Goal: Task Accomplishment & Management: Manage account settings

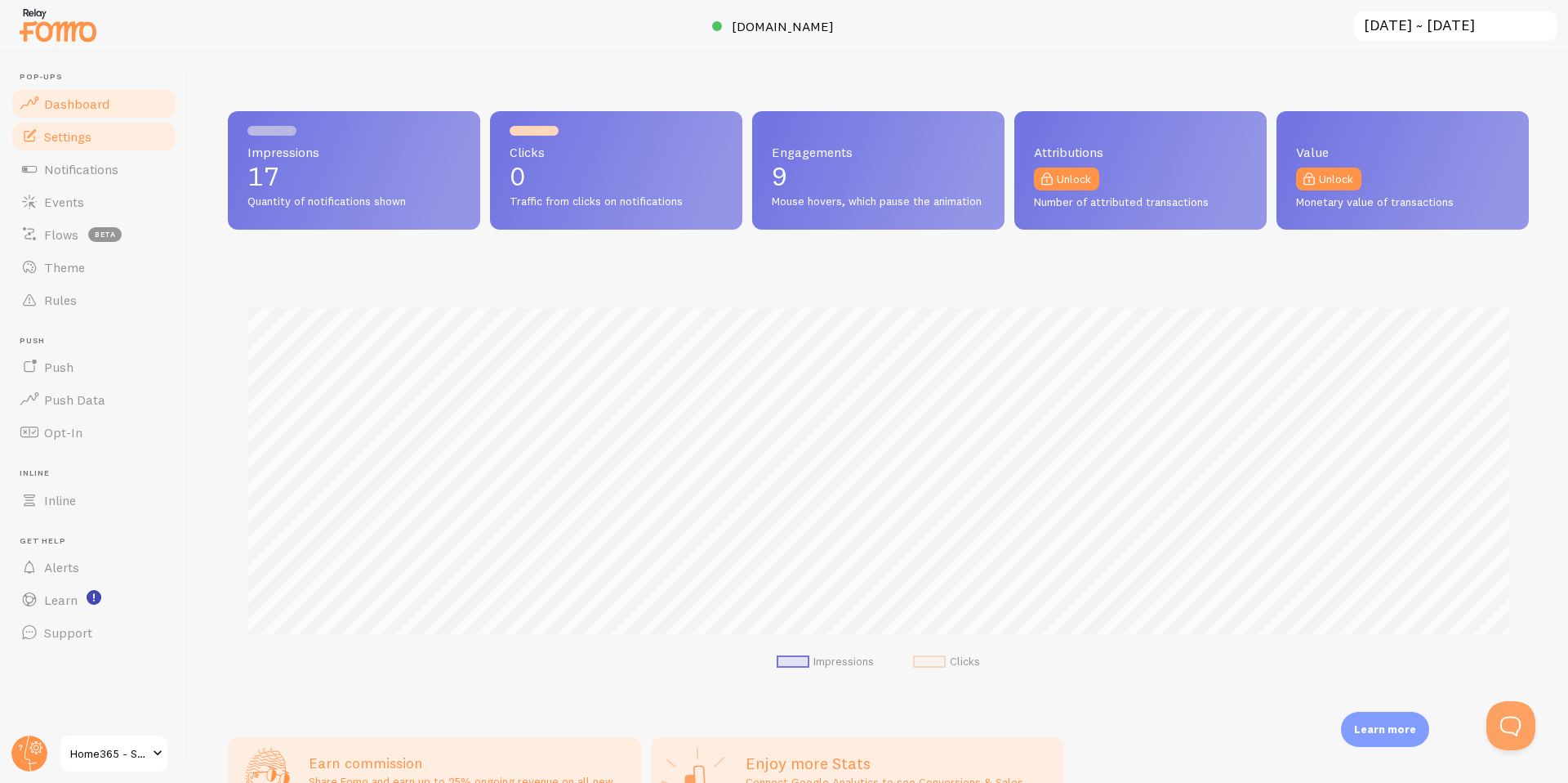
click at [78, 144] on link "Settings" at bounding box center [93, 136] width 168 height 33
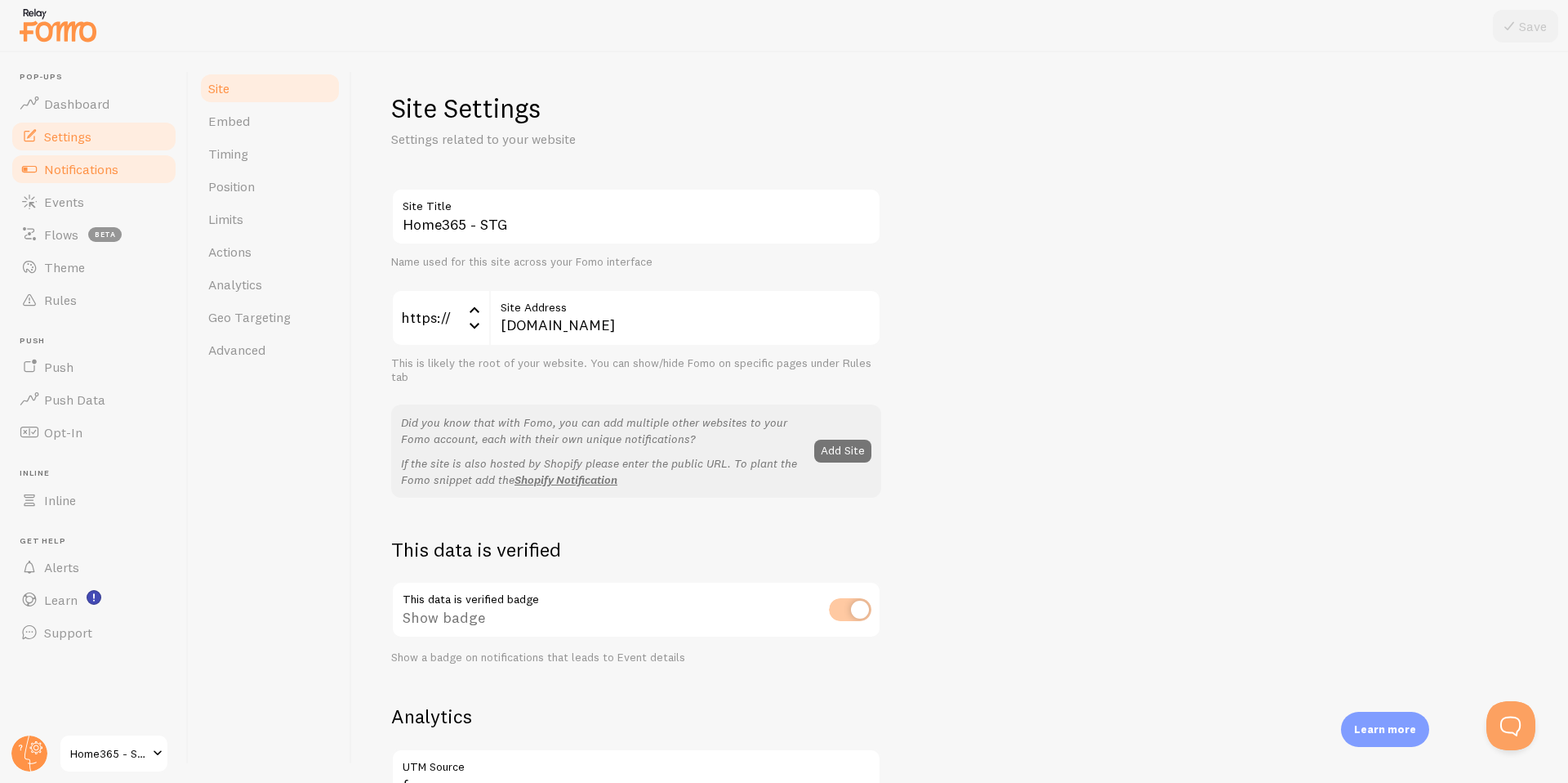
click at [88, 175] on span "Notifications" at bounding box center [81, 169] width 74 height 16
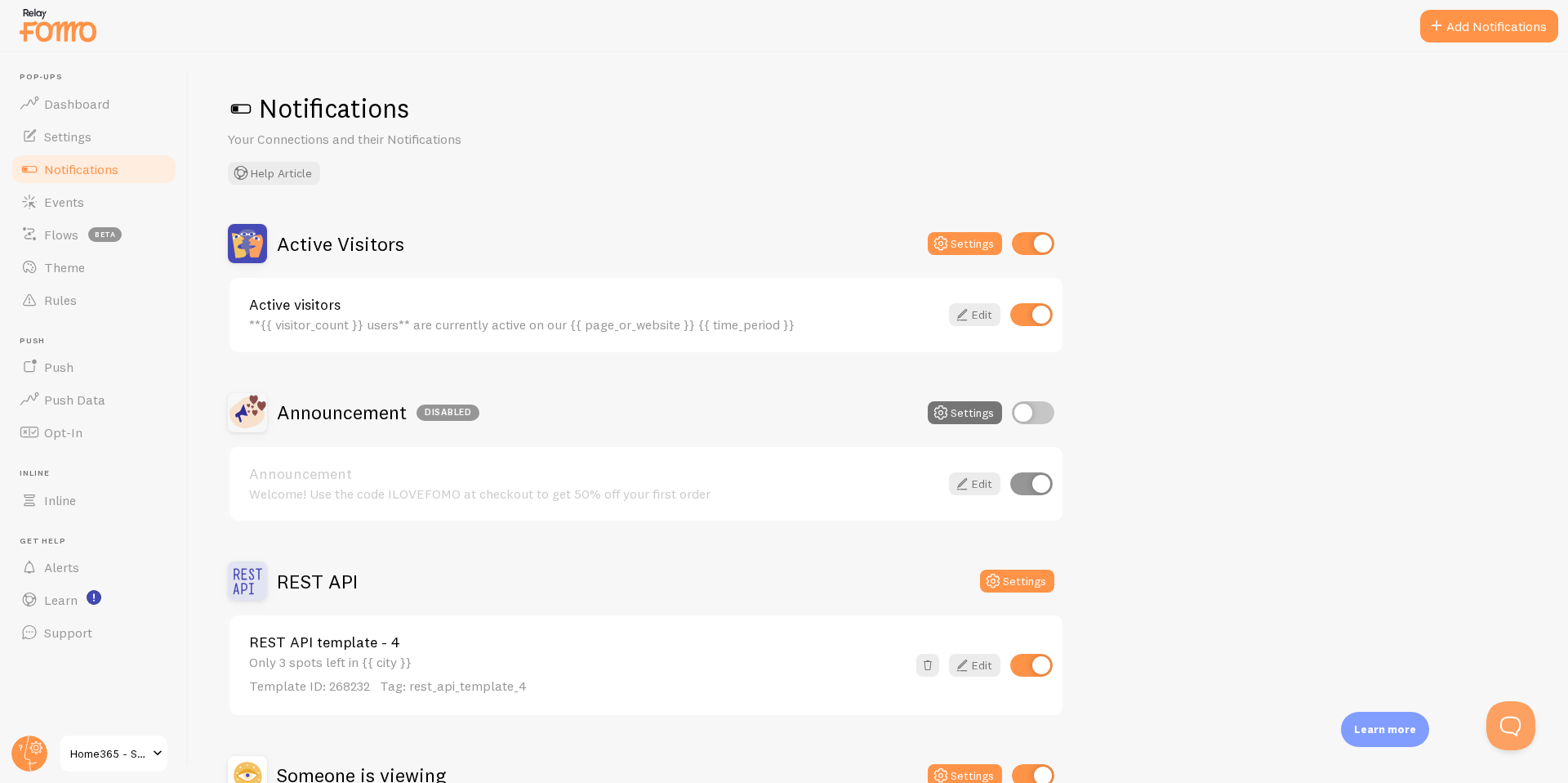
click at [1038, 320] on input "checkbox" at bounding box center [1031, 314] width 42 height 23
checkbox input "false"
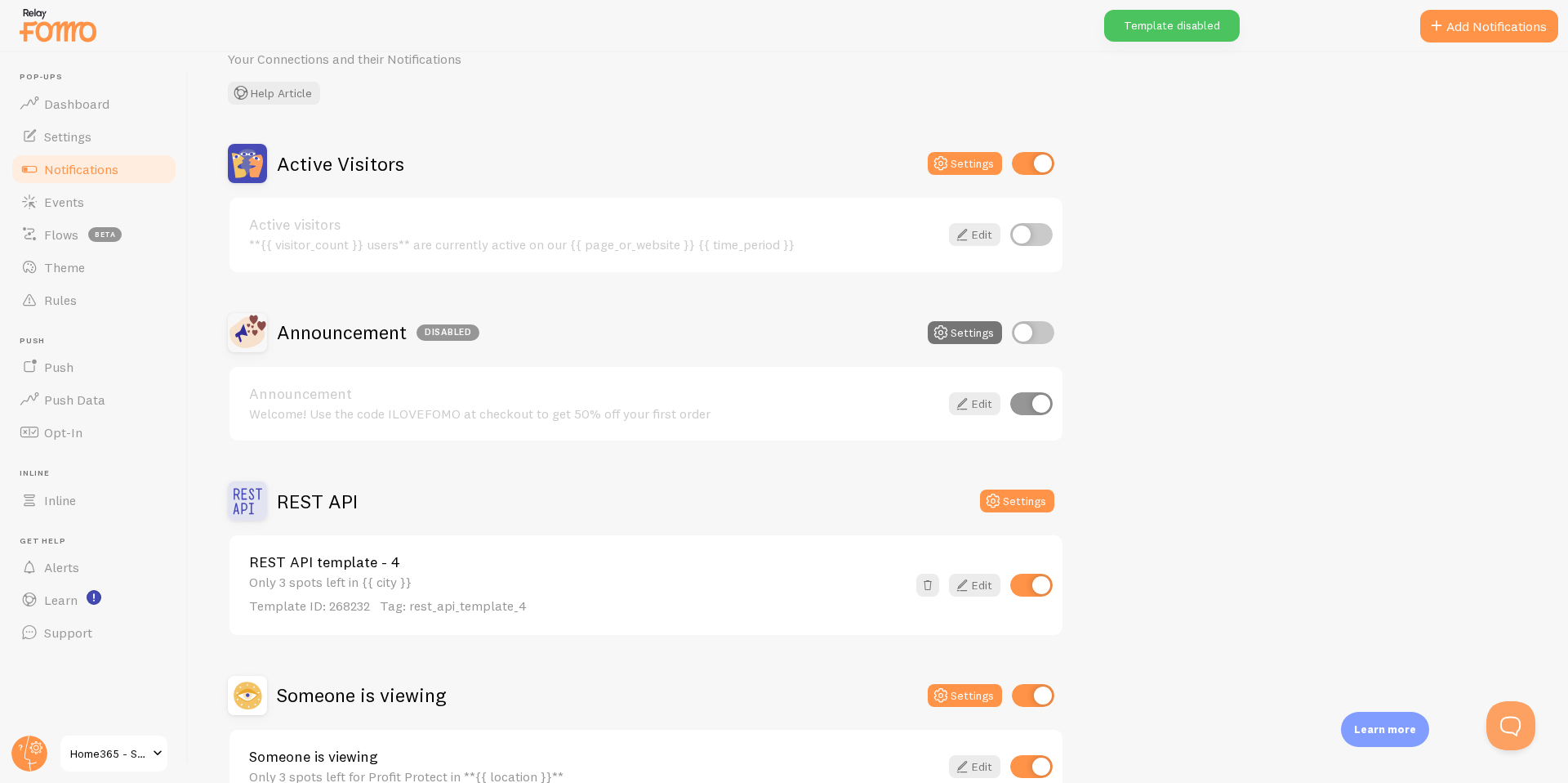
scroll to position [180, 0]
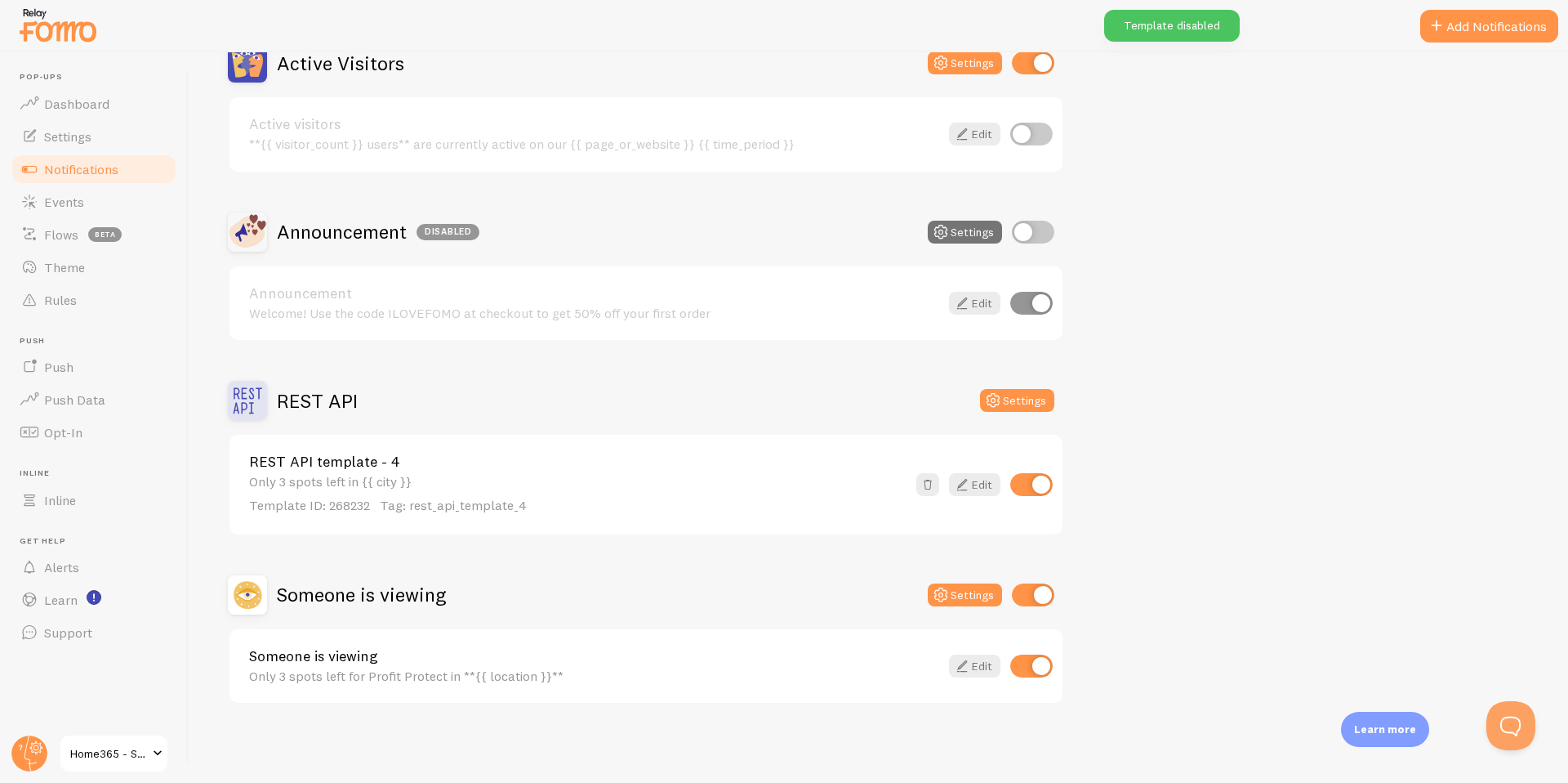
click at [1024, 669] on input "checkbox" at bounding box center [1031, 666] width 42 height 23
checkbox input "false"
click at [1037, 485] on input "checkbox" at bounding box center [1031, 484] width 42 height 23
checkbox input "false"
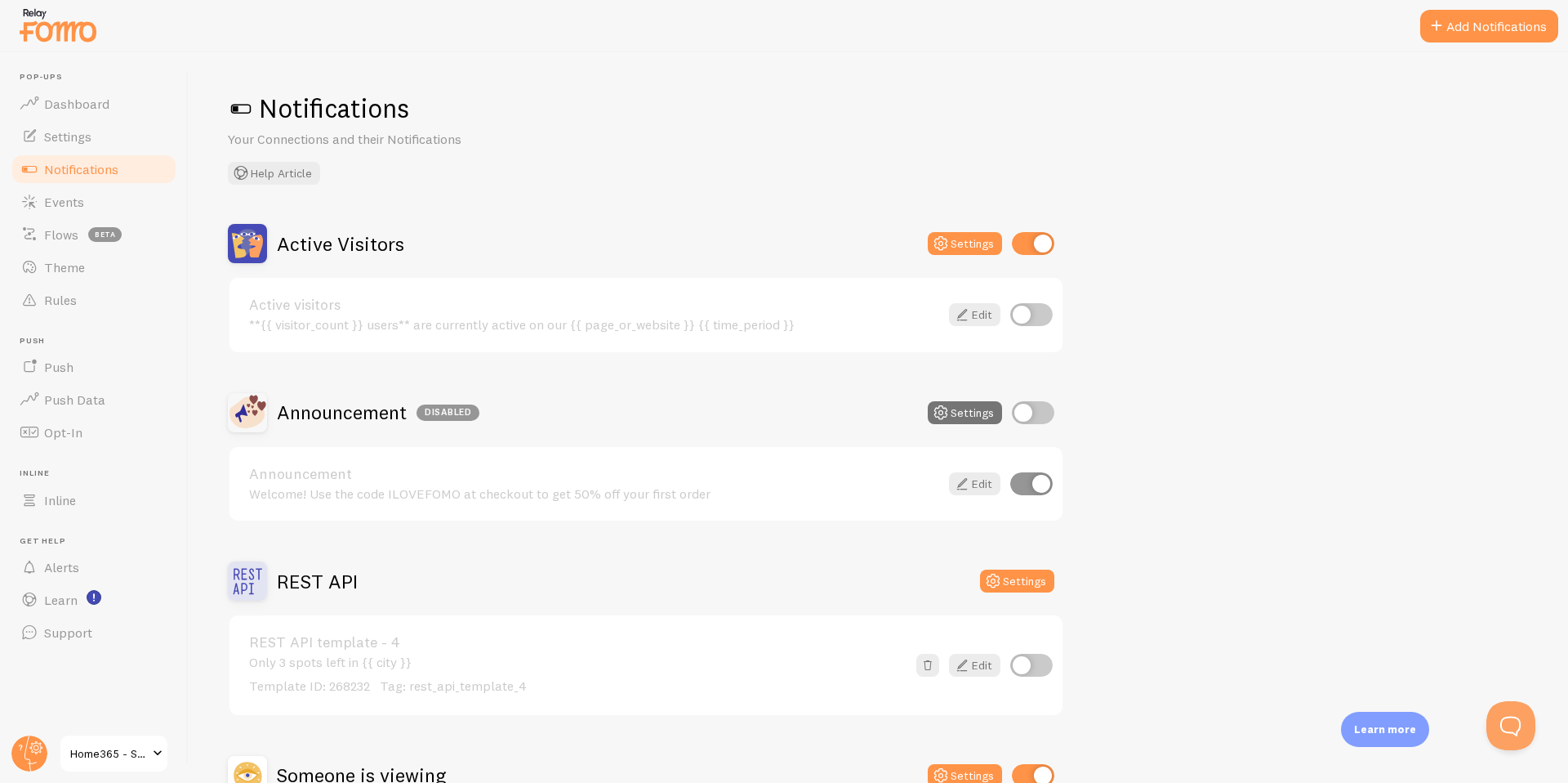
click at [1032, 249] on input "checkbox" at bounding box center [1032, 243] width 42 height 23
checkbox input "false"
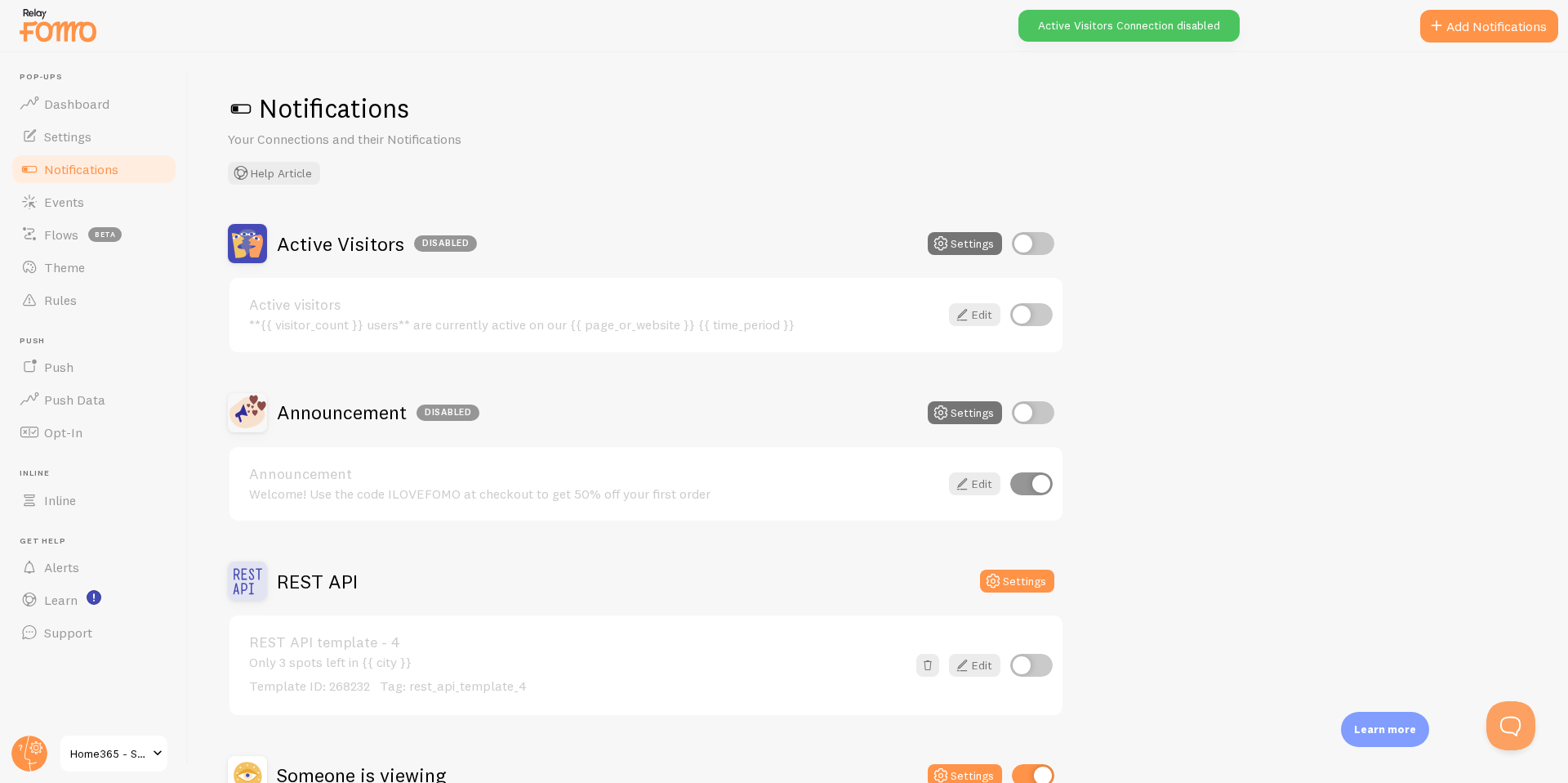
click at [564, 180] on div "Notifications Your Connections and their Notifications Help Article" at bounding box center [879, 138] width 1301 height 93
click at [1021, 662] on input "checkbox" at bounding box center [1031, 665] width 42 height 23
click at [1039, 660] on input "checkbox" at bounding box center [1031, 665] width 42 height 23
checkbox input "false"
click at [1022, 412] on input "checkbox" at bounding box center [1032, 412] width 42 height 23
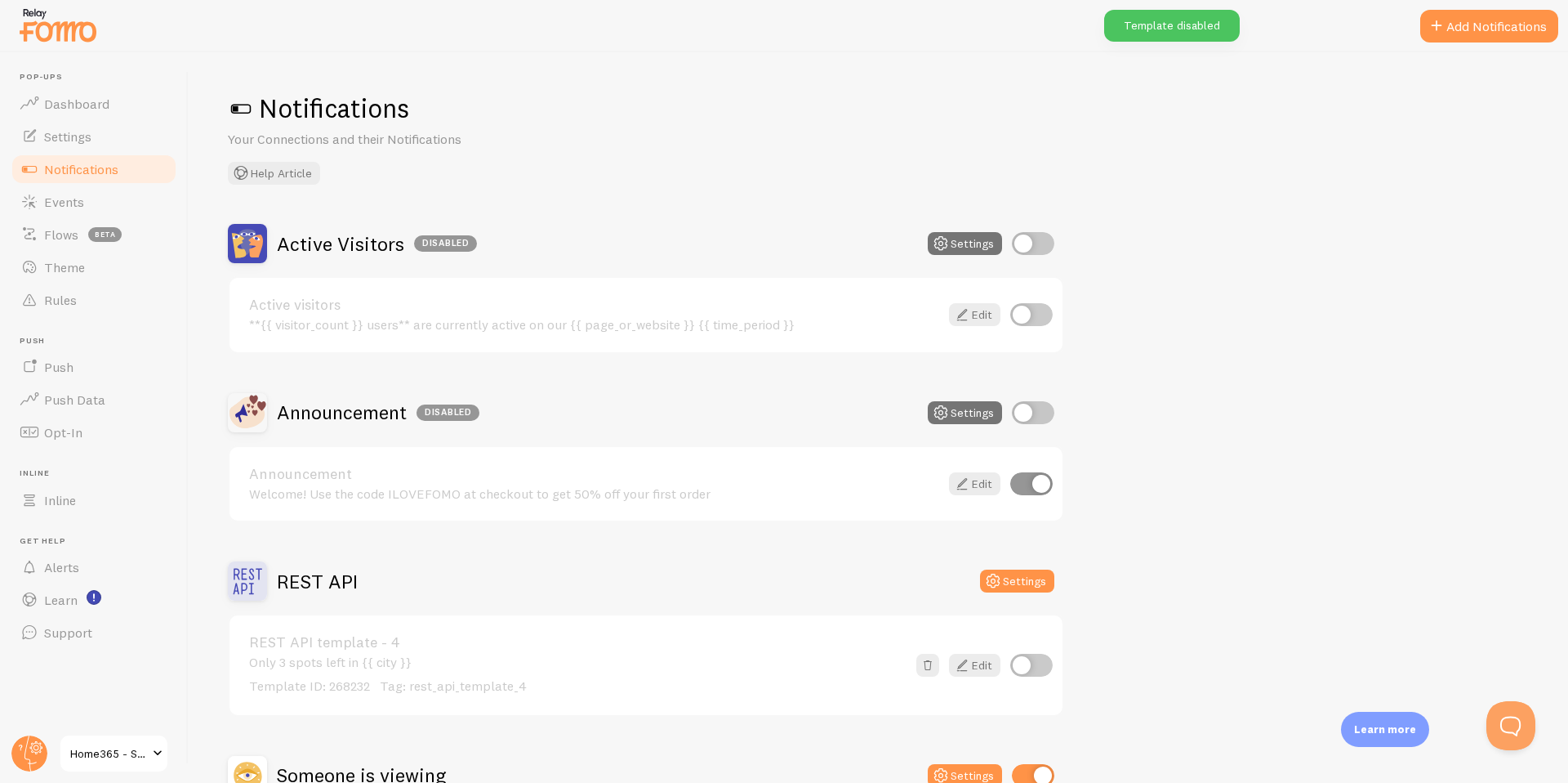
checkbox input "true"
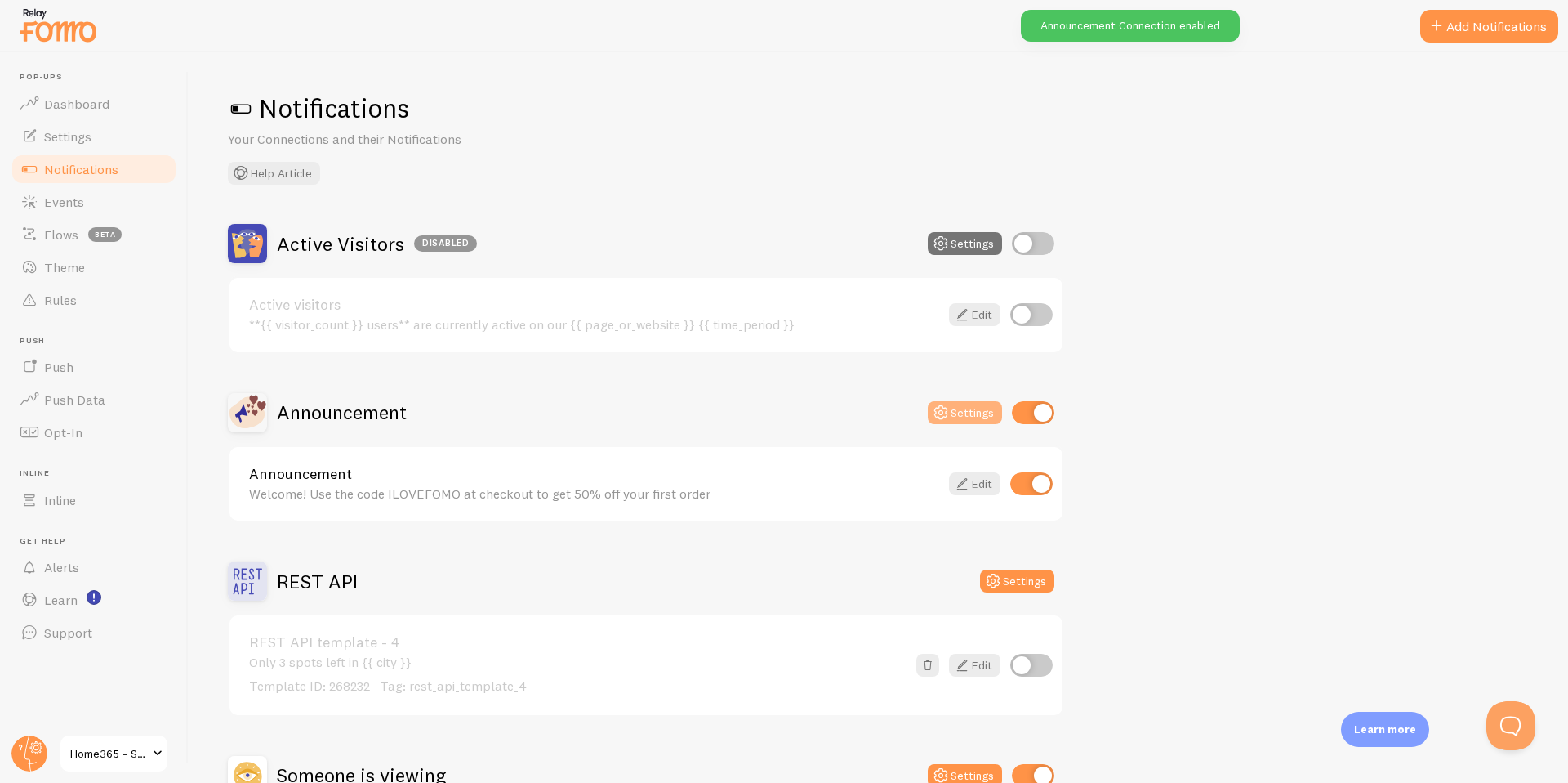
click at [971, 411] on button "Settings" at bounding box center [965, 412] width 74 height 23
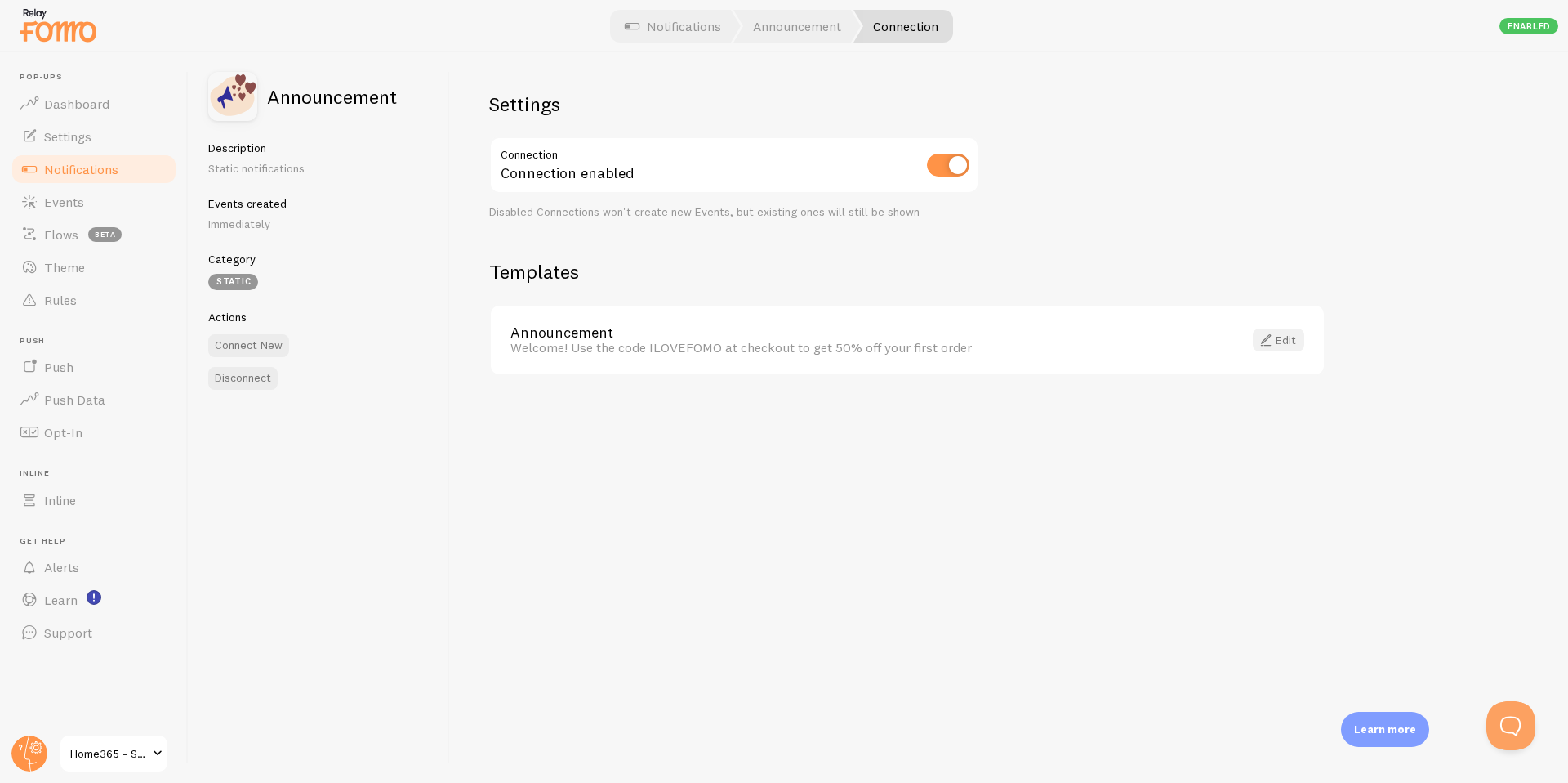
click at [1286, 342] on link "Edit" at bounding box center [1278, 340] width 52 height 23
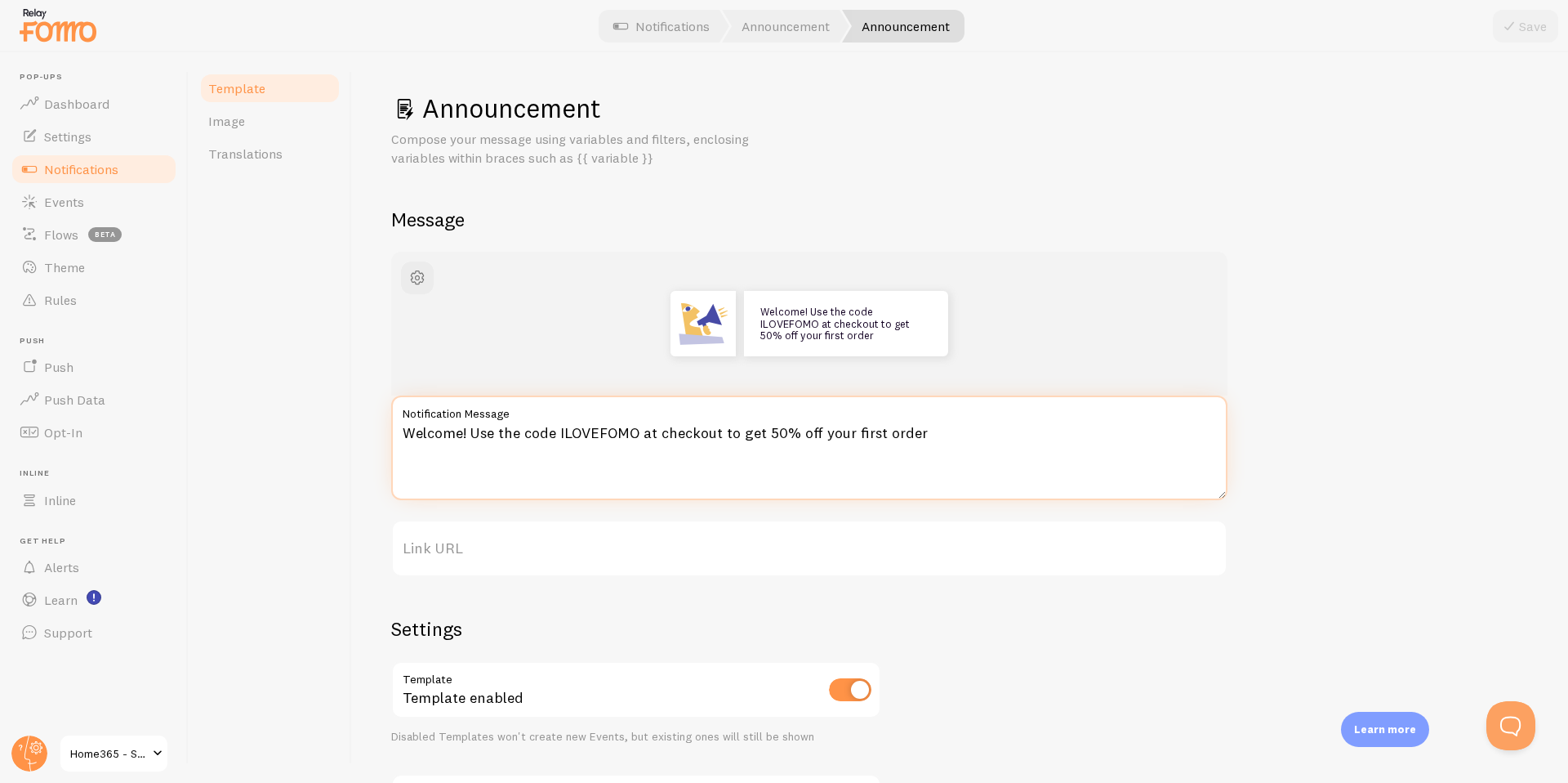
drag, startPoint x: 472, startPoint y: 435, endPoint x: 1027, endPoint y: 441, distance: 555.0
click at [1027, 441] on textarea "Welcome! Use the code ILOVEFOMO at checkout to get 50% off your first order" at bounding box center [809, 447] width 836 height 105
type textarea "Welcome! home365 quote"
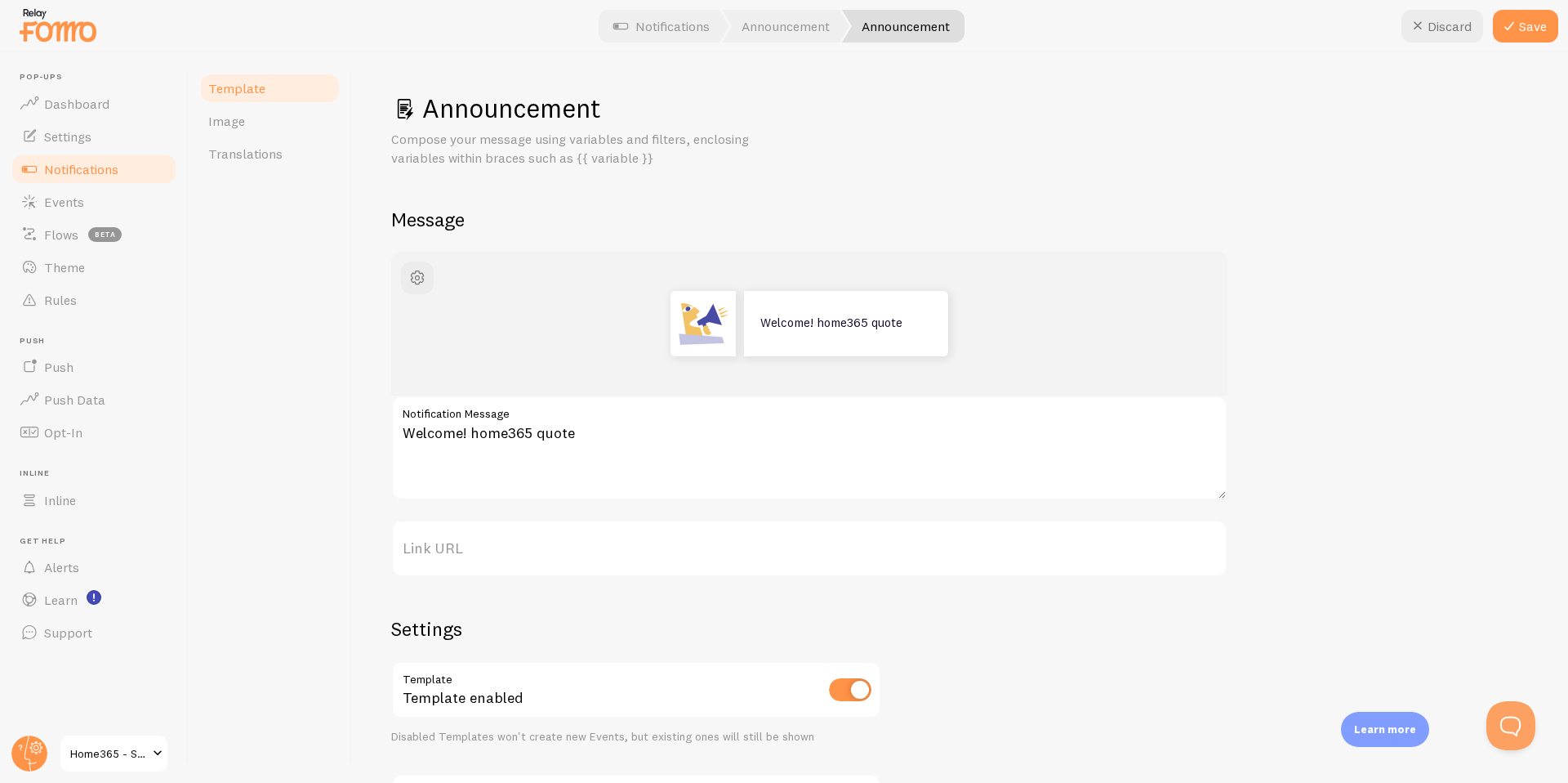
click at [1106, 652] on div "Welcome! home365 quote Welcome! home365 quote Notification Message Link URL Set…" at bounding box center [960, 567] width 1137 height 631
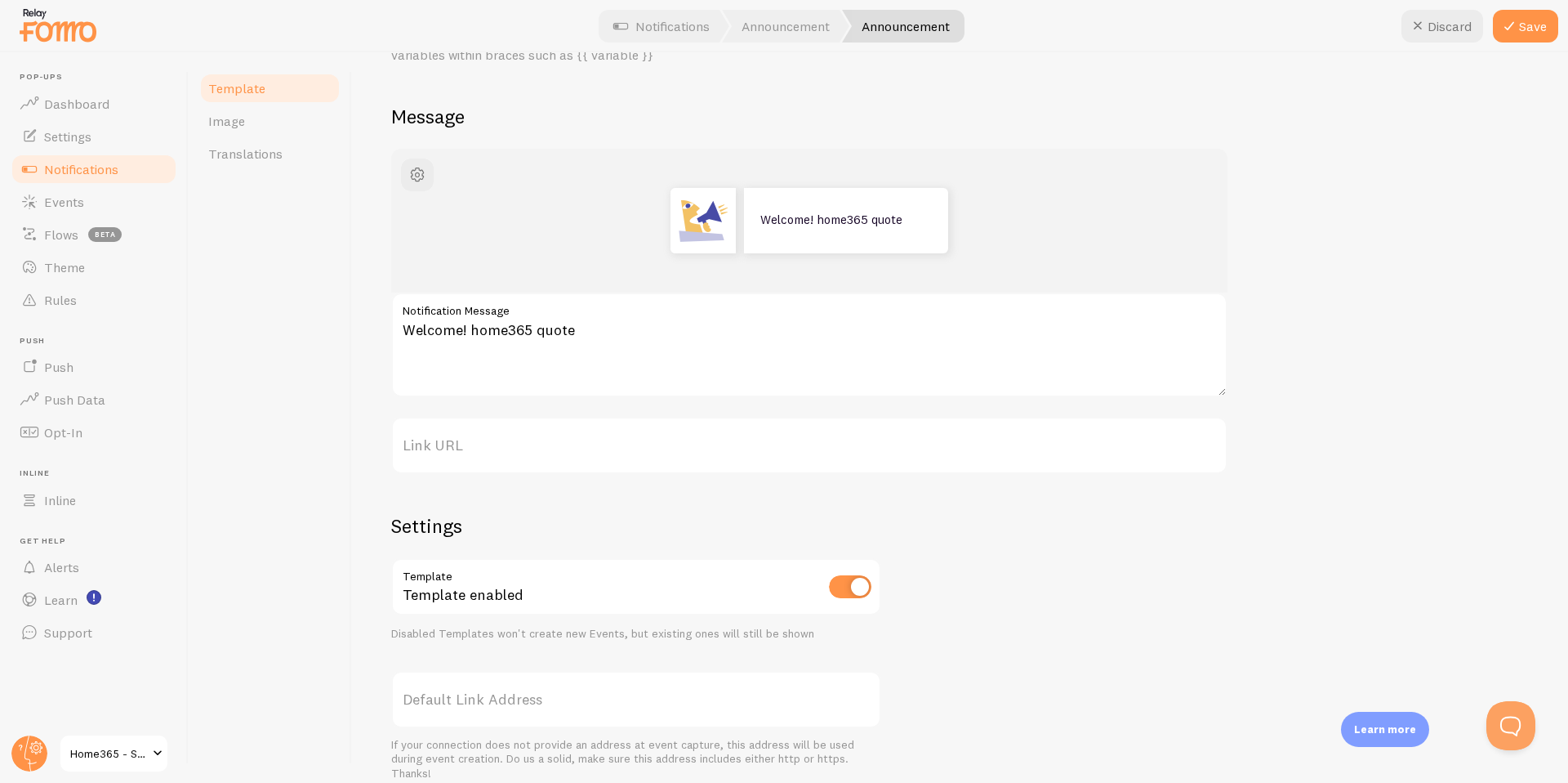
scroll to position [169, 0]
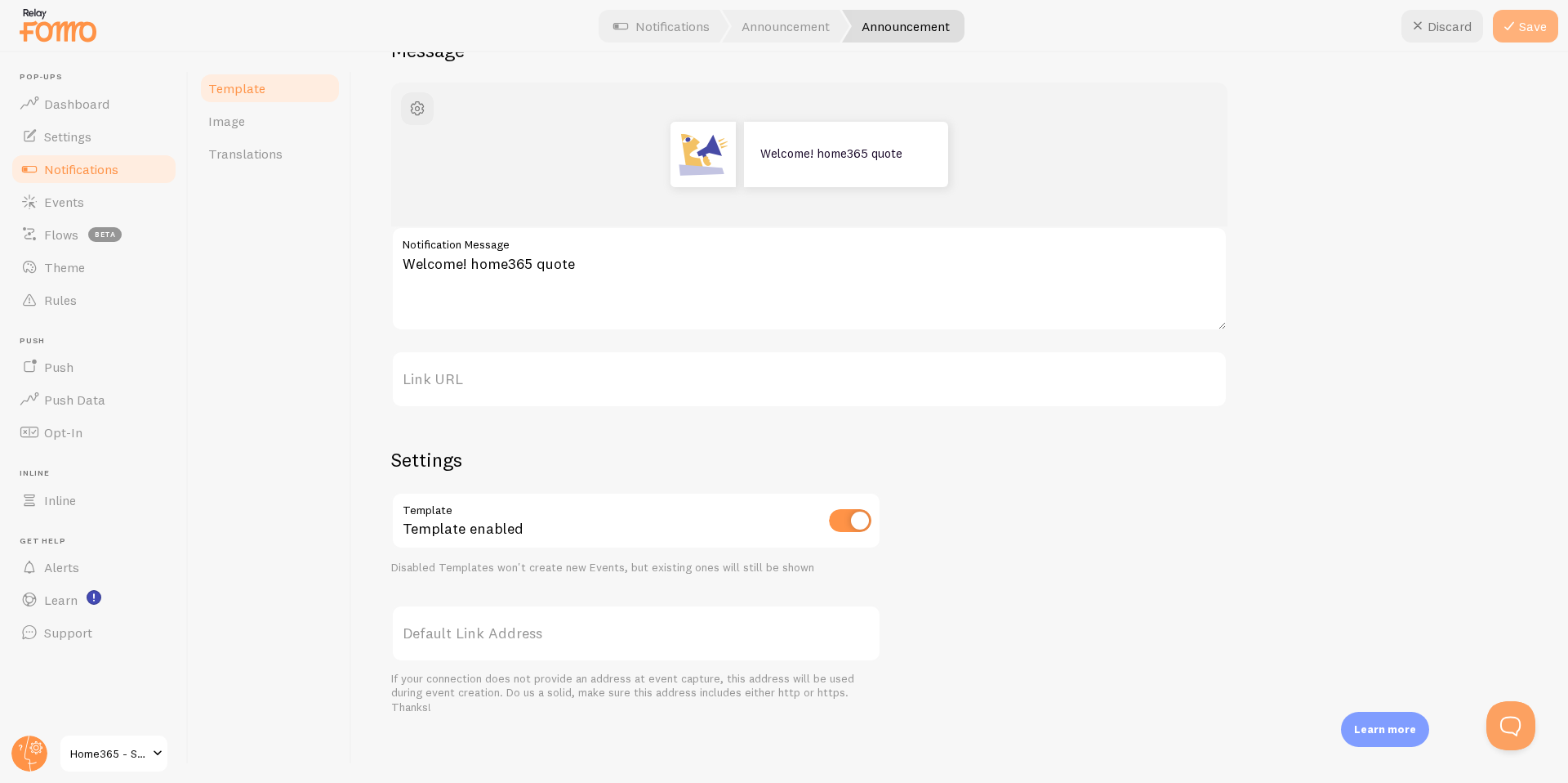
click at [1527, 27] on button "Save" at bounding box center [1525, 25] width 65 height 33
click at [69, 293] on span "Rules" at bounding box center [60, 299] width 33 height 16
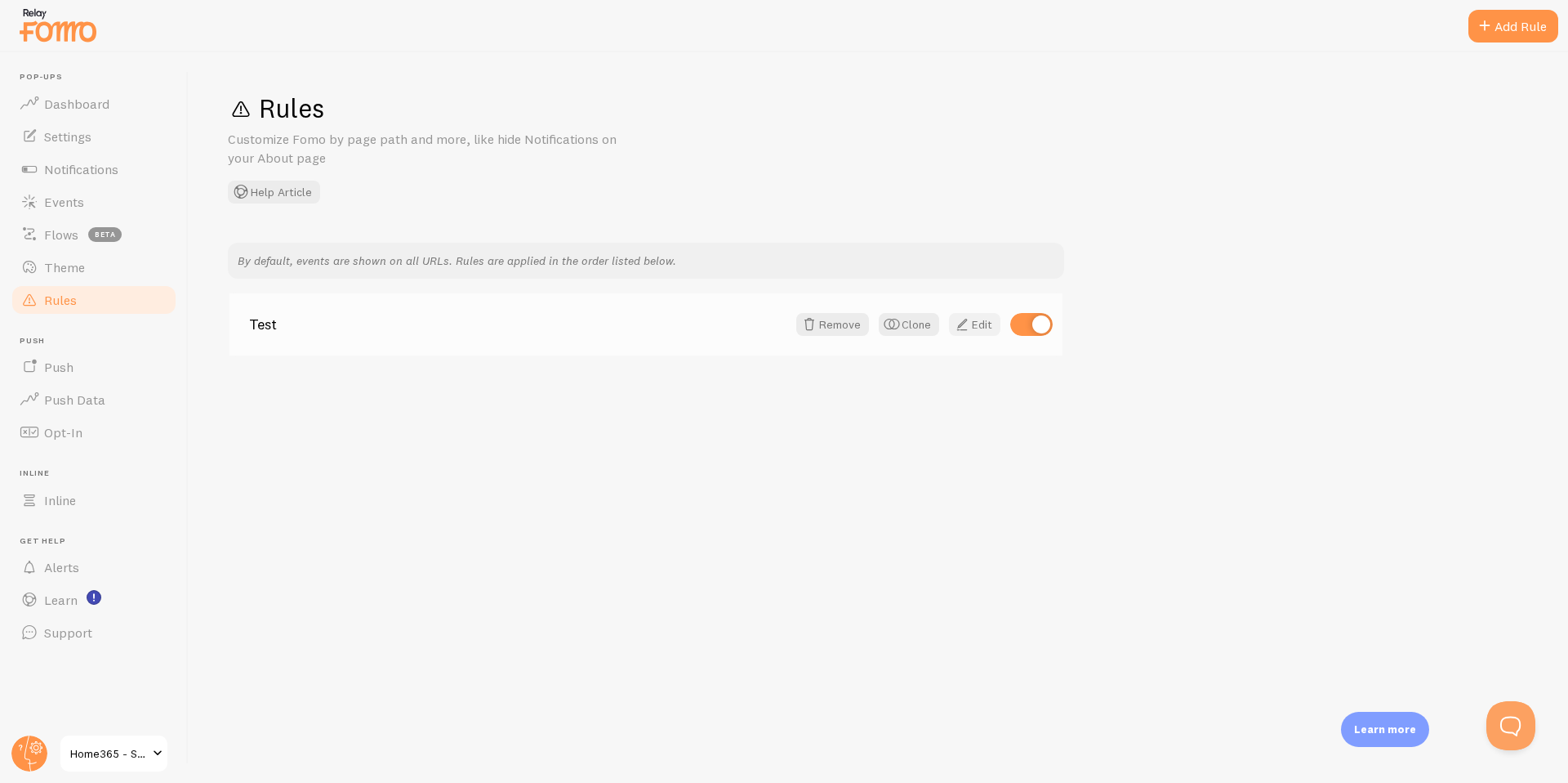
click at [980, 325] on link "Edit" at bounding box center [974, 325] width 52 height 23
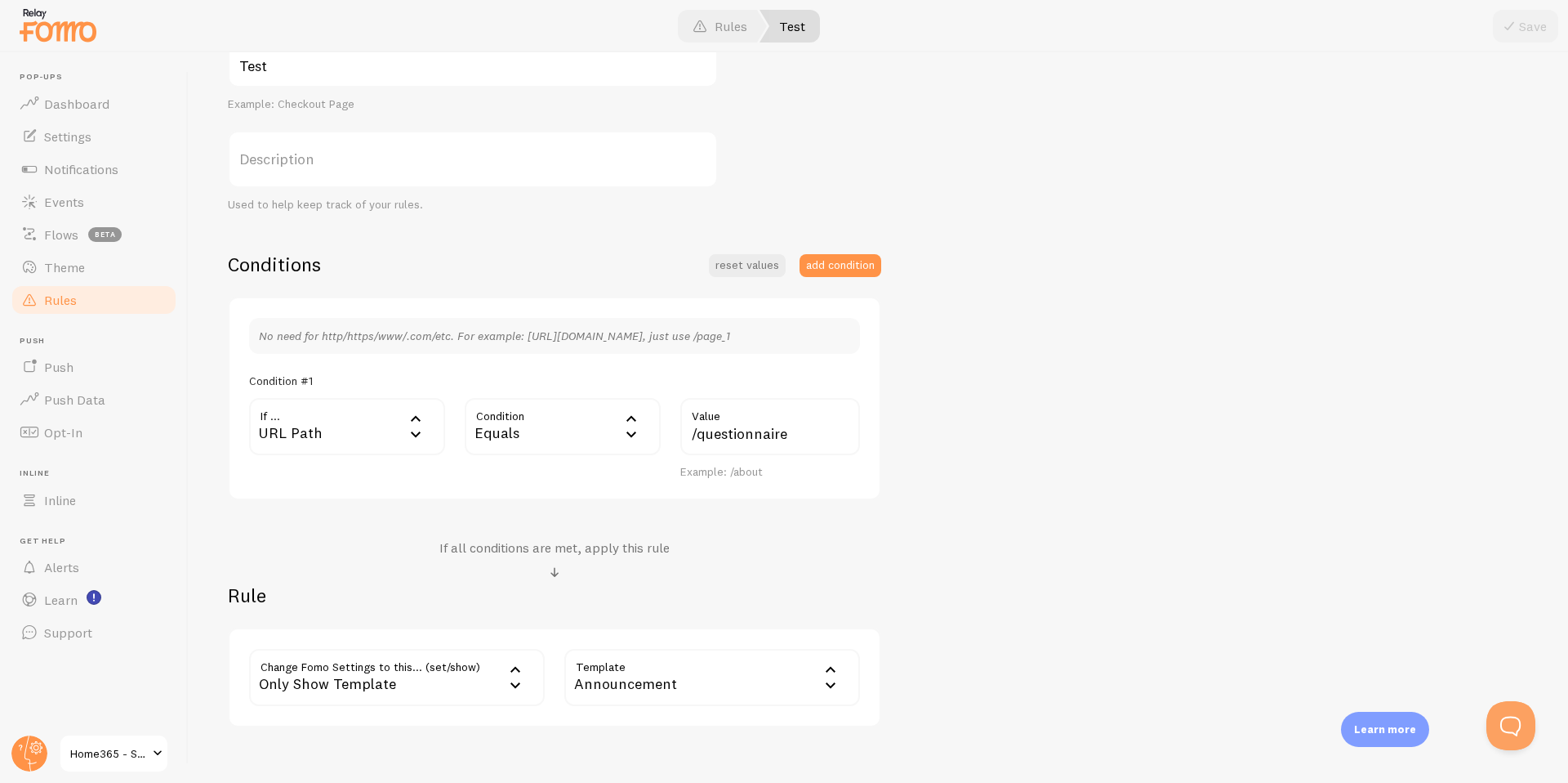
scroll to position [301, 0]
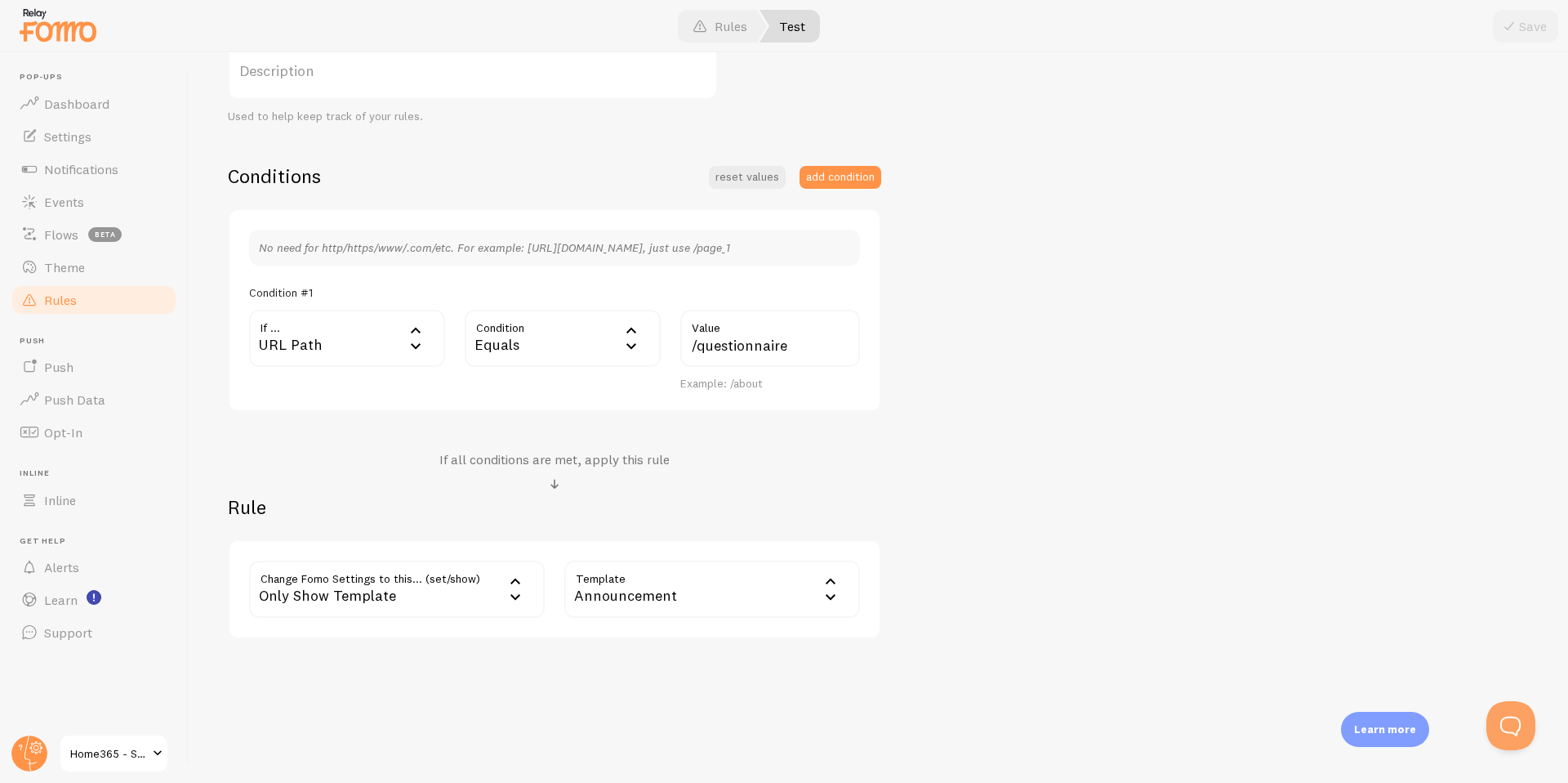
click at [656, 587] on div "Announcement" at bounding box center [712, 589] width 296 height 58
click at [926, 540] on div "Test Title Example: Checkout Page Description Used to help keep track of your r…" at bounding box center [879, 291] width 1301 height 697
click at [355, 576] on div "Only Show Template" at bounding box center [397, 589] width 296 height 58
click at [388, 695] on li "Only Show Template" at bounding box center [397, 698] width 292 height 28
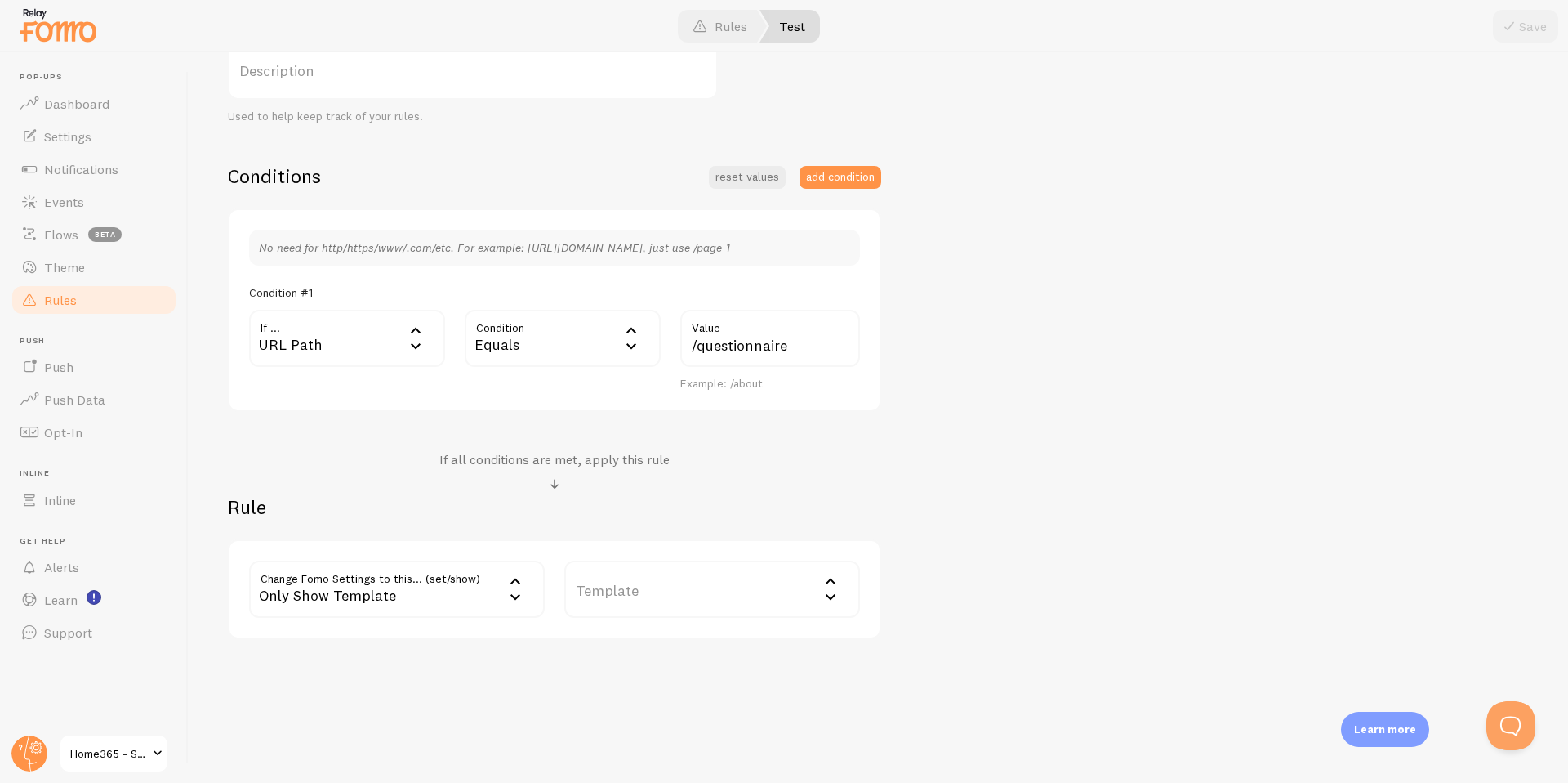
click at [685, 581] on label "Template" at bounding box center [712, 589] width 296 height 58
click at [659, 695] on li "Announcement" at bounding box center [712, 698] width 292 height 28
click at [1539, 25] on button "Save" at bounding box center [1525, 25] width 65 height 33
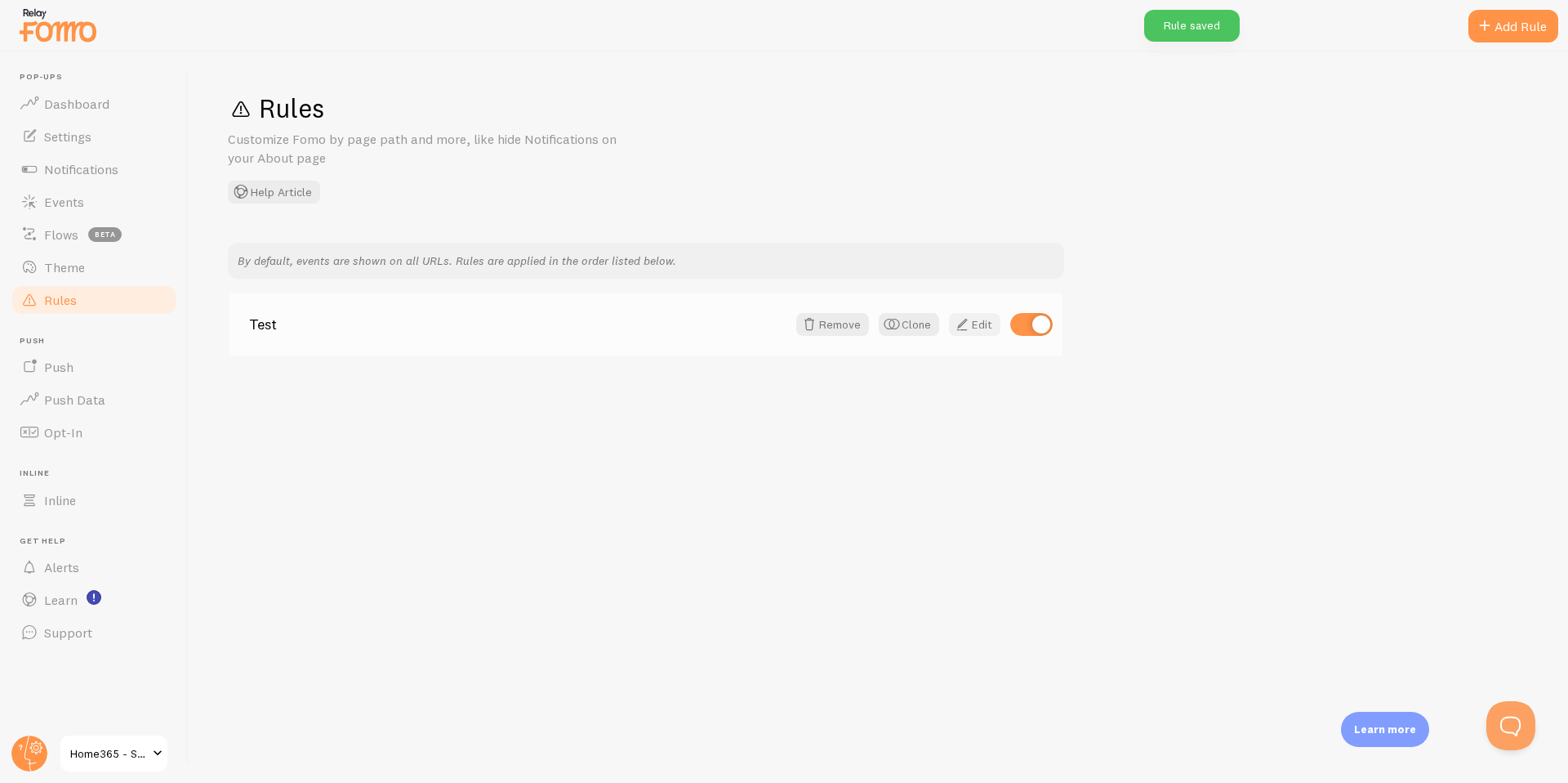
click at [966, 327] on span at bounding box center [962, 324] width 20 height 20
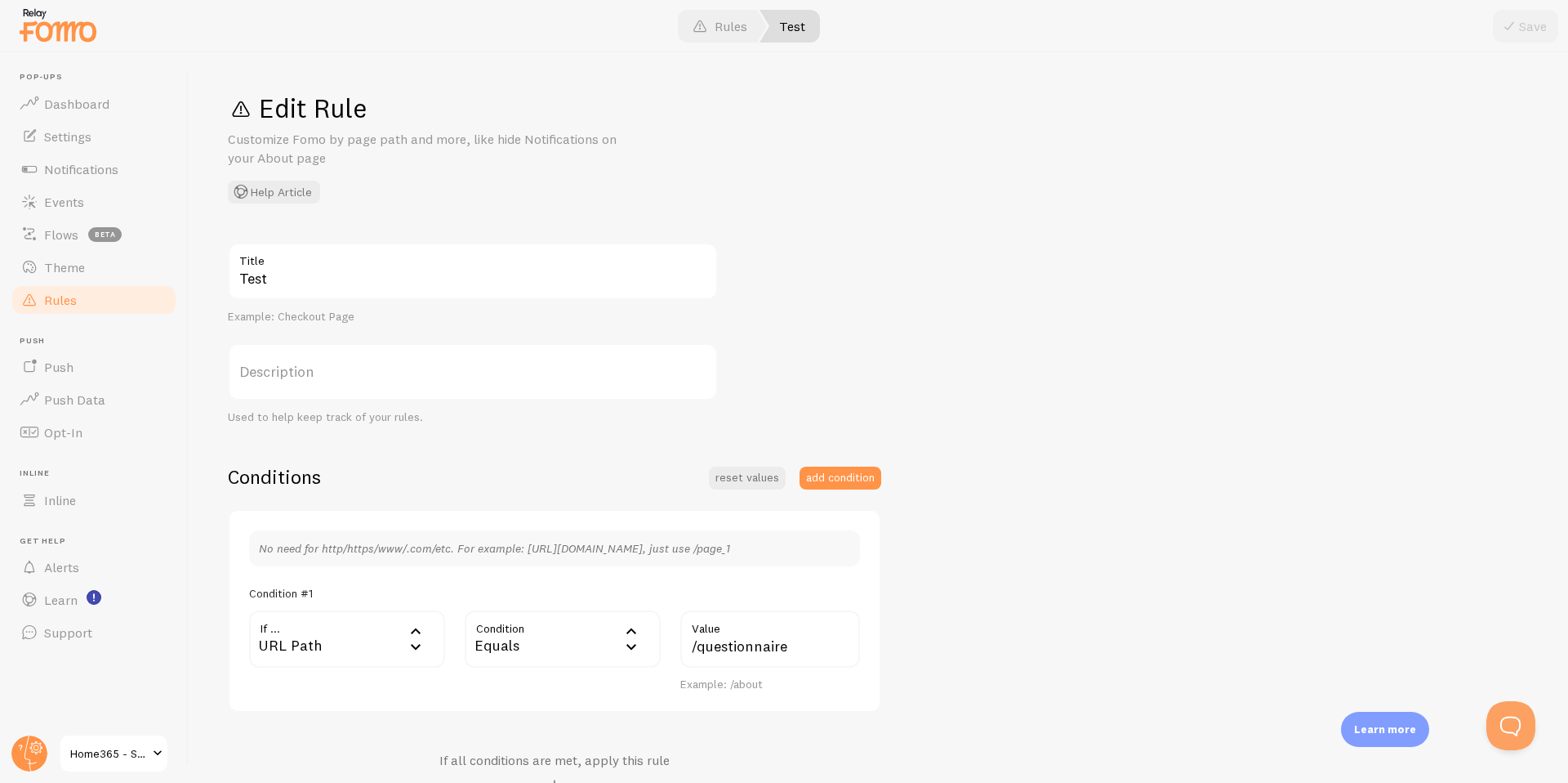
click at [322, 640] on div "URL Path" at bounding box center [347, 639] width 196 height 58
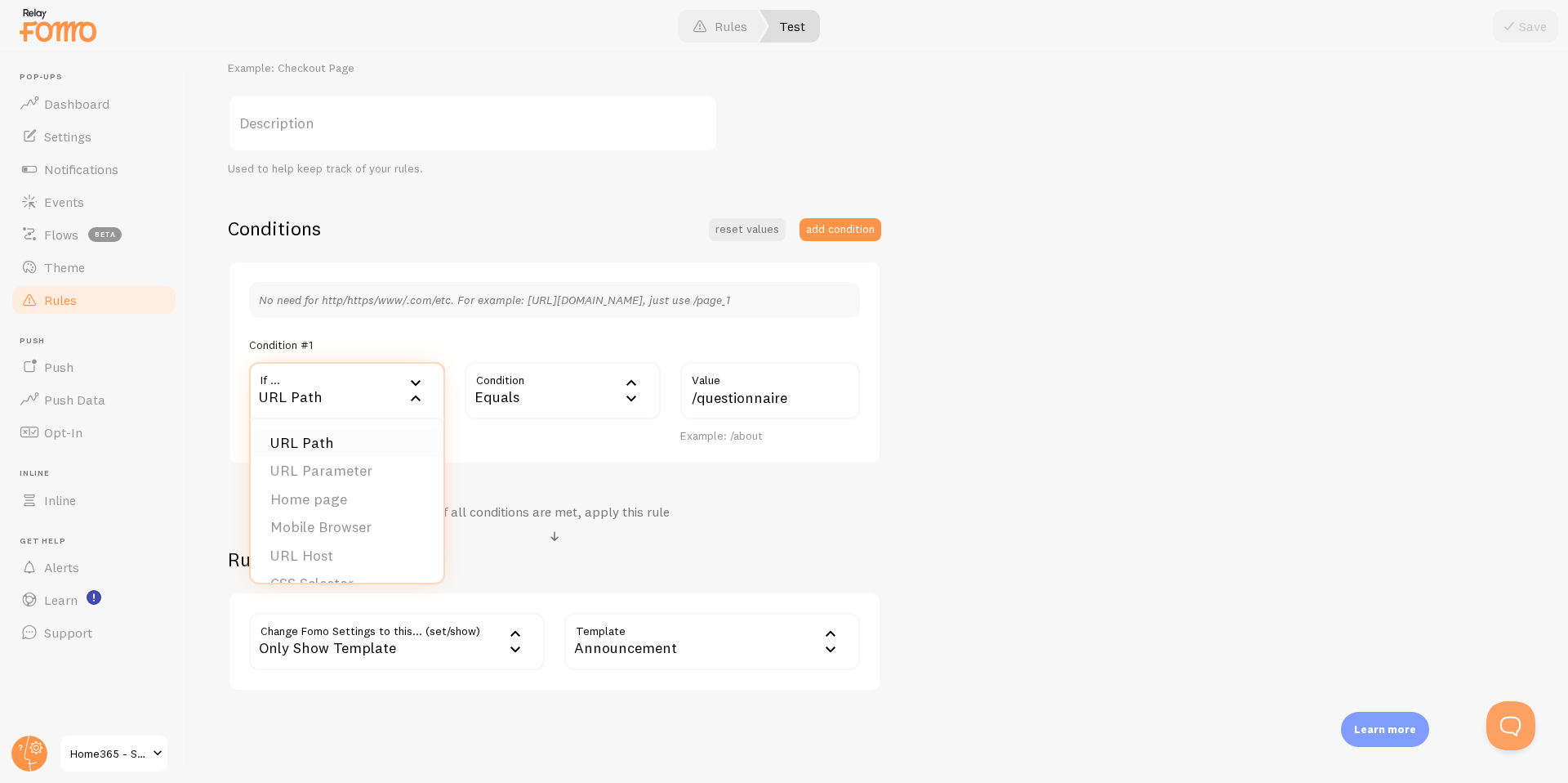
click at [320, 447] on li "URL Path" at bounding box center [347, 443] width 192 height 28
click at [717, 398] on label "Value" at bounding box center [769, 391] width 180 height 58
click at [717, 398] on input "Value" at bounding box center [769, 391] width 180 height 58
click at [704, 393] on label "Value" at bounding box center [769, 391] width 180 height 58
click at [704, 393] on input "Value" at bounding box center [769, 391] width 180 height 58
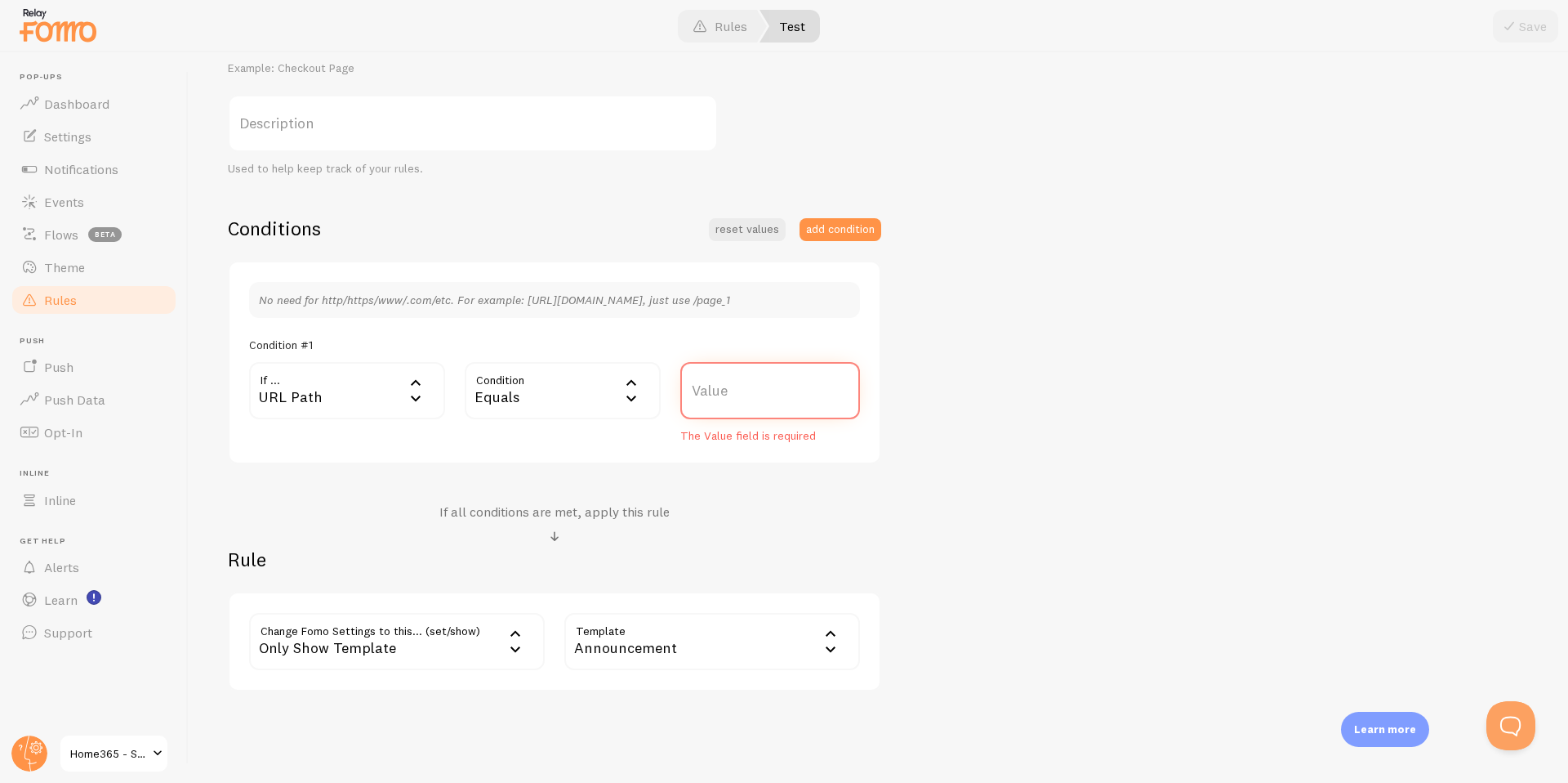
paste input "/personal-details"
click at [577, 390] on div "Equals" at bounding box center [563, 391] width 196 height 58
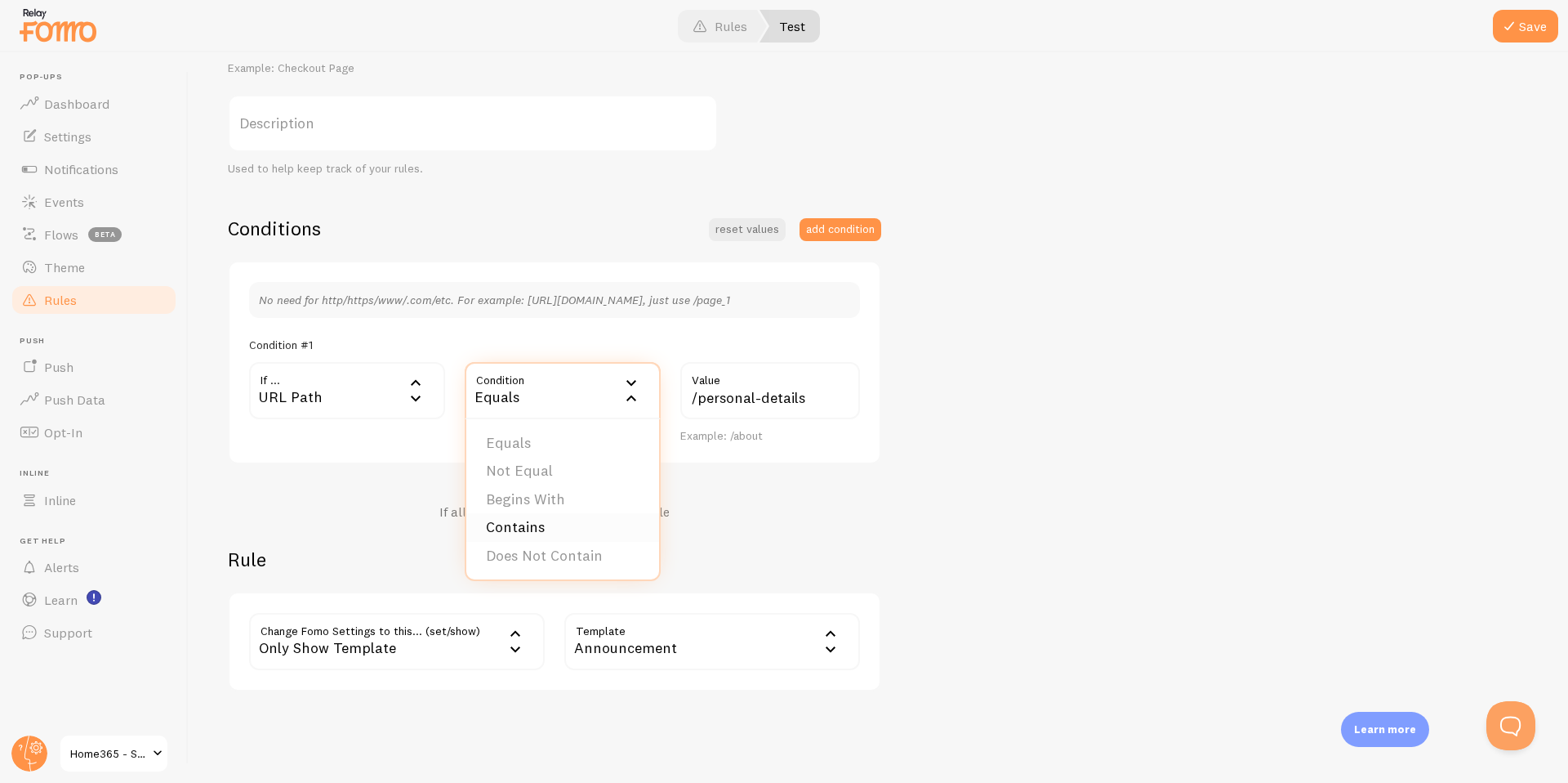
click at [563, 523] on li "Contains" at bounding box center [563, 527] width 192 height 28
click at [692, 396] on input "/personal-details" at bounding box center [769, 391] width 180 height 58
click at [699, 399] on input "/personal-details" at bounding box center [769, 391] width 180 height 58
type input "personal-details"
click at [319, 388] on div "URL Path" at bounding box center [347, 391] width 196 height 58
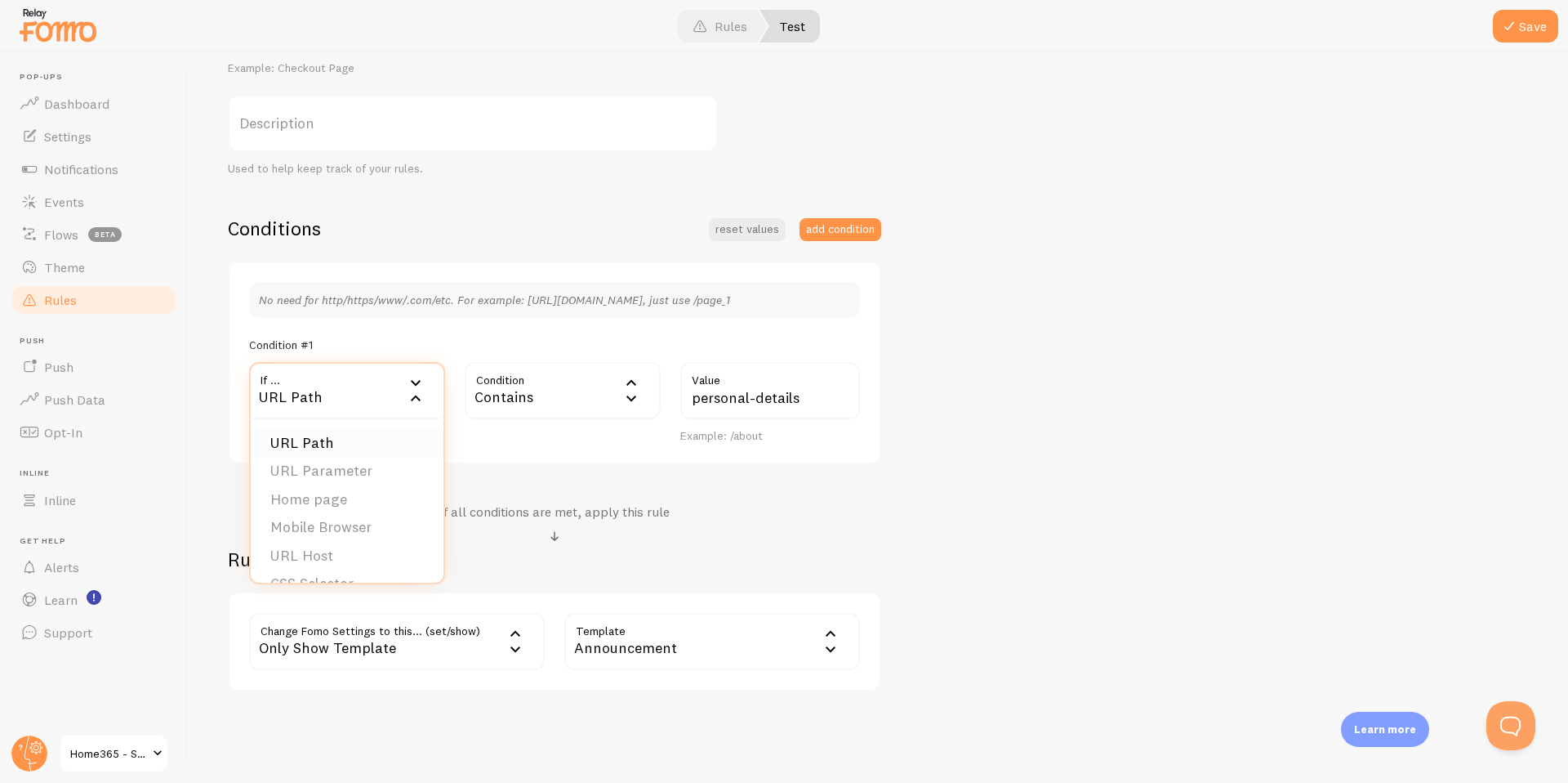
click at [328, 441] on li "URL Path" at bounding box center [347, 443] width 192 height 28
click at [756, 393] on label "Value" at bounding box center [769, 391] width 180 height 58
click at [756, 393] on input "Value" at bounding box center [769, 391] width 180 height 58
paste input "personal-details"
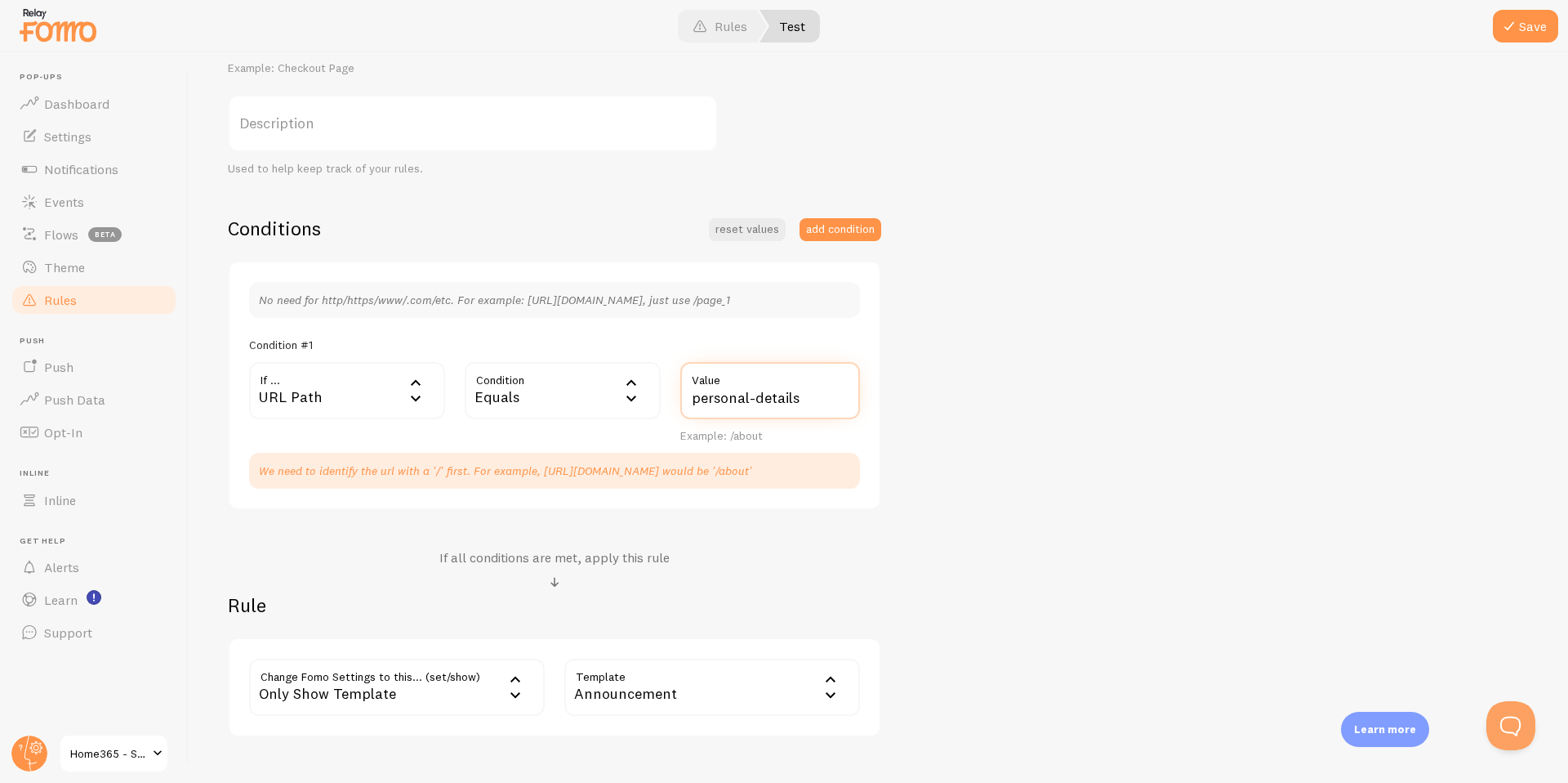
type input "personal-details"
click at [530, 402] on div "Equals" at bounding box center [563, 391] width 196 height 58
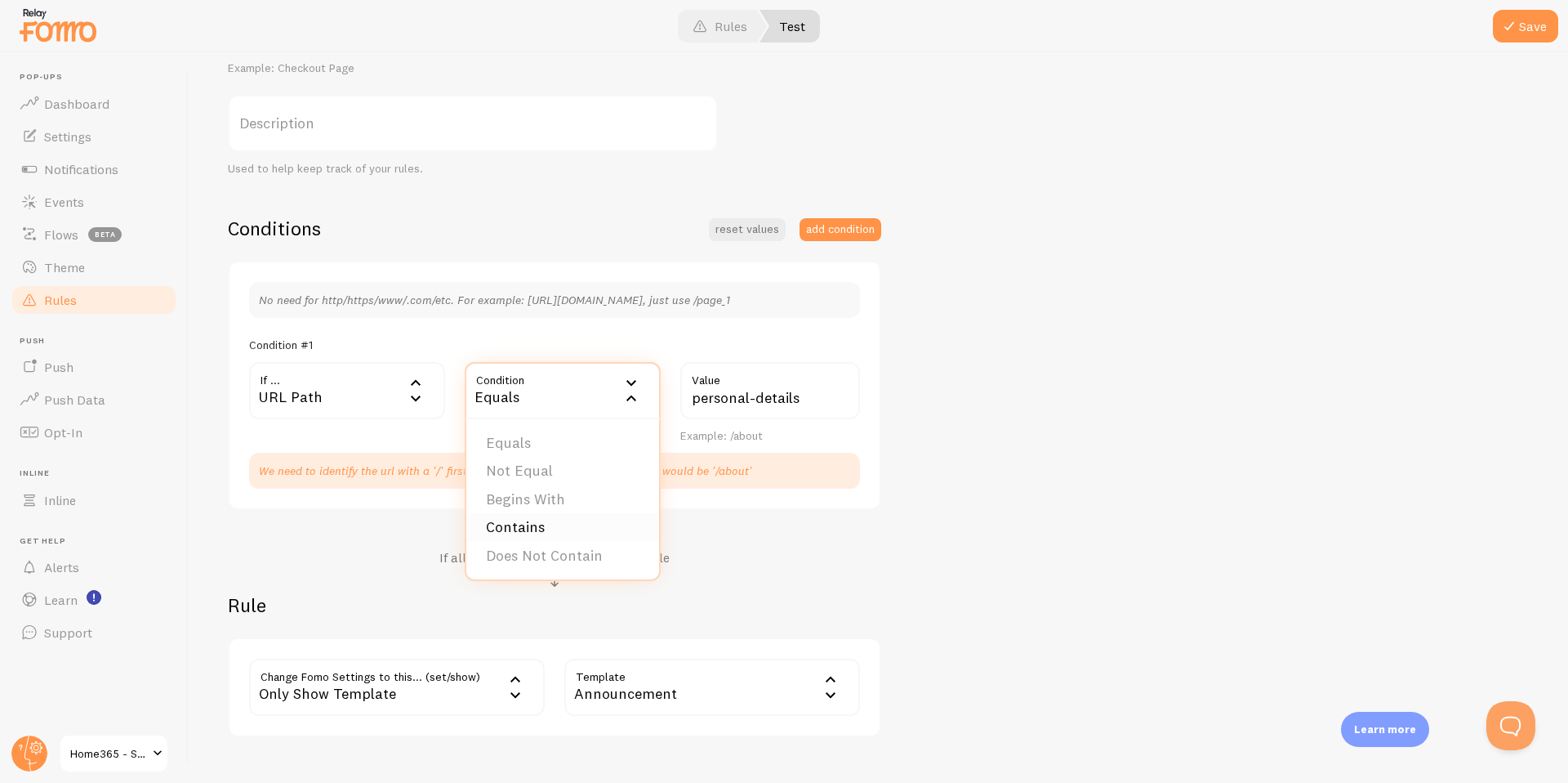
click at [529, 522] on li "Contains" at bounding box center [563, 527] width 192 height 28
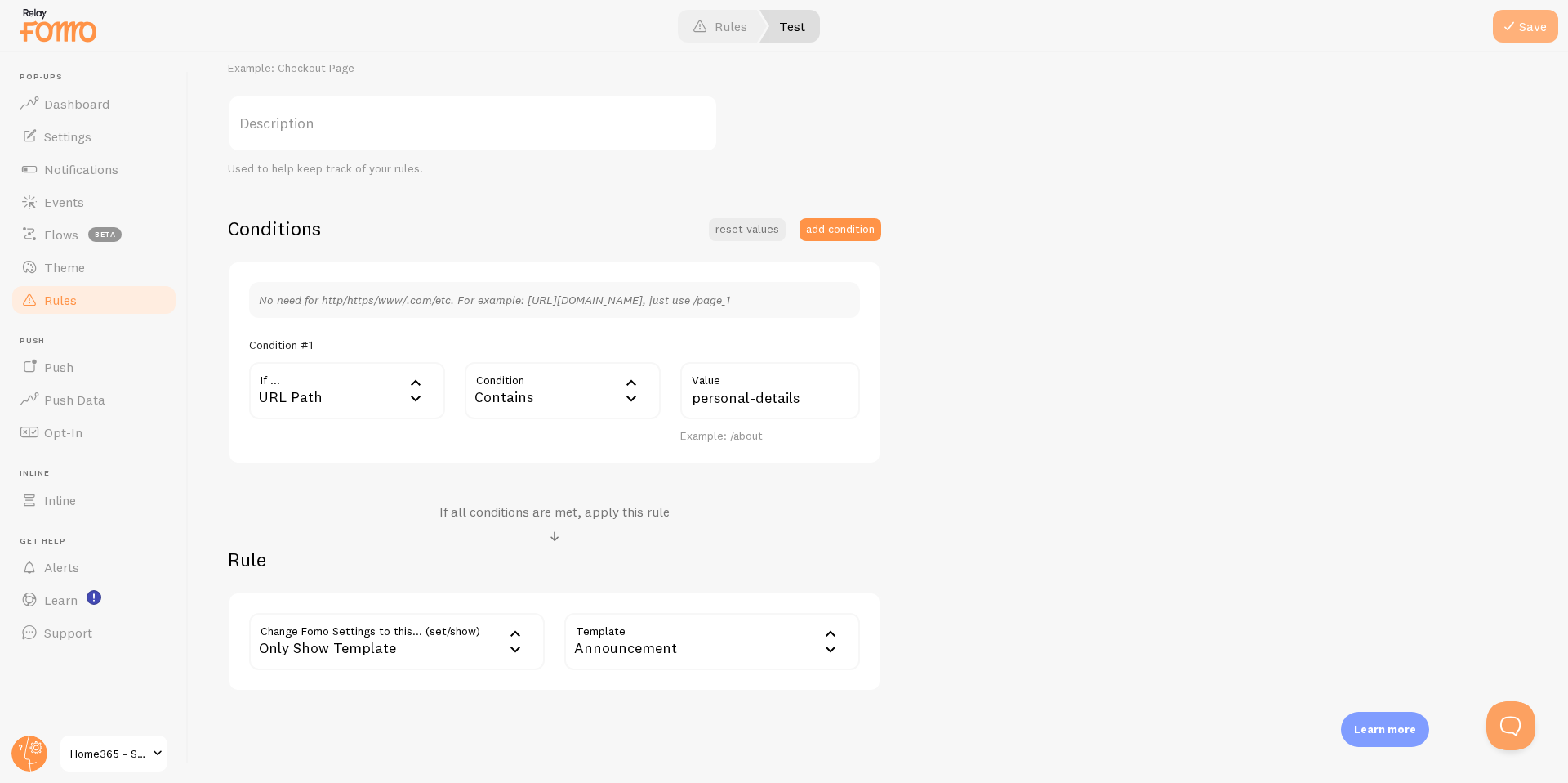
click at [1527, 16] on button "Save" at bounding box center [1525, 25] width 65 height 33
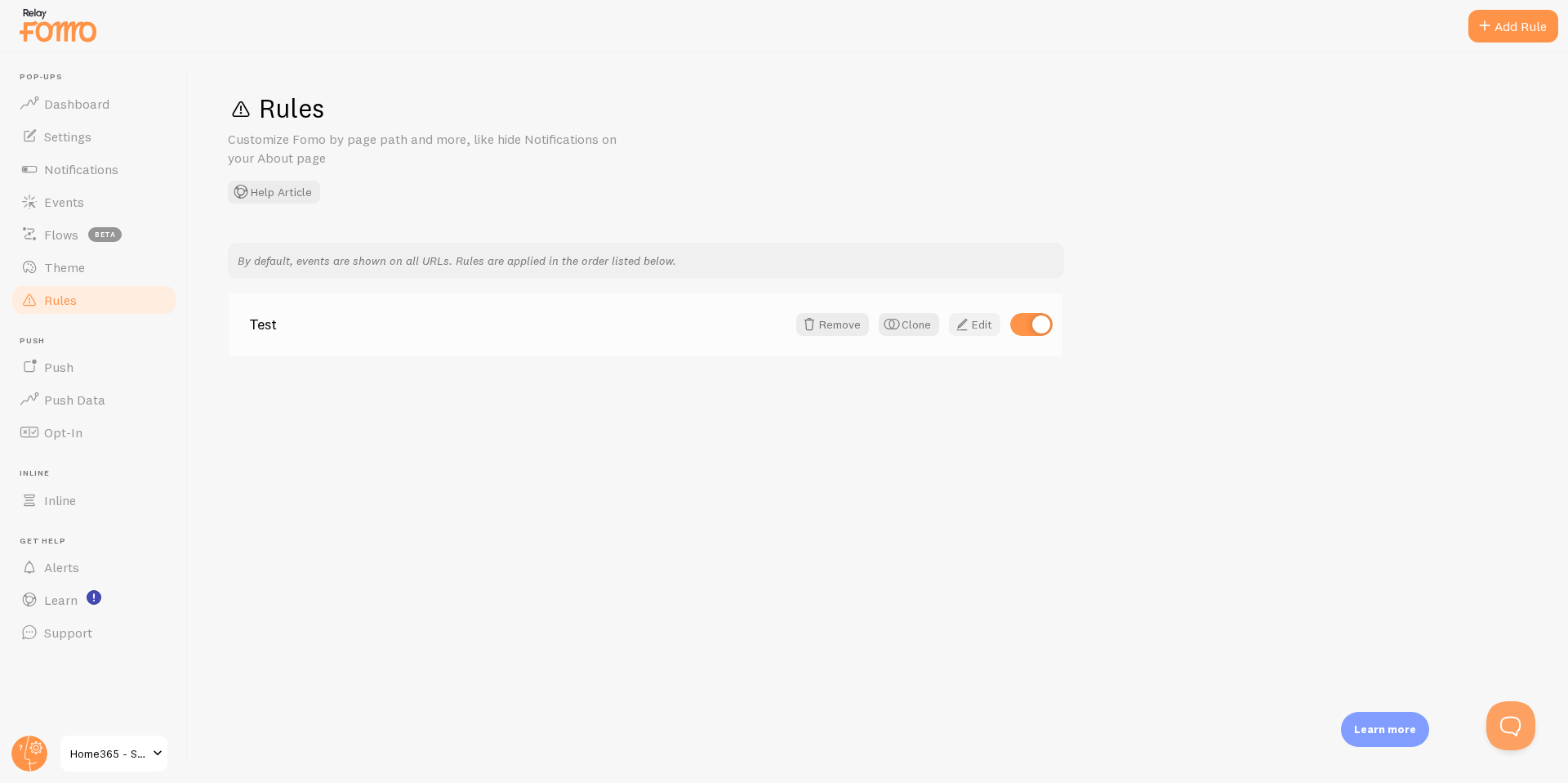
click at [971, 330] on link "Edit" at bounding box center [974, 325] width 52 height 23
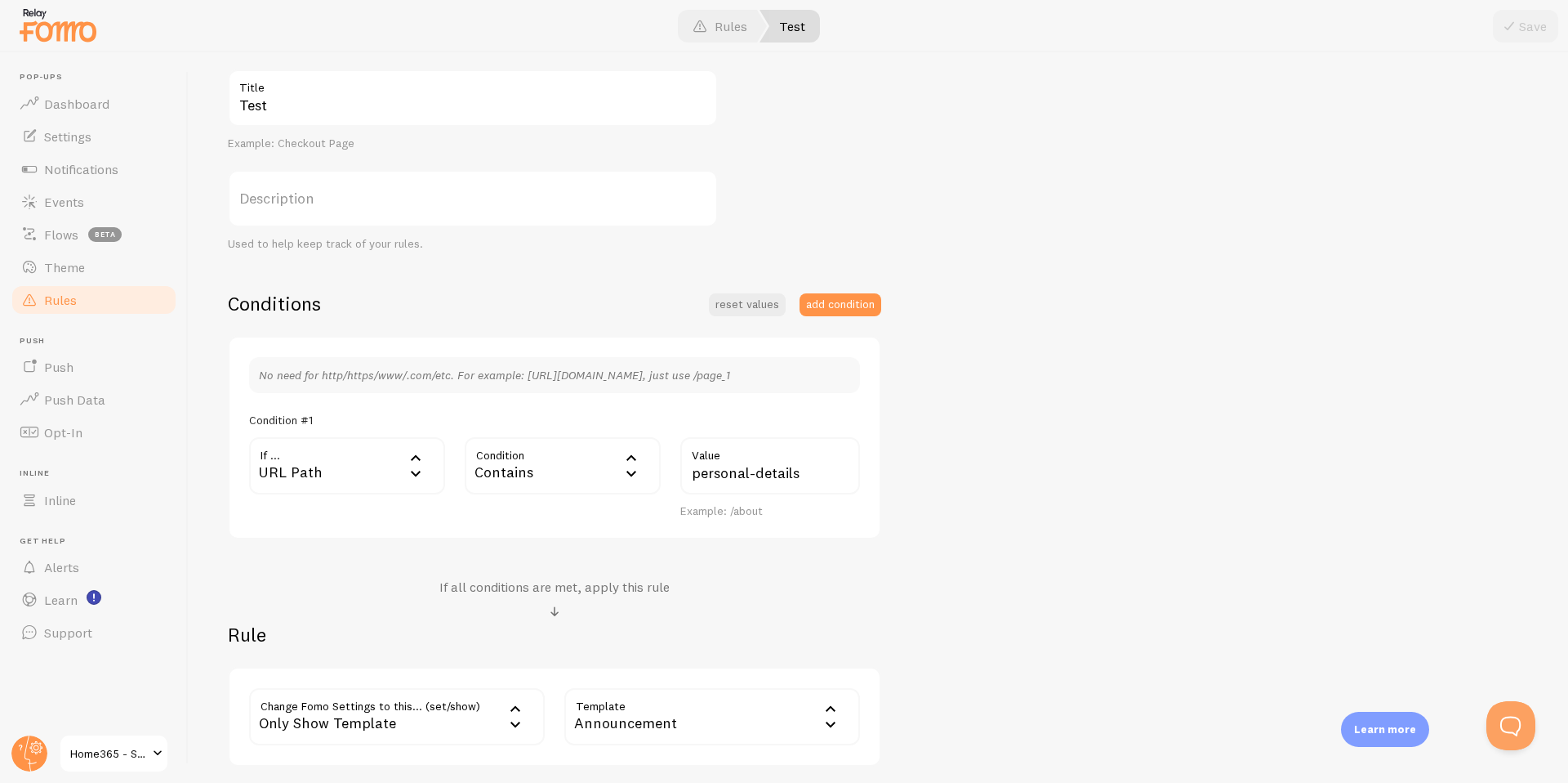
scroll to position [186, 0]
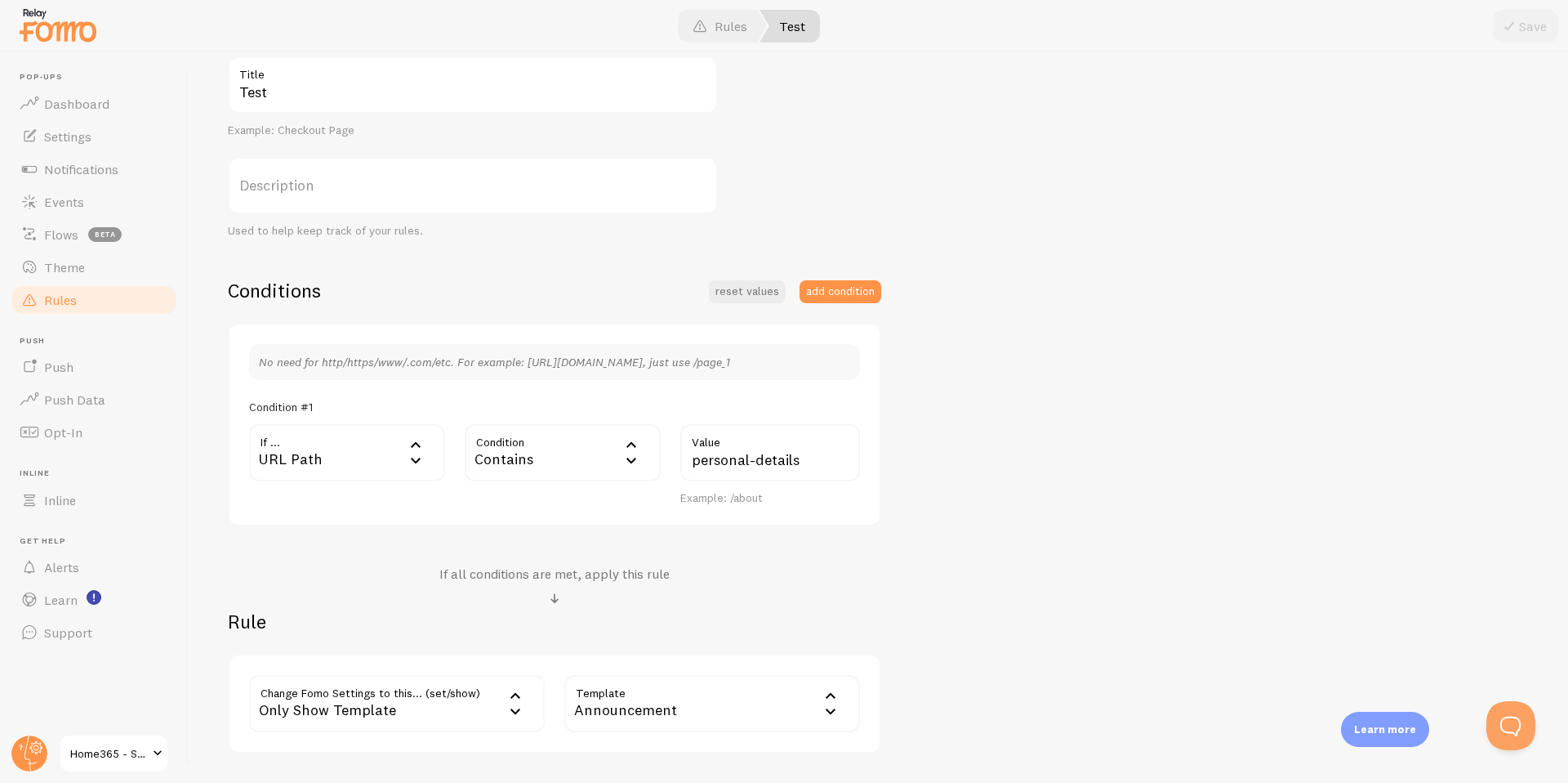
click at [325, 465] on div "URL Path" at bounding box center [347, 452] width 196 height 58
click at [336, 594] on li "URL Host" at bounding box center [347, 592] width 192 height 28
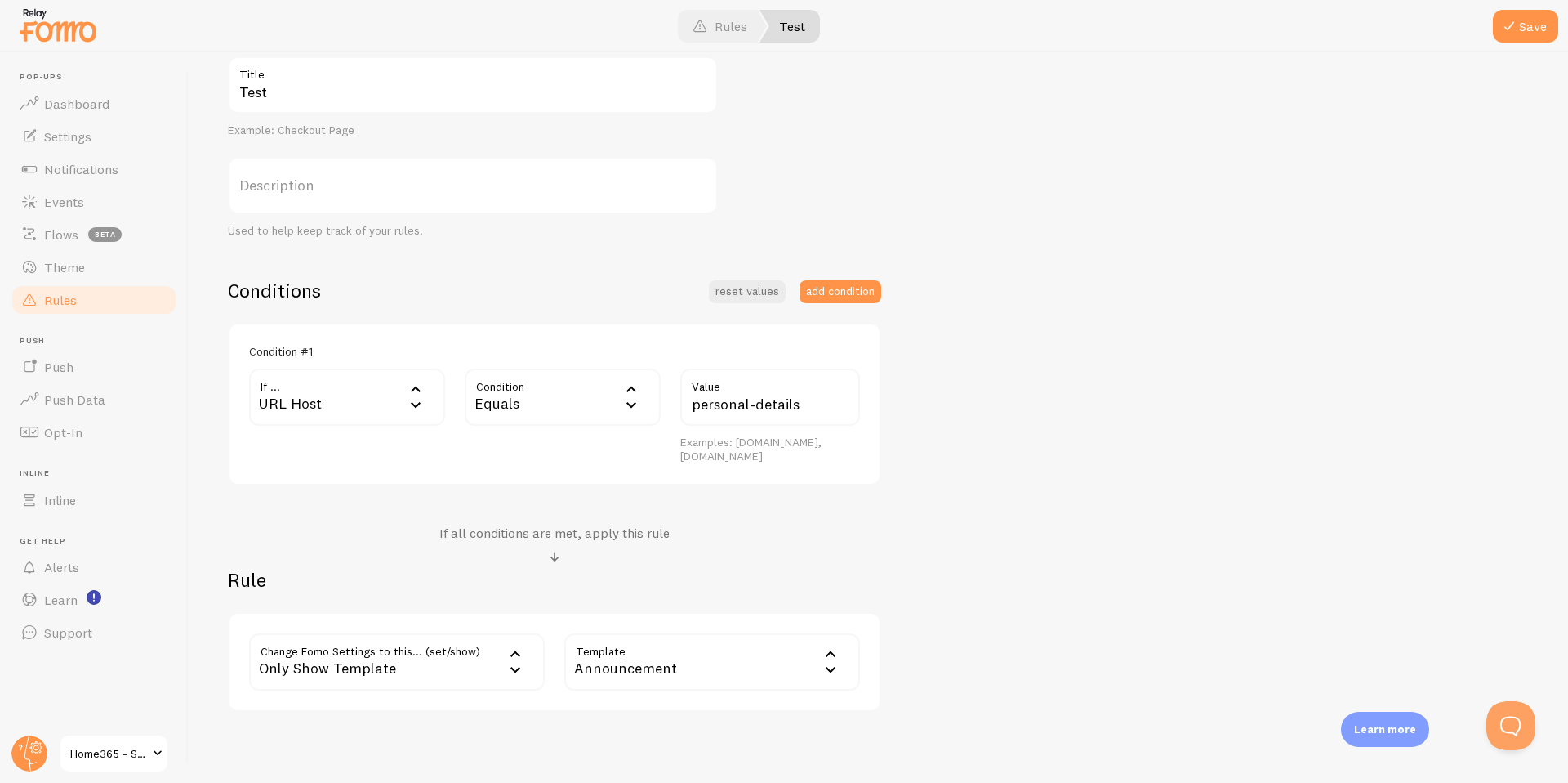
click at [320, 407] on div "URL Host" at bounding box center [347, 397] width 196 height 58
click at [319, 451] on li "URL Path" at bounding box center [347, 450] width 192 height 28
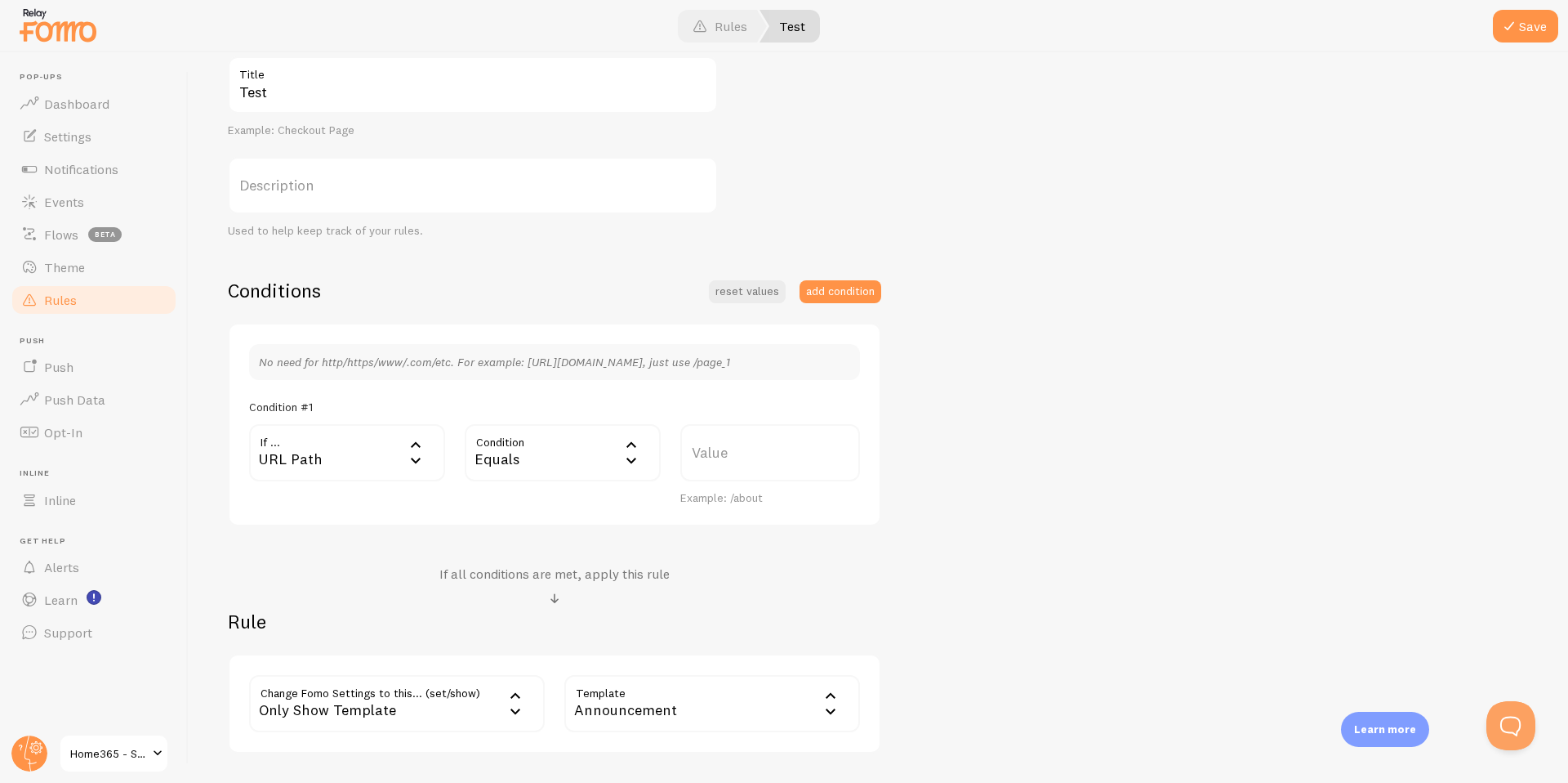
click at [729, 448] on label "Value" at bounding box center [769, 452] width 180 height 58
click at [729, 448] on input "Value" at bounding box center [769, 452] width 180 height 58
click at [710, 451] on label "Value" at bounding box center [769, 452] width 180 height 58
click at [710, 451] on input "Value" at bounding box center [769, 452] width 180 height 58
paste input "personal"
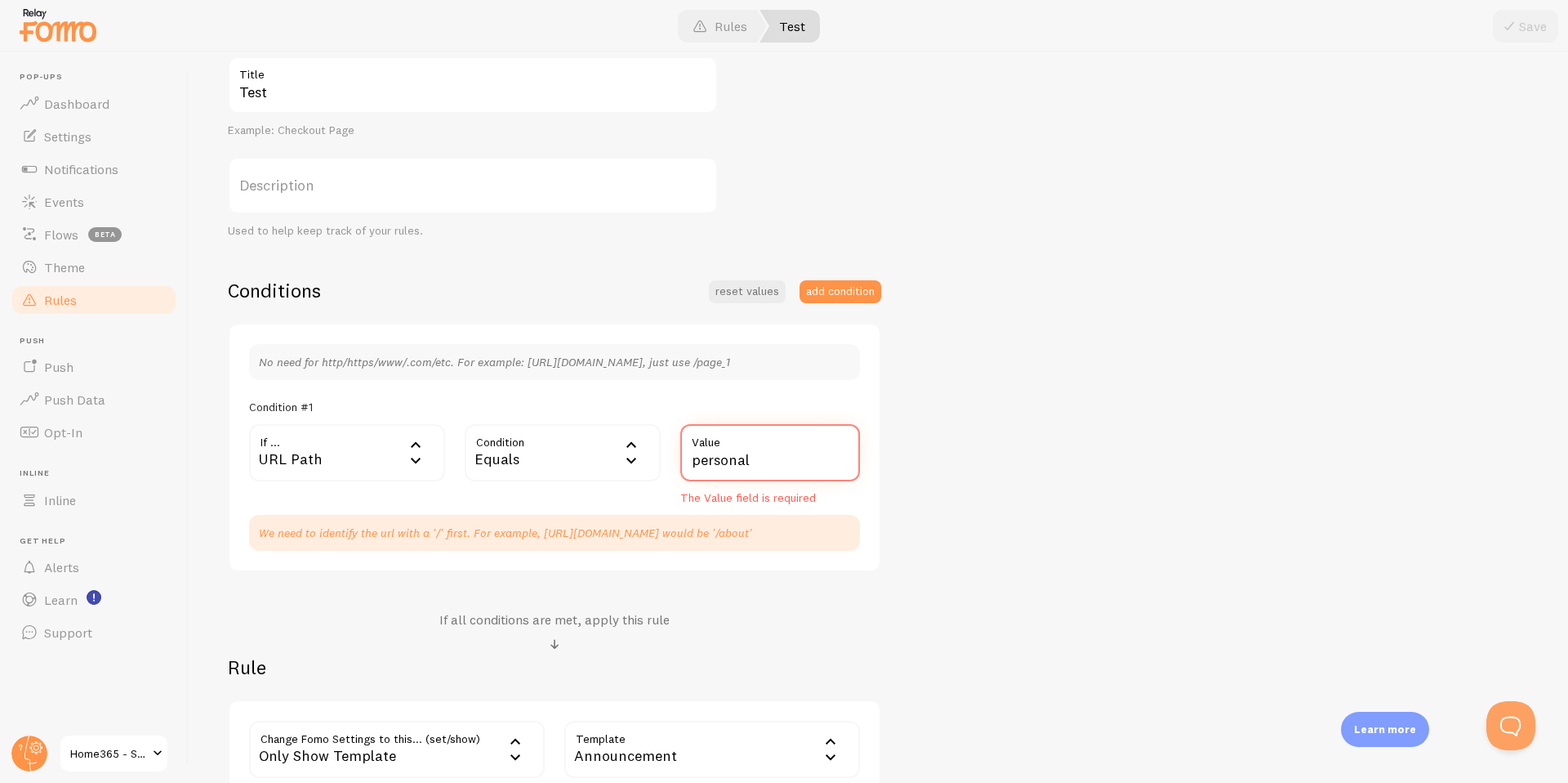
type input "personal"
click at [549, 449] on div "Equals" at bounding box center [563, 452] width 196 height 58
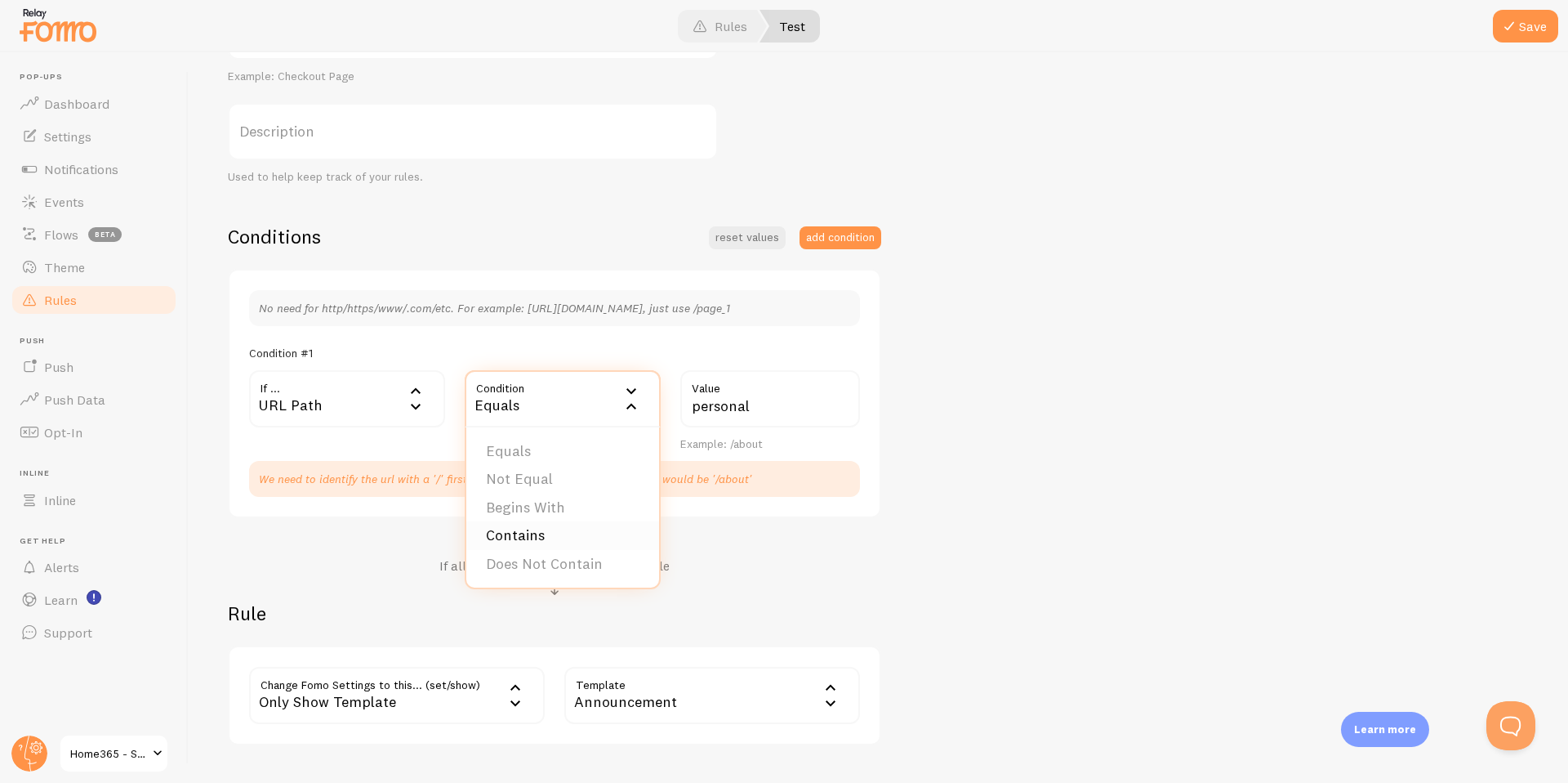
scroll to position [258, 0]
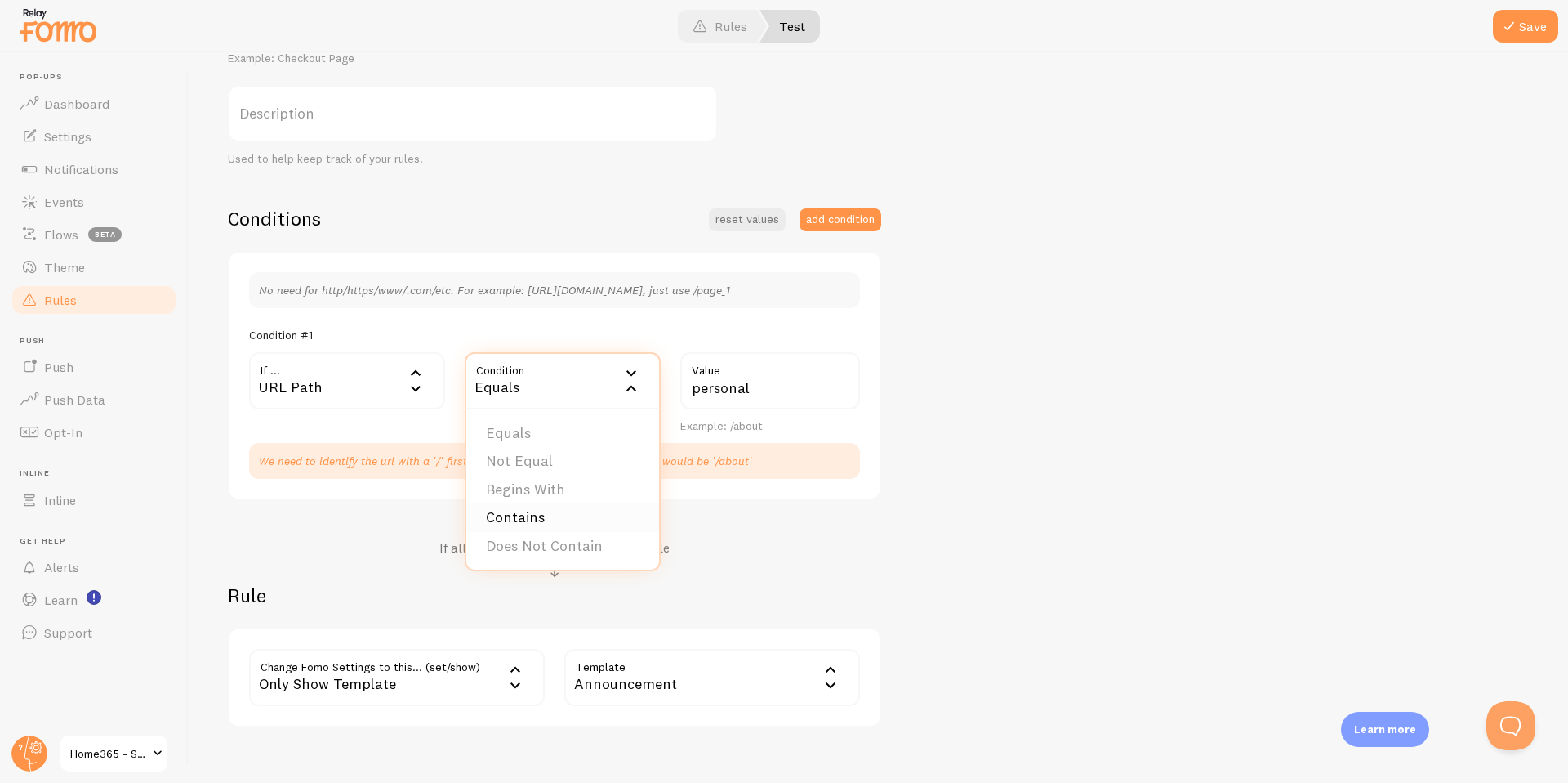
click at [527, 518] on li "Contains" at bounding box center [563, 517] width 192 height 28
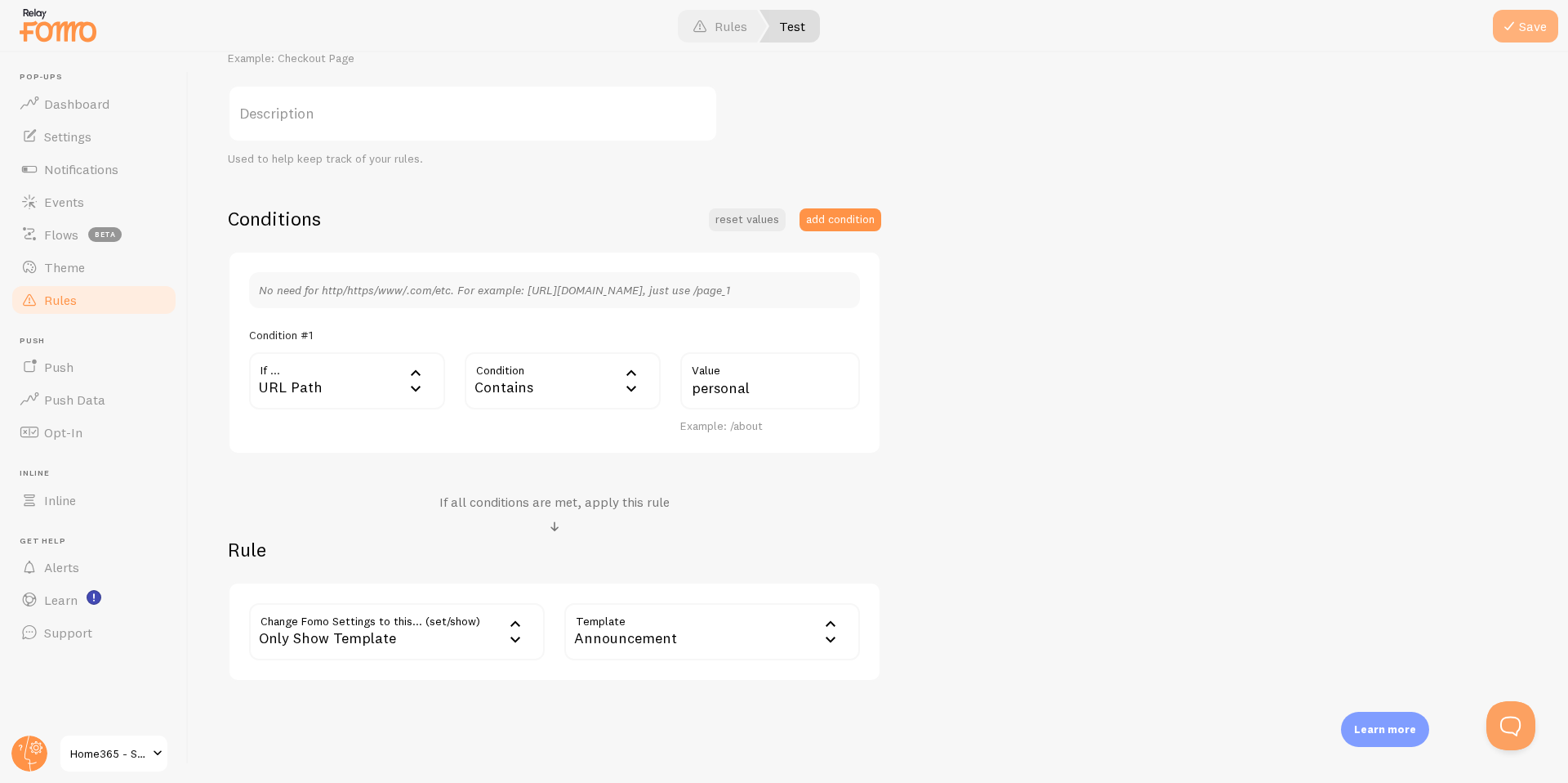
click at [1527, 40] on button "Save" at bounding box center [1525, 25] width 65 height 33
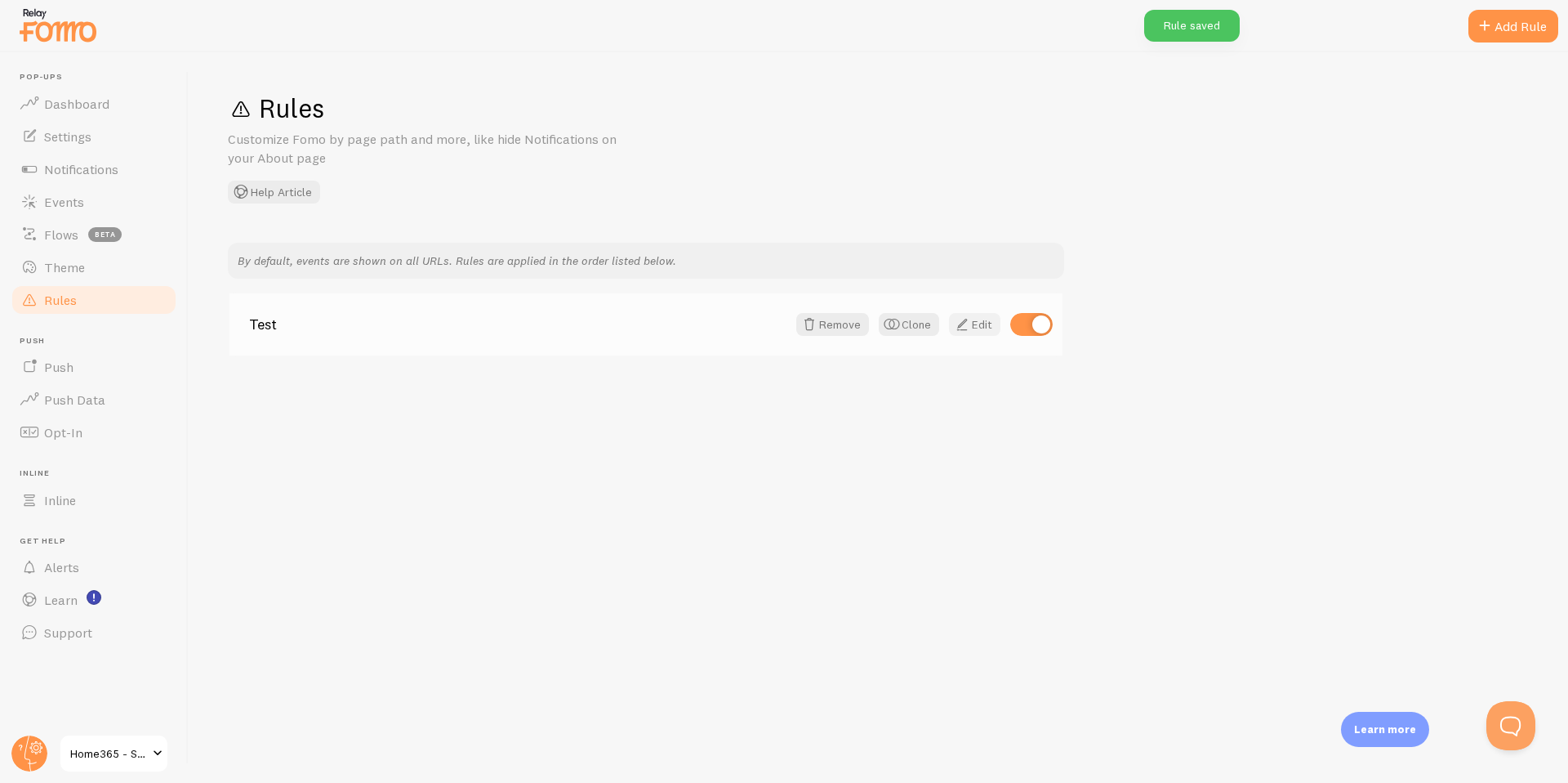
click at [990, 328] on link "Edit" at bounding box center [974, 325] width 52 height 23
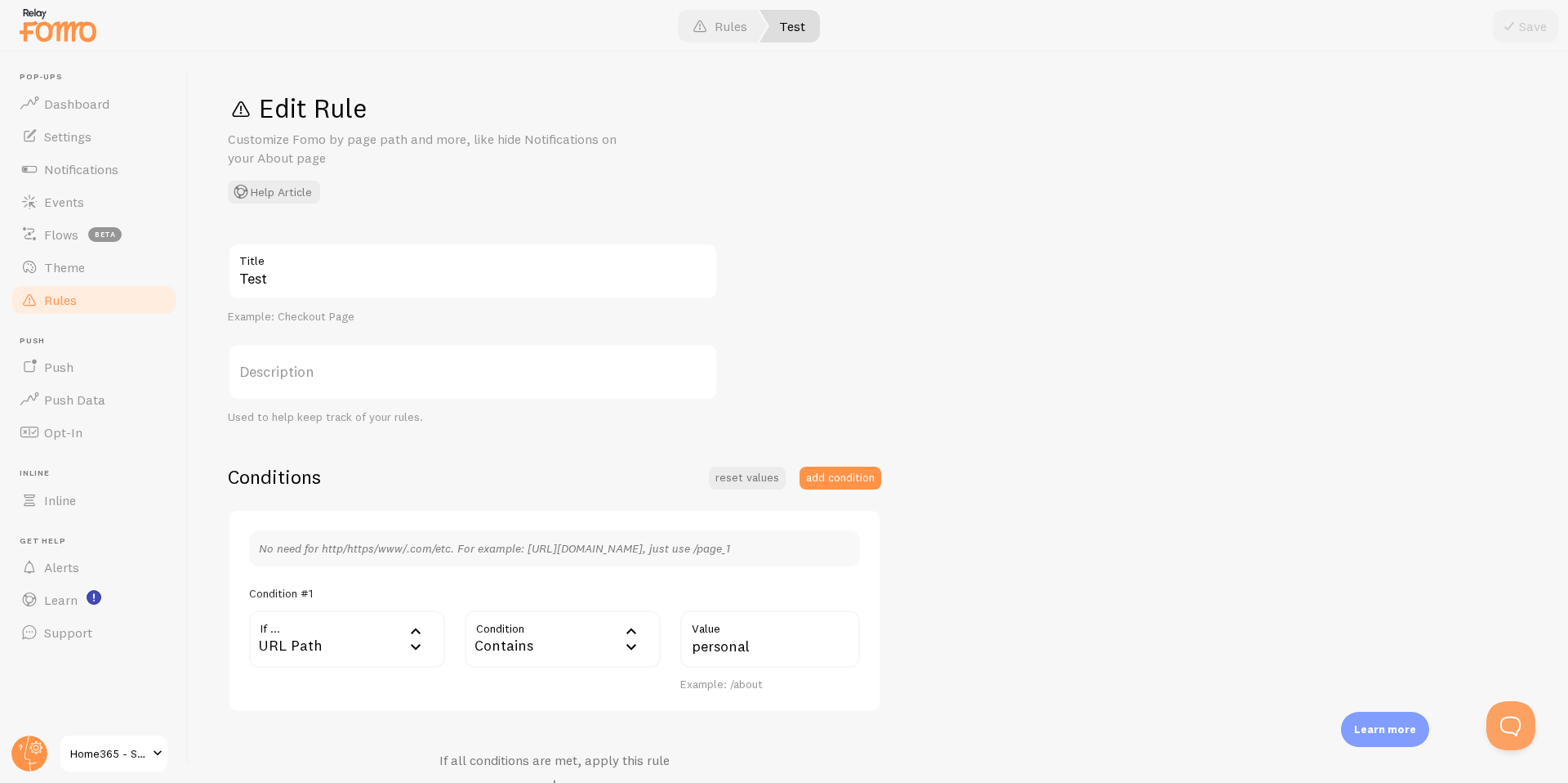
click at [555, 648] on div "Contains" at bounding box center [563, 639] width 196 height 58
click at [520, 689] on li "Equals" at bounding box center [563, 691] width 192 height 28
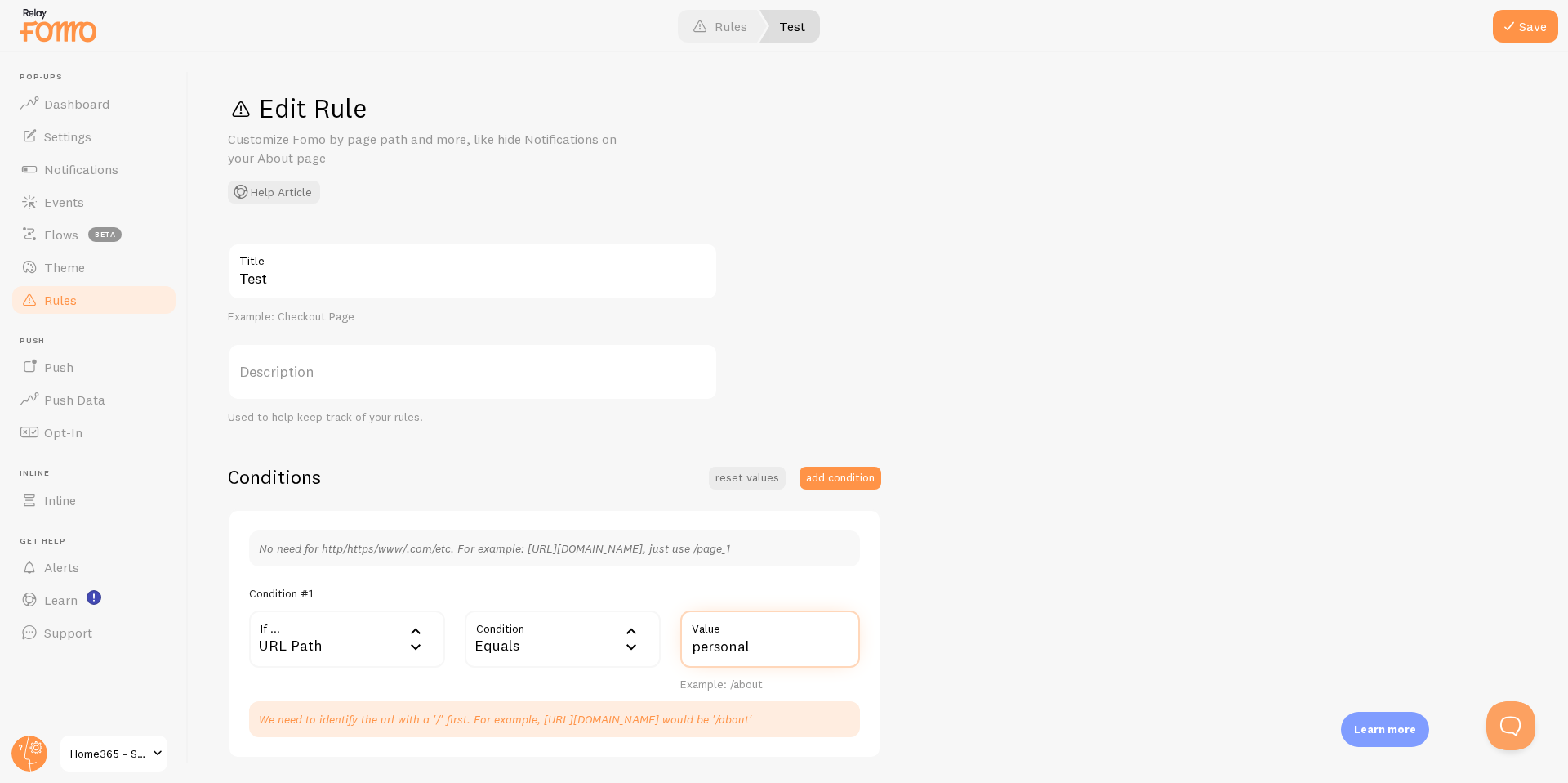
click at [712, 649] on input "personal" at bounding box center [769, 639] width 180 height 58
paste input "/personal-details"
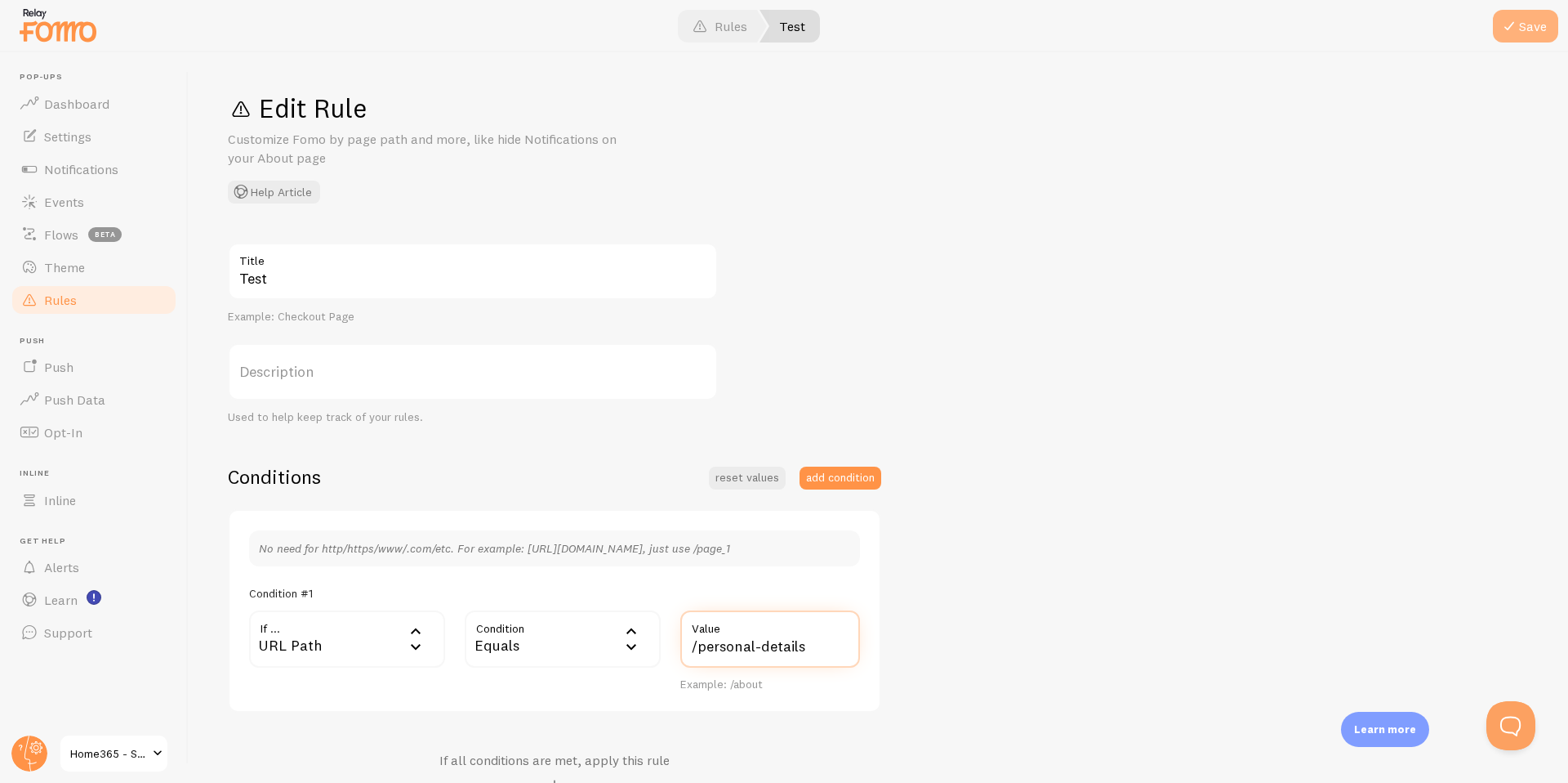
type input "/personal-details"
click at [1533, 36] on button "Save" at bounding box center [1525, 25] width 65 height 33
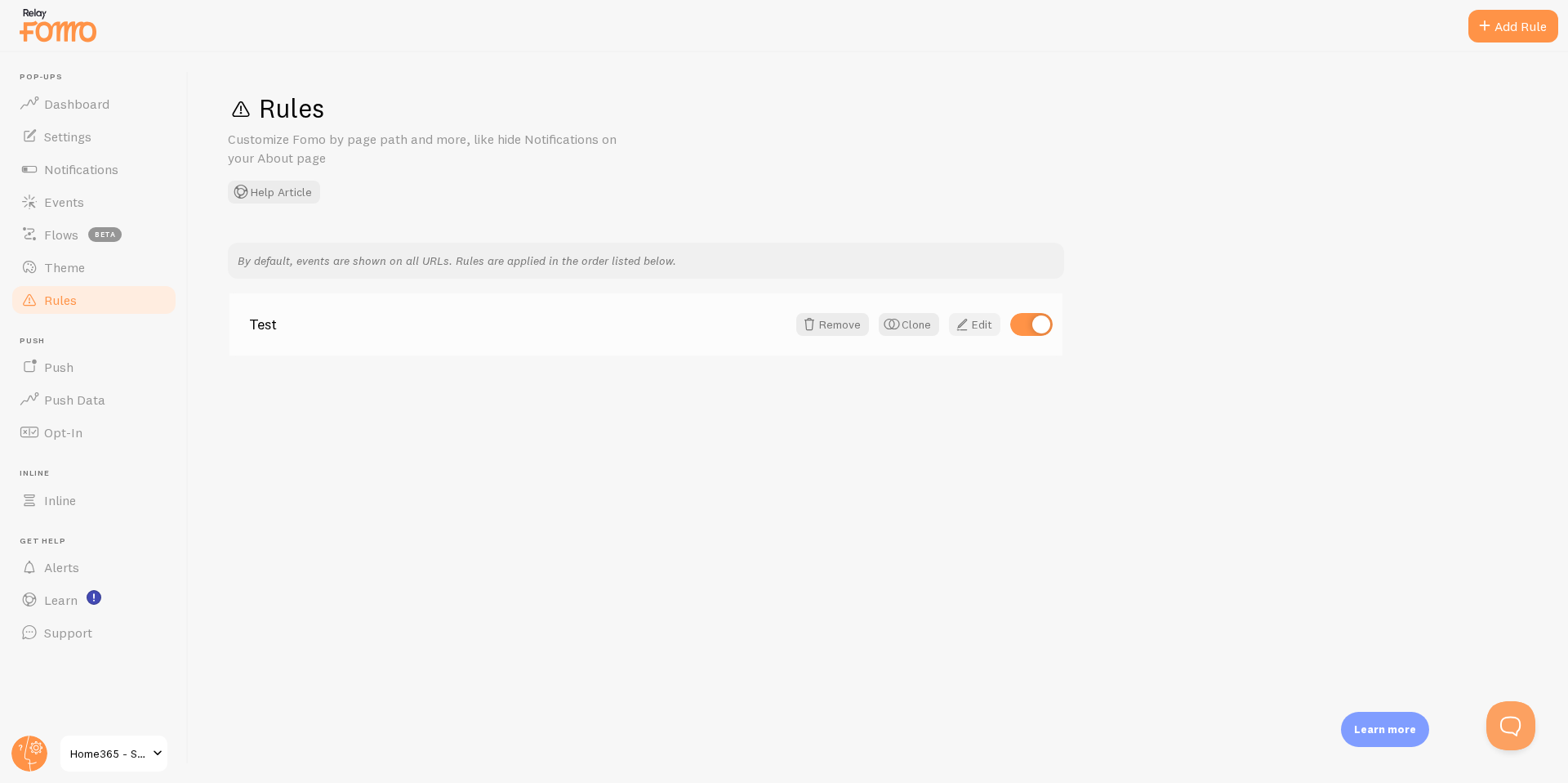
click at [979, 323] on link "Edit" at bounding box center [974, 325] width 52 height 23
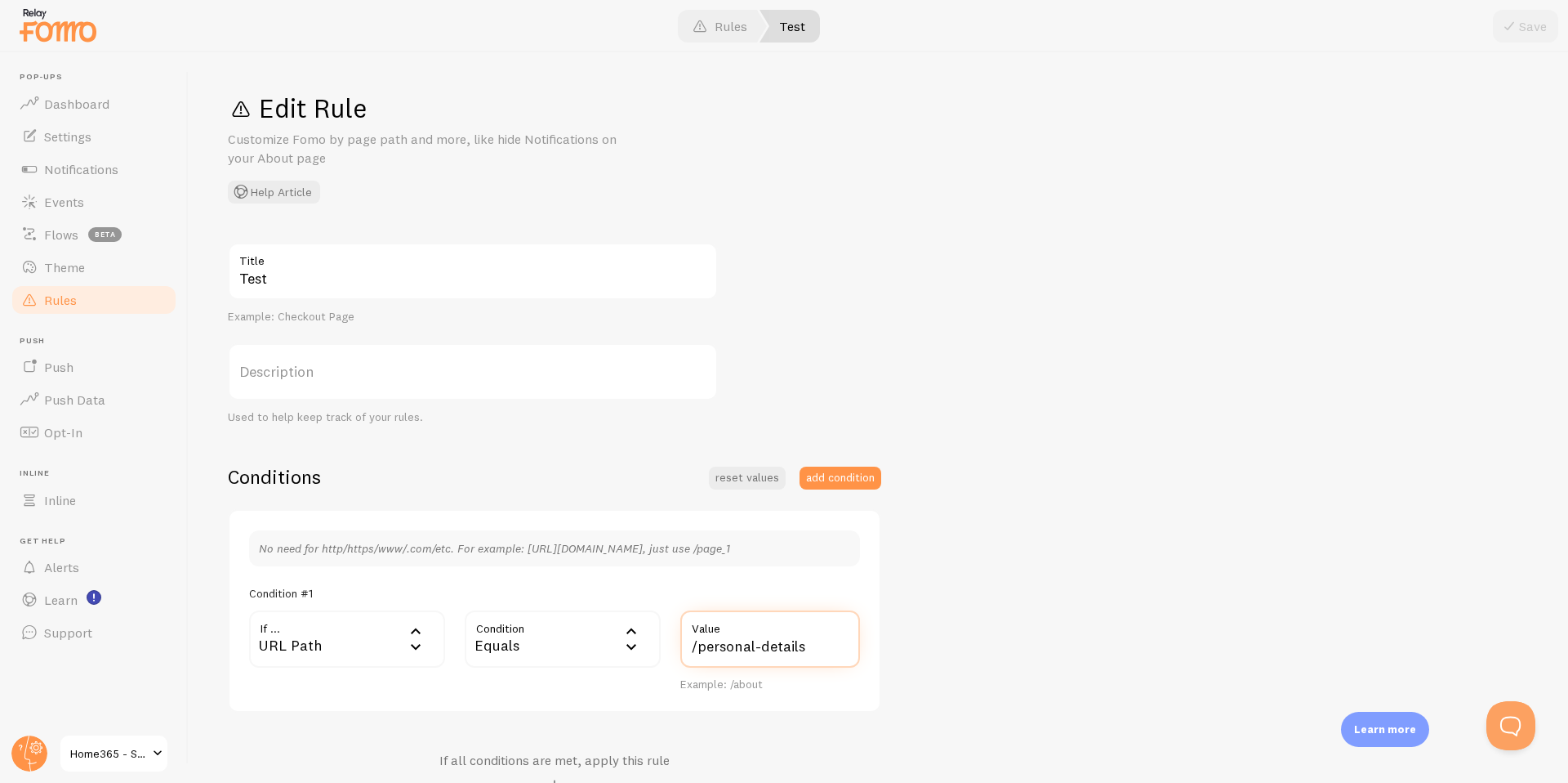
click at [692, 645] on input "/personal-details" at bounding box center [769, 639] width 180 height 58
type input "/quote/personal-details"
click at [1517, 35] on span at bounding box center [1509, 25] width 20 height 20
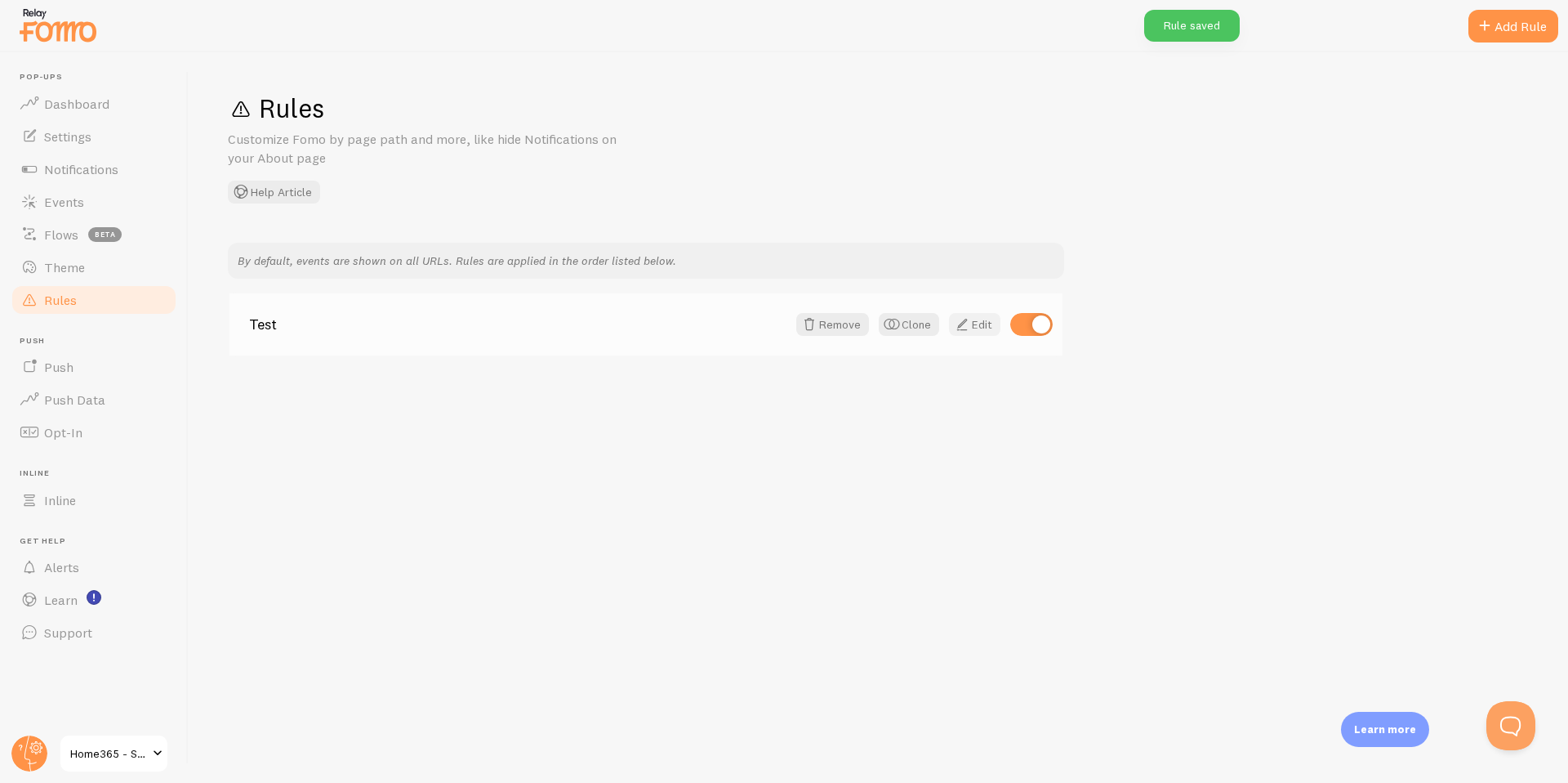
click at [989, 325] on link "Edit" at bounding box center [974, 325] width 52 height 23
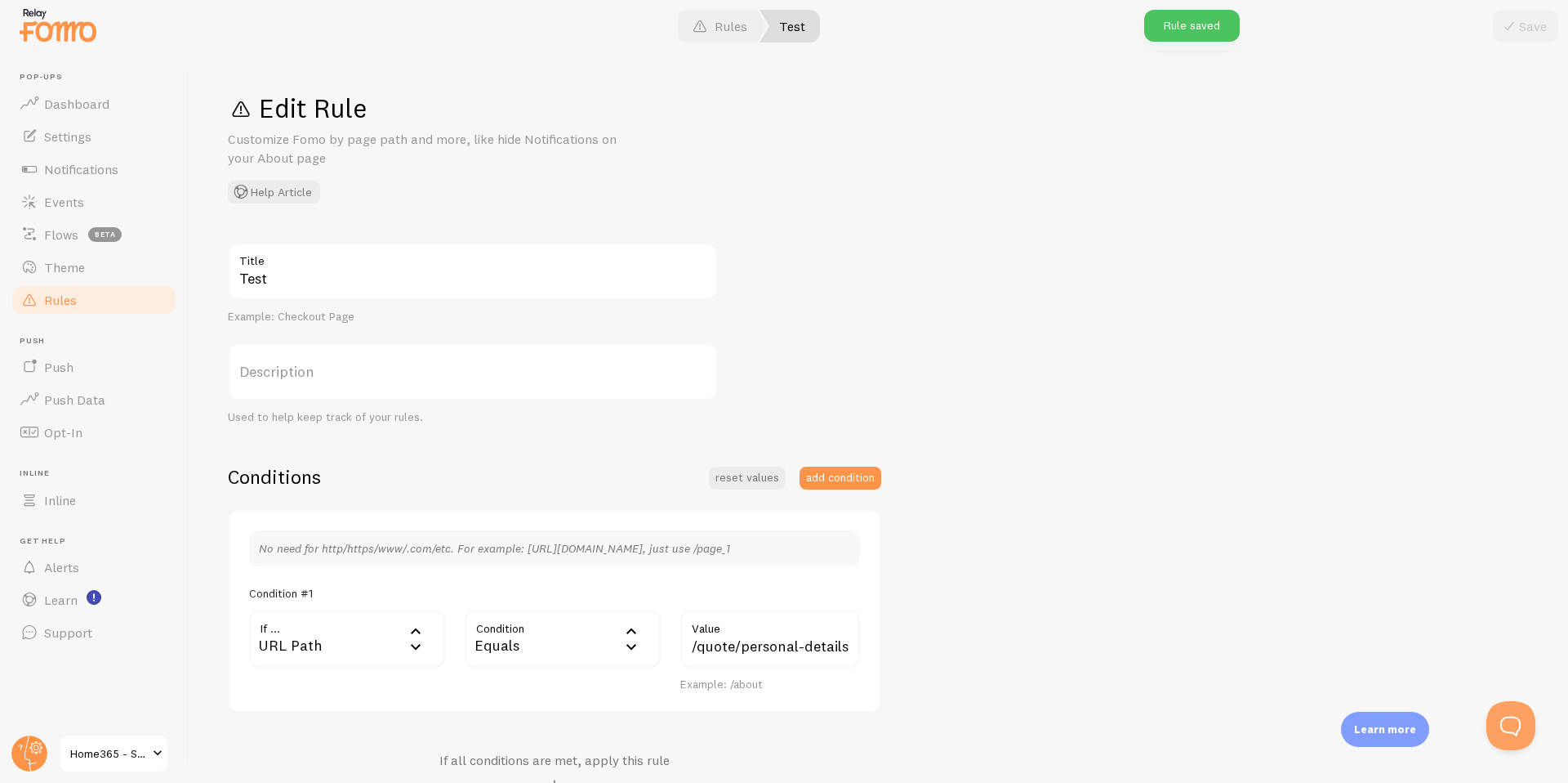
scroll to position [301, 0]
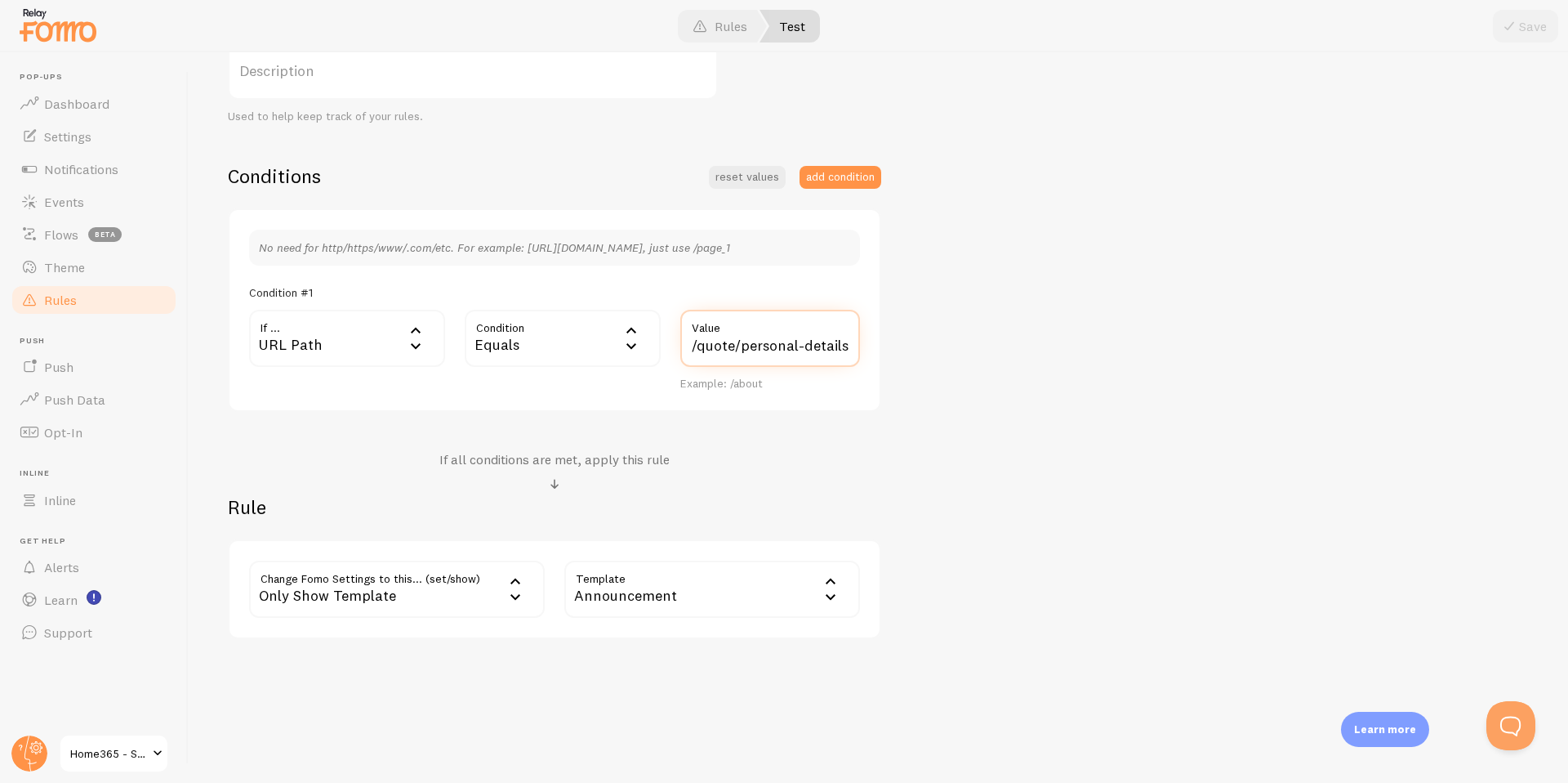
drag, startPoint x: 734, startPoint y: 346, endPoint x: 878, endPoint y: 346, distance: 144.0
click at [878, 346] on div "No need for http/https/www/.com/etc. For example: http://www.yourwebsite.com/pa…" at bounding box center [554, 310] width 653 height 205
click at [89, 204] on link "Events" at bounding box center [93, 202] width 168 height 33
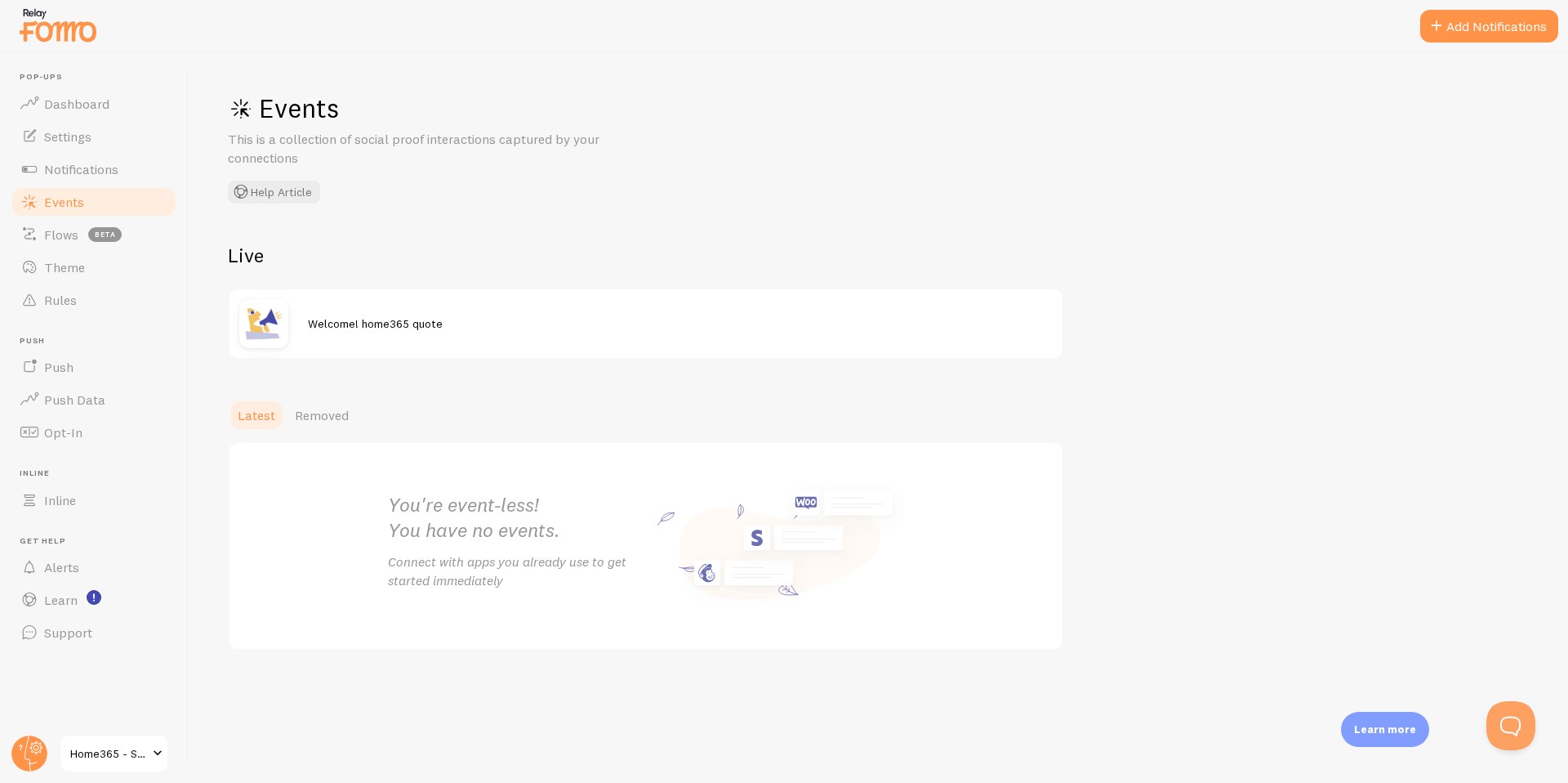
click at [425, 330] on span "Welcome! home365 quote" at bounding box center [374, 324] width 135 height 15
click at [81, 296] on link "Rules" at bounding box center [93, 300] width 168 height 33
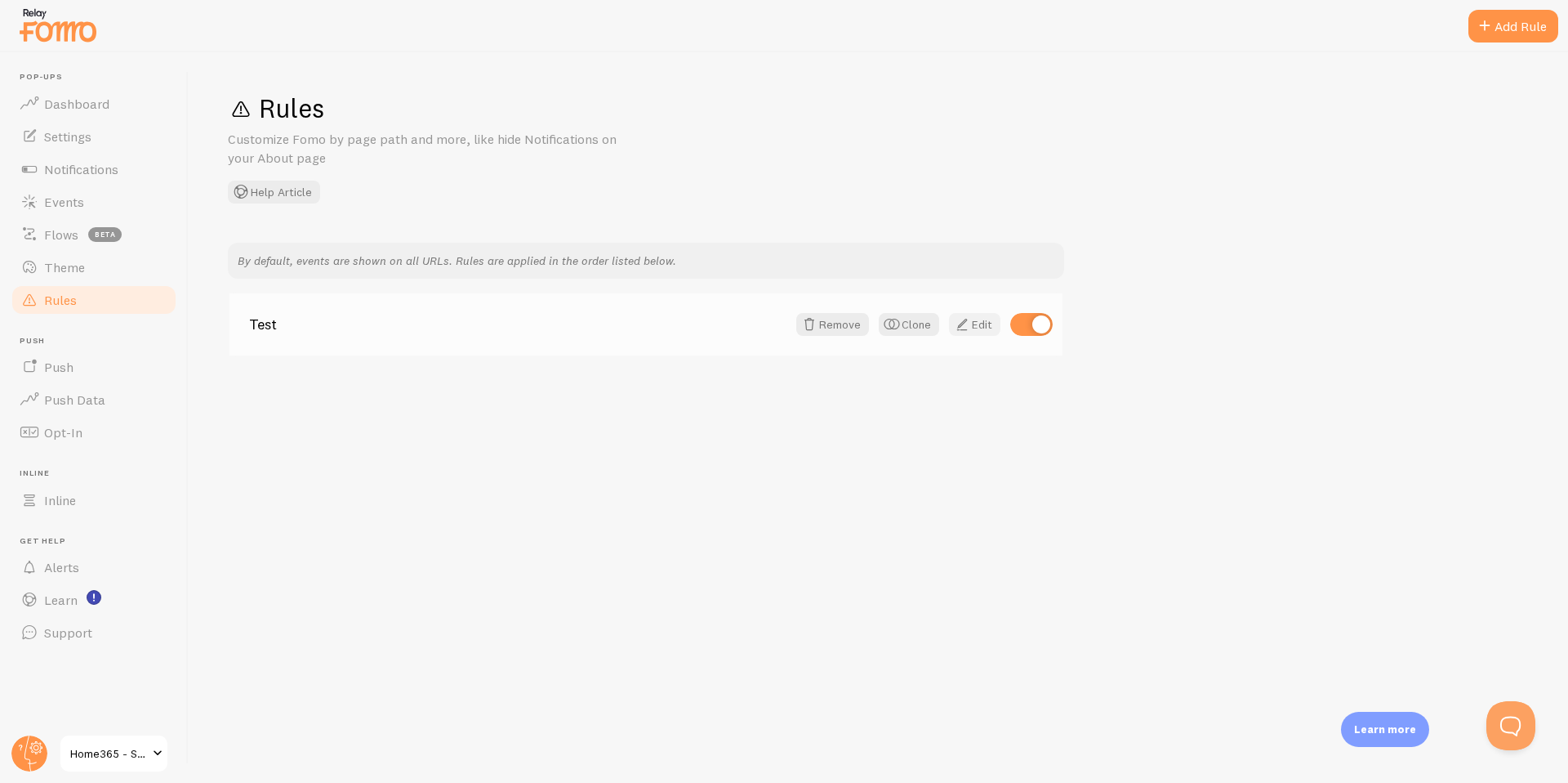
click at [961, 327] on span at bounding box center [962, 324] width 20 height 20
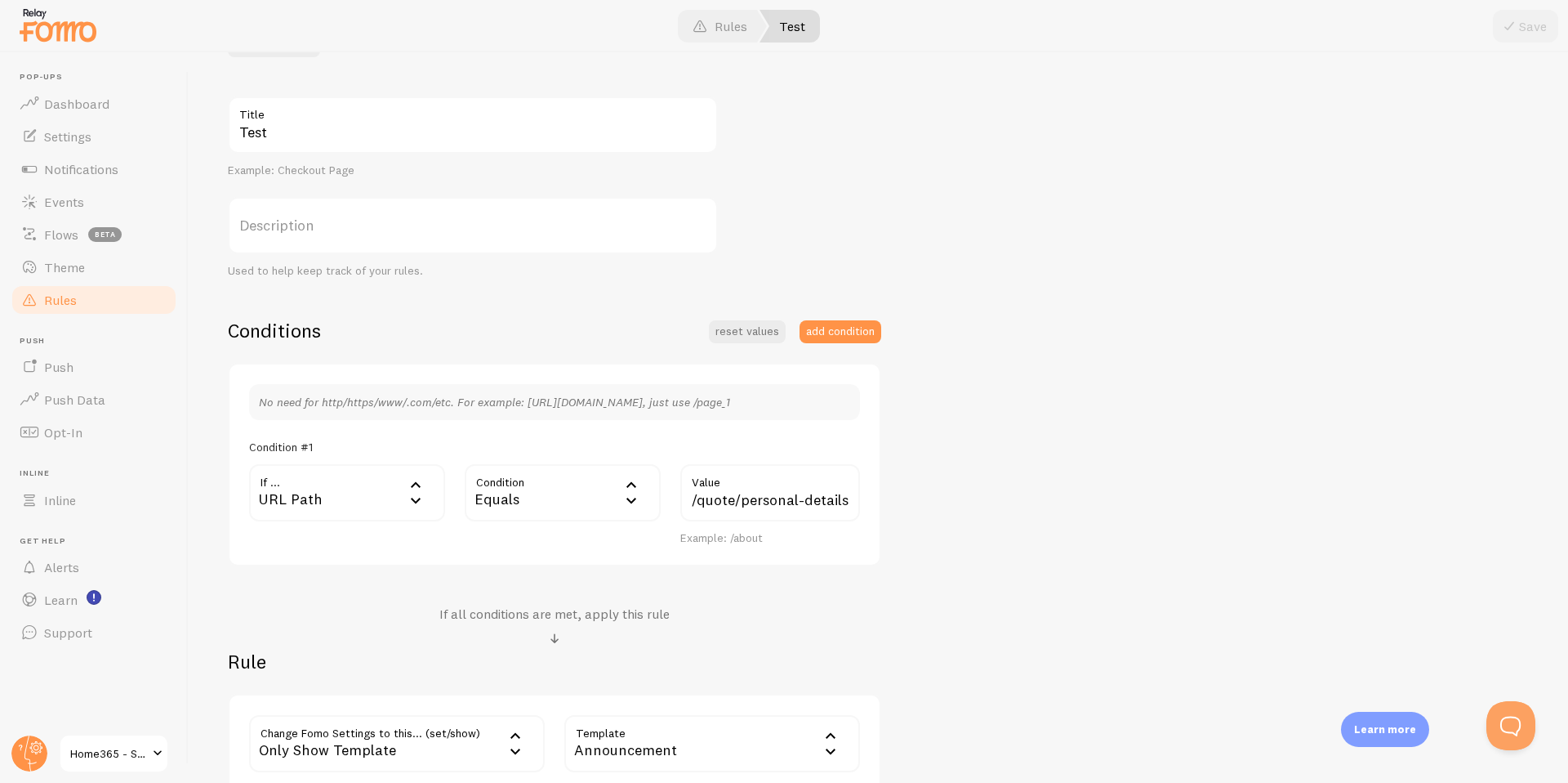
scroll to position [184, 0]
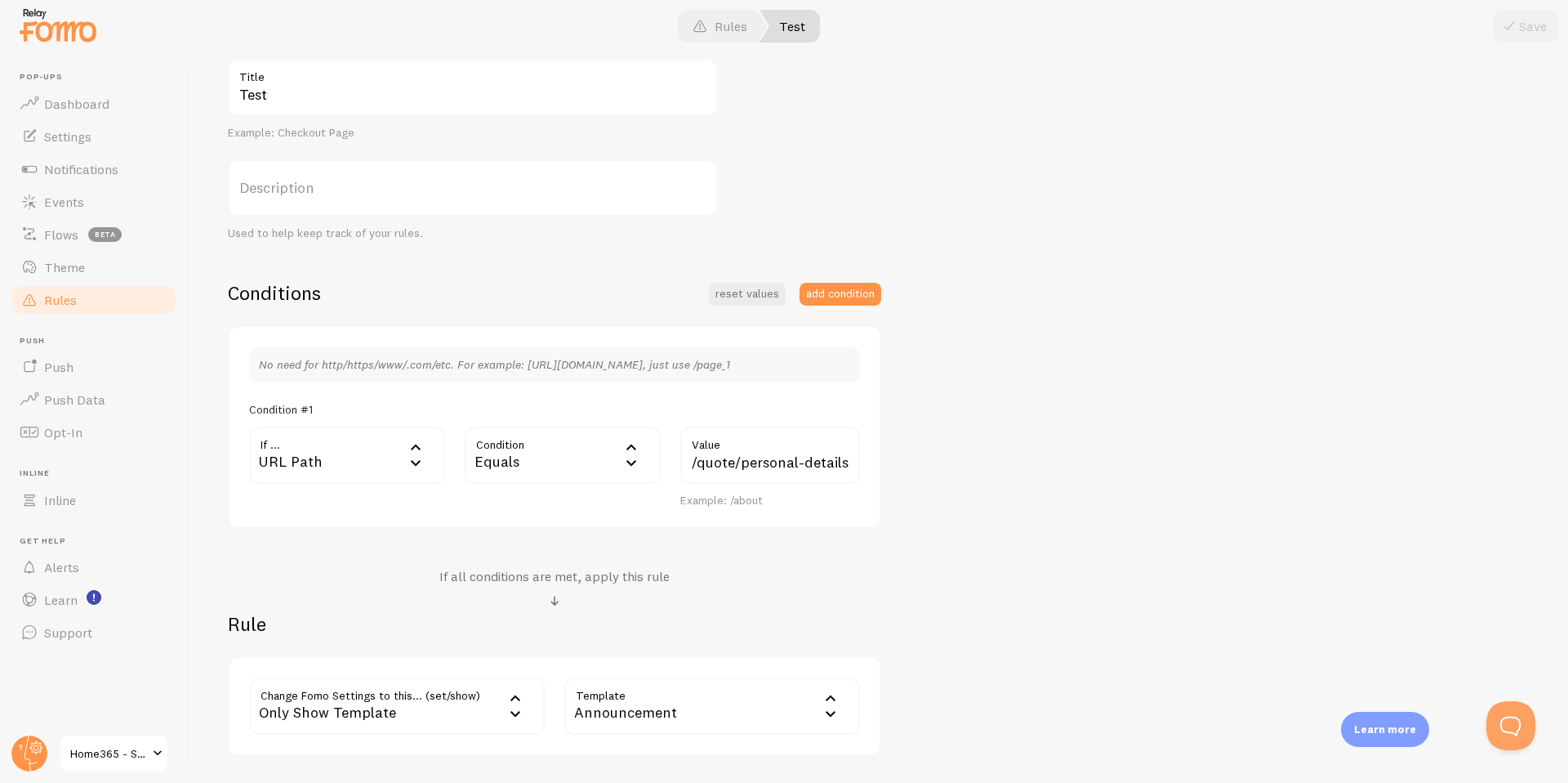
click at [544, 466] on div "Equals" at bounding box center [563, 455] width 196 height 58
click at [542, 564] on li "Begins With" at bounding box center [563, 564] width 192 height 28
click at [1527, 21] on button "Save" at bounding box center [1525, 25] width 65 height 33
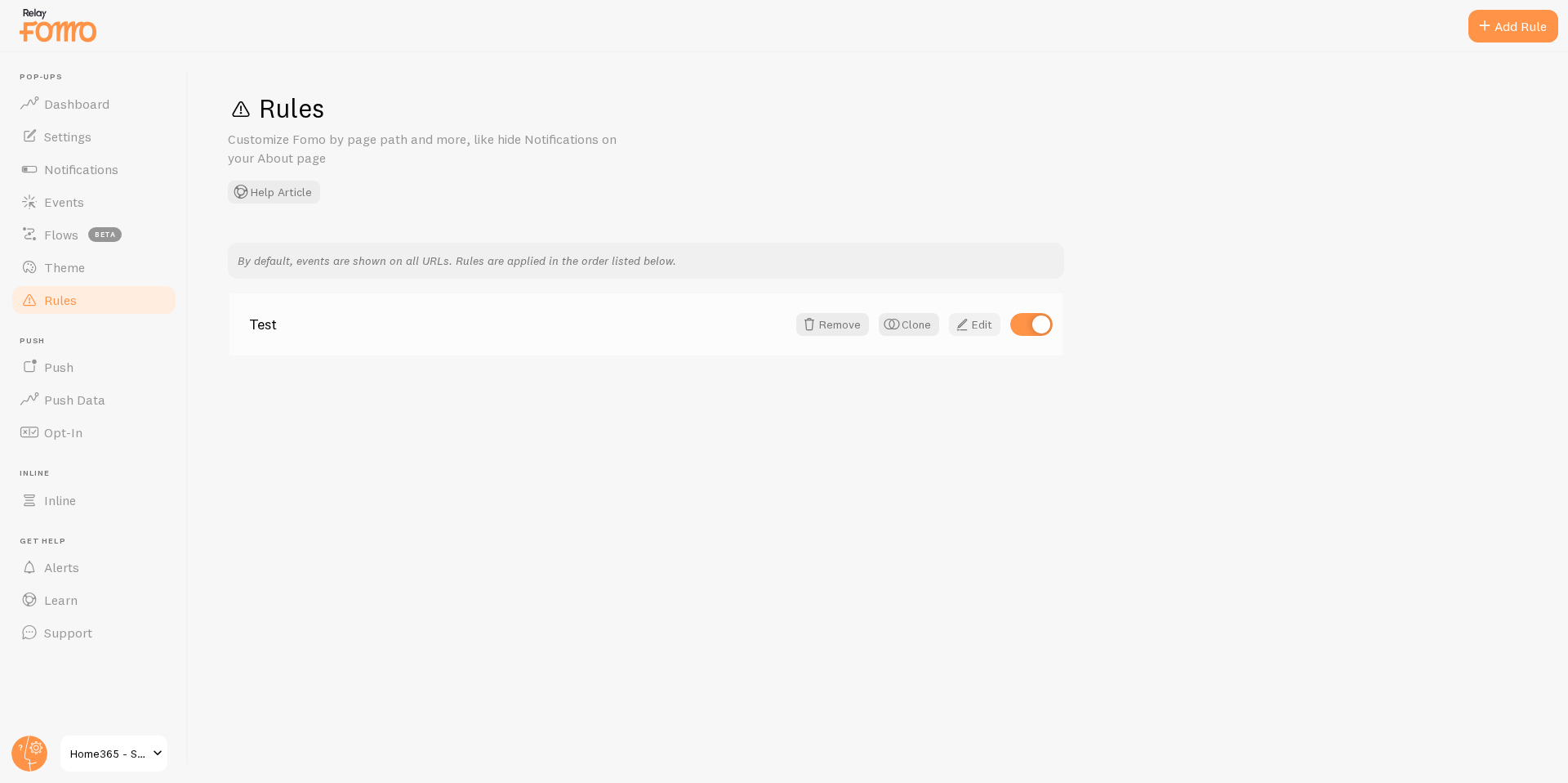
click at [987, 328] on link "Edit" at bounding box center [974, 325] width 52 height 23
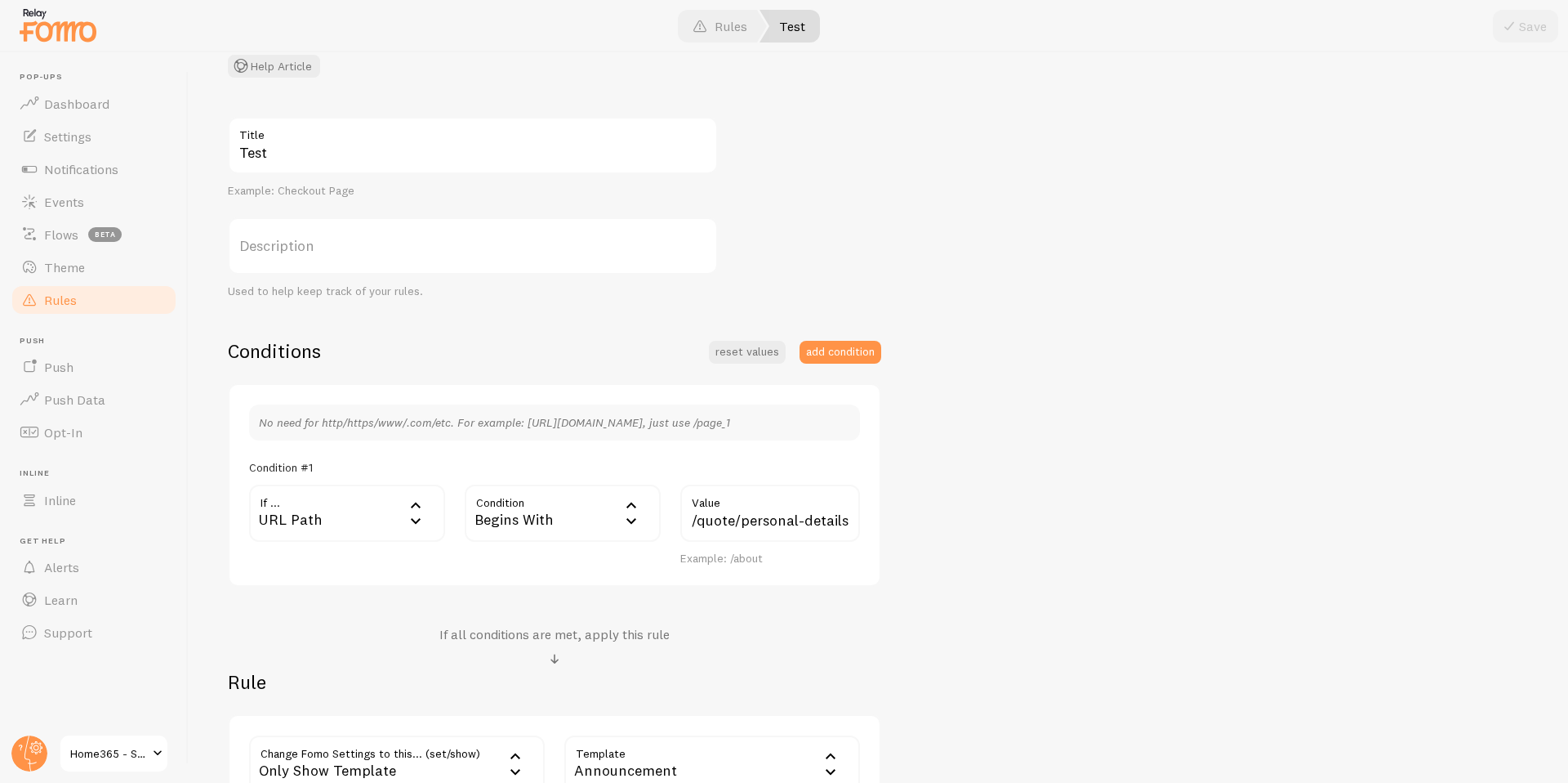
scroll to position [301, 0]
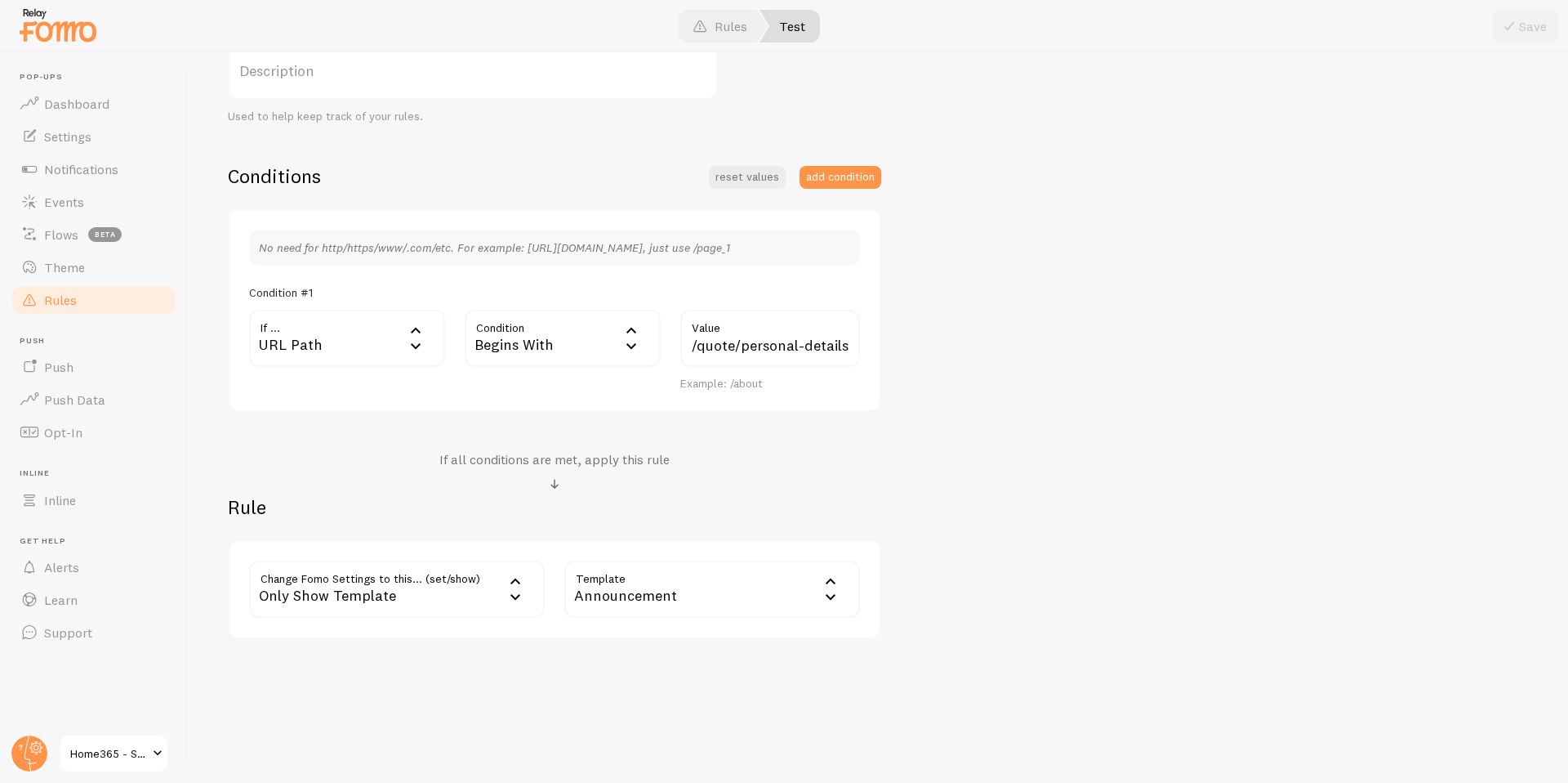
click at [684, 588] on div "Announcement" at bounding box center [712, 589] width 296 height 58
click at [683, 663] on li "Someone is viewing" at bounding box center [712, 670] width 292 height 28
click at [1520, 22] on button "Save" at bounding box center [1525, 25] width 65 height 33
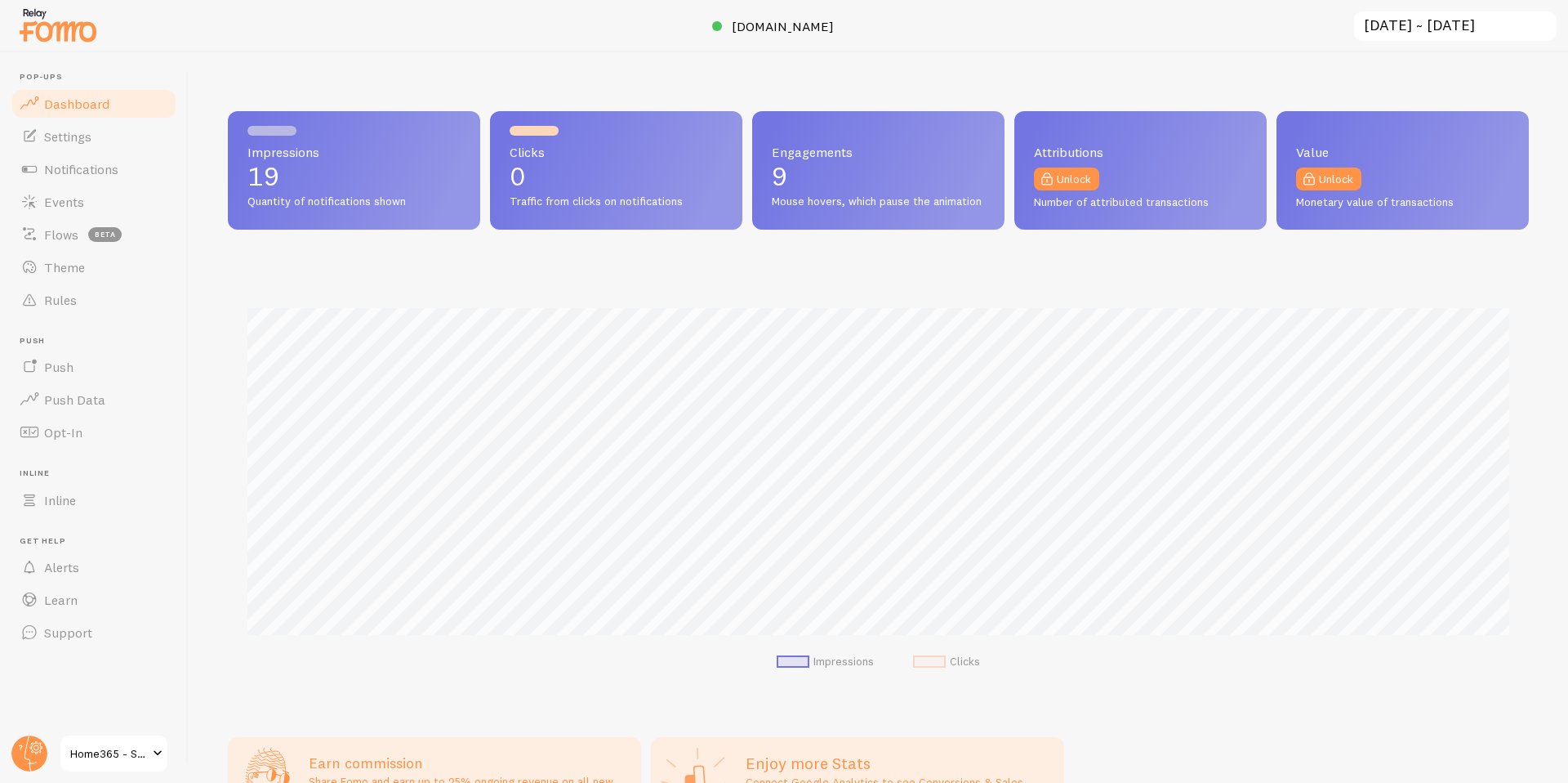
scroll to position [429, 1301]
click at [58, 292] on span "Rules" at bounding box center [60, 299] width 33 height 16
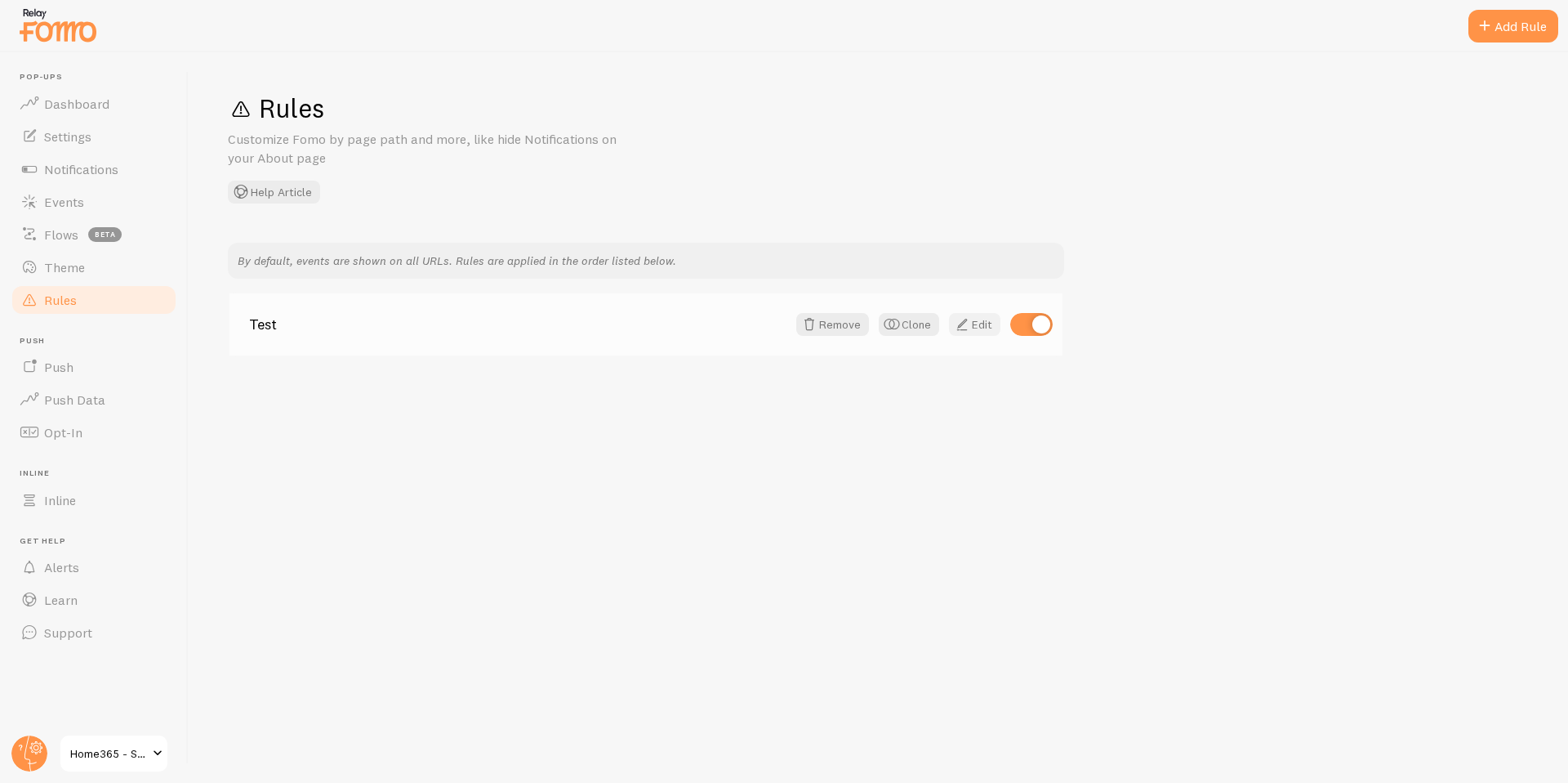
click at [970, 327] on span at bounding box center [962, 324] width 20 height 20
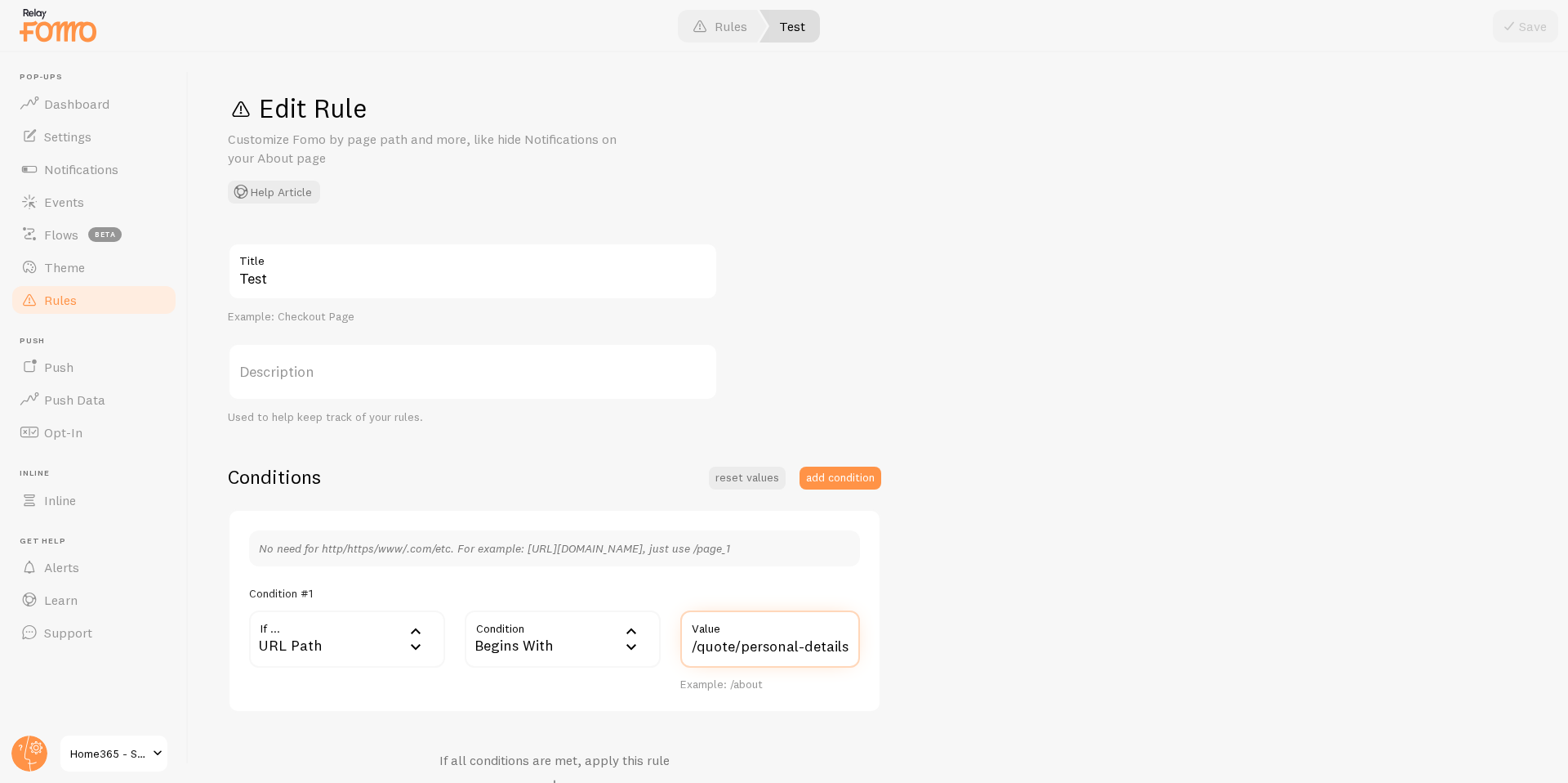
drag, startPoint x: 735, startPoint y: 647, endPoint x: 853, endPoint y: 649, distance: 118.0
click at [853, 649] on input "/quote/personal-details" at bounding box center [769, 639] width 180 height 58
click at [596, 640] on div "Begins With" at bounding box center [563, 639] width 196 height 58
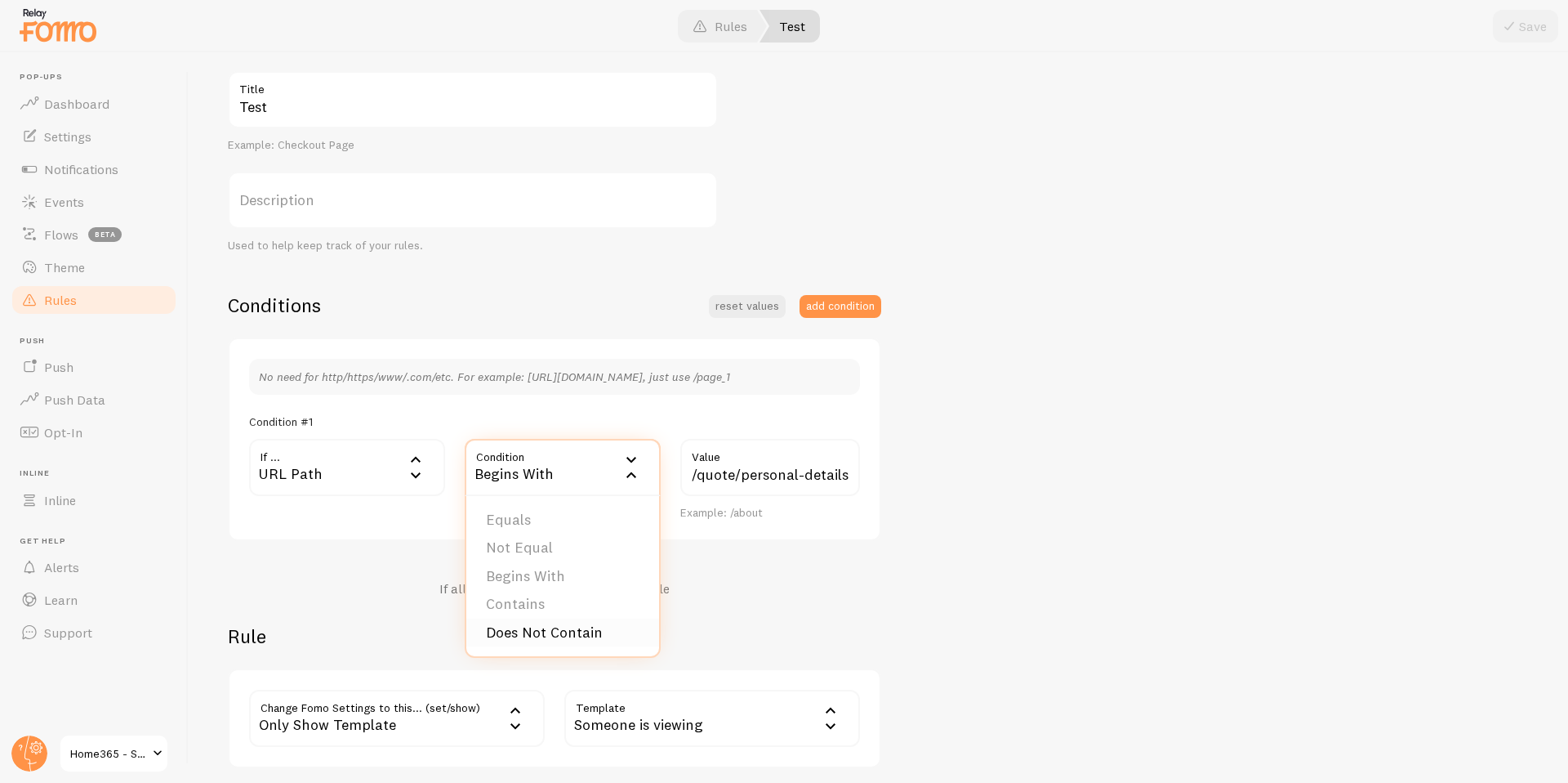
scroll to position [204, 0]
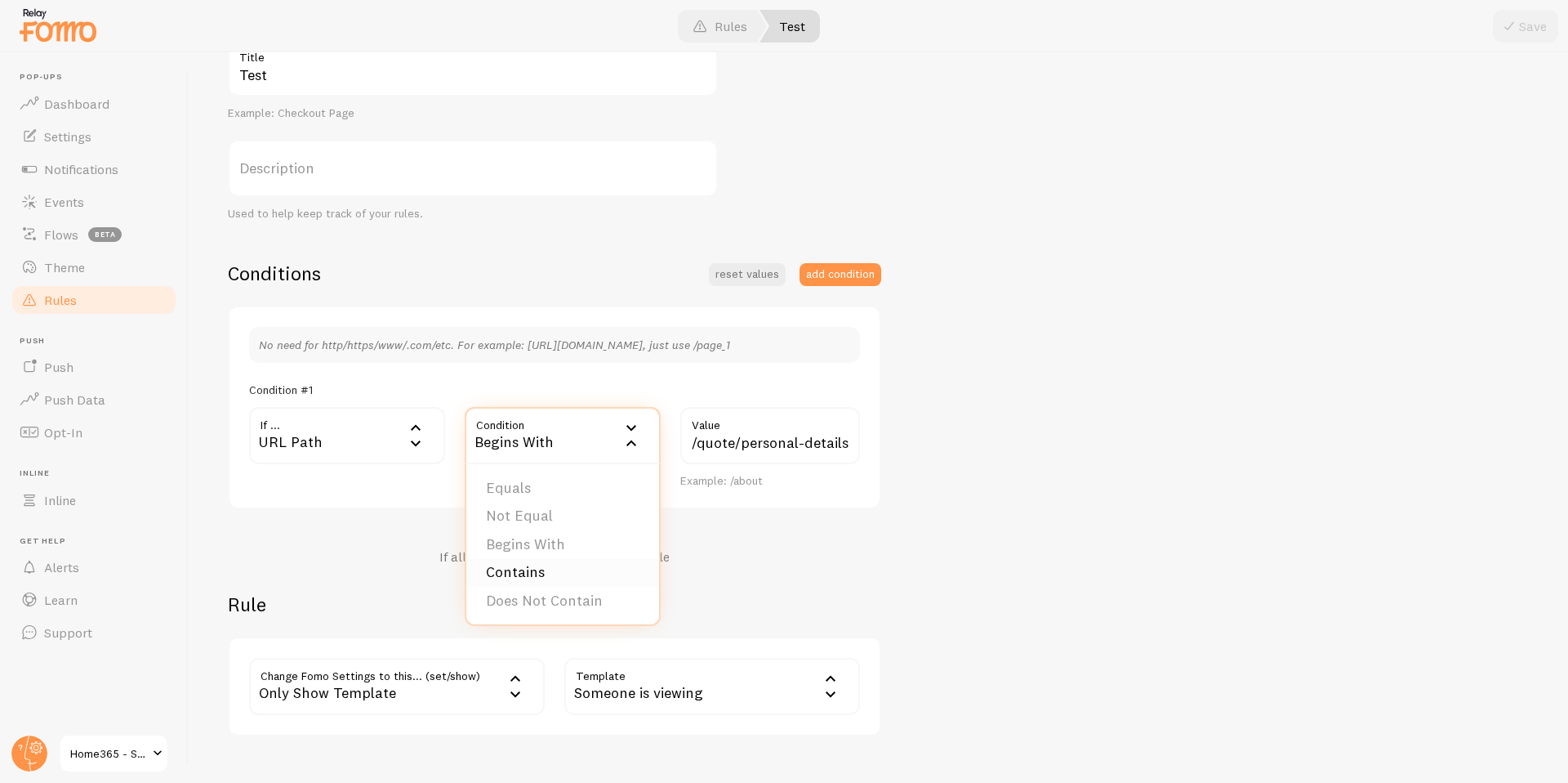
click at [546, 567] on li "Contains" at bounding box center [563, 572] width 192 height 28
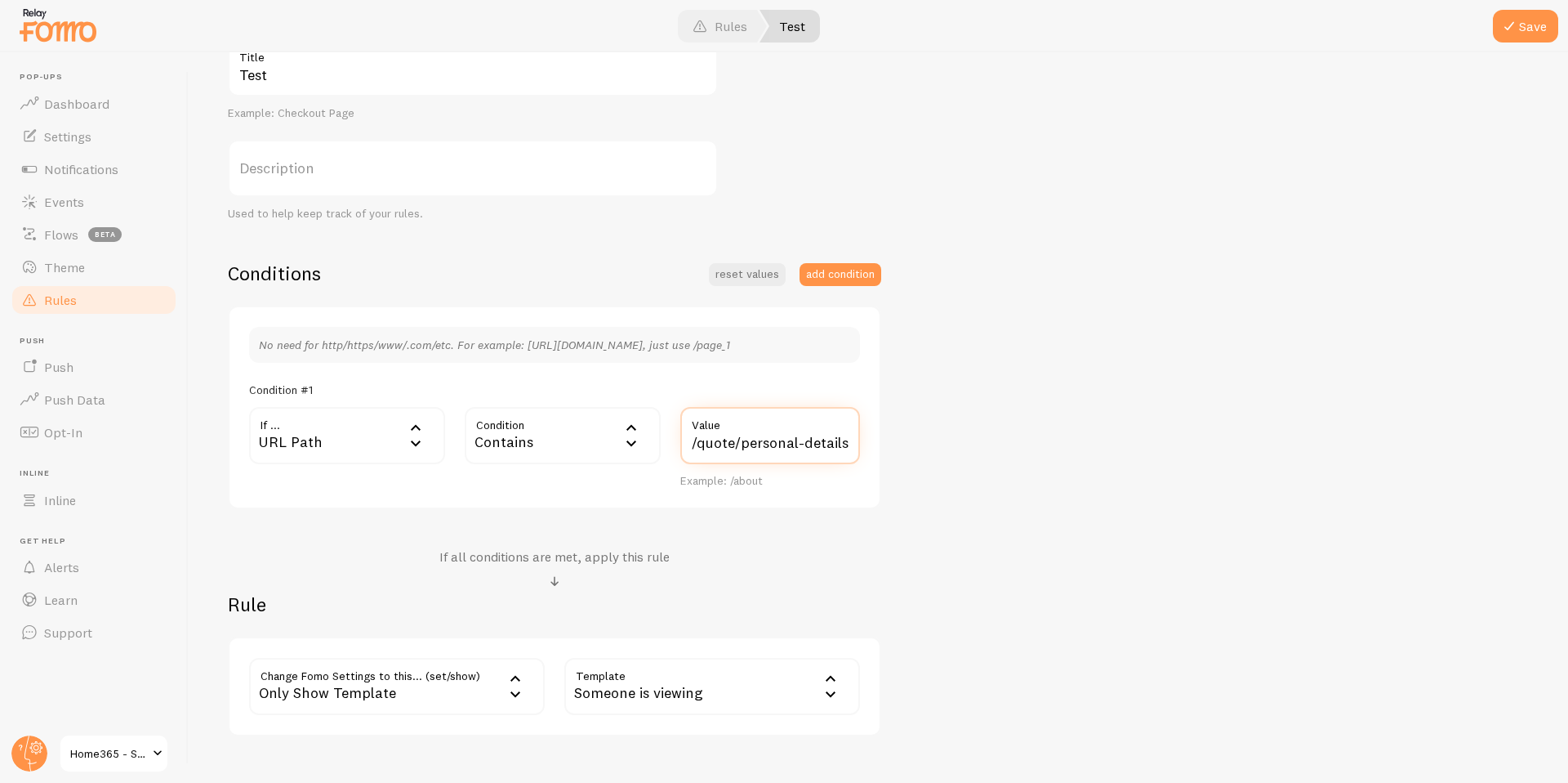
drag, startPoint x: 738, startPoint y: 440, endPoint x: 685, endPoint y: 441, distance: 53.0
click at [685, 441] on input "/quote/personal-details" at bounding box center [769, 435] width 180 height 58
type input "personal-details"
click at [1493, 9] on button "Save" at bounding box center [1525, 25] width 65 height 33
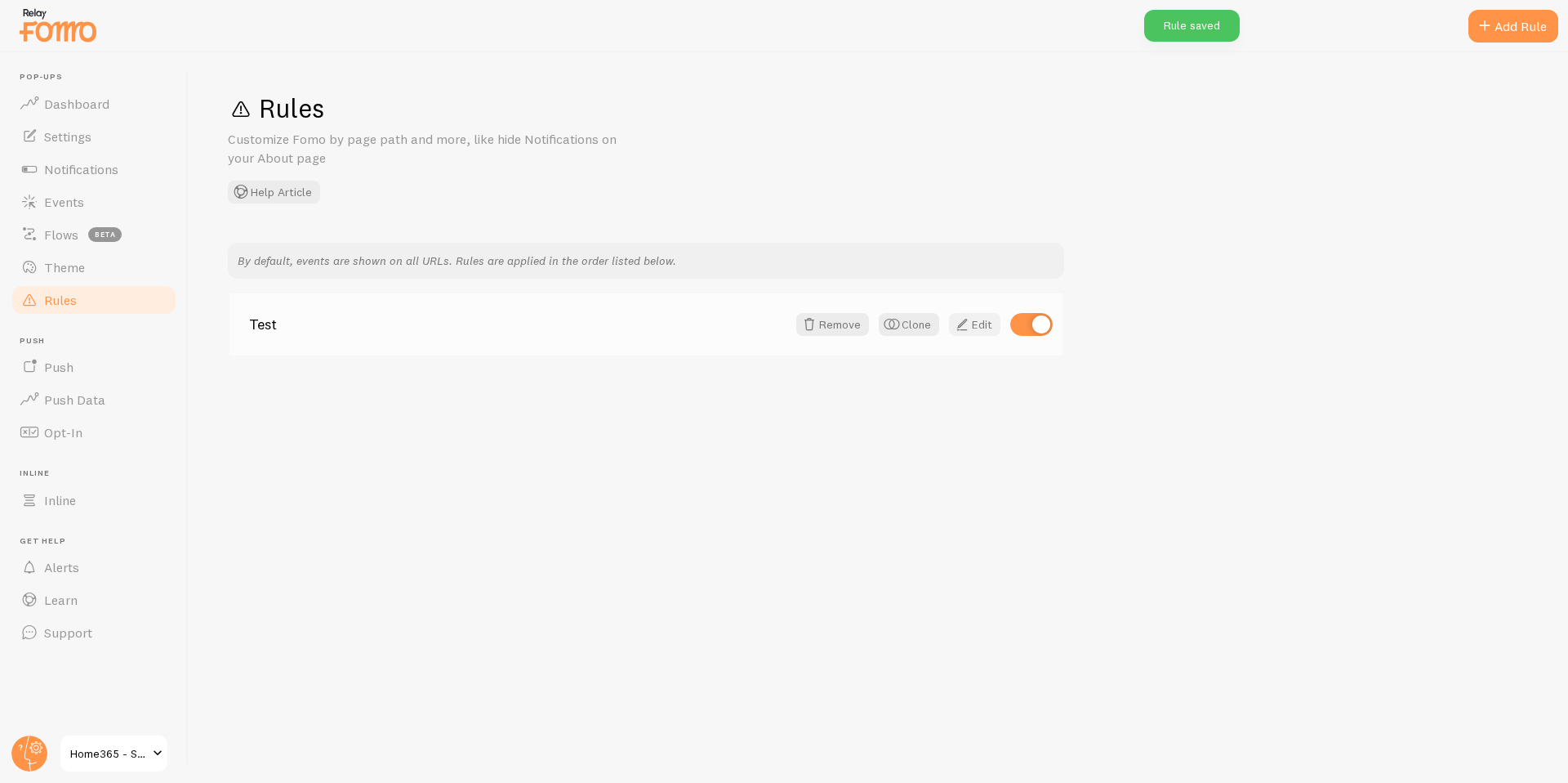
click at [972, 322] on link "Edit" at bounding box center [974, 325] width 52 height 23
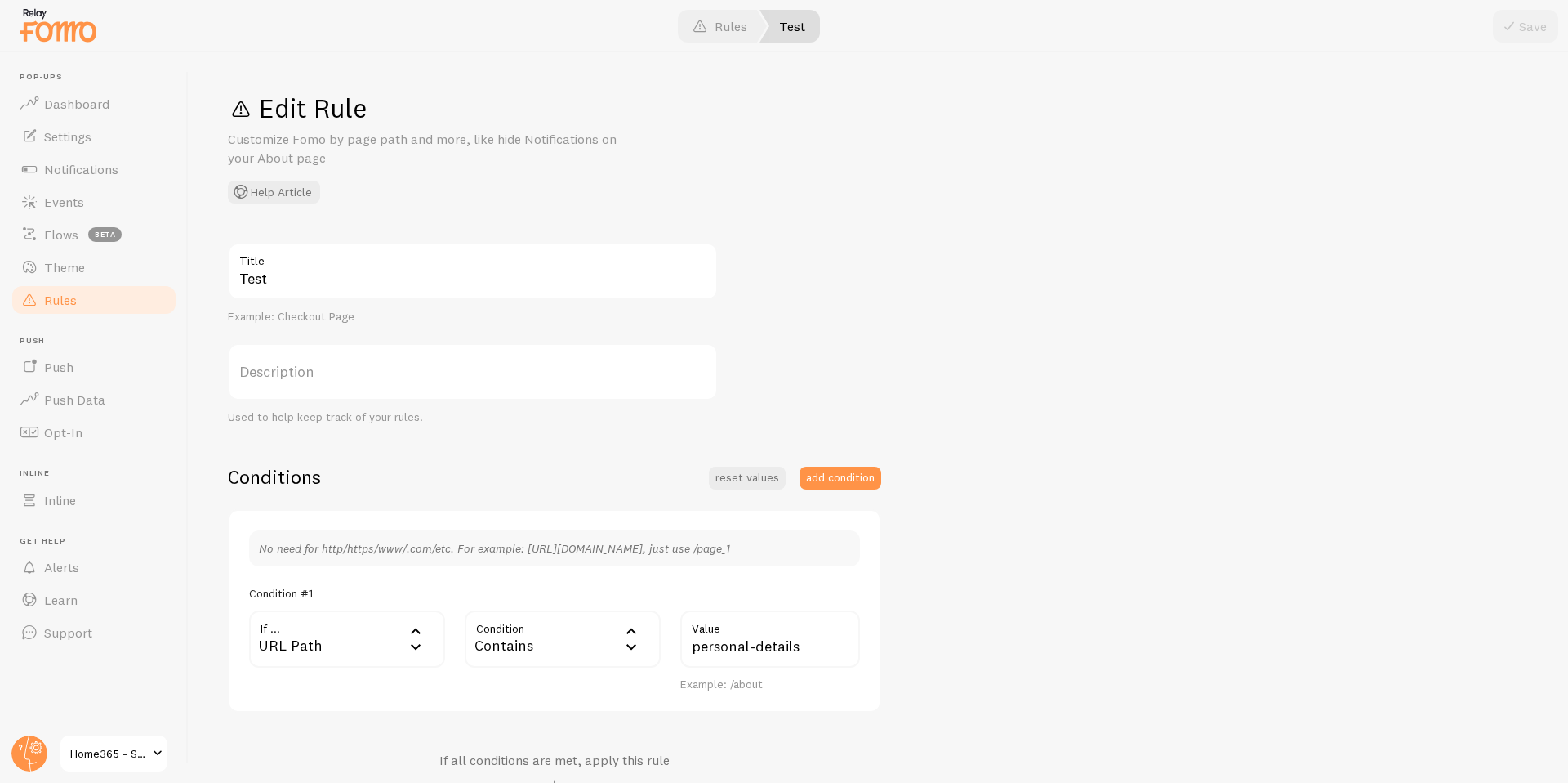
click at [256, 480] on h2 "Conditions" at bounding box center [274, 476] width 93 height 25
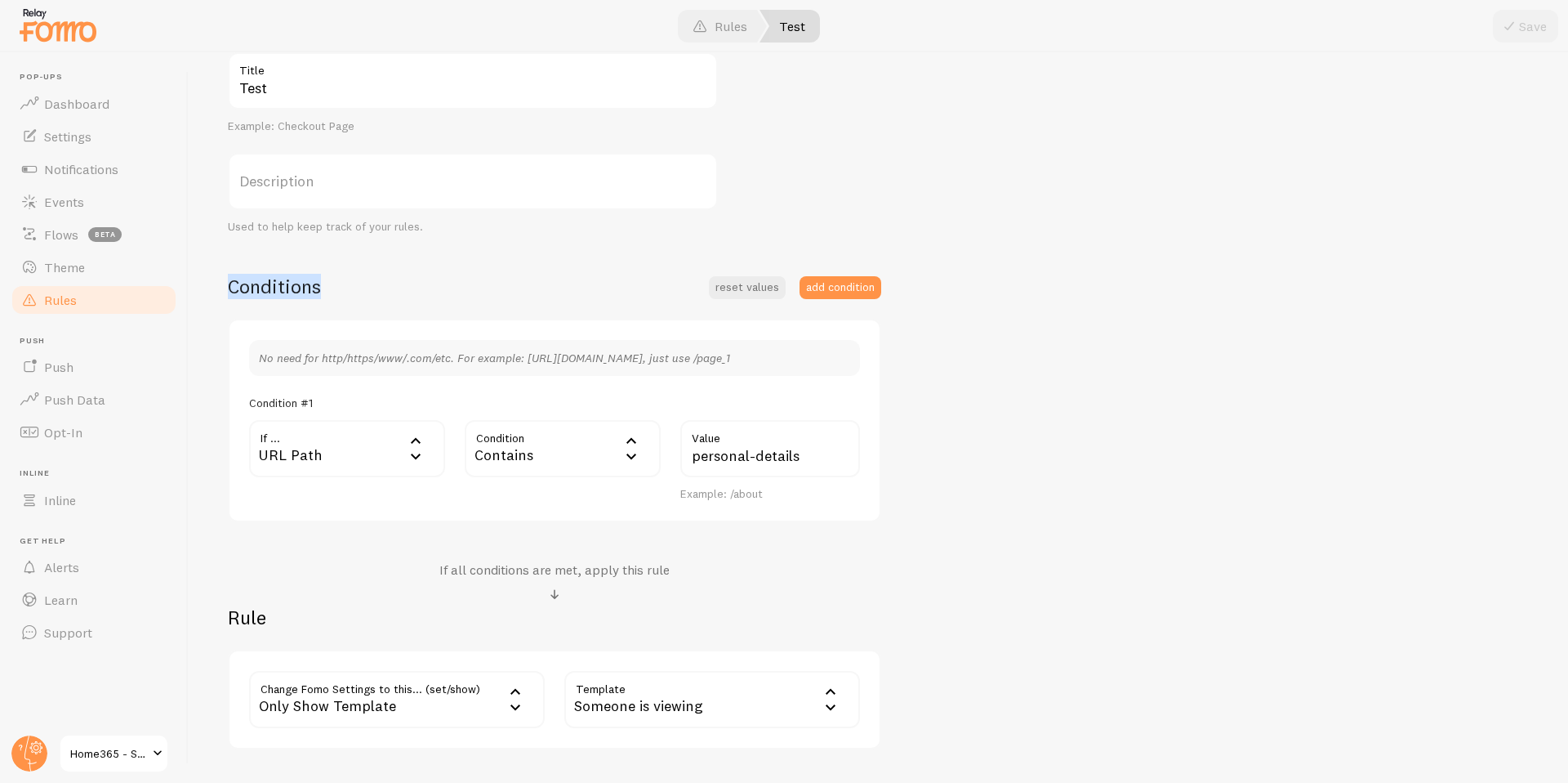
scroll to position [215, 0]
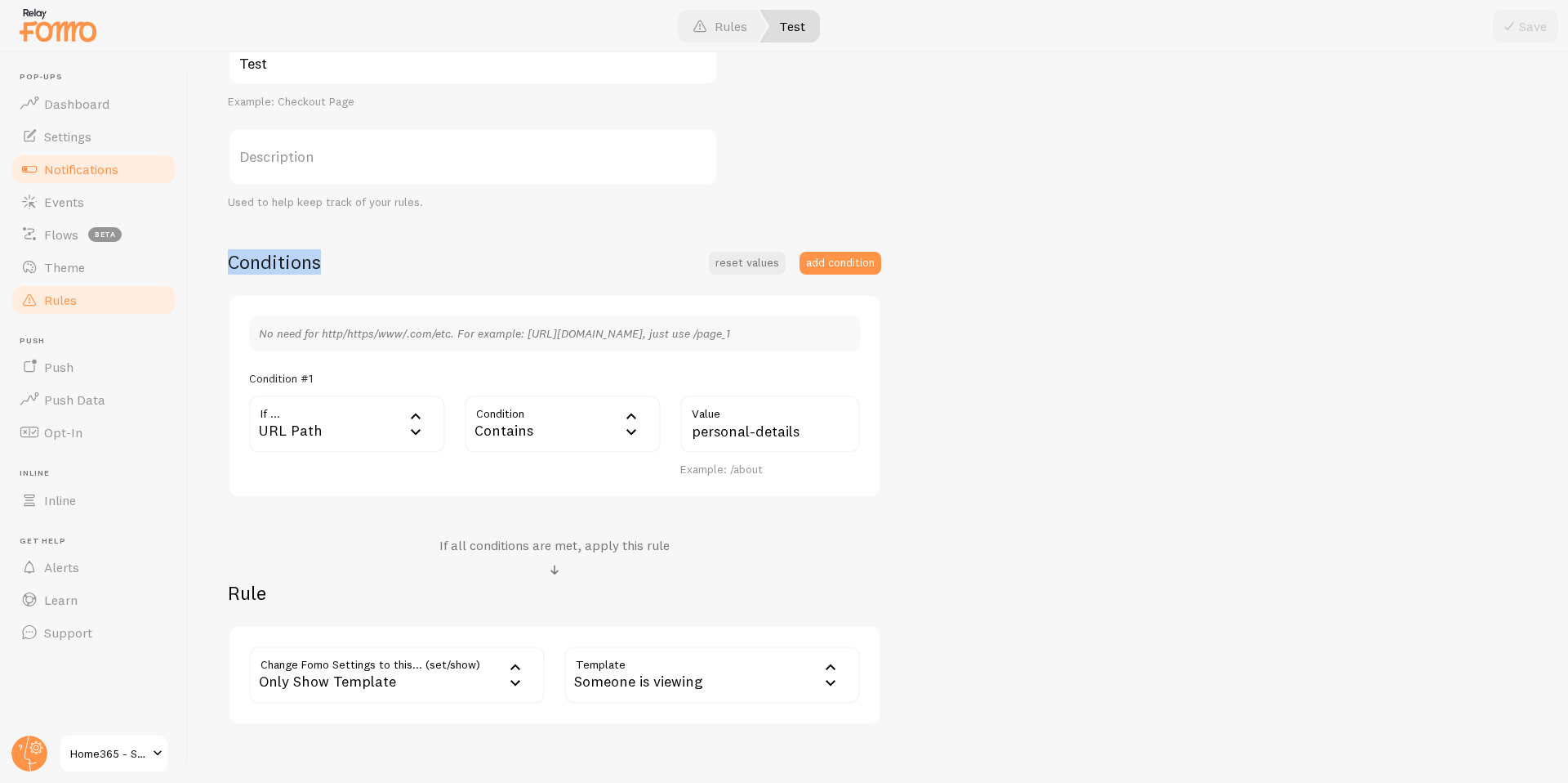
click at [74, 169] on span "Notifications" at bounding box center [81, 169] width 74 height 16
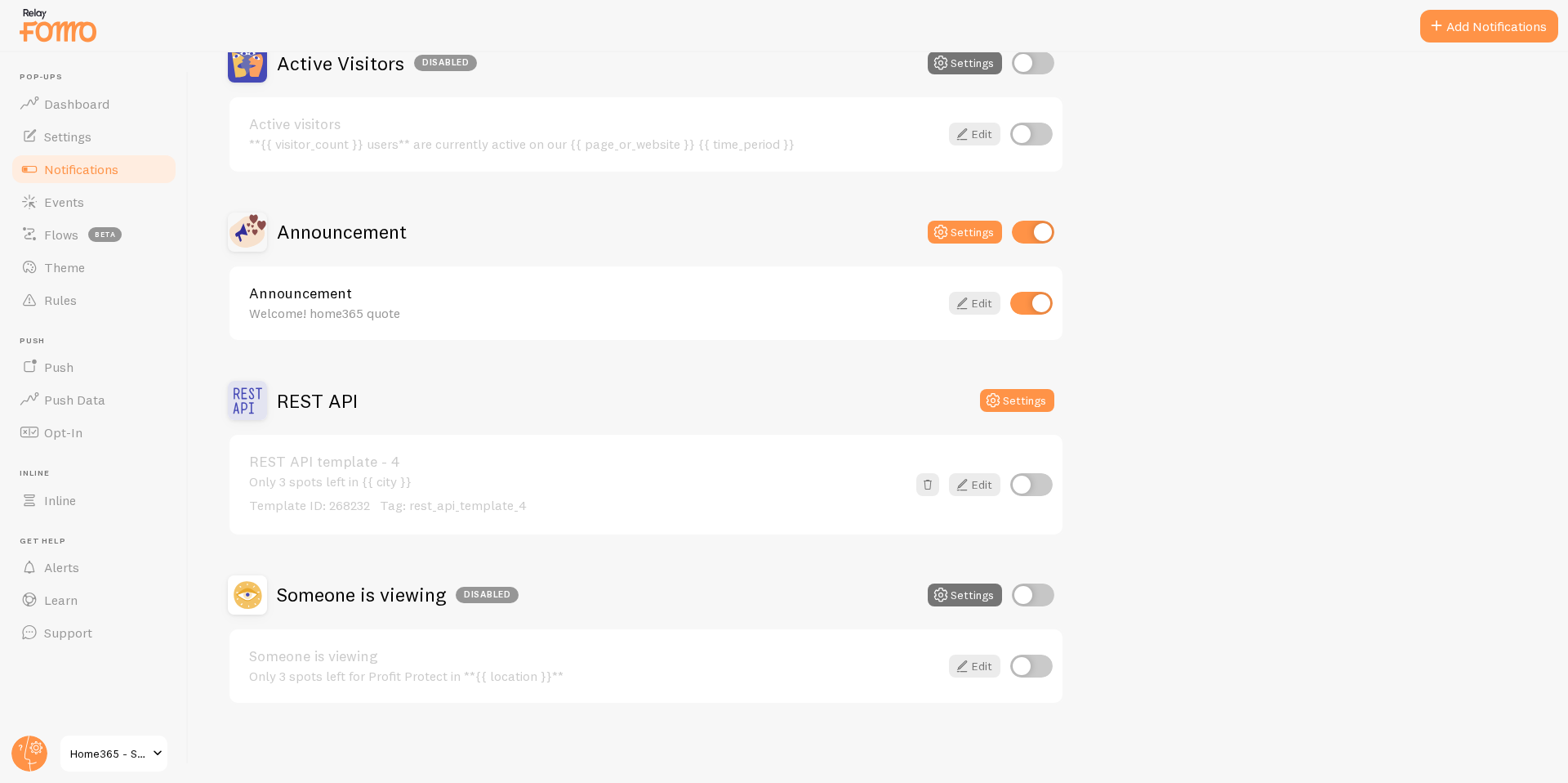
scroll to position [88, 0]
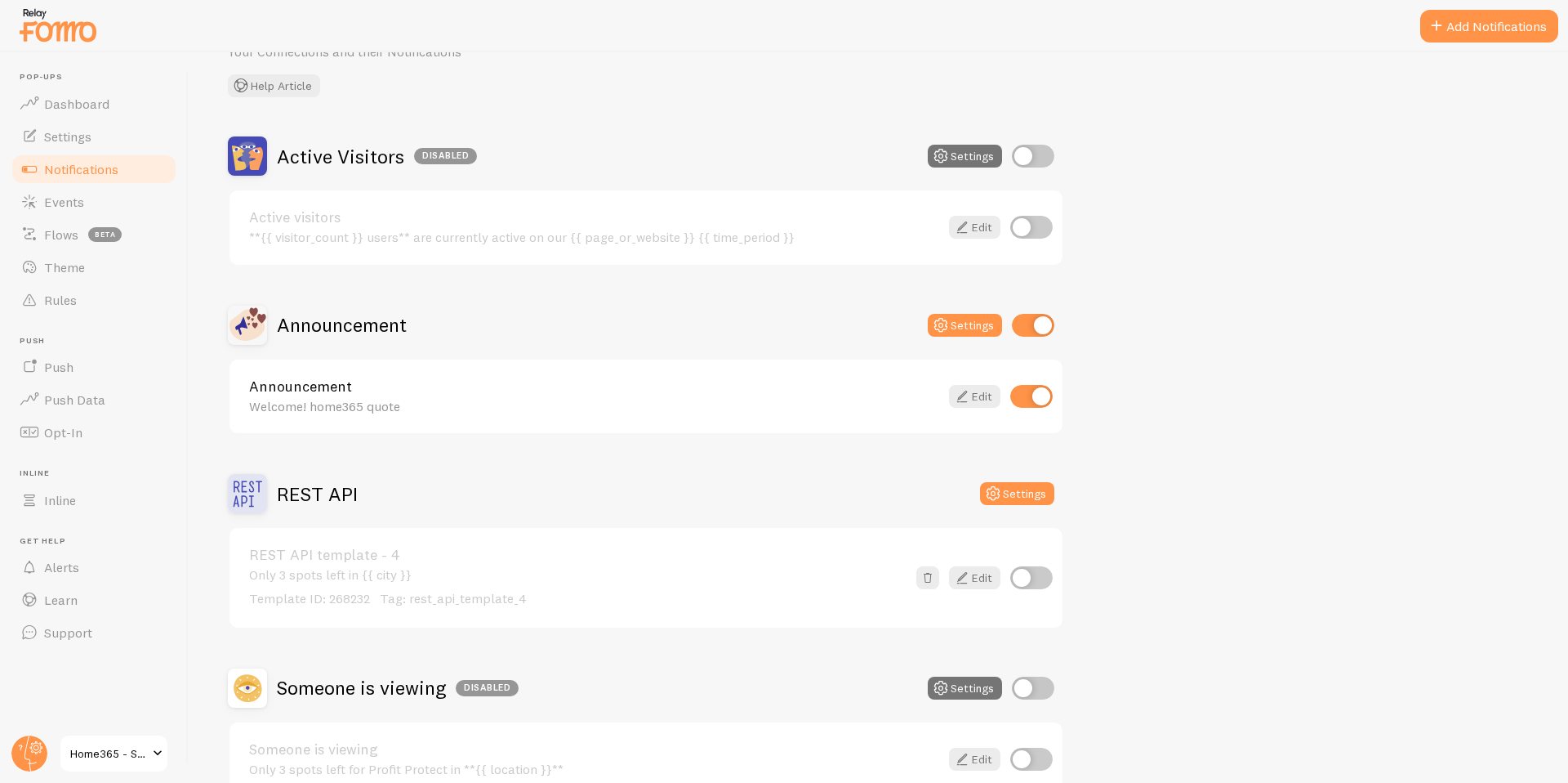
click at [1031, 158] on input "checkbox" at bounding box center [1032, 156] width 42 height 23
checkbox input "true"
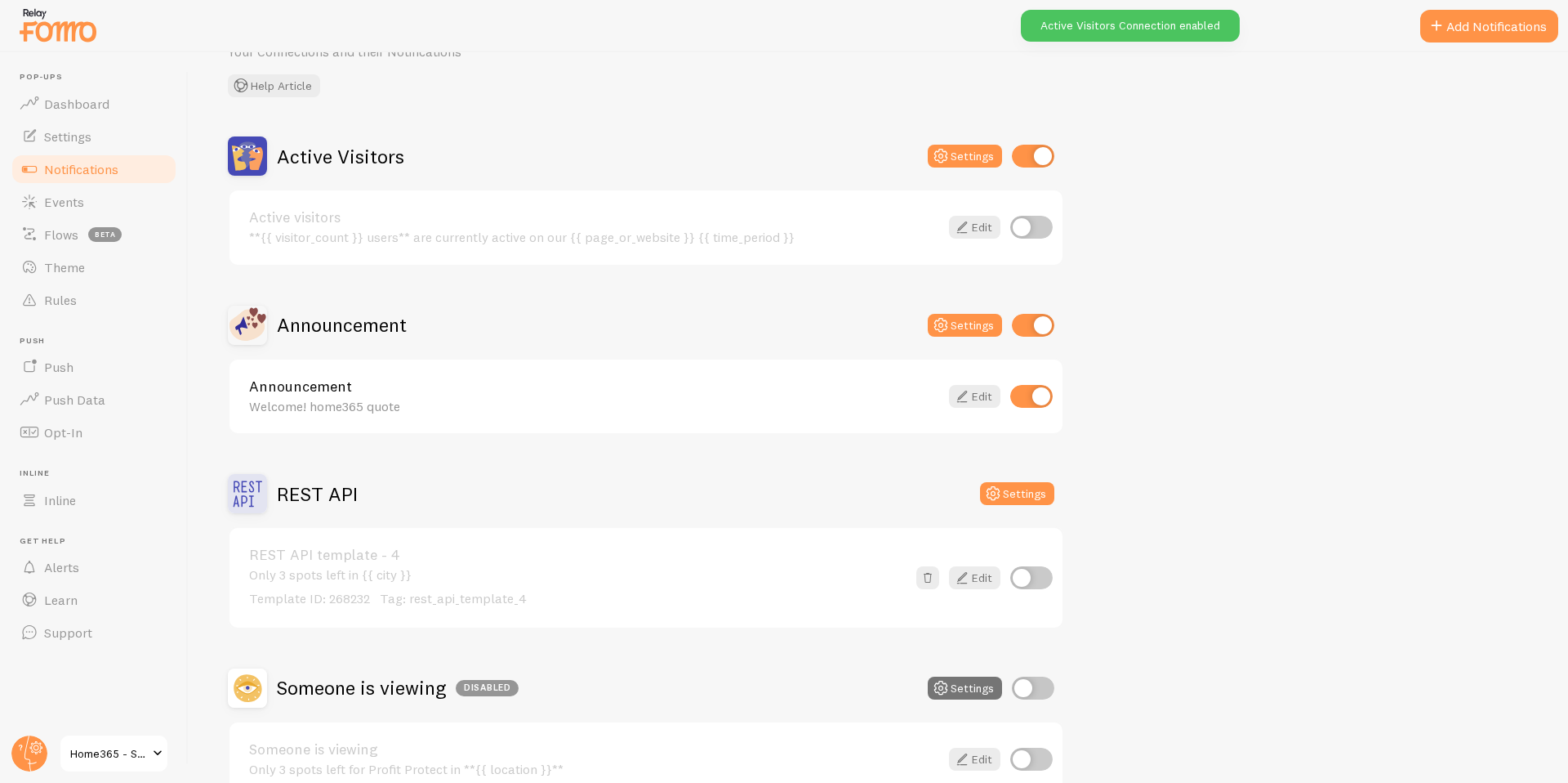
scroll to position [180, 0]
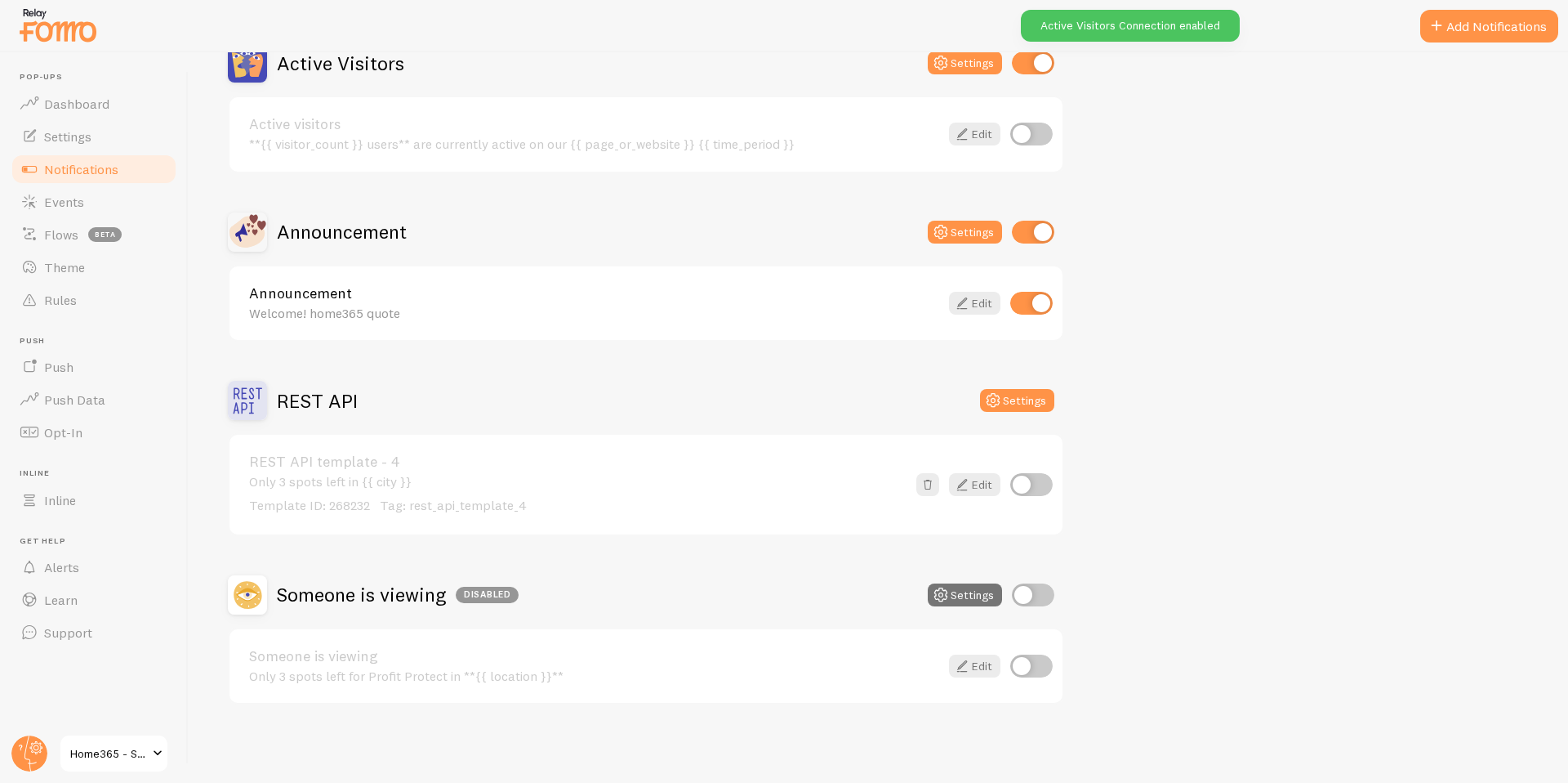
click at [1027, 595] on input "checkbox" at bounding box center [1032, 594] width 42 height 23
checkbox input "true"
click at [949, 598] on icon at bounding box center [940, 594] width 20 height 20
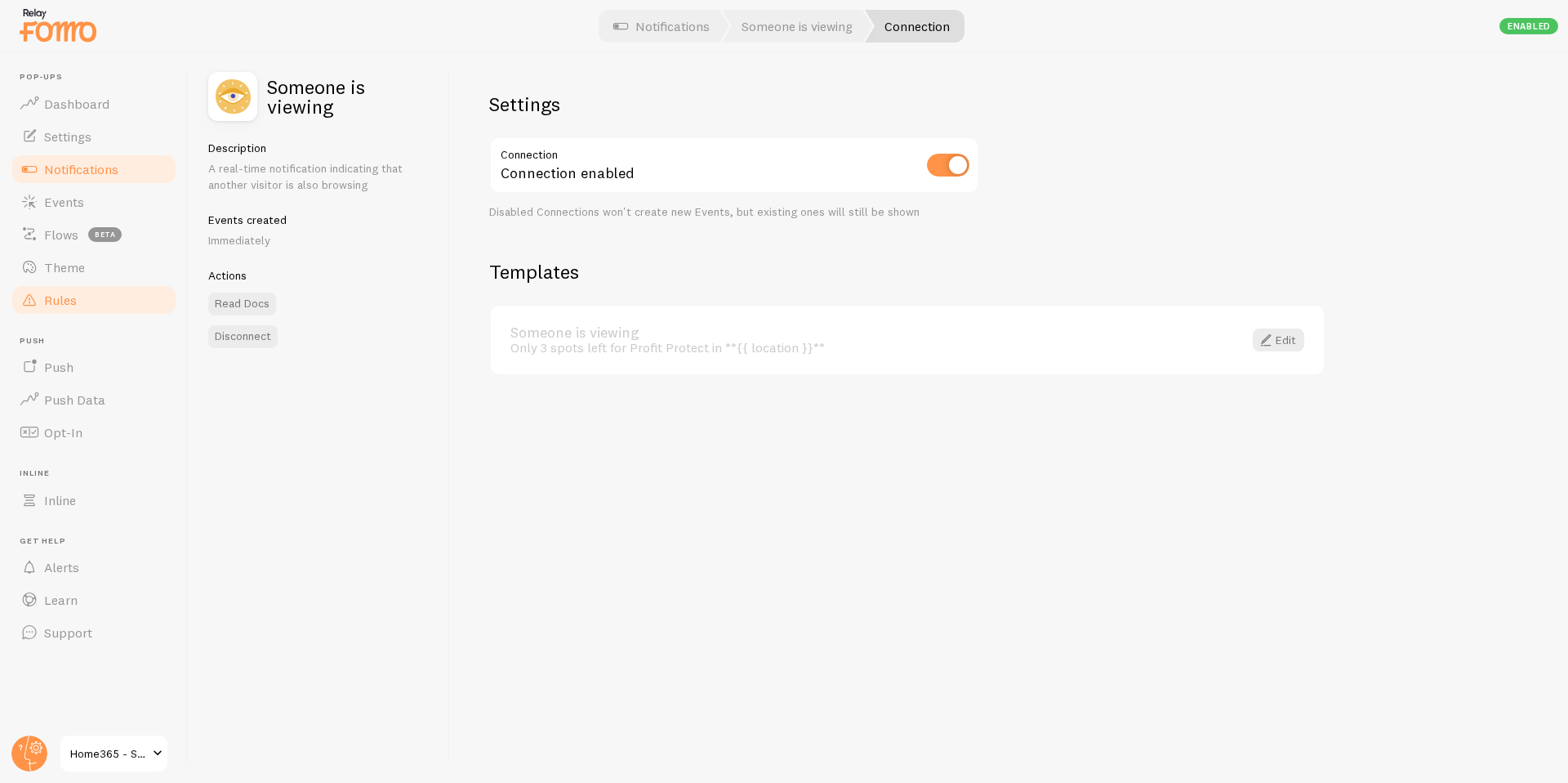
click at [65, 294] on span "Rules" at bounding box center [60, 299] width 33 height 16
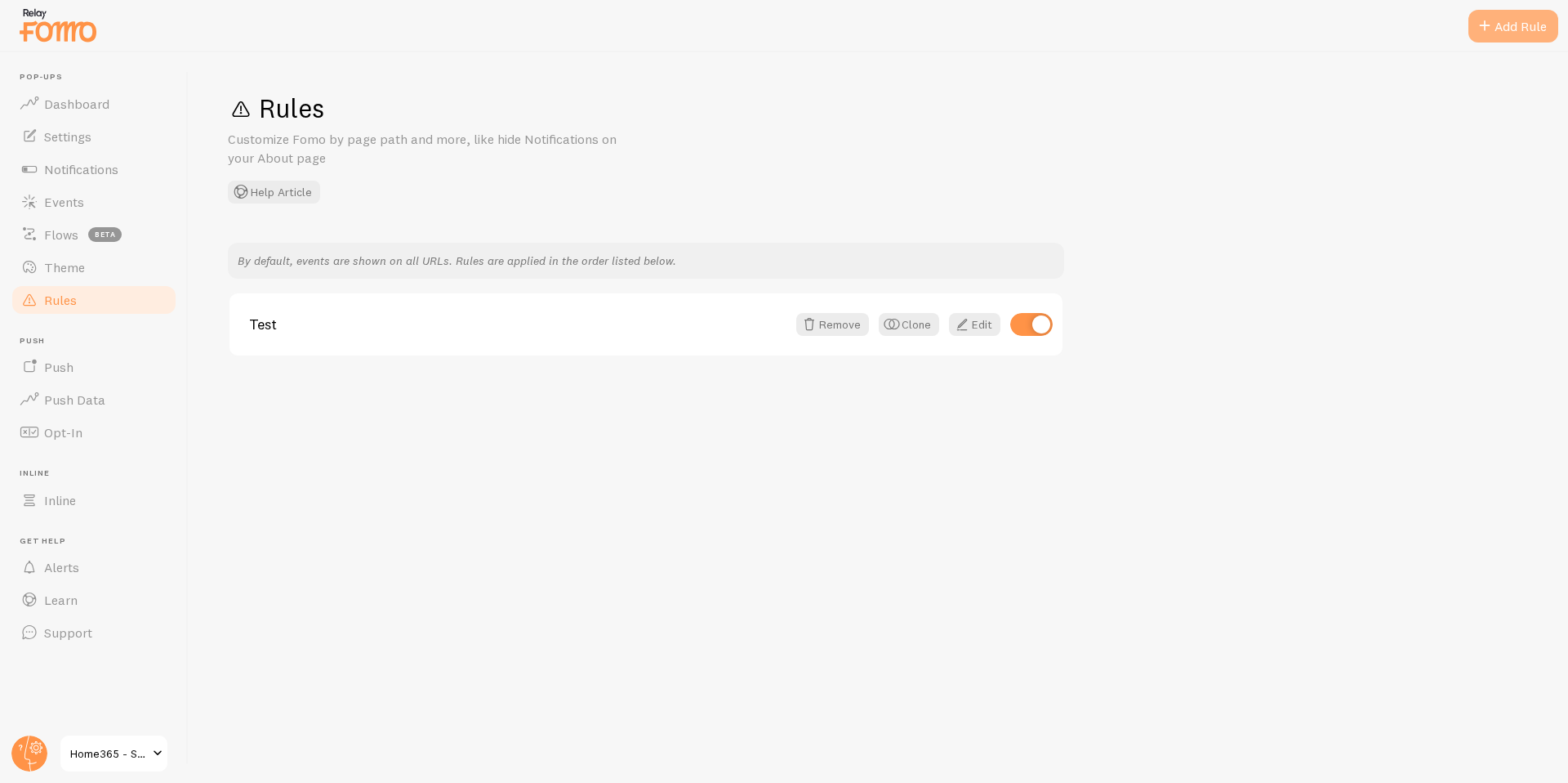
click at [1510, 28] on div "Add Rule" at bounding box center [1512, 25] width 90 height 33
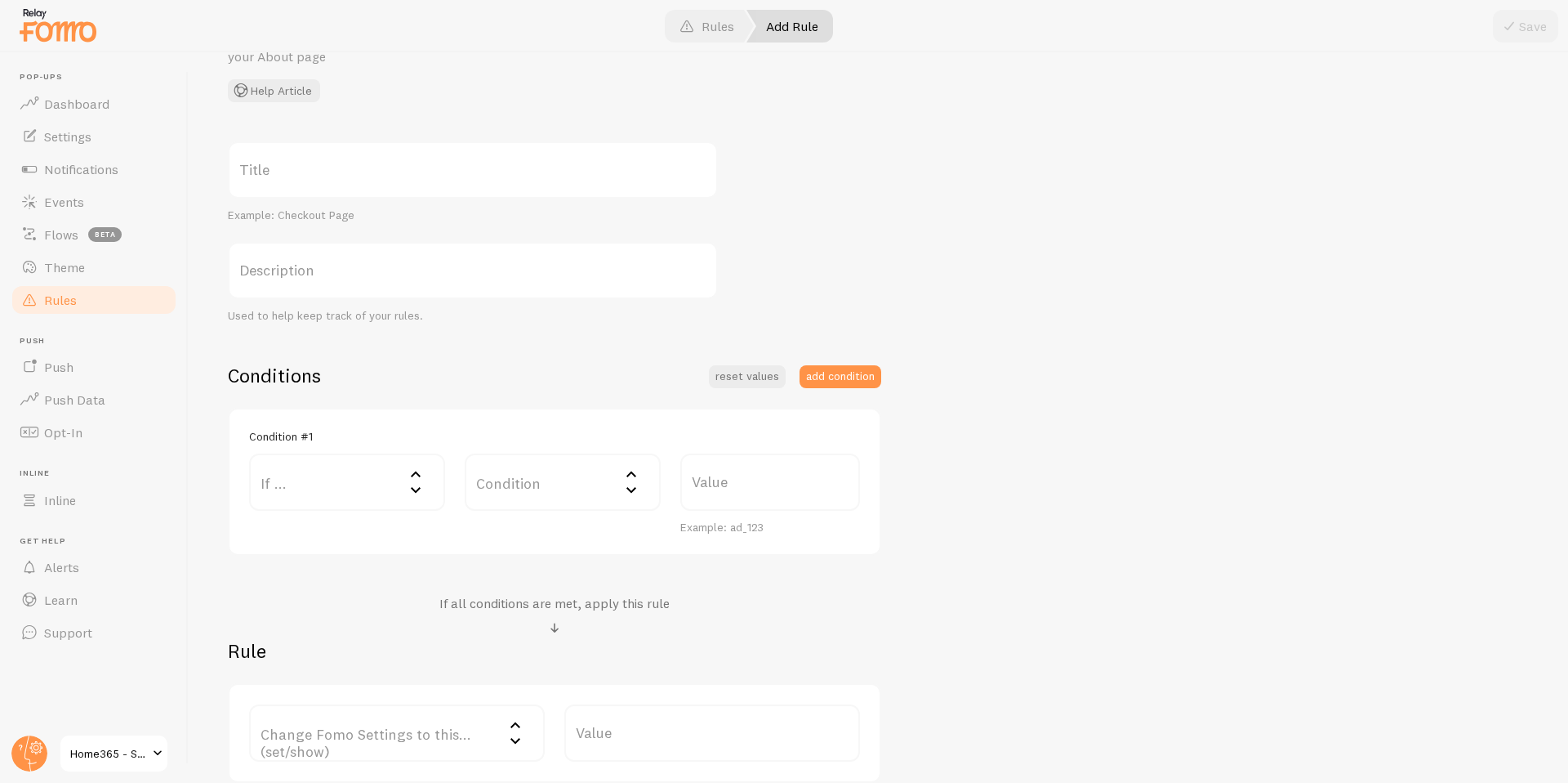
scroll to position [96, 0]
click at [384, 176] on label "Title" at bounding box center [473, 175] width 490 height 58
click at [384, 176] on input "Title" at bounding box center [473, 175] width 490 height 58
type input "test2"
click at [310, 495] on label "If ..." at bounding box center [347, 487] width 196 height 58
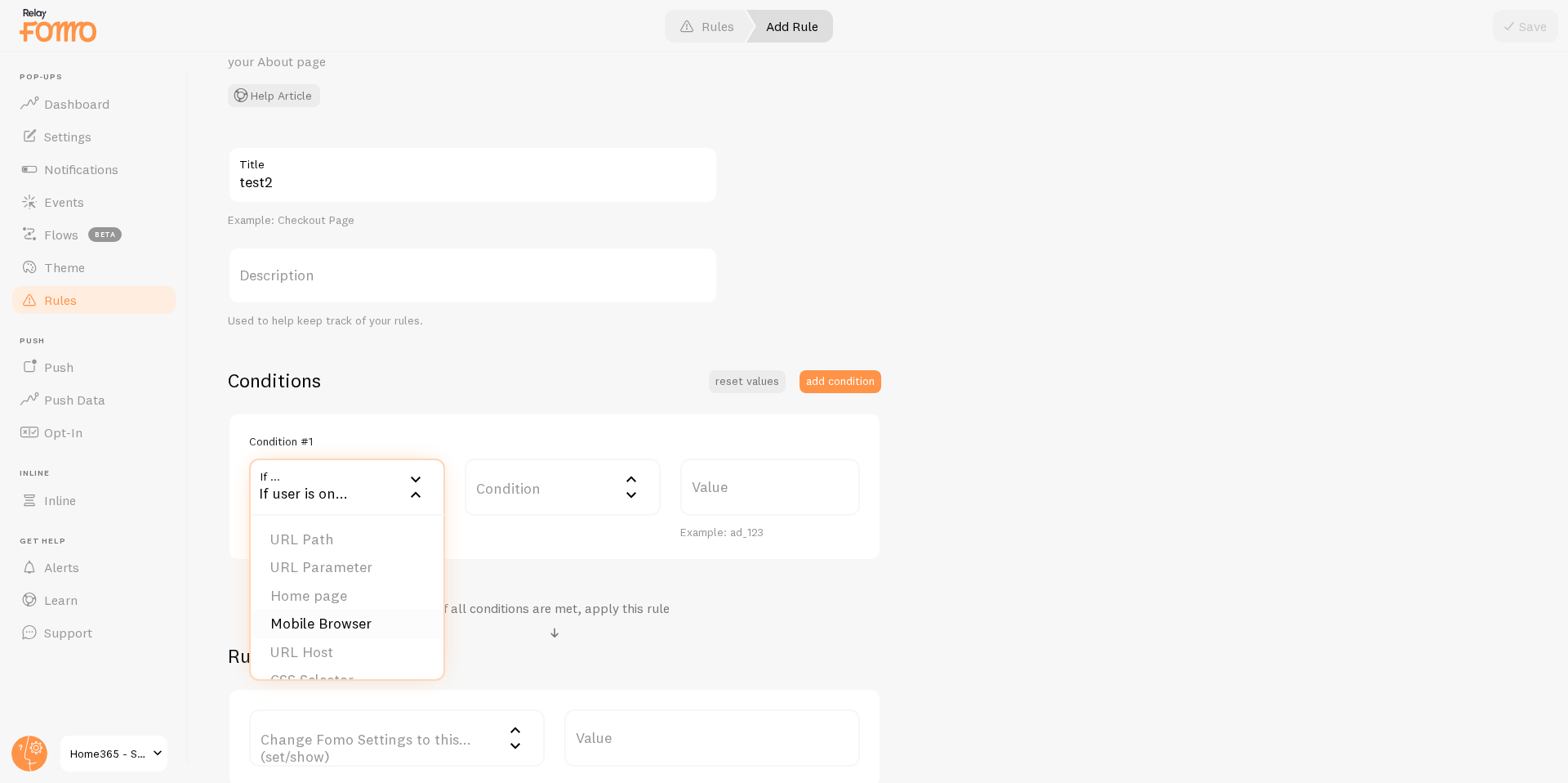
scroll to position [25, 0]
click at [318, 619] on li "URL Host" at bounding box center [347, 627] width 192 height 28
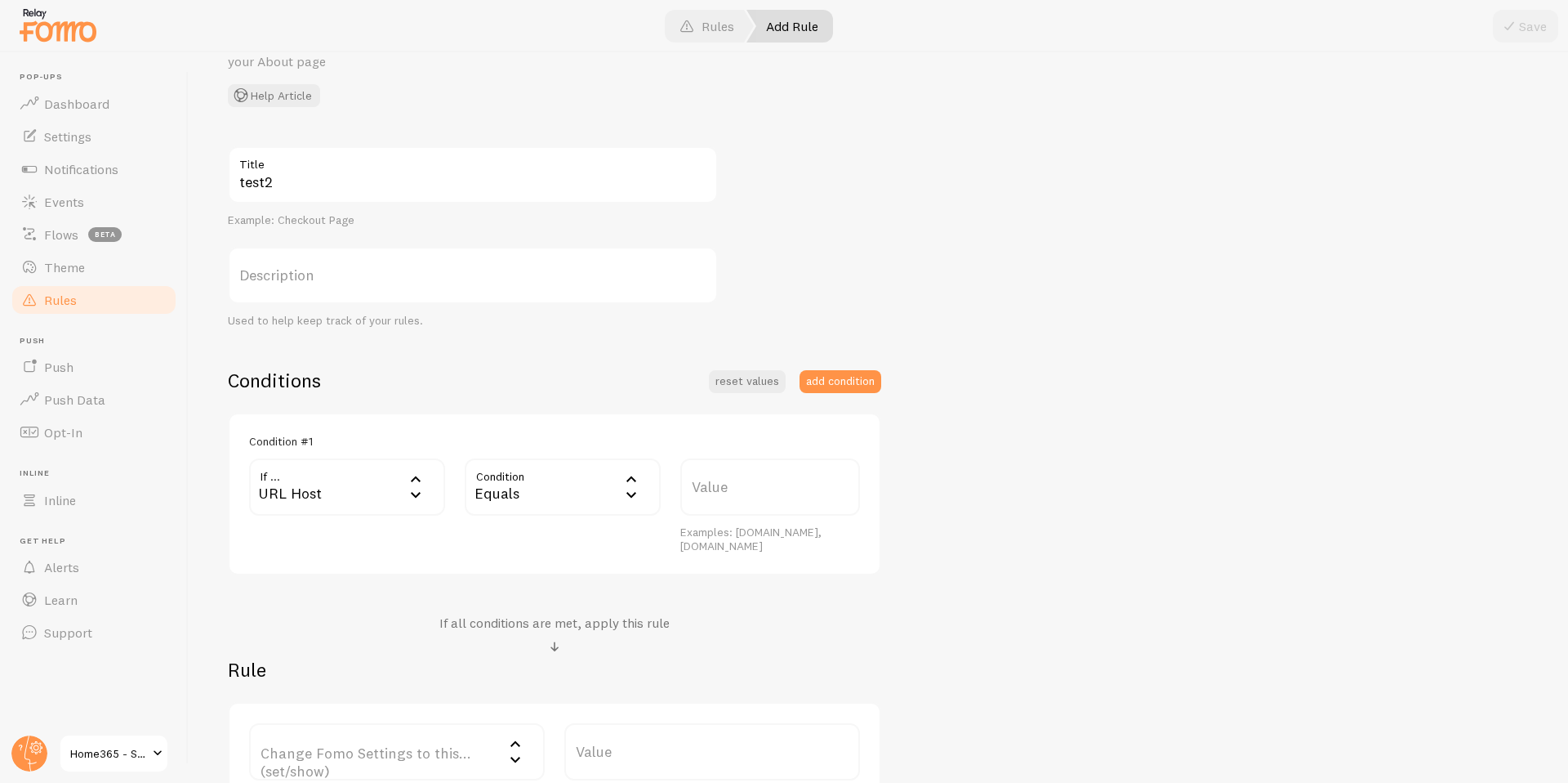
click at [567, 493] on div "Equals" at bounding box center [563, 487] width 196 height 58
click at [540, 625] on li "Contains" at bounding box center [563, 624] width 192 height 28
click at [758, 485] on label "Value" at bounding box center [769, 487] width 180 height 58
click at [758, 485] on input "Value" at bounding box center [769, 487] width 180 height 58
paste input "/personal-details"
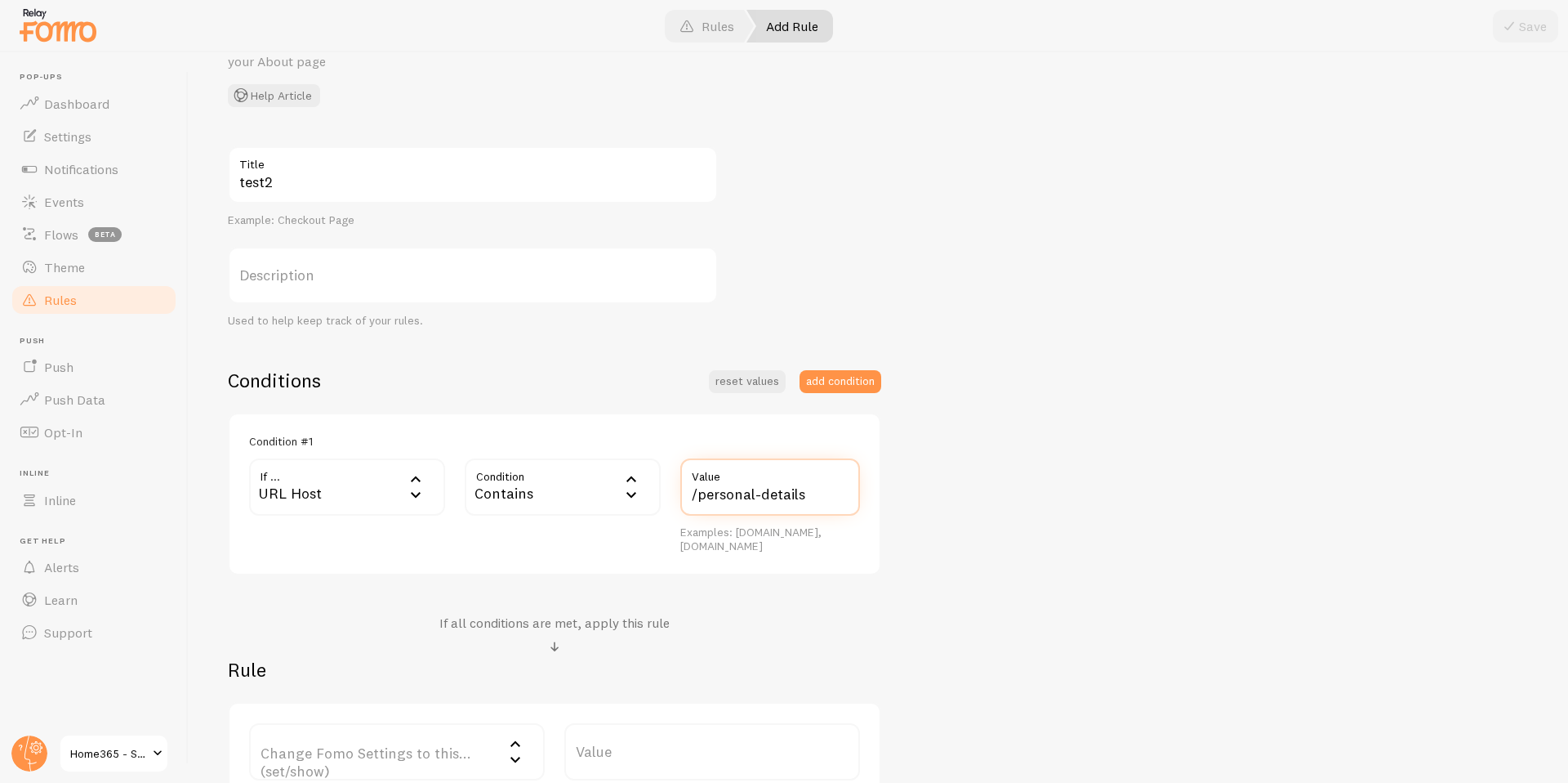
click at [700, 494] on input "/personal-details" at bounding box center [769, 487] width 180 height 58
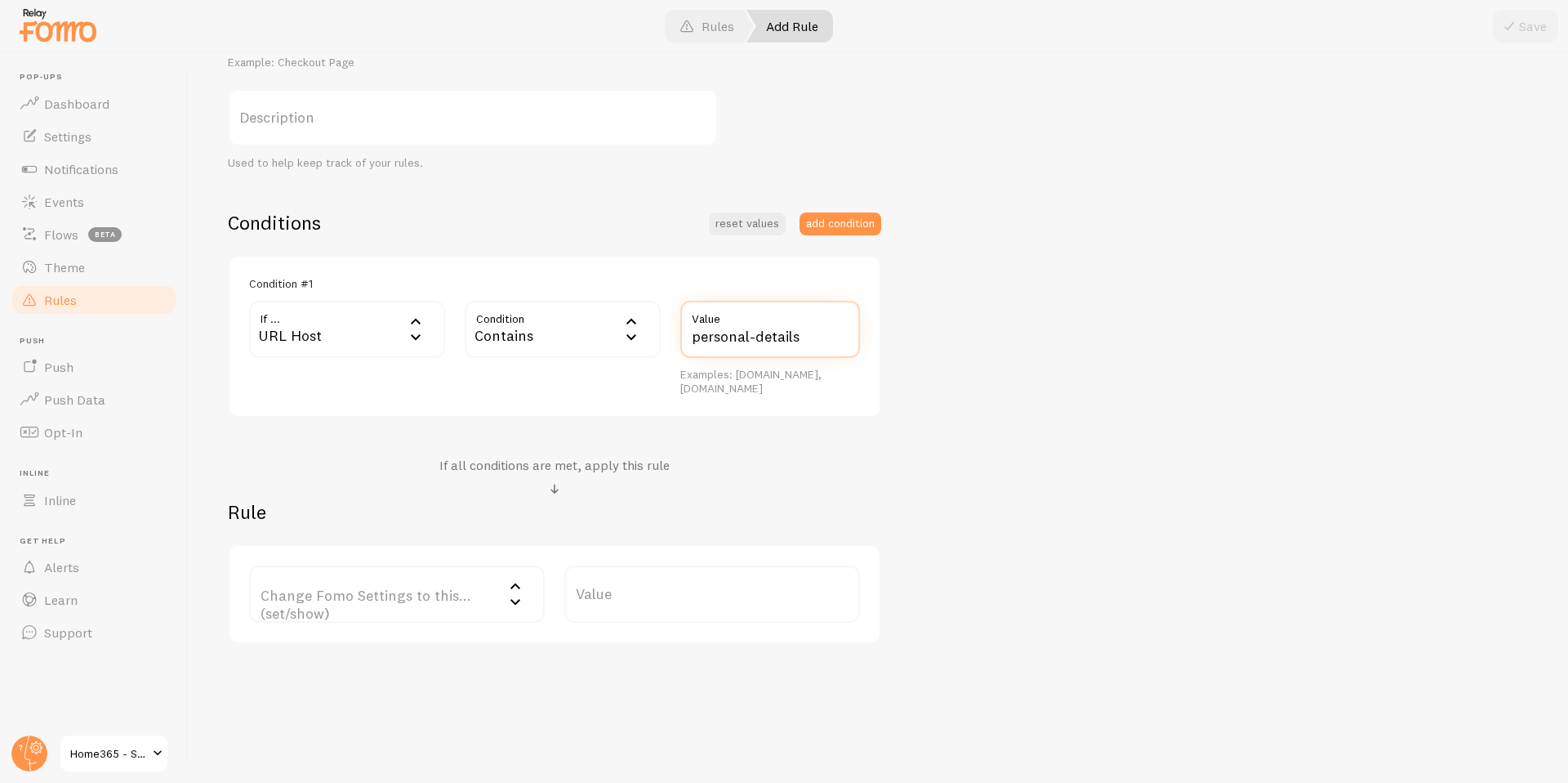
scroll to position [259, 0]
type input "personal-details"
click at [417, 589] on label "Change Fomo Settings to this... (set/show)" at bounding box center [397, 589] width 296 height 58
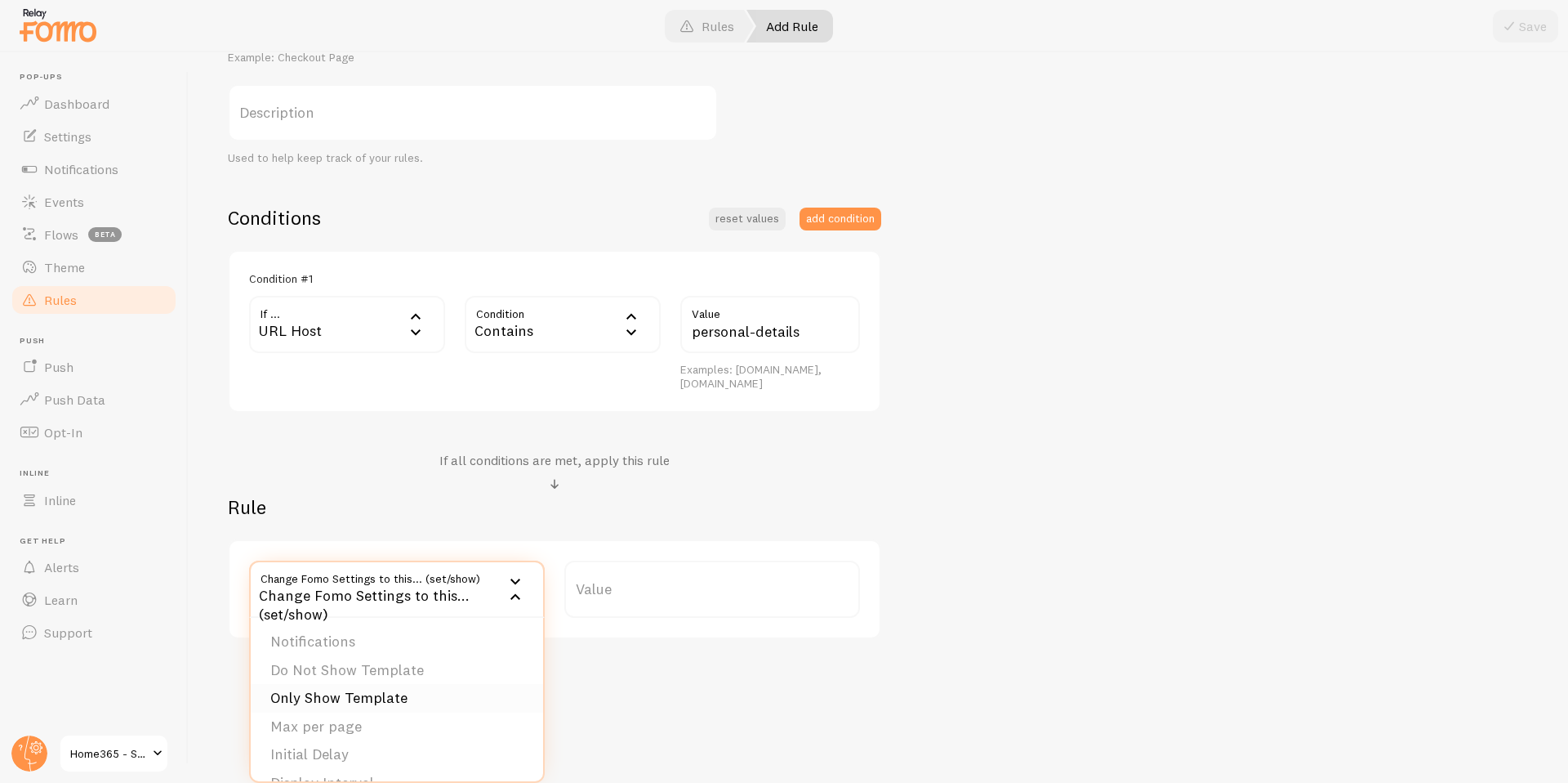
click at [334, 691] on li "Only Show Template" at bounding box center [397, 698] width 292 height 28
click at [620, 589] on label "Template" at bounding box center [712, 589] width 296 height 58
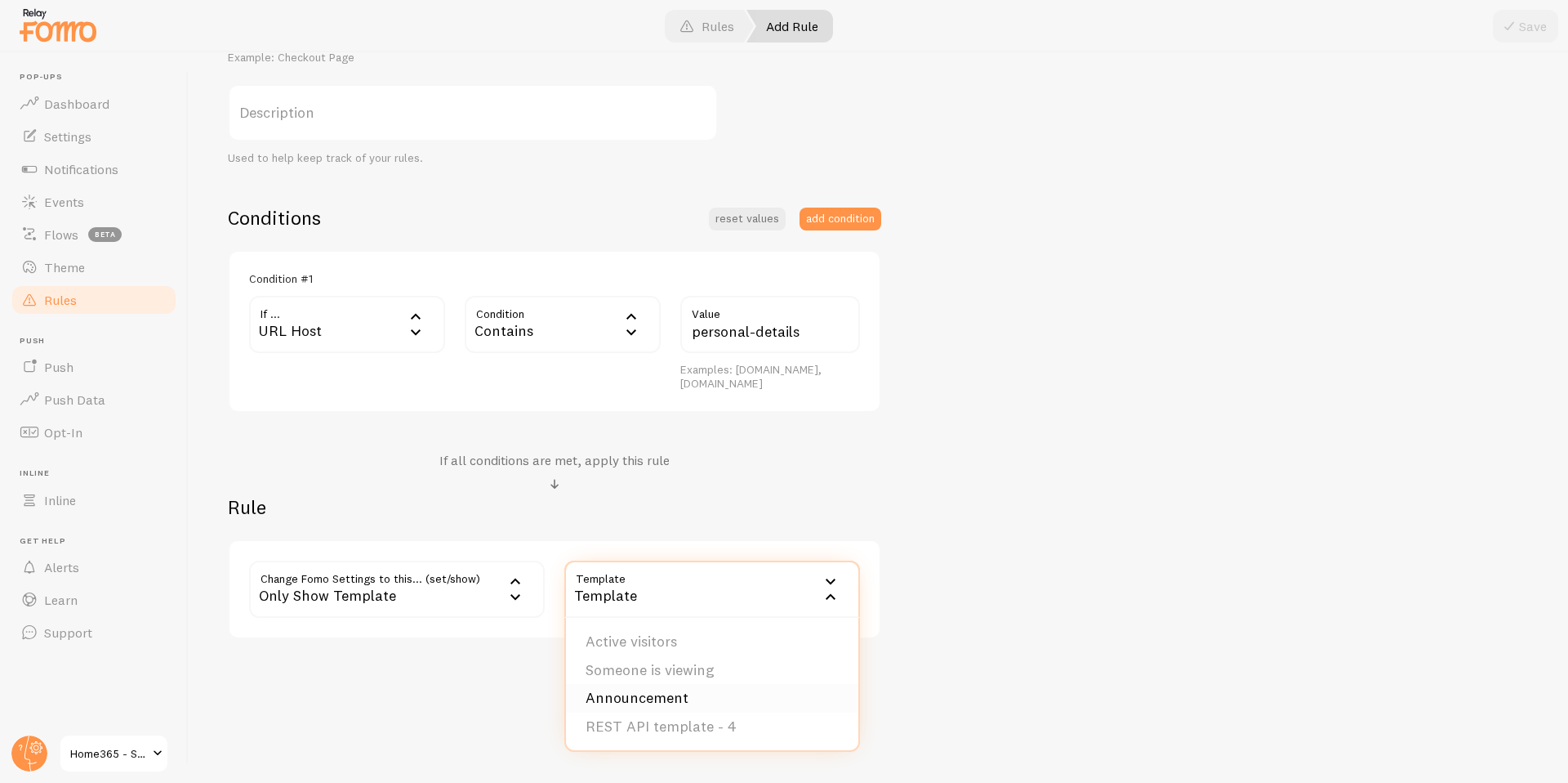
click at [653, 692] on li "Announcement" at bounding box center [712, 698] width 292 height 28
click at [1524, 28] on button "Save" at bounding box center [1525, 25] width 65 height 33
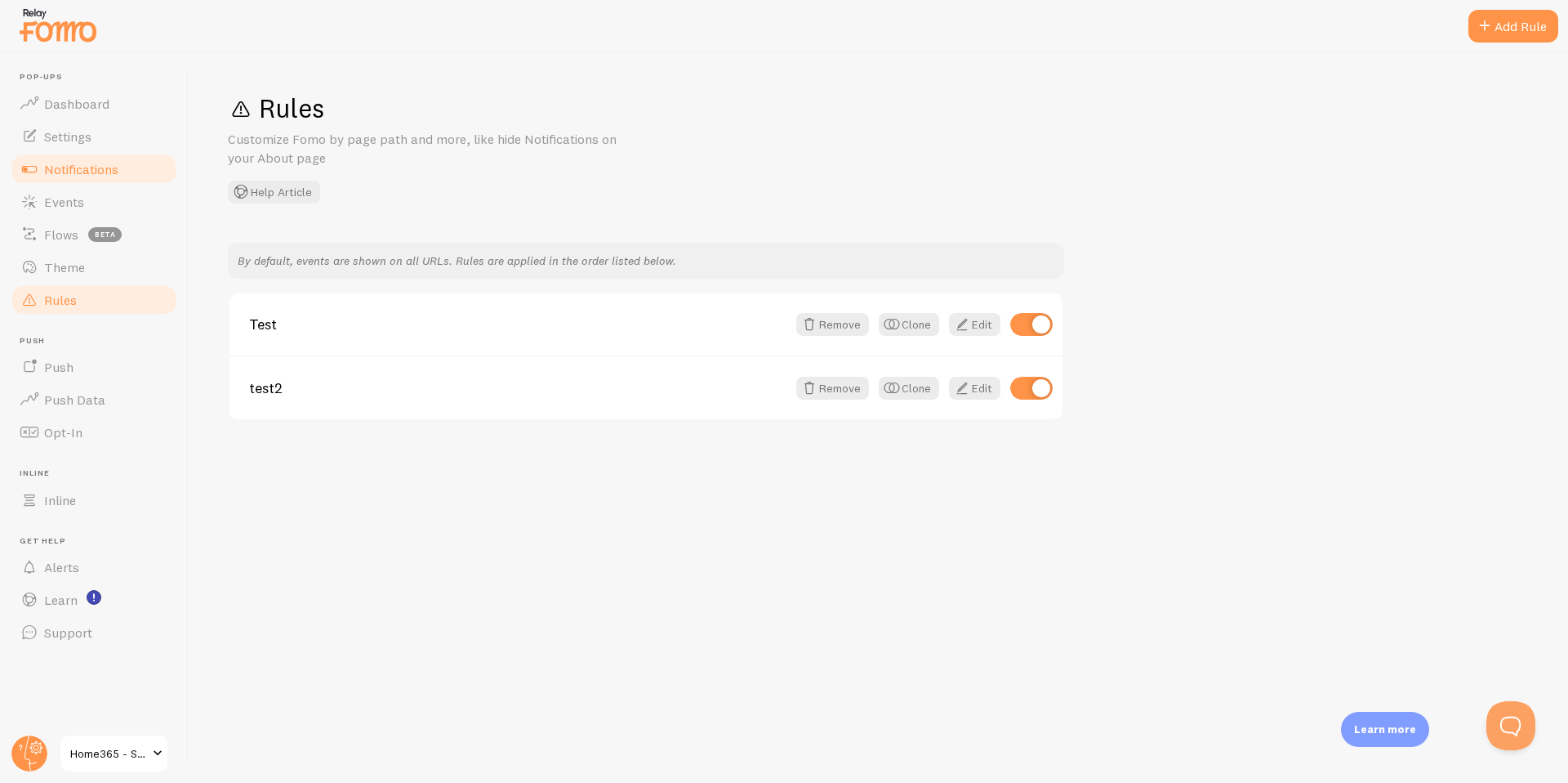
click at [86, 170] on span "Notifications" at bounding box center [81, 169] width 74 height 16
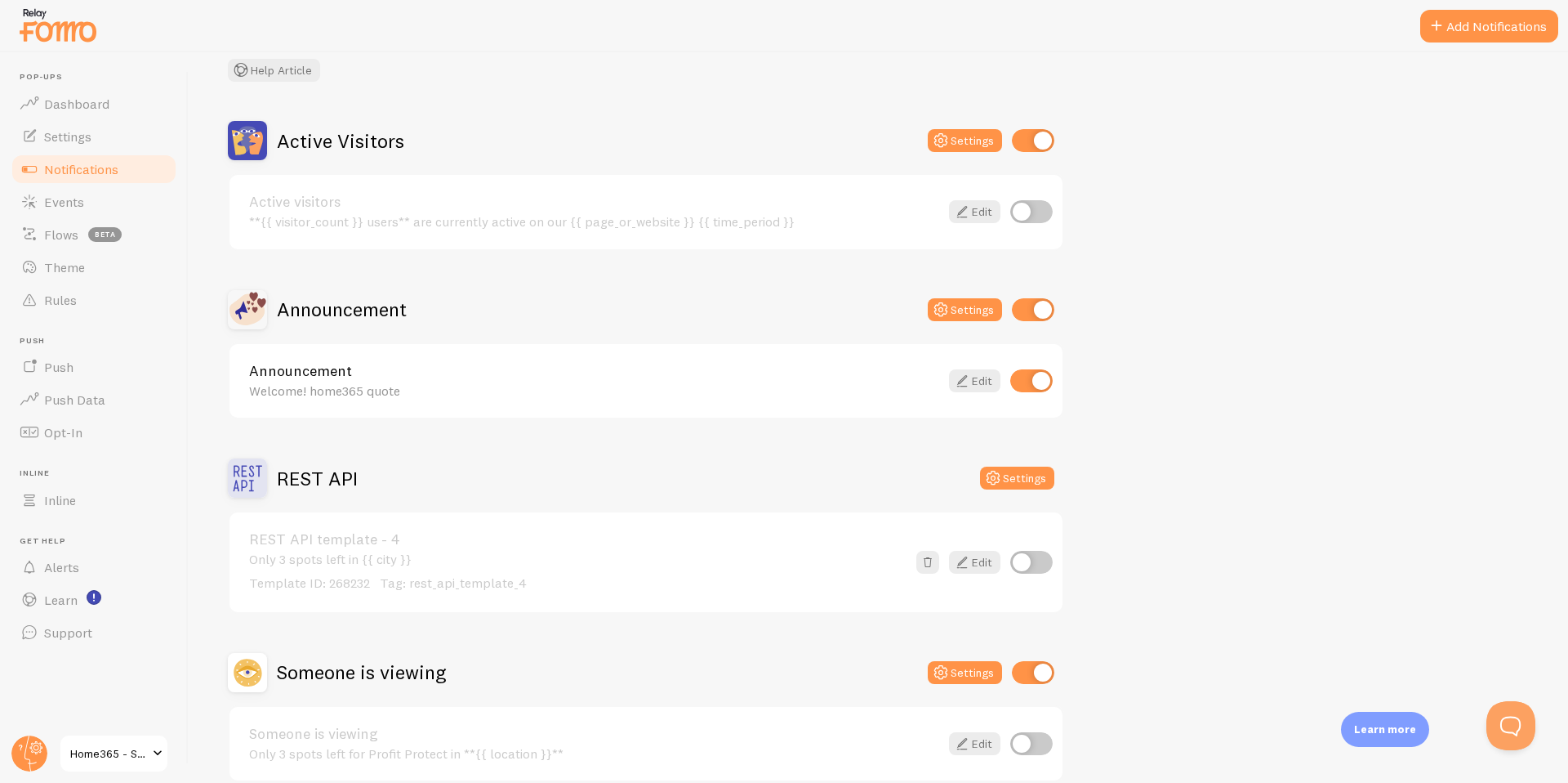
scroll to position [148, 0]
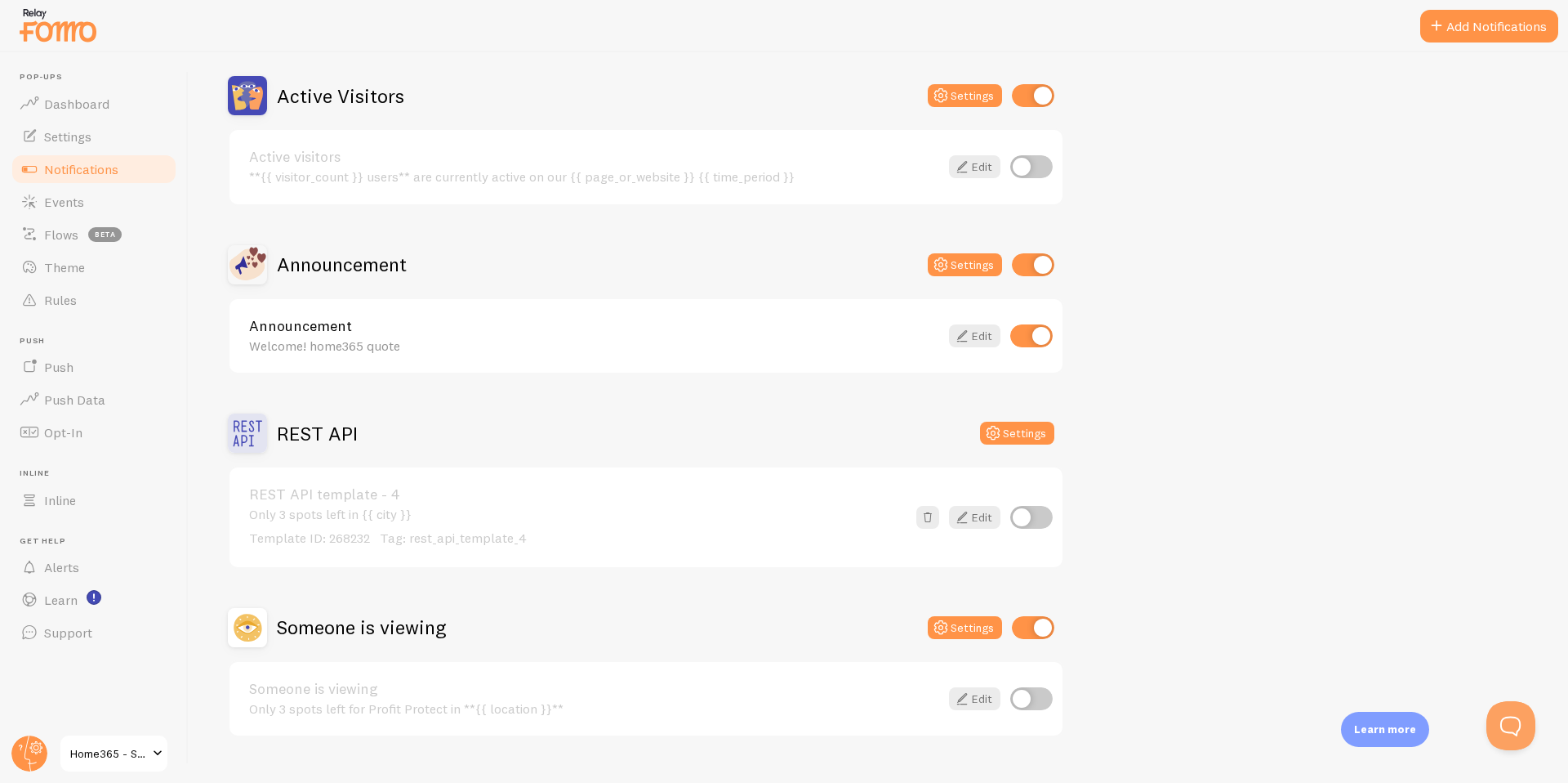
click at [1039, 633] on input "checkbox" at bounding box center [1032, 627] width 42 height 23
checkbox input "false"
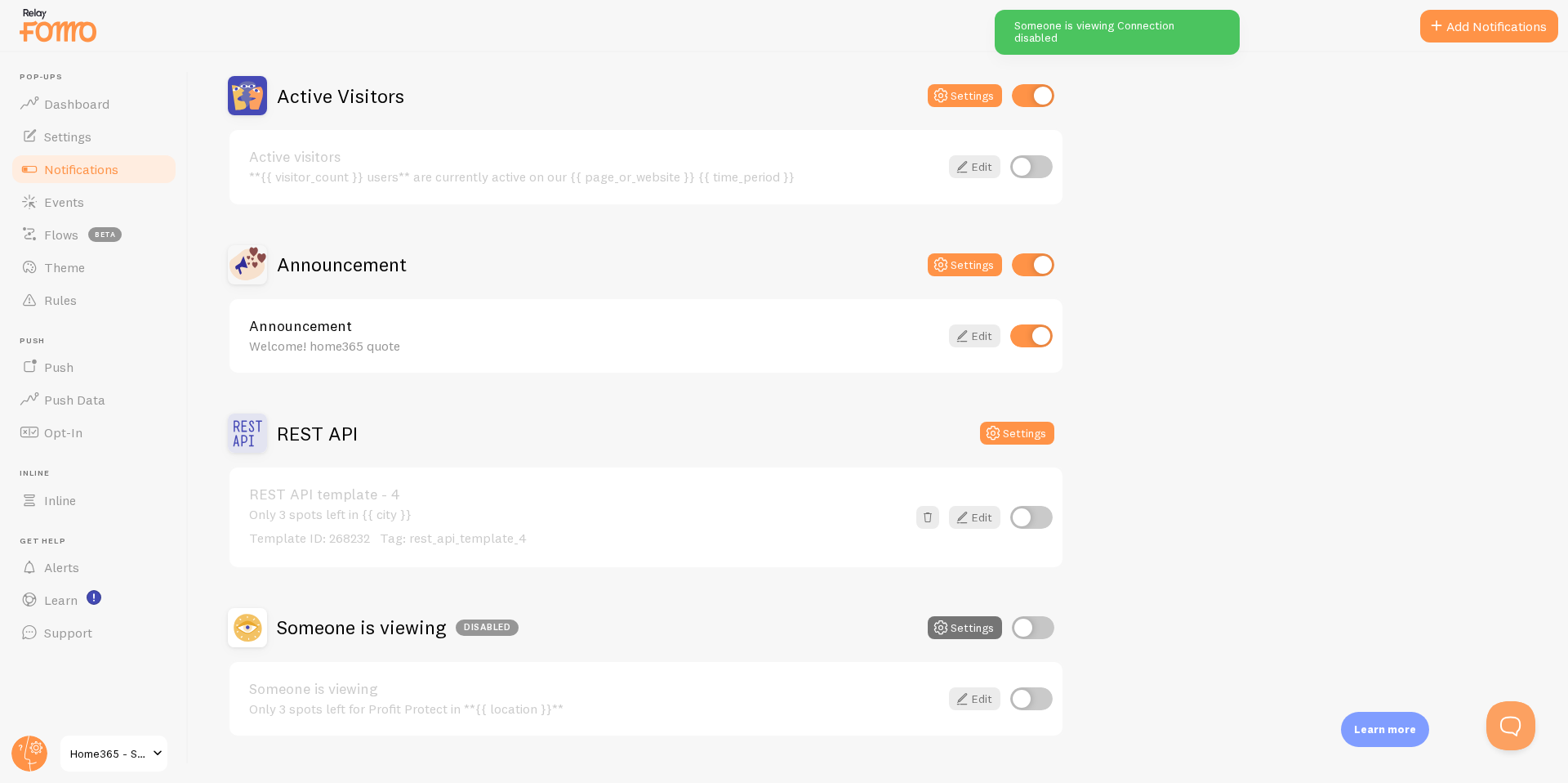
click at [1033, 92] on input "checkbox" at bounding box center [1032, 95] width 42 height 23
checkbox input "false"
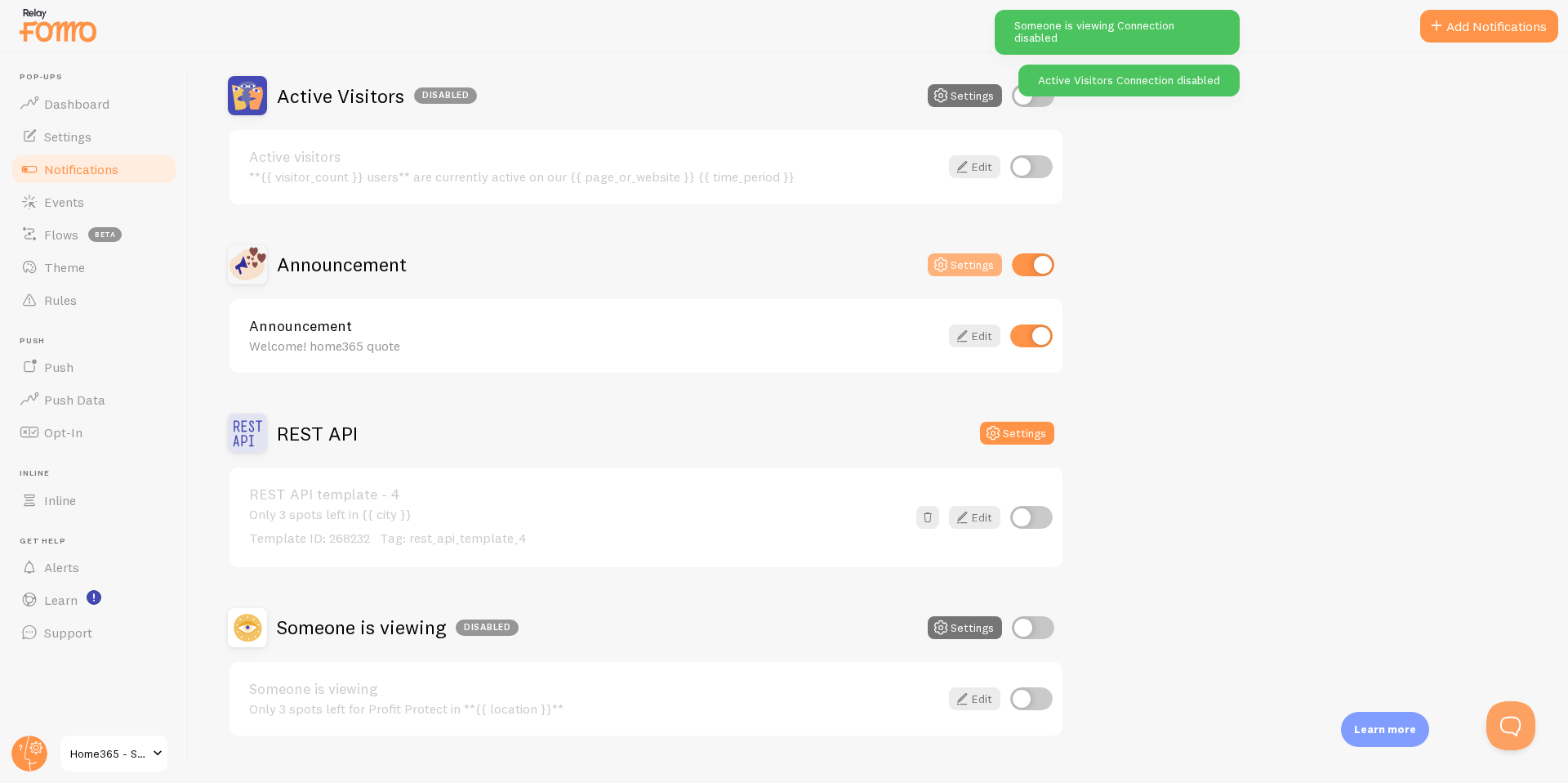
click at [964, 259] on button "Settings" at bounding box center [965, 264] width 74 height 23
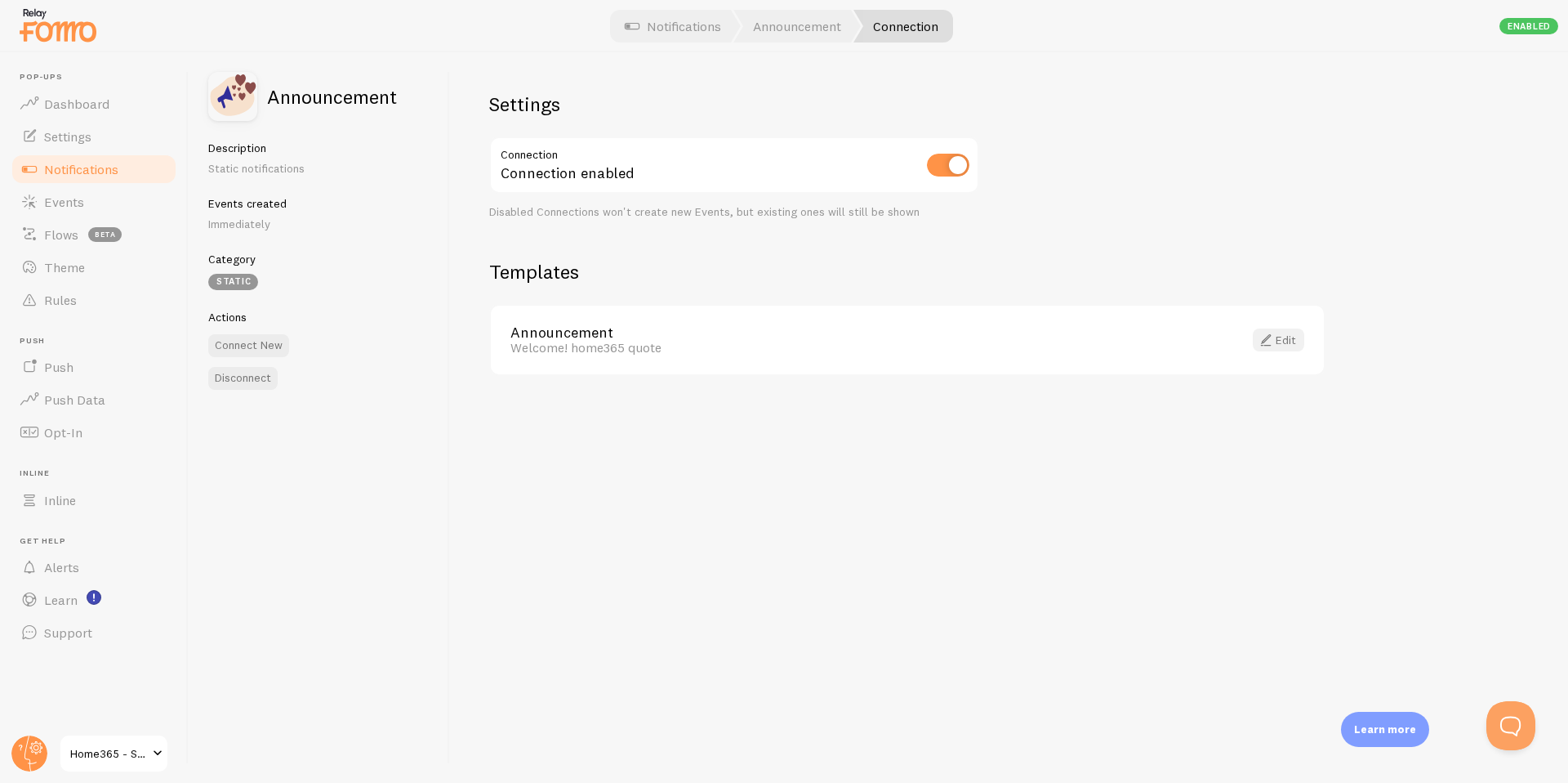
click at [1271, 342] on span at bounding box center [1265, 340] width 20 height 20
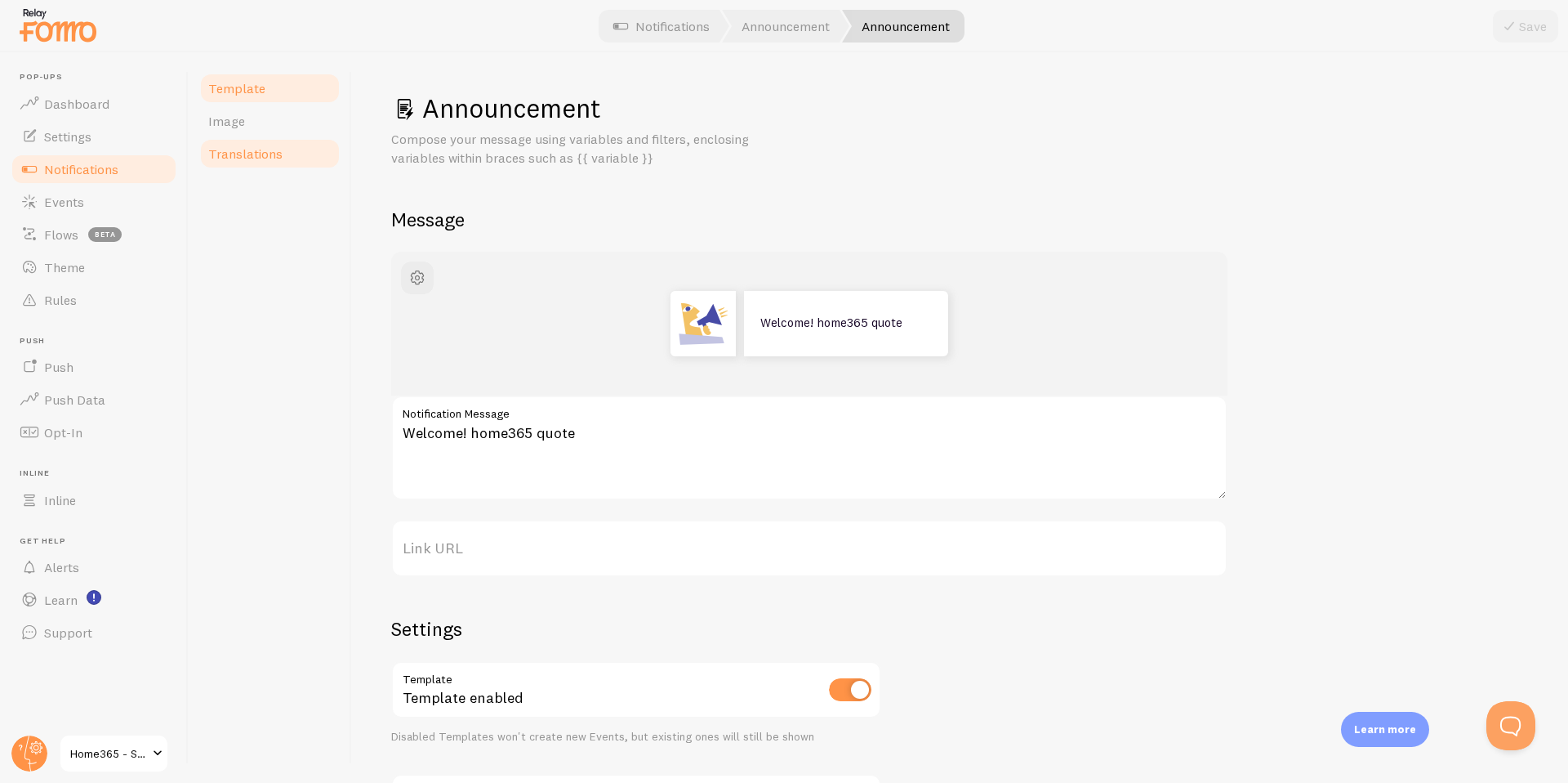
click at [244, 154] on span "Translations" at bounding box center [245, 153] width 74 height 16
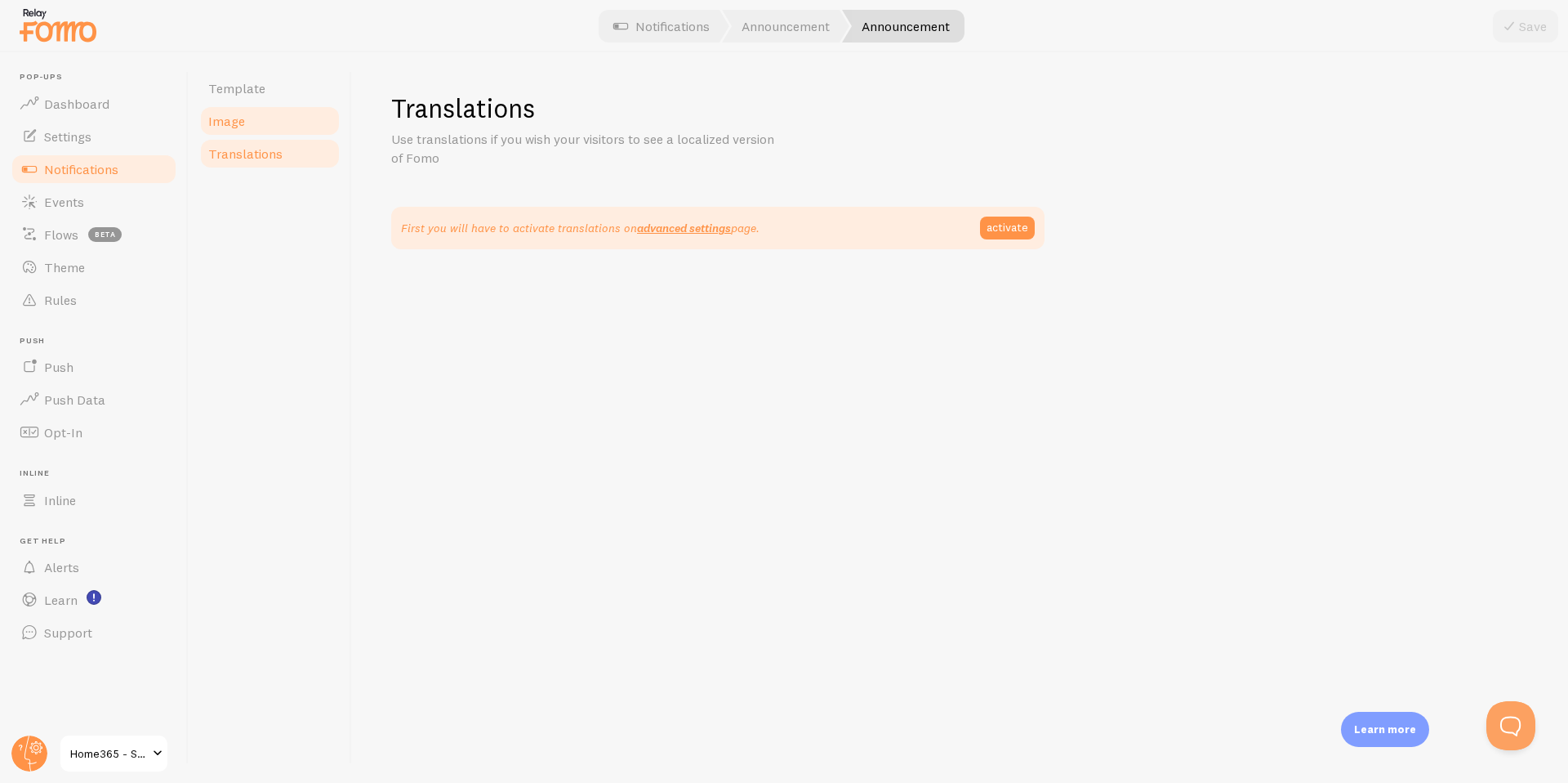
click at [235, 128] on span "Image" at bounding box center [226, 121] width 37 height 16
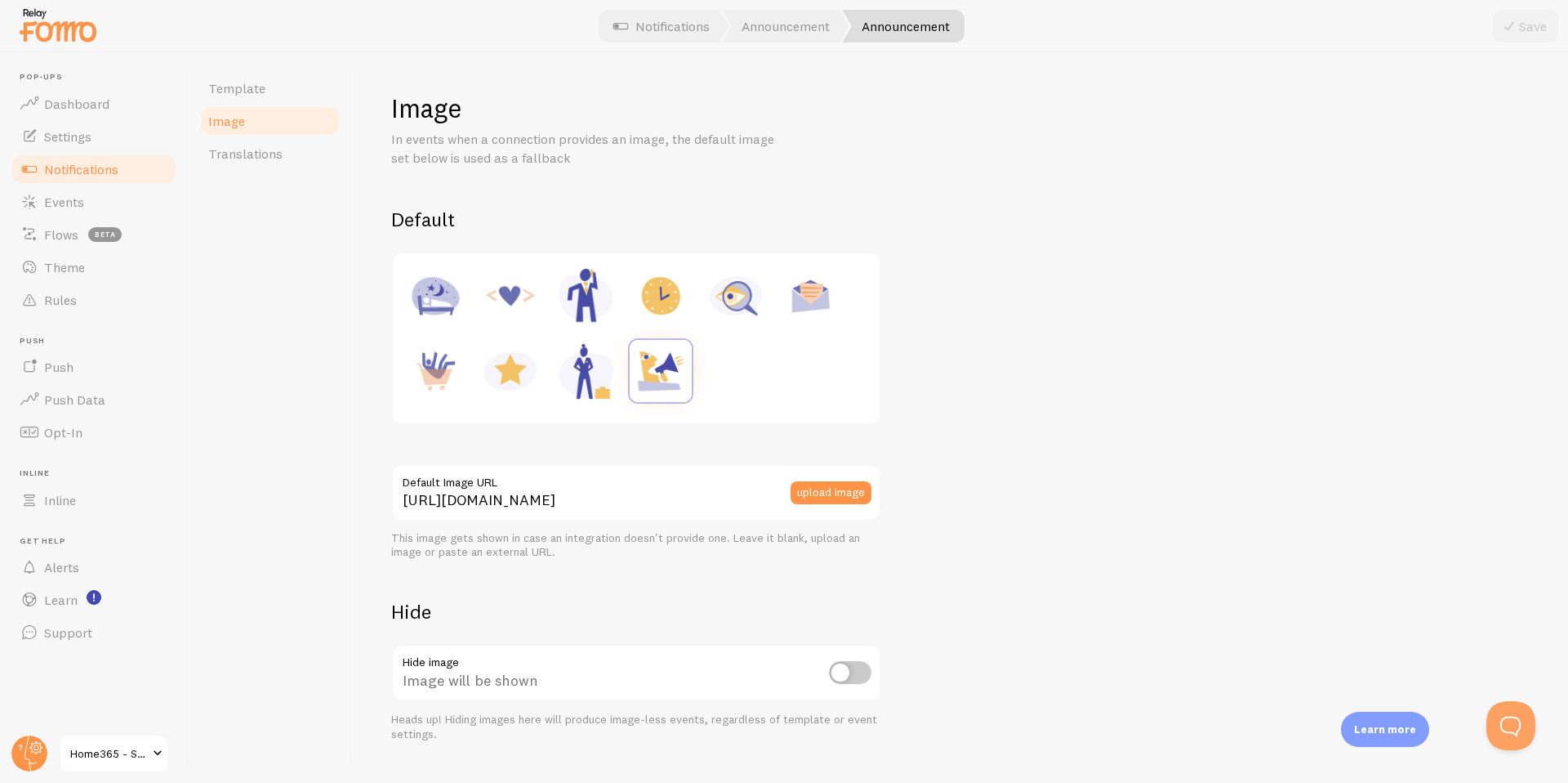
click at [807, 298] on img at bounding box center [811, 296] width 62 height 62
click at [584, 369] on img at bounding box center [586, 371] width 62 height 62
type input "https://fomo.com/images/widget/template_defaults/exec-f.jpg"
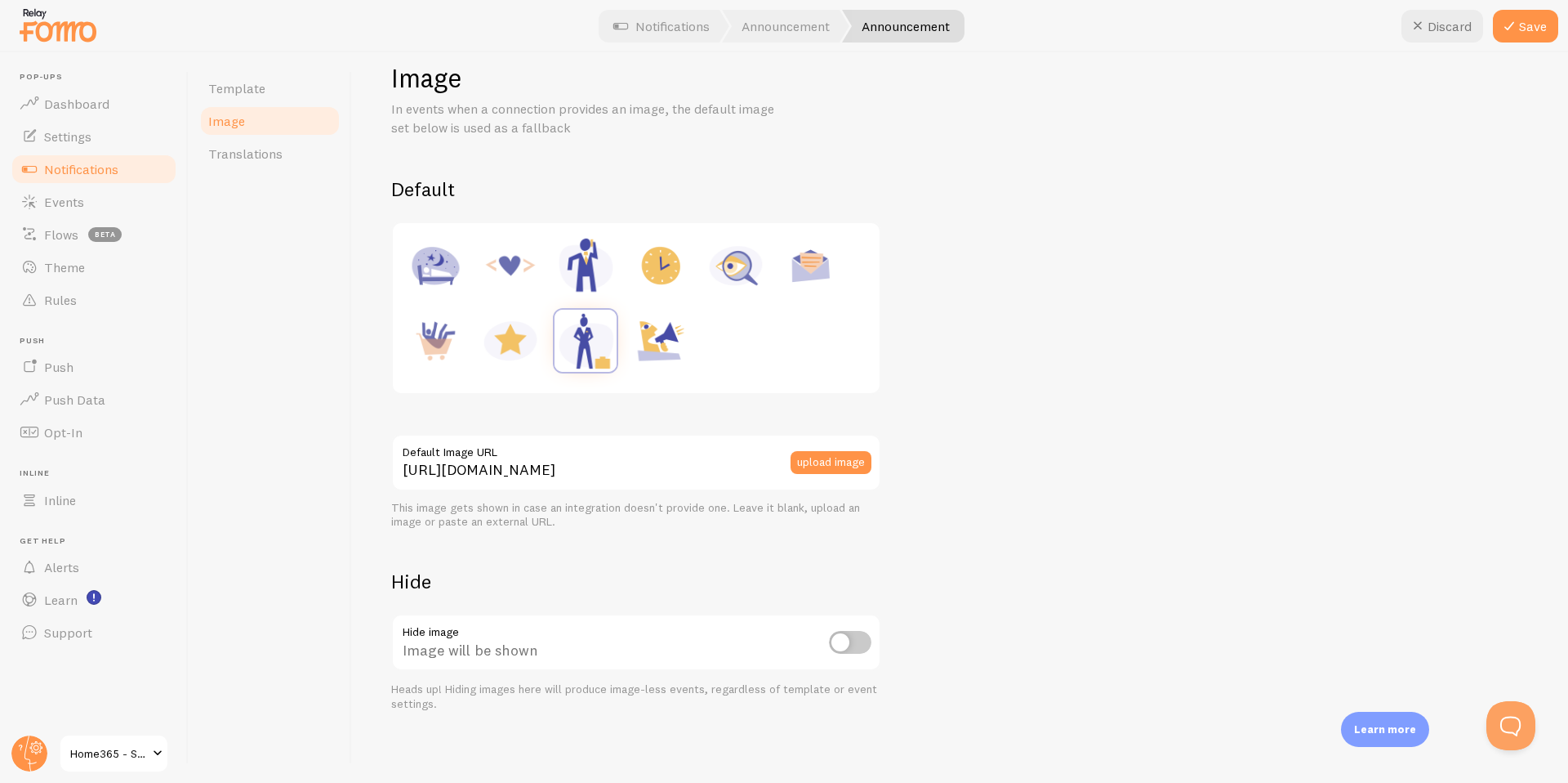
scroll to position [37, 0]
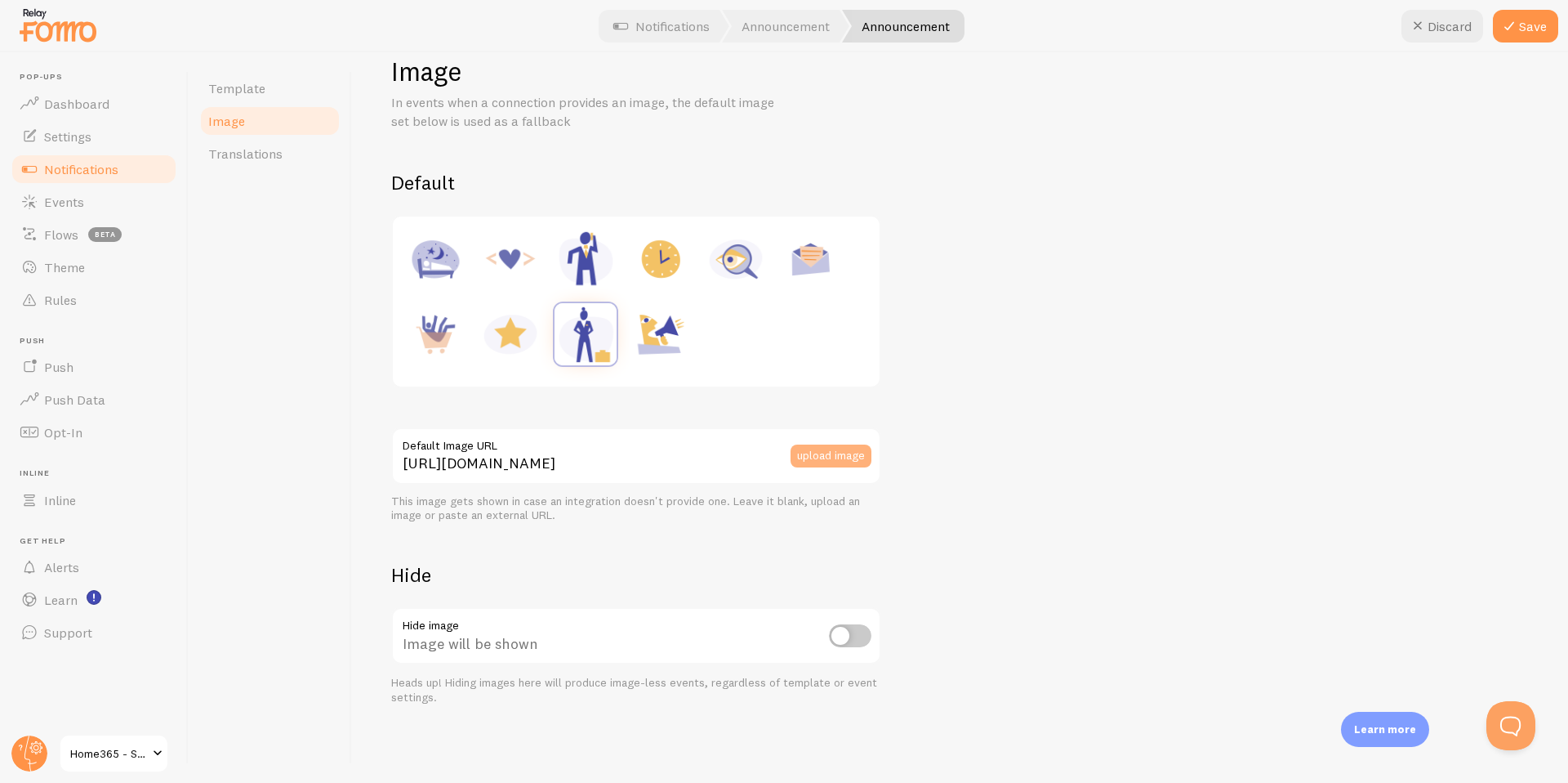
click at [838, 457] on button "upload image" at bounding box center [831, 456] width 81 height 23
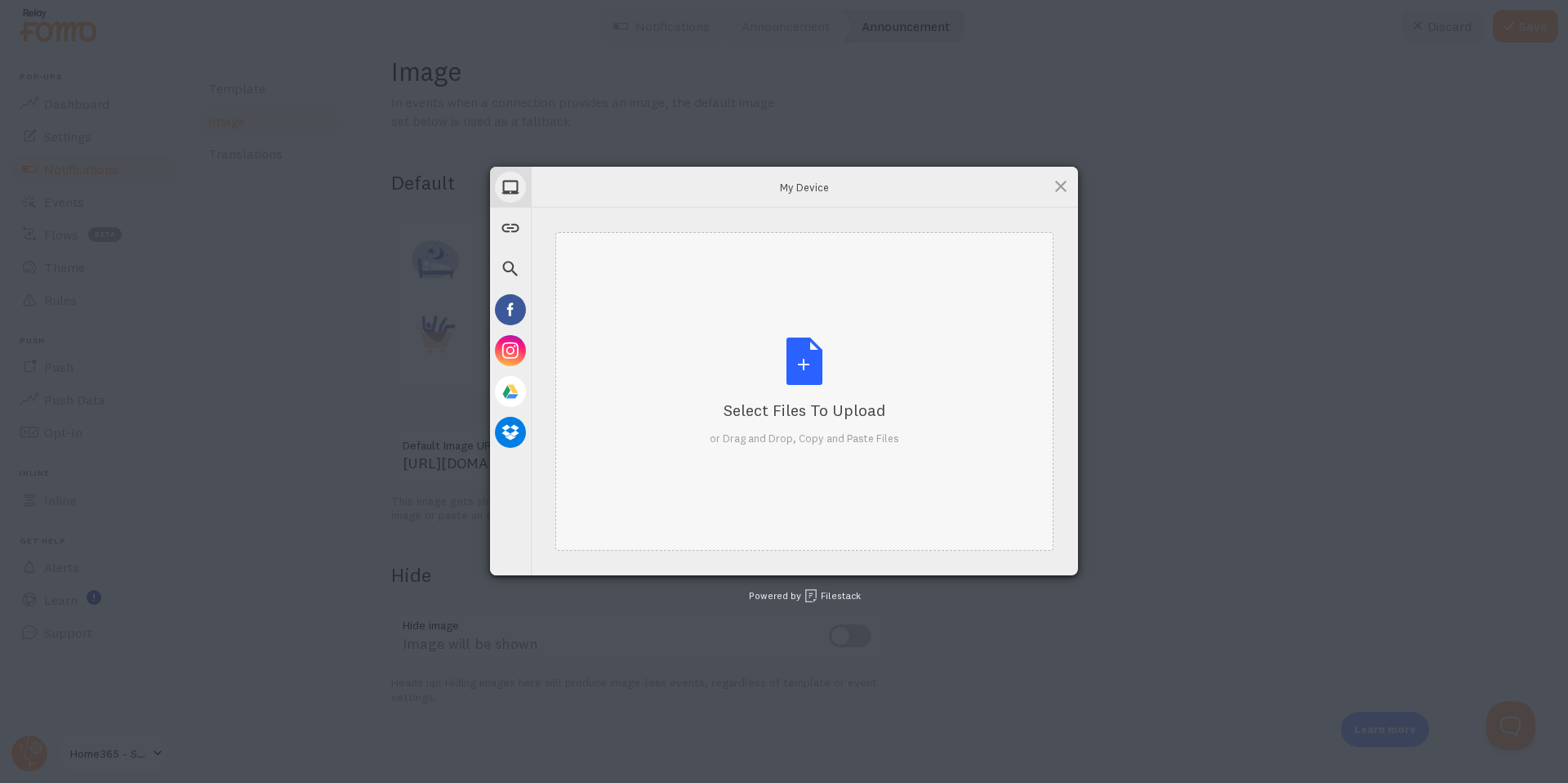
click at [799, 394] on div "Select Files to Upload or Drag and Drop, Copy and Paste Files" at bounding box center [804, 392] width 190 height 108
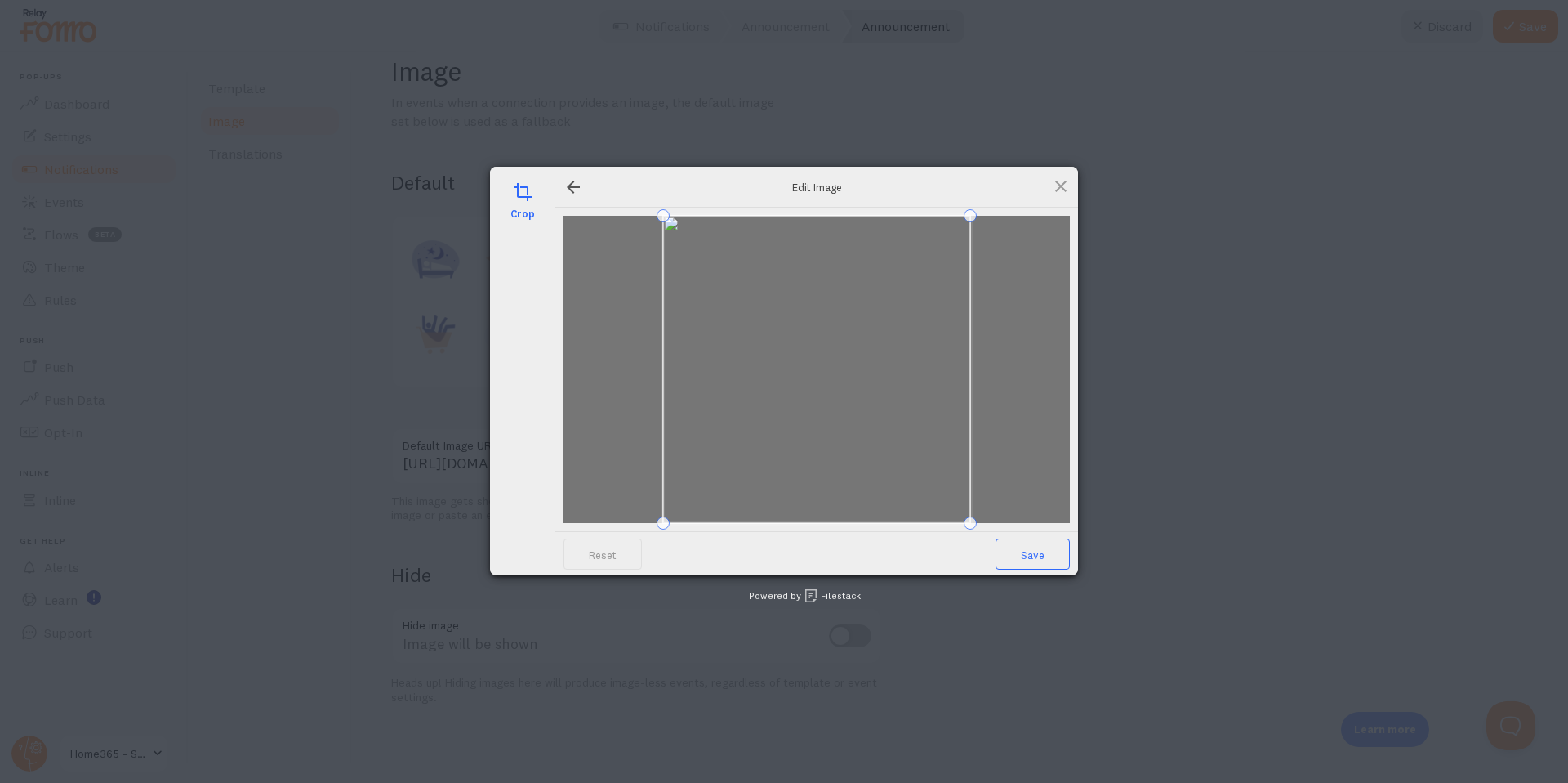
click at [1051, 555] on span "Save" at bounding box center [1032, 554] width 74 height 31
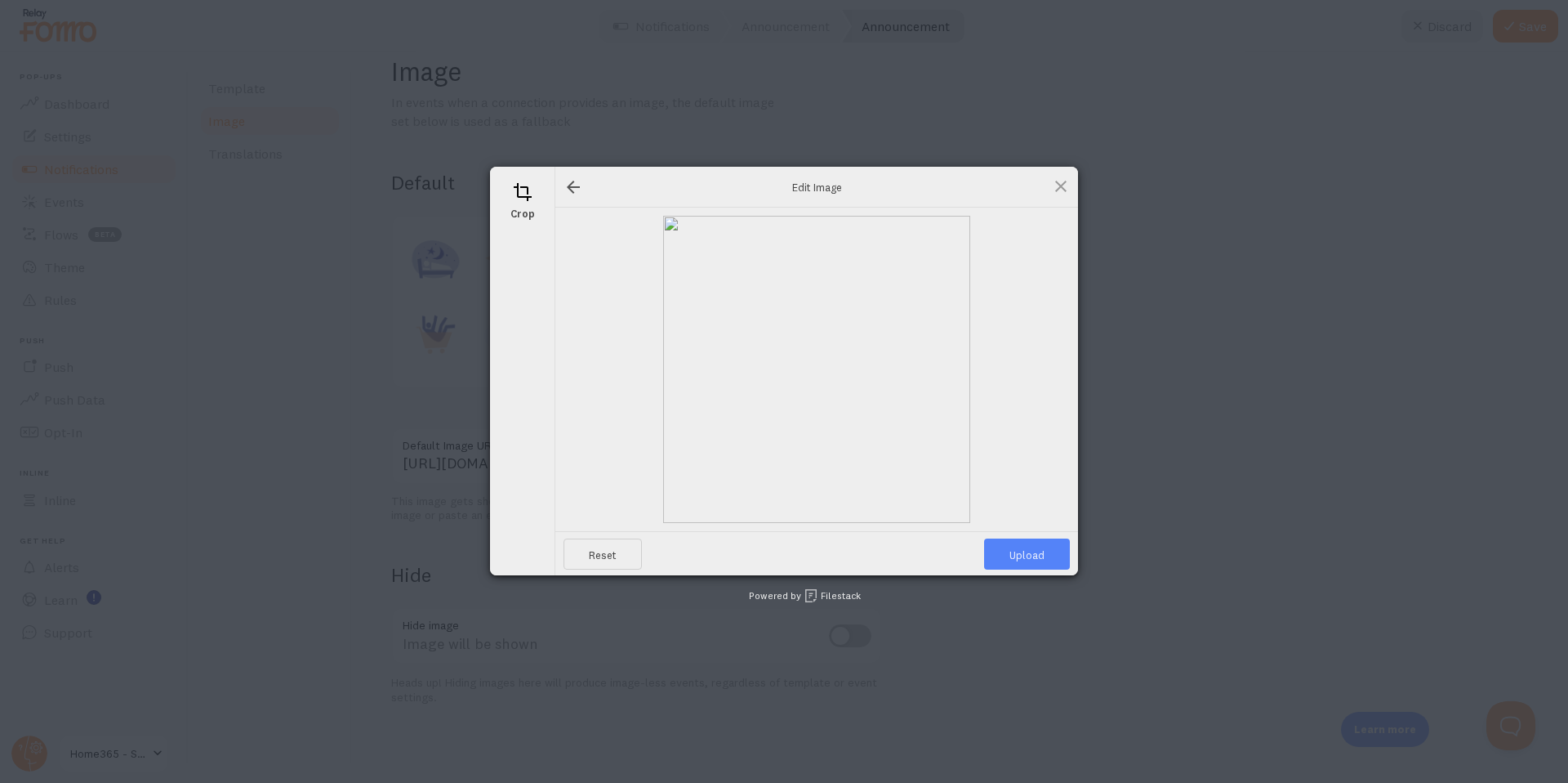
click at [1020, 558] on span "Upload" at bounding box center [1027, 554] width 86 height 31
type input "https://process.filestackapi.com/ApqhzE1ldTzuKSj33adqez/resize=width:170,height…"
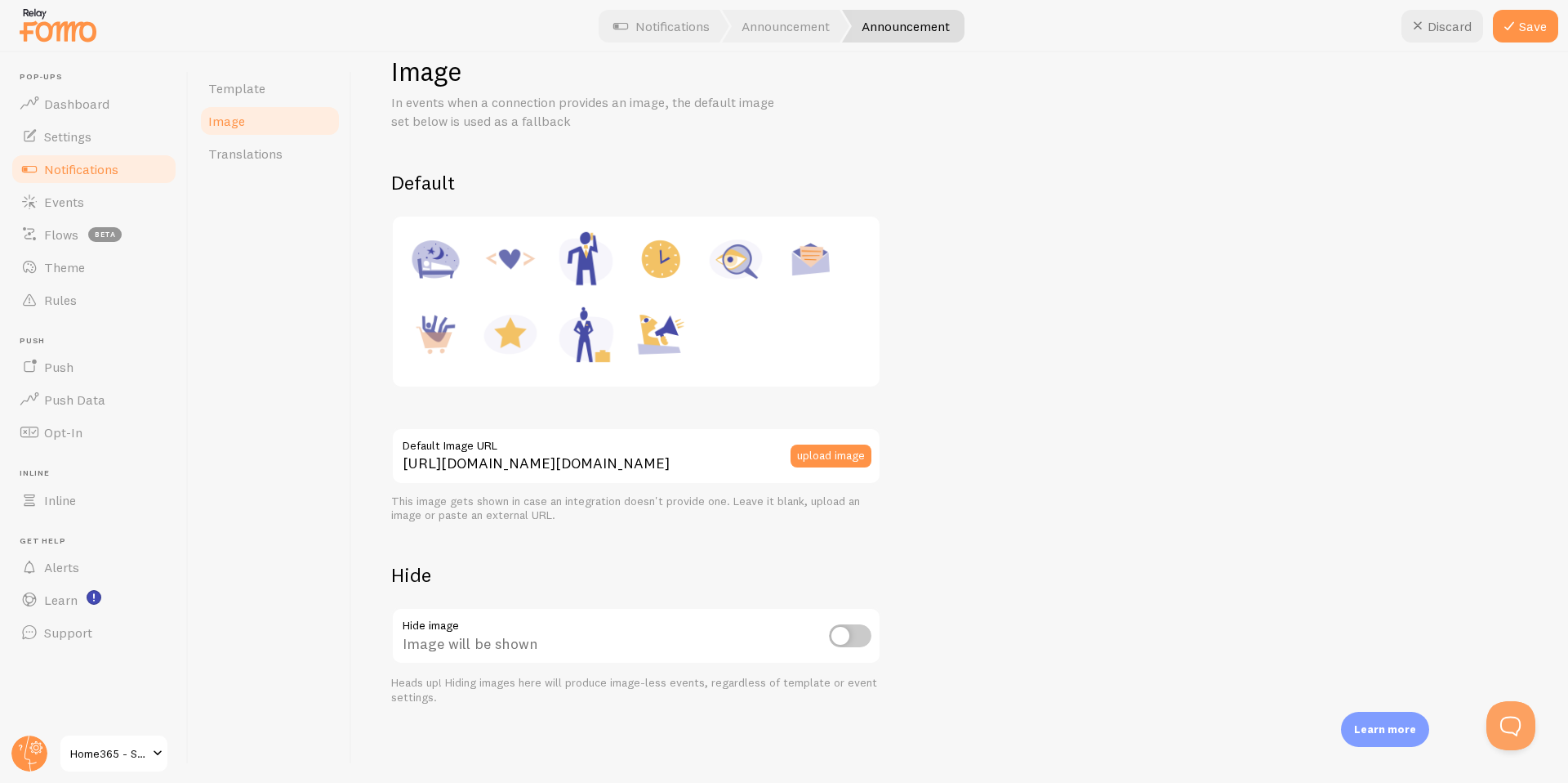
scroll to position [0, 0]
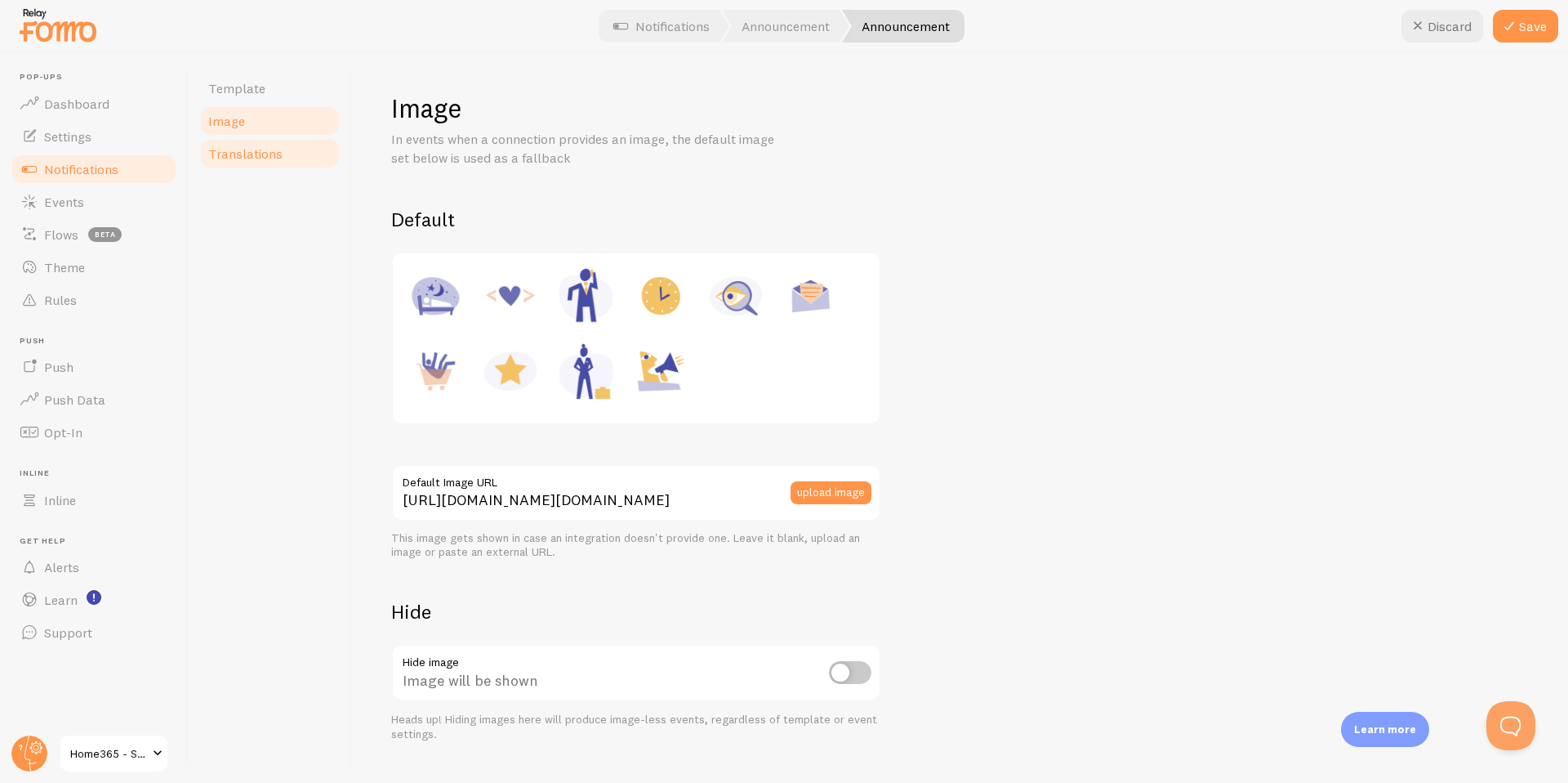
click at [236, 149] on span "Translations" at bounding box center [245, 153] width 74 height 16
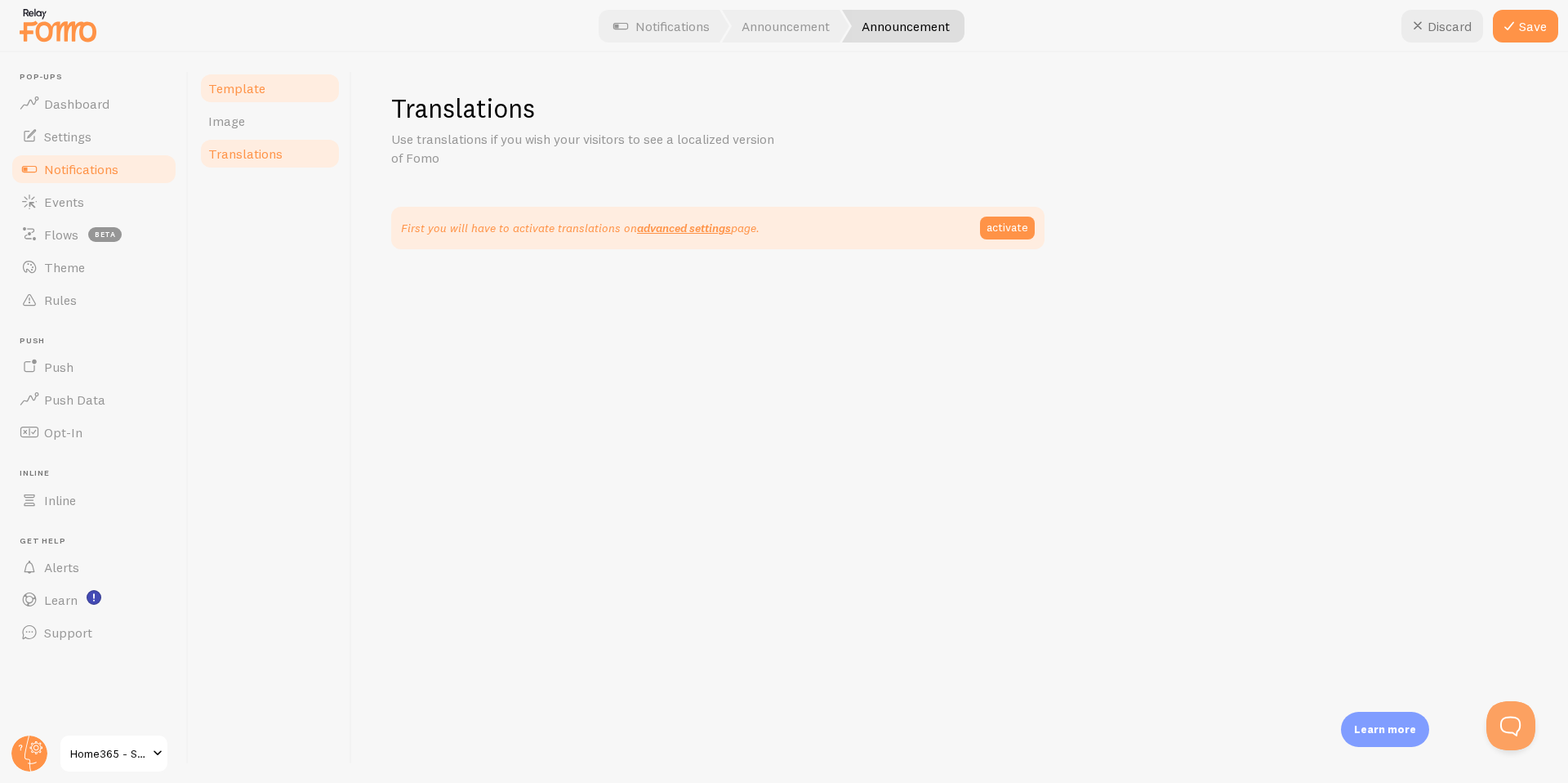
click at [230, 92] on span "Template" at bounding box center [237, 88] width 58 height 16
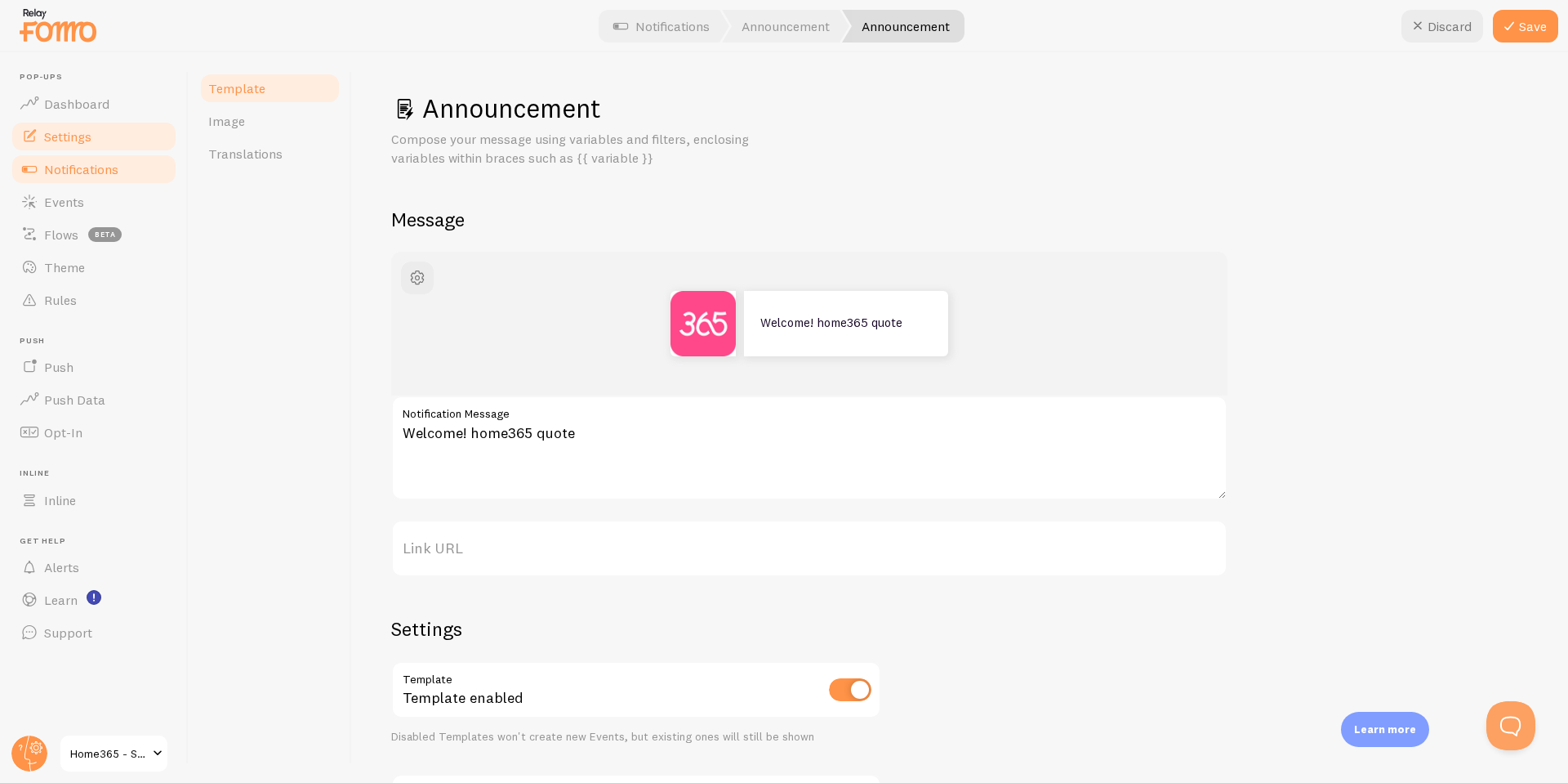
click at [76, 149] on link "Settings" at bounding box center [93, 136] width 168 height 33
click at [1548, 23] on button "Save" at bounding box center [1525, 25] width 65 height 33
click at [82, 141] on span "Settings" at bounding box center [68, 136] width 47 height 16
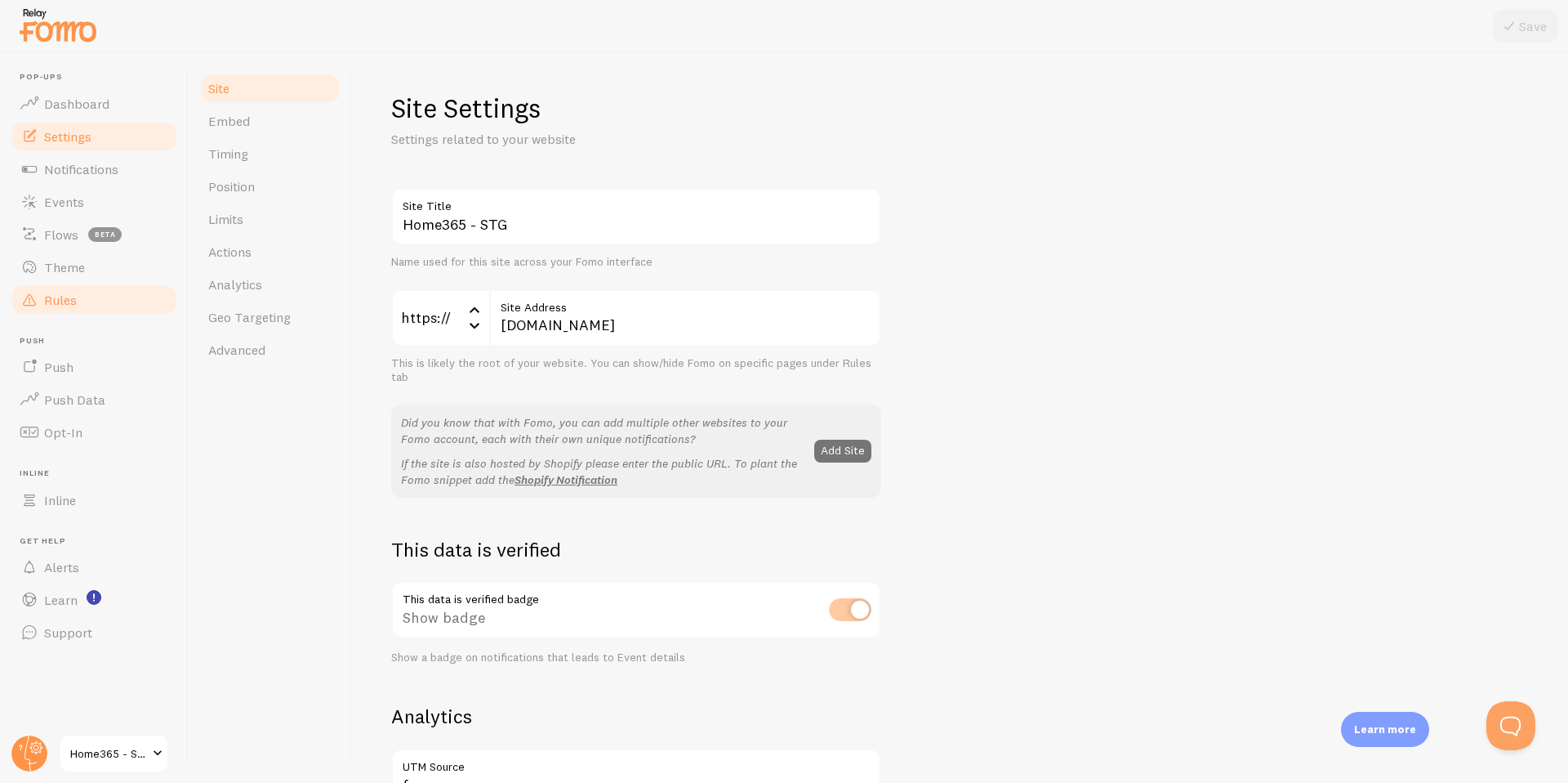
click at [63, 299] on span "Rules" at bounding box center [60, 299] width 33 height 16
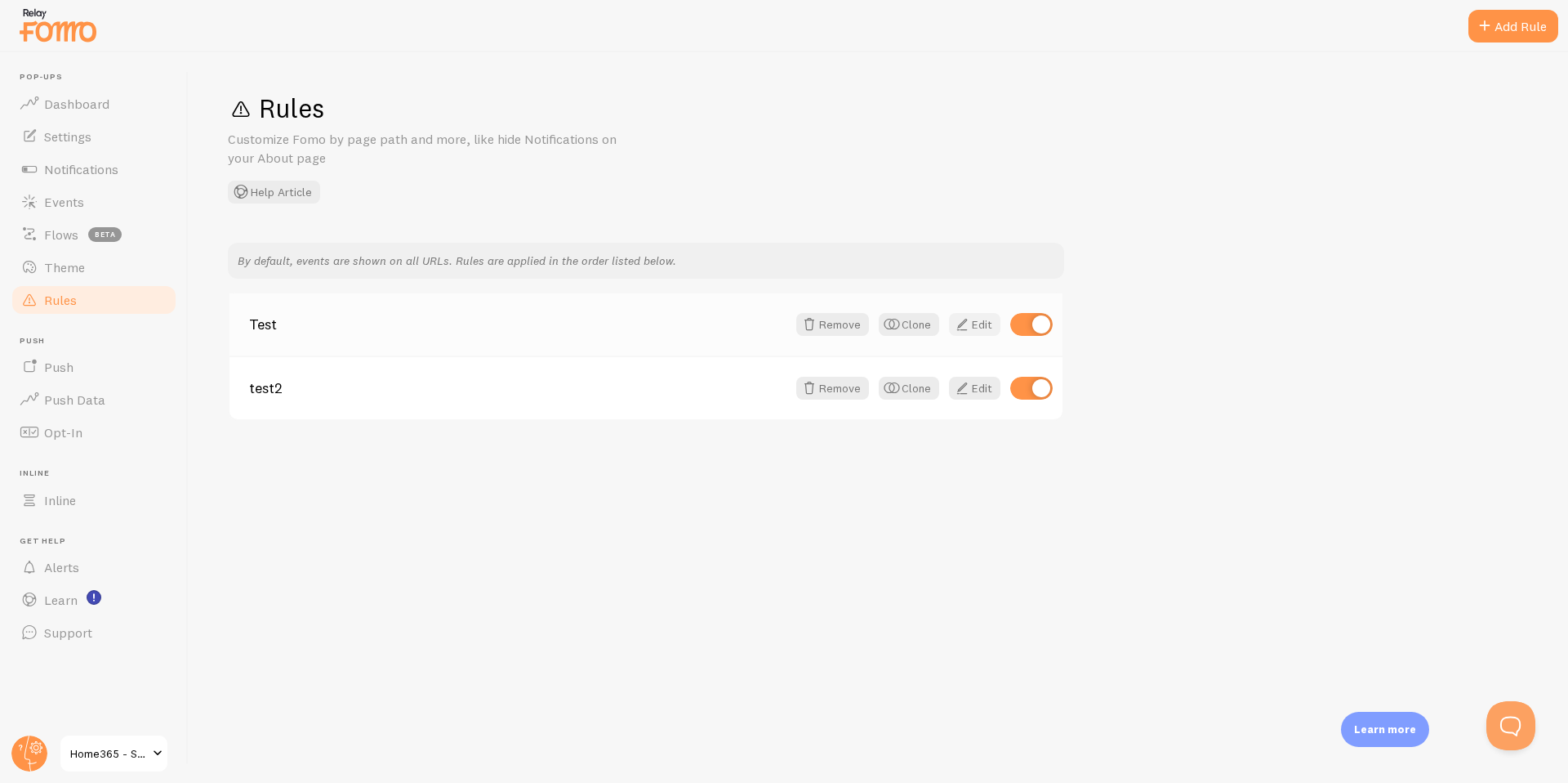
click at [982, 328] on link "Edit" at bounding box center [974, 325] width 52 height 23
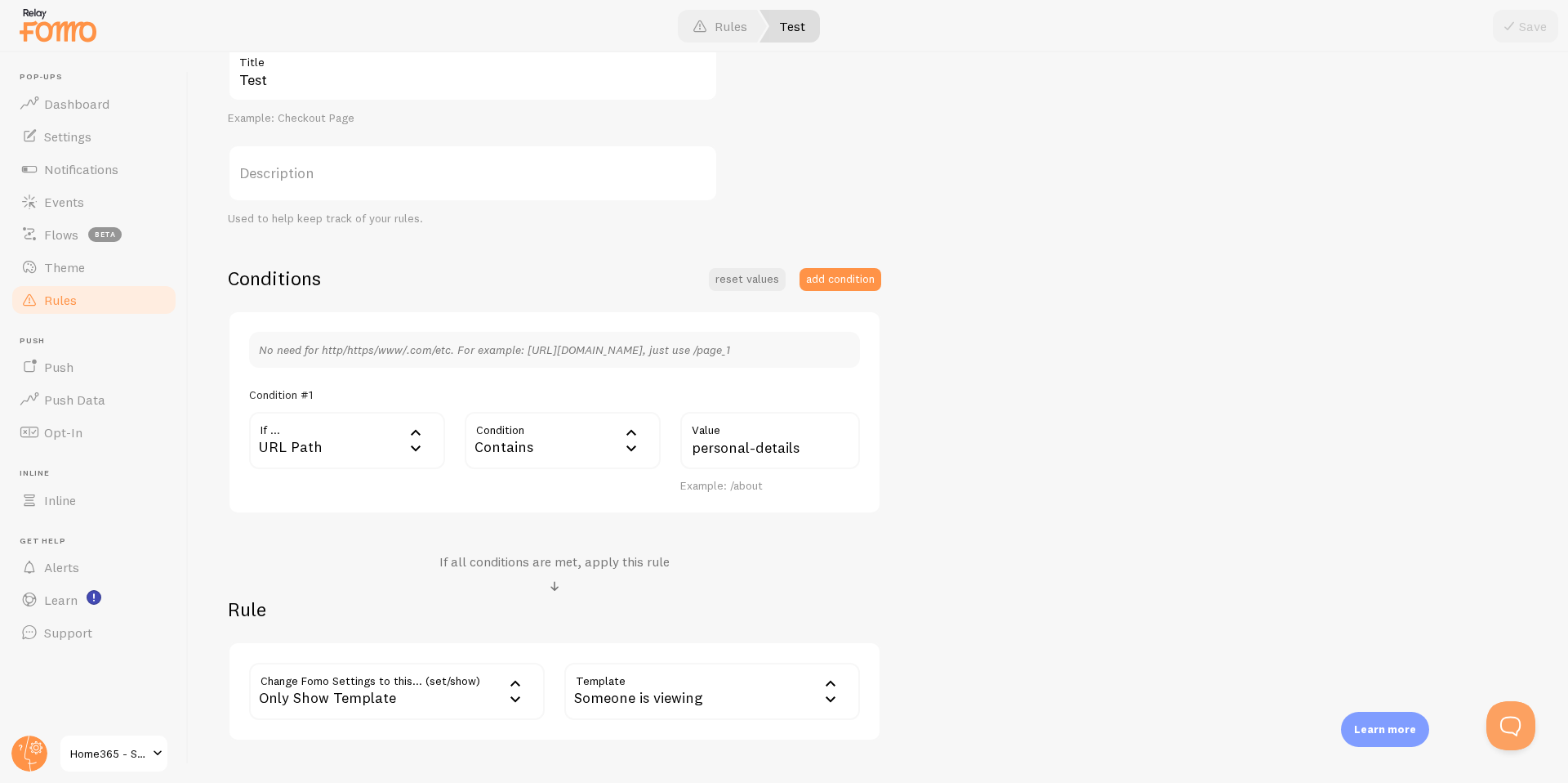
scroll to position [301, 0]
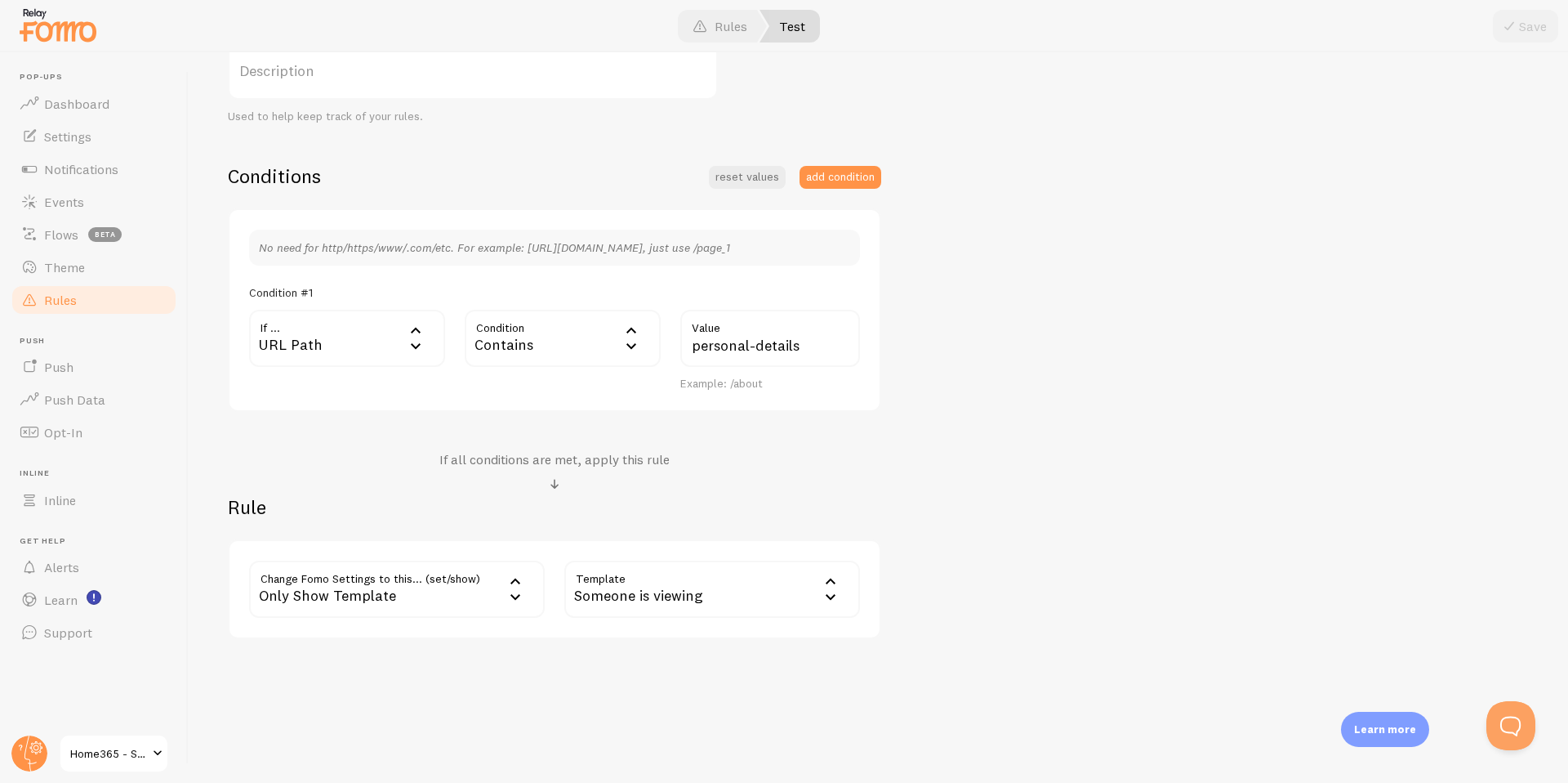
click at [723, 601] on div "Someone is viewing" at bounding box center [712, 589] width 296 height 58
click at [675, 703] on li "Announcement" at bounding box center [712, 698] width 292 height 28
click at [1521, 19] on button "Save" at bounding box center [1525, 25] width 65 height 33
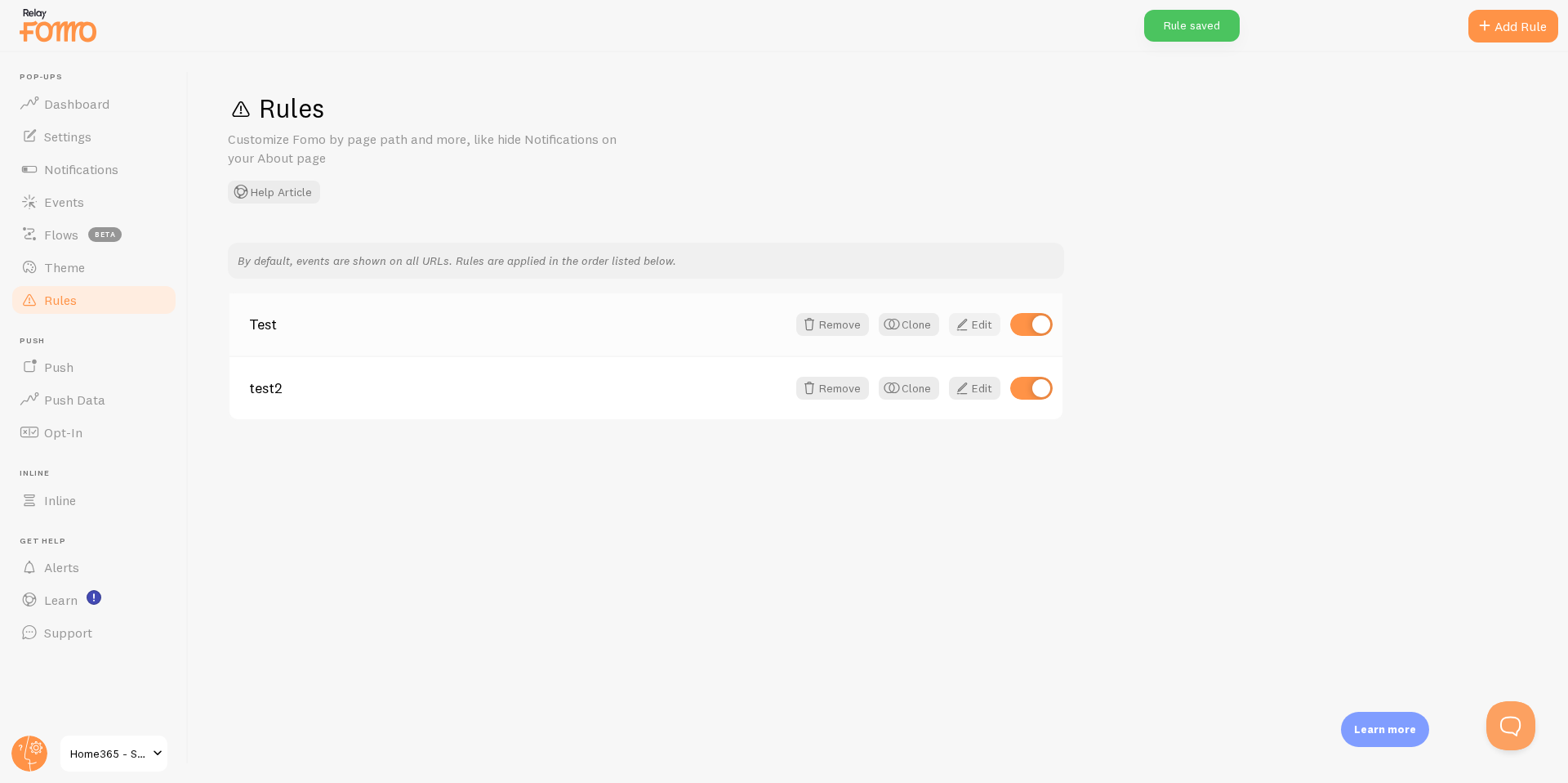
click at [973, 318] on link "Edit" at bounding box center [974, 325] width 52 height 23
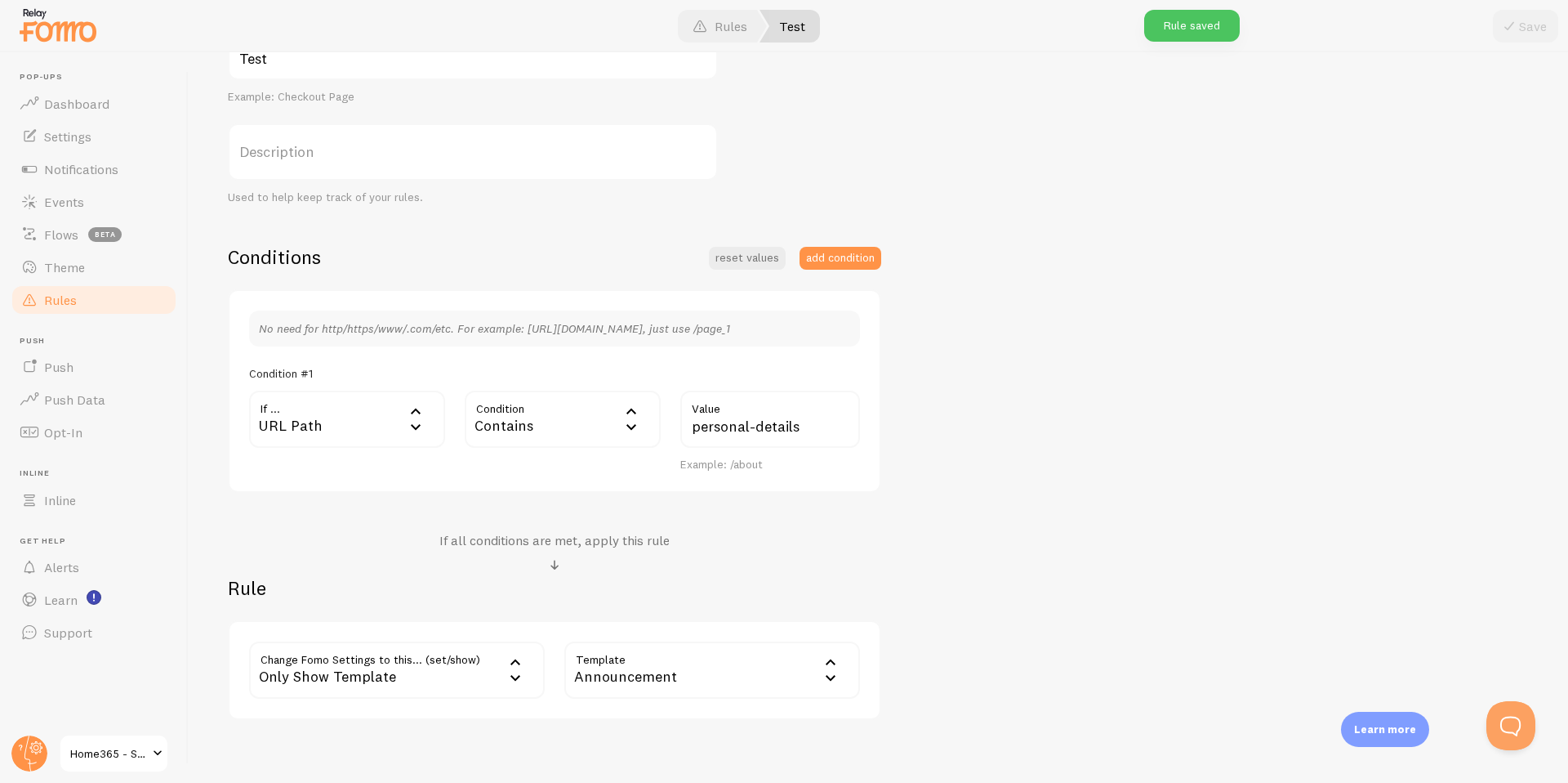
scroll to position [301, 0]
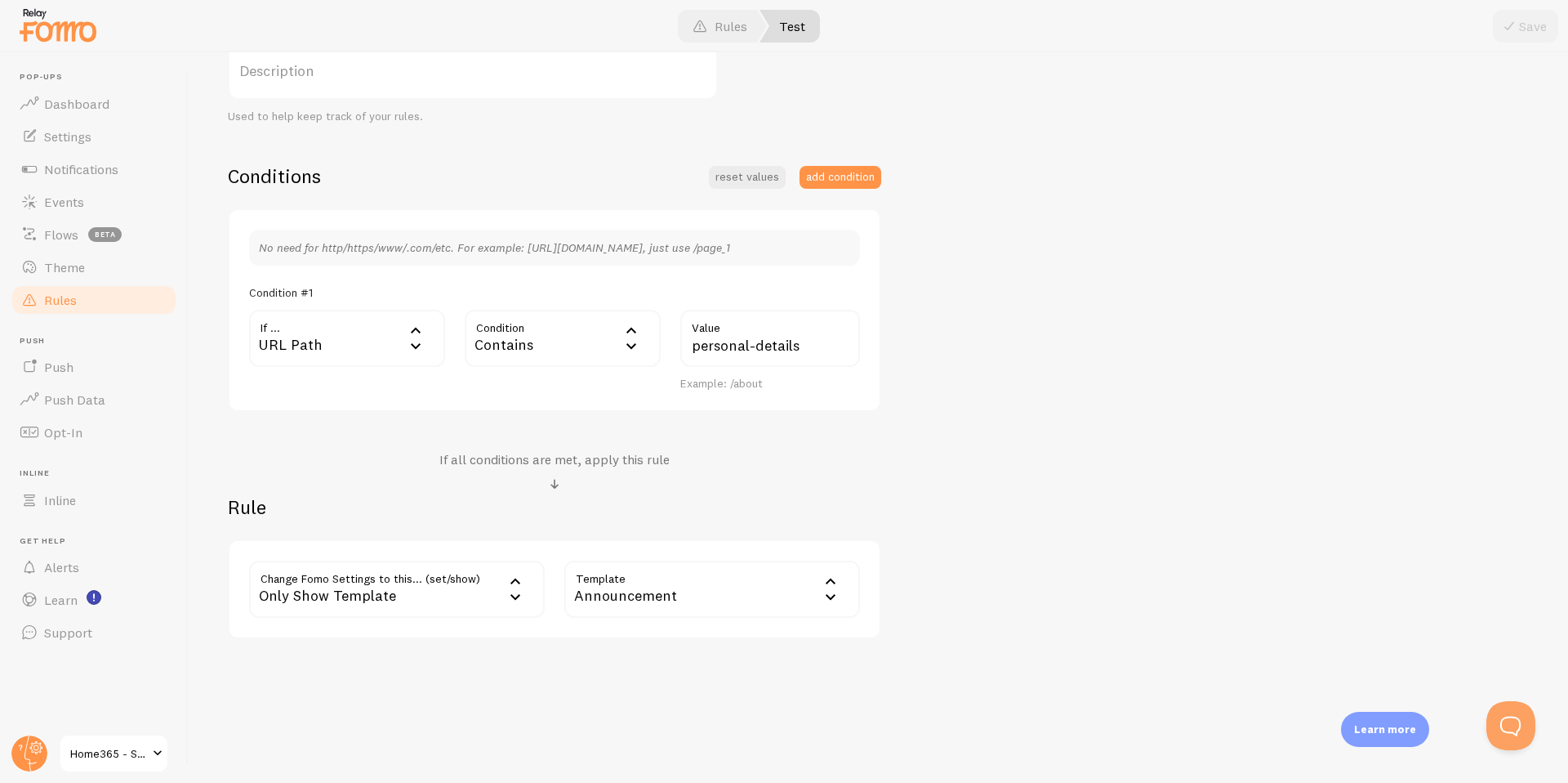
click at [375, 351] on div "URL Path" at bounding box center [347, 338] width 196 height 58
click at [332, 470] on li "URL Host" at bounding box center [347, 478] width 192 height 28
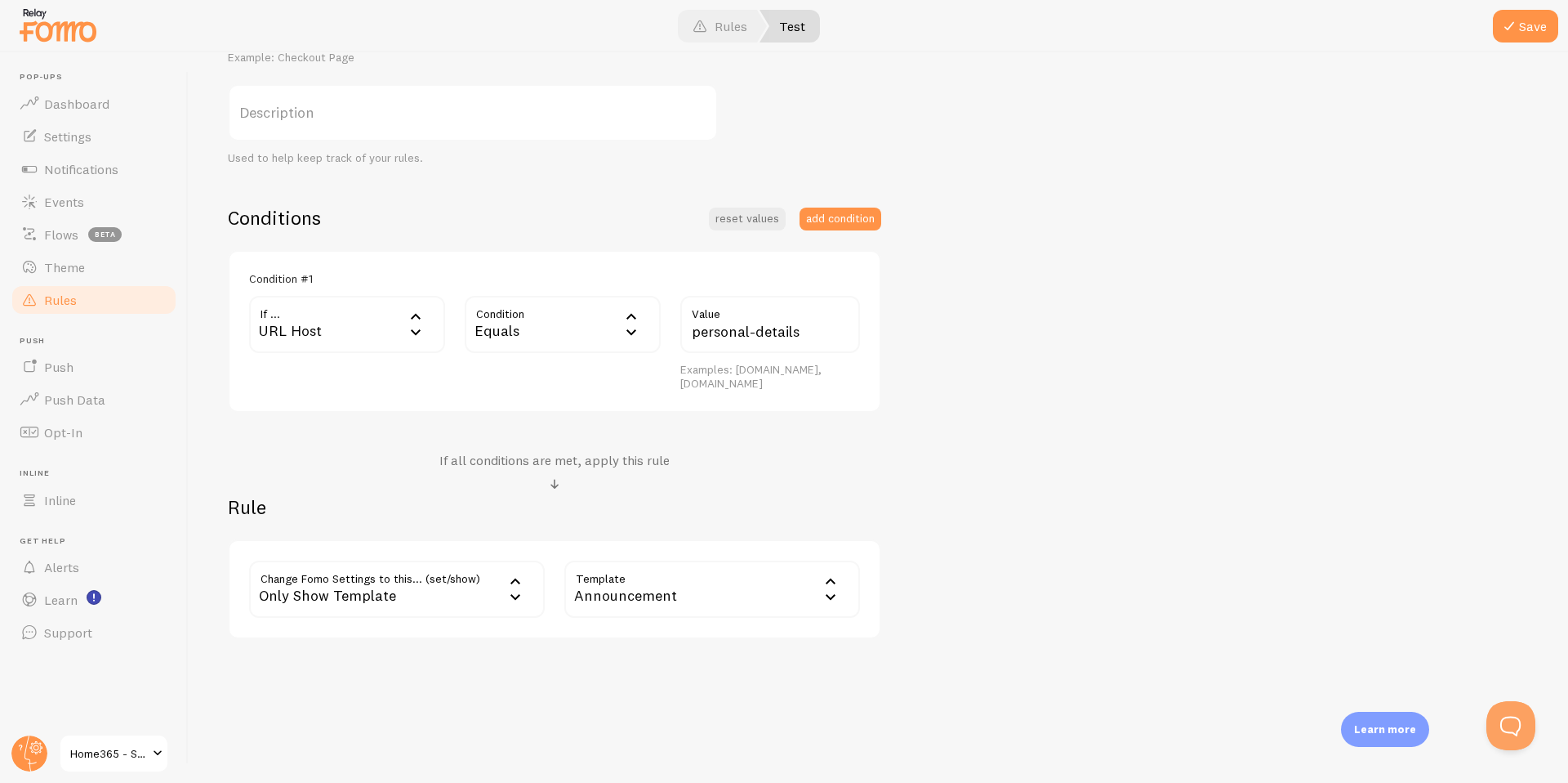
click at [561, 325] on div "Equals" at bounding box center [563, 325] width 196 height 58
click at [527, 462] on li "Contains" at bounding box center [563, 461] width 192 height 28
click at [1533, 25] on button "Save" at bounding box center [1525, 25] width 65 height 33
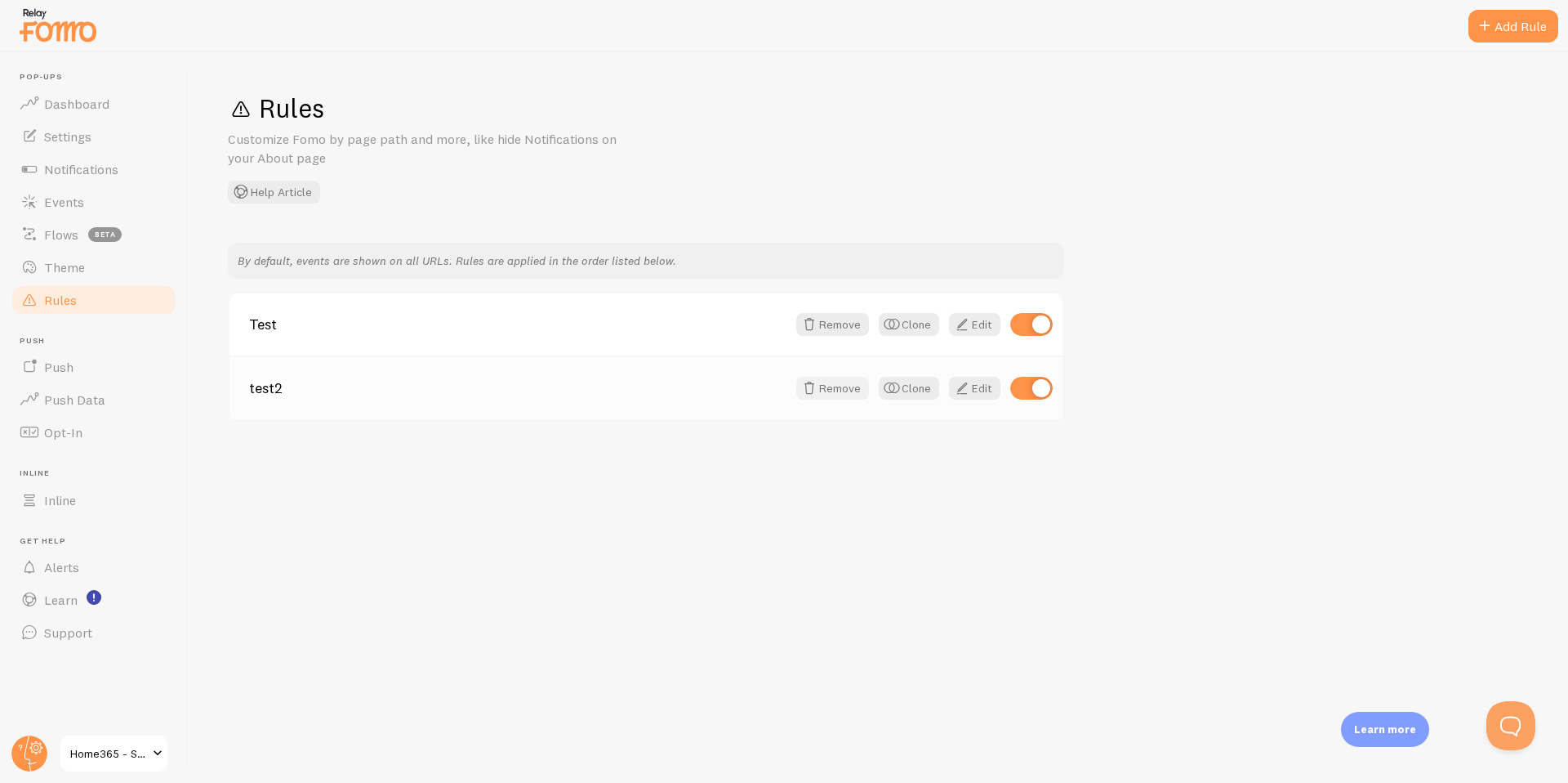
click at [826, 395] on button "Remove" at bounding box center [832, 388] width 73 height 23
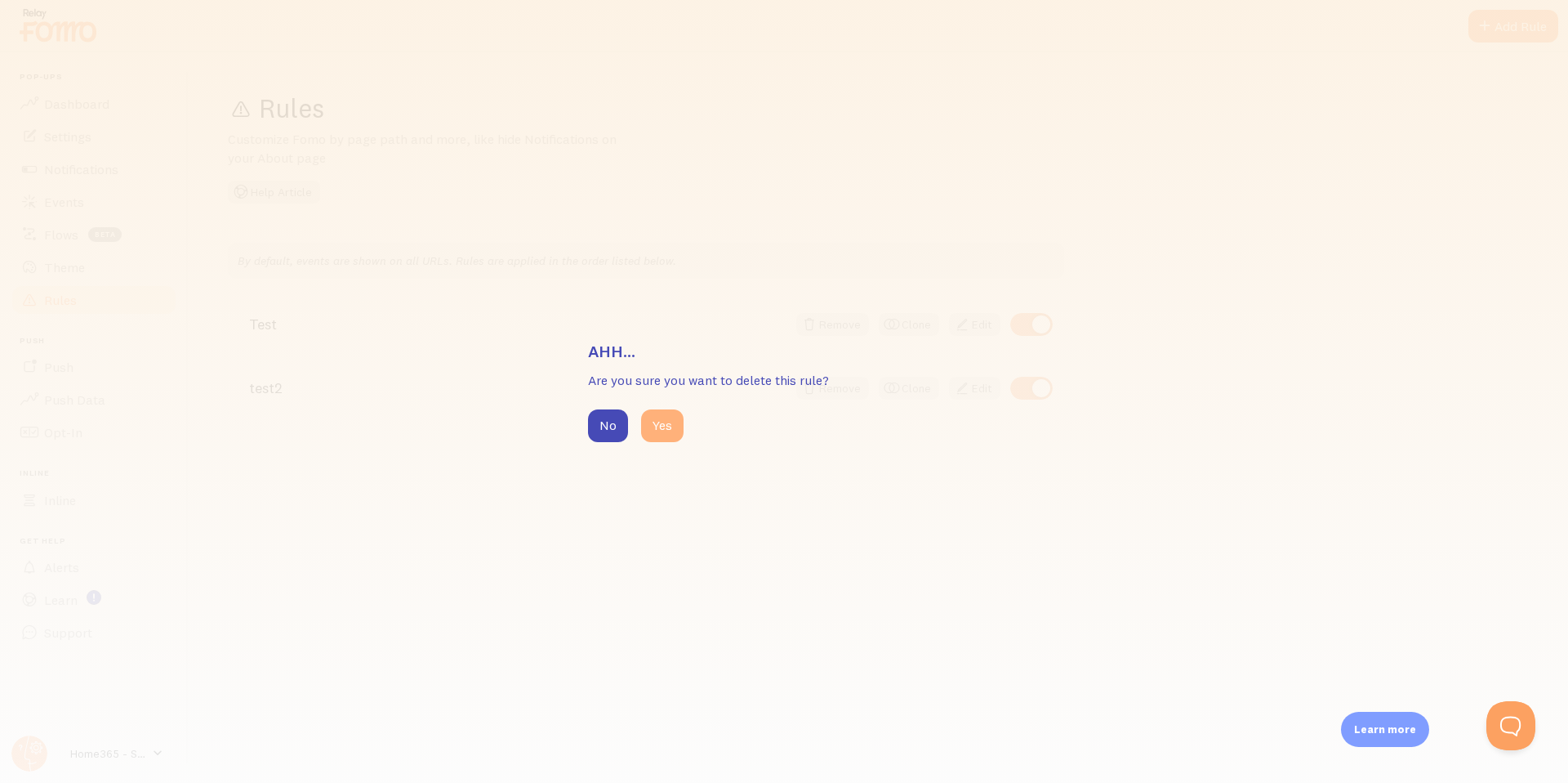
click at [651, 430] on button "Yes" at bounding box center [662, 425] width 42 height 33
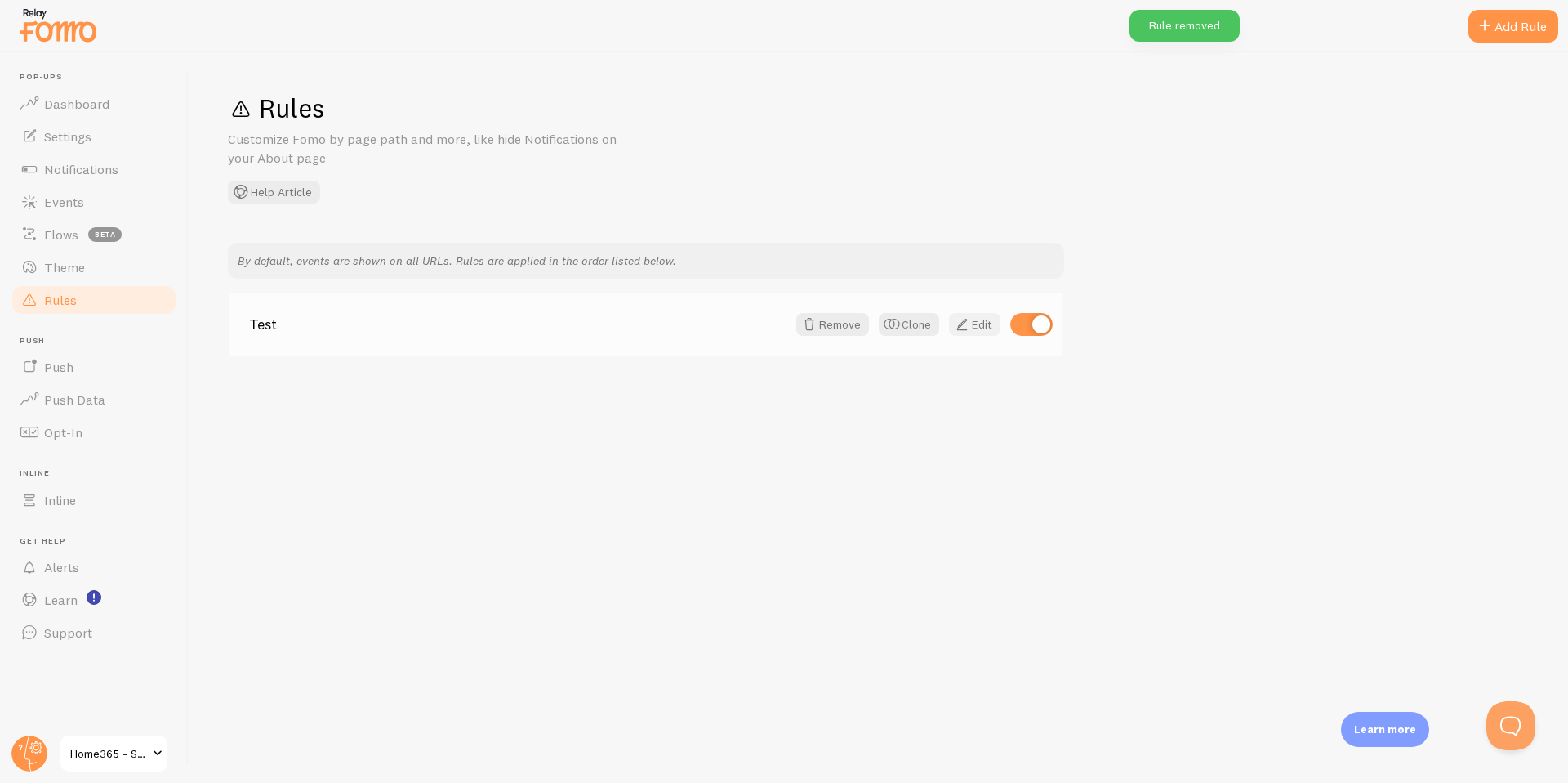
click at [973, 319] on link "Edit" at bounding box center [974, 325] width 52 height 23
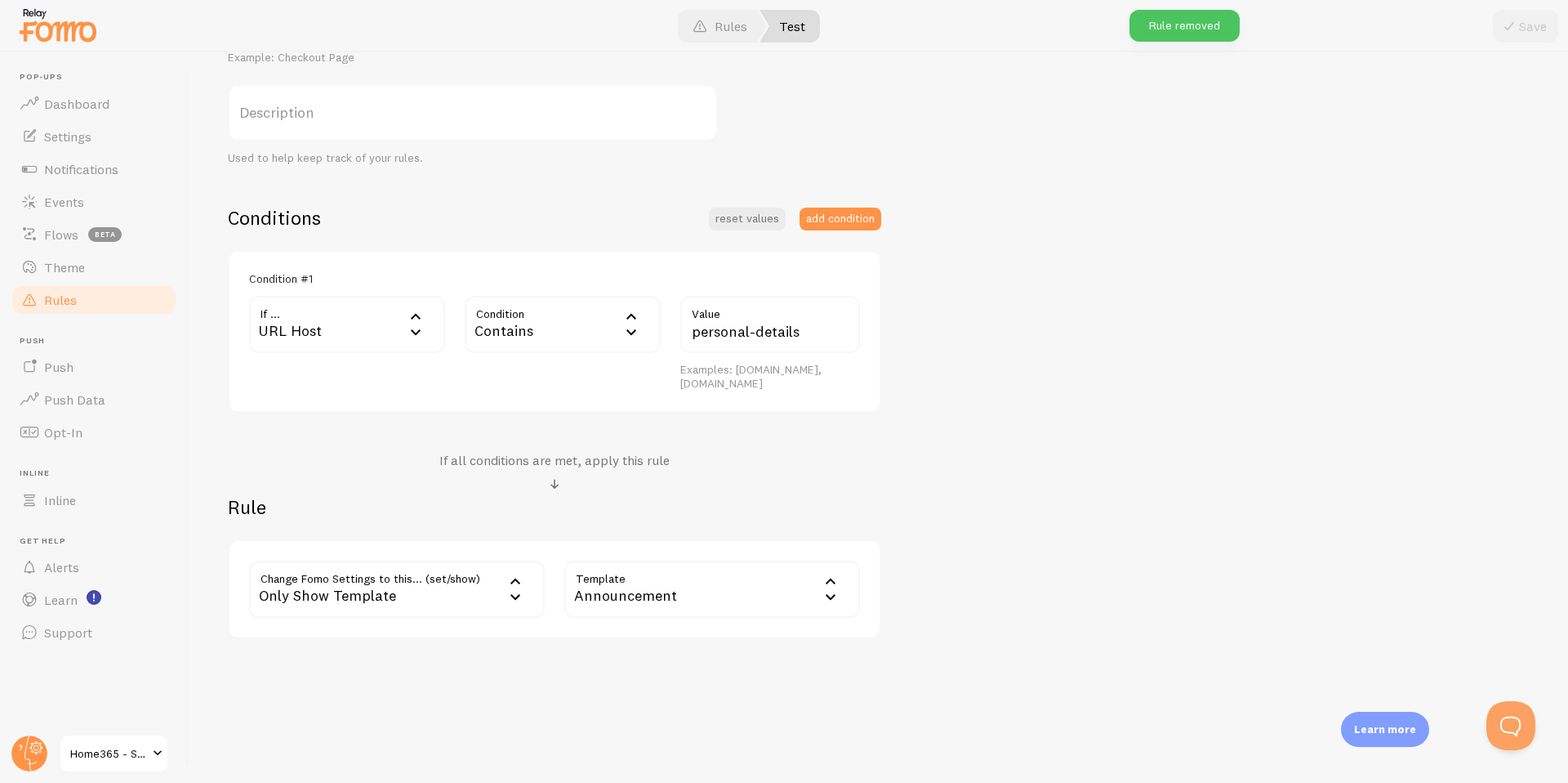
scroll to position [105, 0]
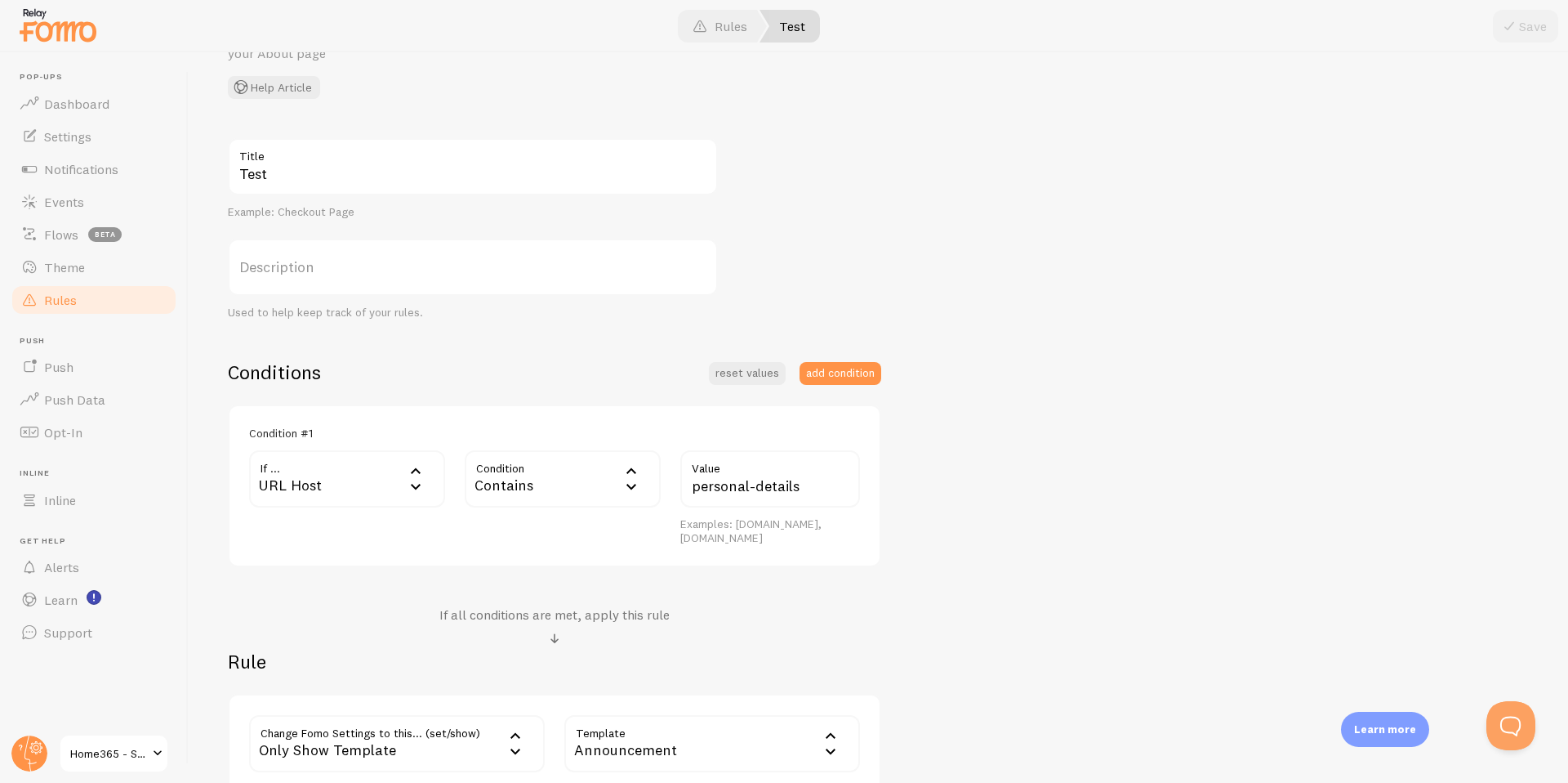
click at [576, 488] on div "Contains" at bounding box center [563, 478] width 196 height 58
click at [533, 530] on li "Equals" at bounding box center [563, 531] width 192 height 28
click at [371, 487] on div "URL Host" at bounding box center [347, 478] width 196 height 58
click at [722, 489] on input "personal-details" at bounding box center [769, 478] width 180 height 58
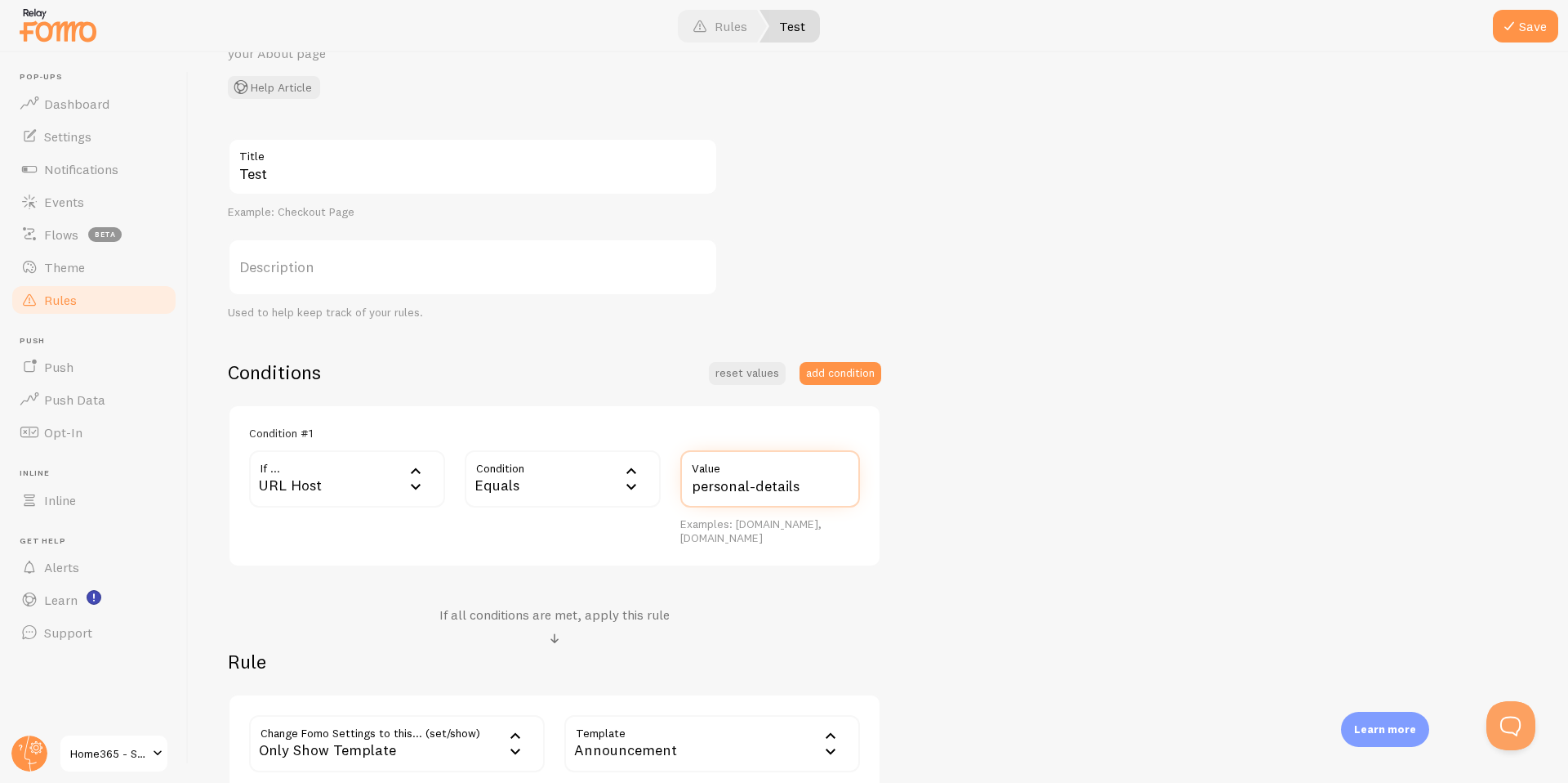
click at [722, 489] on input "personal-details" at bounding box center [769, 478] width 180 height 58
paste input "https://quotestg.home365.co/quote/"
type input "https://quotestg.home365.co/quote/personal-details"
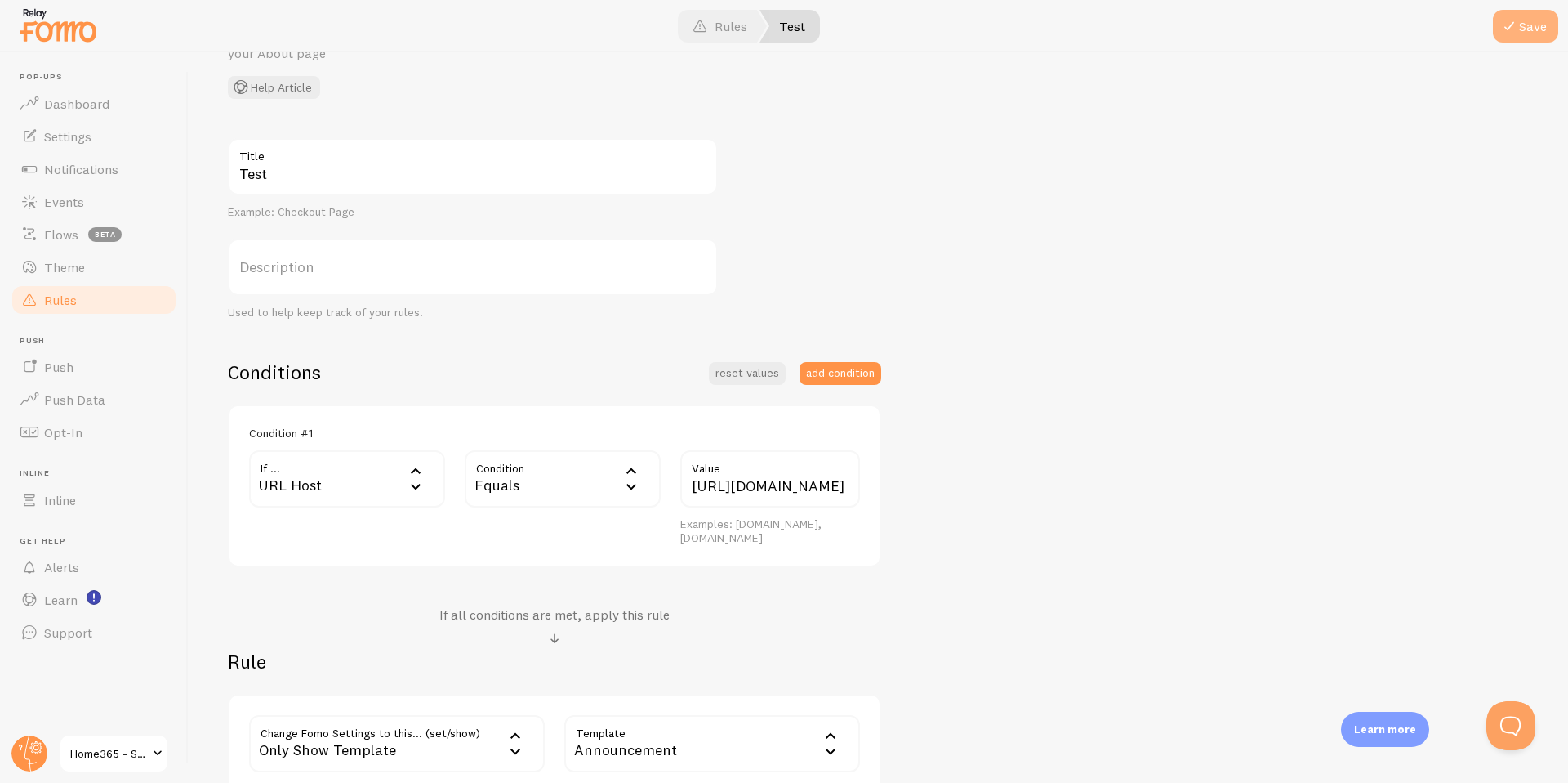
click at [1522, 36] on button "Save" at bounding box center [1525, 25] width 65 height 33
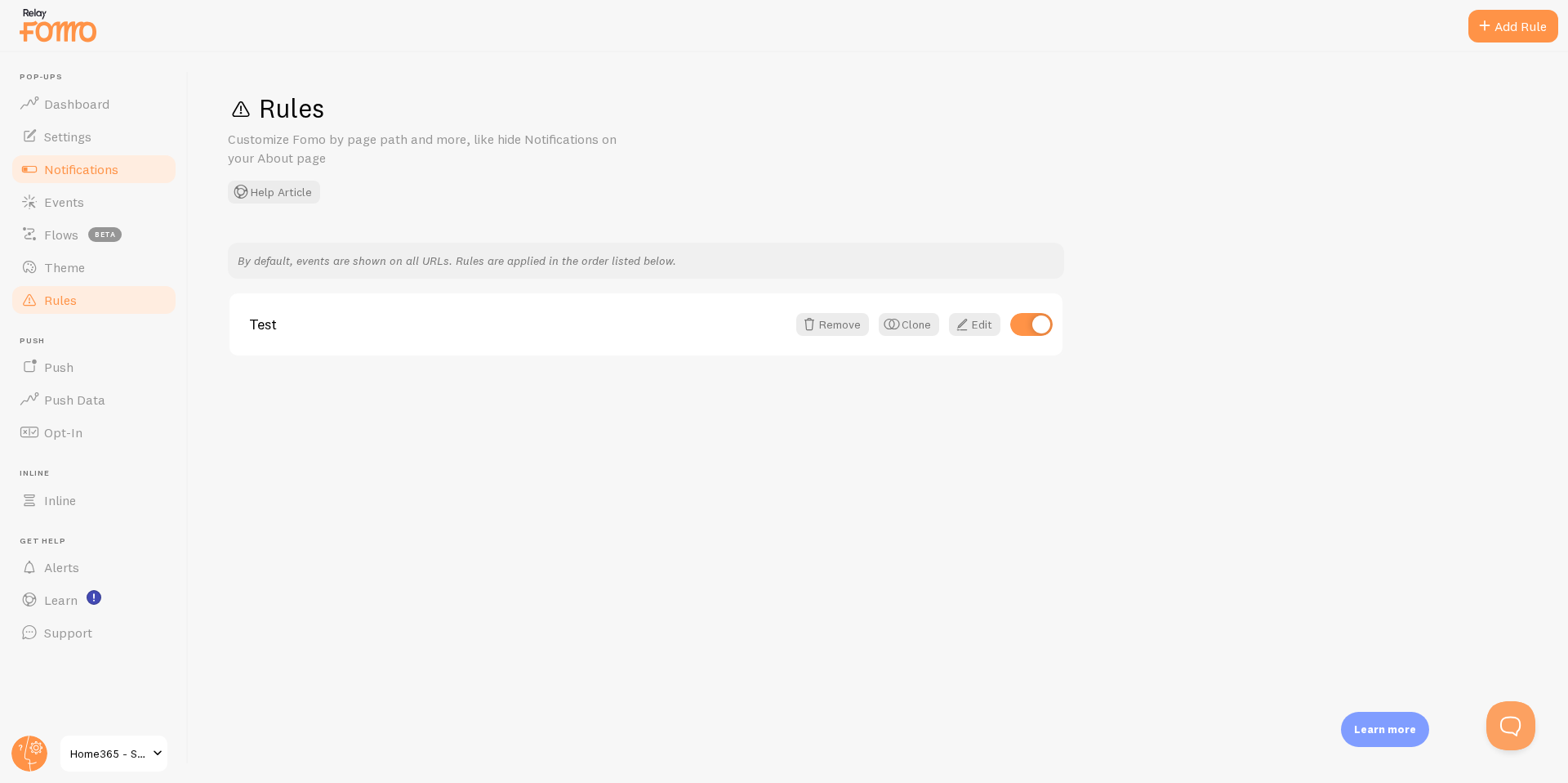
click at [107, 174] on span "Notifications" at bounding box center [81, 169] width 74 height 16
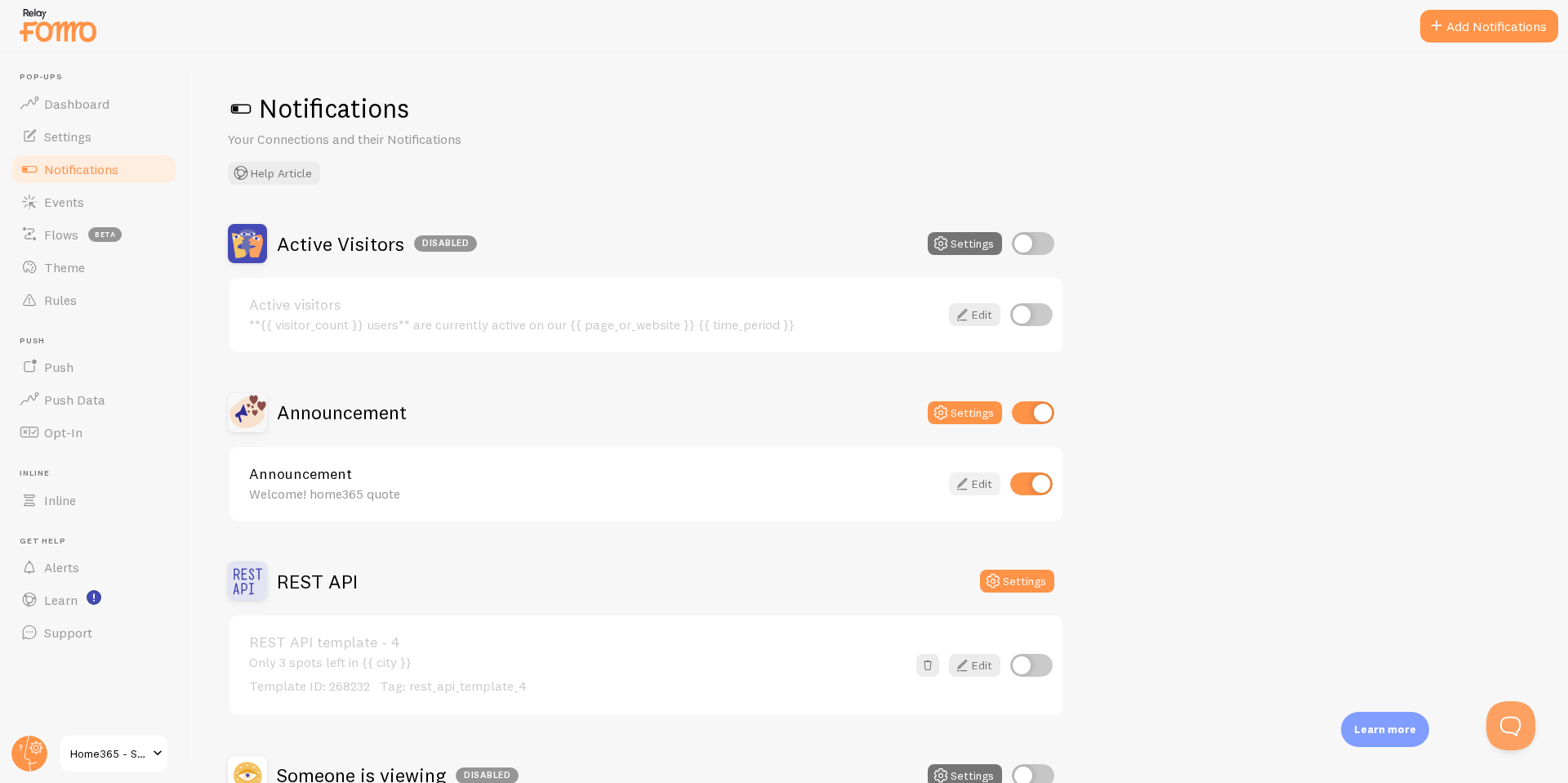
click at [973, 479] on link "Edit" at bounding box center [974, 484] width 52 height 23
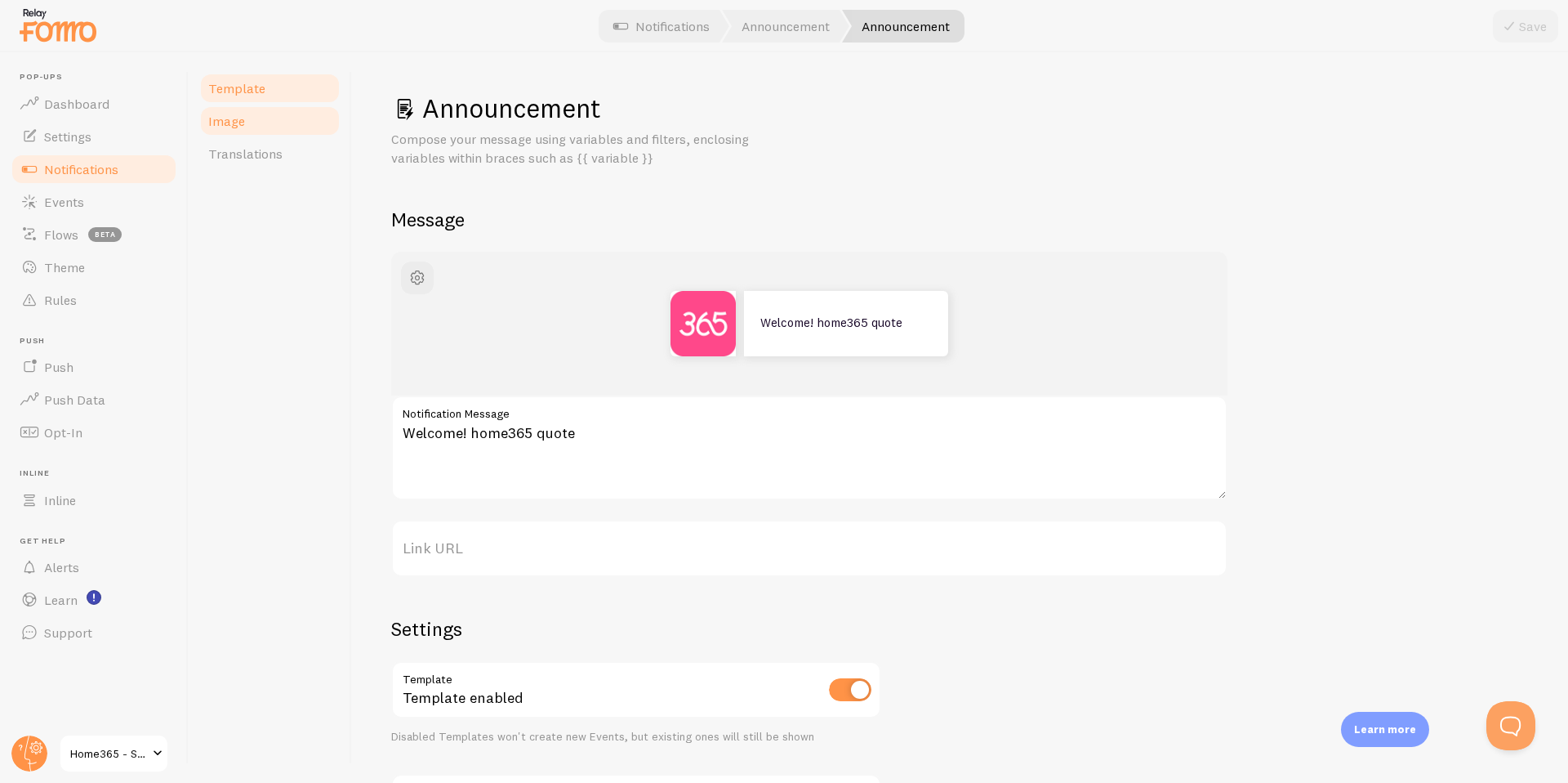
click at [239, 118] on span "Image" at bounding box center [226, 121] width 37 height 16
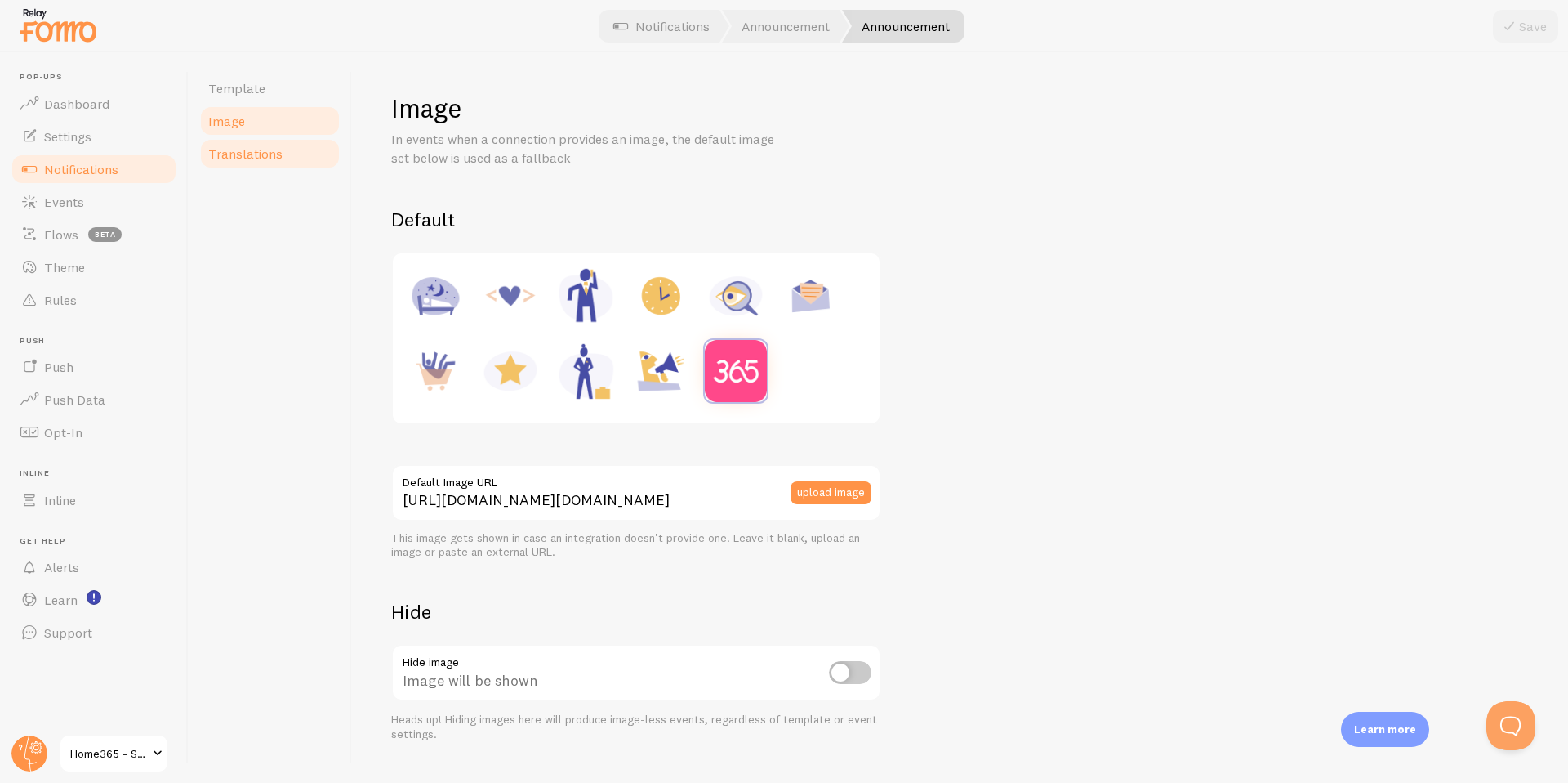
click at [239, 142] on link "Translations" at bounding box center [270, 153] width 143 height 33
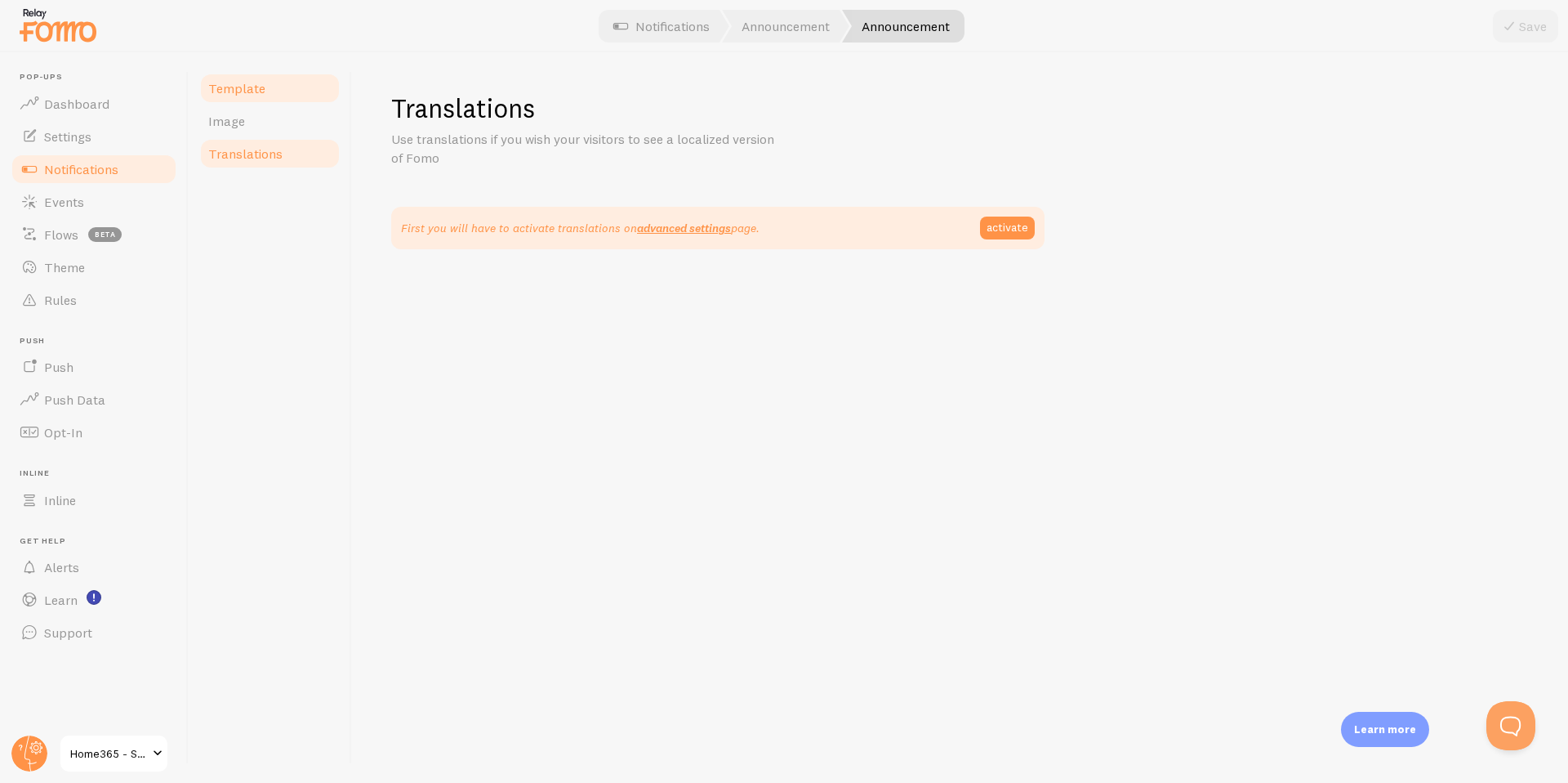
click at [239, 82] on span "Template" at bounding box center [237, 88] width 58 height 16
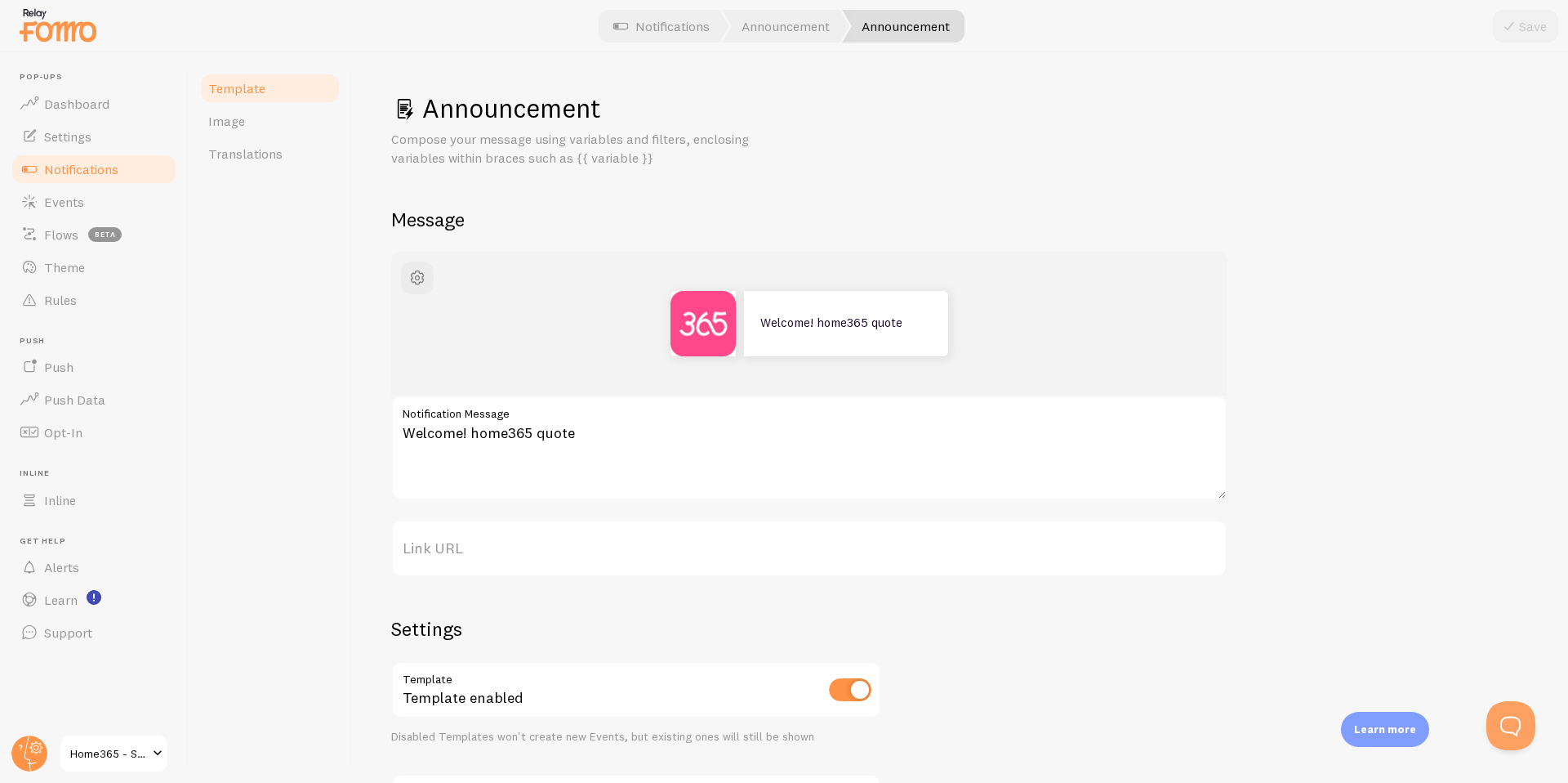
click at [74, 169] on span "Notifications" at bounding box center [81, 169] width 74 height 16
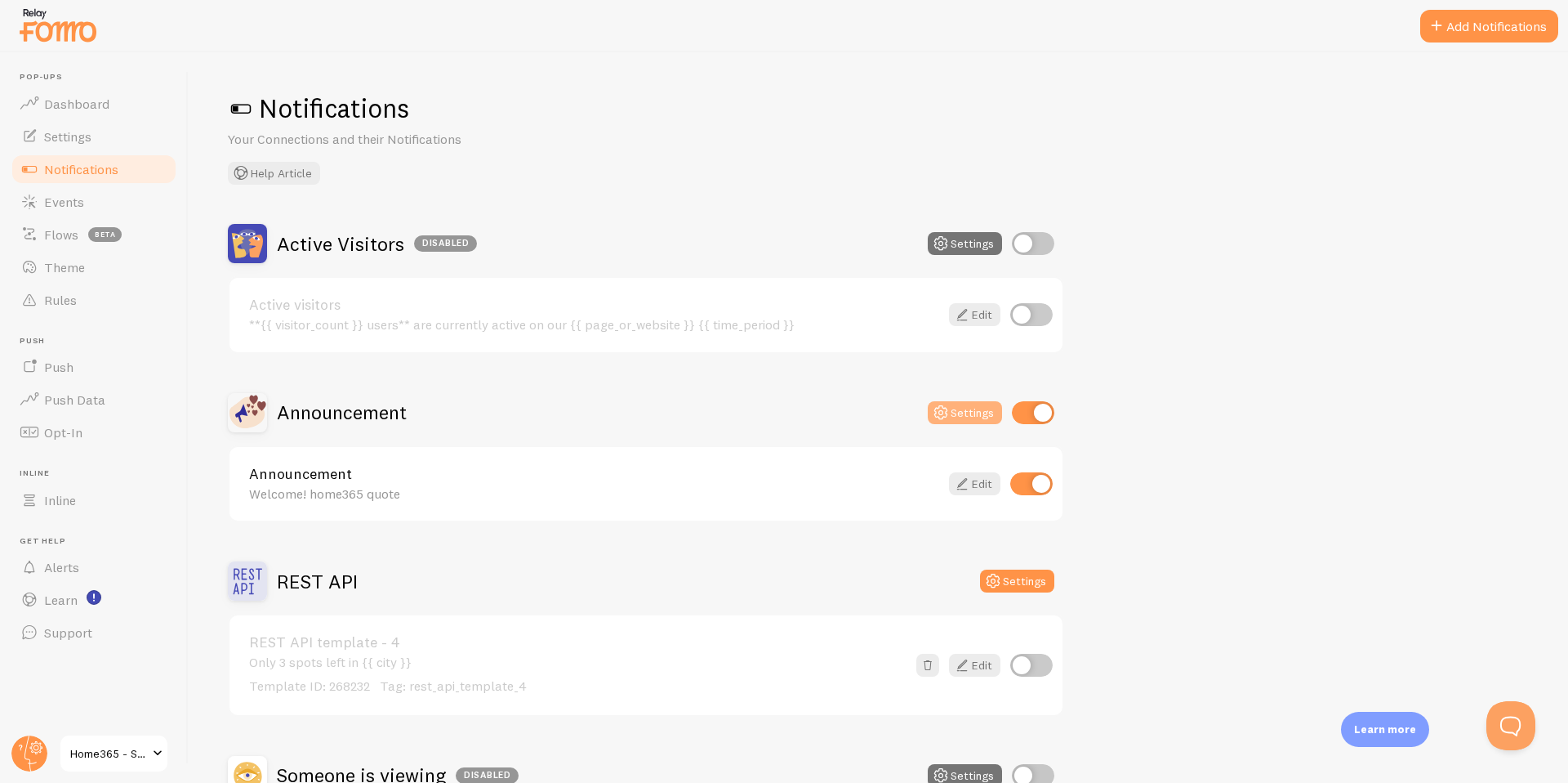
click at [964, 418] on button "Settings" at bounding box center [965, 412] width 74 height 23
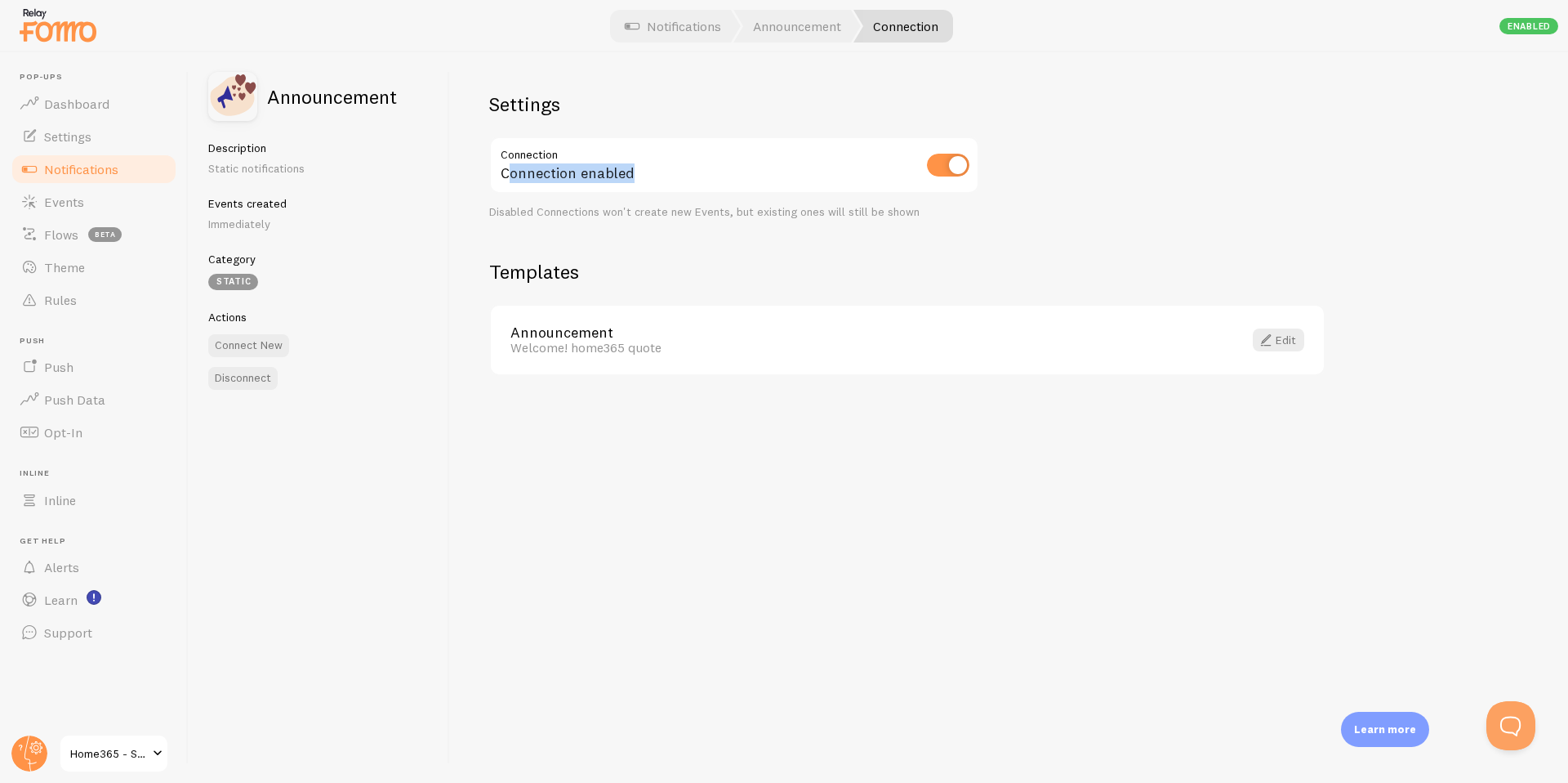
drag, startPoint x: 509, startPoint y: 172, endPoint x: 652, endPoint y: 173, distance: 143.0
click at [652, 173] on div "Connection enabled" at bounding box center [734, 166] width 490 height 59
click at [625, 181] on div "Connection enabled" at bounding box center [734, 166] width 490 height 59
click at [253, 161] on p "Static notifications" at bounding box center [319, 168] width 222 height 16
click at [238, 193] on div "Description Static notifications Events created Immediately" at bounding box center [319, 186] width 222 height 92
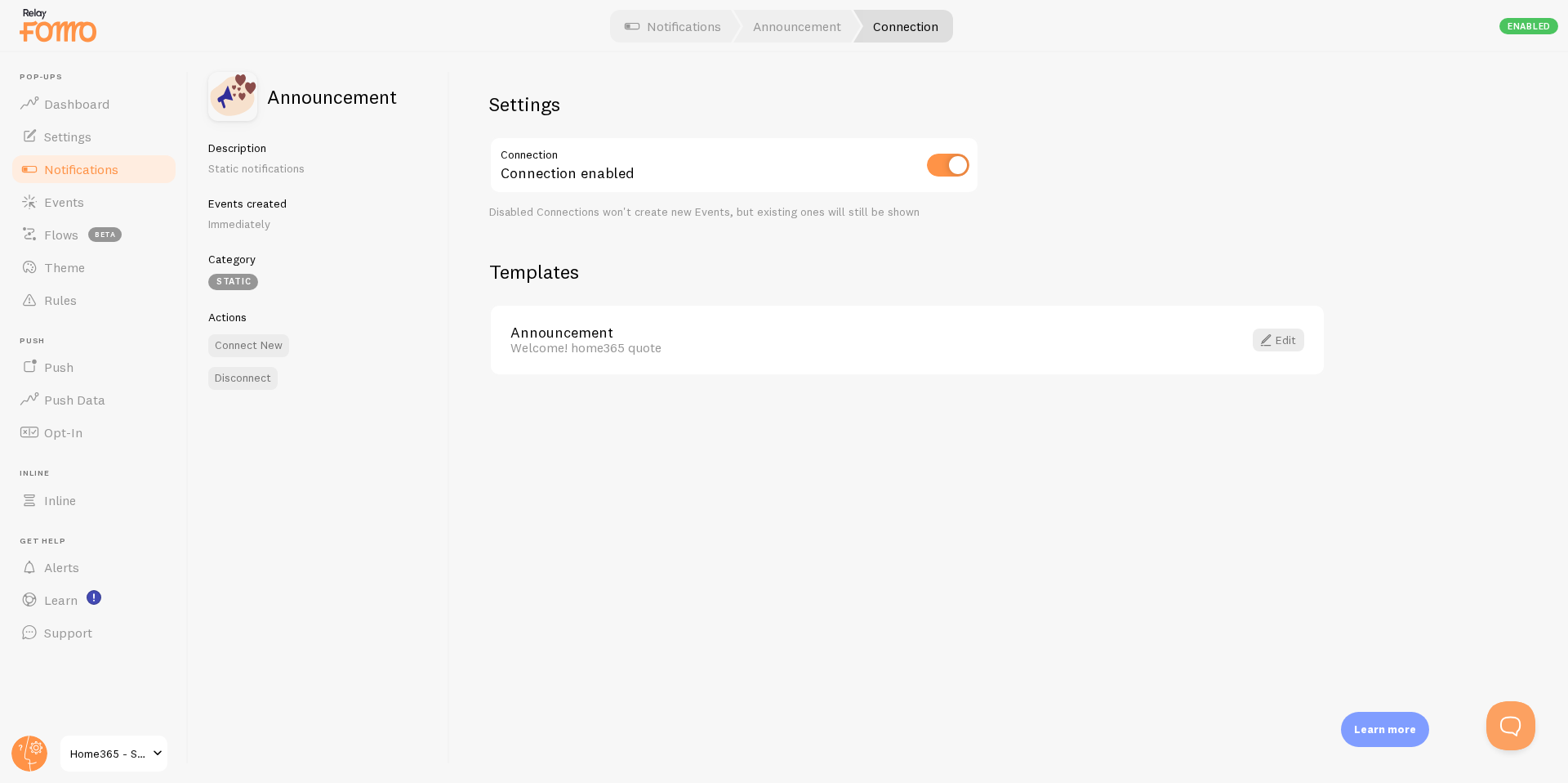
click at [238, 216] on p "Immediately" at bounding box center [319, 224] width 222 height 16
click at [235, 272] on div "Category Static" at bounding box center [319, 271] width 222 height 39
click at [235, 283] on div "Static" at bounding box center [233, 281] width 50 height 16
click at [387, 404] on div "Announcement Description Static notifications Events created Immediately Catego…" at bounding box center [319, 417] width 261 height 730
click at [1513, 27] on div "Enabled" at bounding box center [1528, 25] width 58 height 16
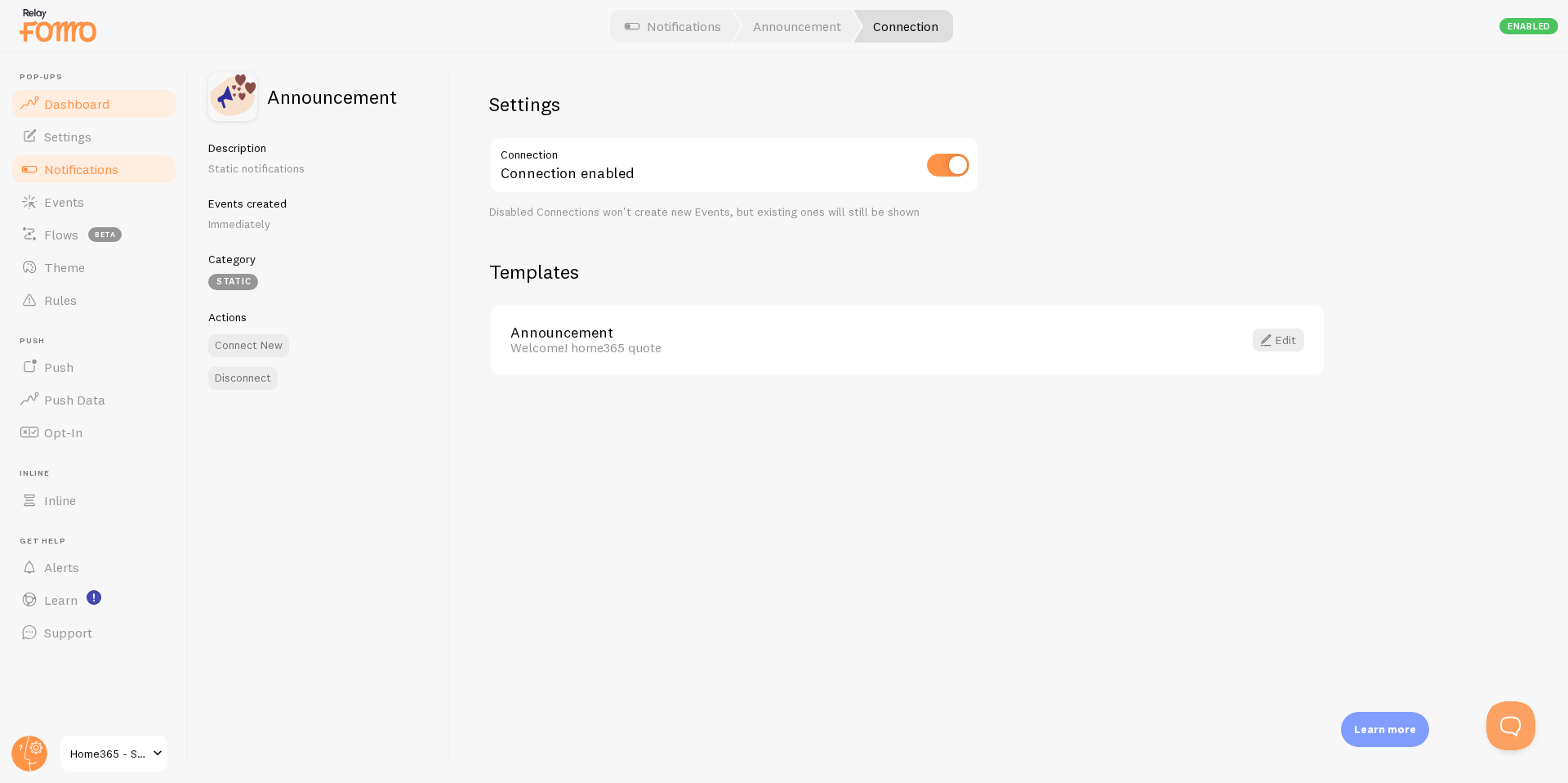
click at [66, 112] on link "Dashboard" at bounding box center [93, 104] width 168 height 33
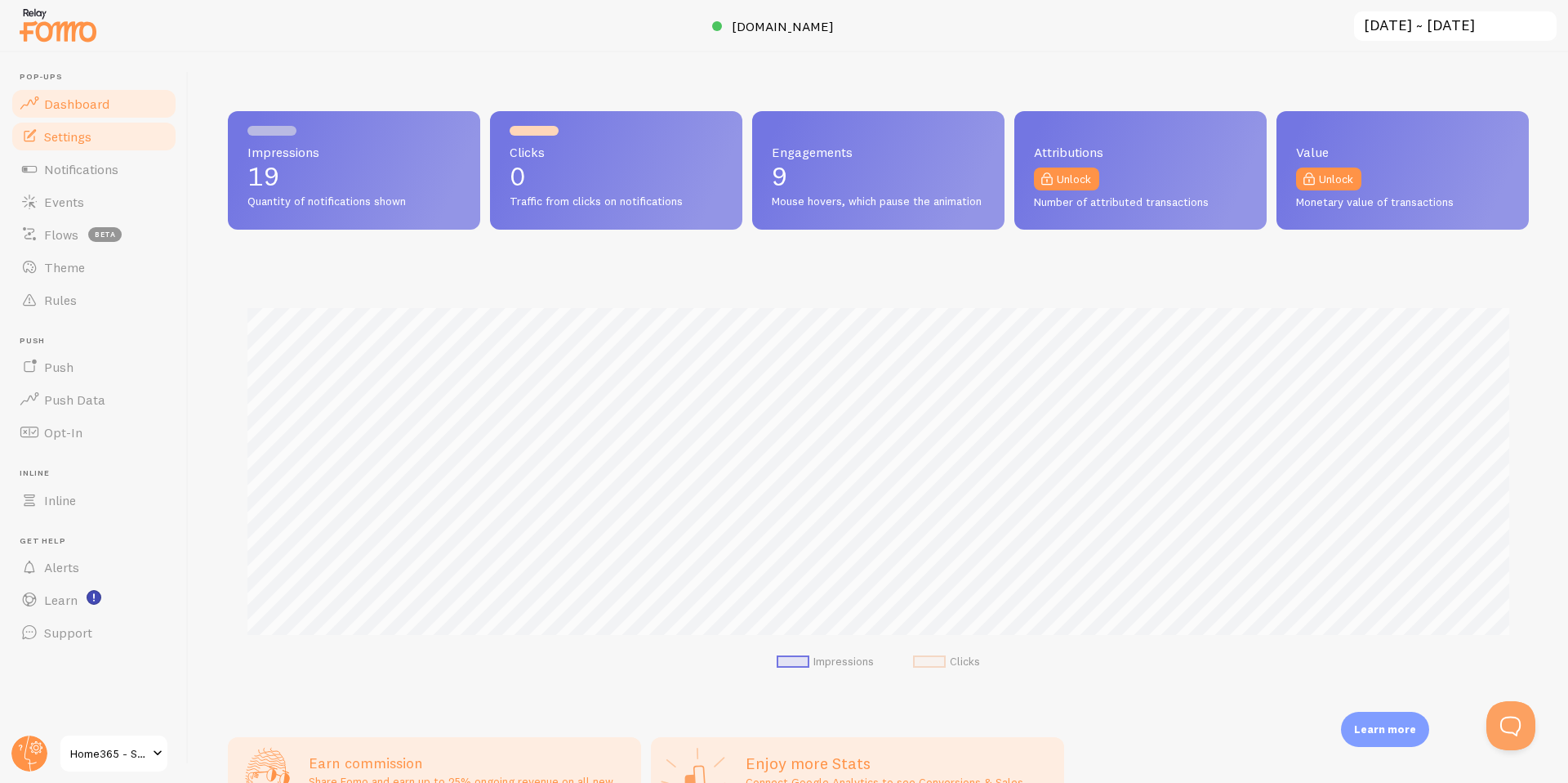
scroll to position [429, 1301]
click at [64, 133] on span "Settings" at bounding box center [68, 136] width 47 height 16
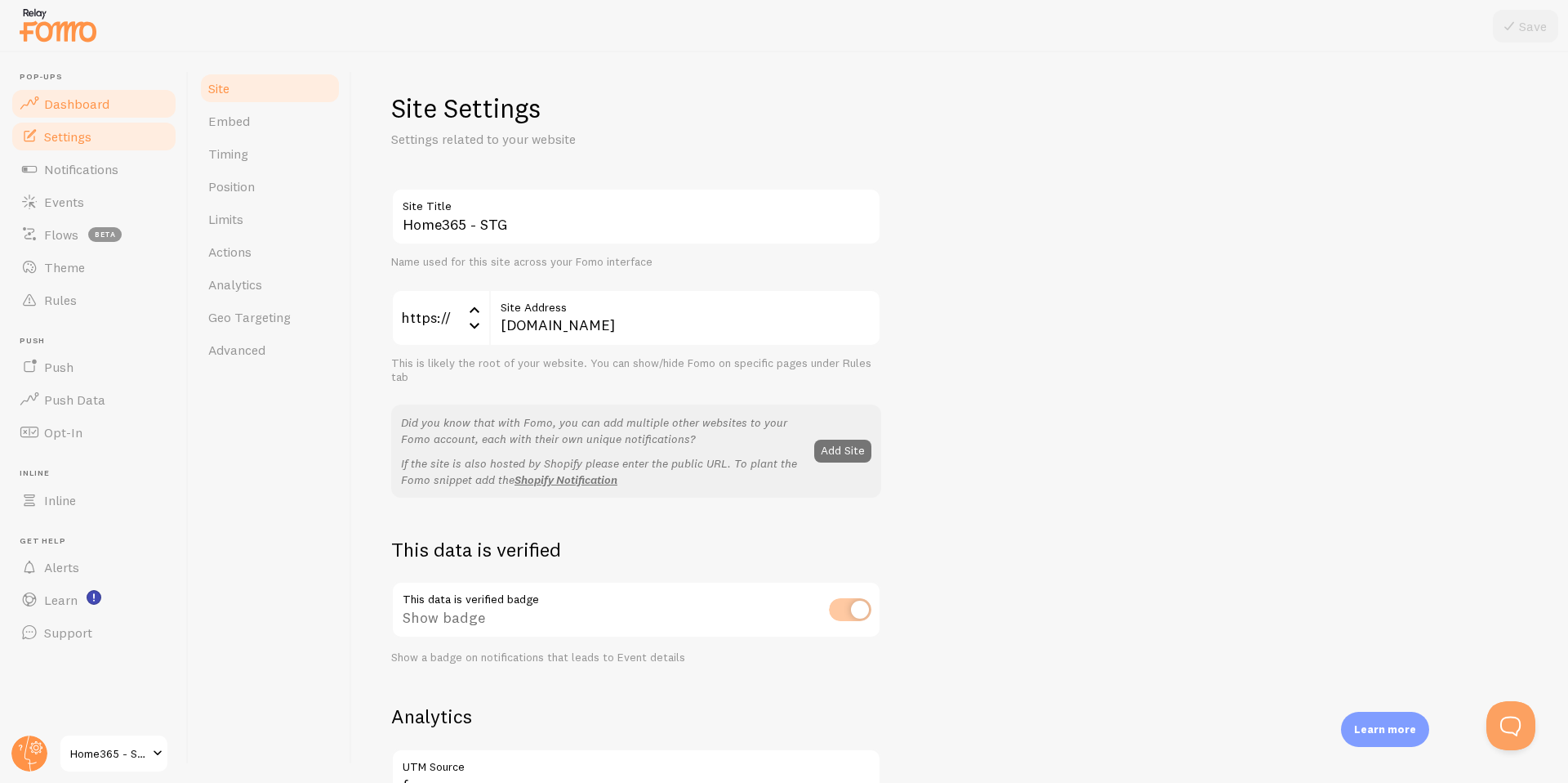
click at [69, 99] on span "Dashboard" at bounding box center [76, 103] width 65 height 16
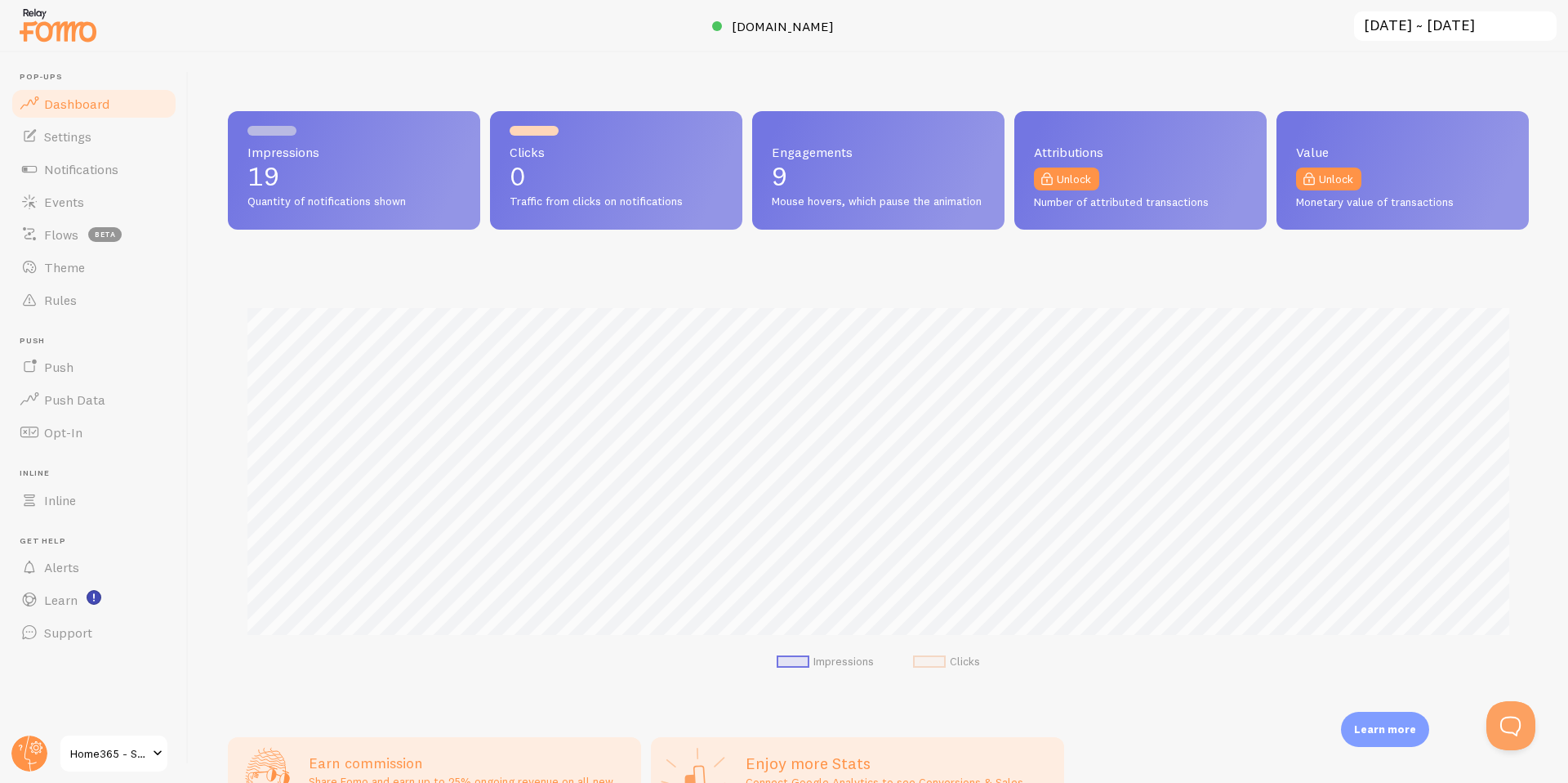
scroll to position [429, 1301]
click at [78, 132] on span "Settings" at bounding box center [68, 136] width 47 height 16
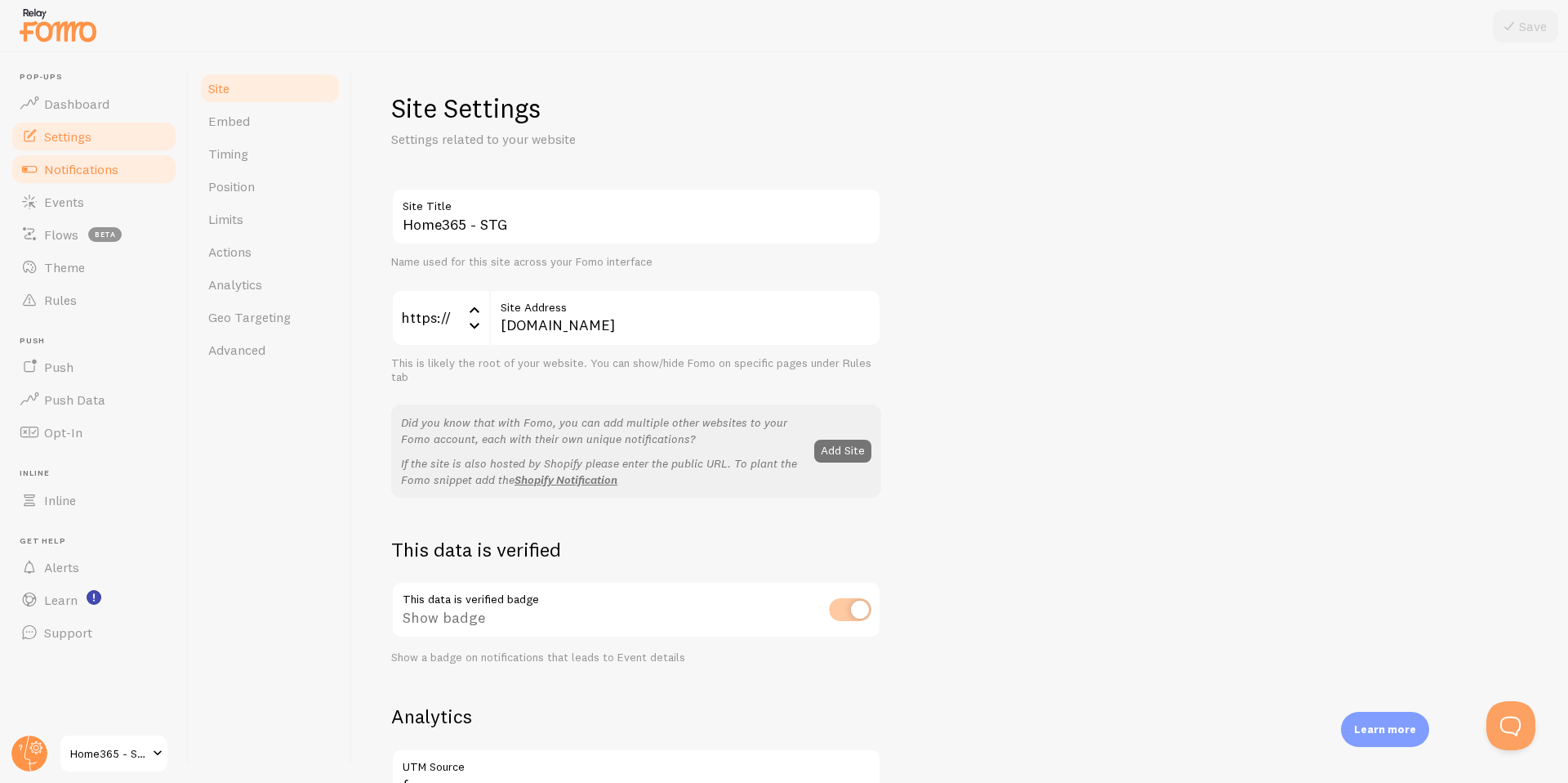
click at [94, 156] on link "Notifications" at bounding box center [93, 169] width 168 height 33
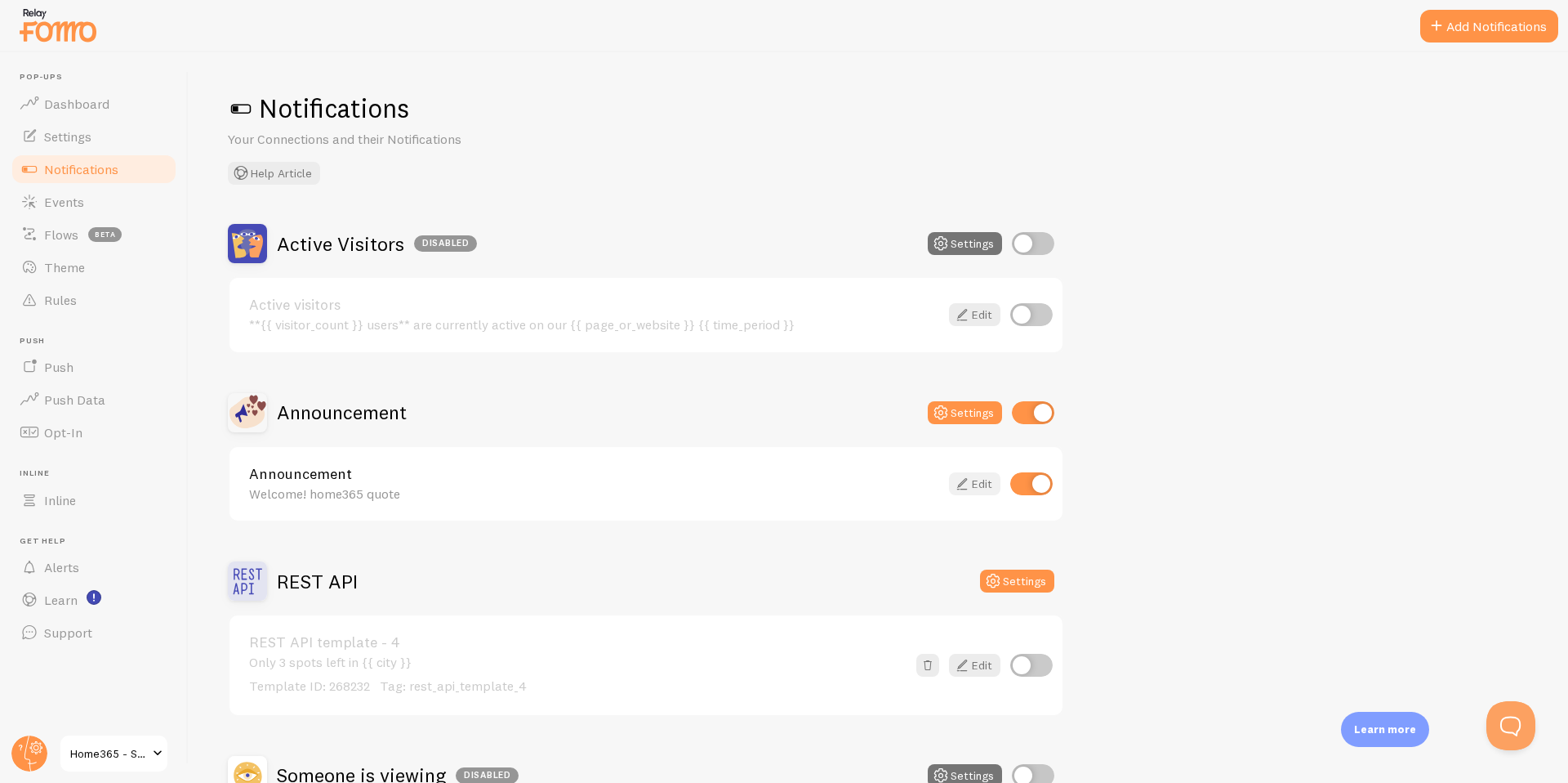
click at [973, 487] on link "Edit" at bounding box center [974, 484] width 52 height 23
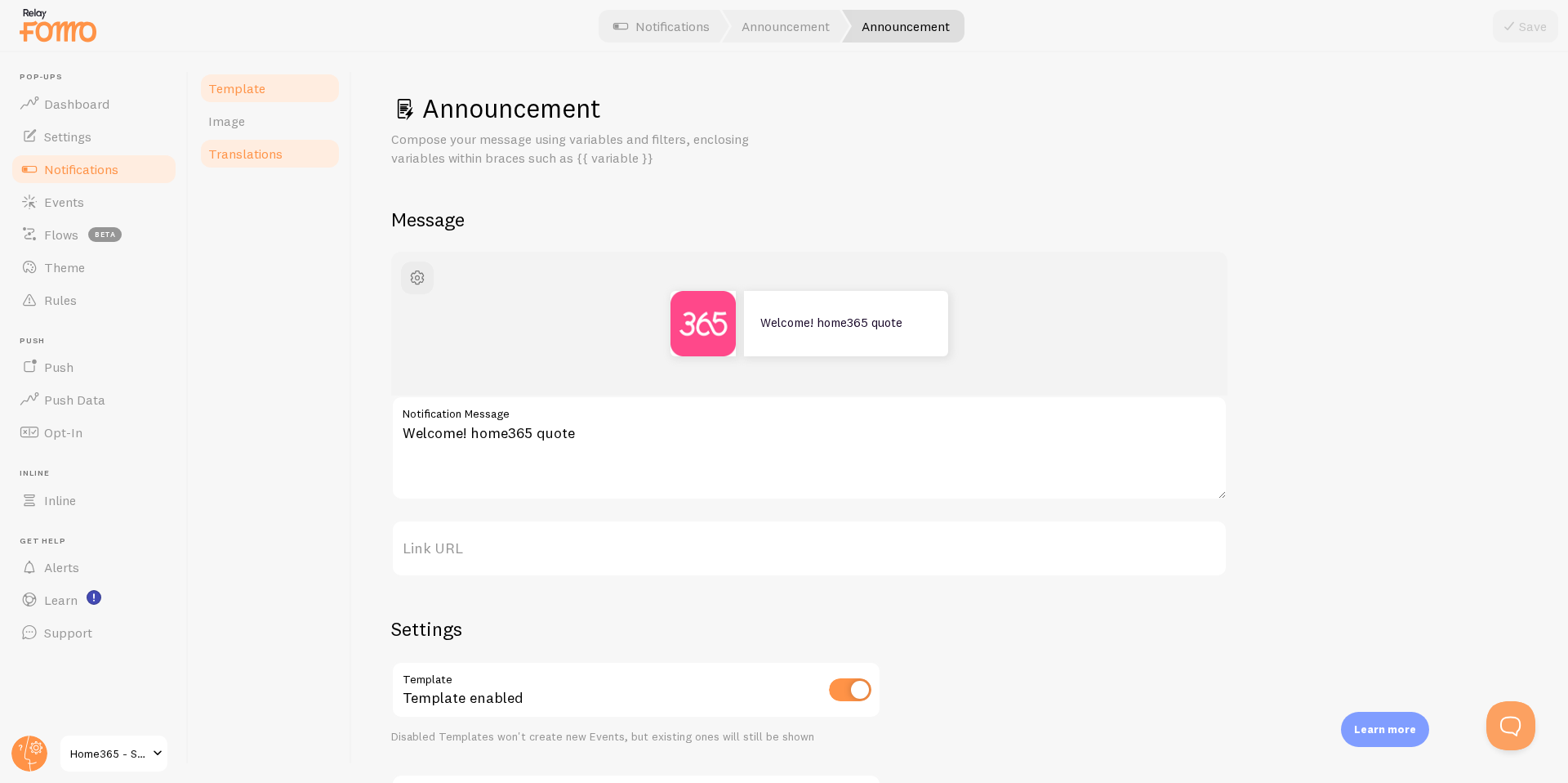
click at [255, 152] on span "Translations" at bounding box center [245, 153] width 74 height 16
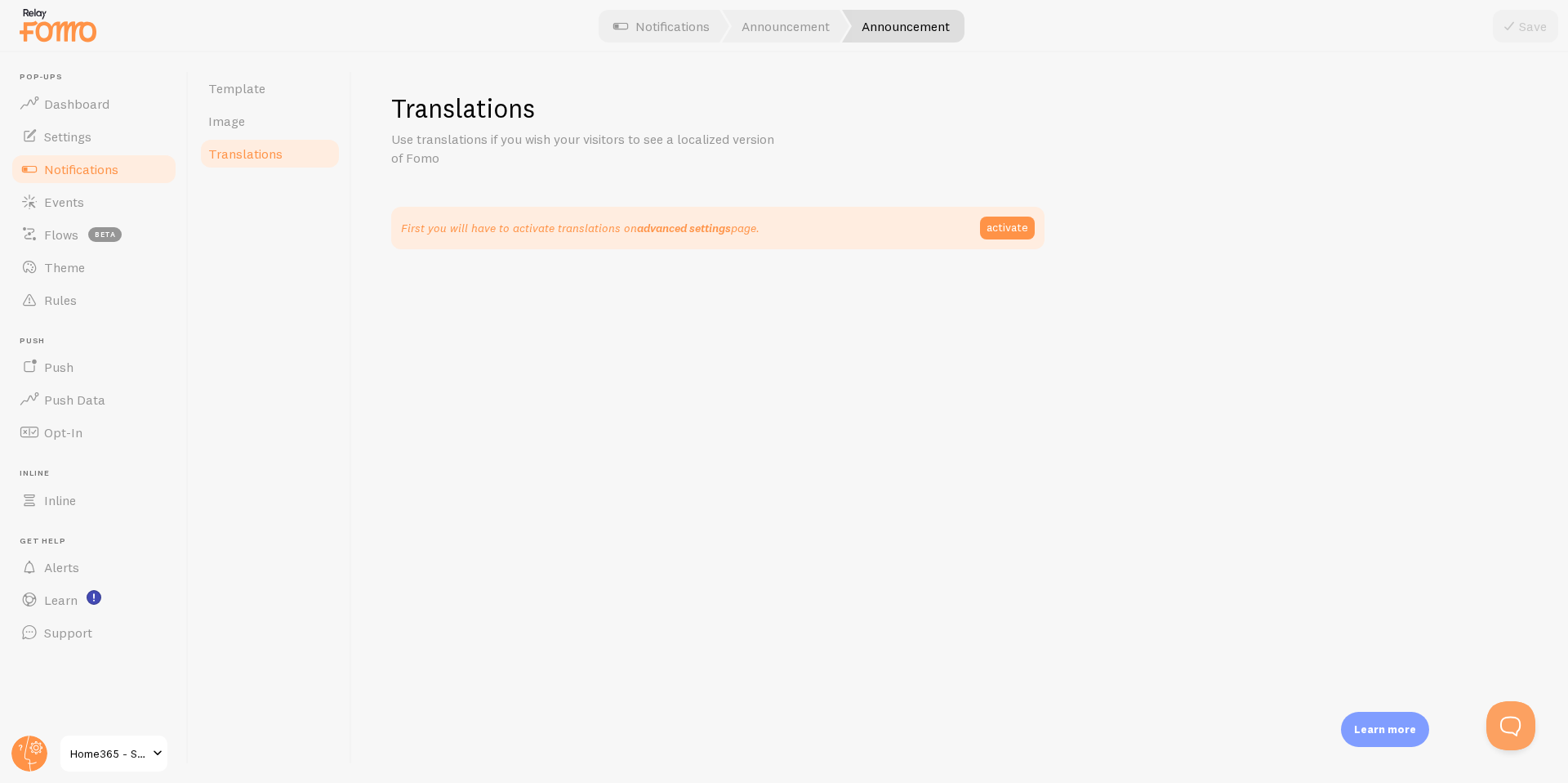
click at [688, 222] on link "advanced settings" at bounding box center [685, 228] width 94 height 15
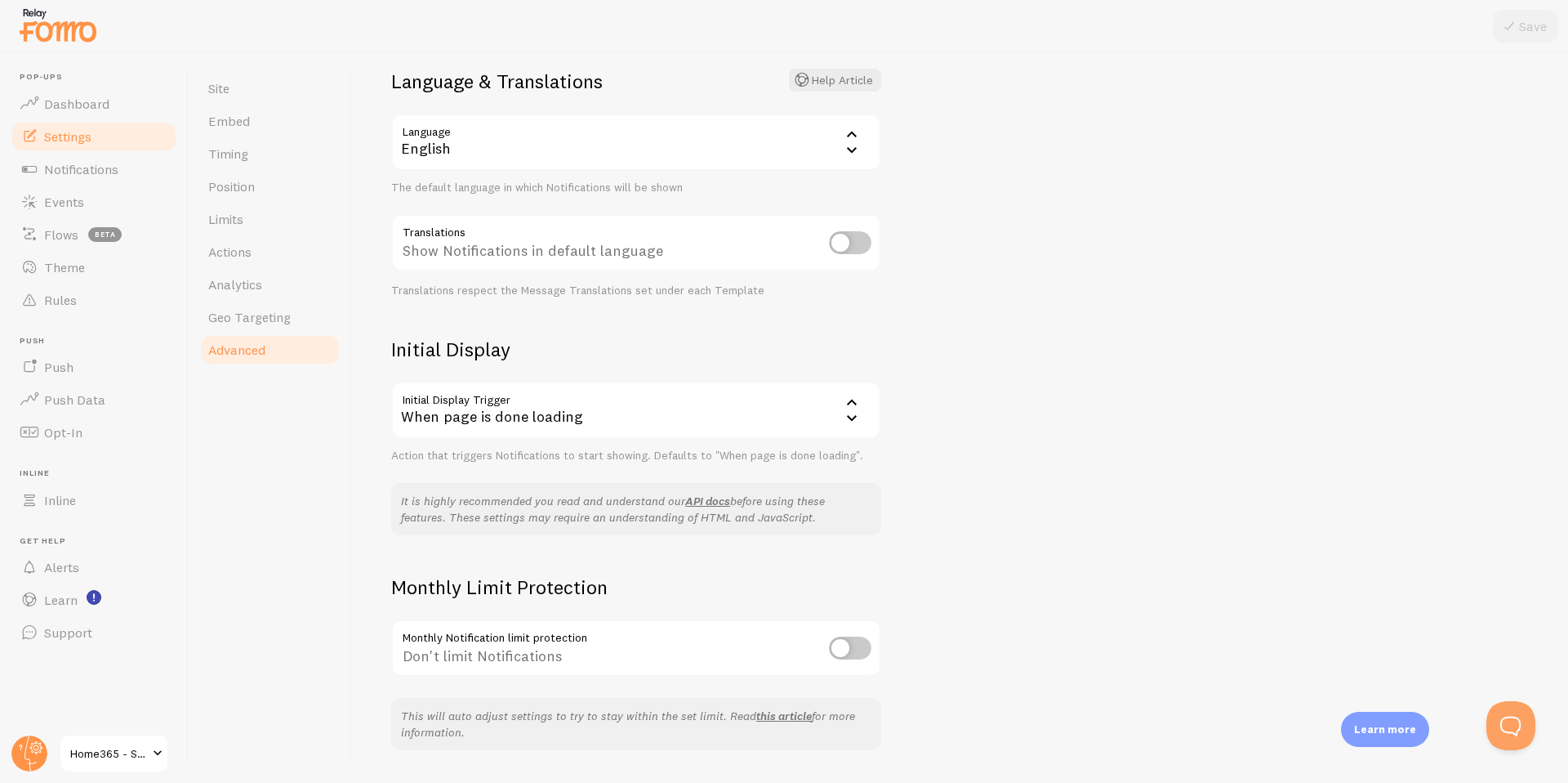
scroll to position [165, 0]
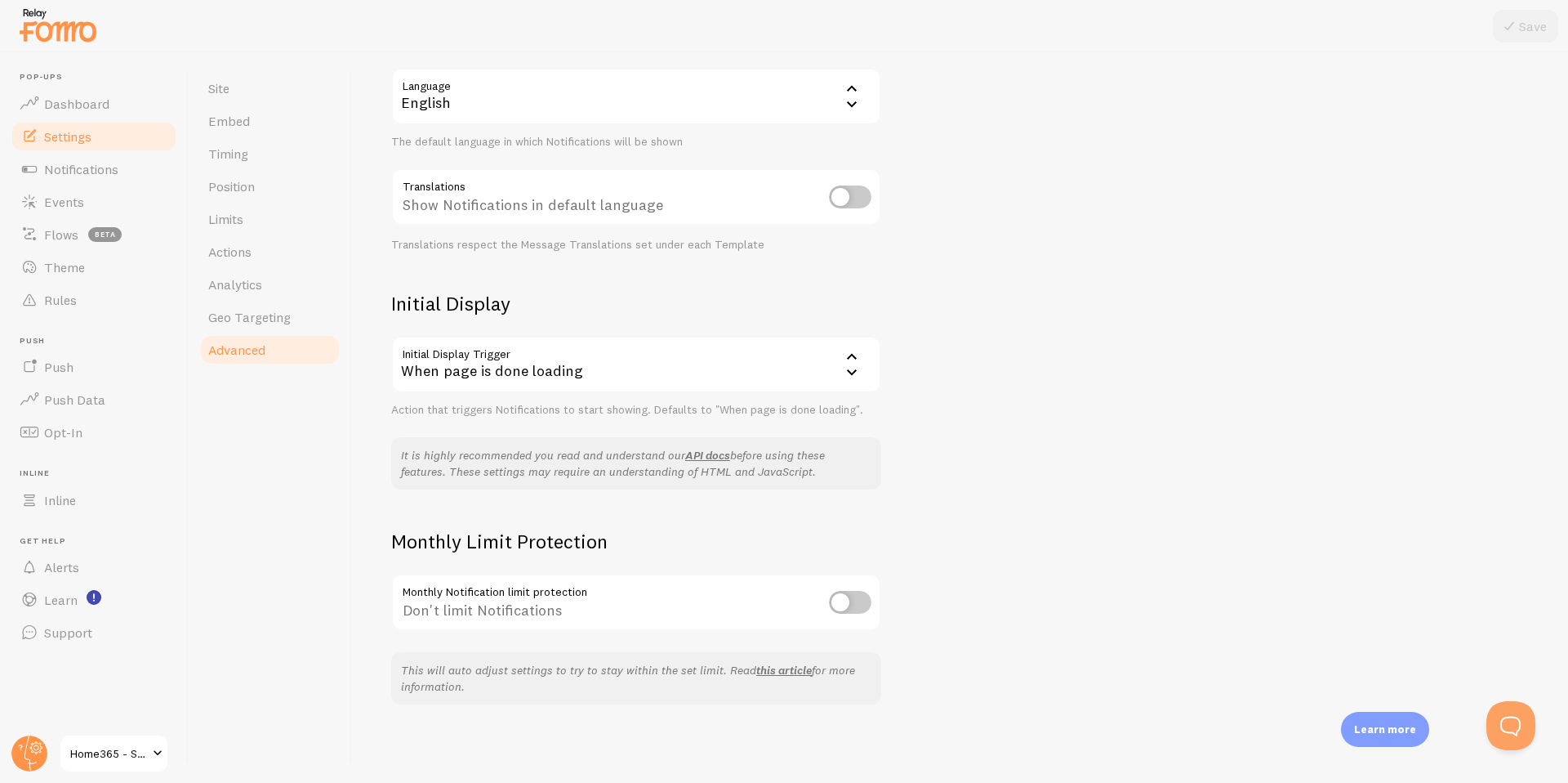
click at [716, 375] on div "When page is done loading" at bounding box center [636, 364] width 490 height 58
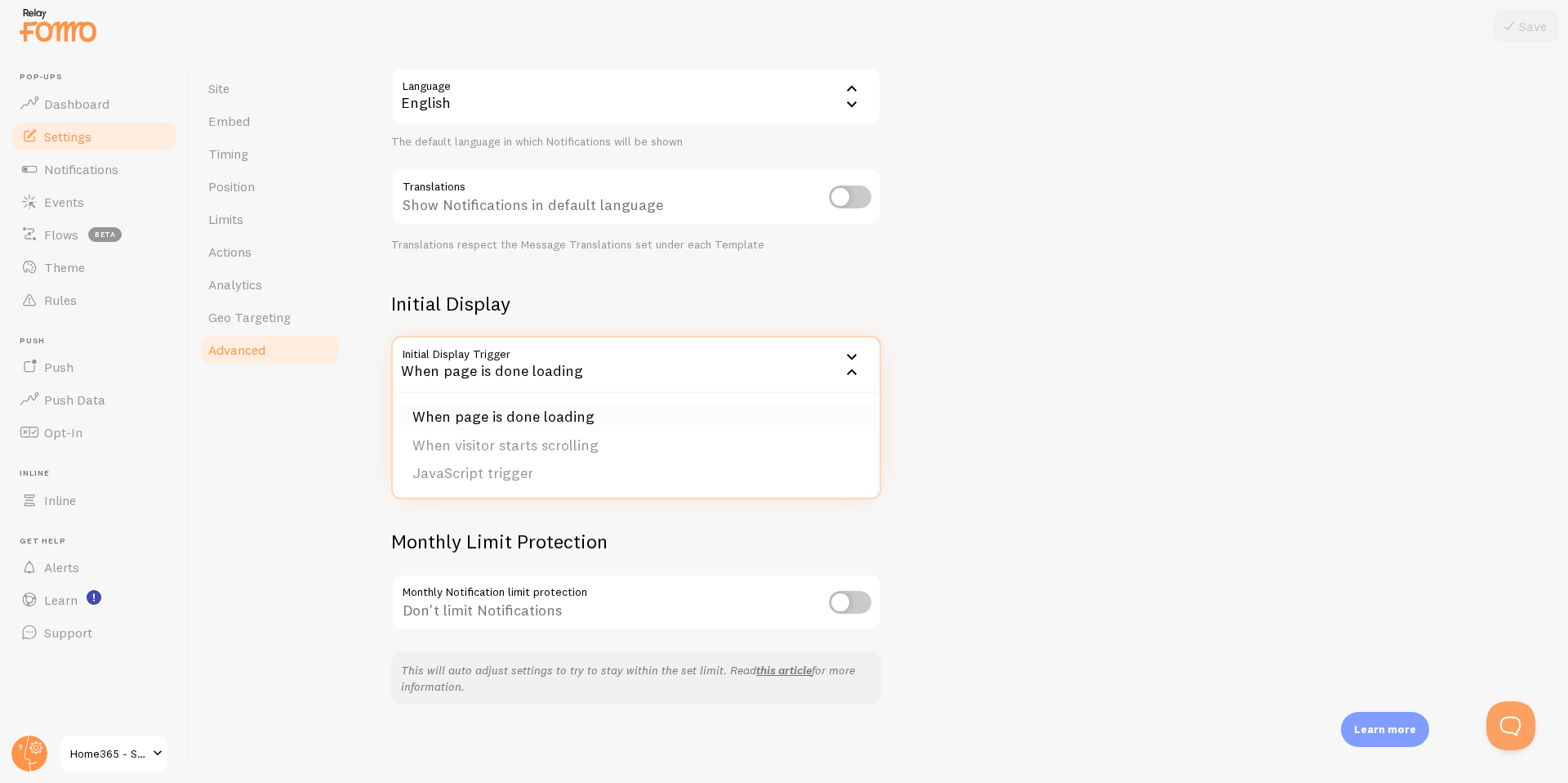
click at [571, 414] on li "When page is done loading" at bounding box center [636, 417] width 487 height 28
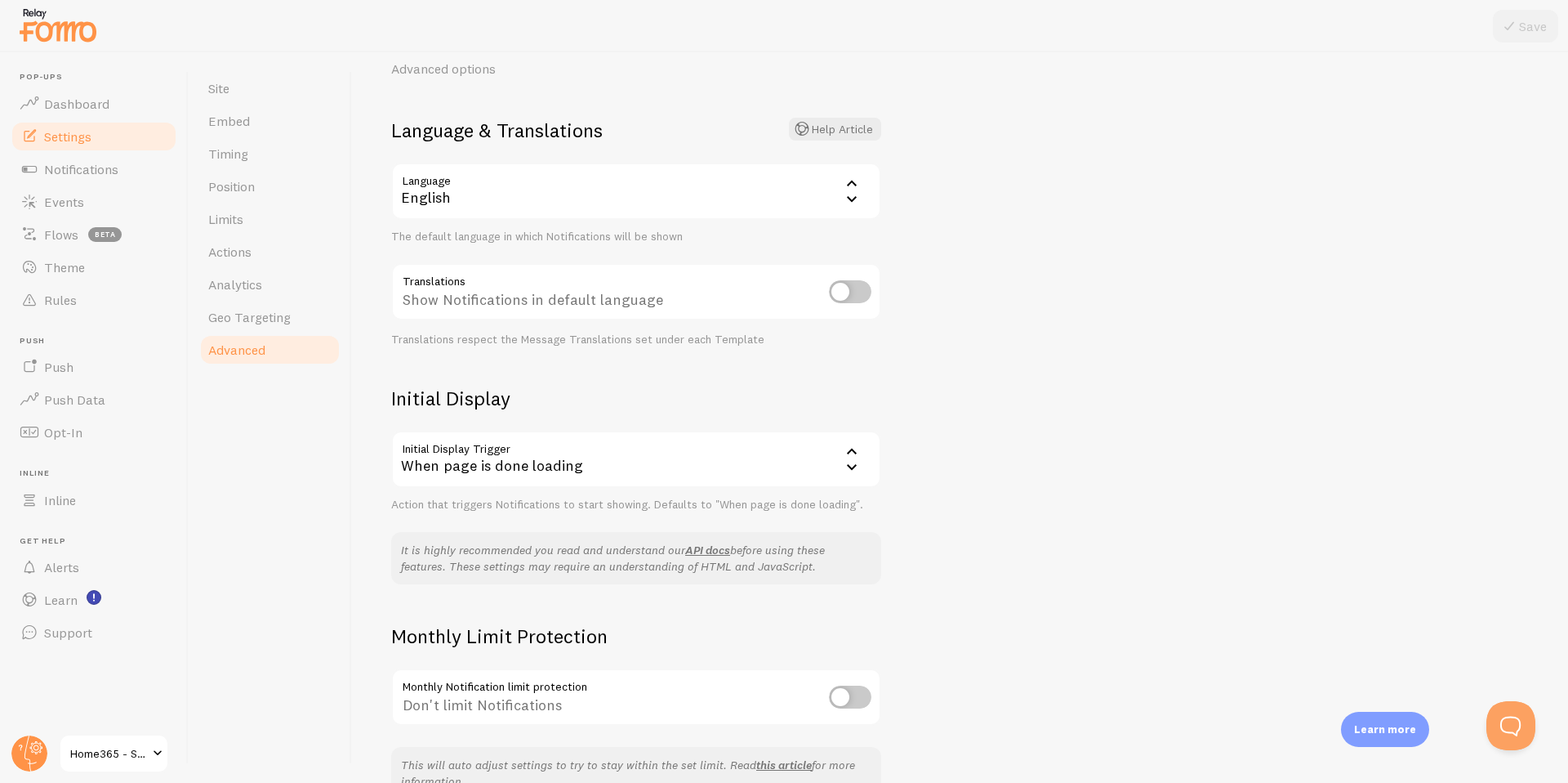
scroll to position [48, 0]
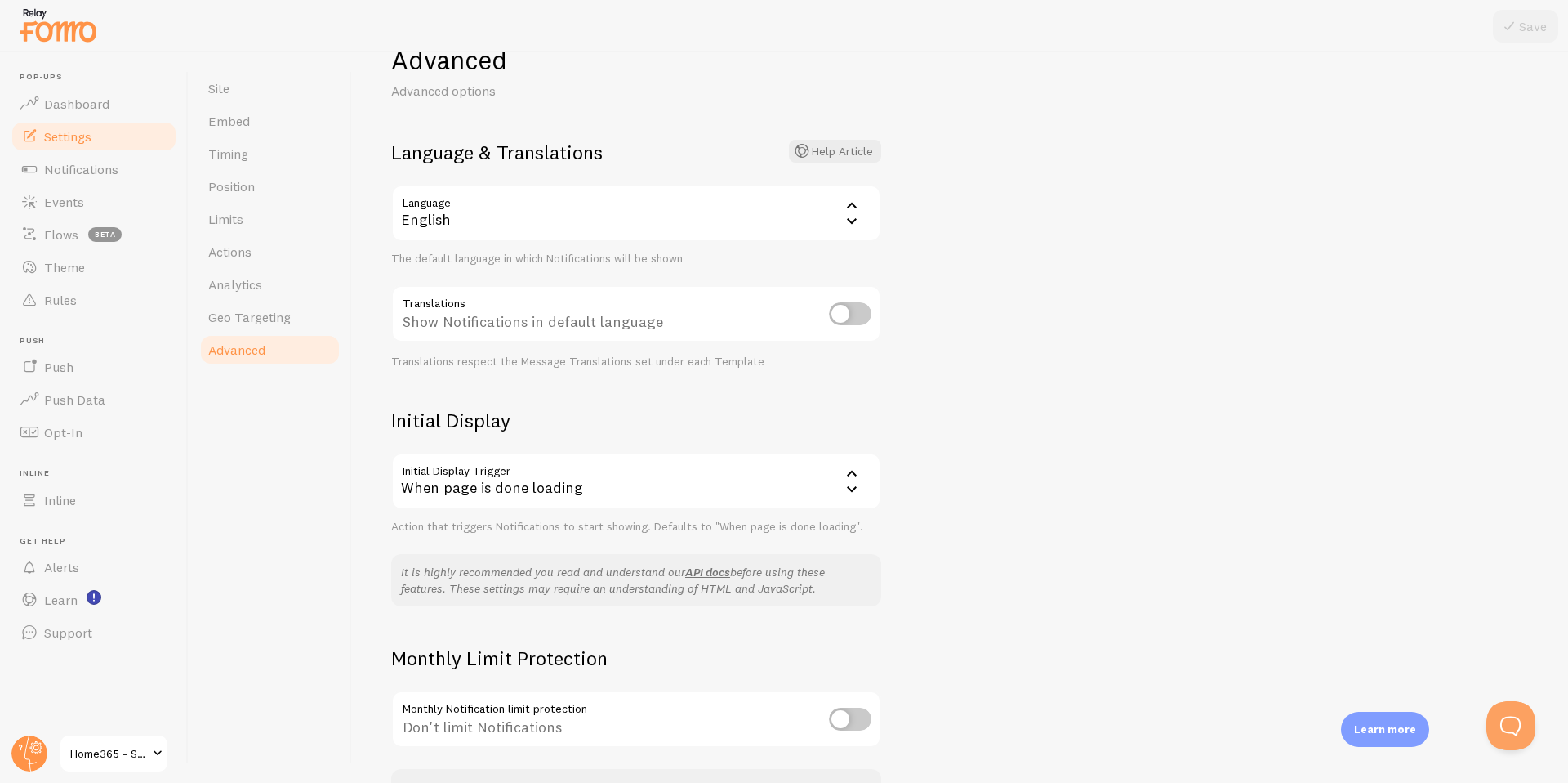
click at [633, 225] on div "English" at bounding box center [636, 213] width 490 height 58
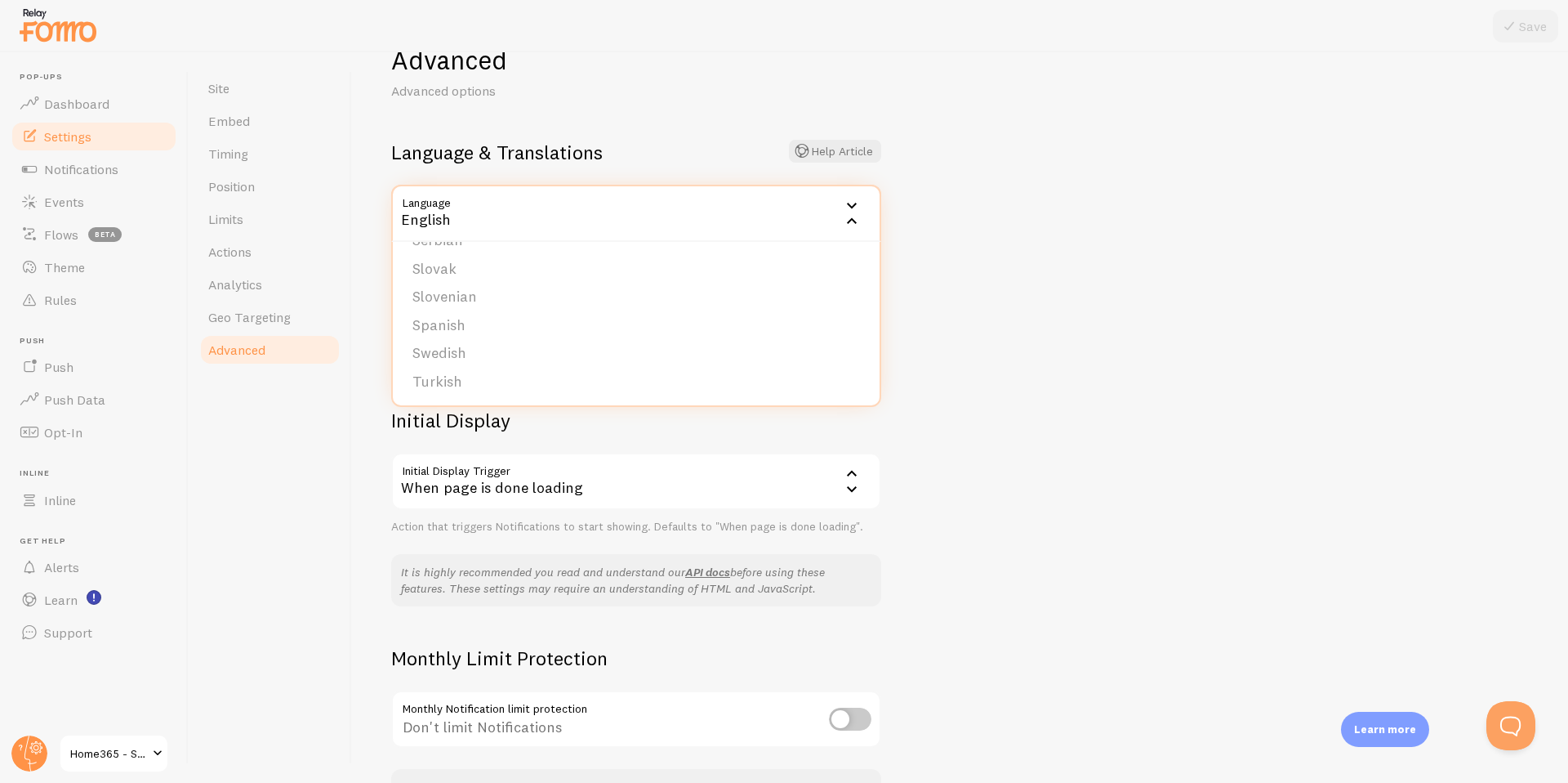
scroll to position [0, 0]
click at [538, 258] on li "English" at bounding box center [636, 266] width 487 height 28
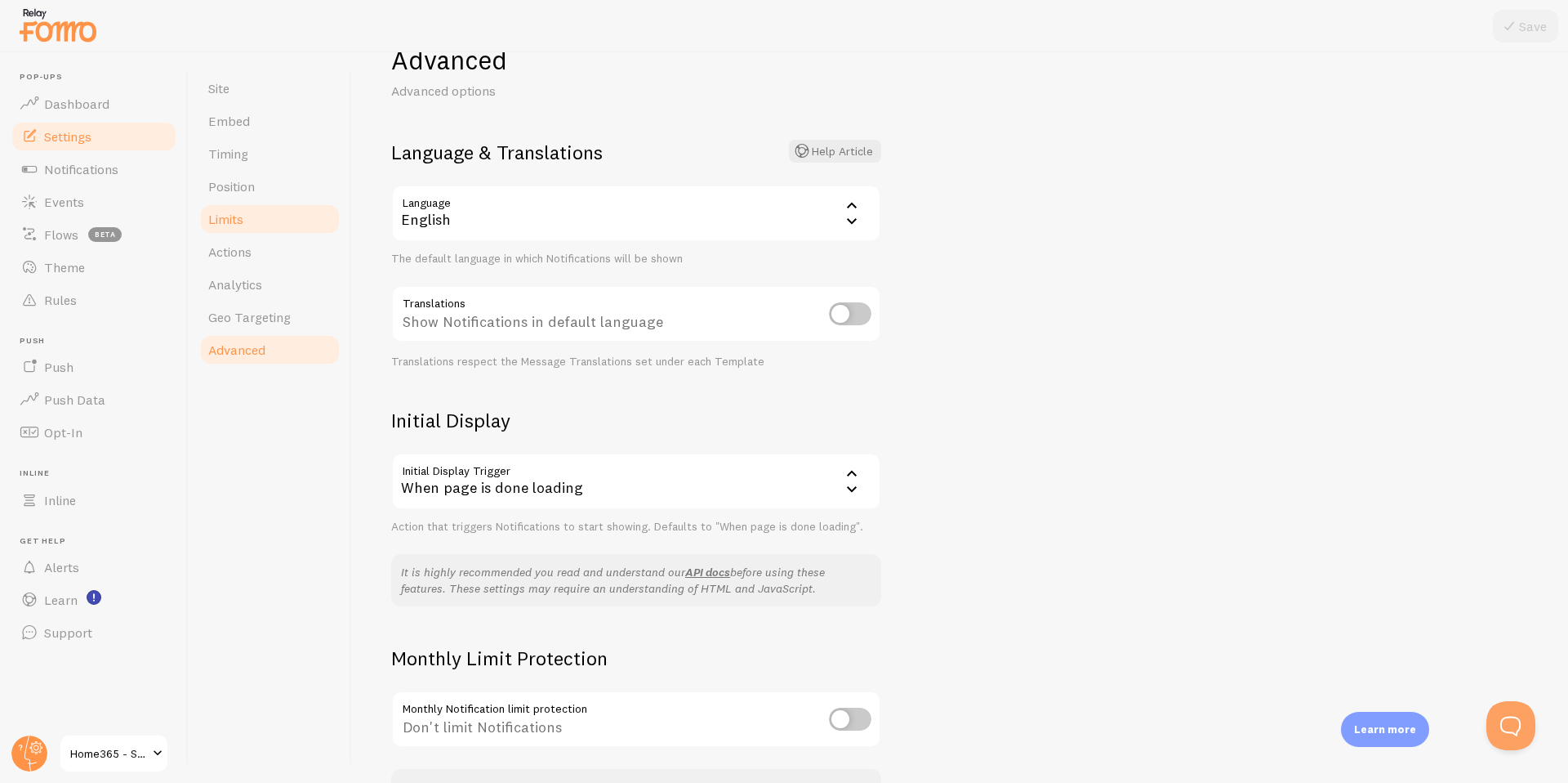
click at [240, 217] on span "Limits" at bounding box center [225, 218] width 35 height 16
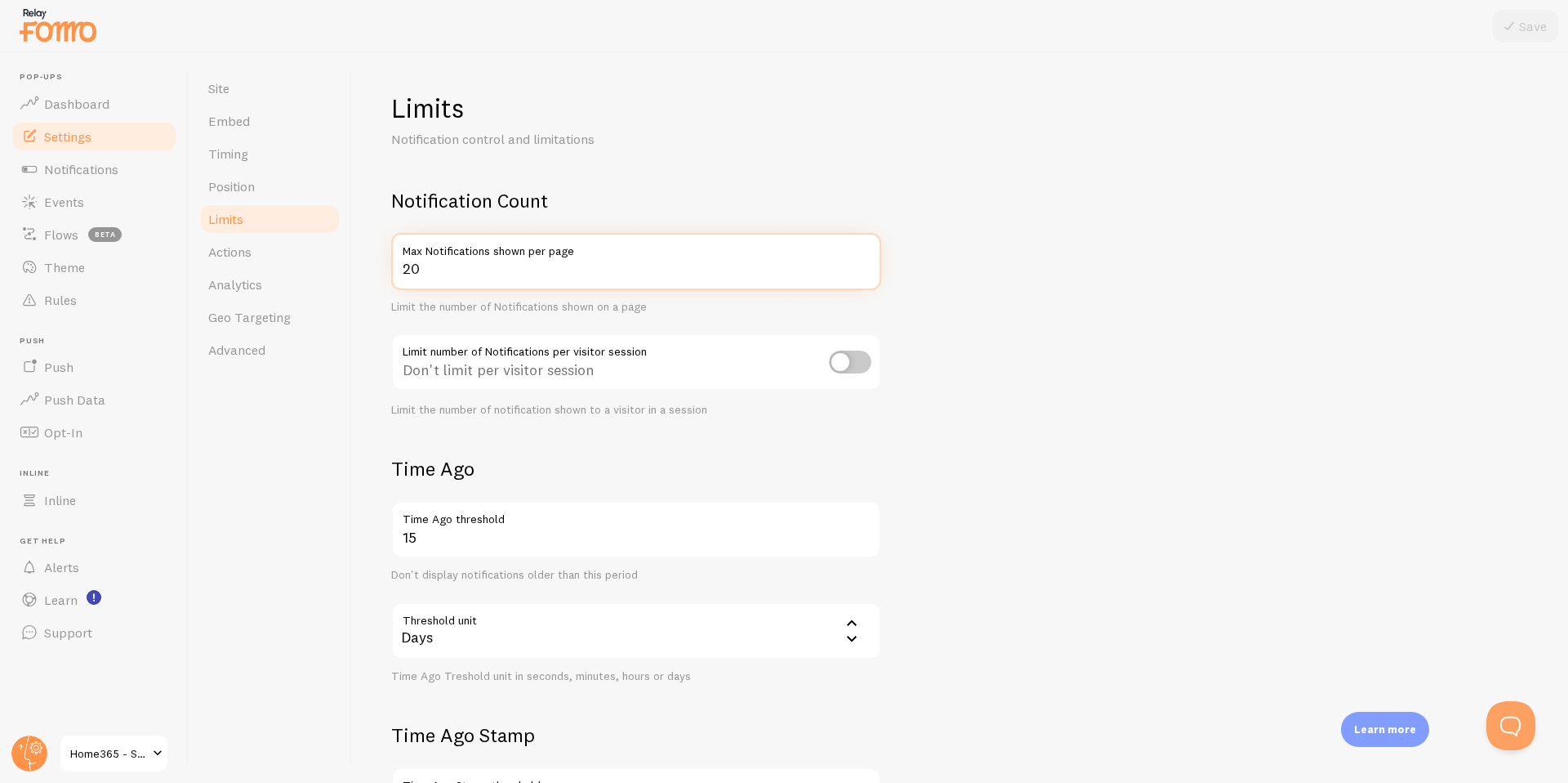
click at [458, 264] on input "20" at bounding box center [636, 261] width 490 height 58
click at [539, 442] on form "Notification Count 25000 Max Notifications shown per page Limit the number of N…" at bounding box center [960, 568] width 1137 height 761
click at [1519, 34] on button "Save" at bounding box center [1525, 25] width 65 height 33
click at [426, 267] on input "25000" at bounding box center [636, 261] width 490 height 58
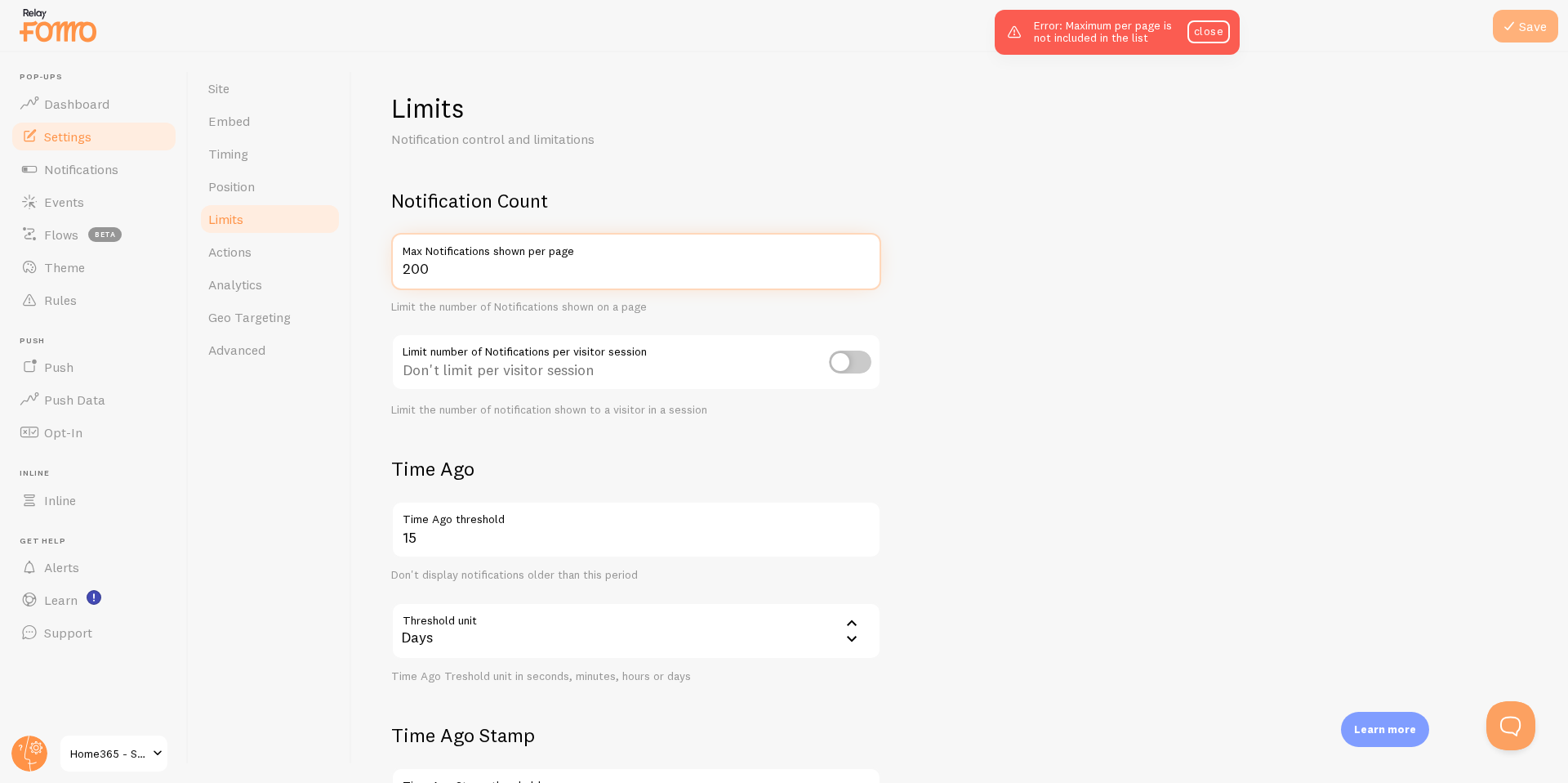
type input "200"
click at [1517, 27] on icon at bounding box center [1509, 25] width 20 height 20
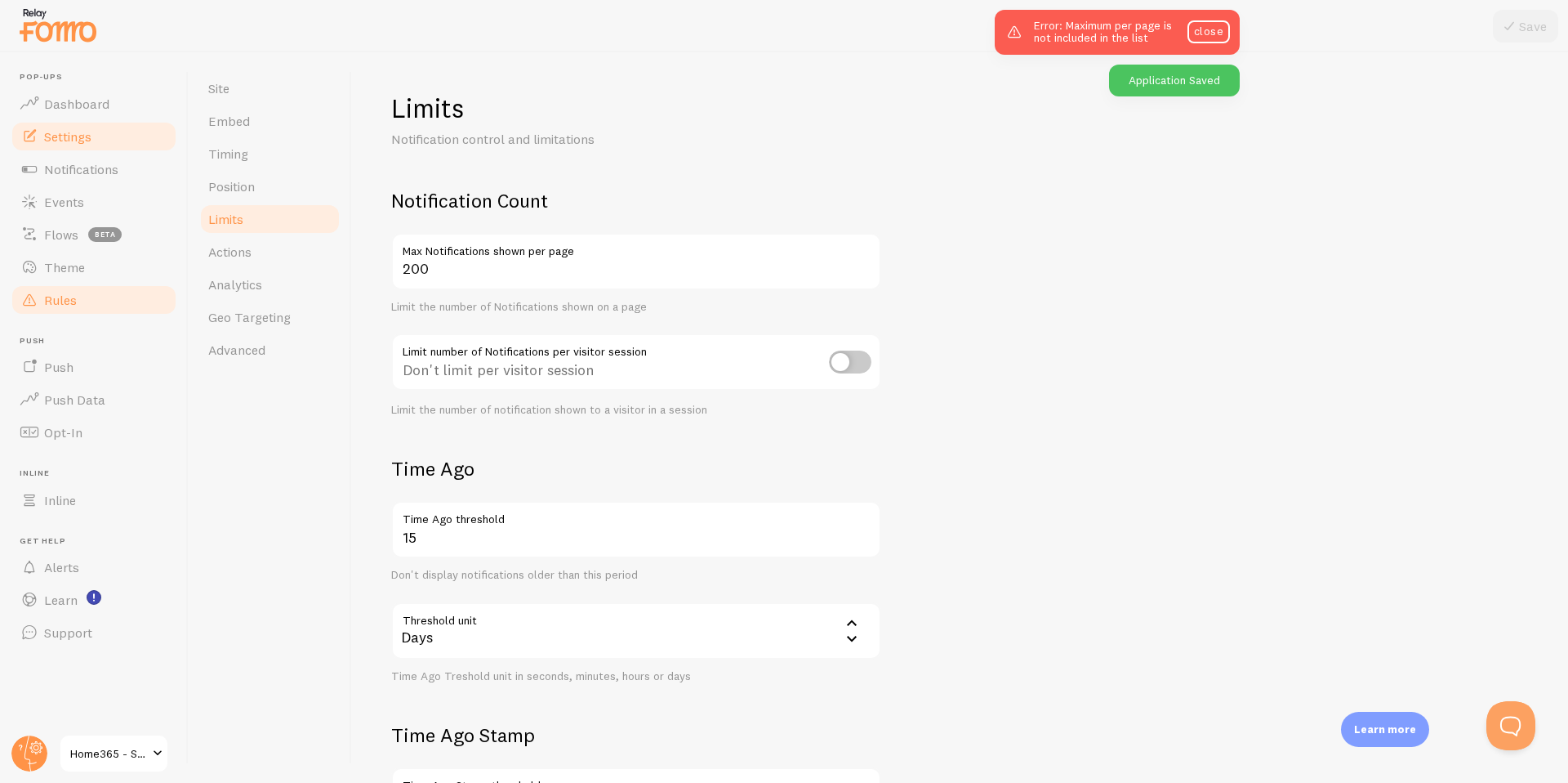
click at [87, 291] on link "Rules" at bounding box center [93, 300] width 168 height 33
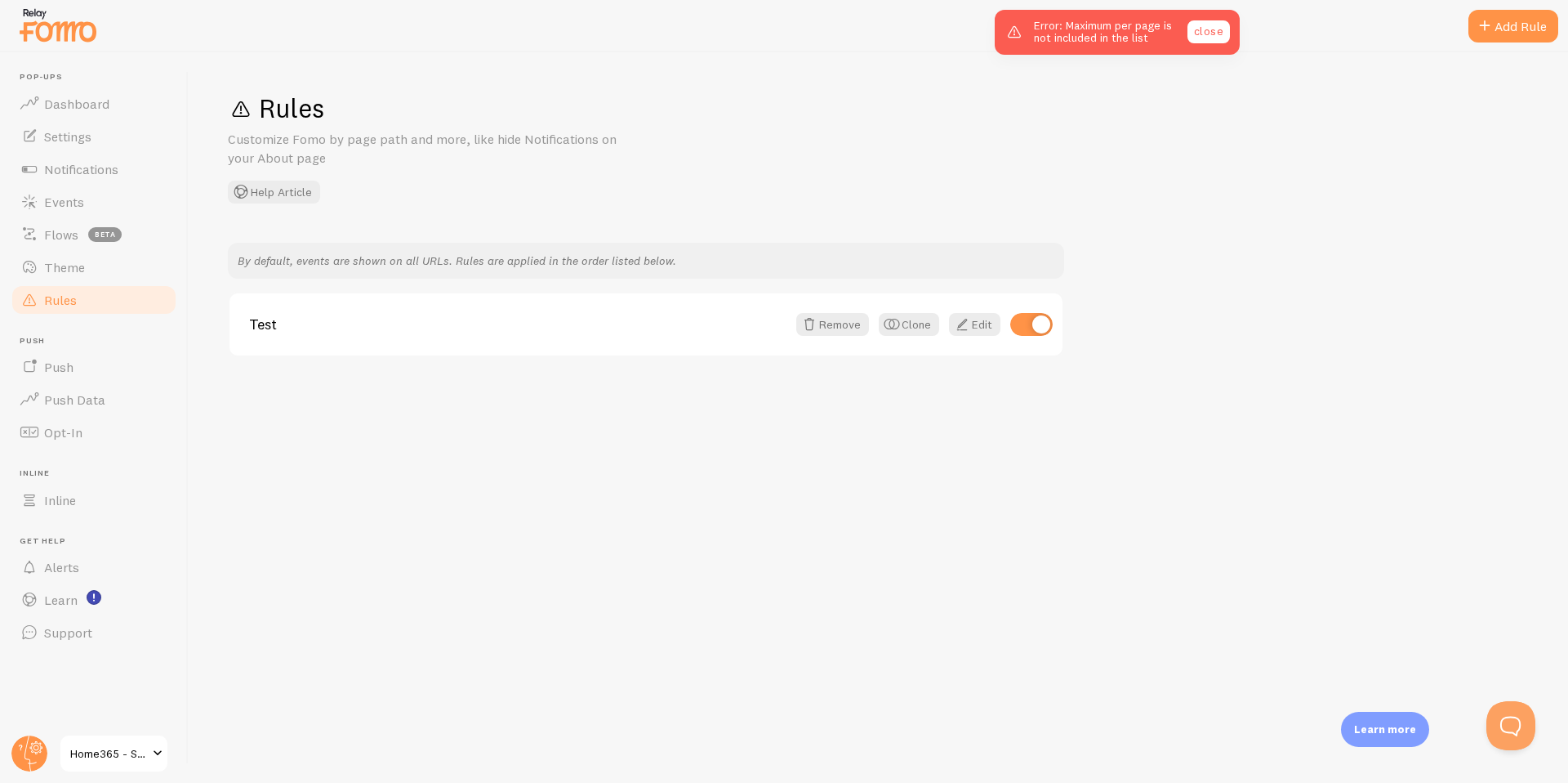
click at [1206, 34] on link "close" at bounding box center [1208, 32] width 42 height 23
click at [979, 322] on link "Edit" at bounding box center [974, 325] width 52 height 23
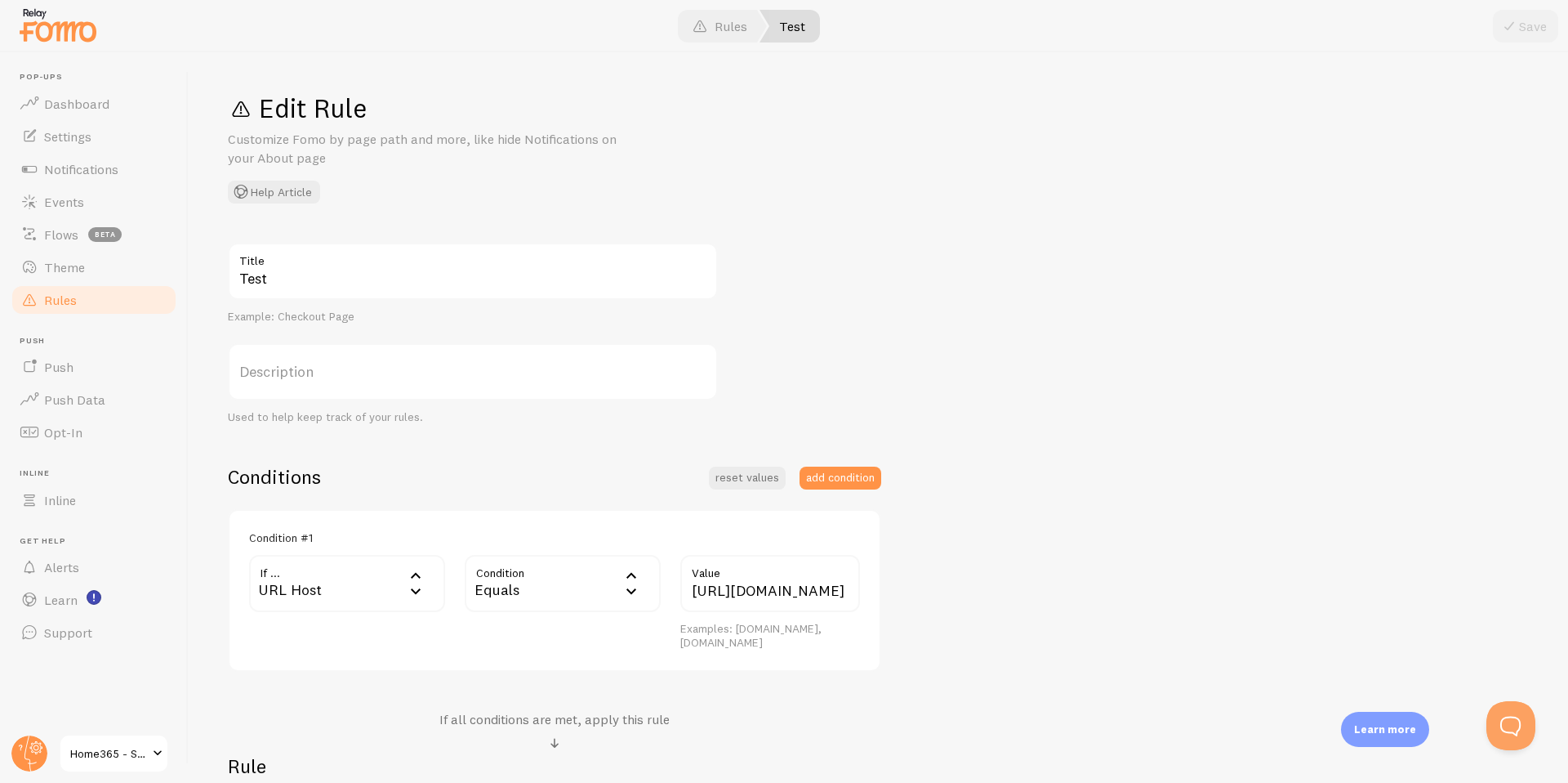
scroll to position [0, 187]
drag, startPoint x: 745, startPoint y: 591, endPoint x: 884, endPoint y: 591, distance: 139.0
click at [884, 591] on div "Test Title Example: Checkout Page Description Used to help keep track of your r…" at bounding box center [879, 570] width 1301 height 656
click at [299, 585] on div "URL Host" at bounding box center [347, 583] width 196 height 58
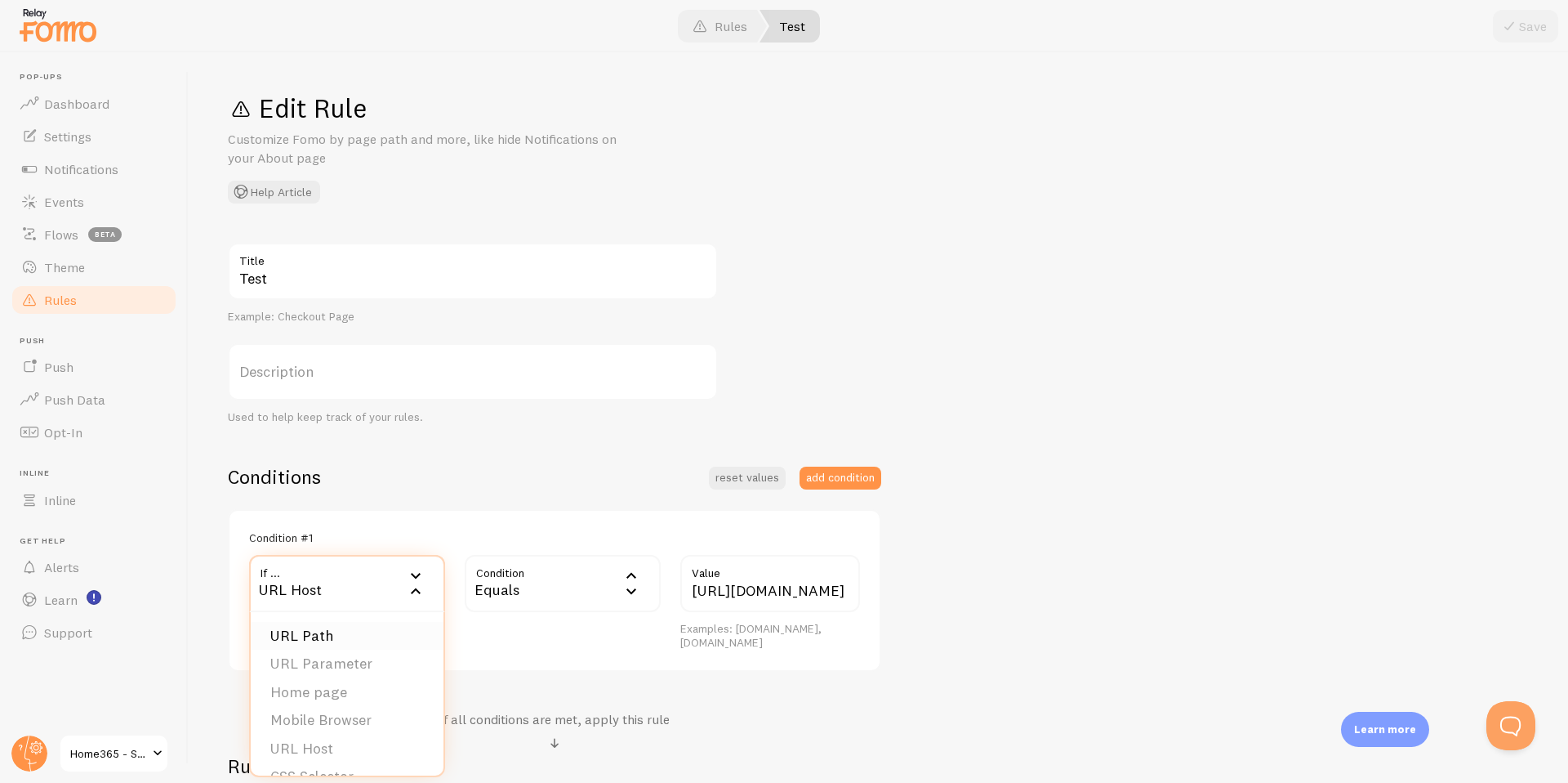
click at [314, 628] on li "URL Path" at bounding box center [347, 636] width 192 height 28
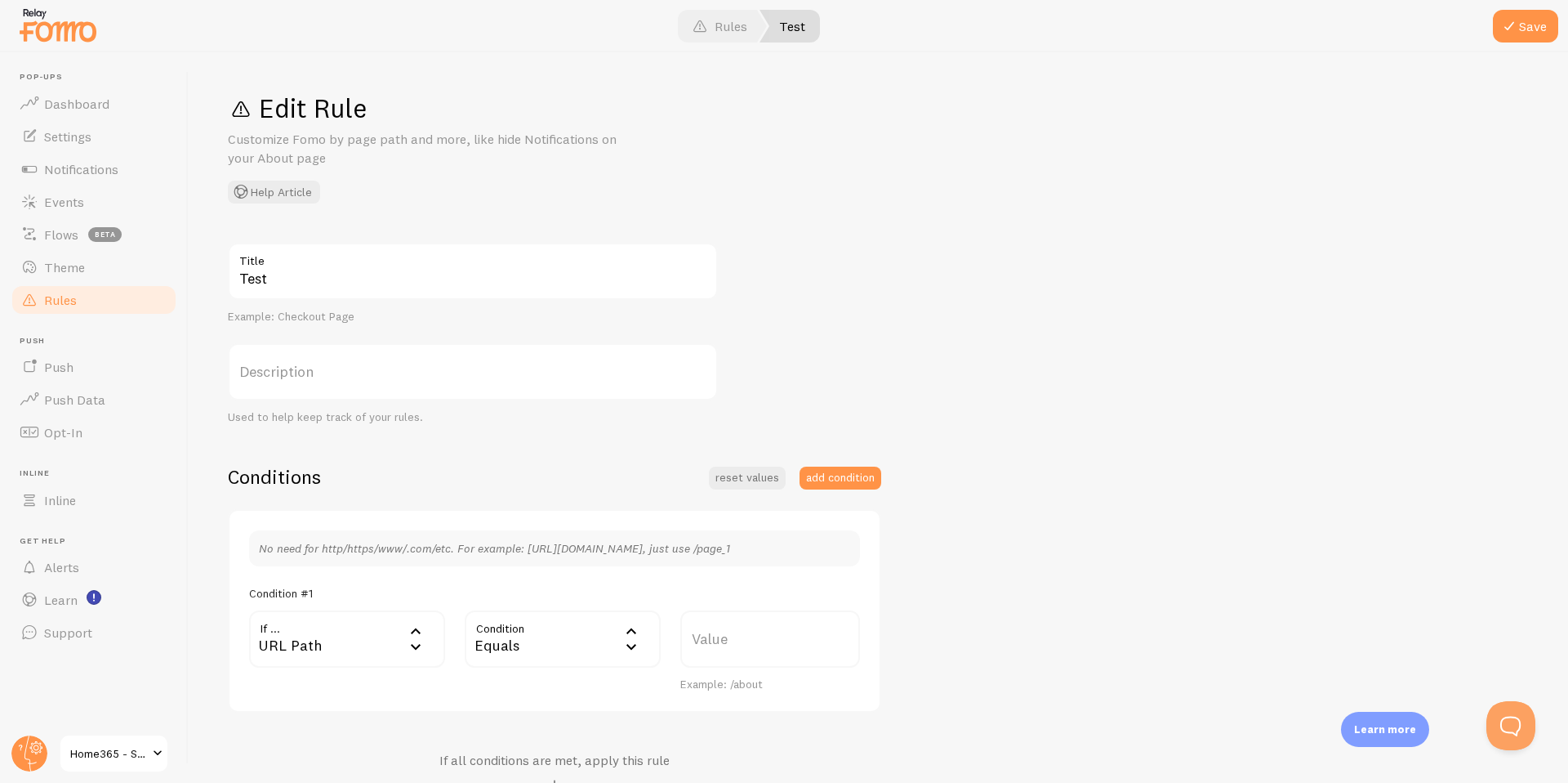
click at [554, 641] on div "Equals" at bounding box center [563, 639] width 196 height 58
click at [528, 768] on li "Contains" at bounding box center [563, 775] width 192 height 28
click at [723, 632] on label "Value" at bounding box center [769, 639] width 180 height 58
click at [723, 632] on input "Value" at bounding box center [769, 639] width 180 height 58
paste input "personal-details"
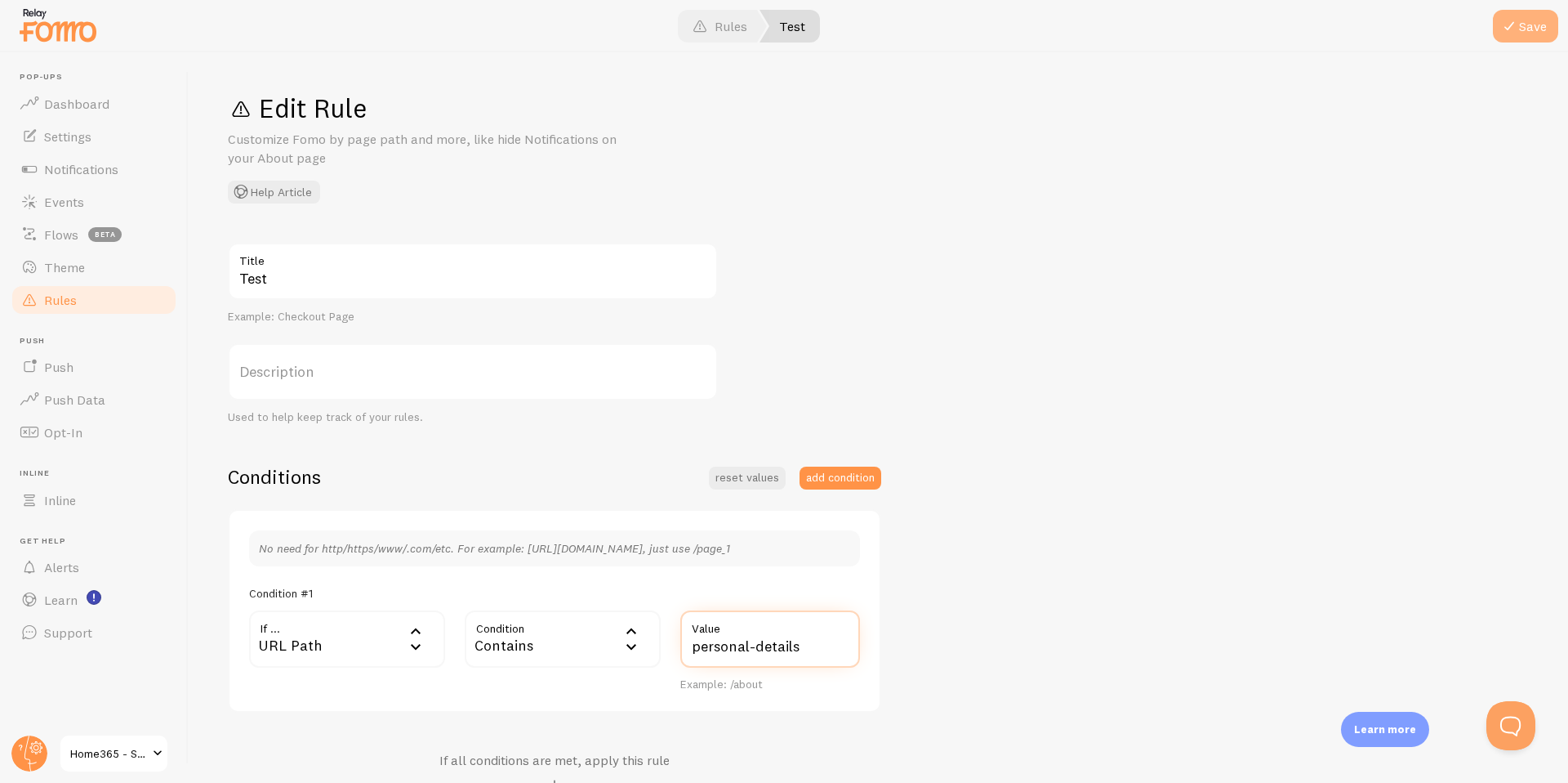
type input "personal-details"
click at [1520, 35] on button "Save" at bounding box center [1525, 25] width 65 height 33
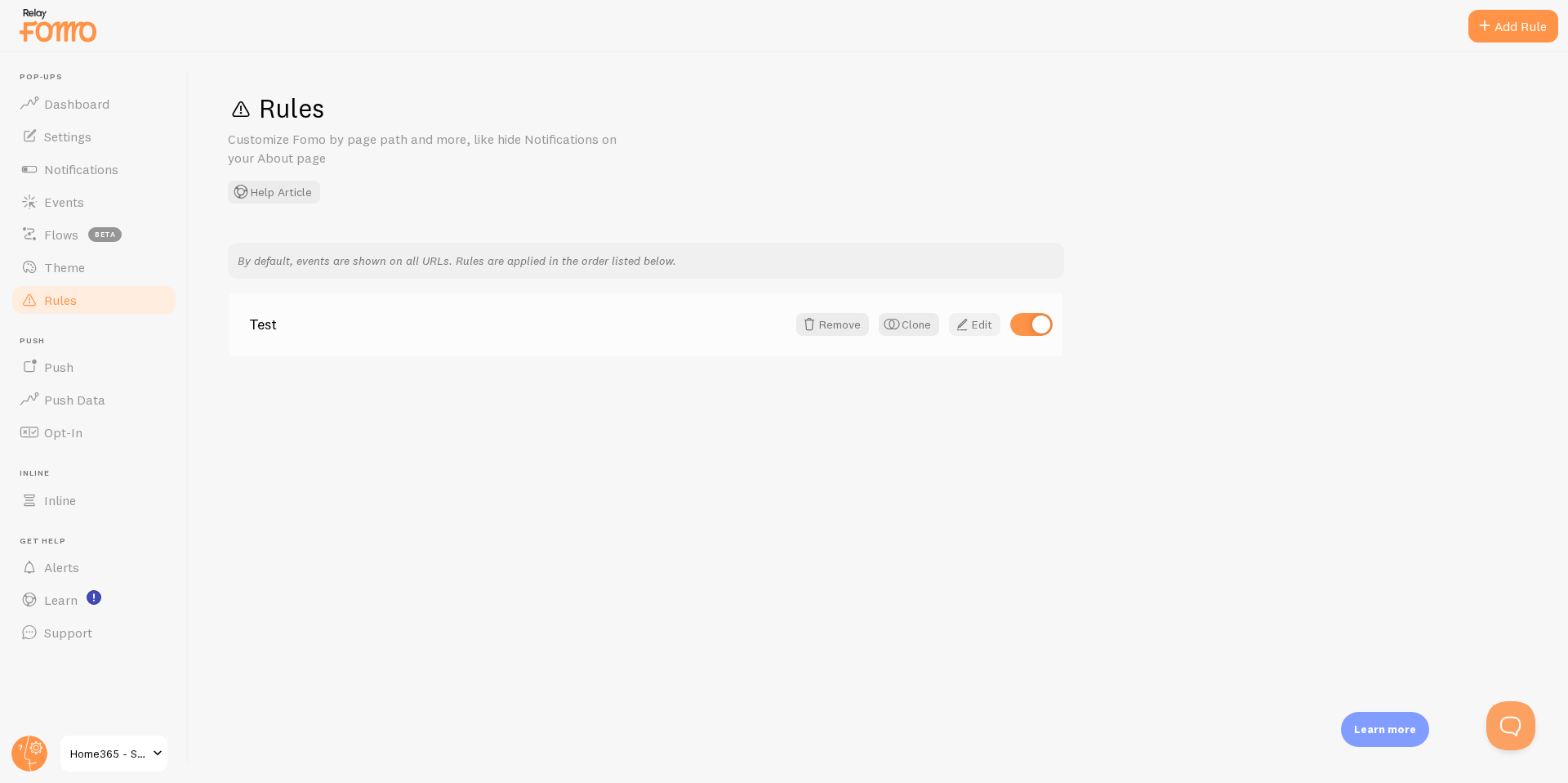
click at [964, 319] on span at bounding box center [962, 324] width 20 height 20
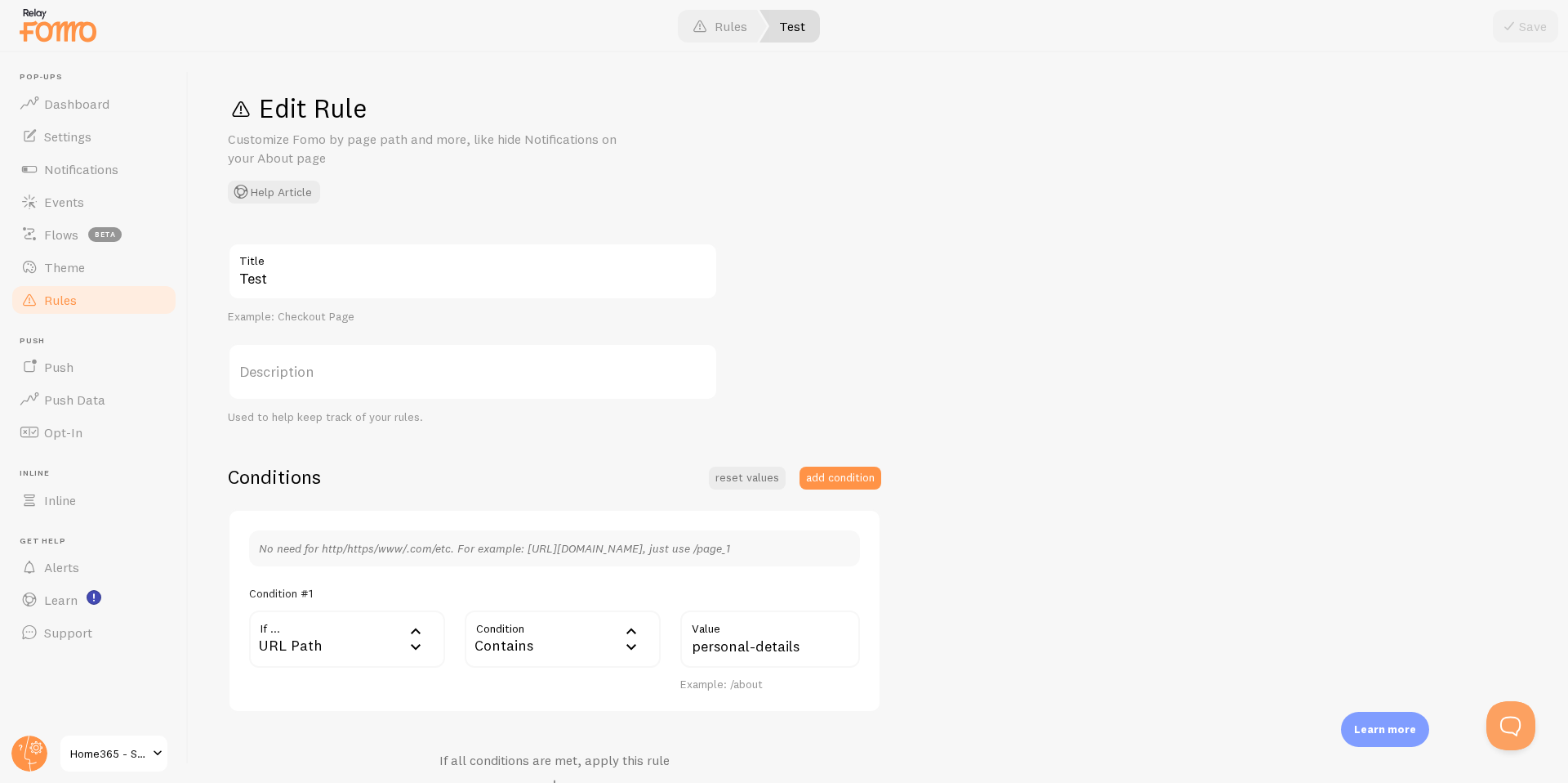
scroll to position [301, 0]
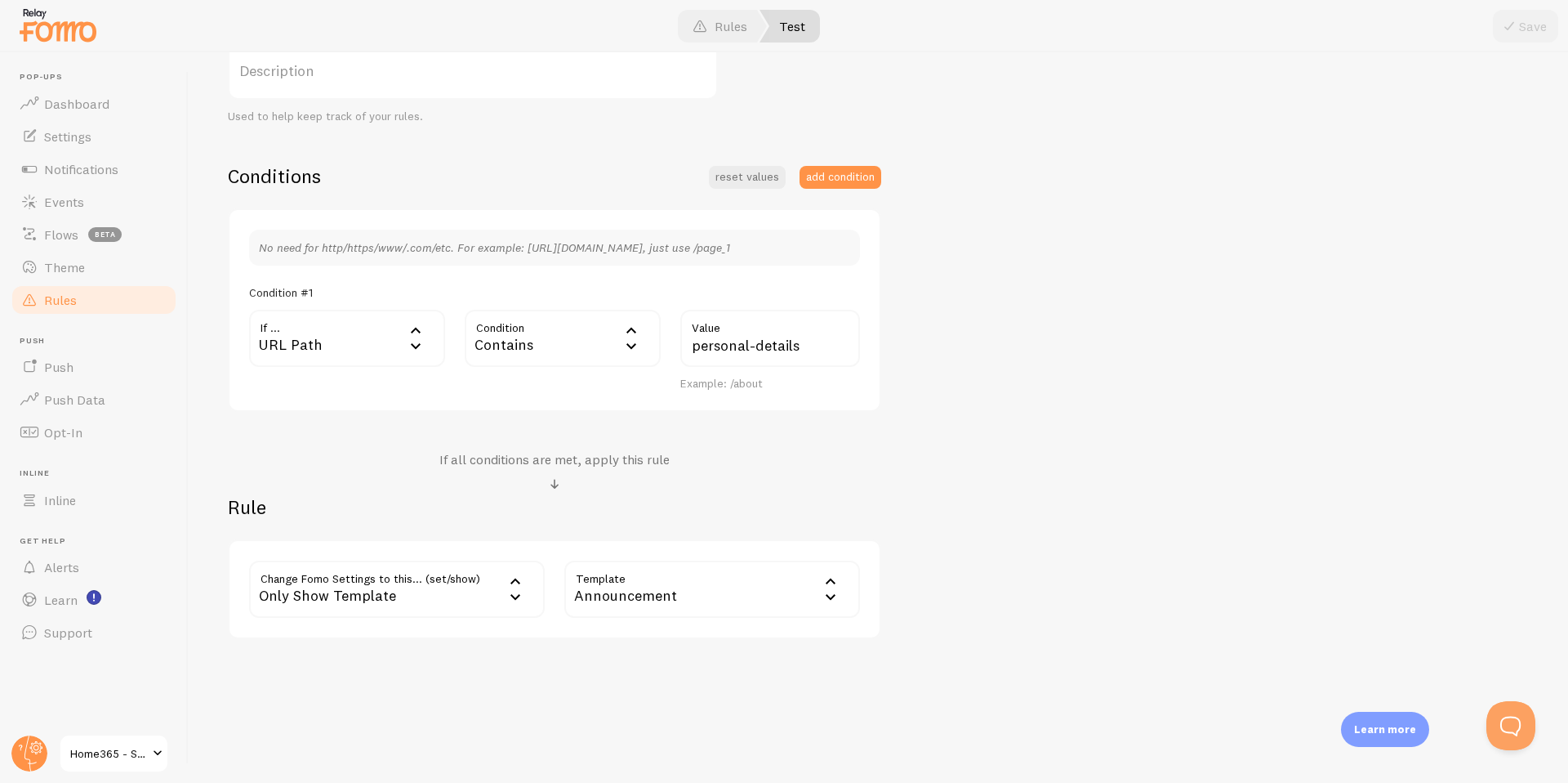
click at [606, 589] on div "Announcement" at bounding box center [712, 589] width 296 height 58
click at [620, 693] on li "Announcement" at bounding box center [712, 698] width 292 height 28
click at [82, 164] on span "Notifications" at bounding box center [81, 169] width 74 height 16
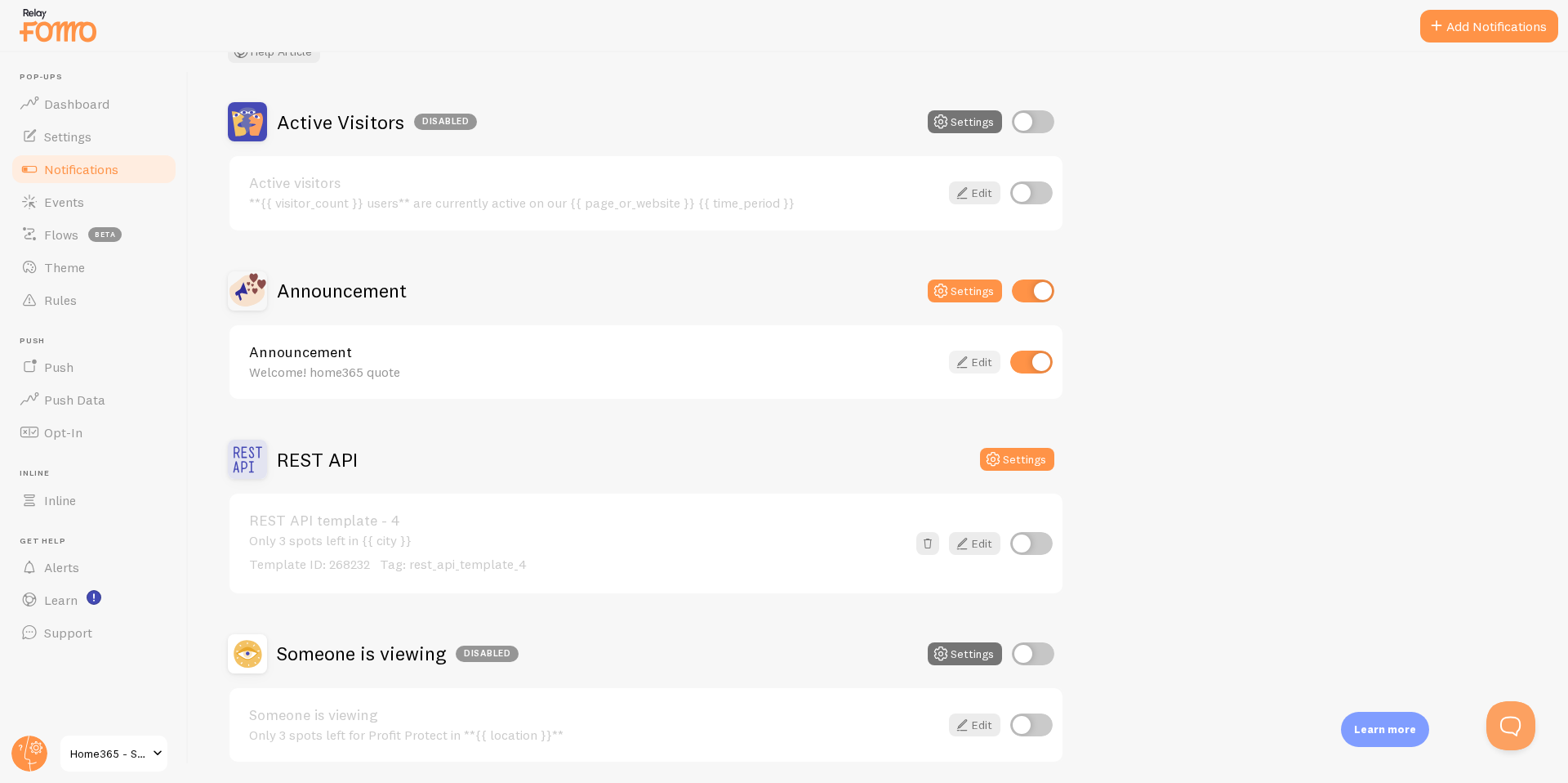
scroll to position [180, 0]
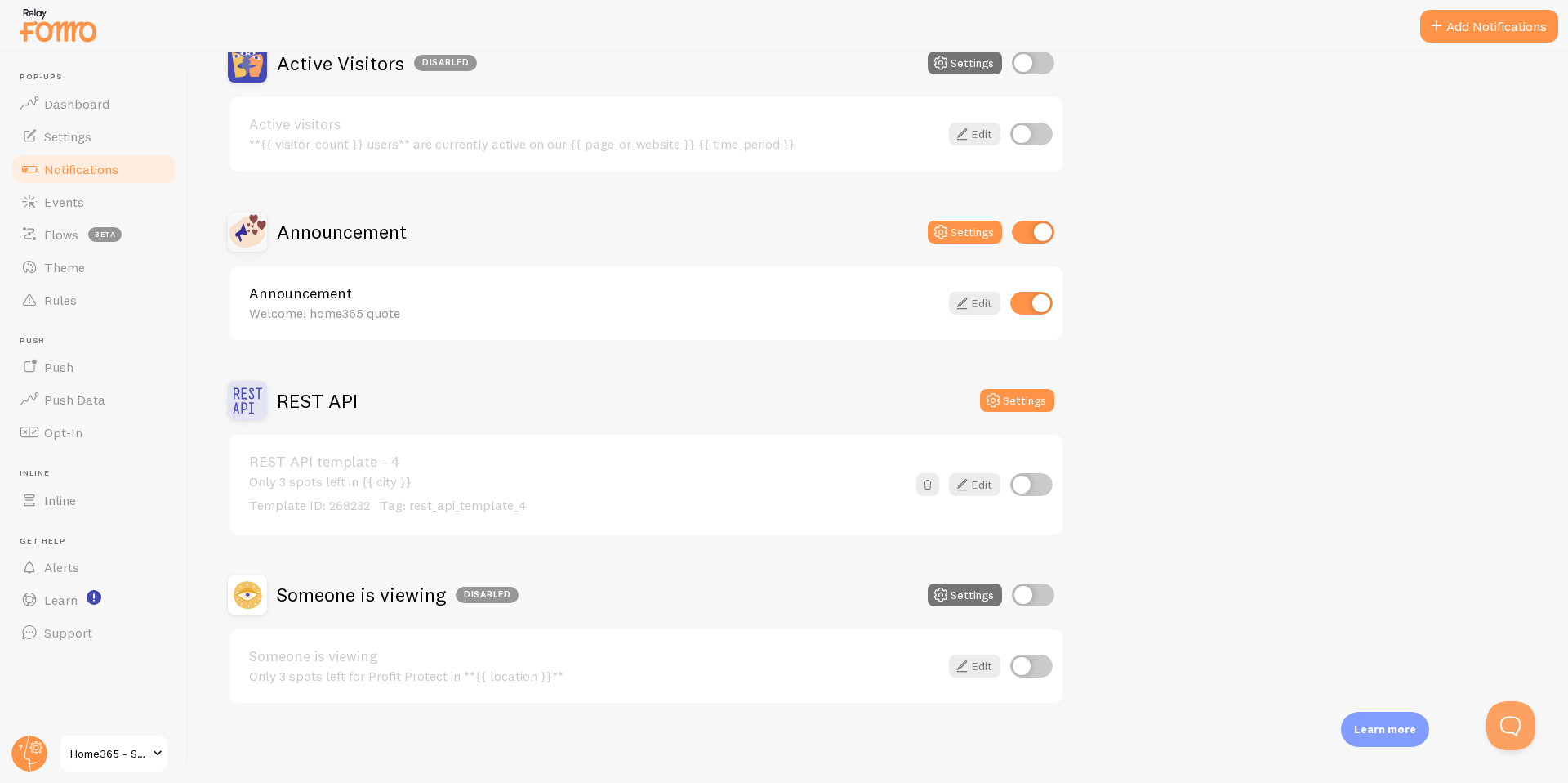
click at [1028, 594] on input "checkbox" at bounding box center [1032, 594] width 42 height 23
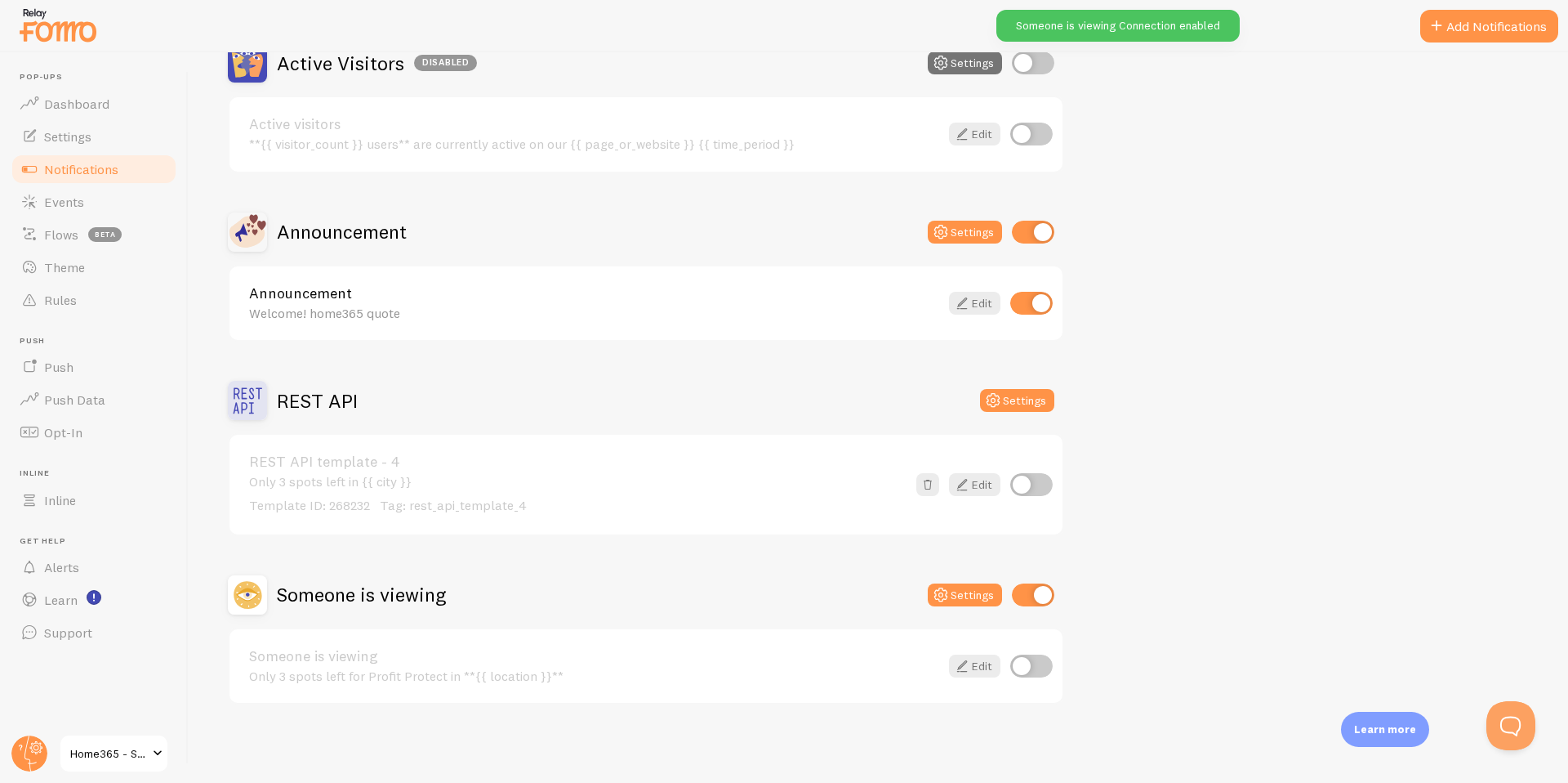
click at [1039, 587] on input "checkbox" at bounding box center [1032, 594] width 42 height 23
checkbox input "false"
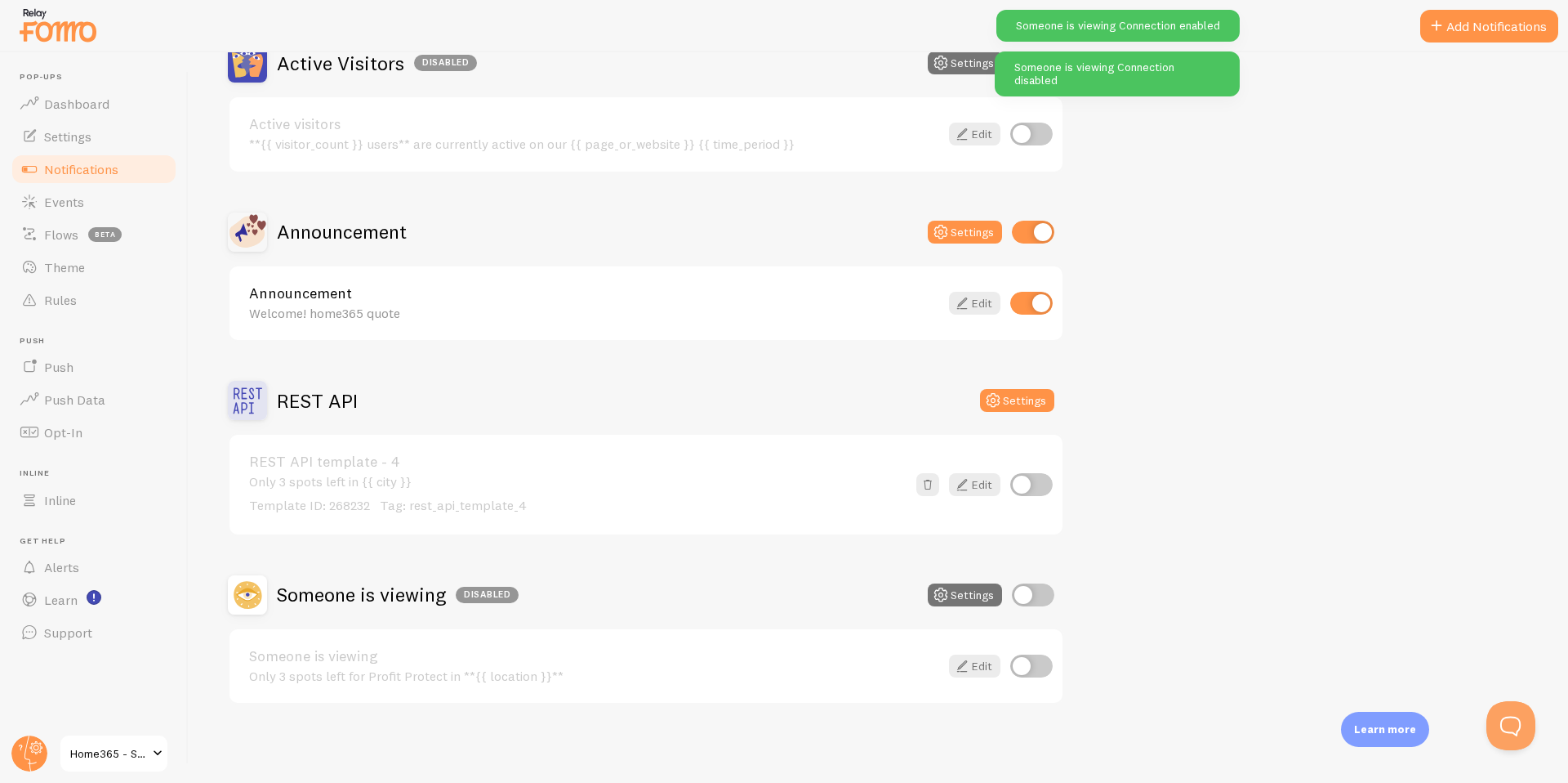
click at [1031, 666] on input "checkbox" at bounding box center [1031, 666] width 42 height 23
checkbox input "true"
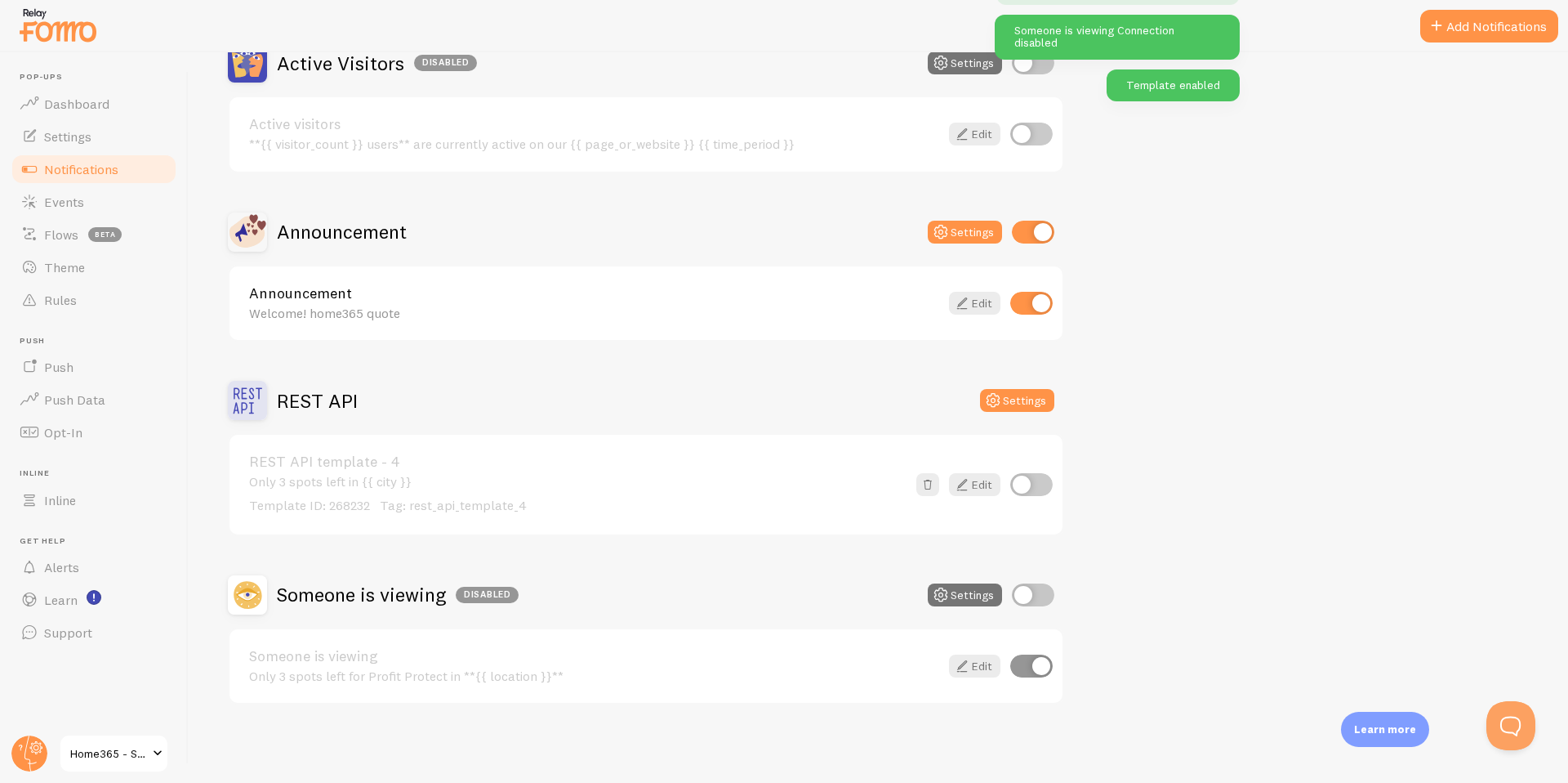
click at [1033, 594] on input "checkbox" at bounding box center [1032, 594] width 42 height 23
checkbox input "true"
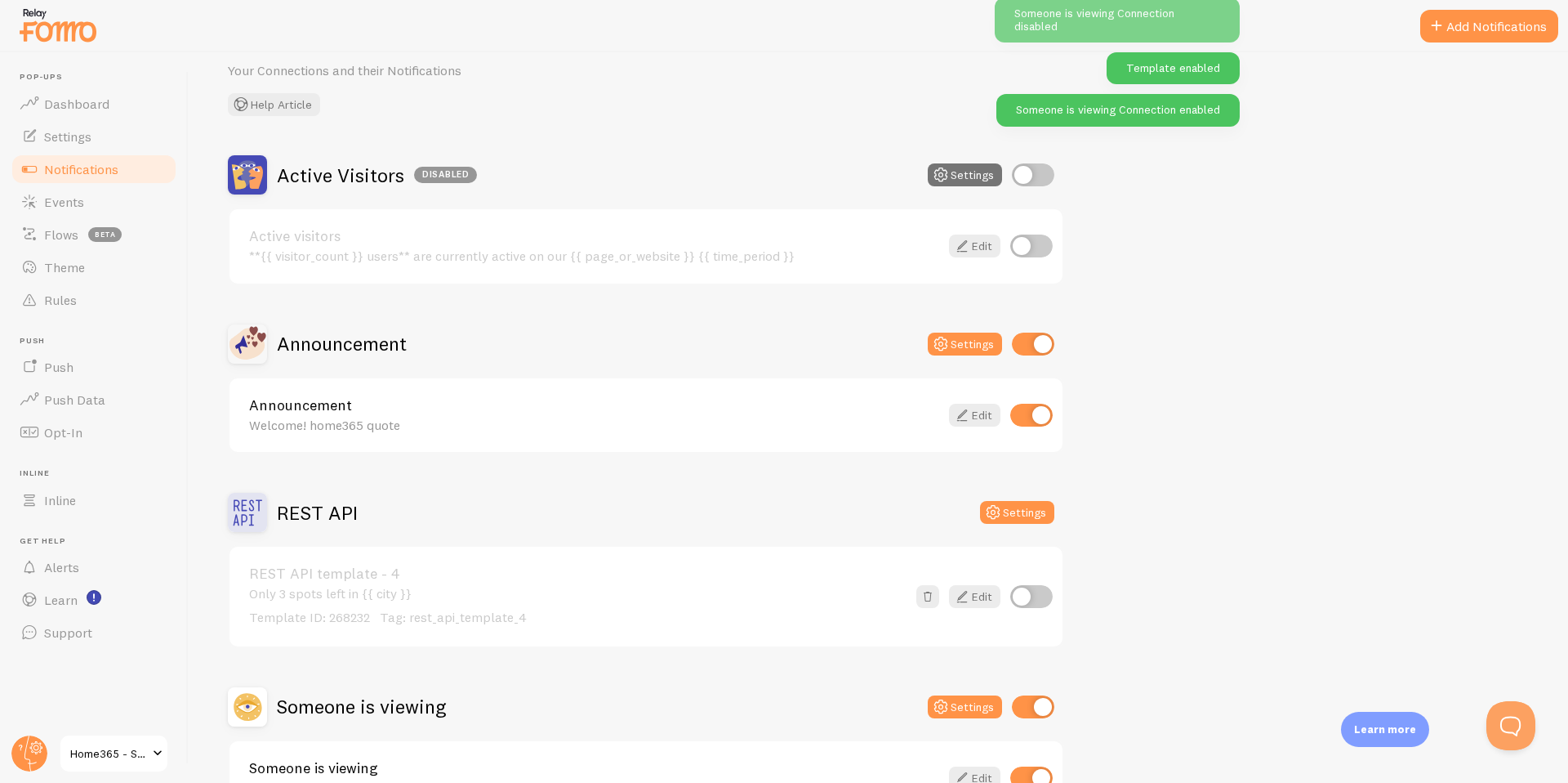
scroll to position [0, 0]
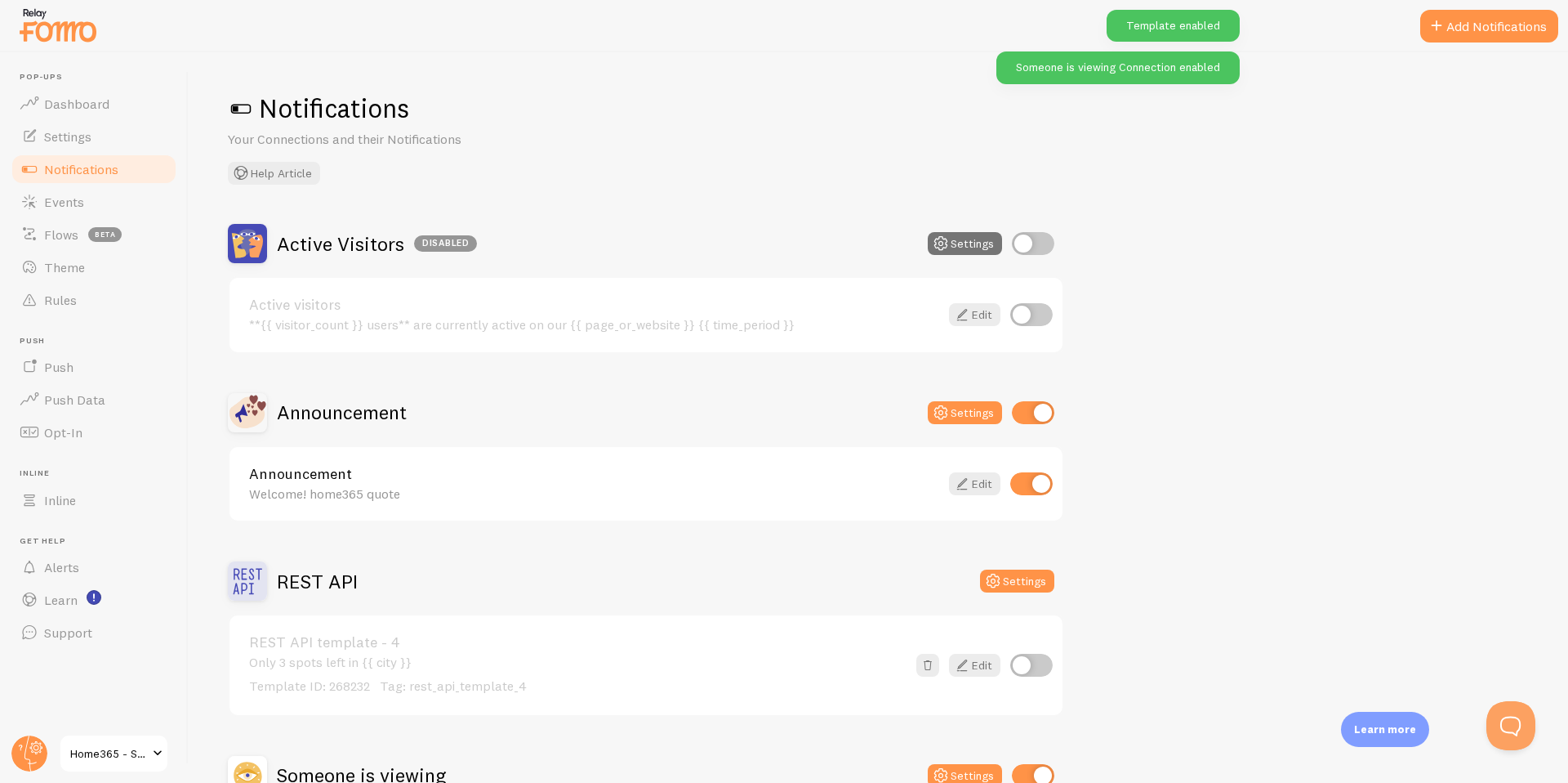
click at [1032, 247] on input "checkbox" at bounding box center [1032, 243] width 42 height 23
checkbox input "true"
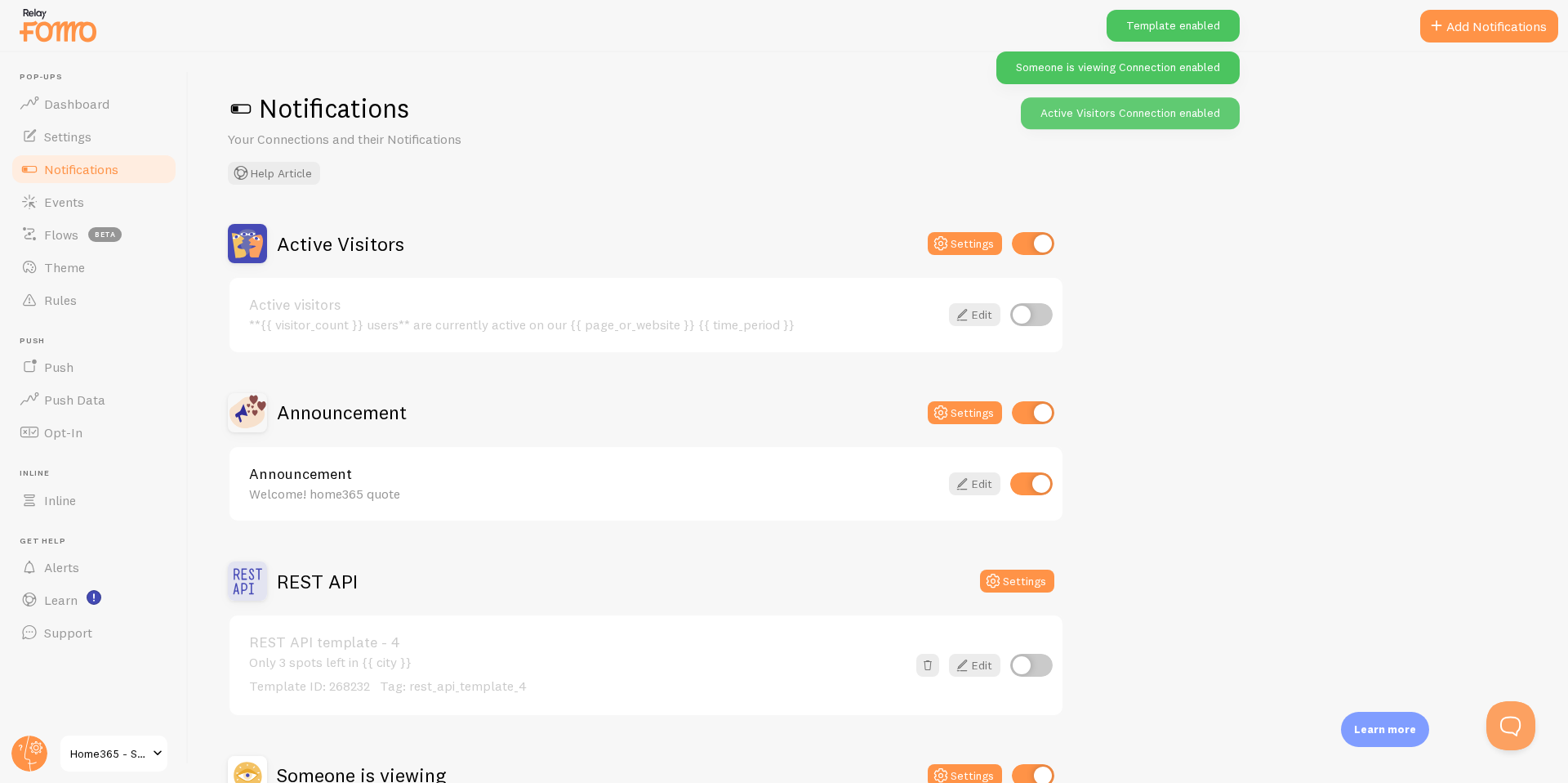
click at [1031, 310] on input "checkbox" at bounding box center [1031, 314] width 42 height 23
checkbox input "true"
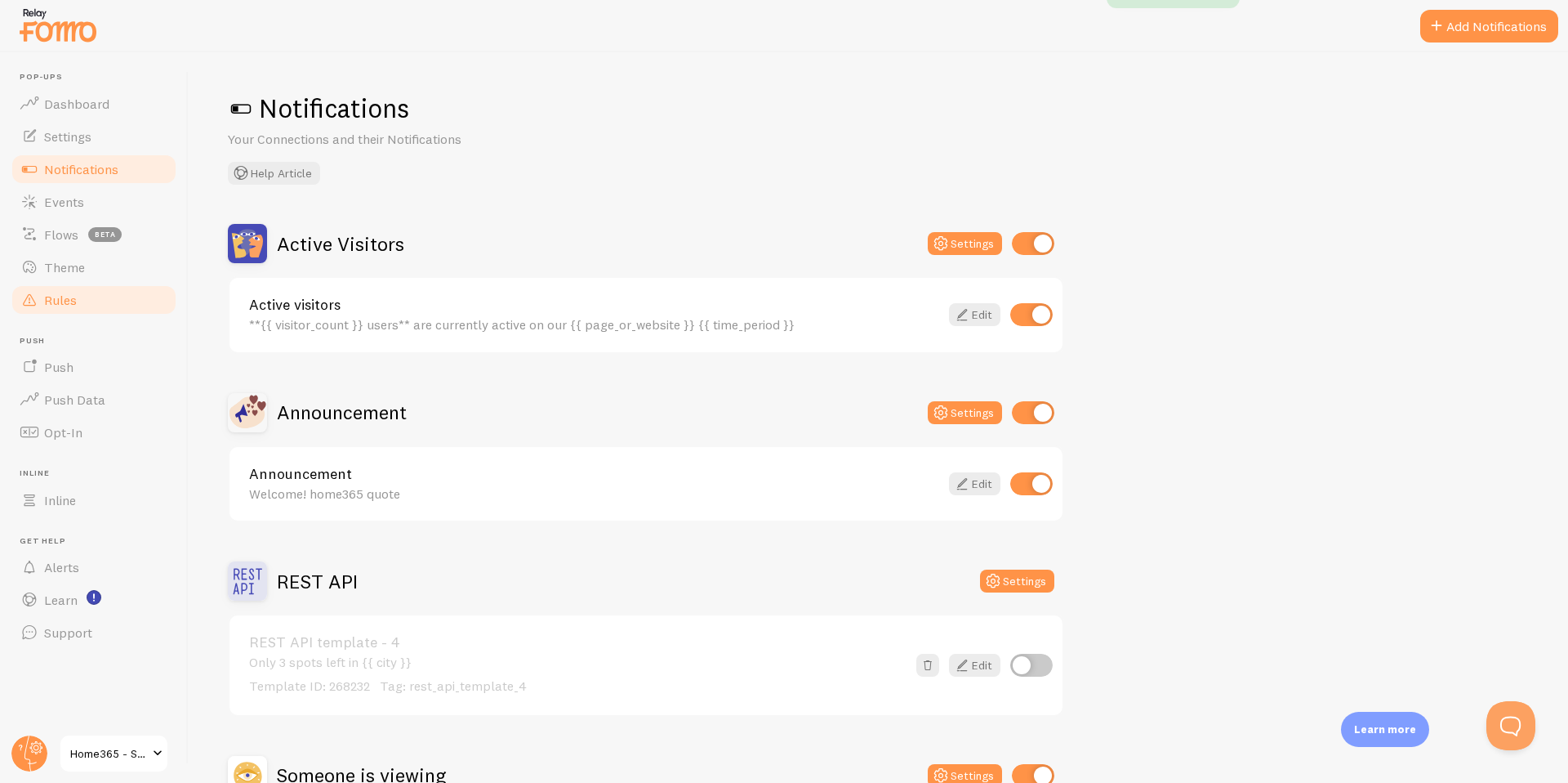
click at [75, 292] on span "Rules" at bounding box center [60, 299] width 33 height 16
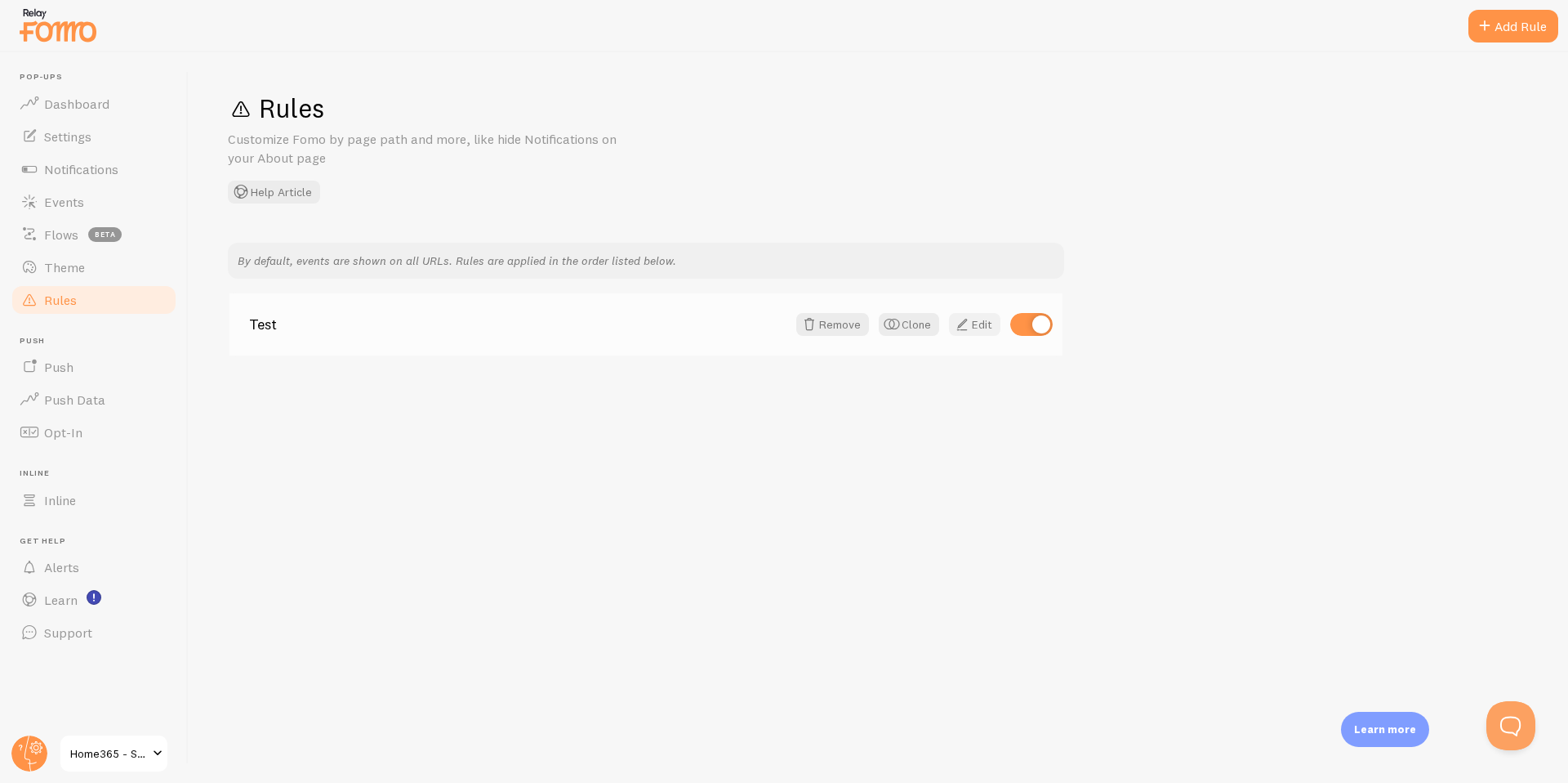
click at [984, 324] on link "Edit" at bounding box center [974, 325] width 52 height 23
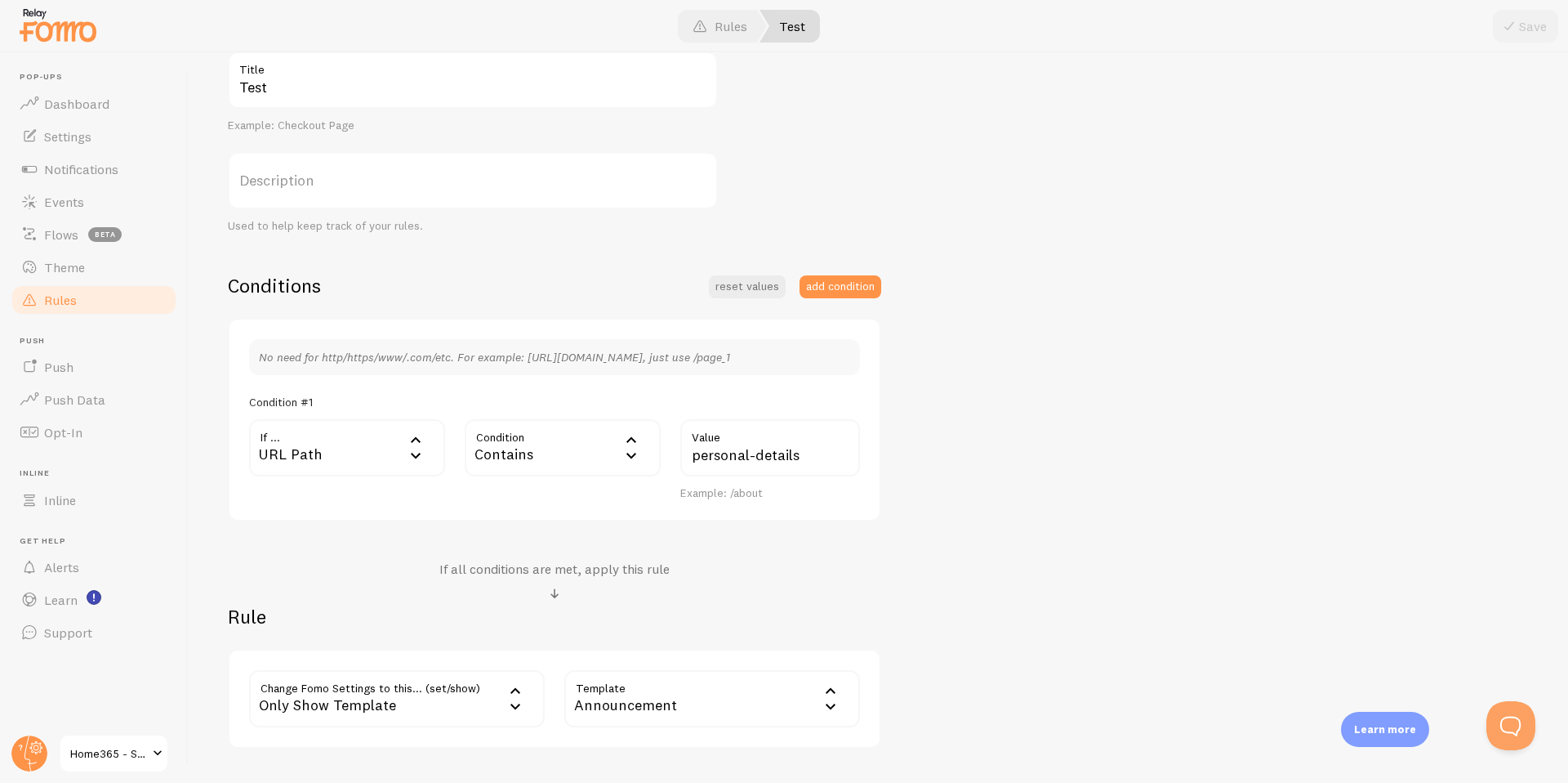
scroll to position [260, 0]
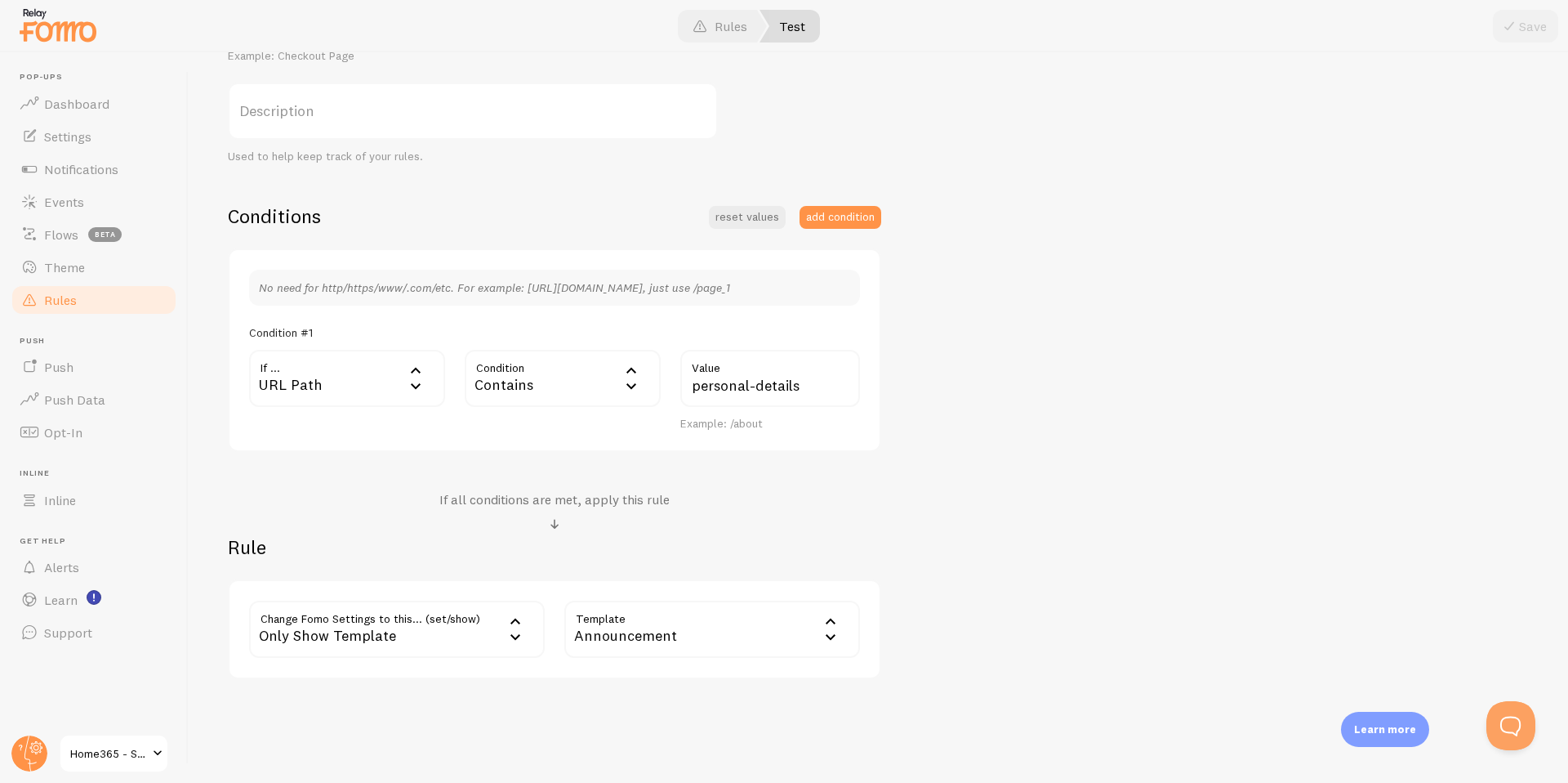
click at [671, 637] on div "Announcement" at bounding box center [712, 629] width 296 height 58
click at [665, 705] on li "Someone is viewing" at bounding box center [712, 709] width 292 height 28
click at [1528, 23] on button "Save" at bounding box center [1525, 25] width 65 height 33
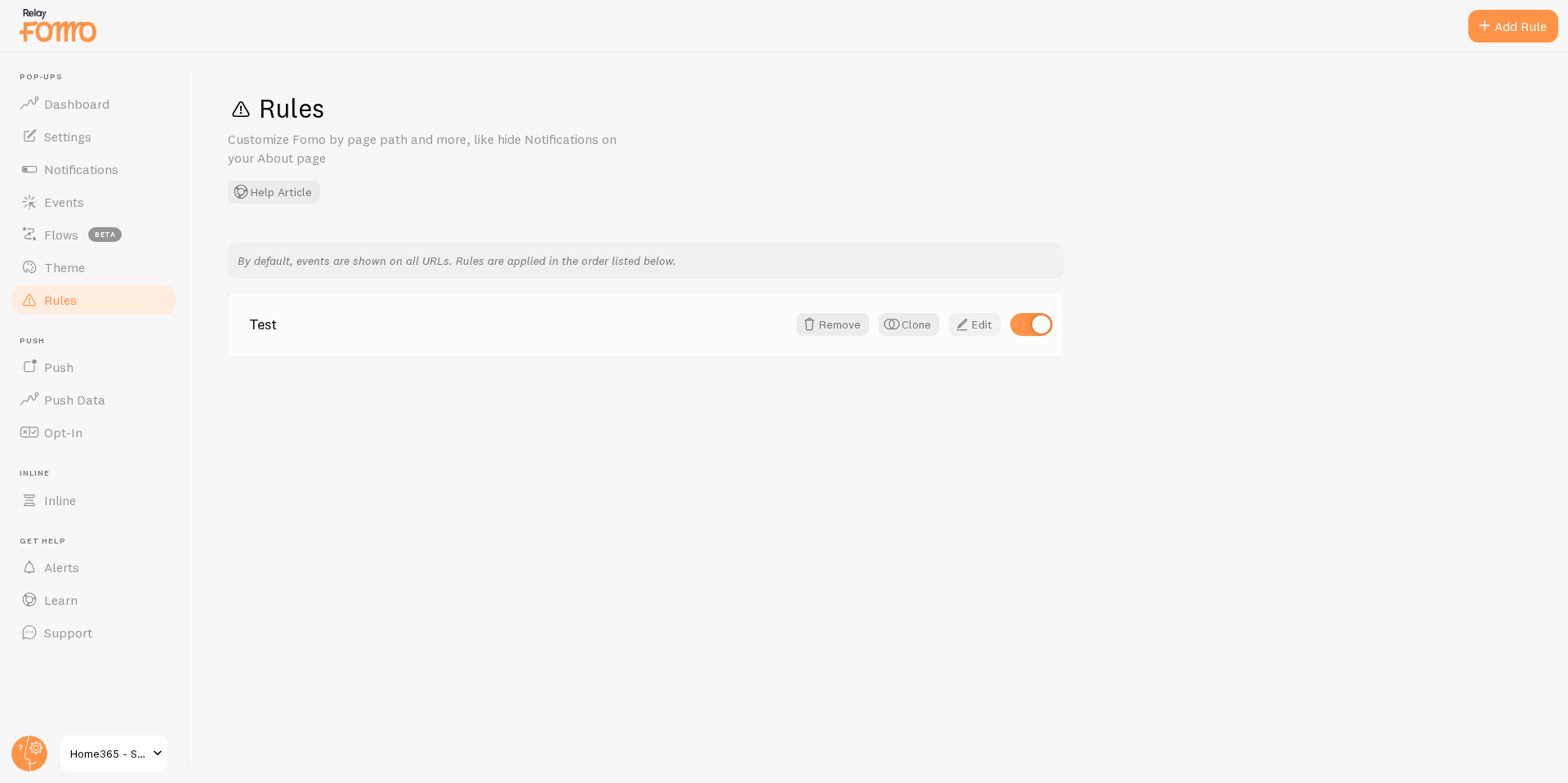
click at [968, 325] on span at bounding box center [962, 324] width 20 height 20
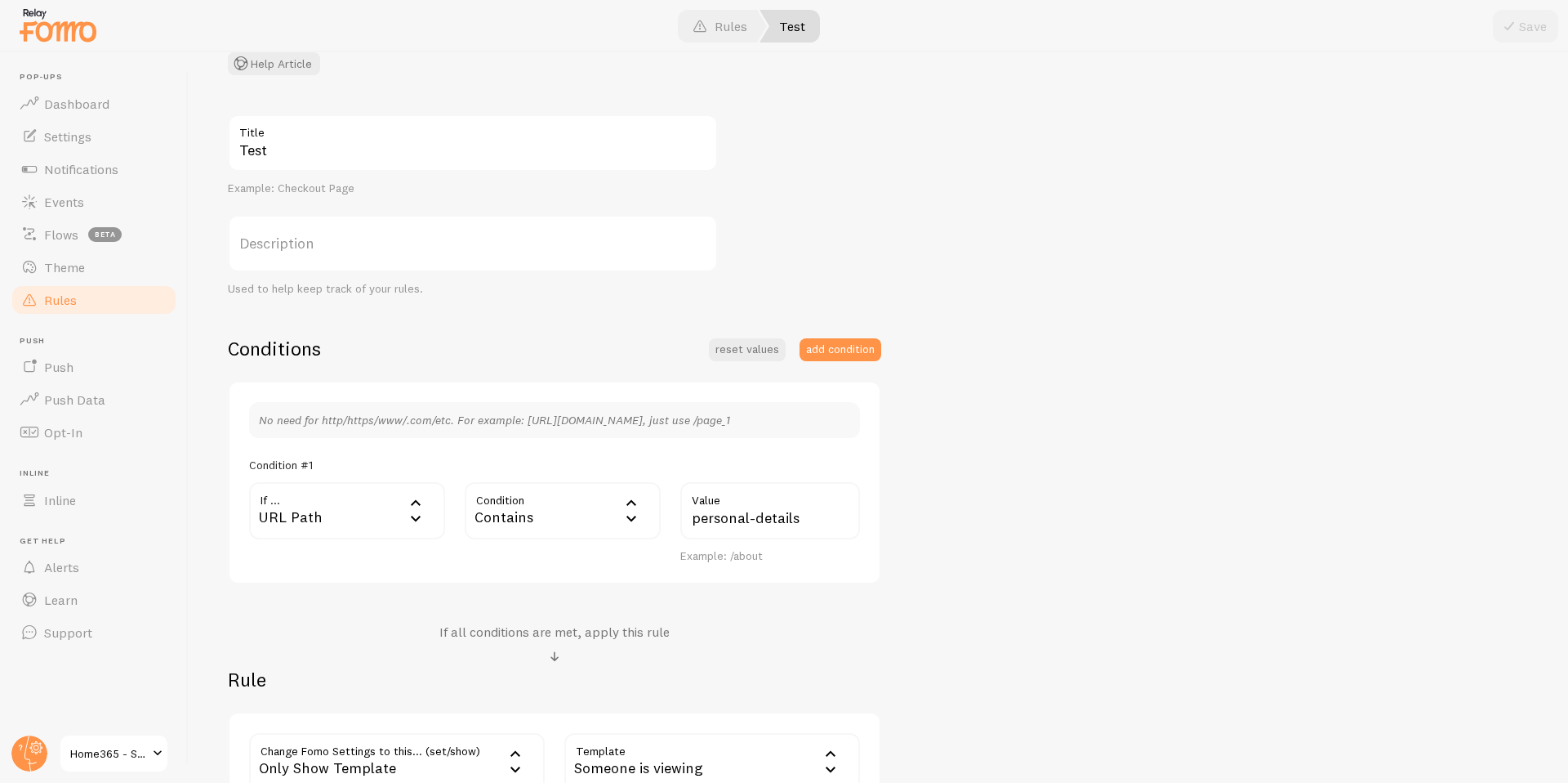
scroll to position [301, 0]
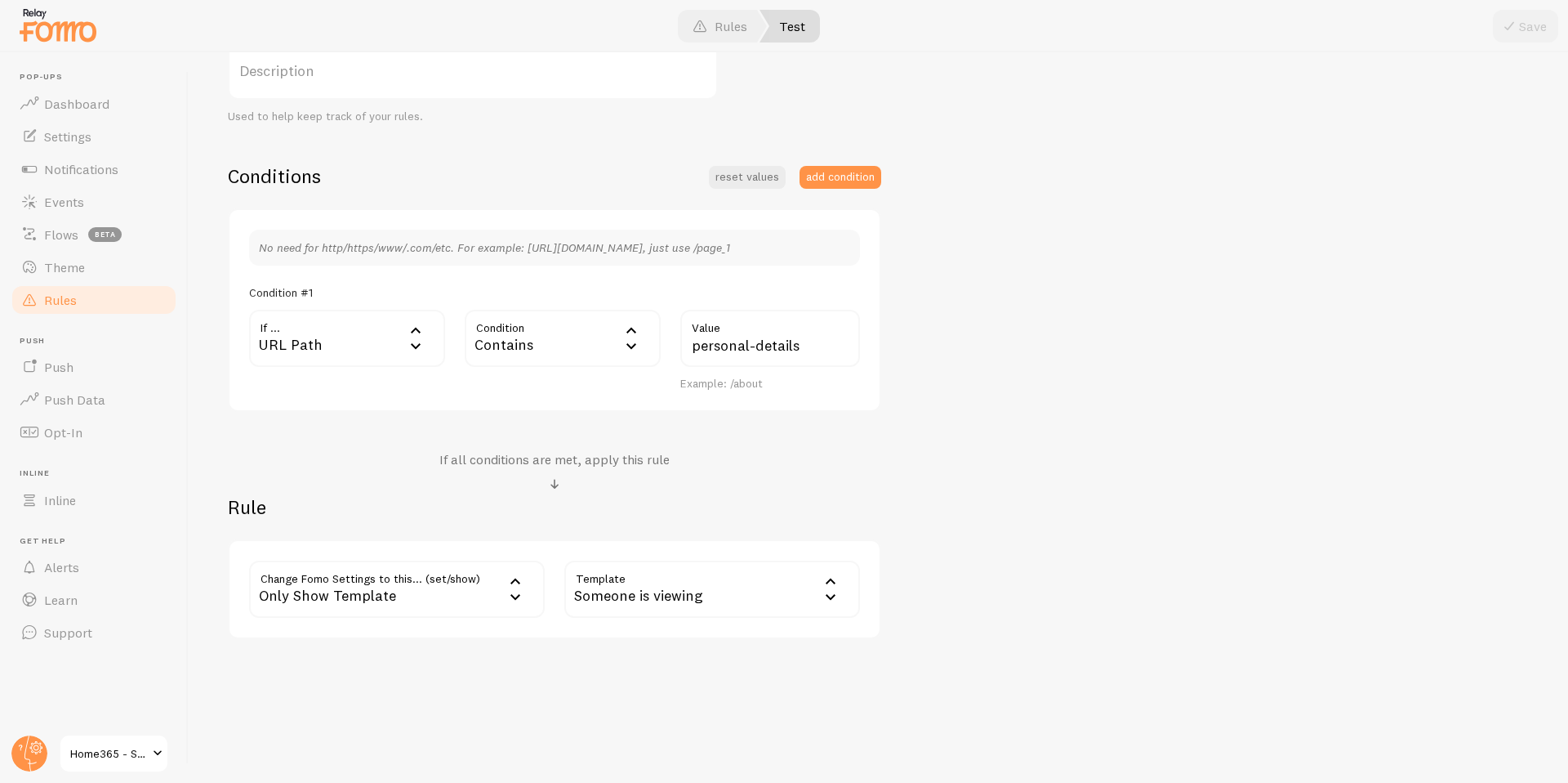
click at [703, 592] on div "Someone is viewing" at bounding box center [712, 589] width 296 height 58
click at [686, 697] on li "Announcement" at bounding box center [712, 698] width 292 height 28
click at [735, 343] on input "personal-details" at bounding box center [769, 338] width 180 height 58
click at [752, 353] on input "personal-details" at bounding box center [769, 338] width 180 height 58
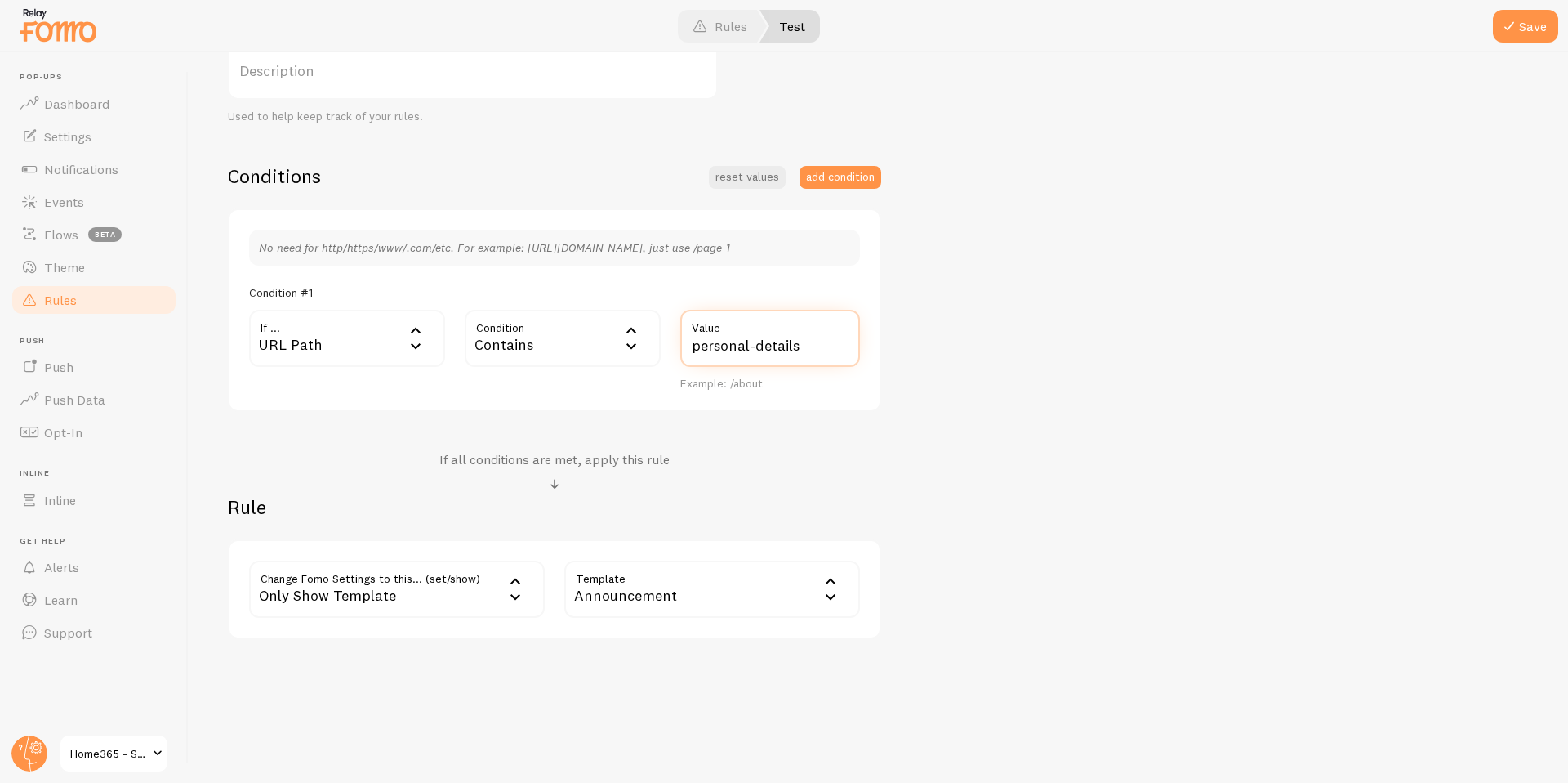
click at [752, 353] on input "personal-details" at bounding box center [769, 338] width 180 height 58
paste input "questionnaire"
type input "questionnaire"
click at [1540, 15] on button "Save" at bounding box center [1525, 25] width 65 height 33
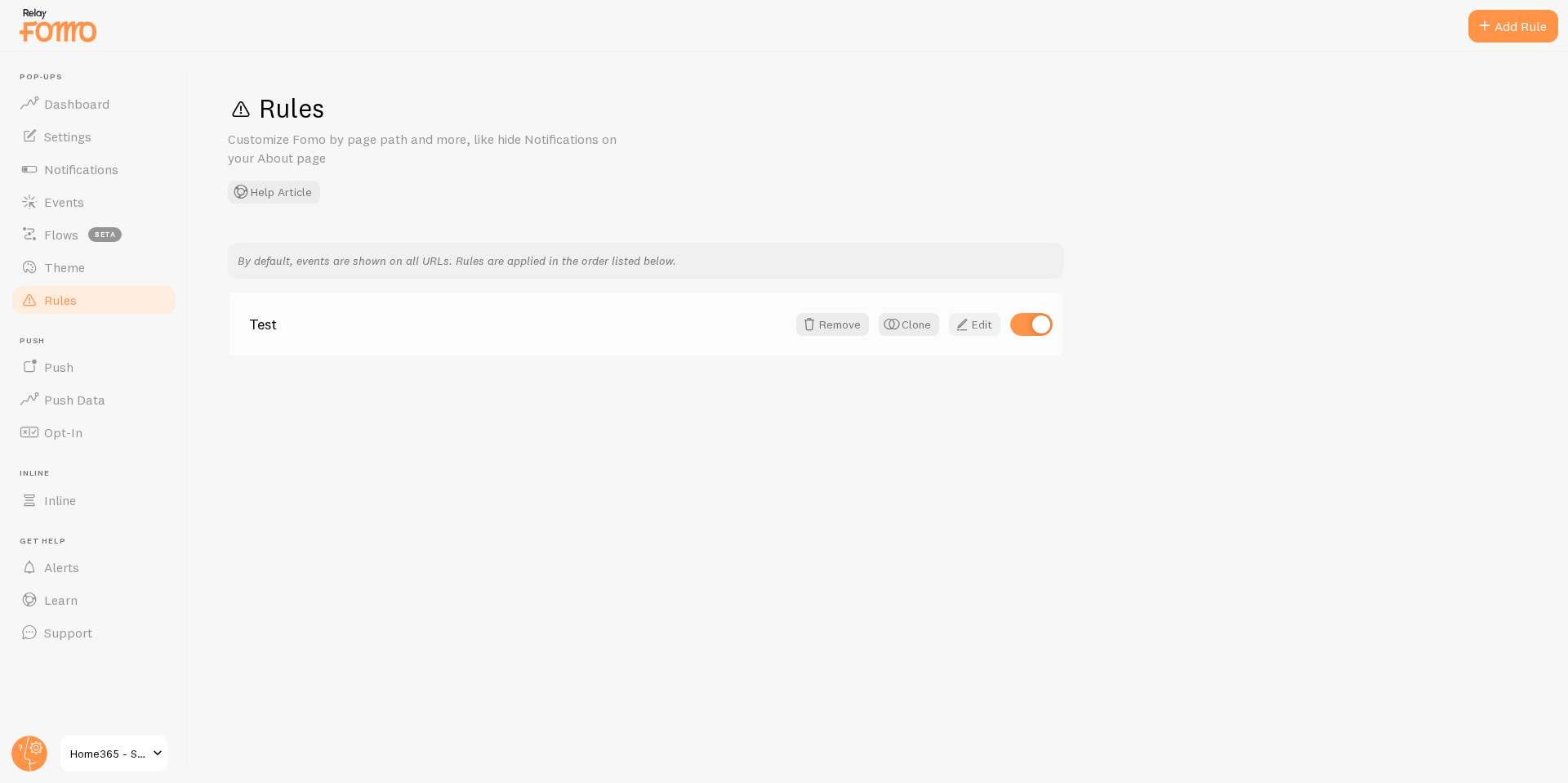
click at [979, 327] on link "Edit" at bounding box center [974, 325] width 52 height 23
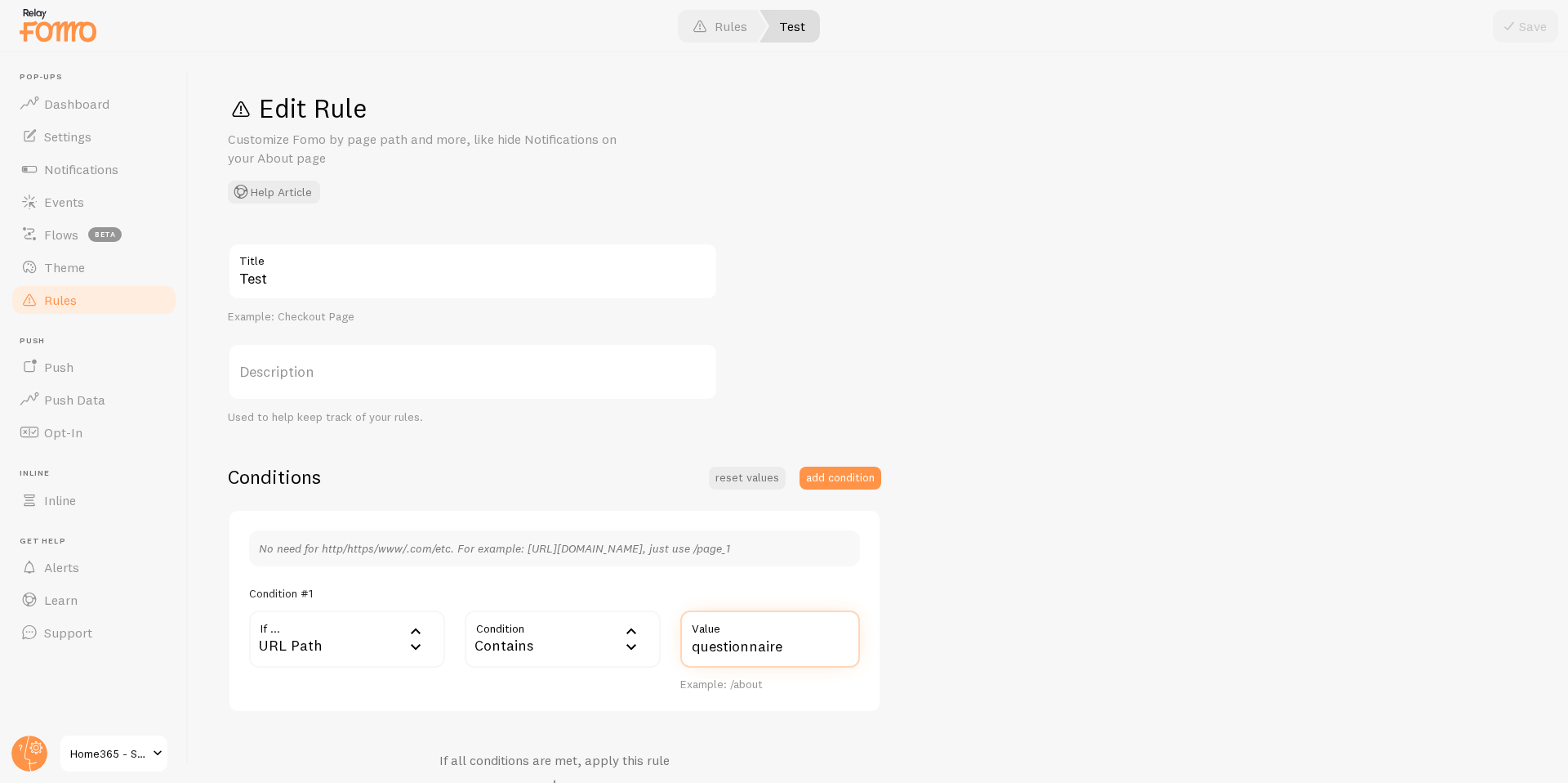
click at [723, 644] on input "questionnaire" at bounding box center [769, 639] width 180 height 58
paste input "profile-concerns"
type input "profile-concerns"
click at [1508, 39] on button "Save" at bounding box center [1525, 25] width 65 height 33
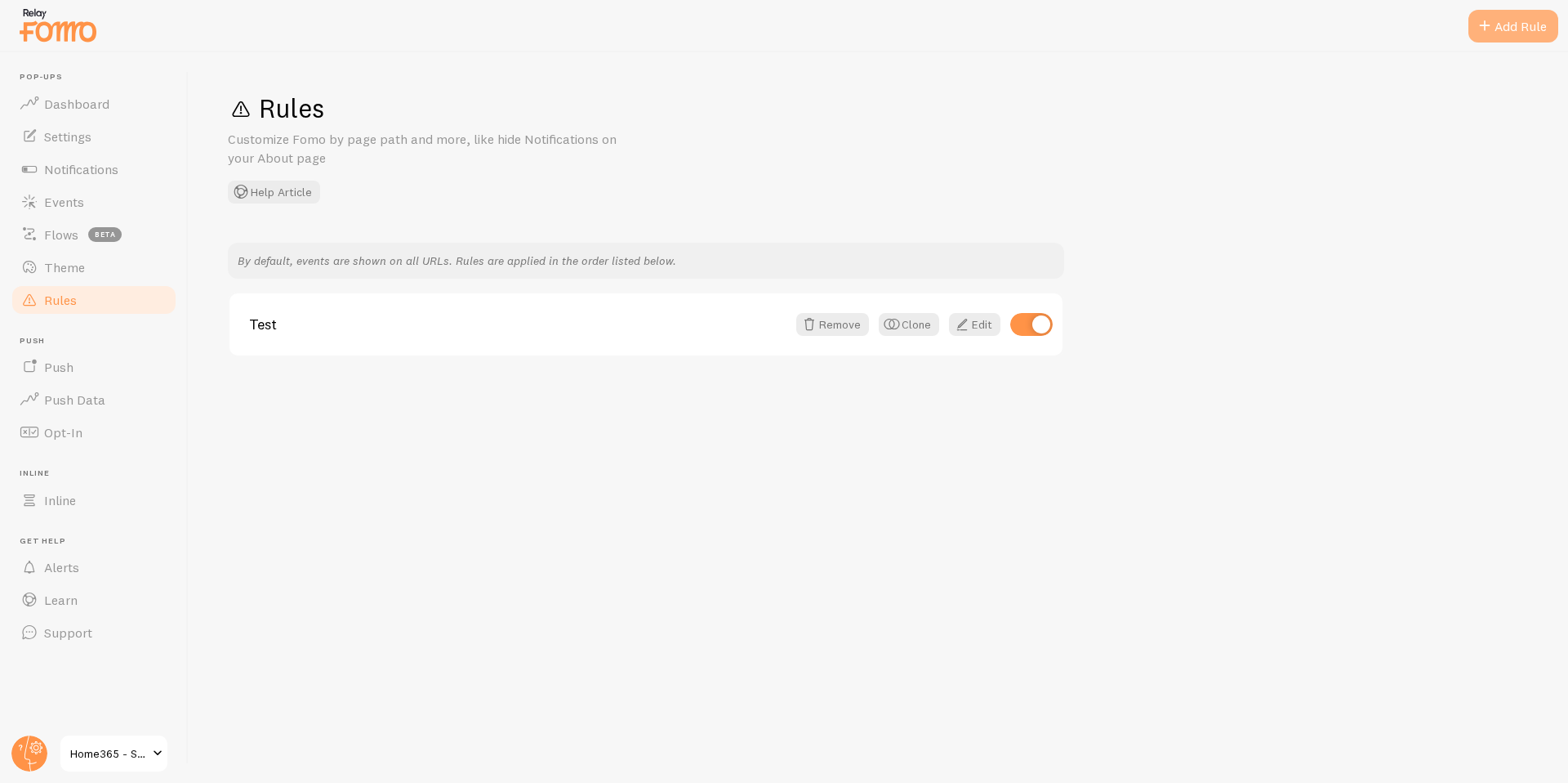
click at [1492, 23] on span at bounding box center [1484, 25] width 20 height 20
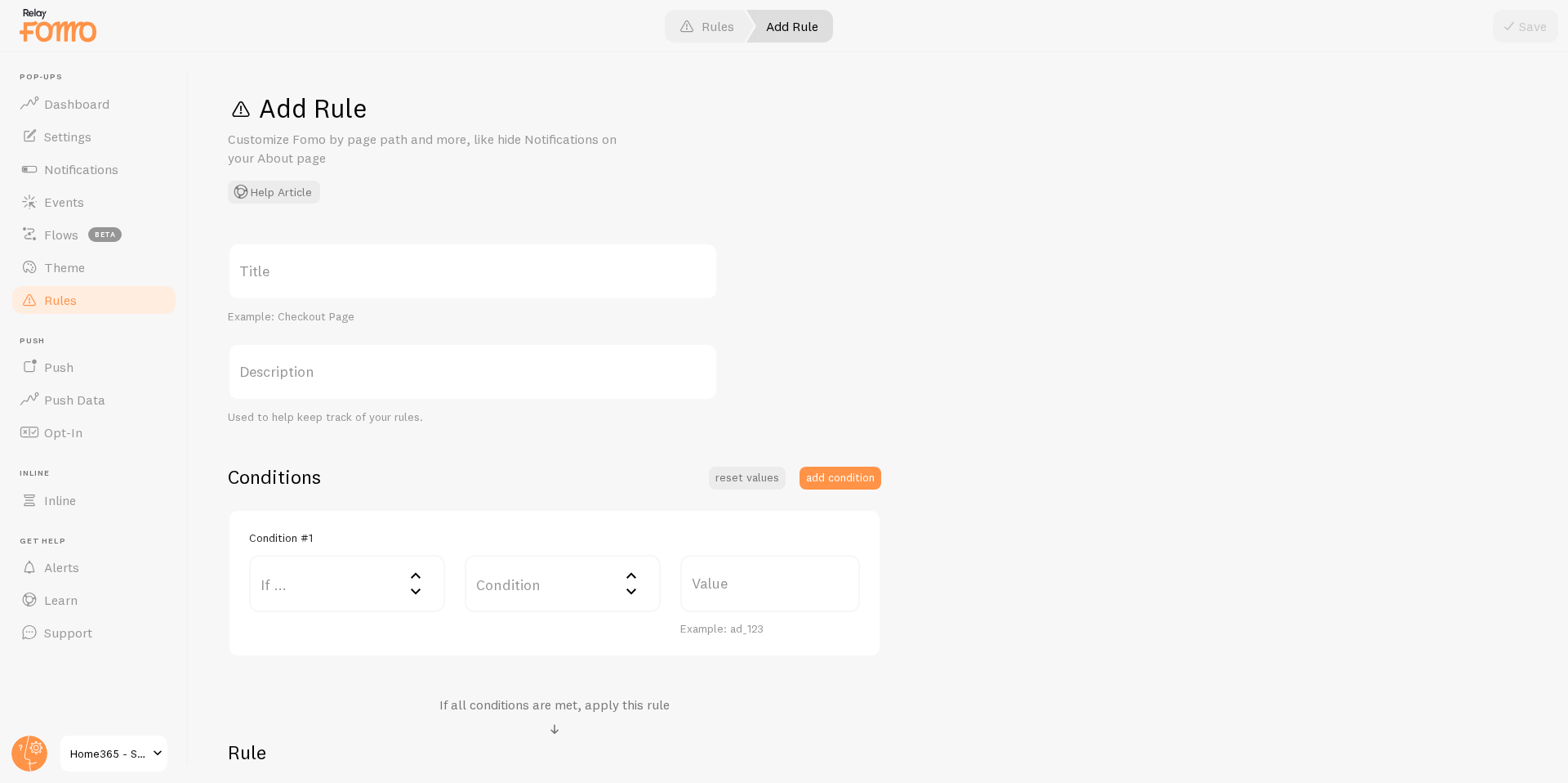
click at [774, 430] on div "Title Example: Checkout Page Description Used to help keep track of your rules.…" at bounding box center [879, 563] width 1301 height 641
click at [71, 189] on link "Events" at bounding box center [93, 202] width 168 height 33
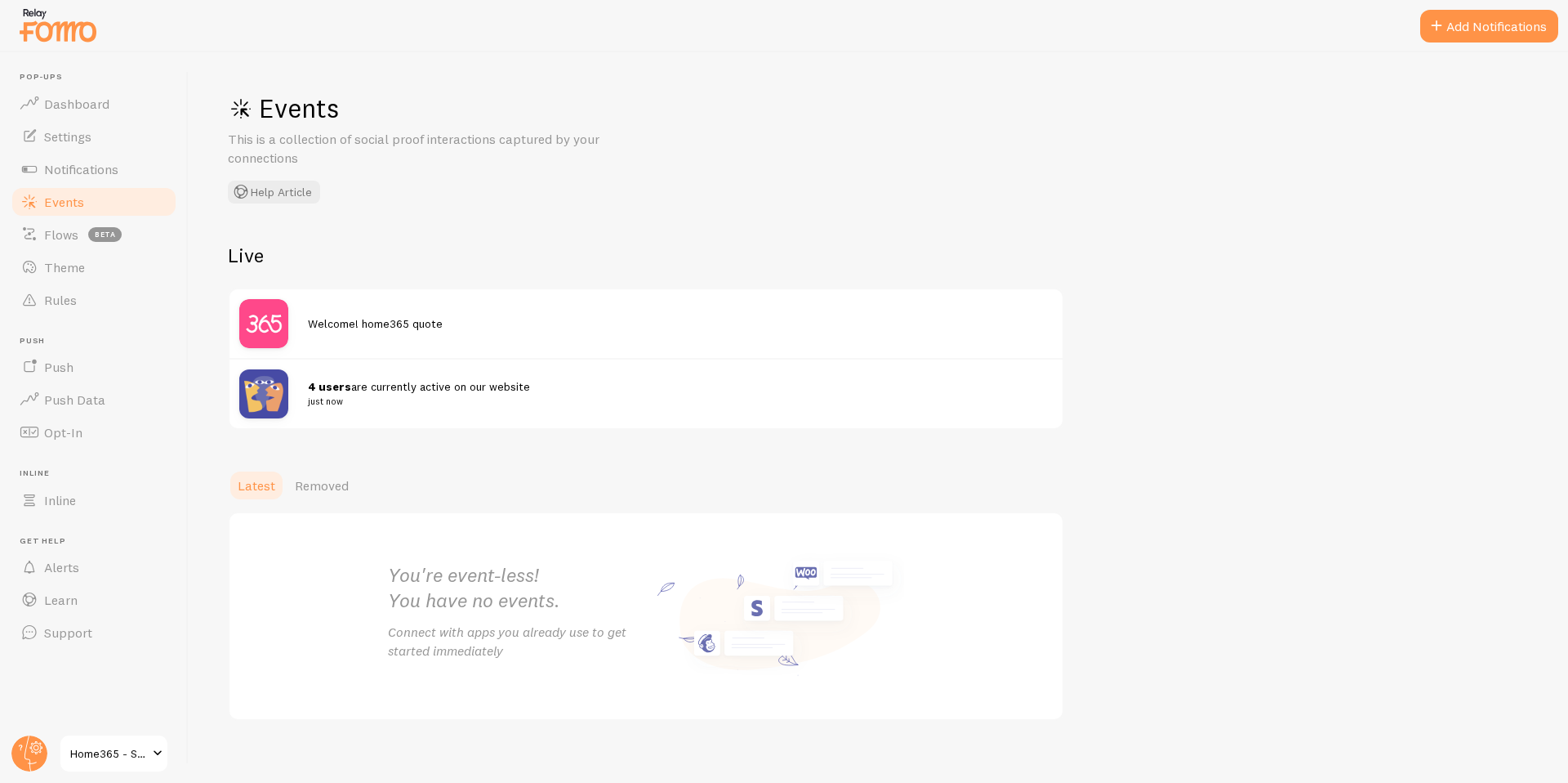
click at [423, 379] on span "4 users are currently active on our website just now" at bounding box center [669, 394] width 725 height 30
drag, startPoint x: 303, startPoint y: 402, endPoint x: 361, endPoint y: 402, distance: 58.0
click at [361, 402] on div "4 users are currently active on our website just now" at bounding box center [645, 392] width 833 height 70
click at [231, 397] on div "4 users are currently active on our website just now" at bounding box center [645, 392] width 833 height 70
click at [67, 302] on span "Rules" at bounding box center [60, 299] width 33 height 16
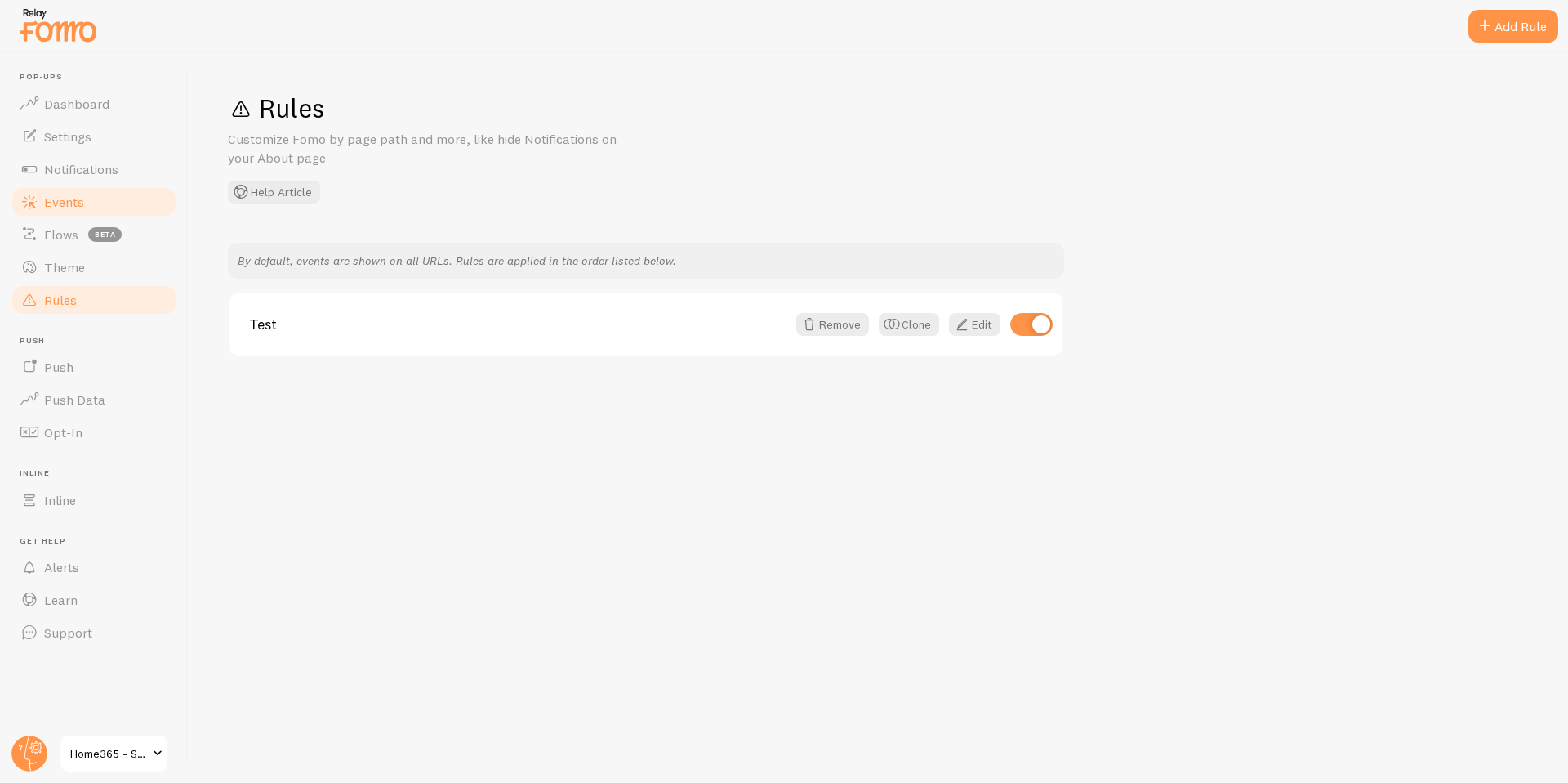
click at [74, 193] on span "Events" at bounding box center [64, 201] width 40 height 16
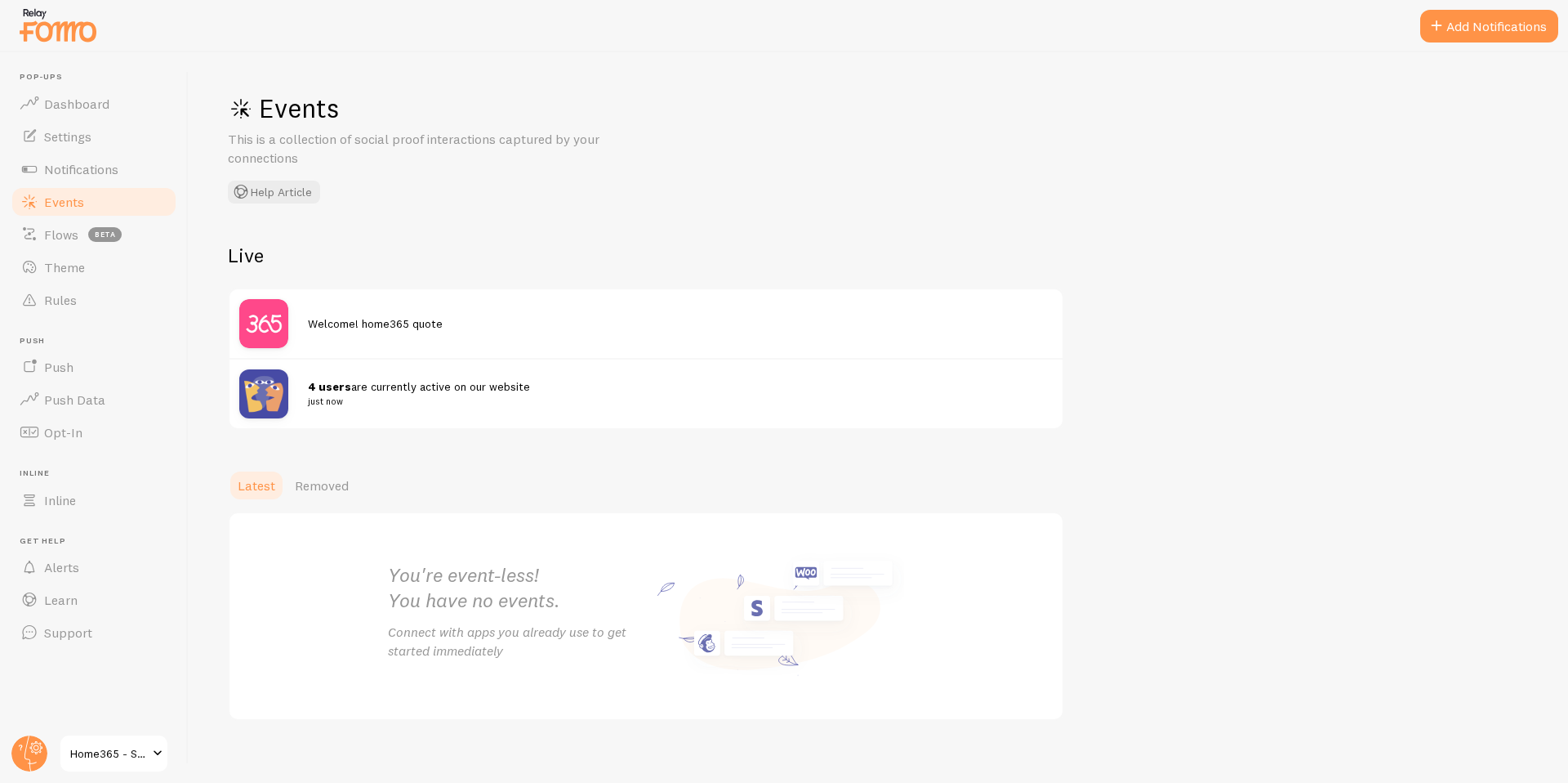
click at [562, 392] on div "4 users are currently active on our website just now" at bounding box center [680, 393] width 745 height 31
click at [284, 395] on img at bounding box center [264, 393] width 49 height 49
click at [316, 484] on span "Removed" at bounding box center [322, 485] width 54 height 16
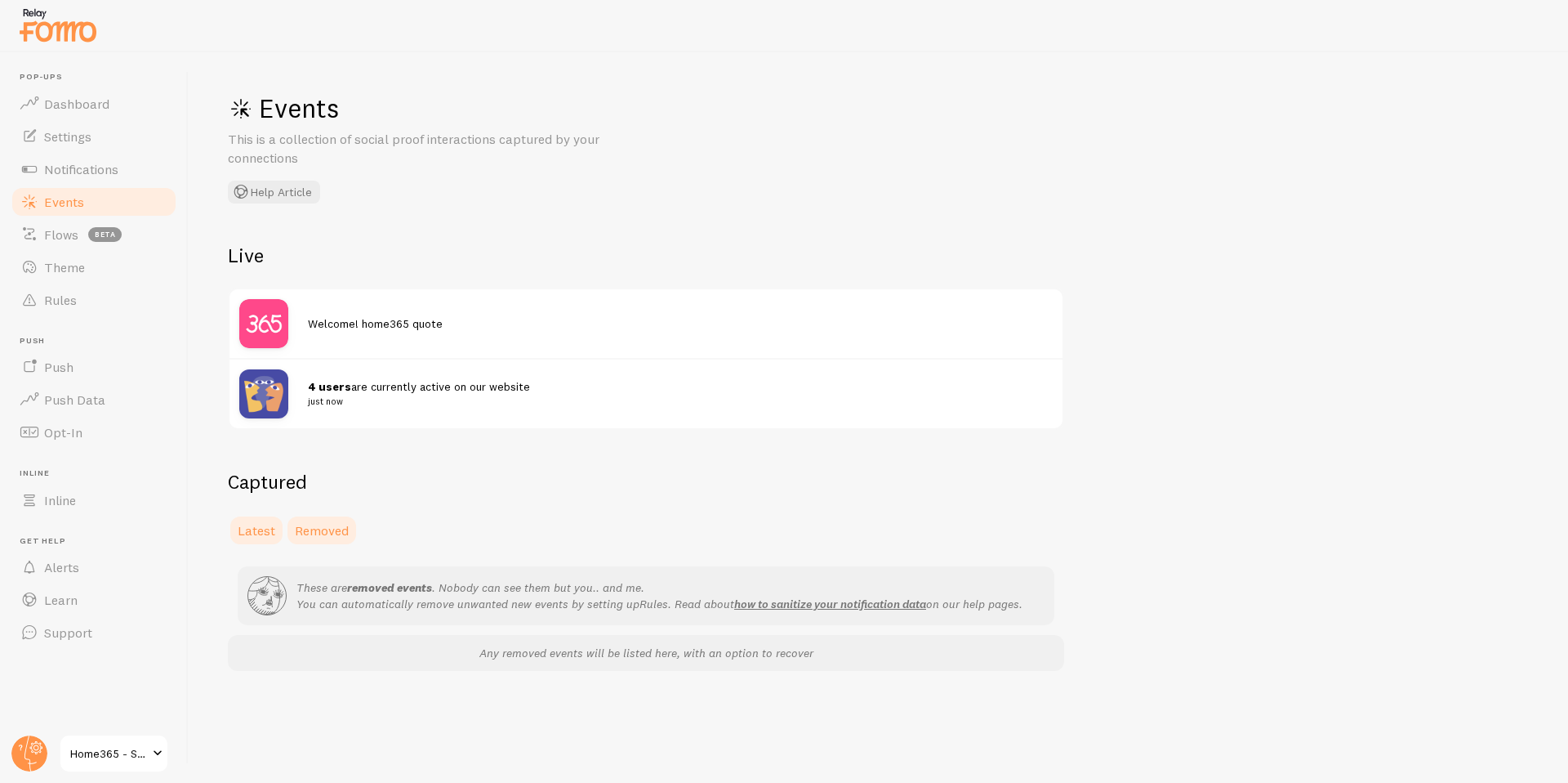
click at [252, 535] on span "Latest" at bounding box center [256, 529] width 38 height 16
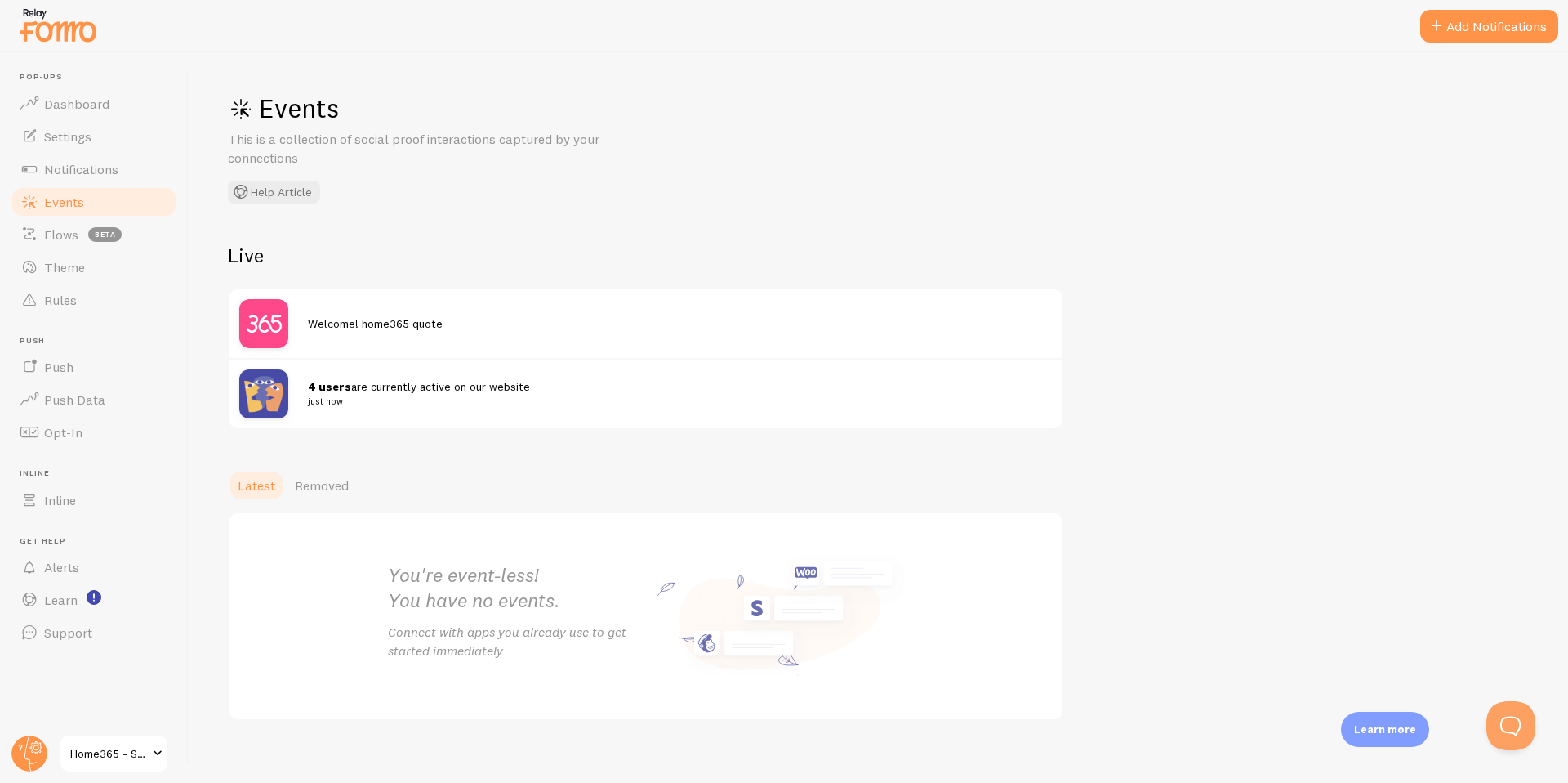
click at [260, 399] on img at bounding box center [264, 393] width 49 height 49
click at [265, 315] on img at bounding box center [264, 324] width 49 height 49
click at [292, 393] on div at bounding box center [273, 393] width 69 height 49
click at [81, 106] on span "Dashboard" at bounding box center [76, 103] width 65 height 16
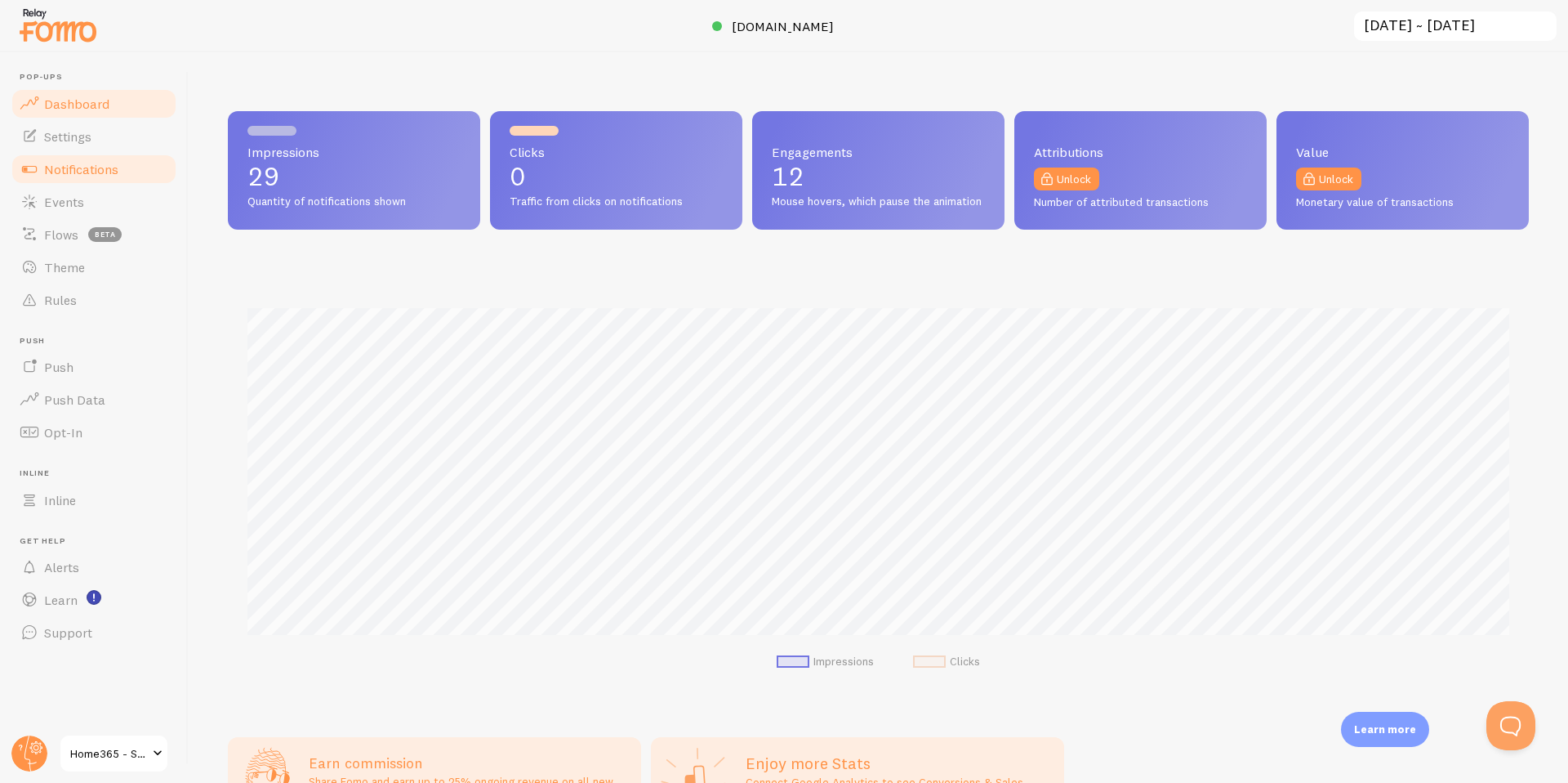
scroll to position [429, 1301]
click at [77, 161] on span "Notifications" at bounding box center [81, 169] width 74 height 16
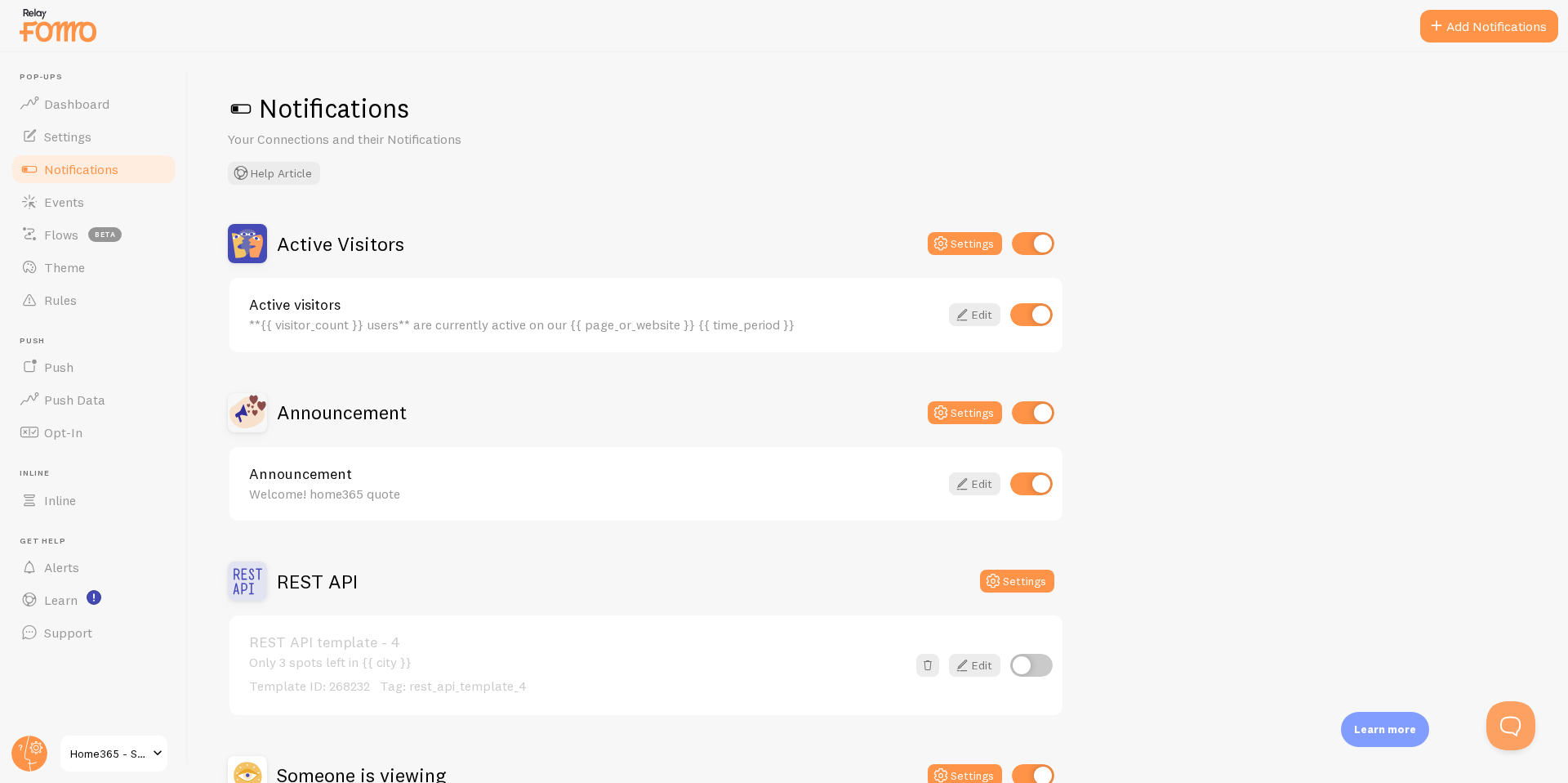
click at [1038, 242] on input "checkbox" at bounding box center [1032, 243] width 42 height 23
checkbox input "false"
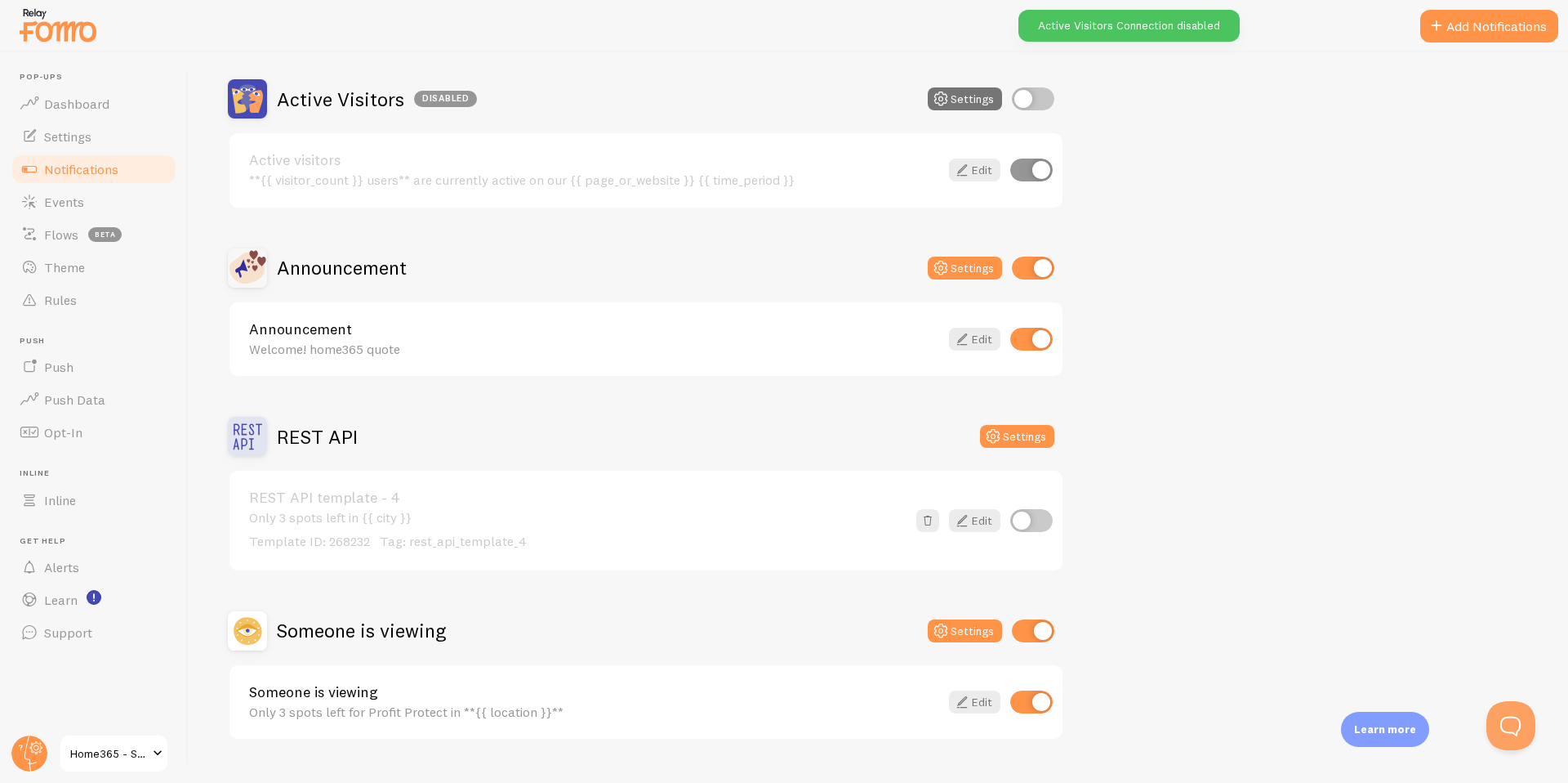
scroll to position [156, 0]
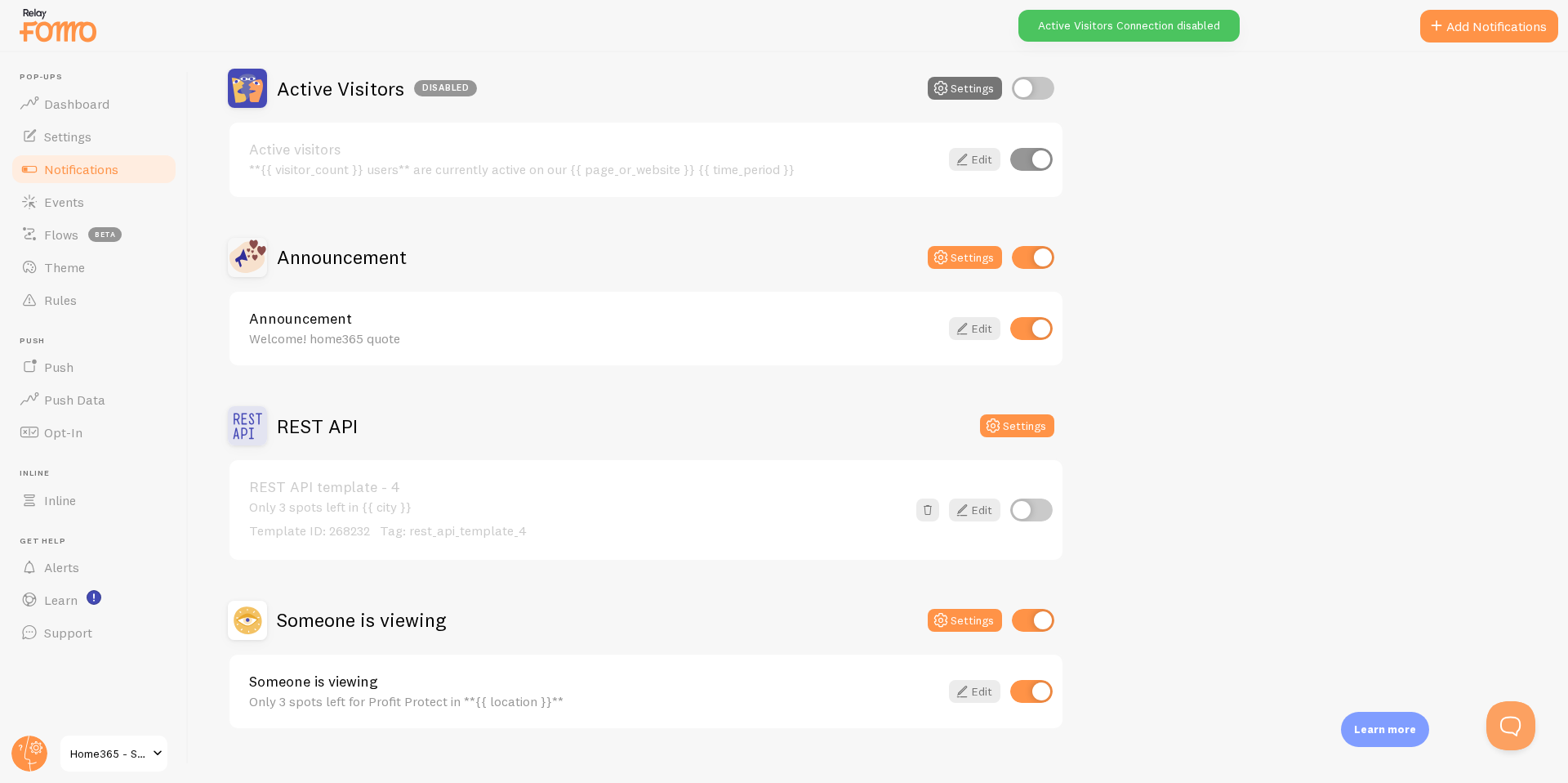
click at [1039, 617] on input "checkbox" at bounding box center [1032, 620] width 42 height 23
checkbox input "false"
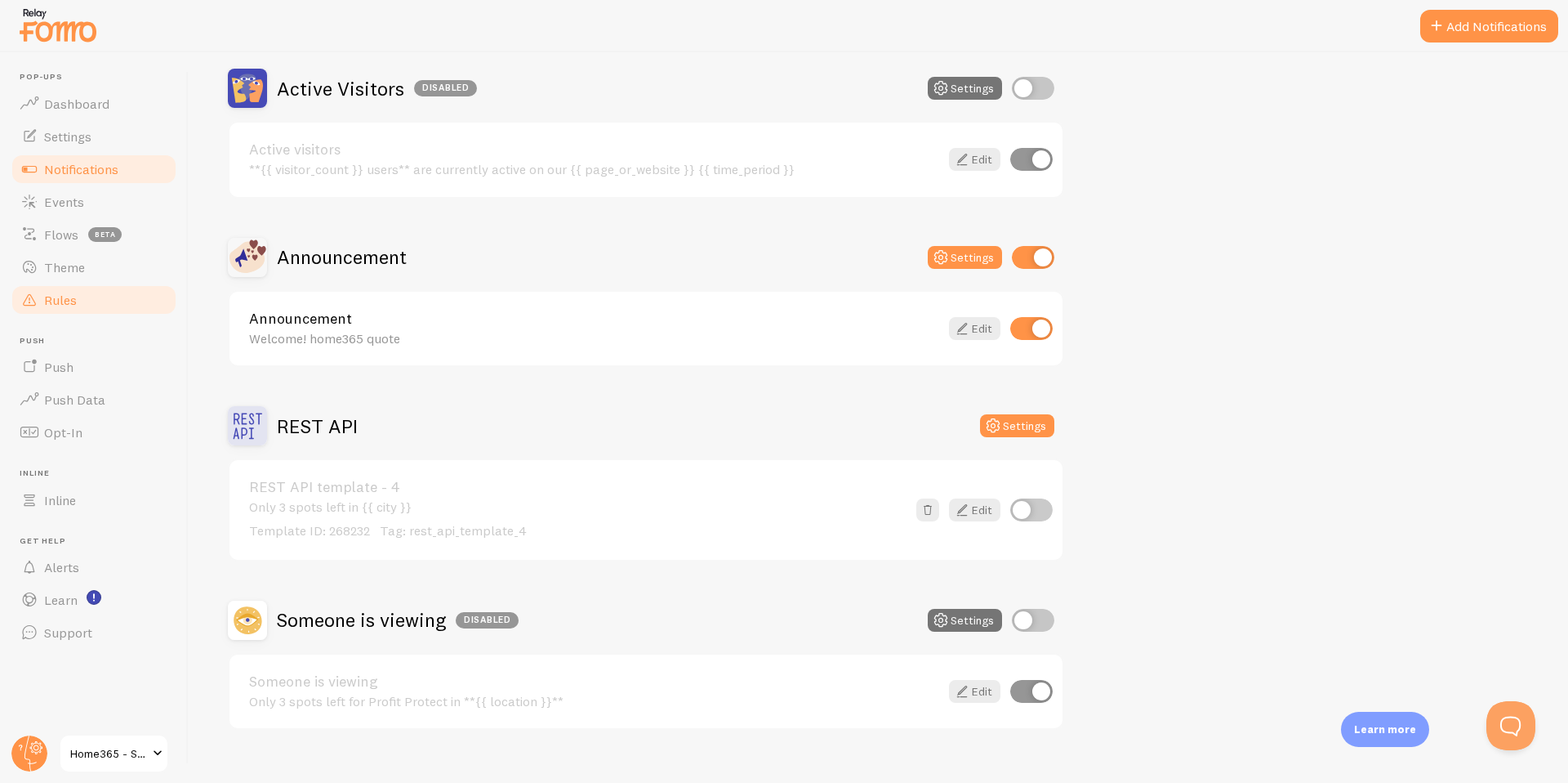
click at [52, 294] on span "Rules" at bounding box center [60, 299] width 33 height 16
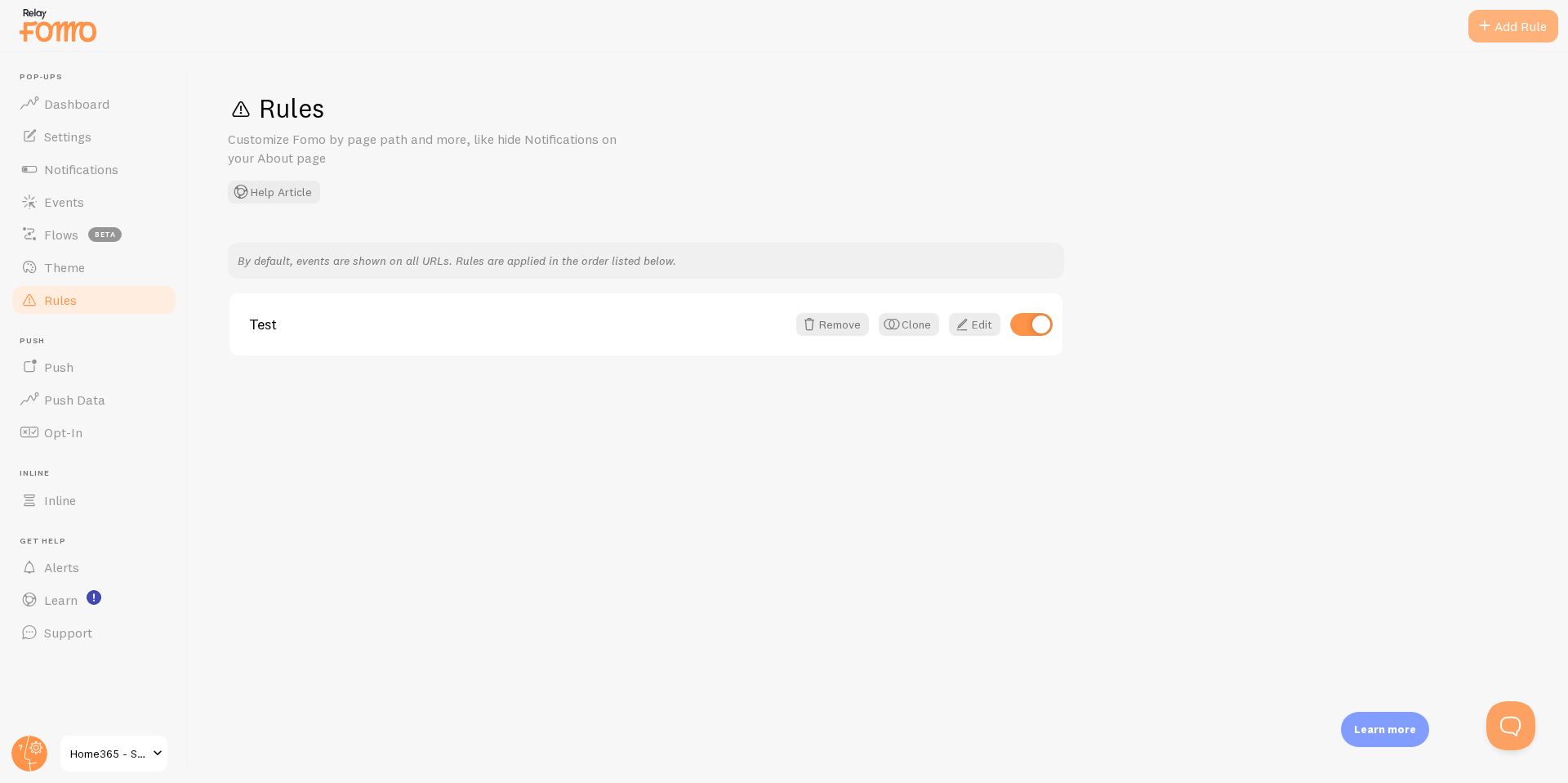
click at [1528, 16] on div "Add Rule" at bounding box center [1512, 25] width 90 height 33
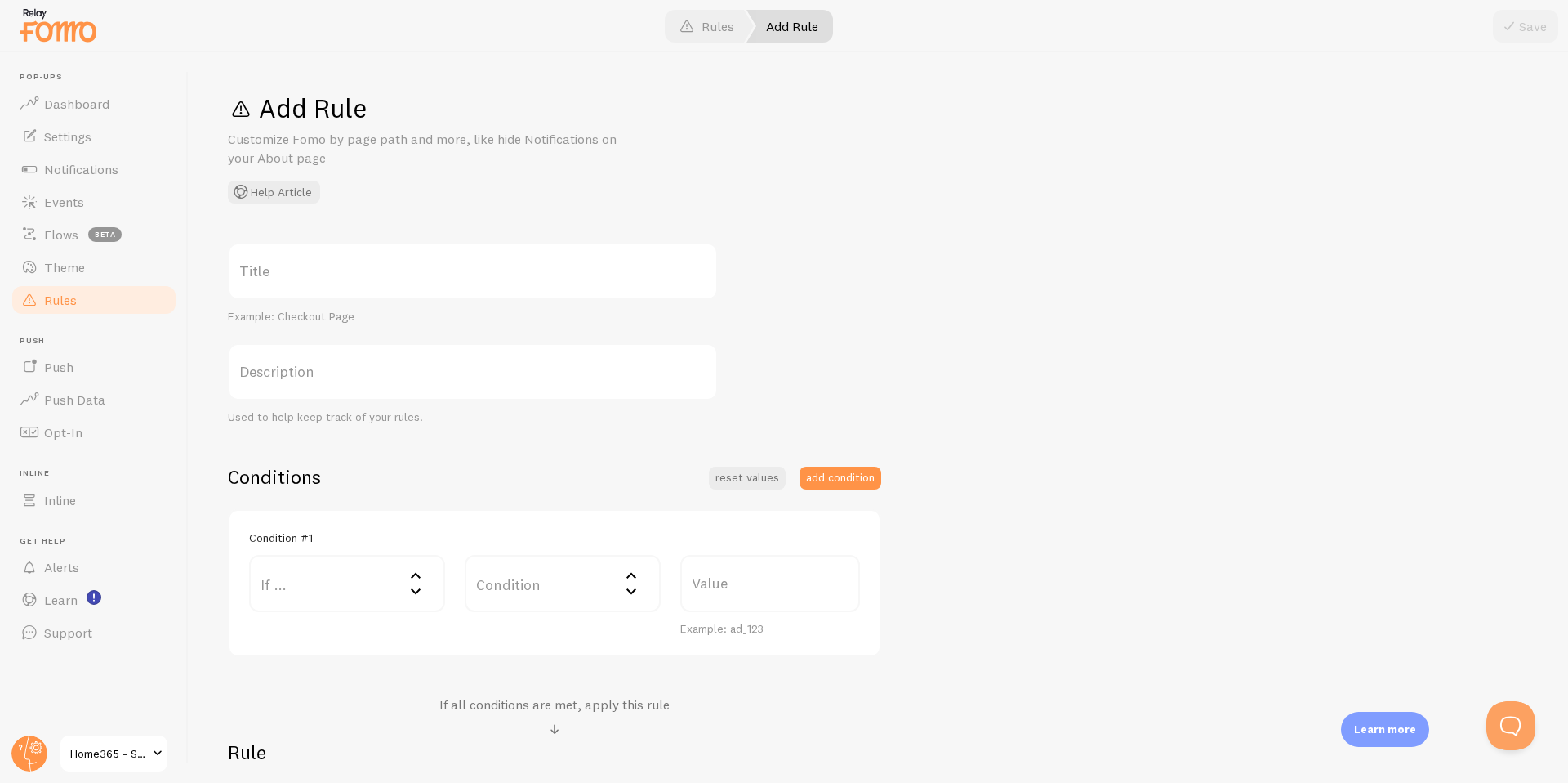
click at [397, 288] on label "Title" at bounding box center [473, 271] width 490 height 58
click at [397, 288] on input "Title" at bounding box center [473, 271] width 490 height 58
click at [397, 278] on label "Title" at bounding box center [473, 271] width 490 height 58
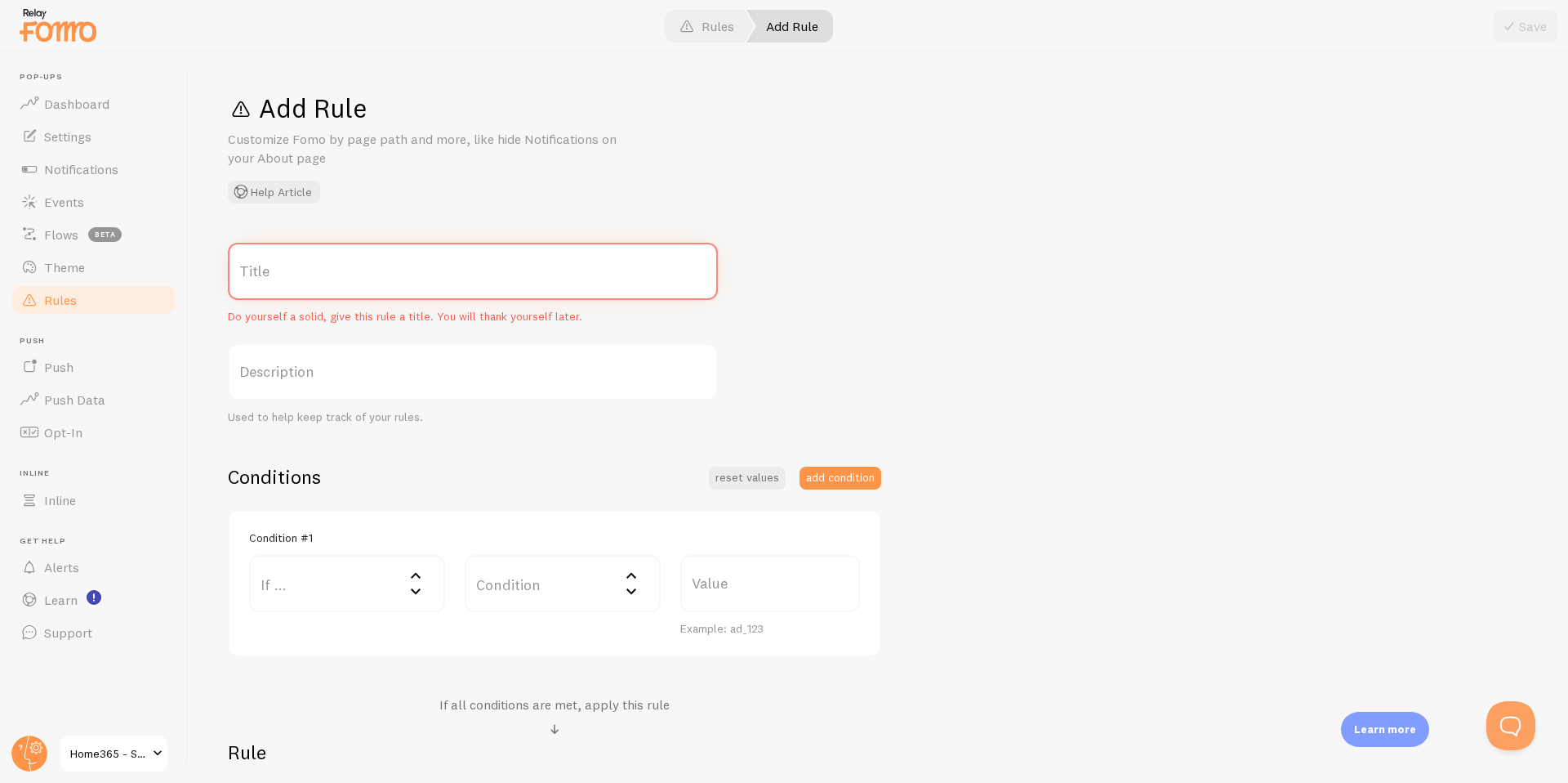
click at [397, 278] on input "Title" at bounding box center [473, 271] width 490 height 58
type input "test2"
click at [500, 473] on div "Conditions reset values add condition" at bounding box center [554, 476] width 653 height 25
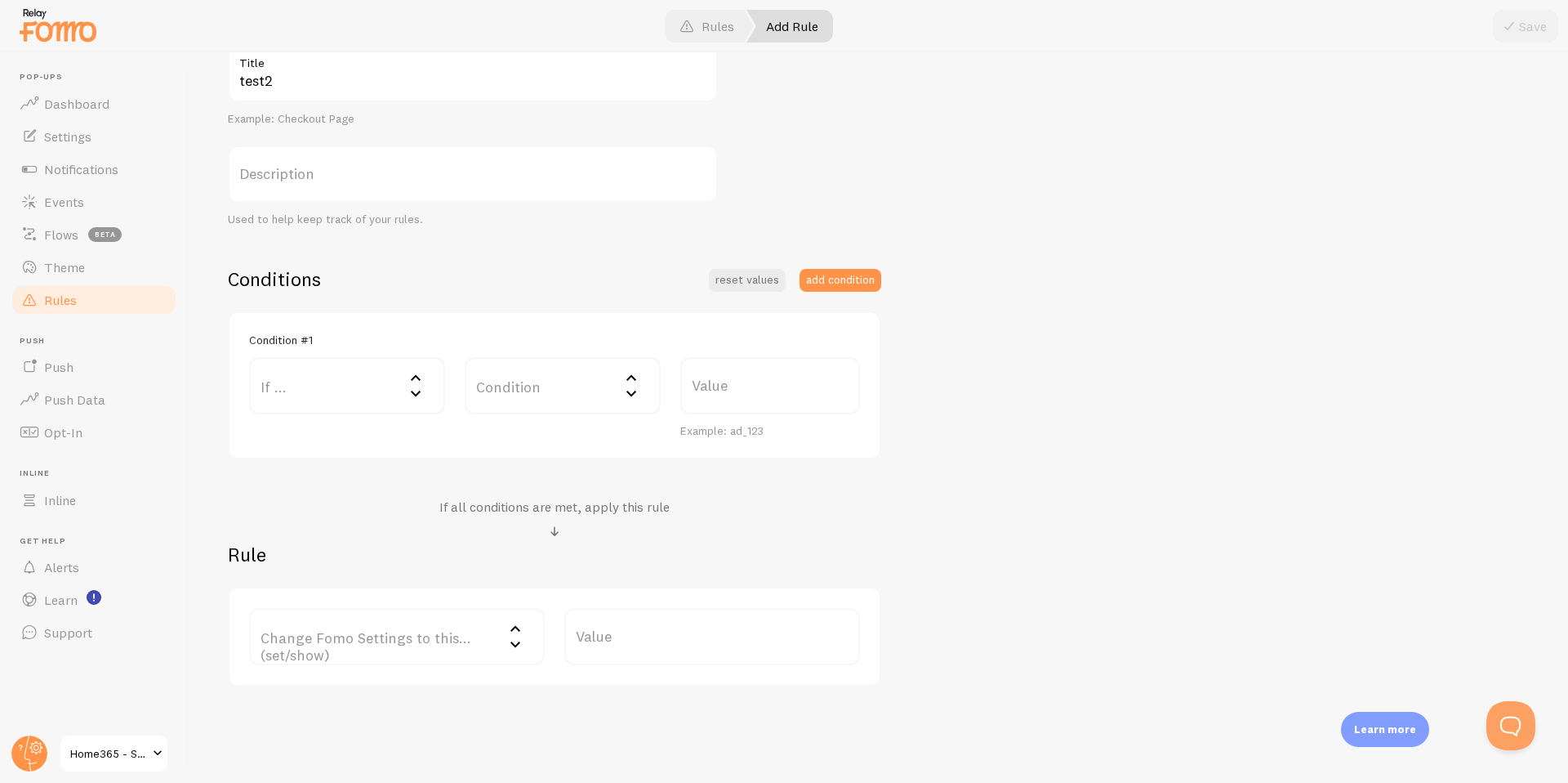
scroll to position [245, 0]
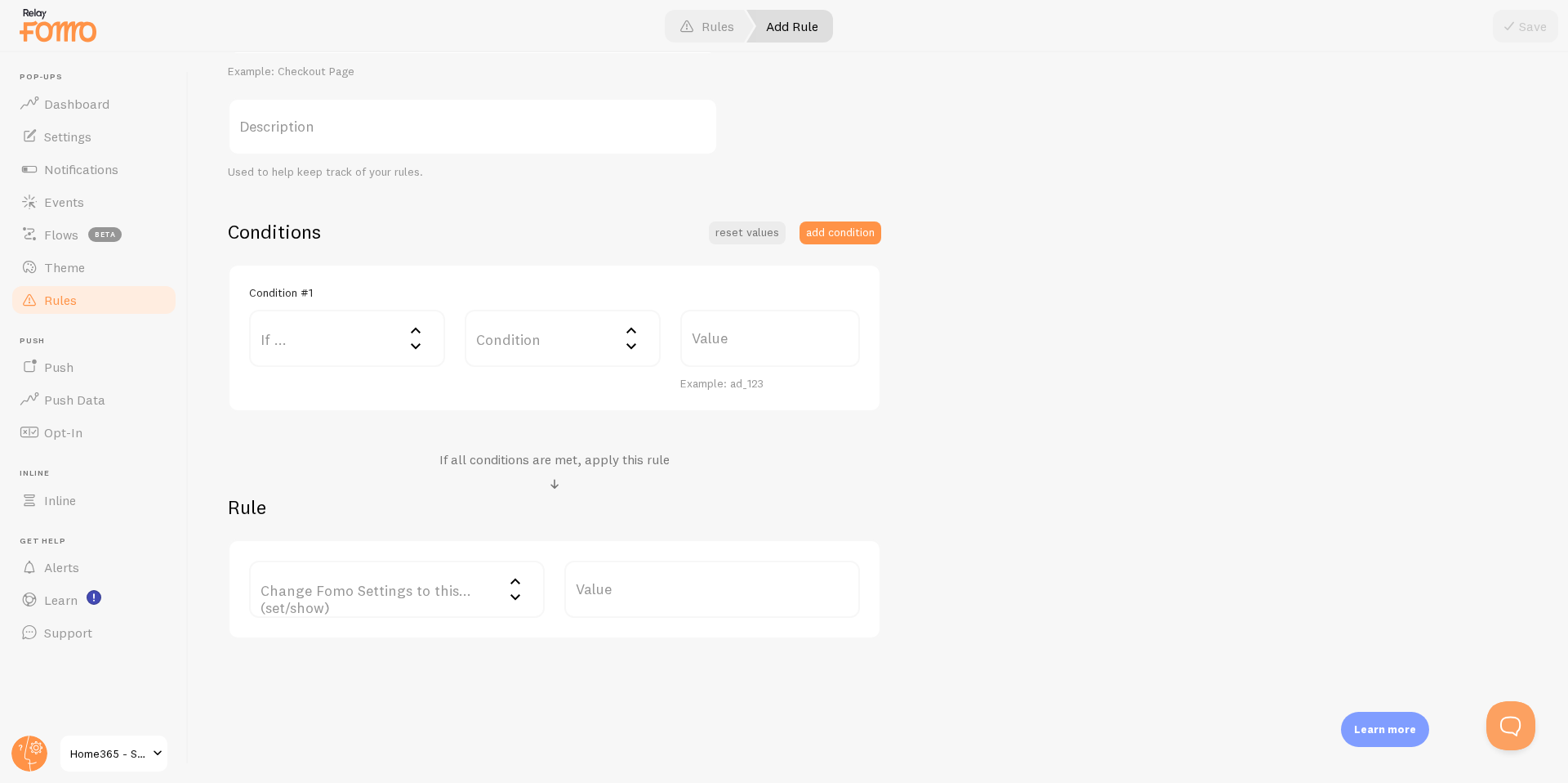
click at [345, 351] on label "If ..." at bounding box center [347, 338] width 196 height 58
click at [327, 394] on li "URL Path" at bounding box center [347, 391] width 192 height 28
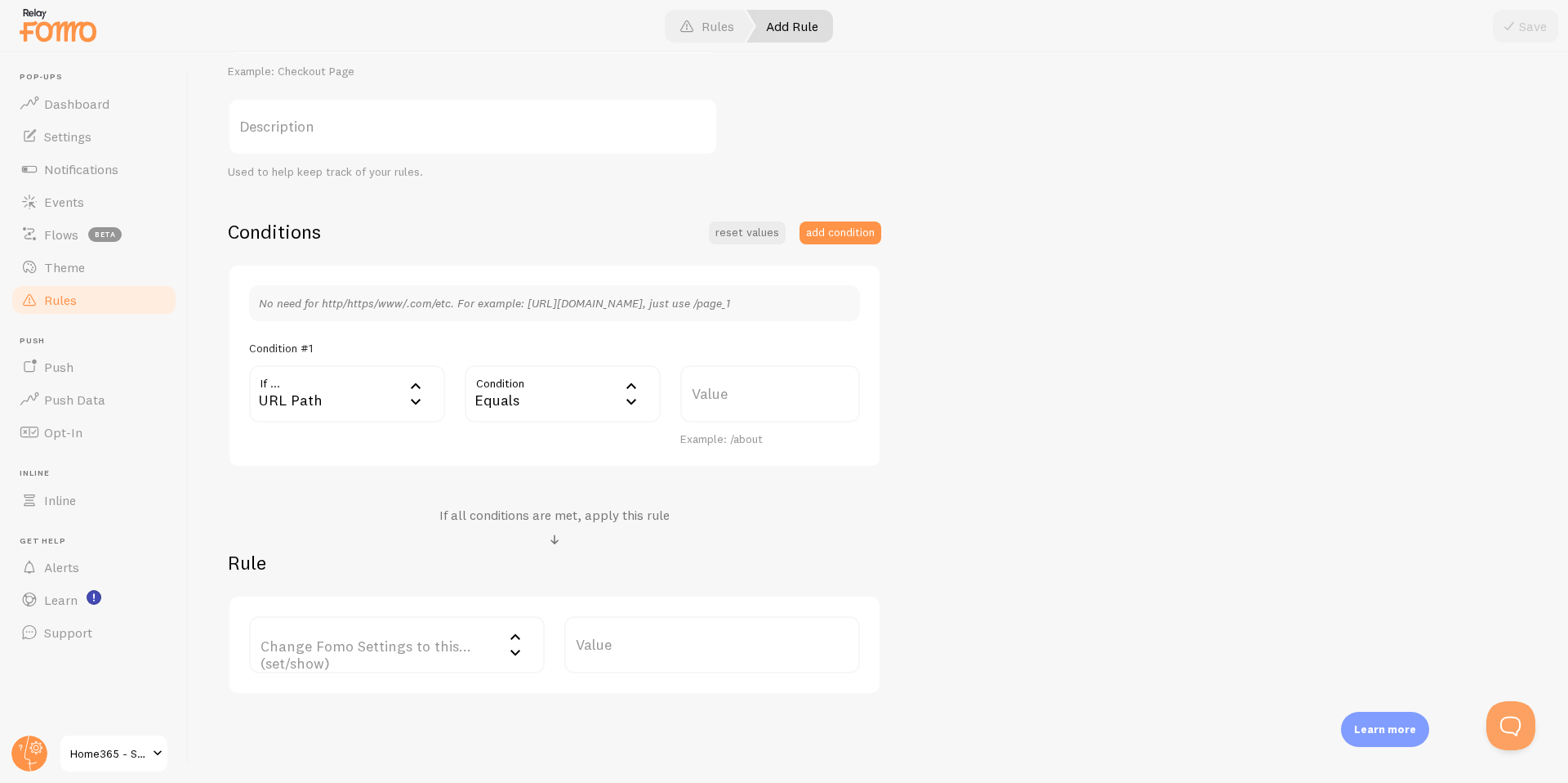
click at [581, 387] on div "Equals" at bounding box center [563, 393] width 196 height 58
click at [549, 528] on li "Contains" at bounding box center [563, 530] width 192 height 28
click at [759, 394] on label "Value" at bounding box center [769, 393] width 180 height 58
click at [759, 394] on input "Value" at bounding box center [769, 393] width 180 height 58
paste input "gender"
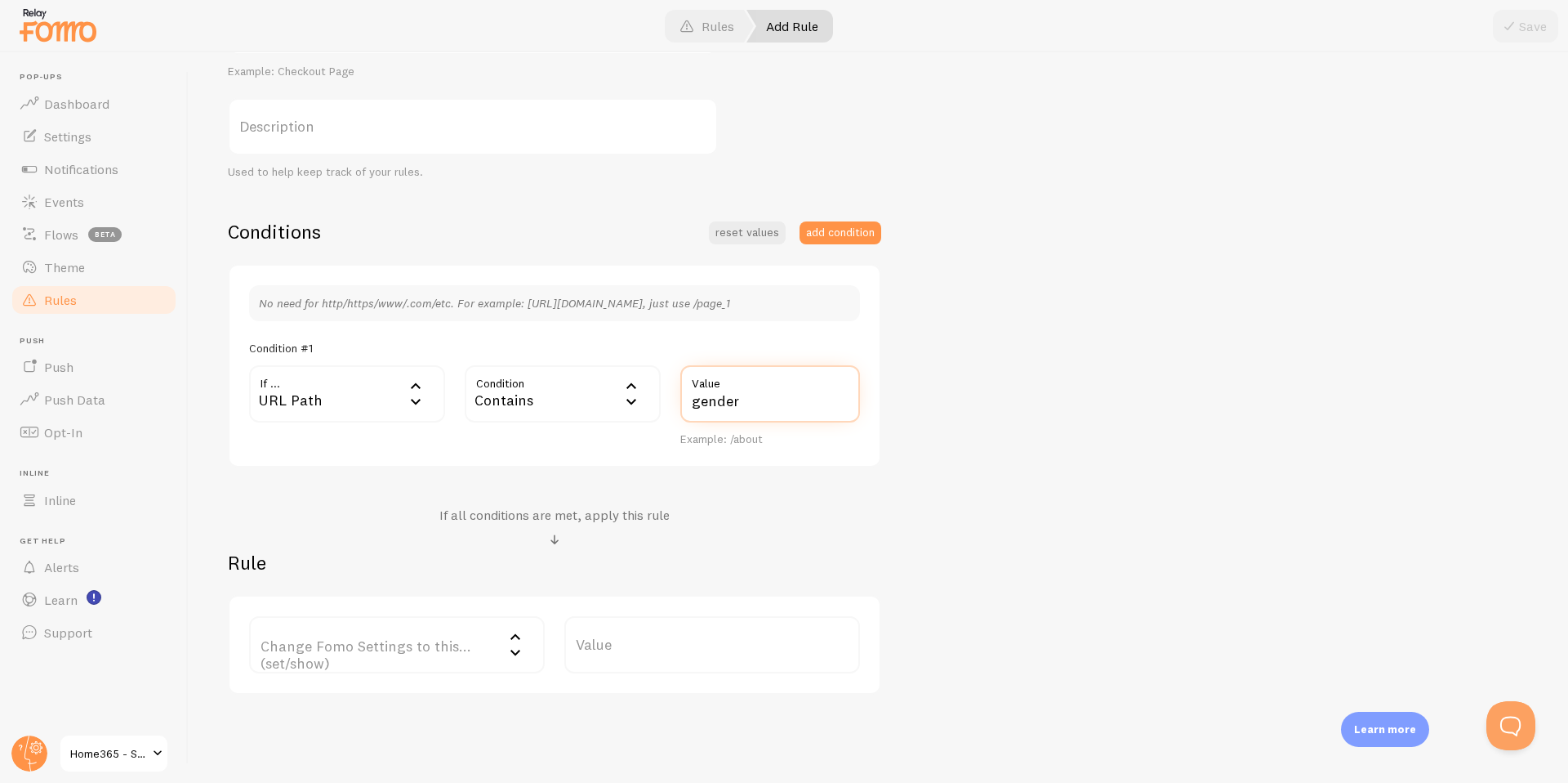
click at [720, 408] on input "gender" at bounding box center [769, 393] width 180 height 58
paste input "/profile-"
type input "/profile-gender"
click at [449, 645] on label "Change Fomo Settings to this... (set/show)" at bounding box center [397, 644] width 296 height 58
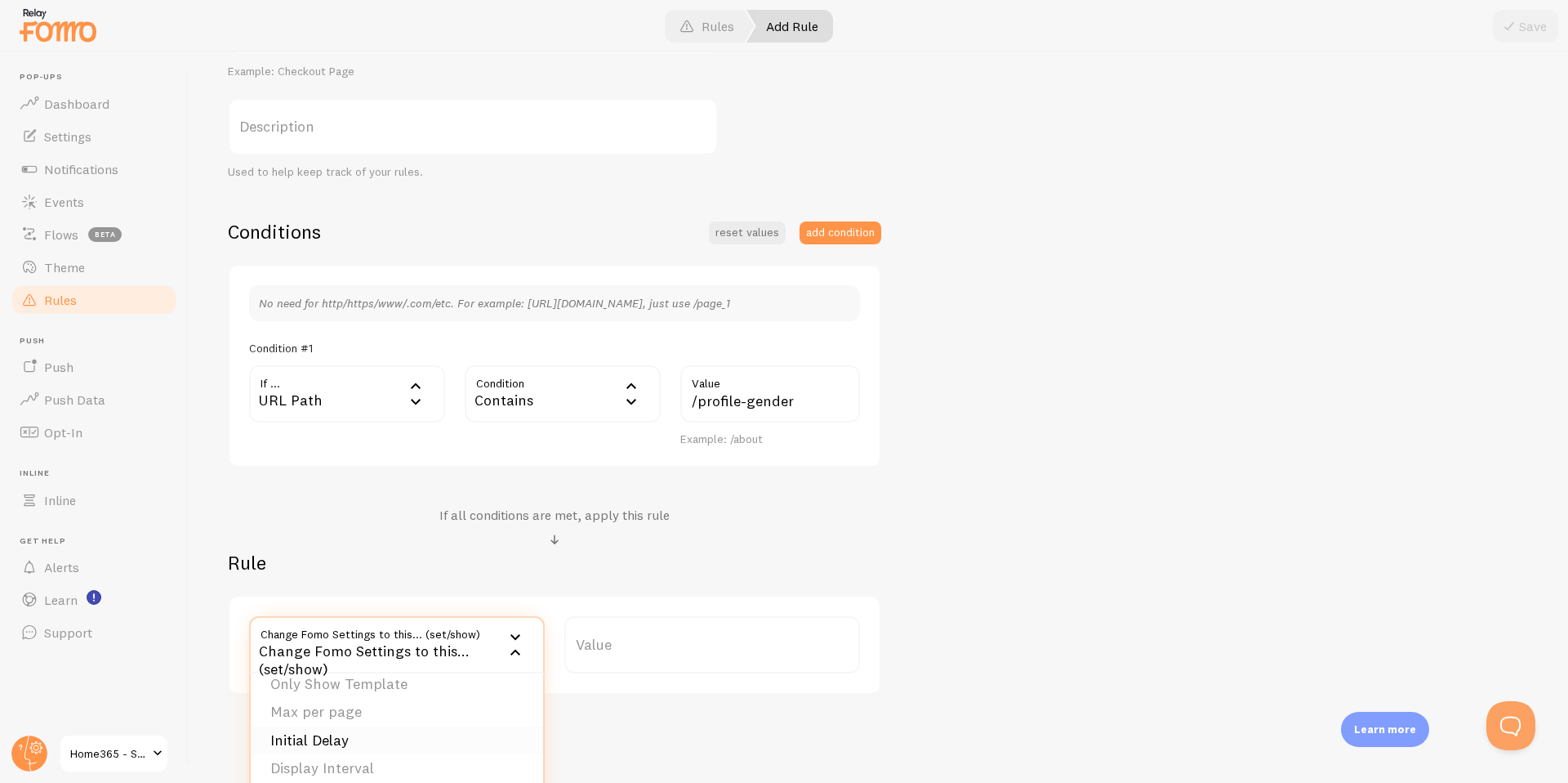
scroll to position [64, 0]
click at [373, 686] on li "Only Show Template" at bounding box center [397, 689] width 292 height 28
click at [653, 665] on label "Template" at bounding box center [712, 644] width 296 height 58
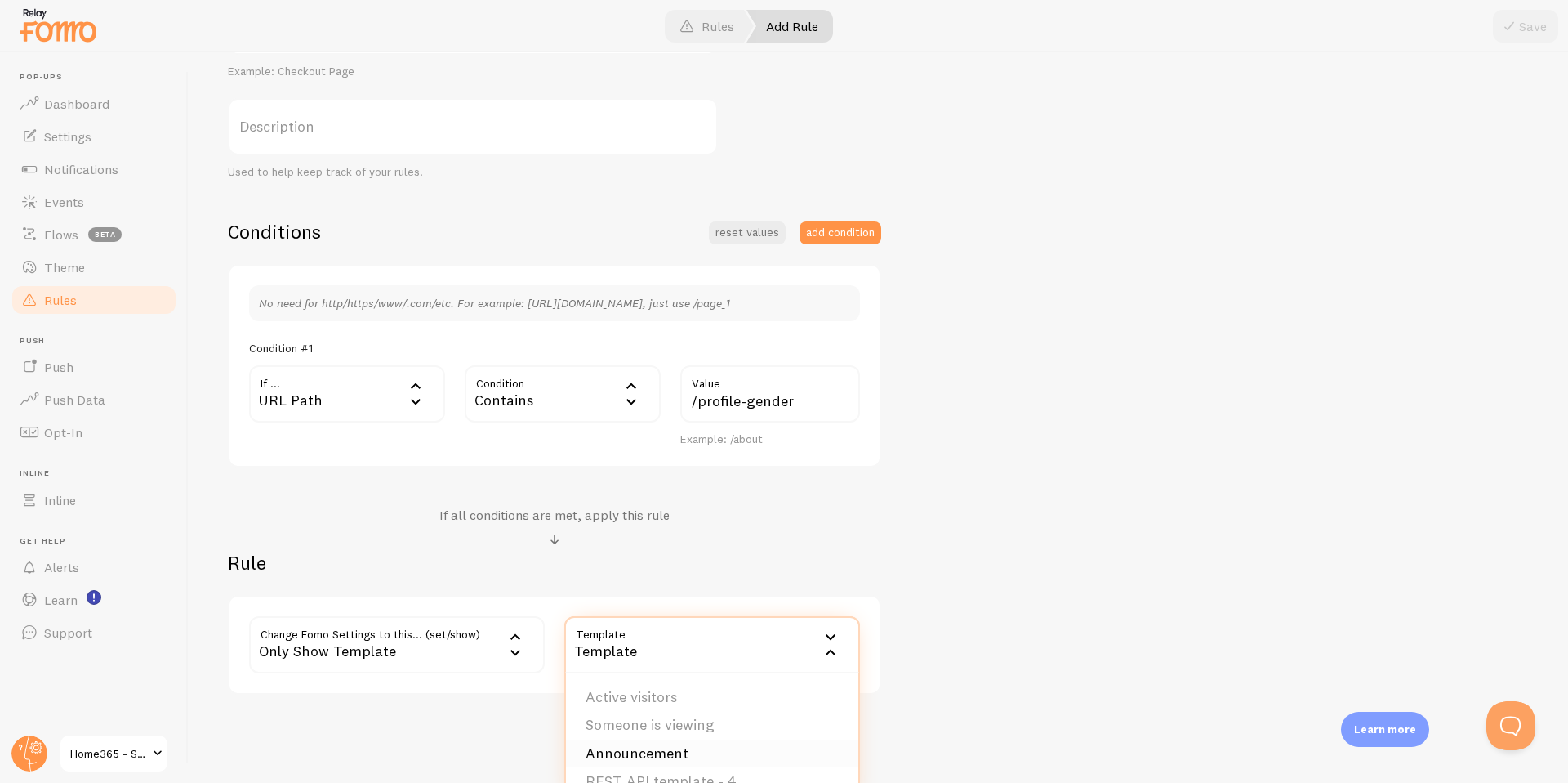
click at [652, 752] on li "Announcement" at bounding box center [712, 754] width 292 height 28
click at [1536, 27] on button "Save" at bounding box center [1525, 25] width 65 height 33
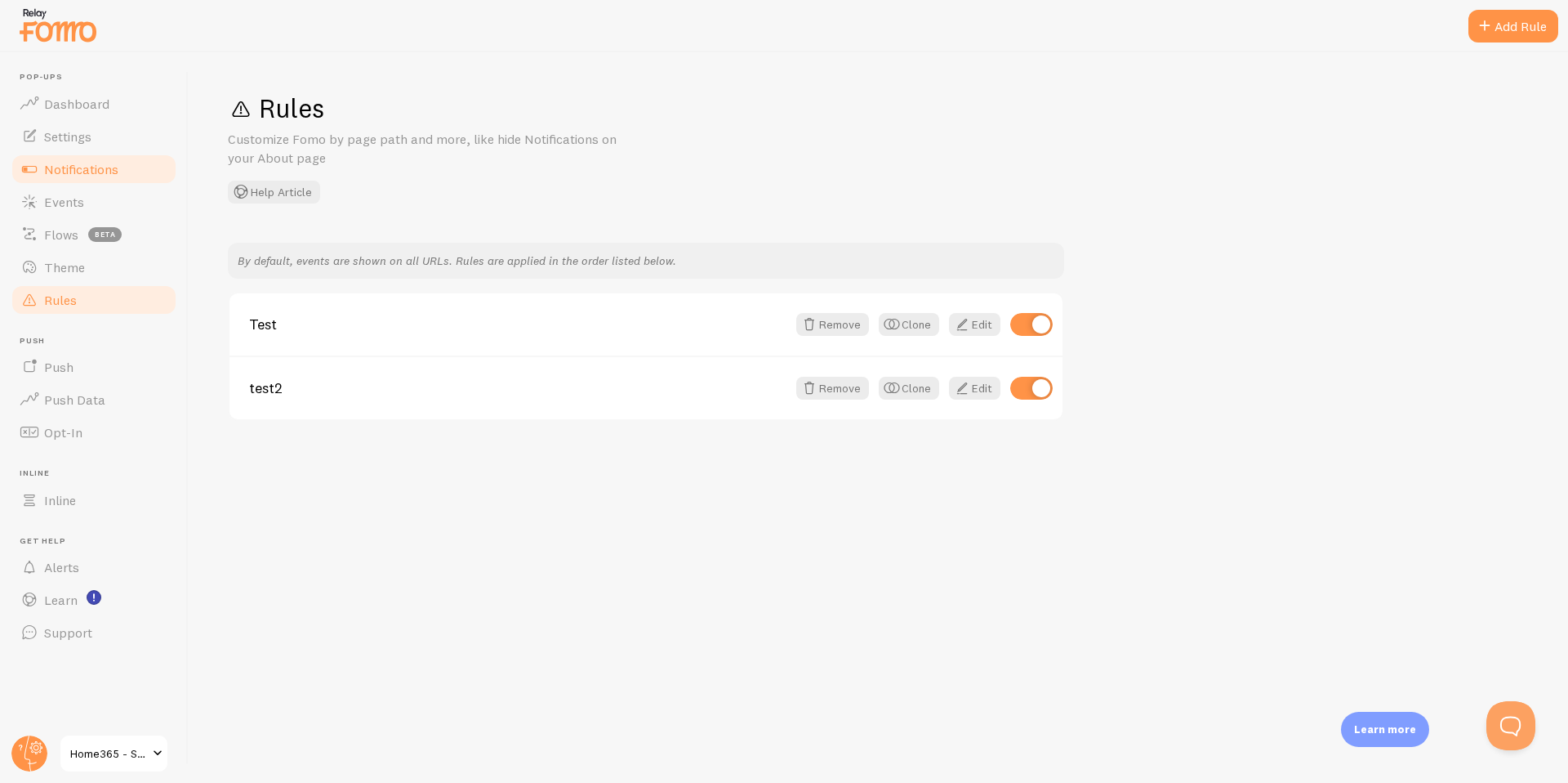
click at [90, 164] on span "Notifications" at bounding box center [81, 169] width 74 height 16
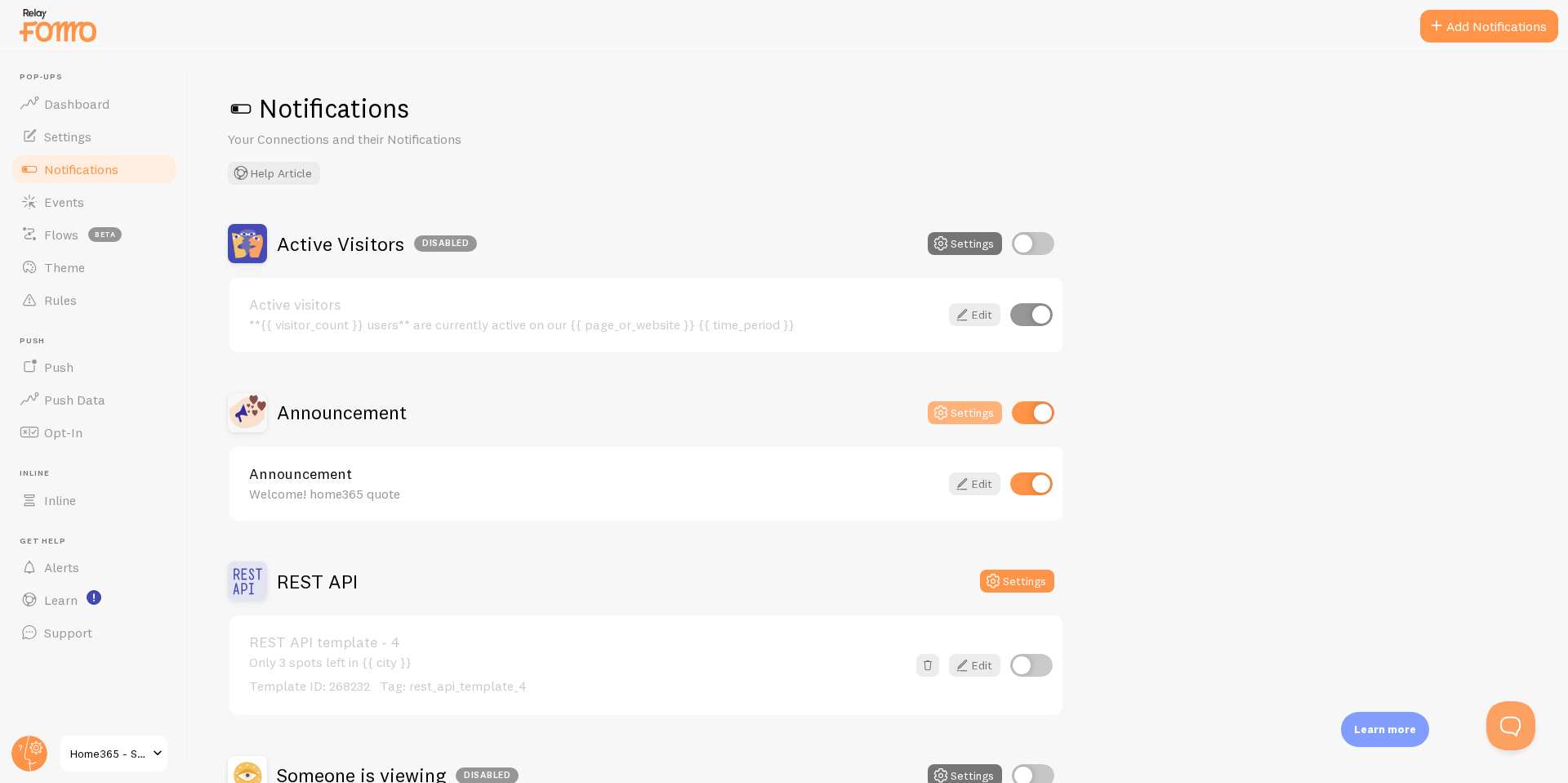
click at [976, 422] on button "Settings" at bounding box center [965, 412] width 74 height 23
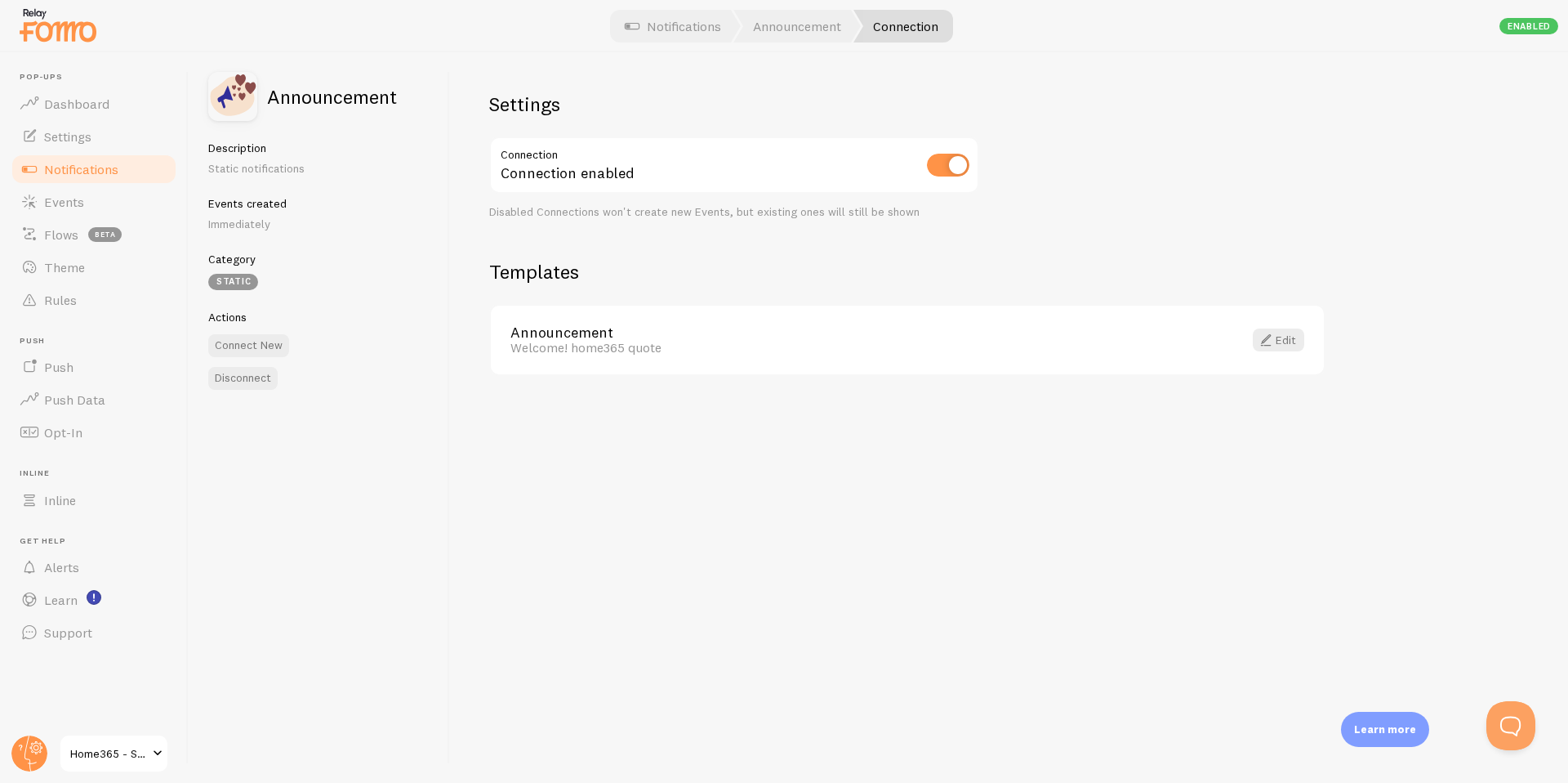
click at [613, 339] on link "Announcement" at bounding box center [867, 333] width 713 height 15
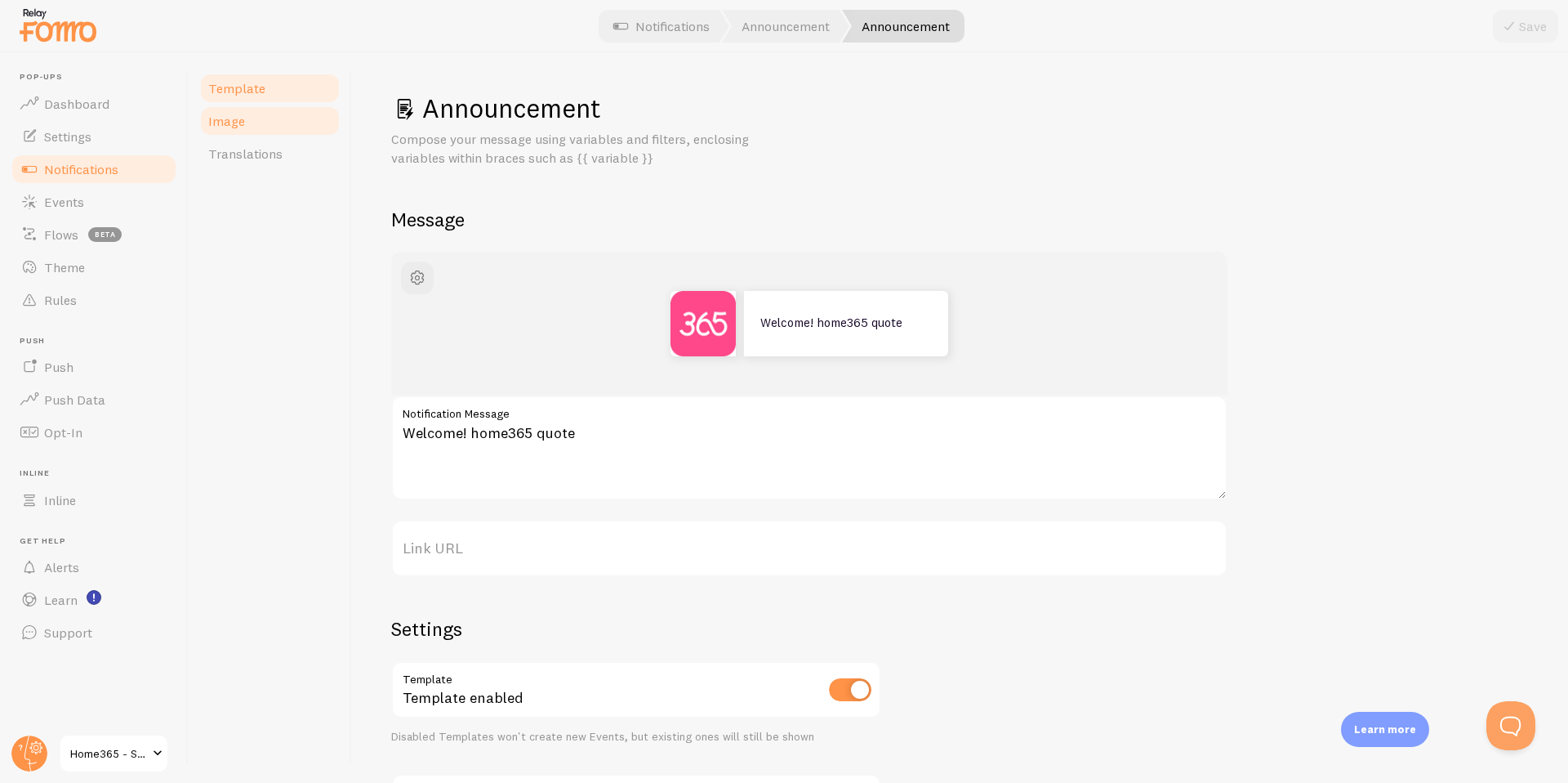
click at [239, 126] on span "Image" at bounding box center [226, 121] width 37 height 16
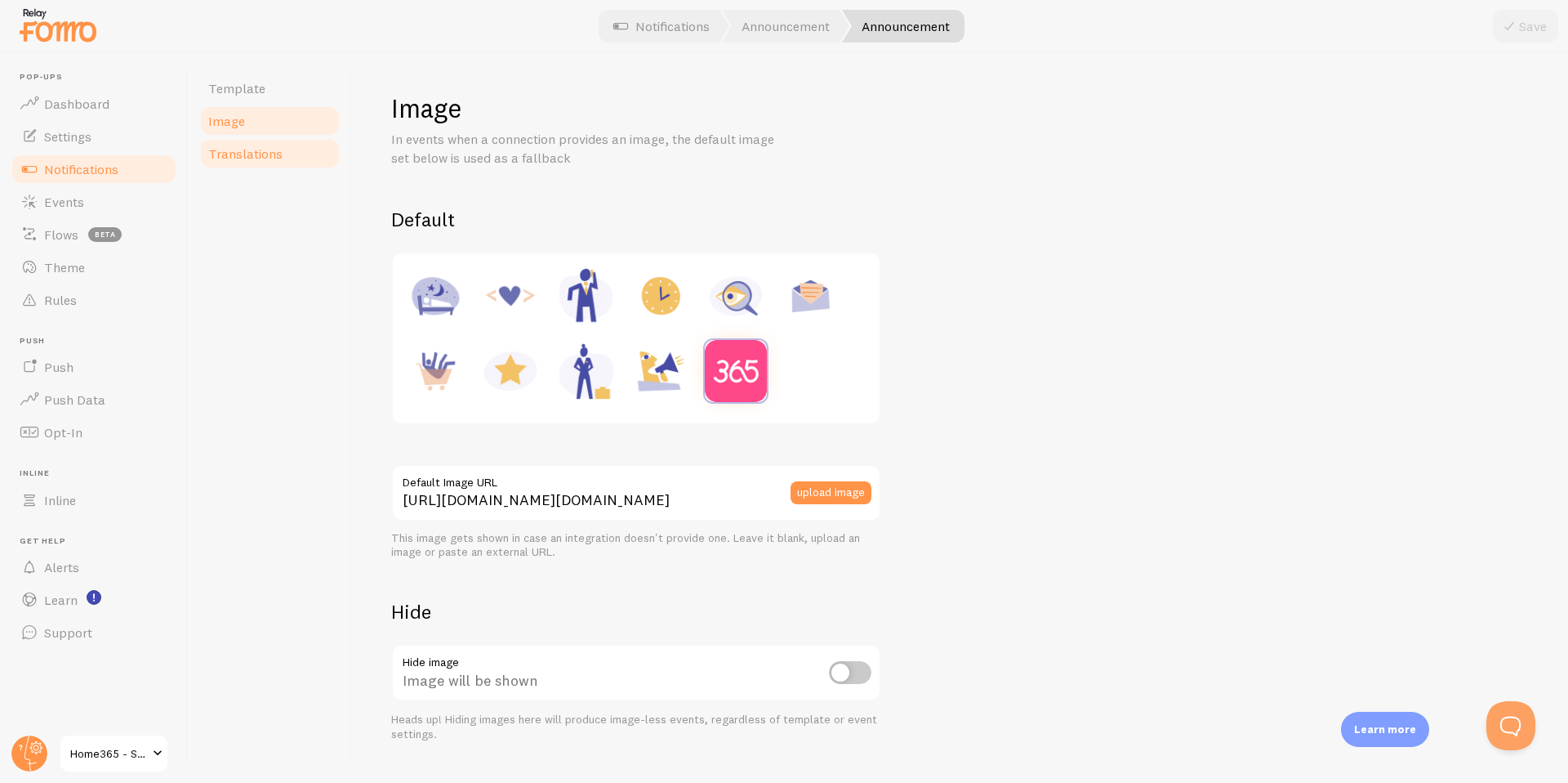
click at [239, 162] on link "Translations" at bounding box center [270, 153] width 143 height 33
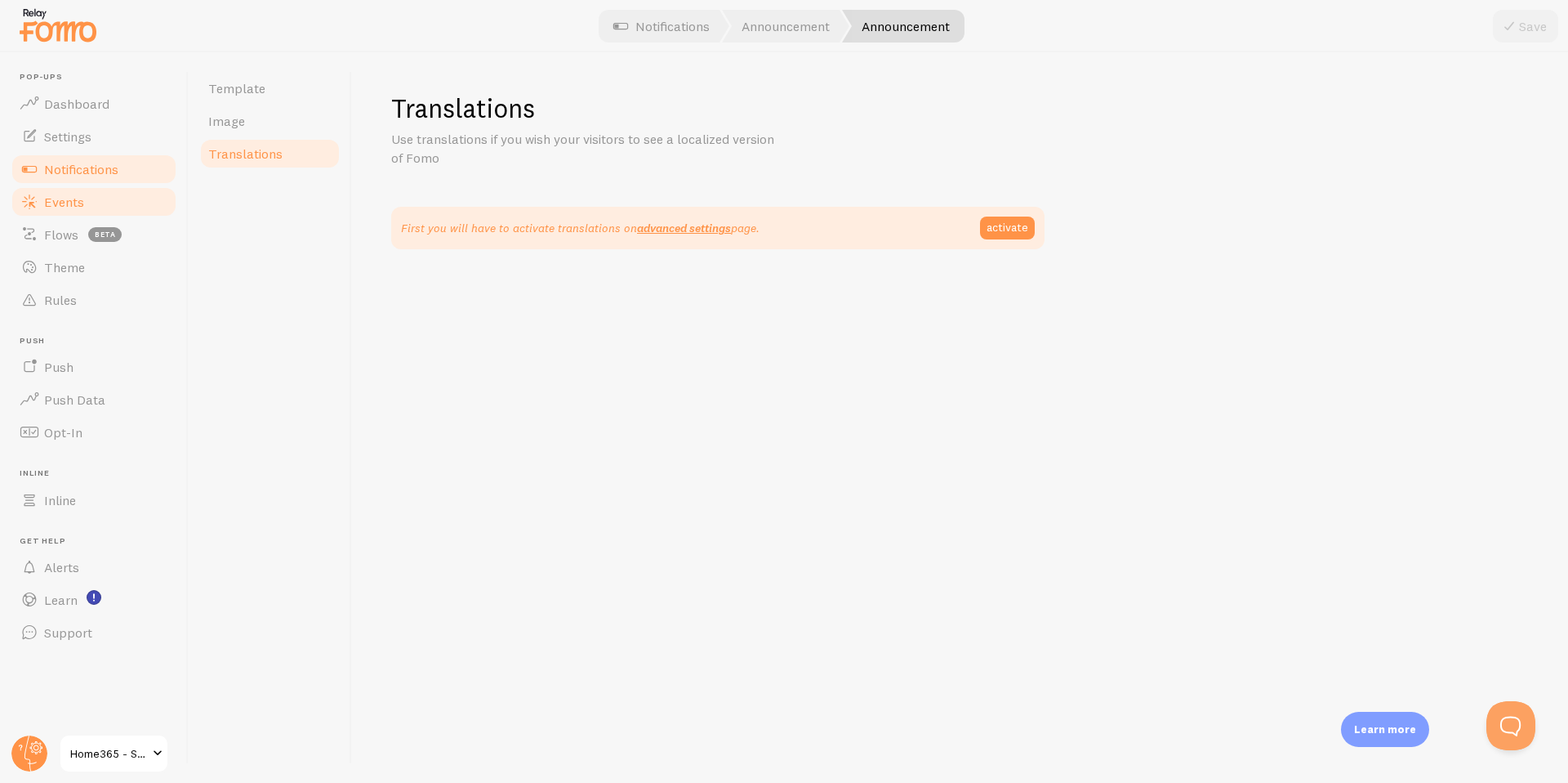
click at [91, 199] on link "Events" at bounding box center [93, 202] width 168 height 33
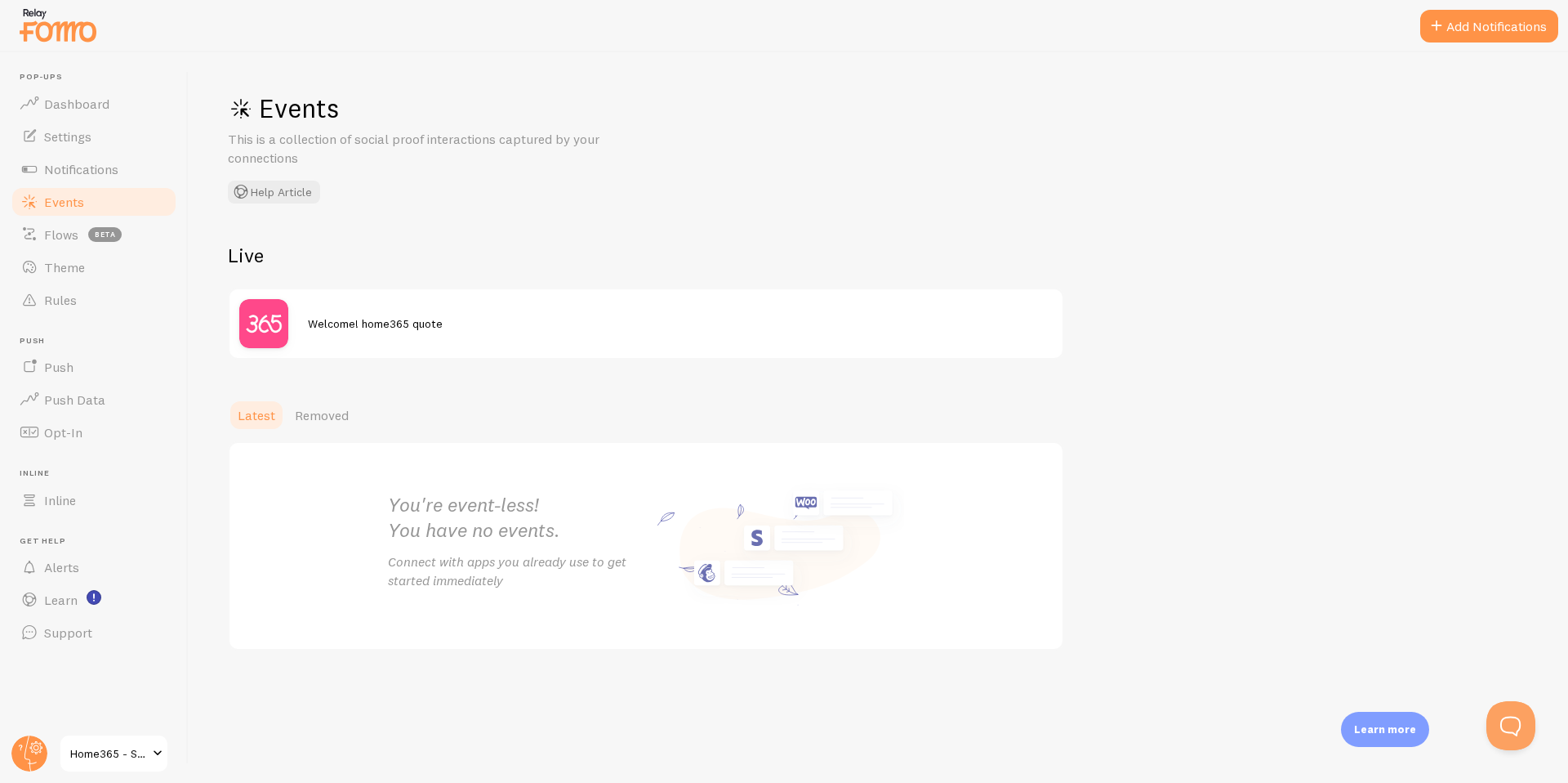
click at [369, 329] on span "Welcome! home365 quote" at bounding box center [374, 324] width 135 height 15
click at [251, 329] on img at bounding box center [264, 324] width 49 height 49
click at [86, 131] on span "Settings" at bounding box center [68, 136] width 47 height 16
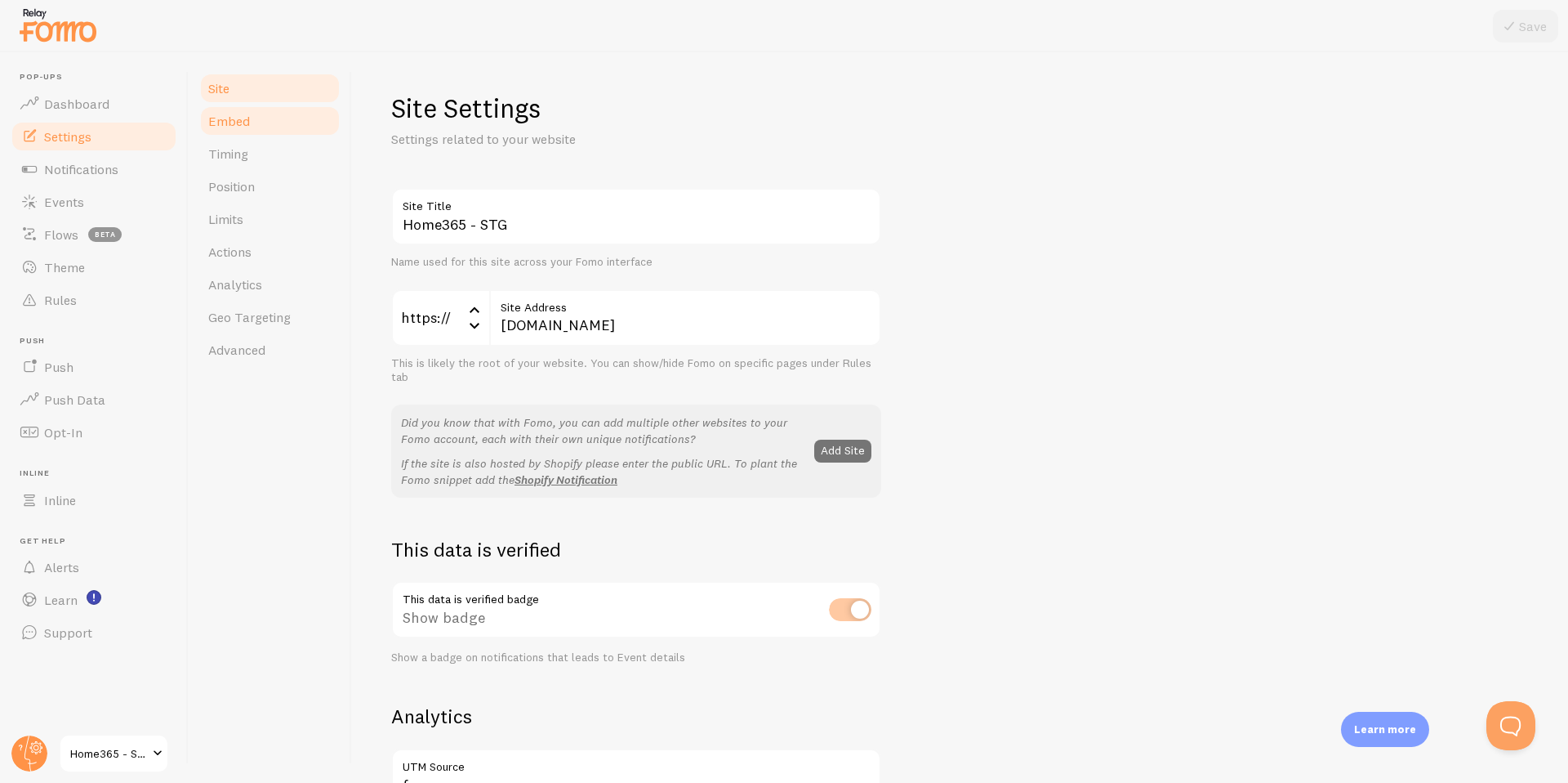
click at [253, 129] on link "Embed" at bounding box center [270, 121] width 143 height 33
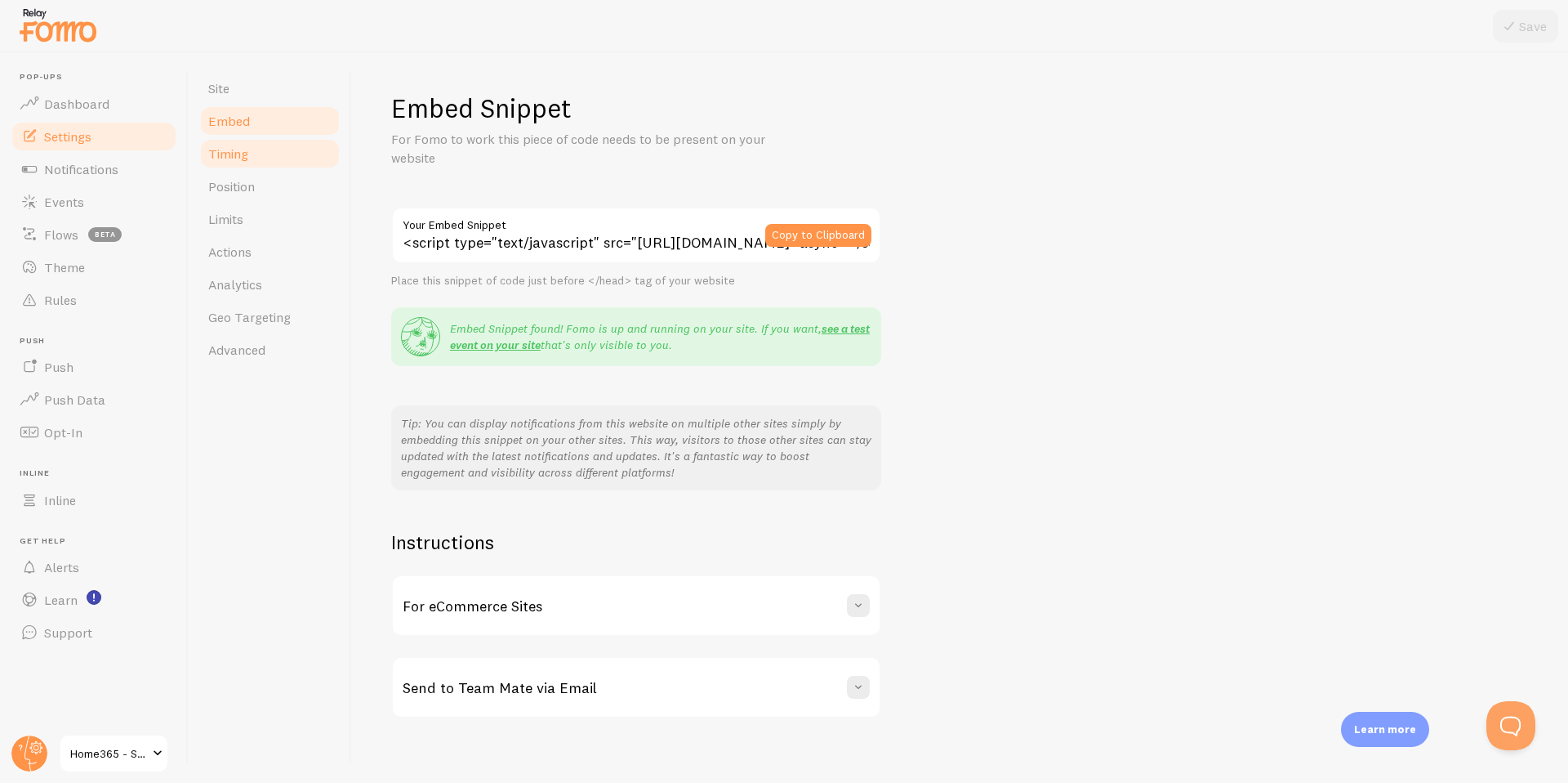
click at [244, 142] on link "Timing" at bounding box center [270, 153] width 143 height 33
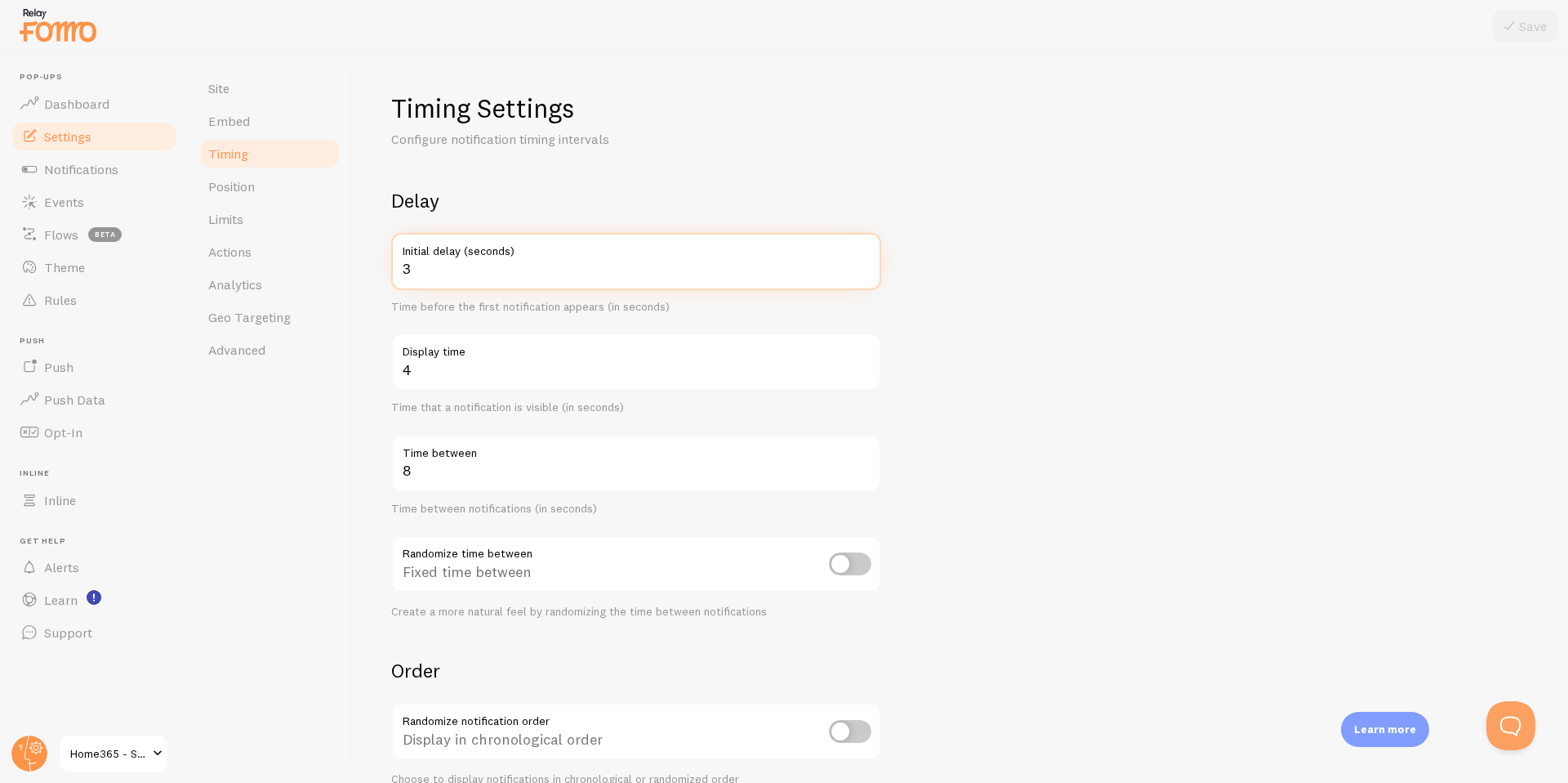
click at [423, 271] on input "3" at bounding box center [636, 261] width 490 height 58
click at [436, 372] on input "4" at bounding box center [636, 361] width 490 height 58
type input "20"
click at [454, 472] on input "8" at bounding box center [636, 463] width 490 height 58
type input "1"
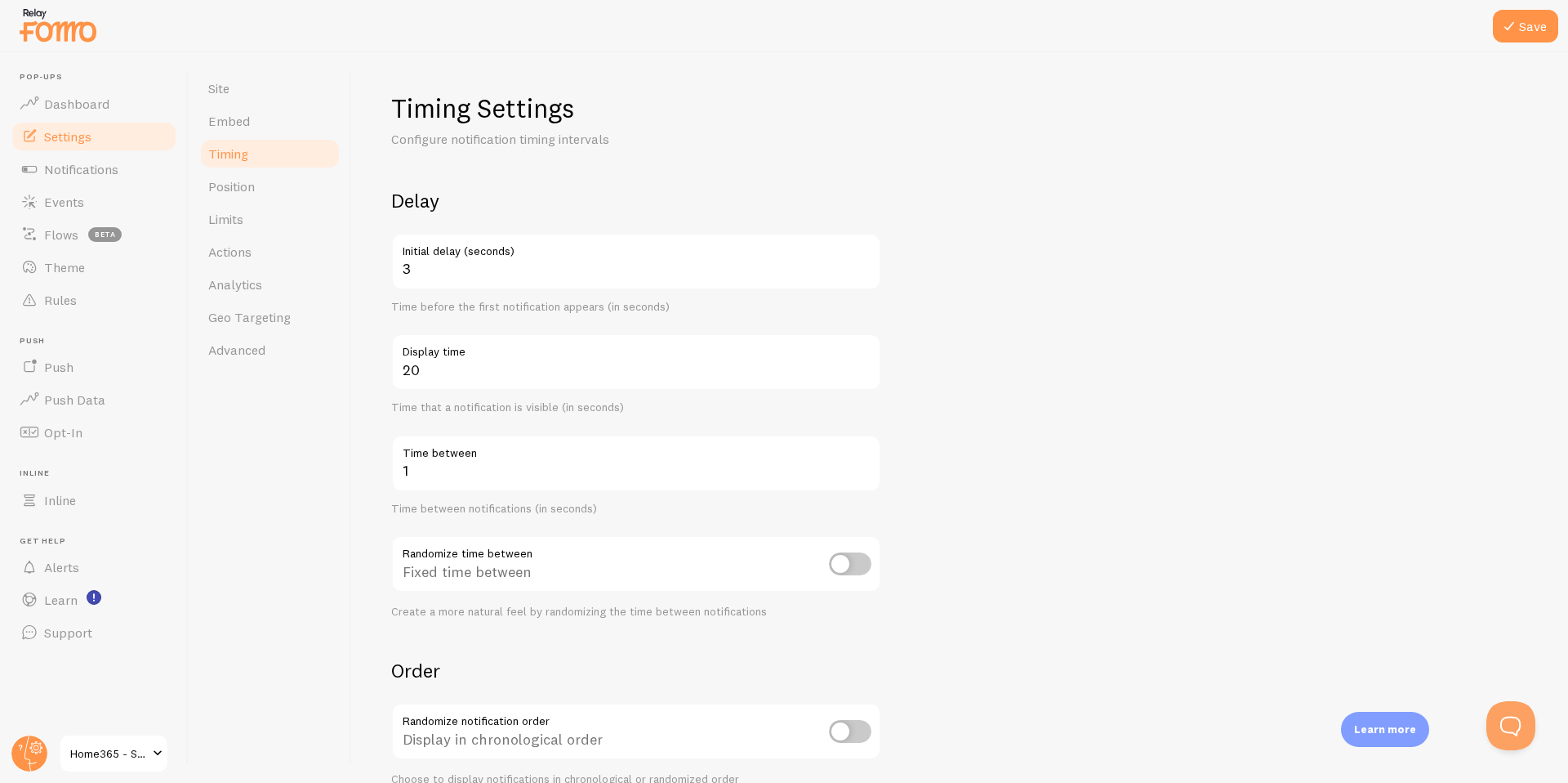
click at [998, 479] on form "Delay 3 Initial delay (seconds) Time before the first notification appears (in …" at bounding box center [960, 538] width 1137 height 701
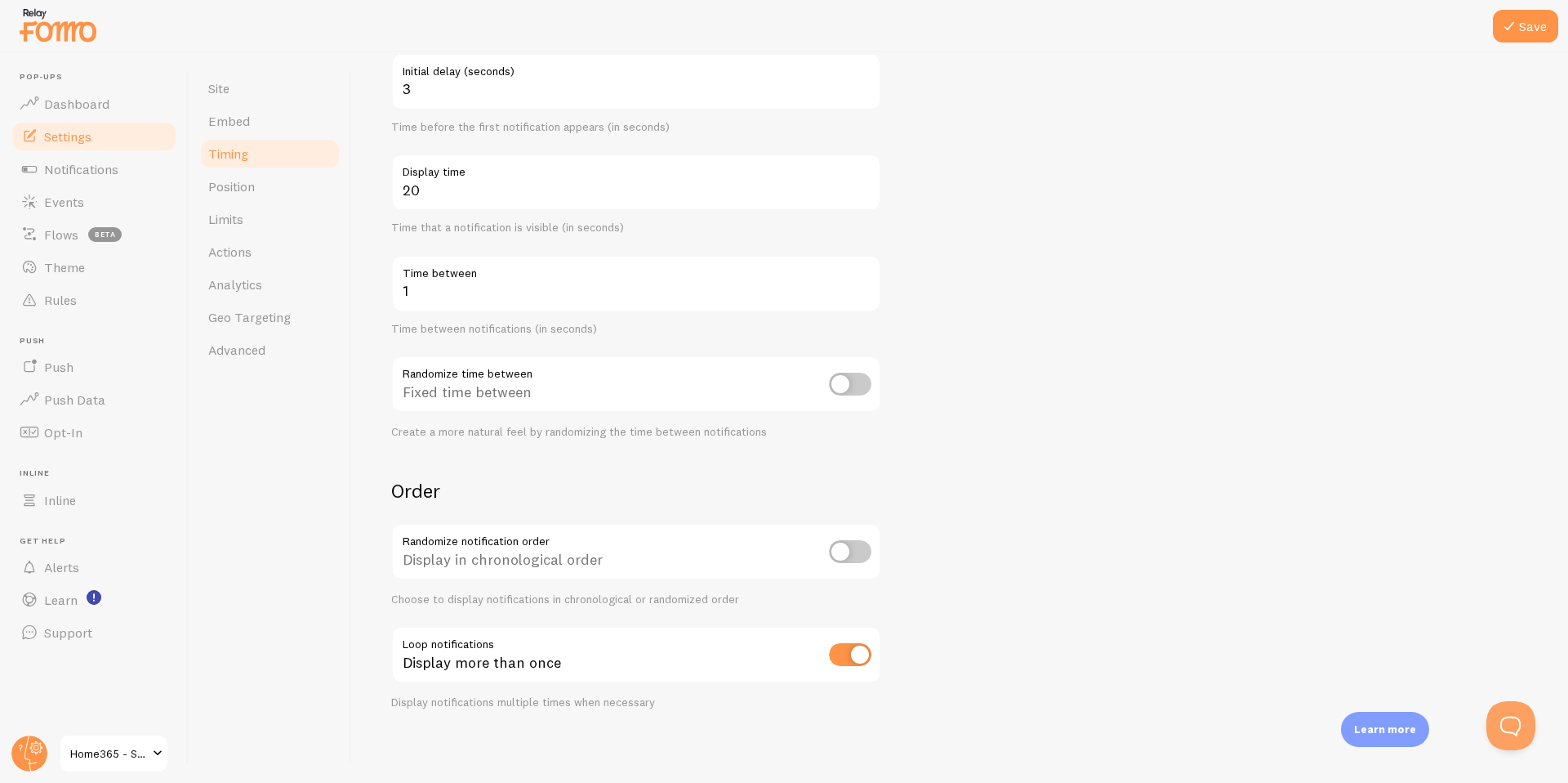
scroll to position [185, 0]
click at [221, 178] on span "Position" at bounding box center [231, 186] width 46 height 16
click at [1531, 34] on button "Save" at bounding box center [1525, 25] width 65 height 33
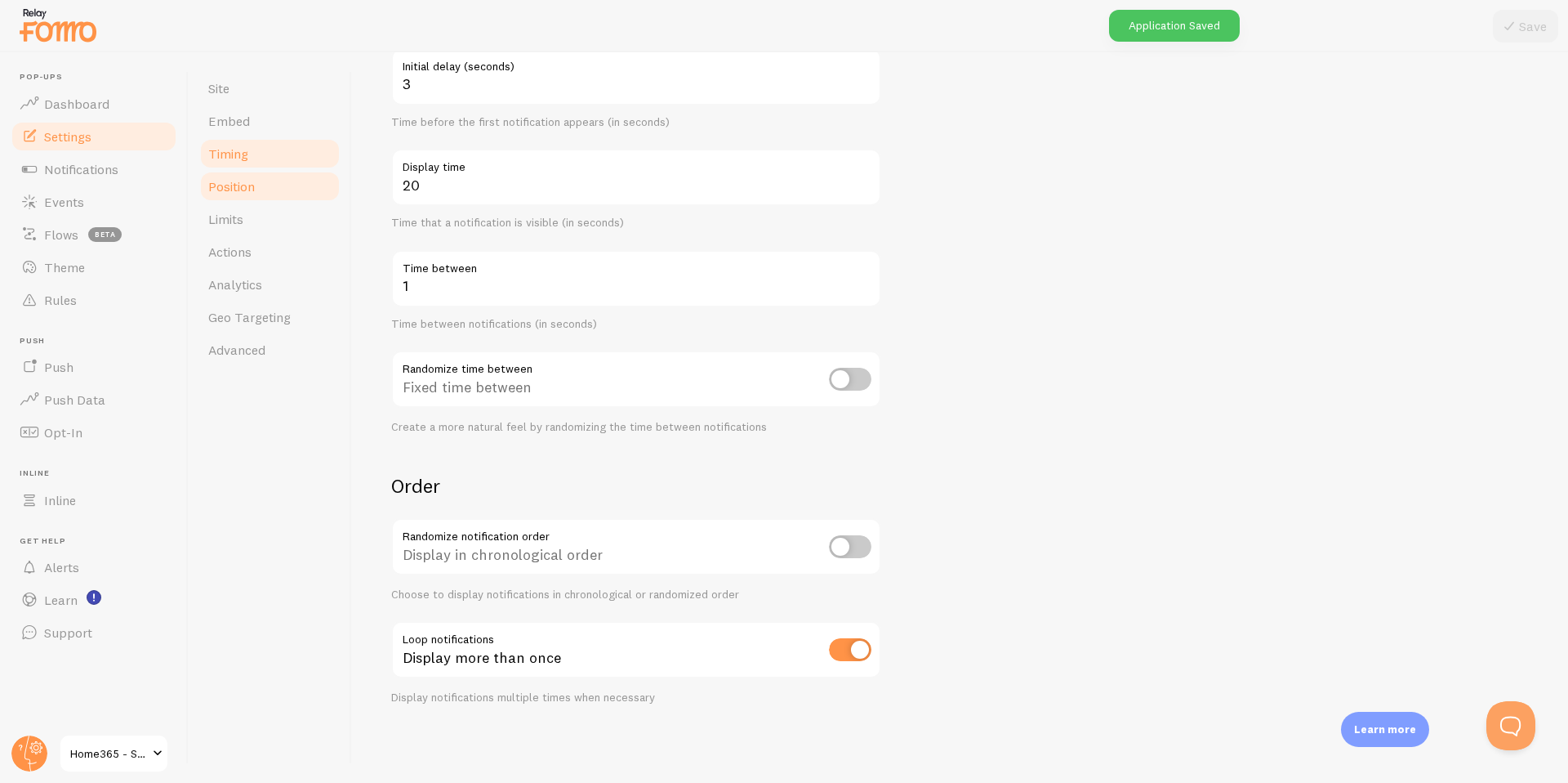
click at [266, 192] on link "Position" at bounding box center [270, 186] width 143 height 33
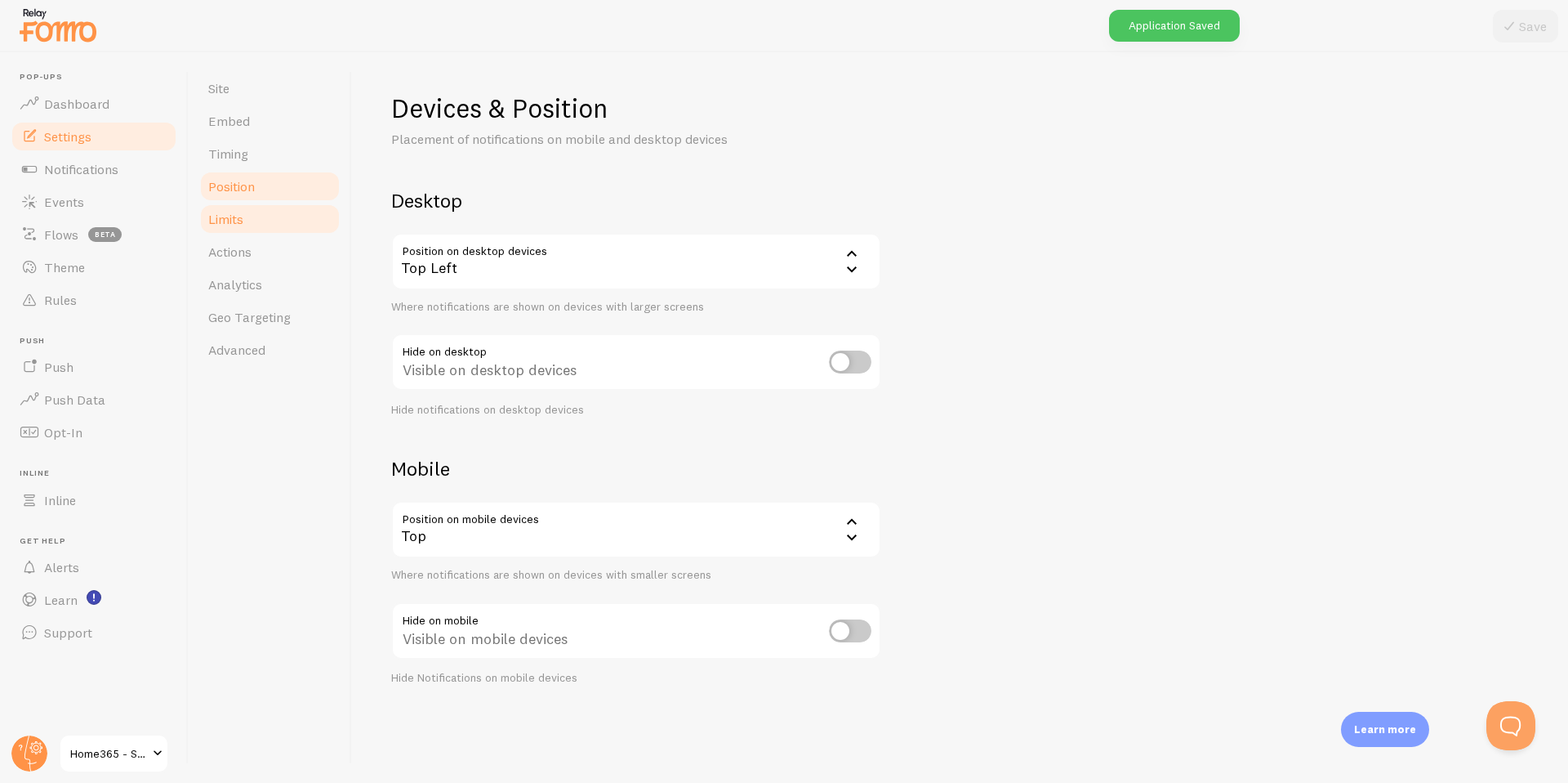
click at [248, 216] on link "Limits" at bounding box center [270, 219] width 143 height 33
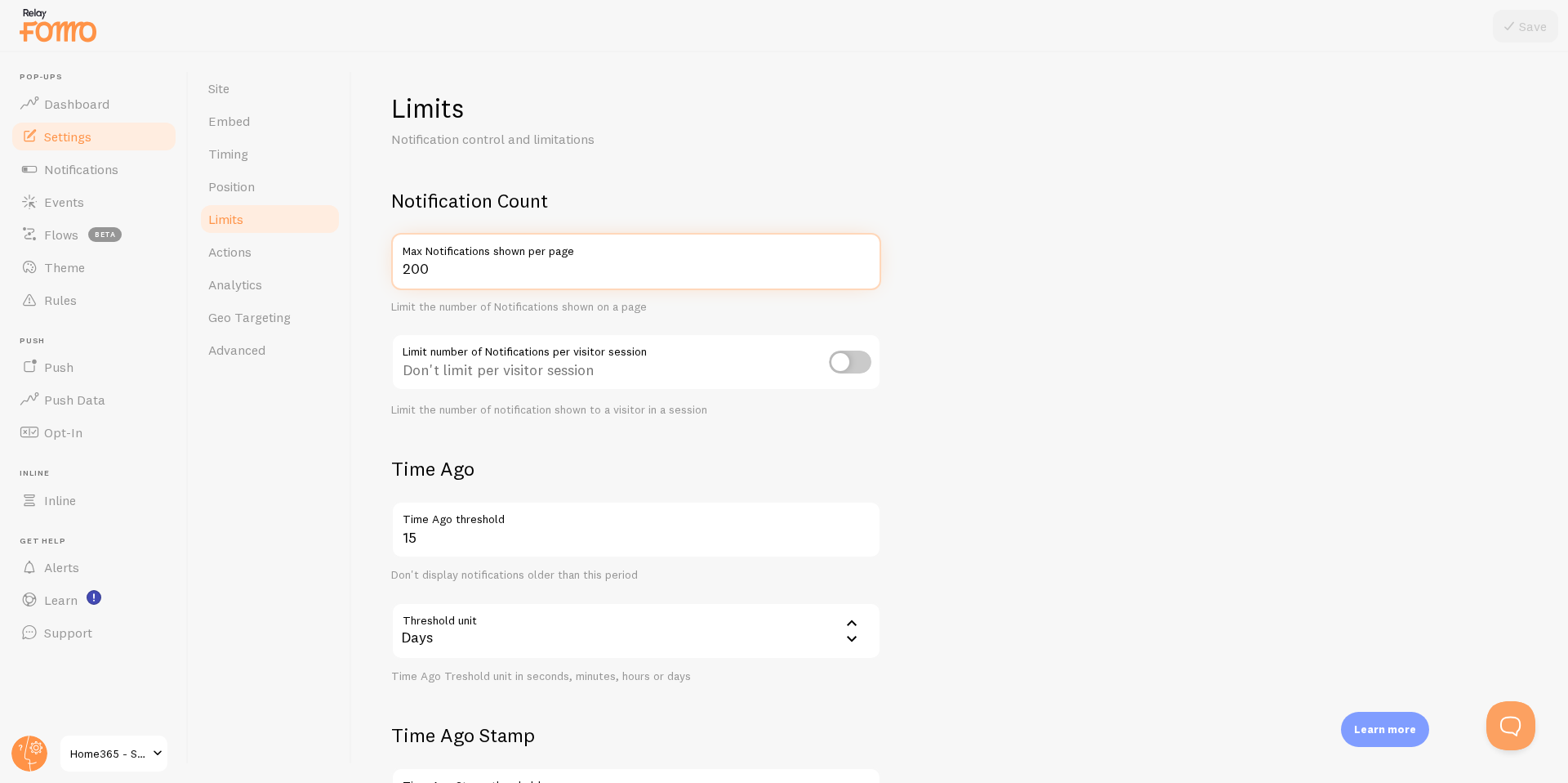
click at [422, 270] on input "200" at bounding box center [636, 261] width 490 height 58
click at [408, 270] on input "200" at bounding box center [636, 261] width 490 height 58
type input "5"
type input "500"
click at [1532, 29] on button "Save" at bounding box center [1525, 25] width 65 height 33
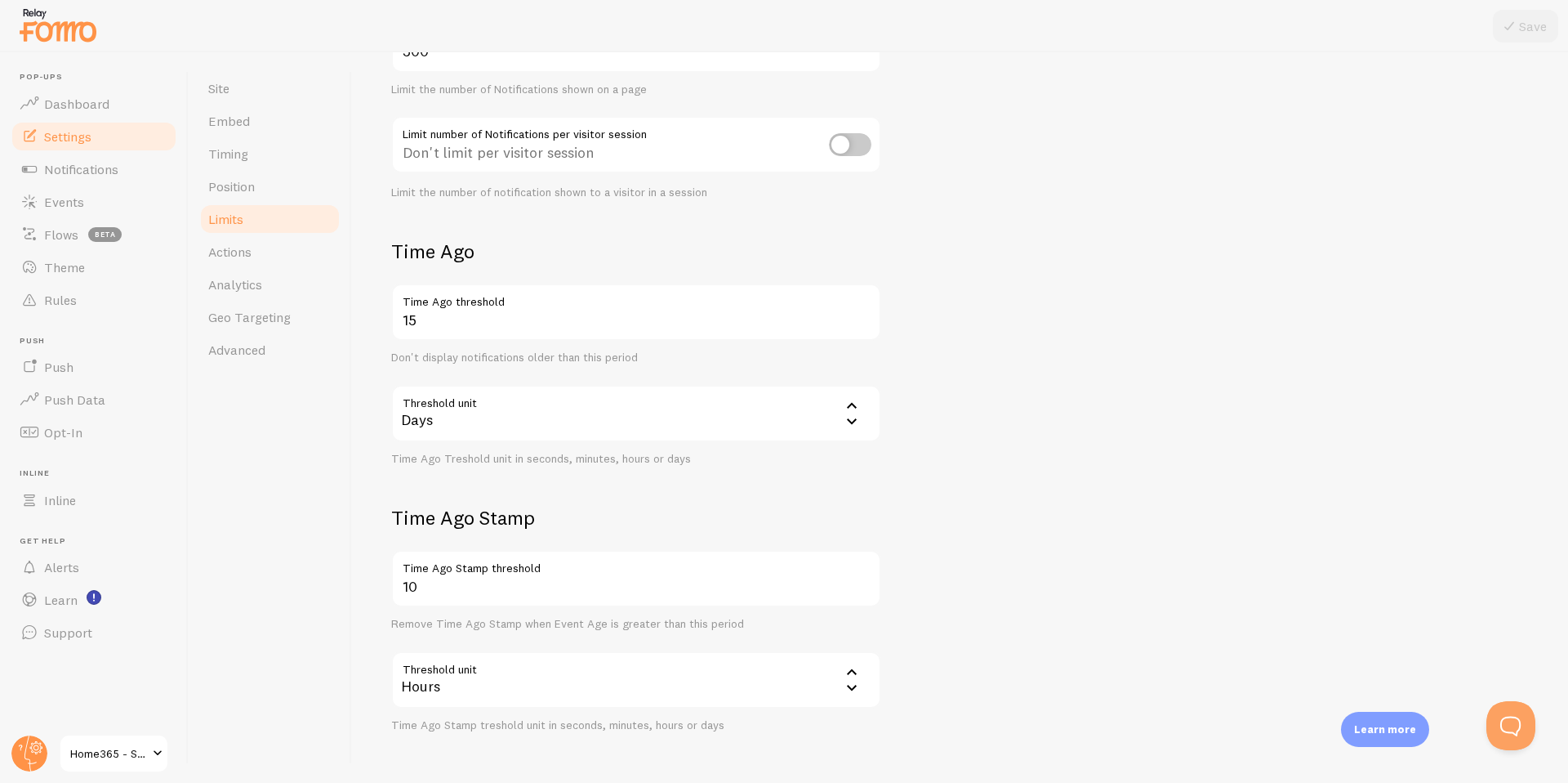
scroll to position [277, 0]
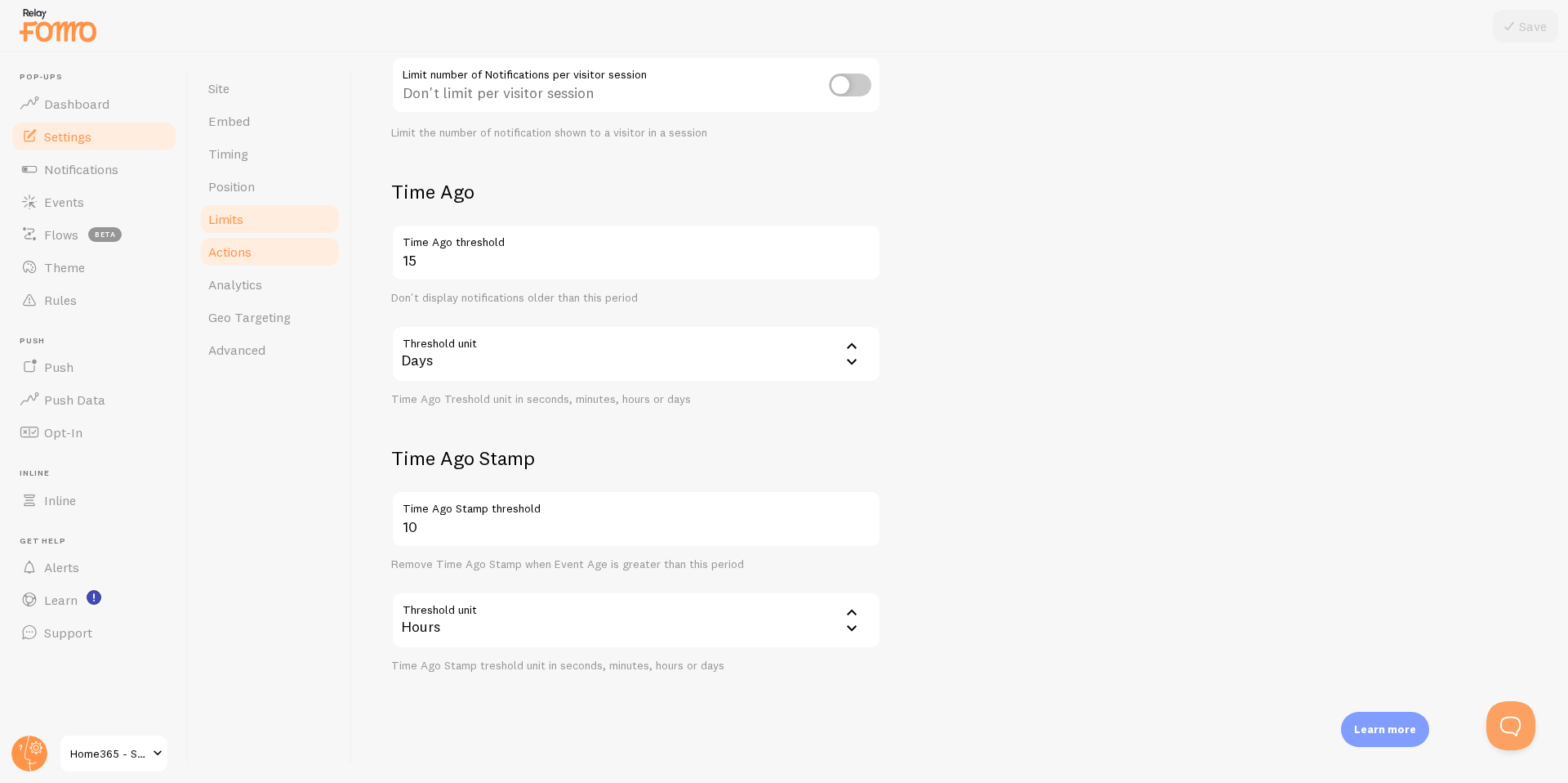
click at [265, 259] on link "Actions" at bounding box center [270, 251] width 143 height 33
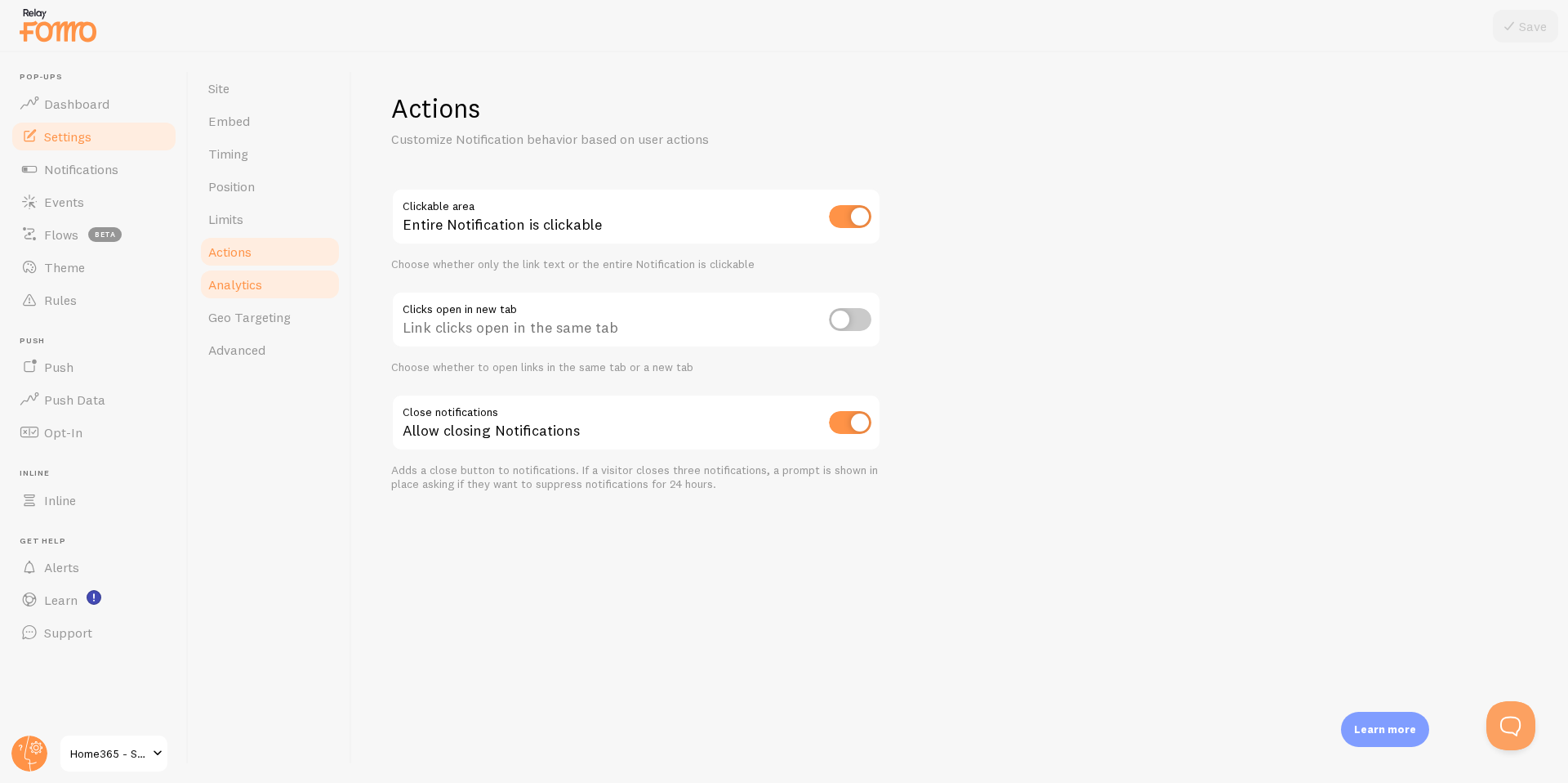
click at [256, 273] on link "Analytics" at bounding box center [270, 284] width 143 height 33
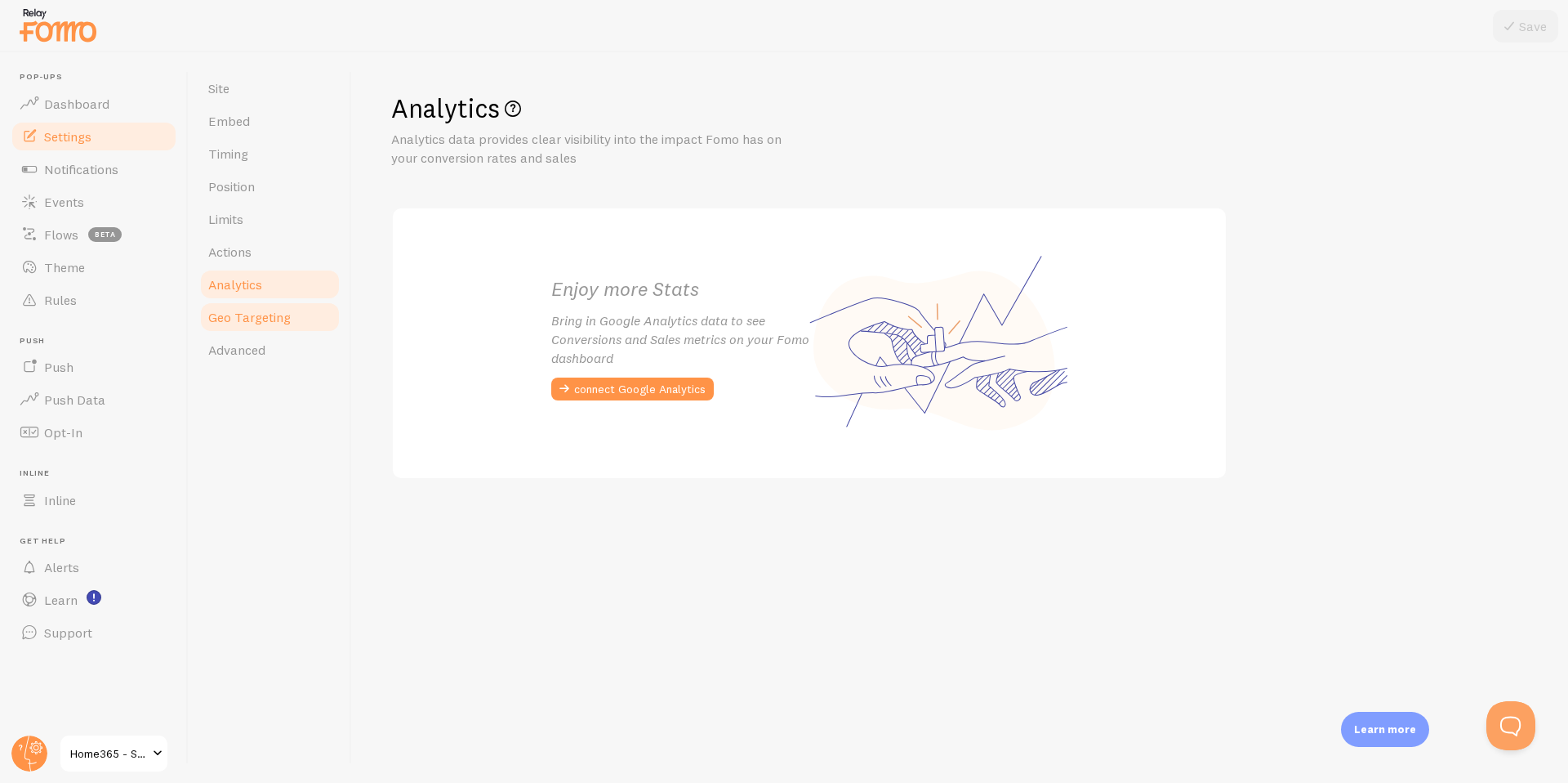
click at [297, 322] on link "Geo Targeting" at bounding box center [270, 317] width 143 height 33
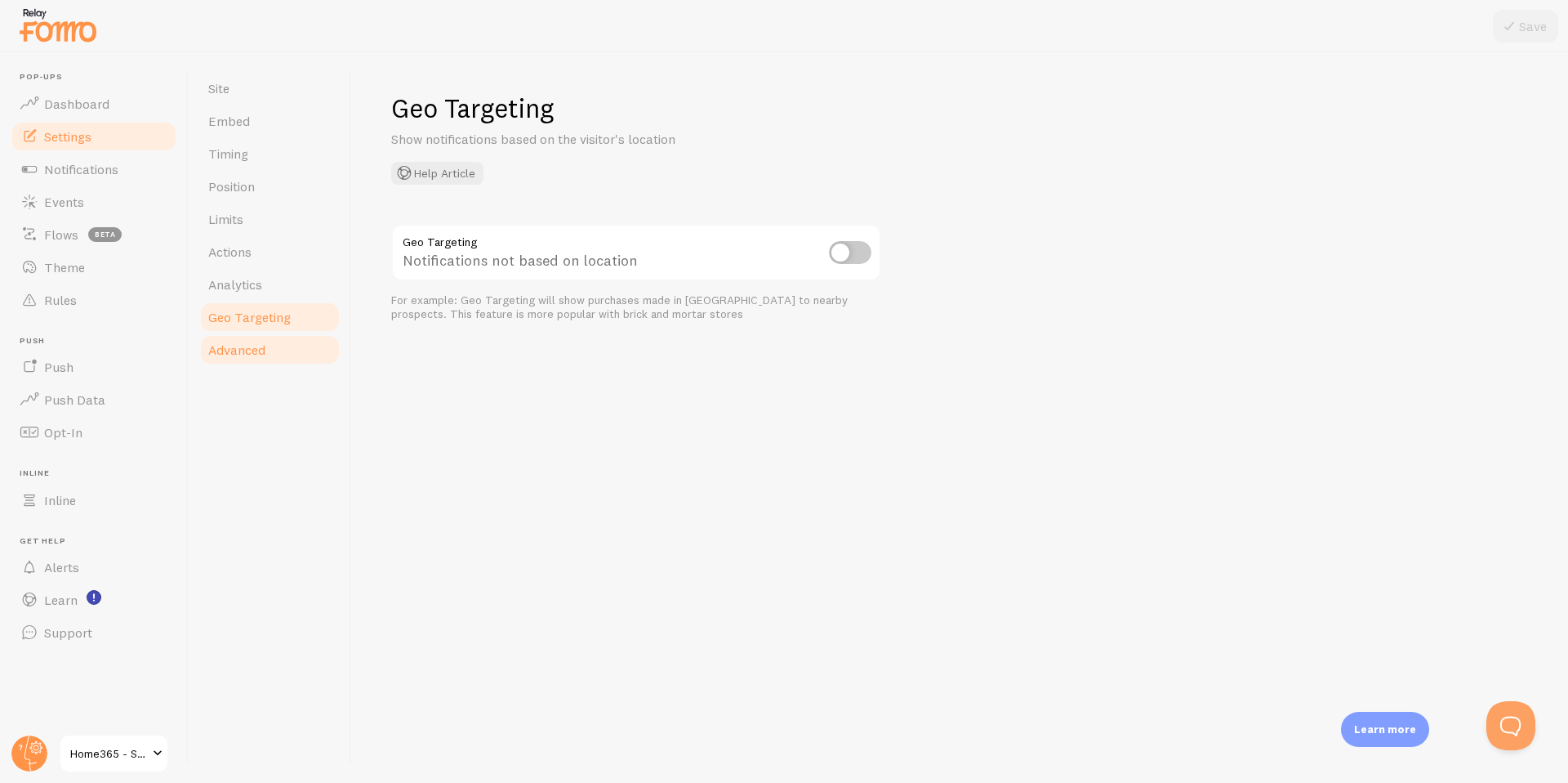
click at [272, 350] on link "Advanced" at bounding box center [270, 349] width 143 height 33
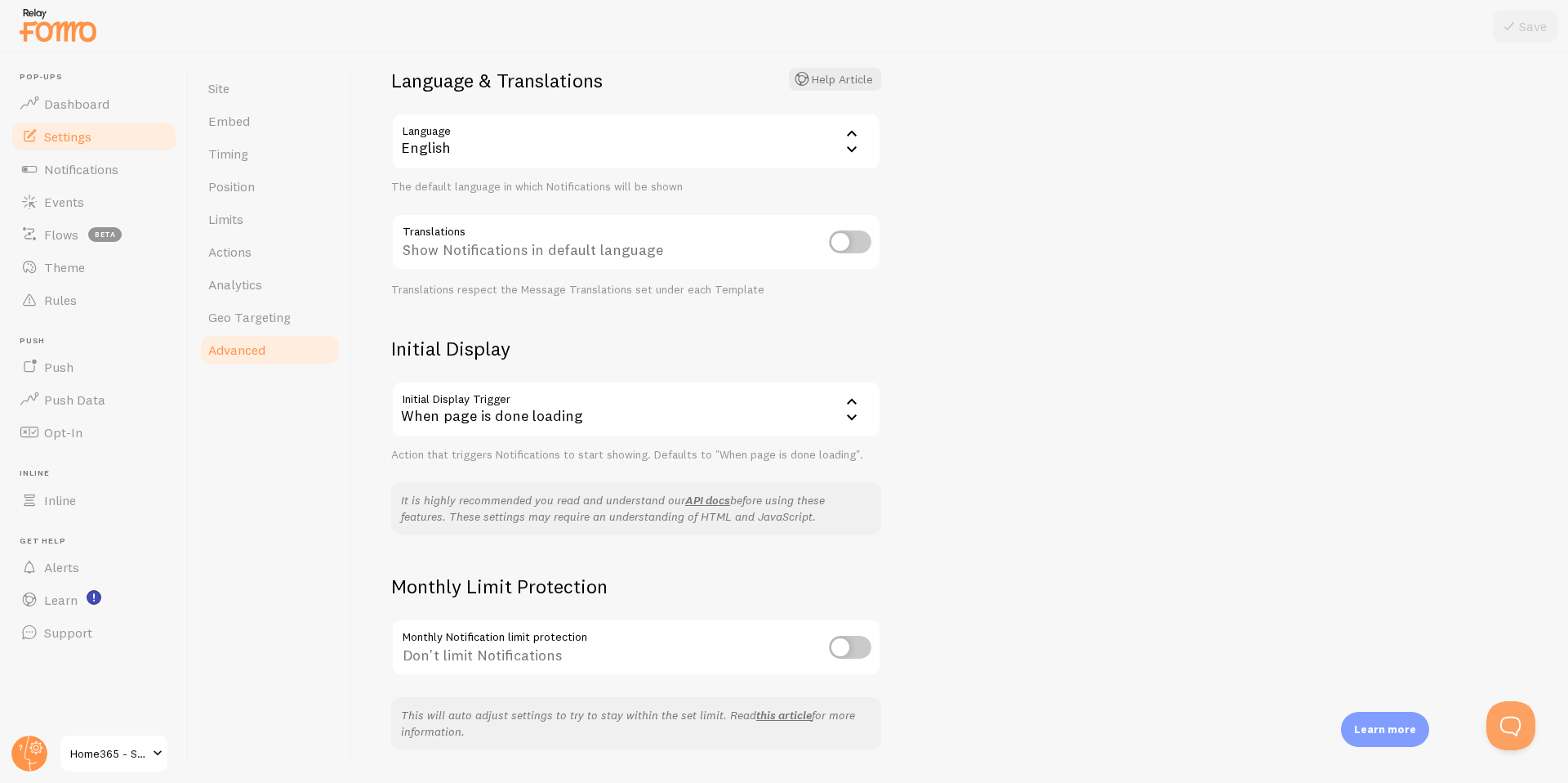
scroll to position [132, 0]
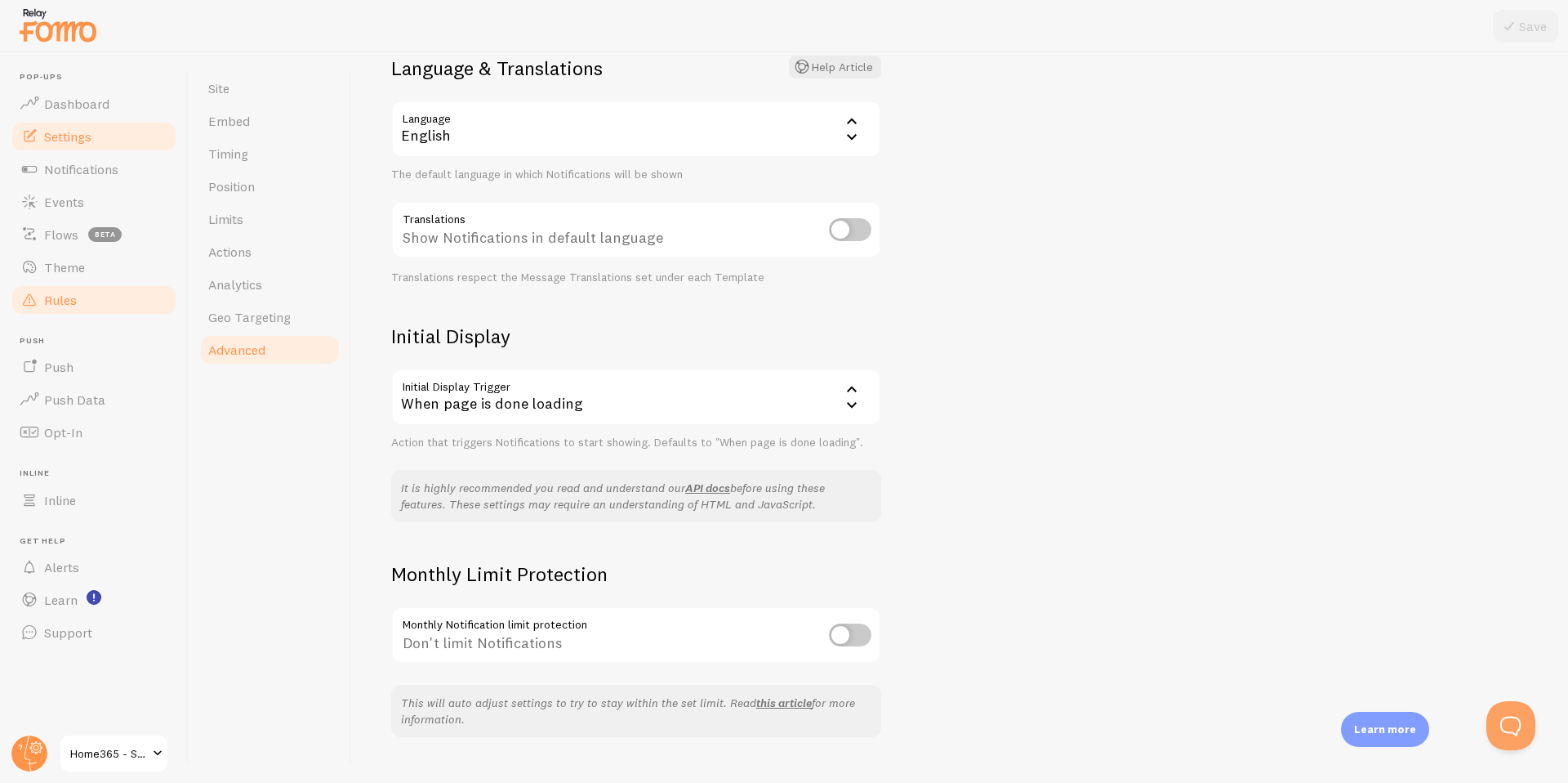
click at [62, 308] on link "Rules" at bounding box center [93, 300] width 168 height 33
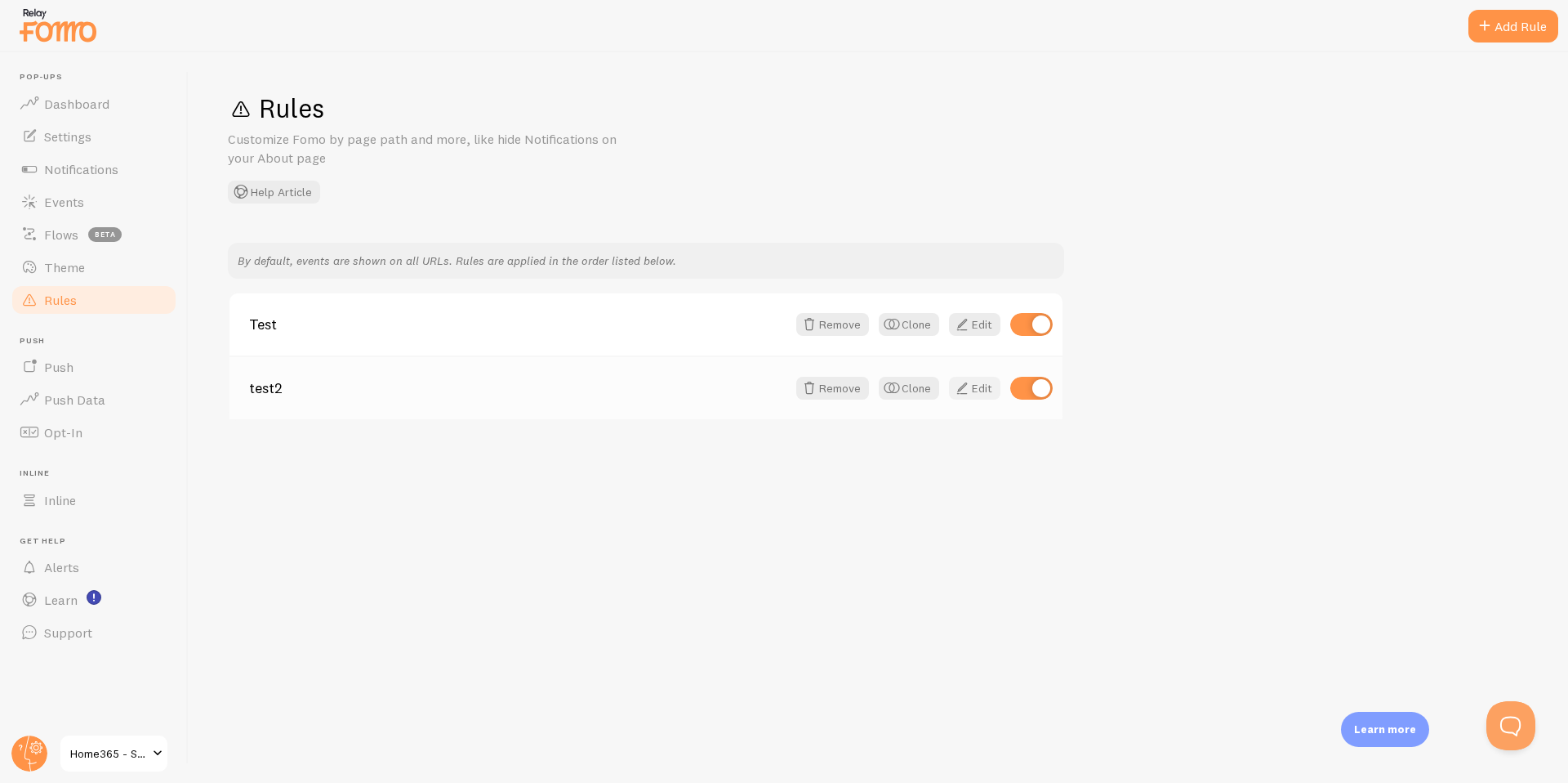
click at [967, 389] on span at bounding box center [962, 388] width 20 height 20
click at [960, 327] on span at bounding box center [962, 324] width 20 height 20
click at [973, 392] on link "Edit" at bounding box center [974, 388] width 52 height 23
click at [975, 327] on link "Edit" at bounding box center [974, 325] width 52 height 23
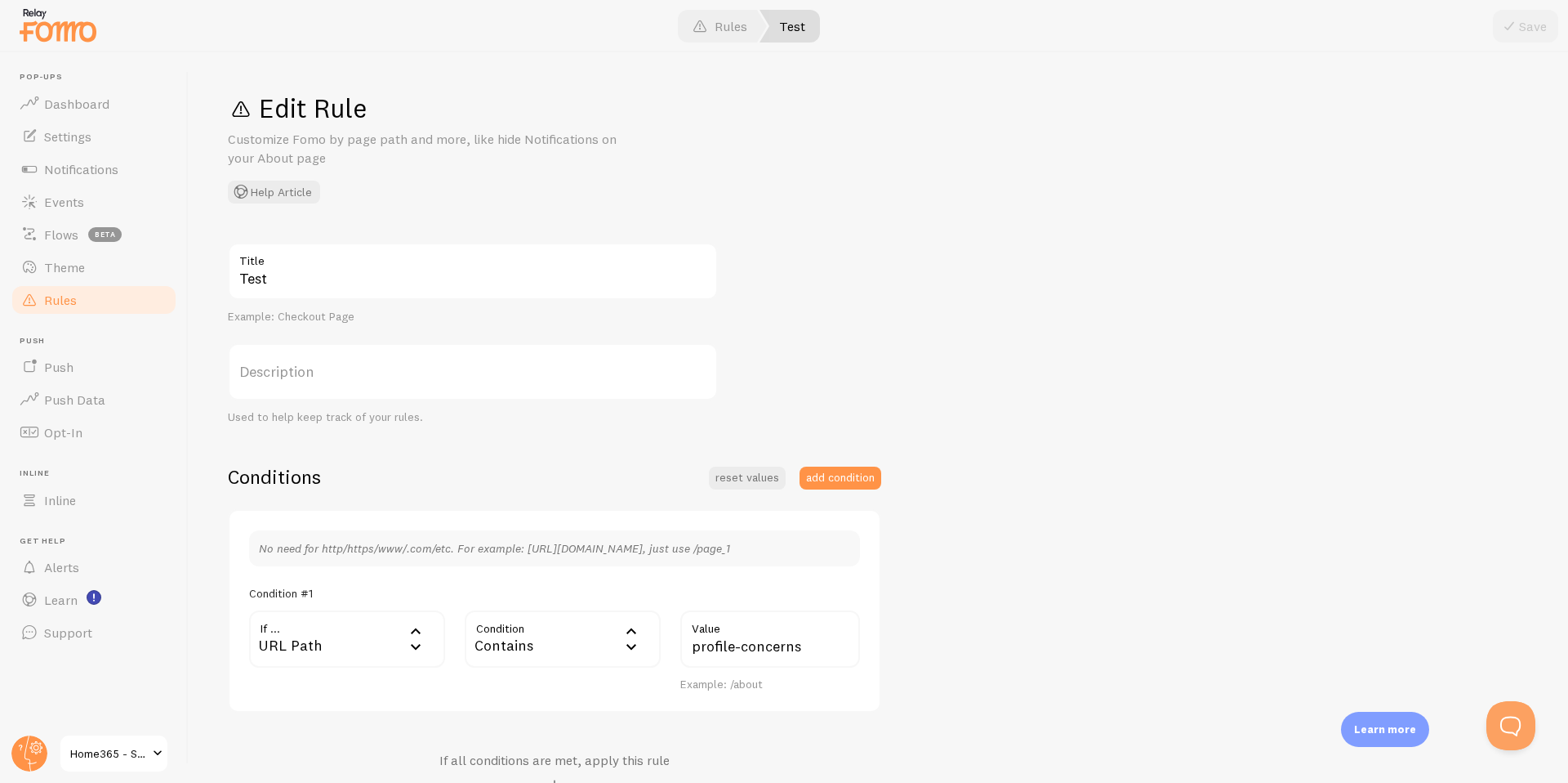
scroll to position [301, 0]
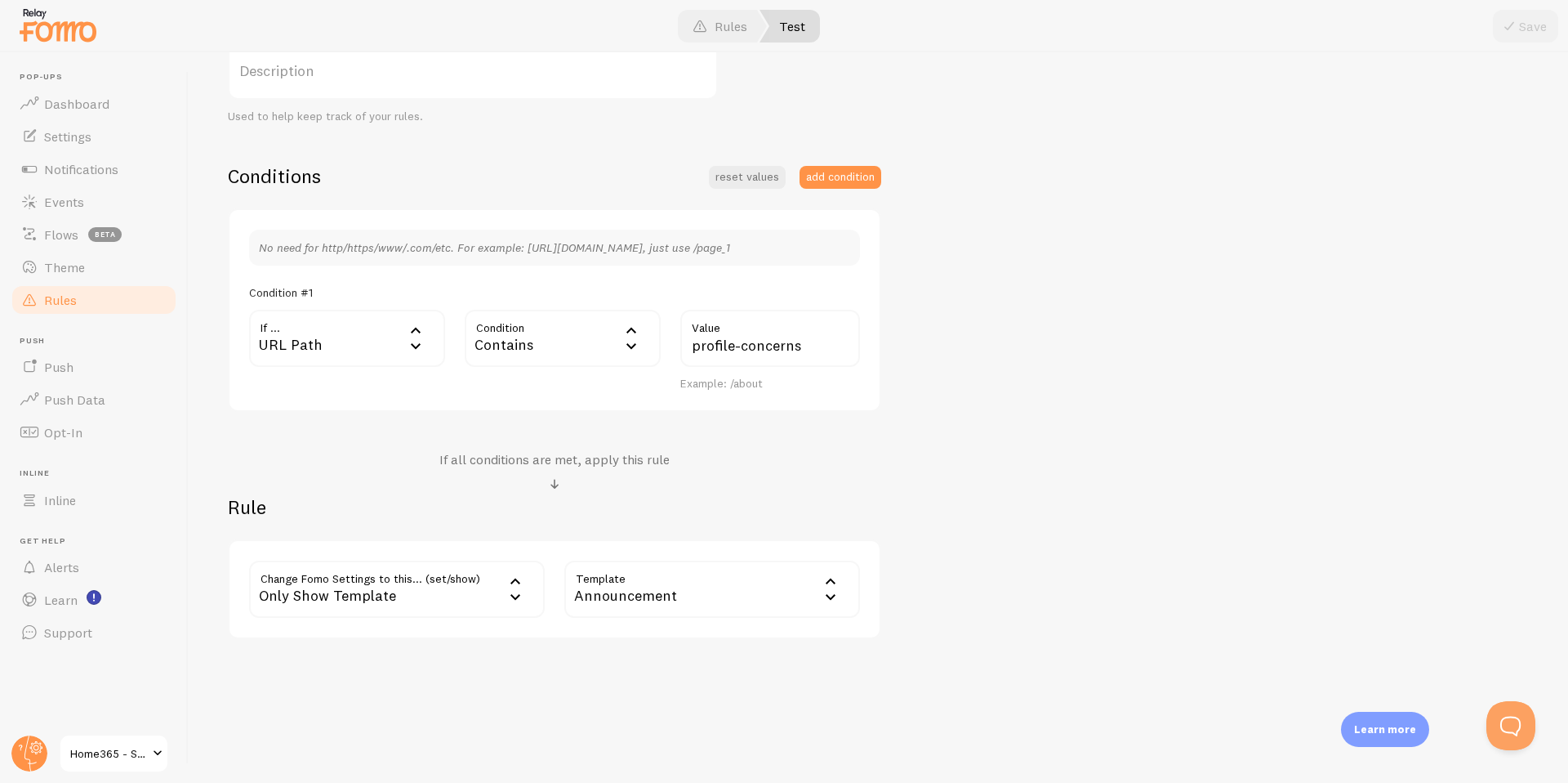
click at [717, 587] on div "Announcement" at bounding box center [712, 589] width 296 height 58
click at [723, 582] on div "Announcement" at bounding box center [712, 589] width 296 height 58
click at [408, 591] on div "Only Show Template" at bounding box center [397, 589] width 296 height 58
click at [369, 691] on li "Position" at bounding box center [397, 701] width 292 height 28
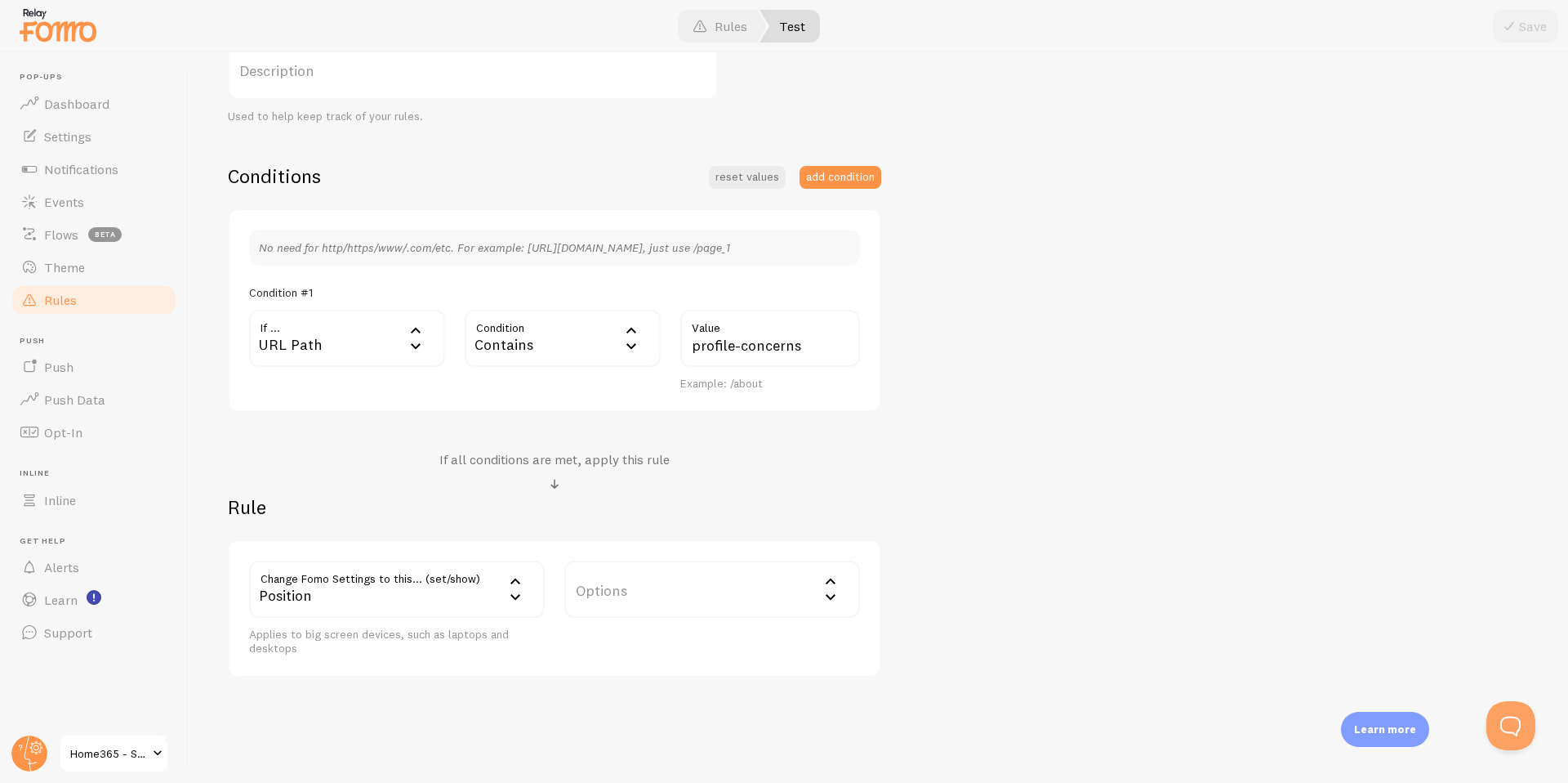
click at [726, 593] on label "Options" at bounding box center [712, 589] width 296 height 58
click at [691, 666] on li "Bottom right" at bounding box center [712, 670] width 292 height 28
click at [1521, 22] on button "Save" at bounding box center [1525, 25] width 65 height 33
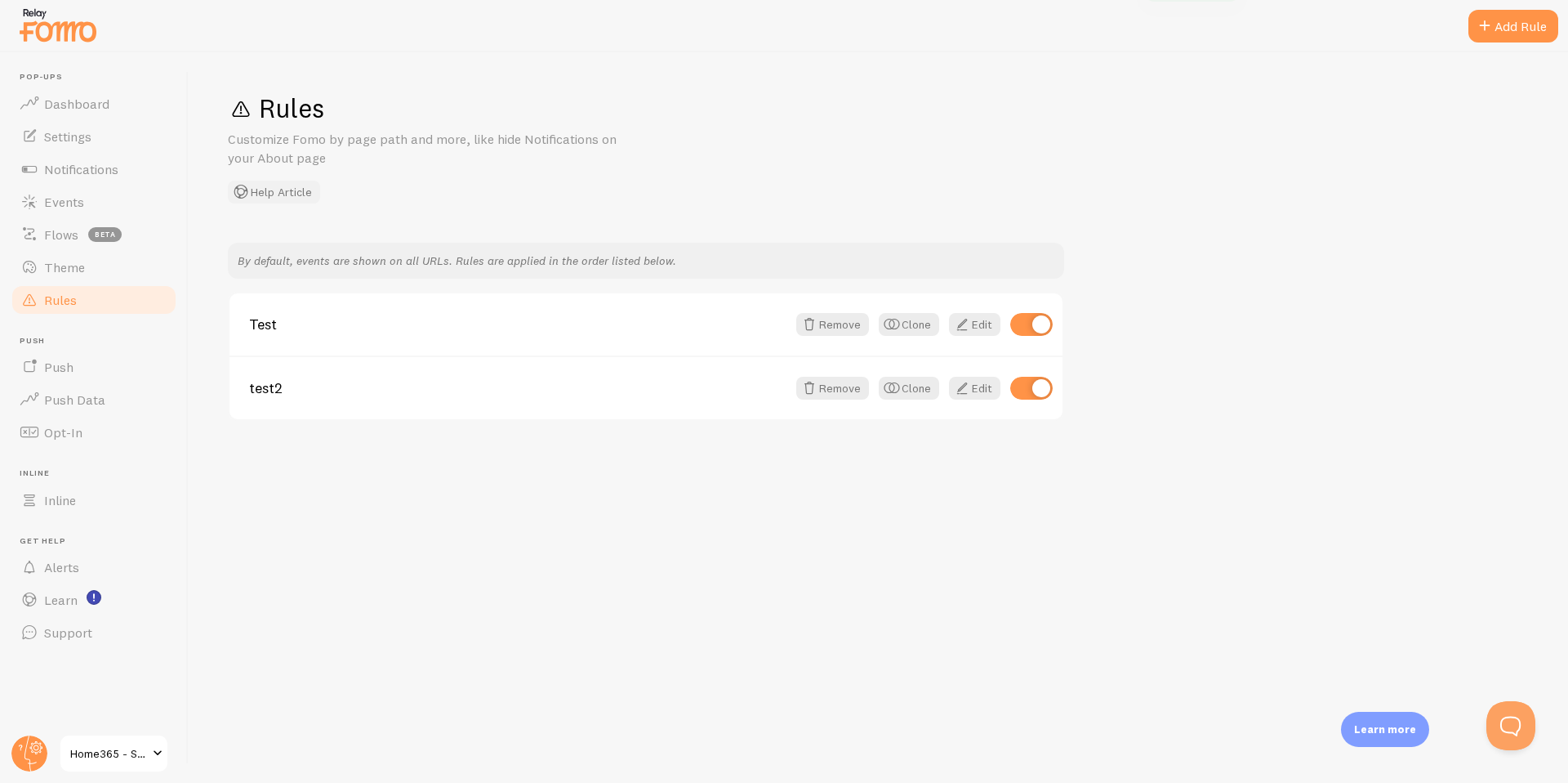
click at [276, 191] on button "Help Article" at bounding box center [274, 192] width 92 height 23
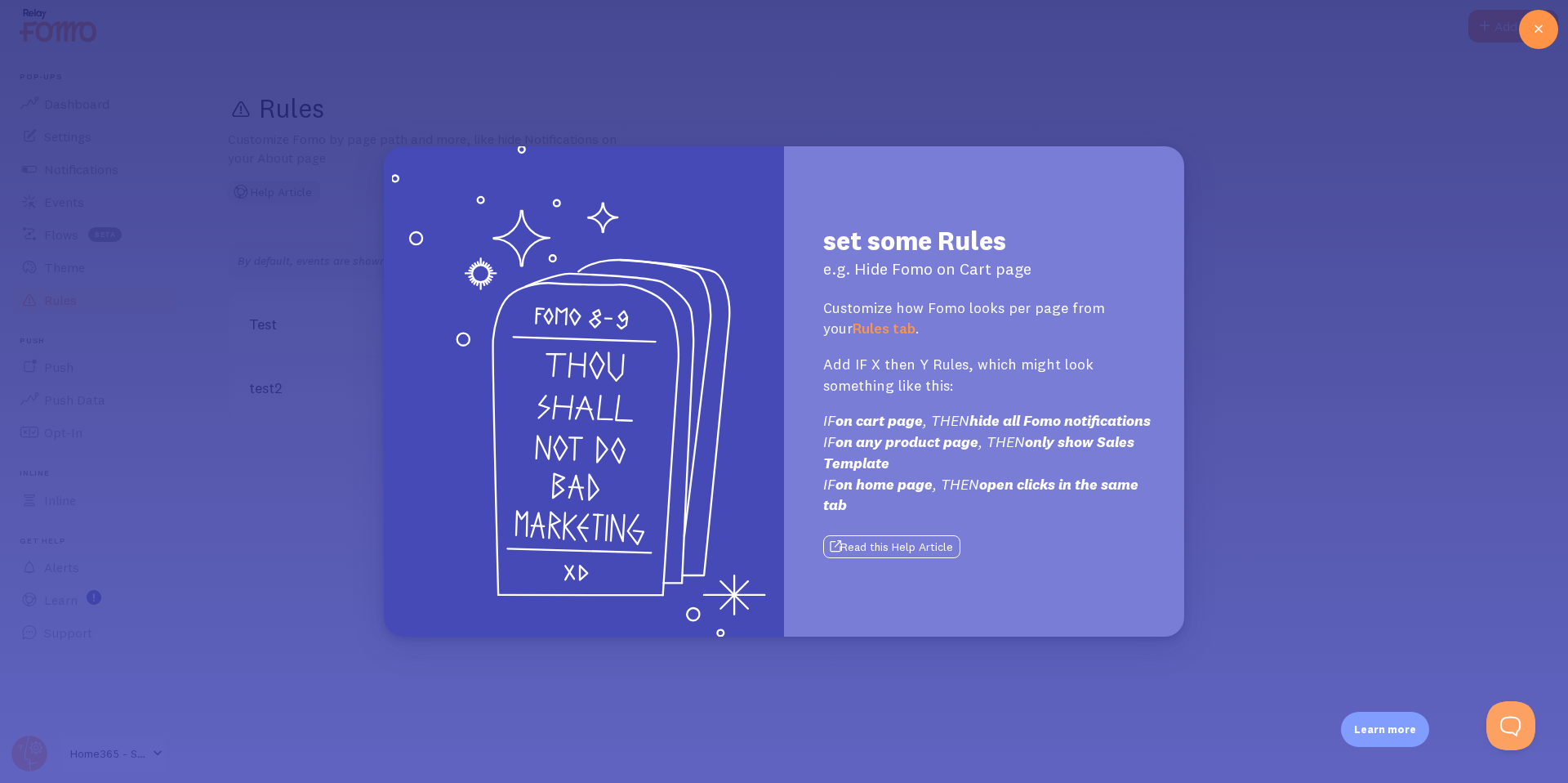
click at [916, 556] on button "Read this Help Article" at bounding box center [891, 546] width 137 height 23
click at [1545, 28] on icon at bounding box center [1538, 29] width 20 height 20
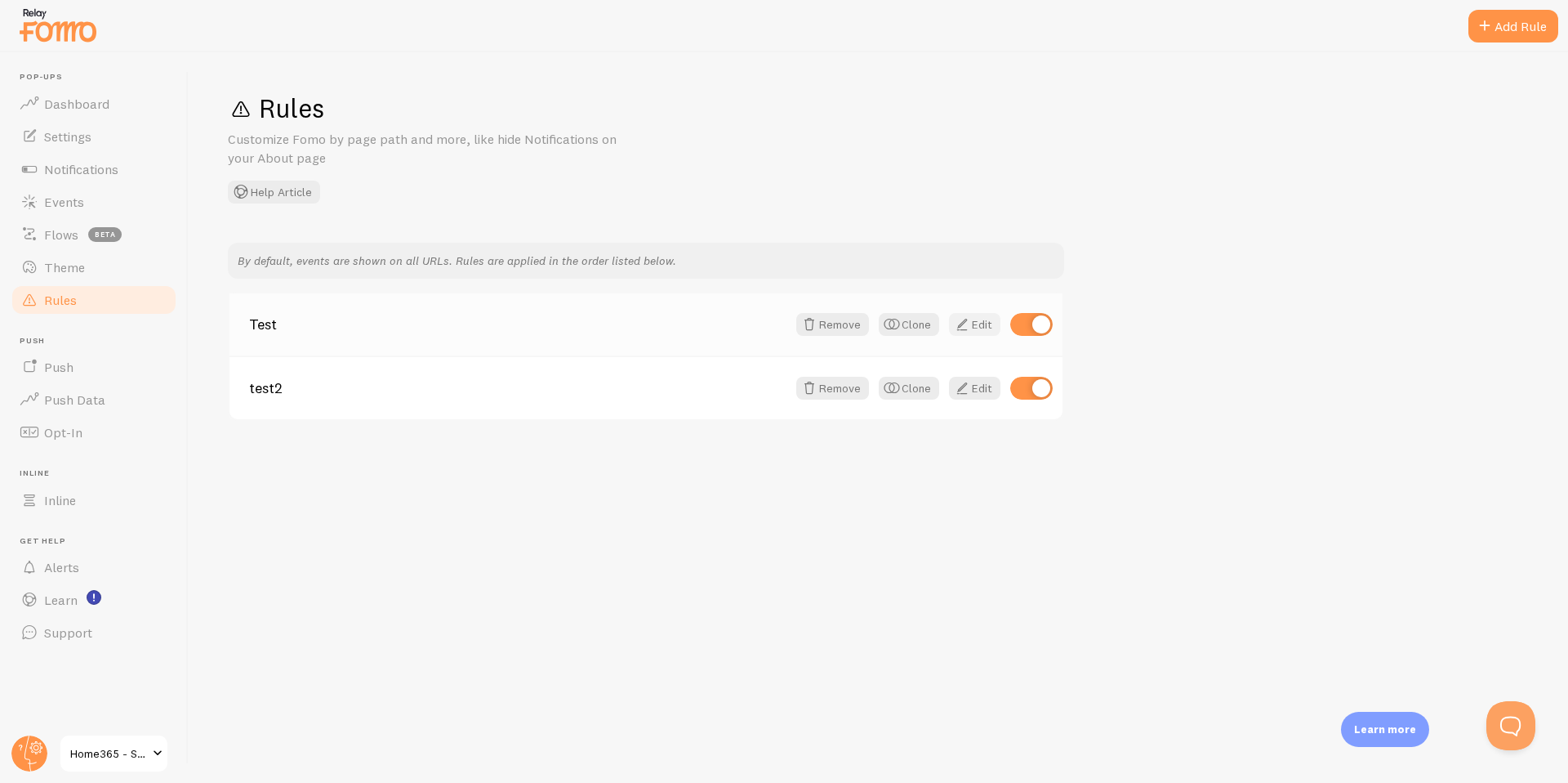
click at [988, 327] on link "Edit" at bounding box center [974, 325] width 52 height 23
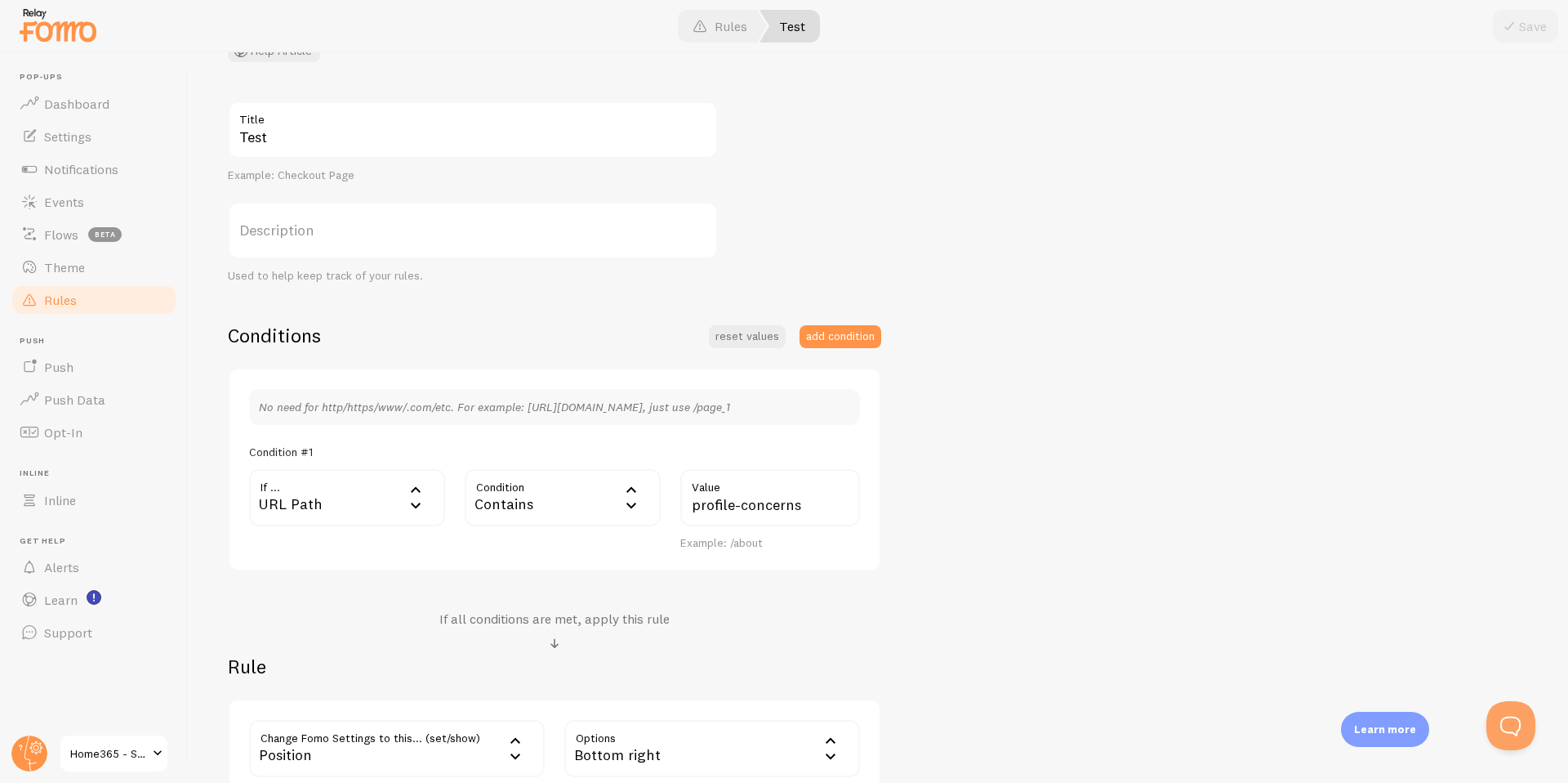
scroll to position [161, 0]
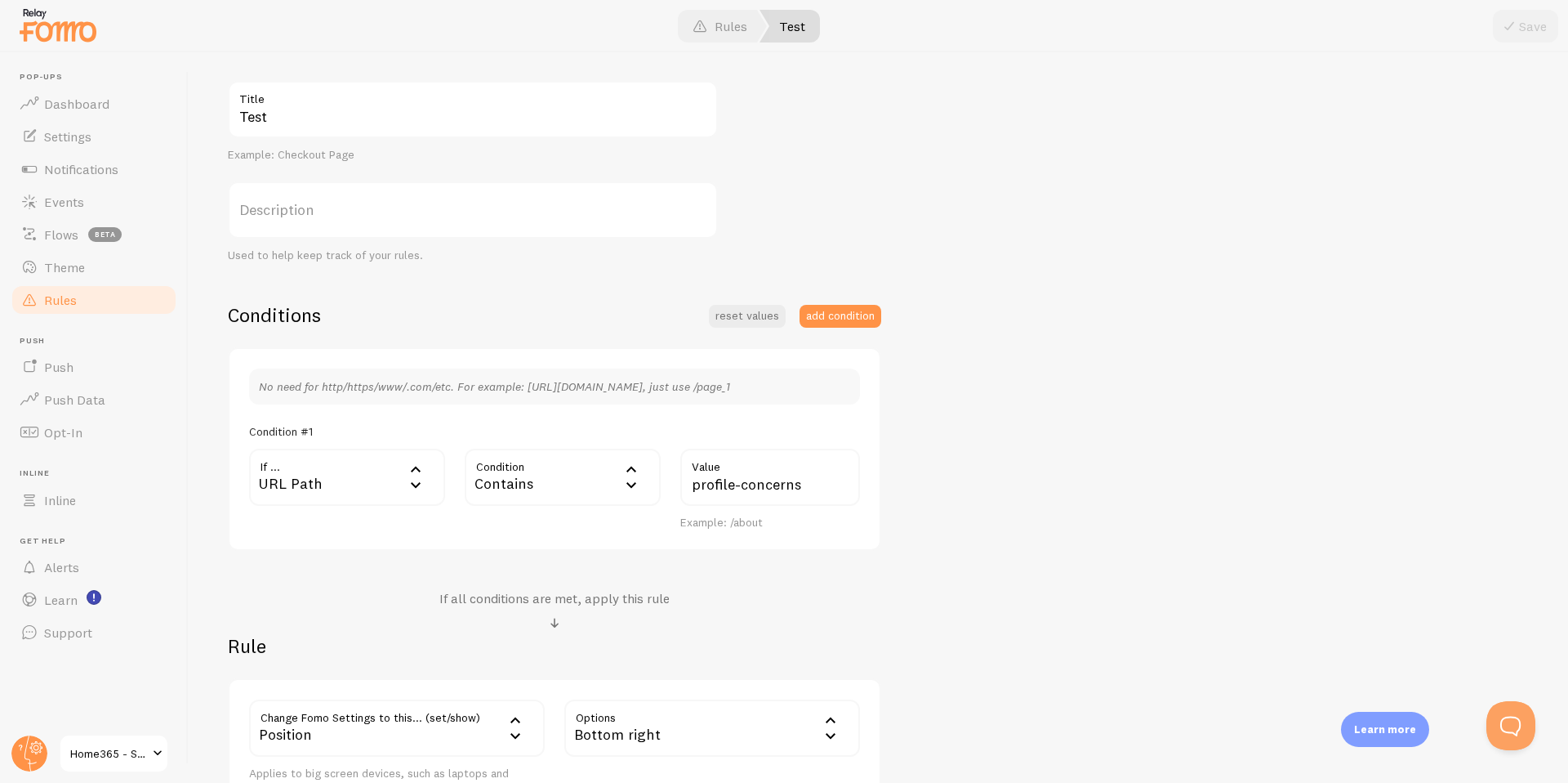
click at [534, 486] on div "Contains" at bounding box center [563, 476] width 196 height 58
click at [543, 643] on li "Does Not Contain" at bounding box center [563, 642] width 192 height 28
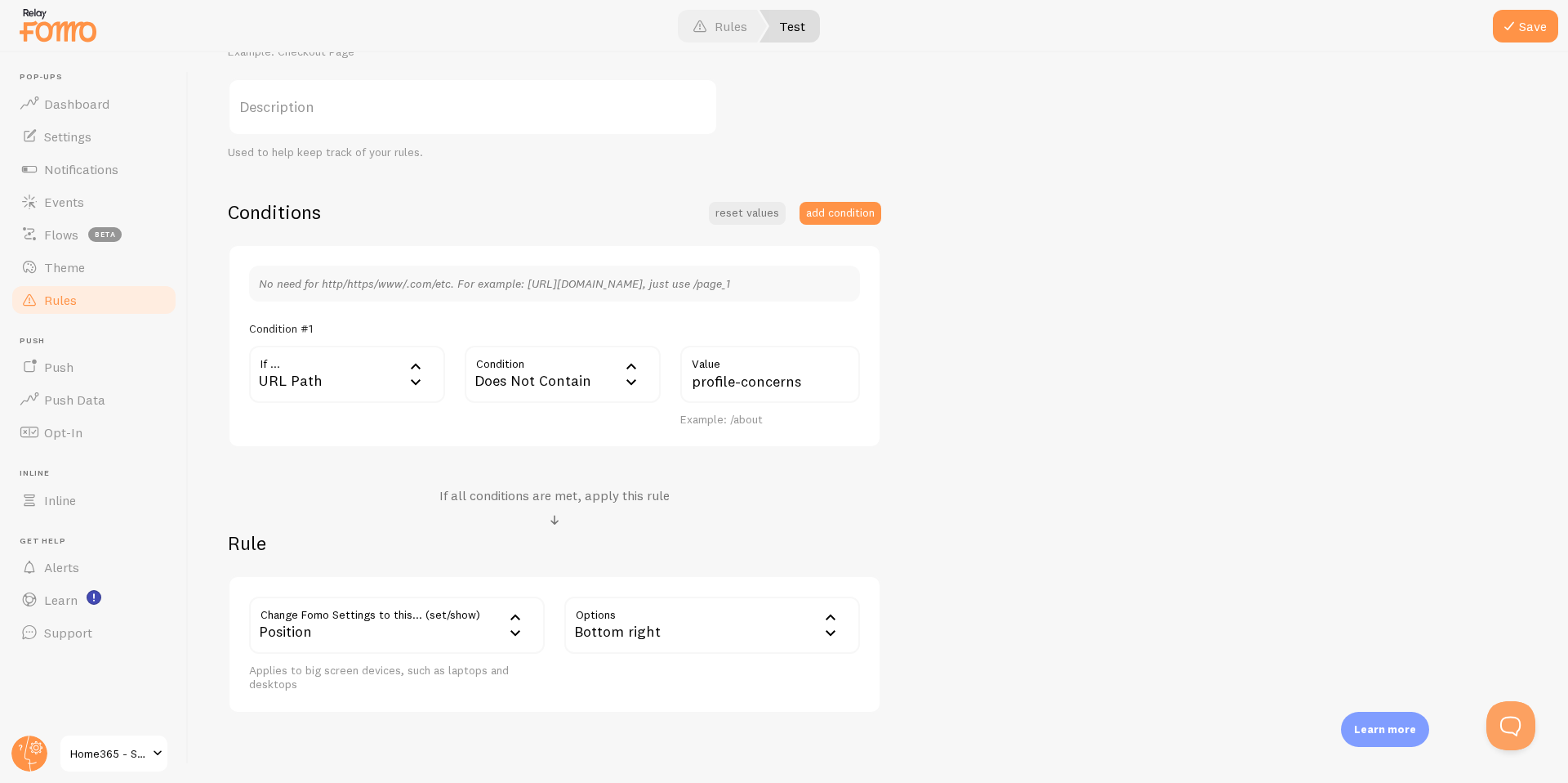
scroll to position [301, 0]
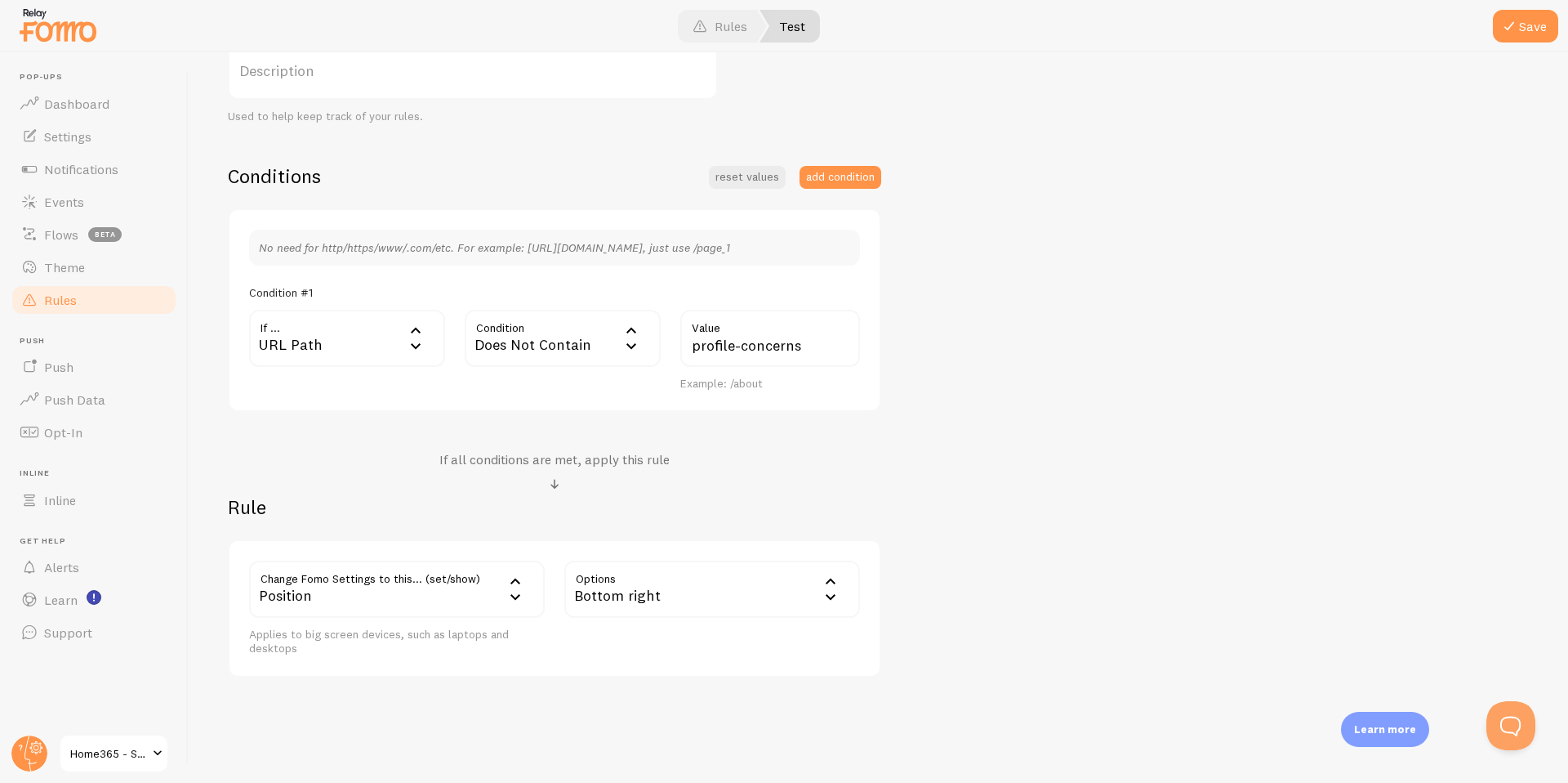
click at [588, 338] on div "Does Not Contain" at bounding box center [563, 338] width 196 height 58
click at [738, 589] on div "Bottom right" at bounding box center [712, 589] width 296 height 58
click at [702, 589] on div "Bottom right" at bounding box center [712, 589] width 296 height 58
click at [477, 587] on div "Position" at bounding box center [397, 589] width 296 height 58
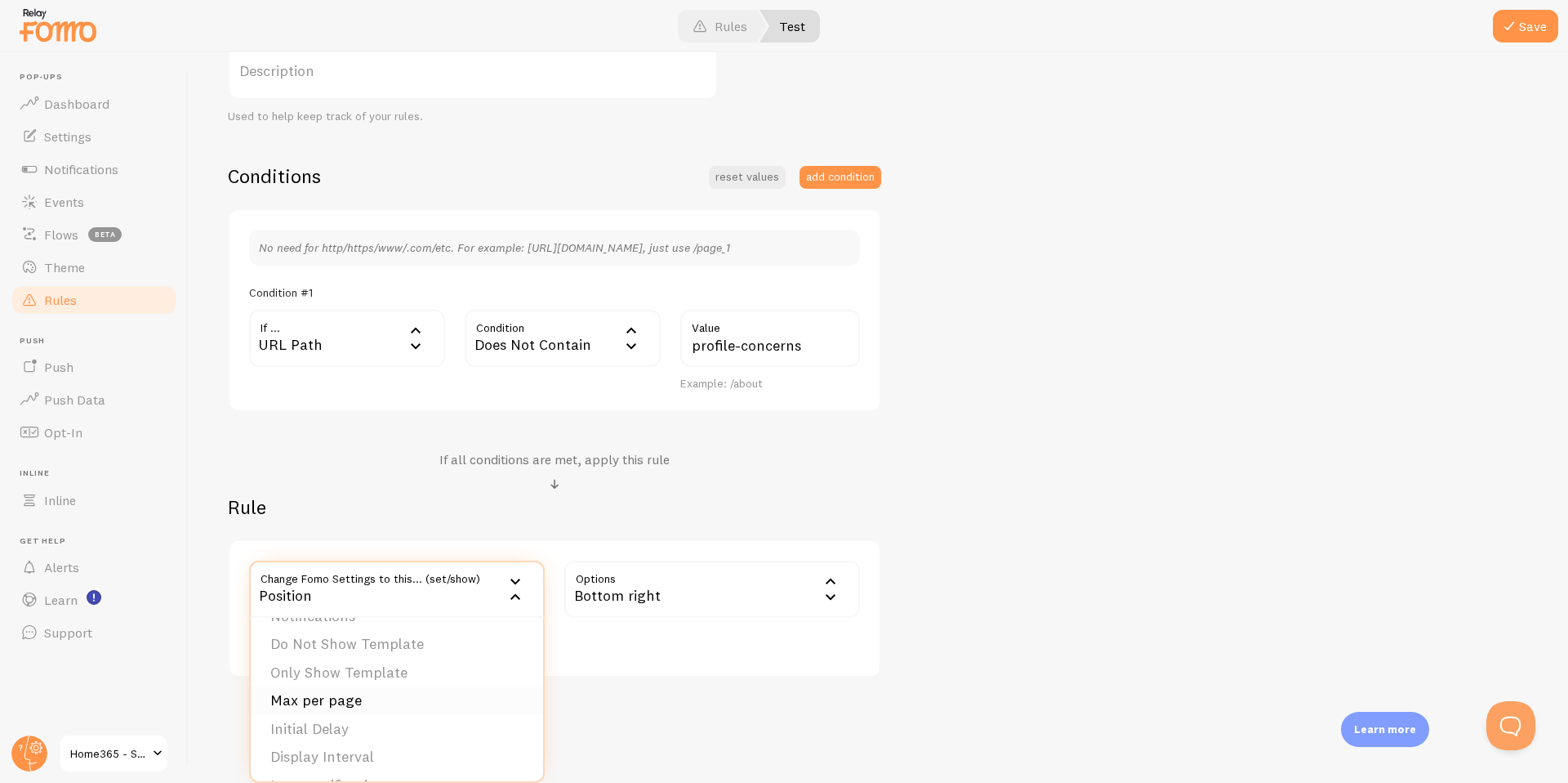
scroll to position [0, 0]
click at [375, 673] on li "Do Not Show Template" at bounding box center [397, 670] width 292 height 28
click at [663, 604] on label "Template" at bounding box center [712, 589] width 296 height 58
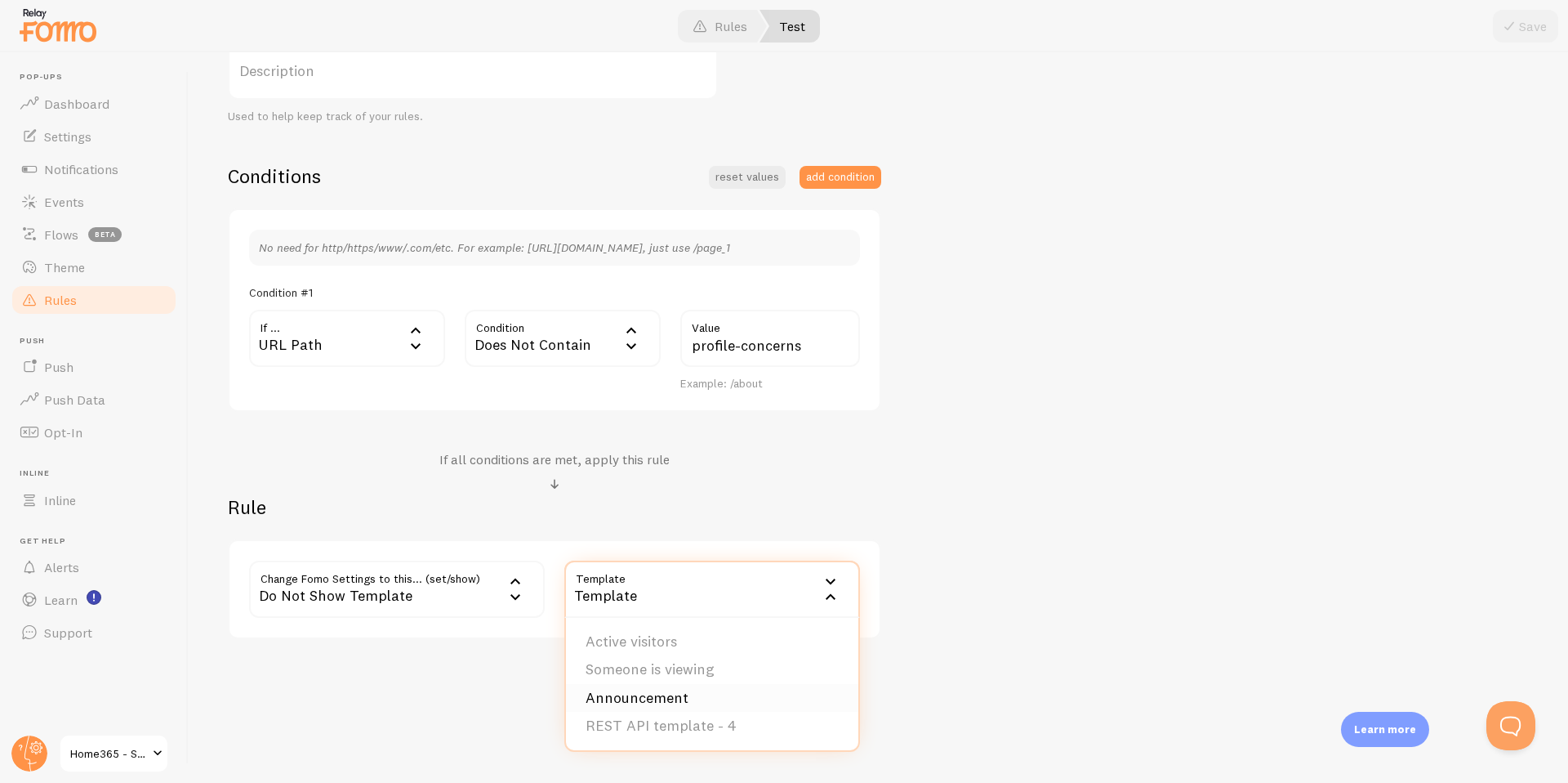
click at [670, 693] on li "Announcement" at bounding box center [712, 698] width 292 height 28
click at [1527, 25] on button "Save" at bounding box center [1525, 25] width 65 height 33
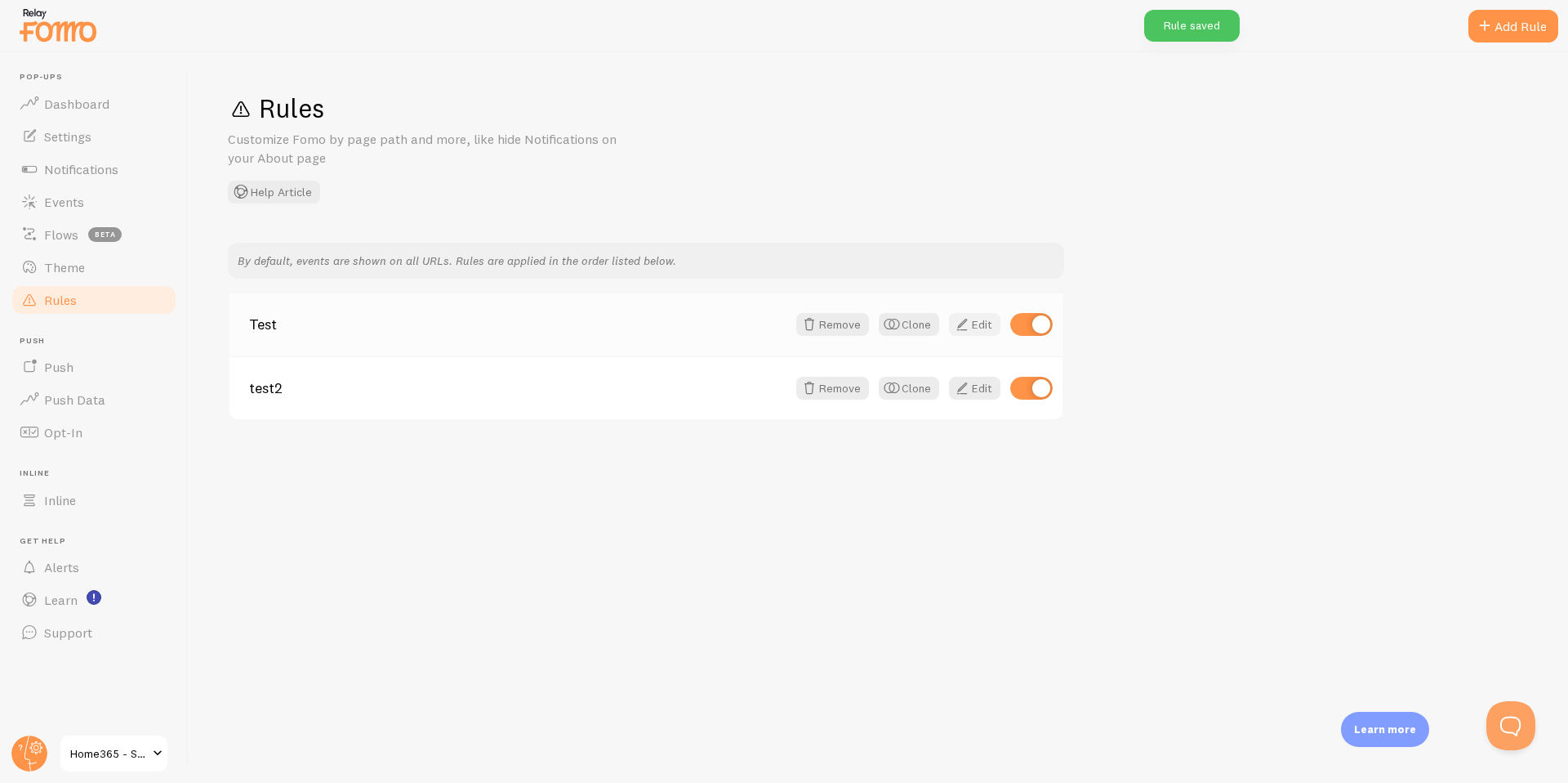
click at [984, 325] on link "Edit" at bounding box center [974, 325] width 52 height 23
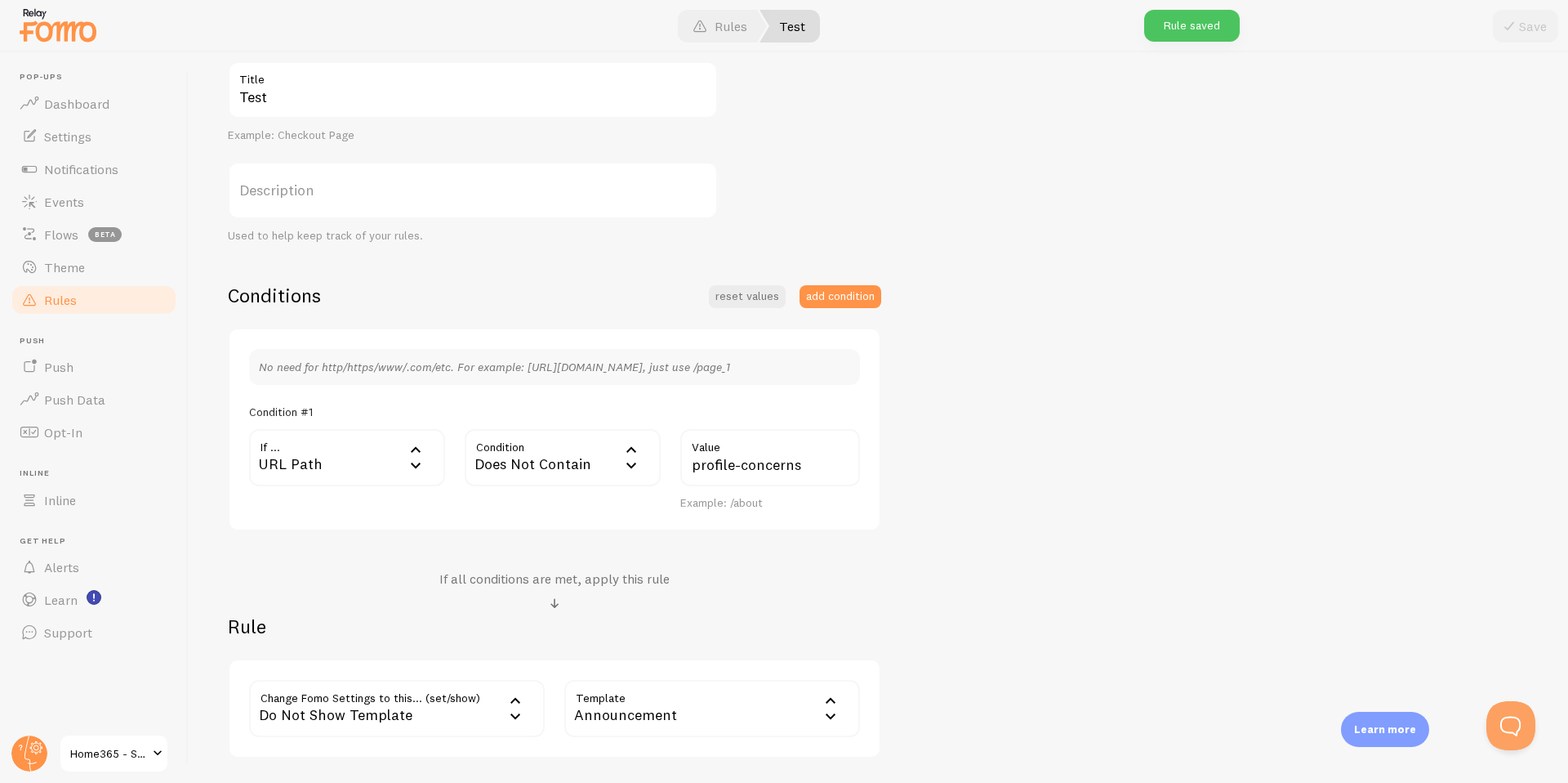
scroll to position [290, 0]
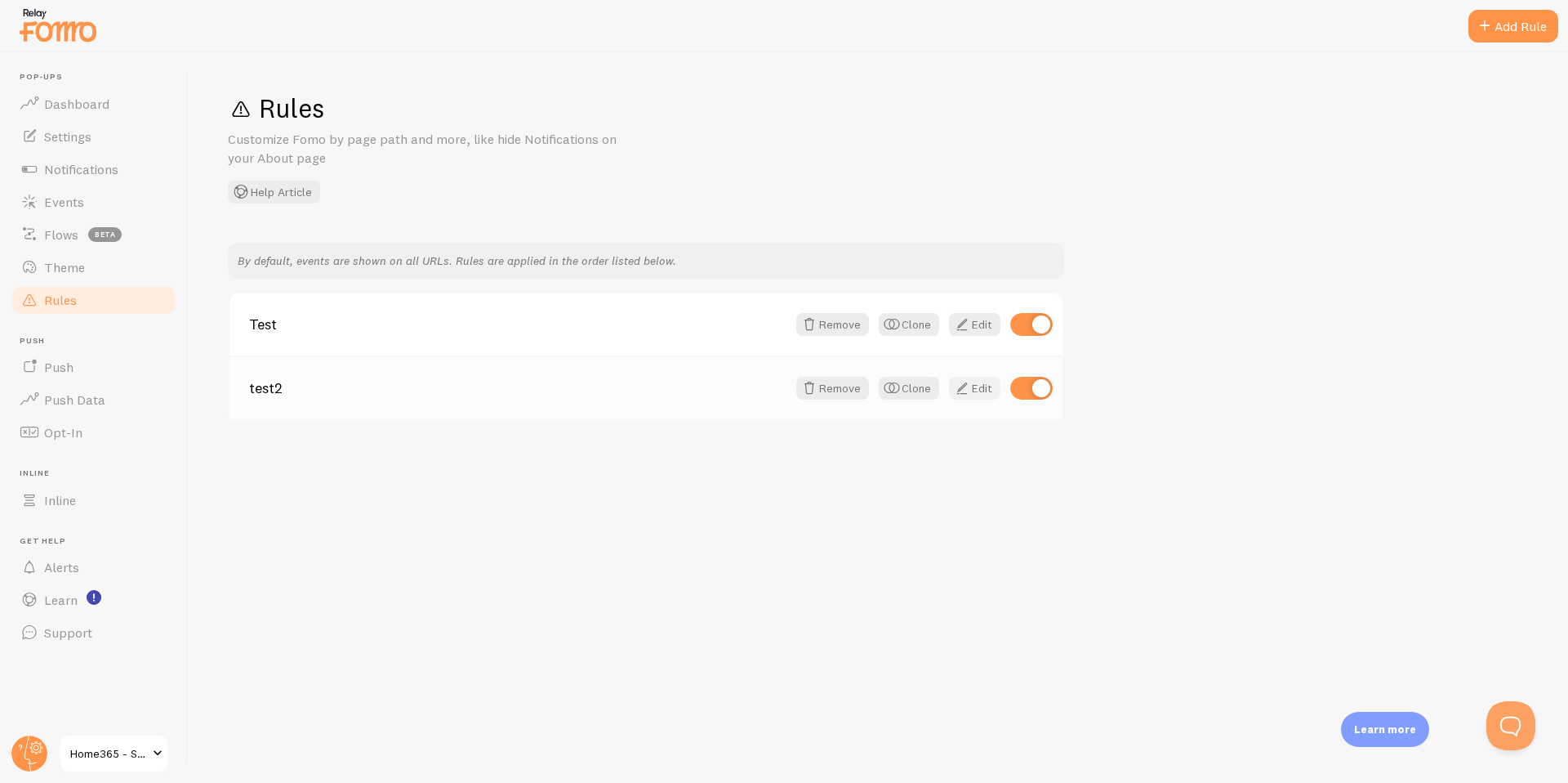
click at [974, 394] on link "Edit" at bounding box center [974, 388] width 52 height 23
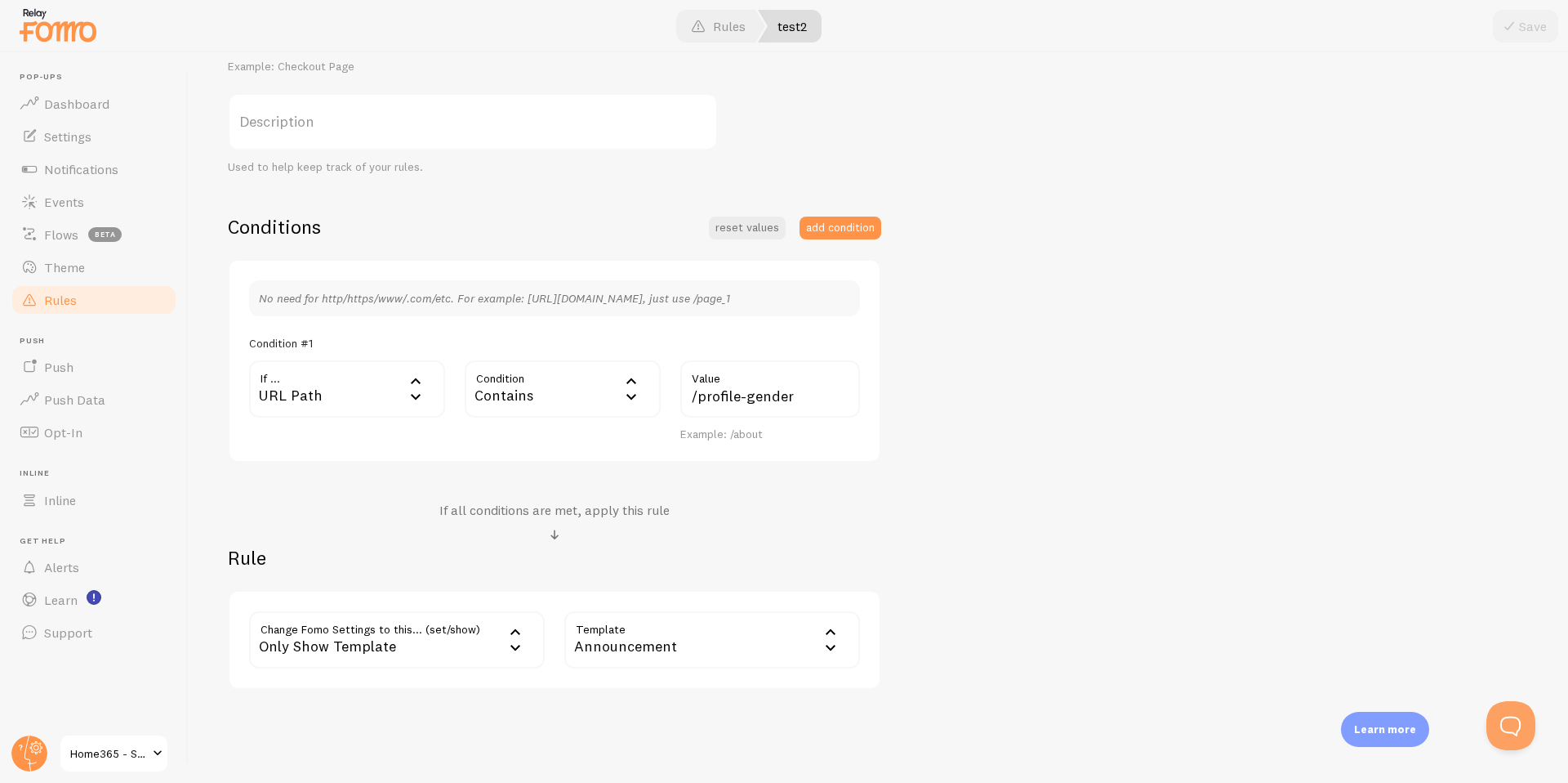
scroll to position [301, 0]
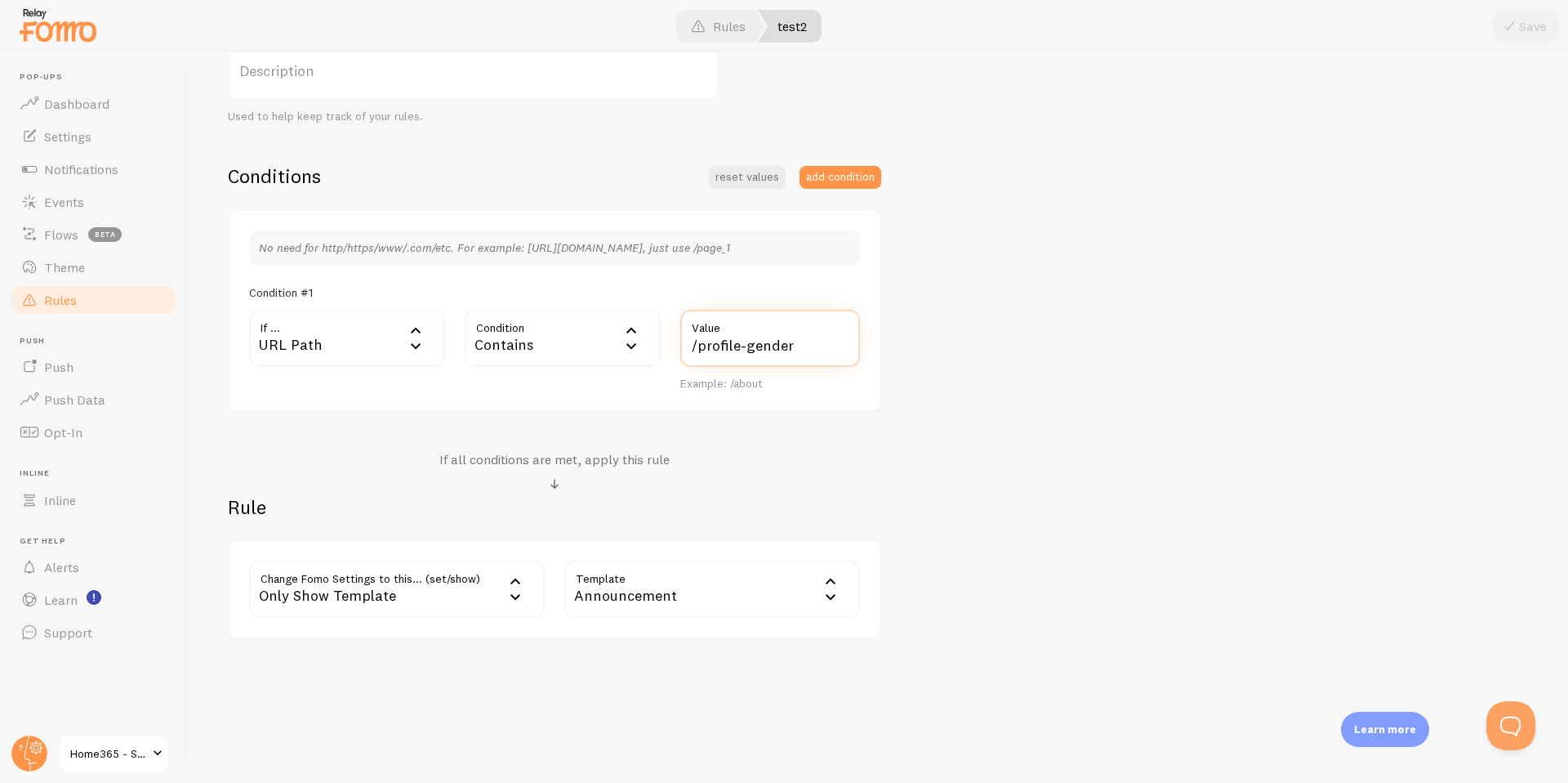
click at [697, 344] on input "/profile-gender" at bounding box center [769, 338] width 180 height 58
click at [527, 339] on div "Contains" at bounding box center [563, 338] width 196 height 58
click at [527, 448] on li "Begins With" at bounding box center [563, 447] width 192 height 28
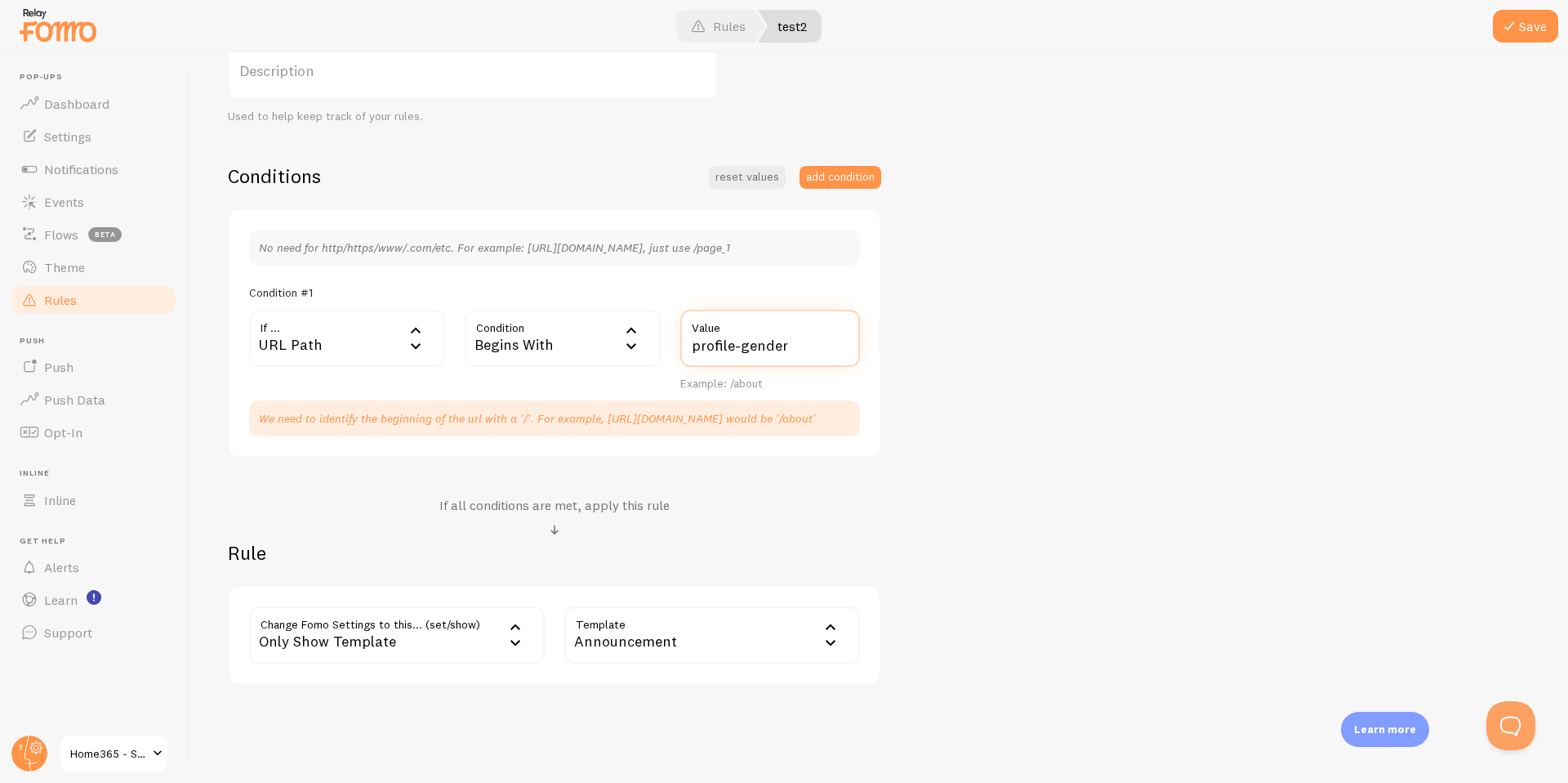
click at [696, 345] on input "profile-gender" at bounding box center [769, 338] width 180 height 58
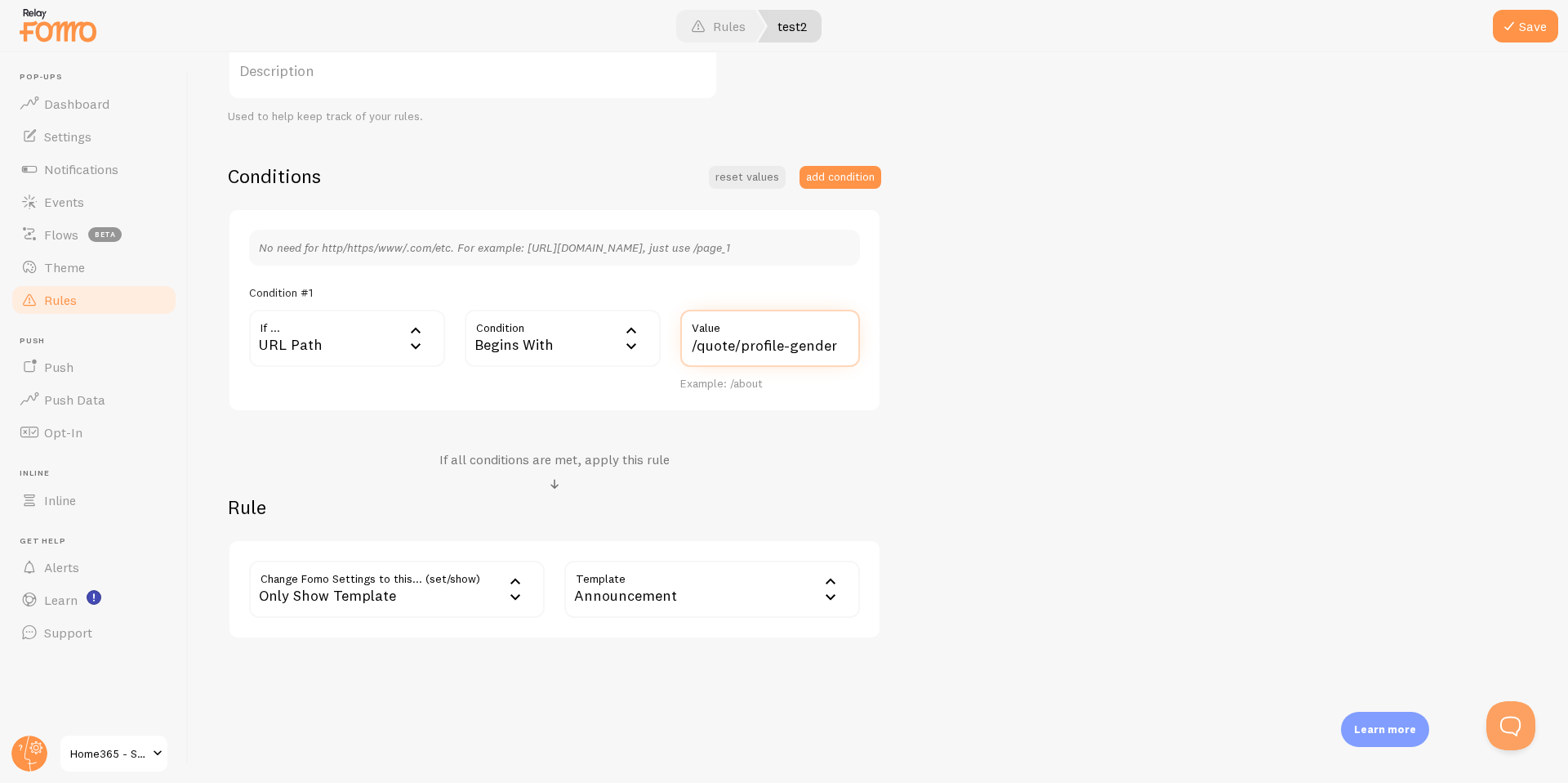
type input "/quote/profile-gender"
click at [1143, 393] on div "test2 Title Example: Checkout Page Description Used to help keep track of your …" at bounding box center [879, 291] width 1301 height 697
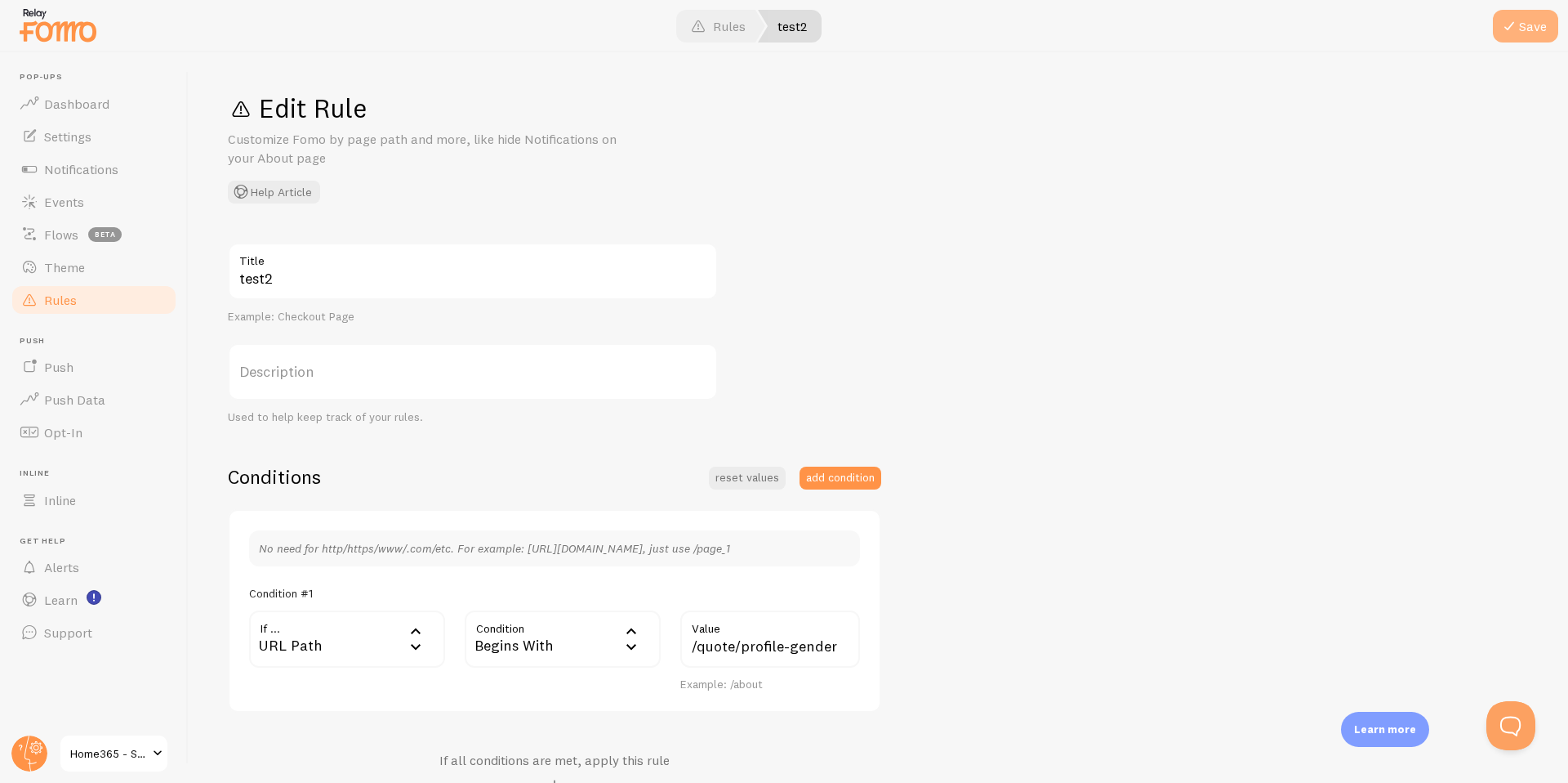
click at [1533, 21] on button "Save" at bounding box center [1525, 25] width 65 height 33
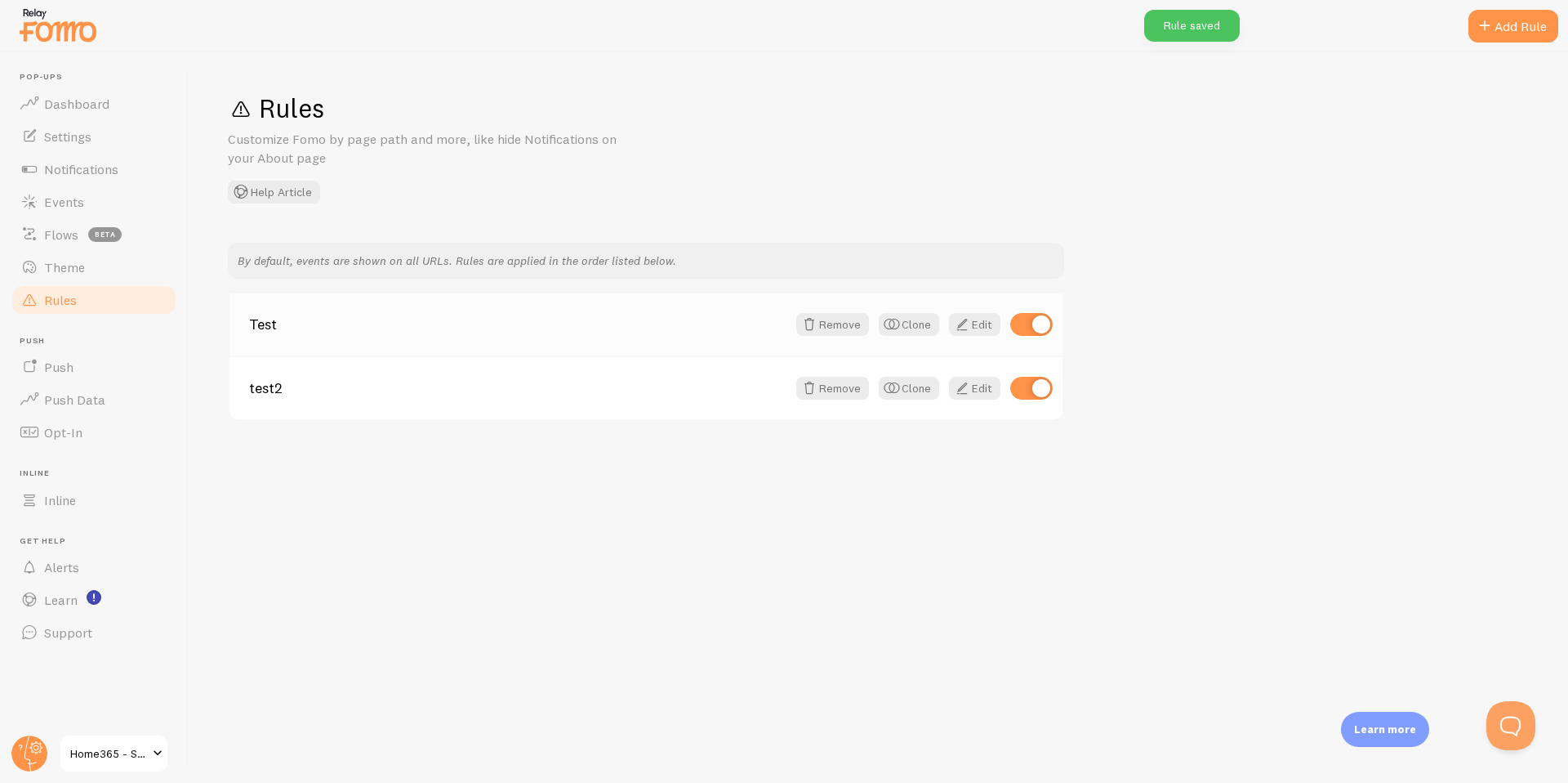
click at [1037, 326] on input "checkbox" at bounding box center [1031, 325] width 42 height 23
checkbox input "false"
click at [984, 386] on link "Edit" at bounding box center [974, 388] width 52 height 23
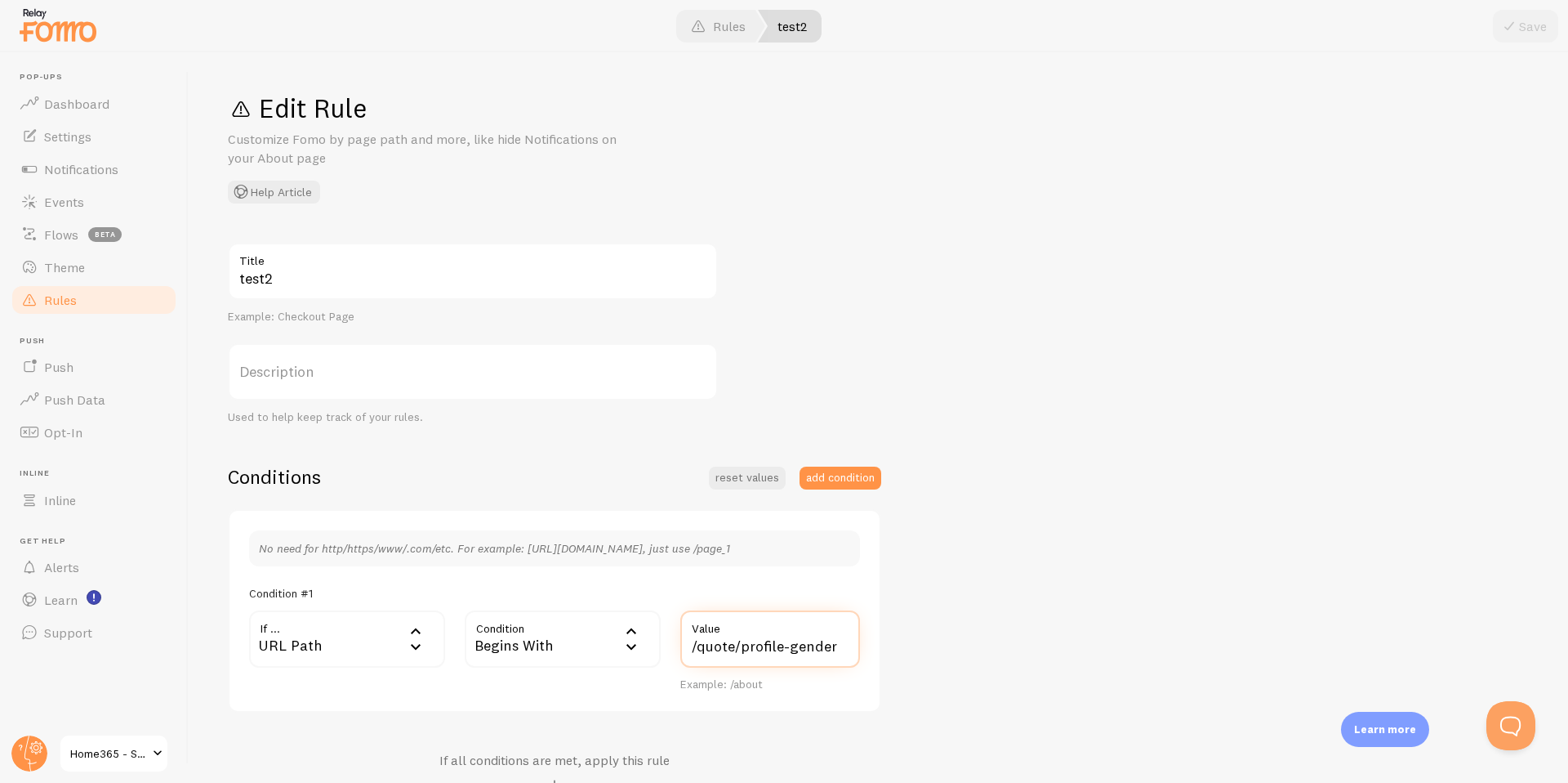
click at [734, 640] on input "/quote/profile-gender" at bounding box center [769, 639] width 180 height 58
paste input "quote/questionnair"
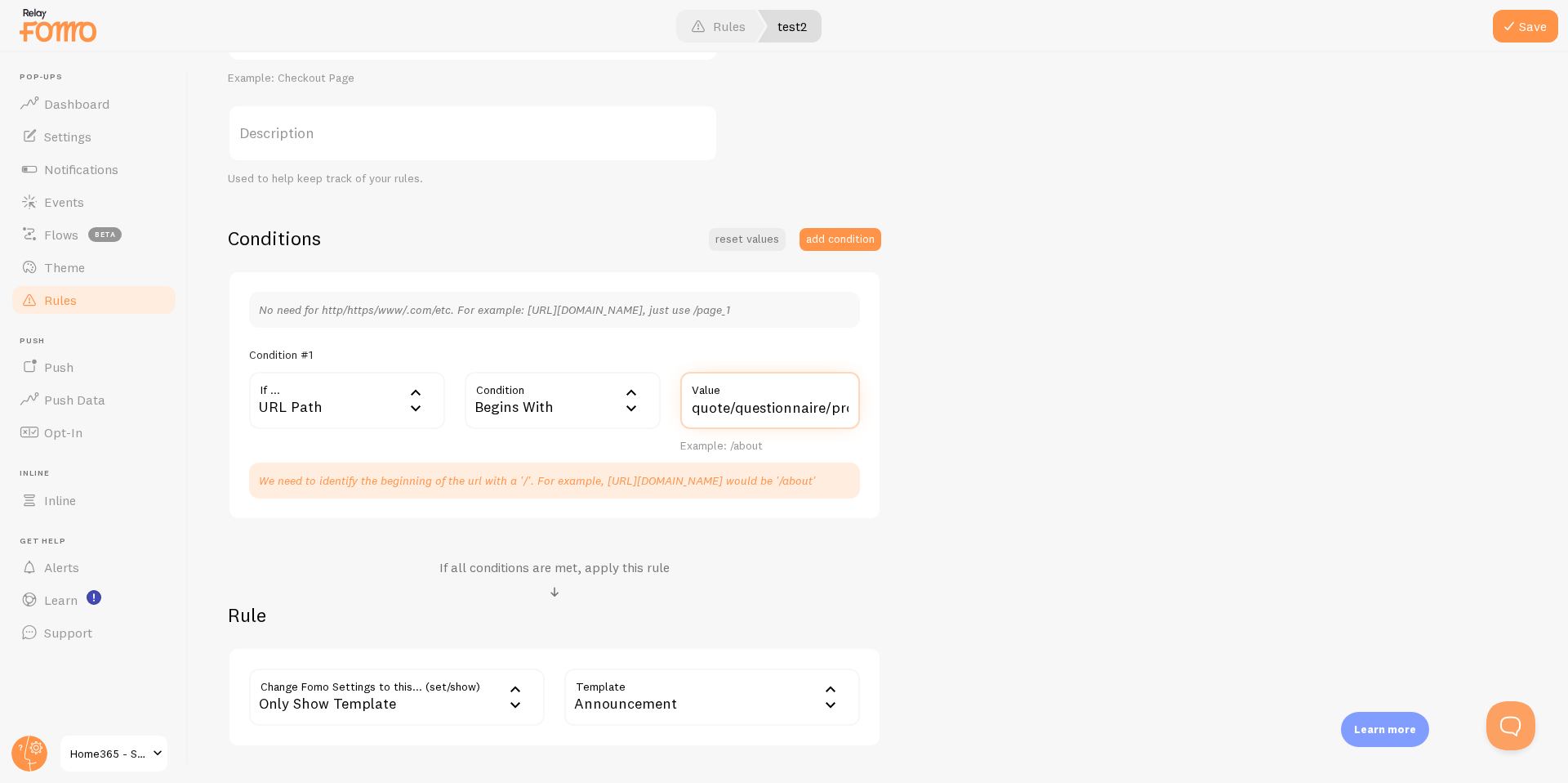
scroll to position [0, 74]
drag, startPoint x: 756, startPoint y: 406, endPoint x: 953, endPoint y: 422, distance: 197.6
click at [953, 422] on div "test2 Title Example: Checkout Page Description Used to help keep track of your …" at bounding box center [879, 375] width 1301 height 742
drag, startPoint x: 747, startPoint y: 402, endPoint x: 613, endPoint y: 405, distance: 134.0
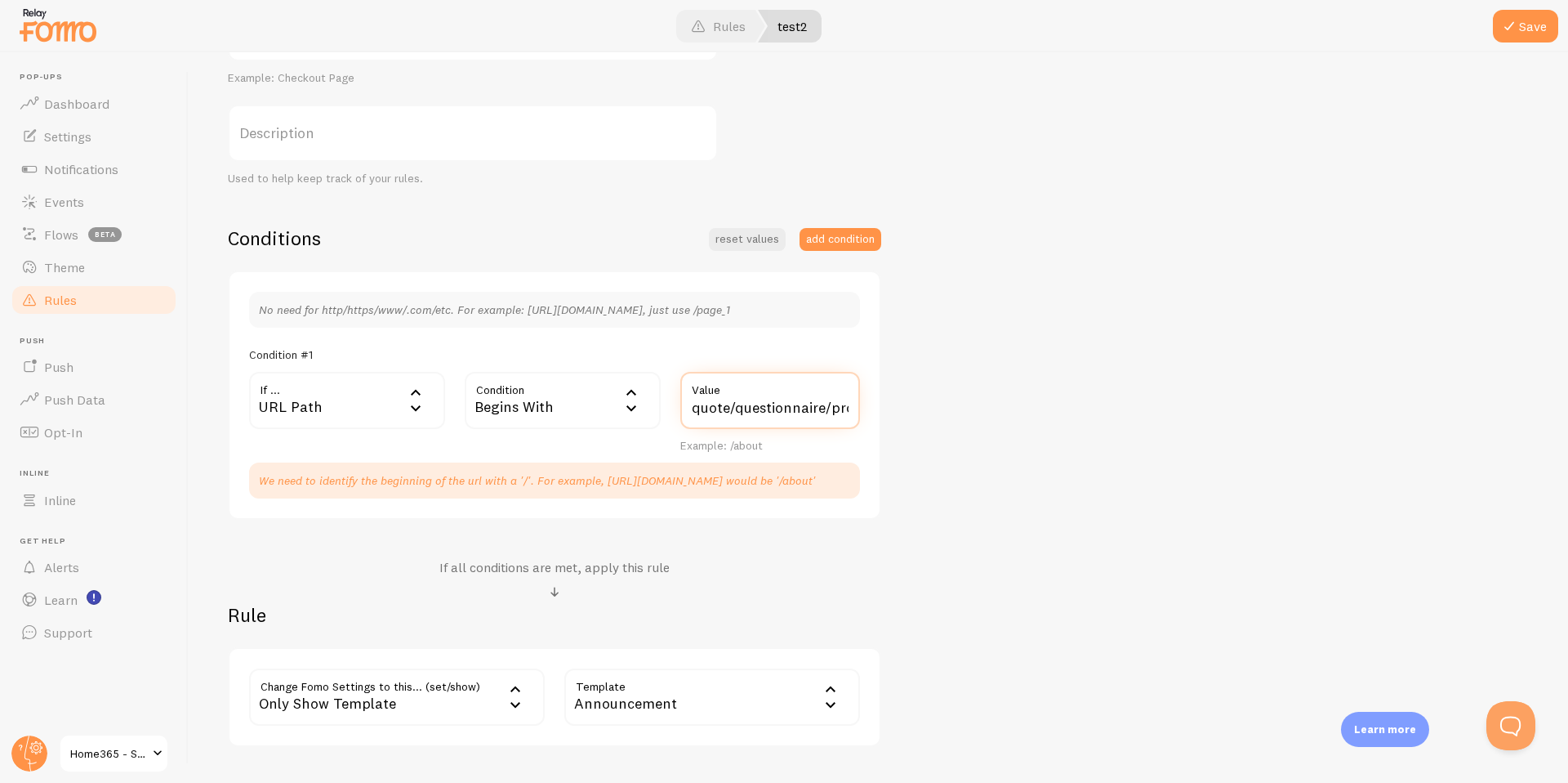
click at [609, 405] on div "If ... url URL Path URL Path URL Parameter Home page Mobile Browser URL Host CS…" at bounding box center [554, 412] width 631 height 82
click at [693, 406] on input "quote/questionnaire/profile-gender" at bounding box center [769, 400] width 180 height 58
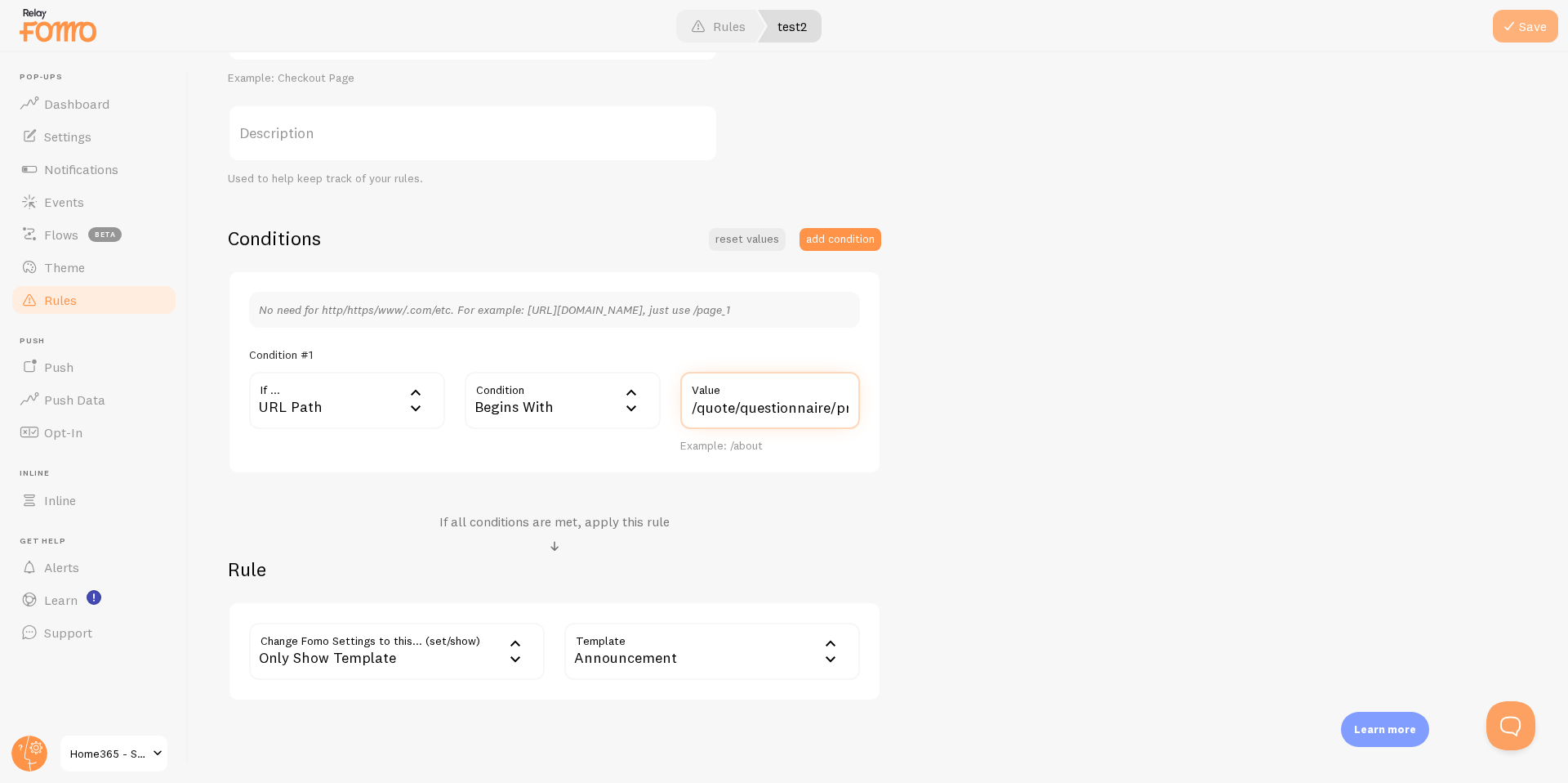
type input "/quote/questionnaire/profile-gender"
click at [1509, 19] on span at bounding box center [1509, 25] width 20 height 20
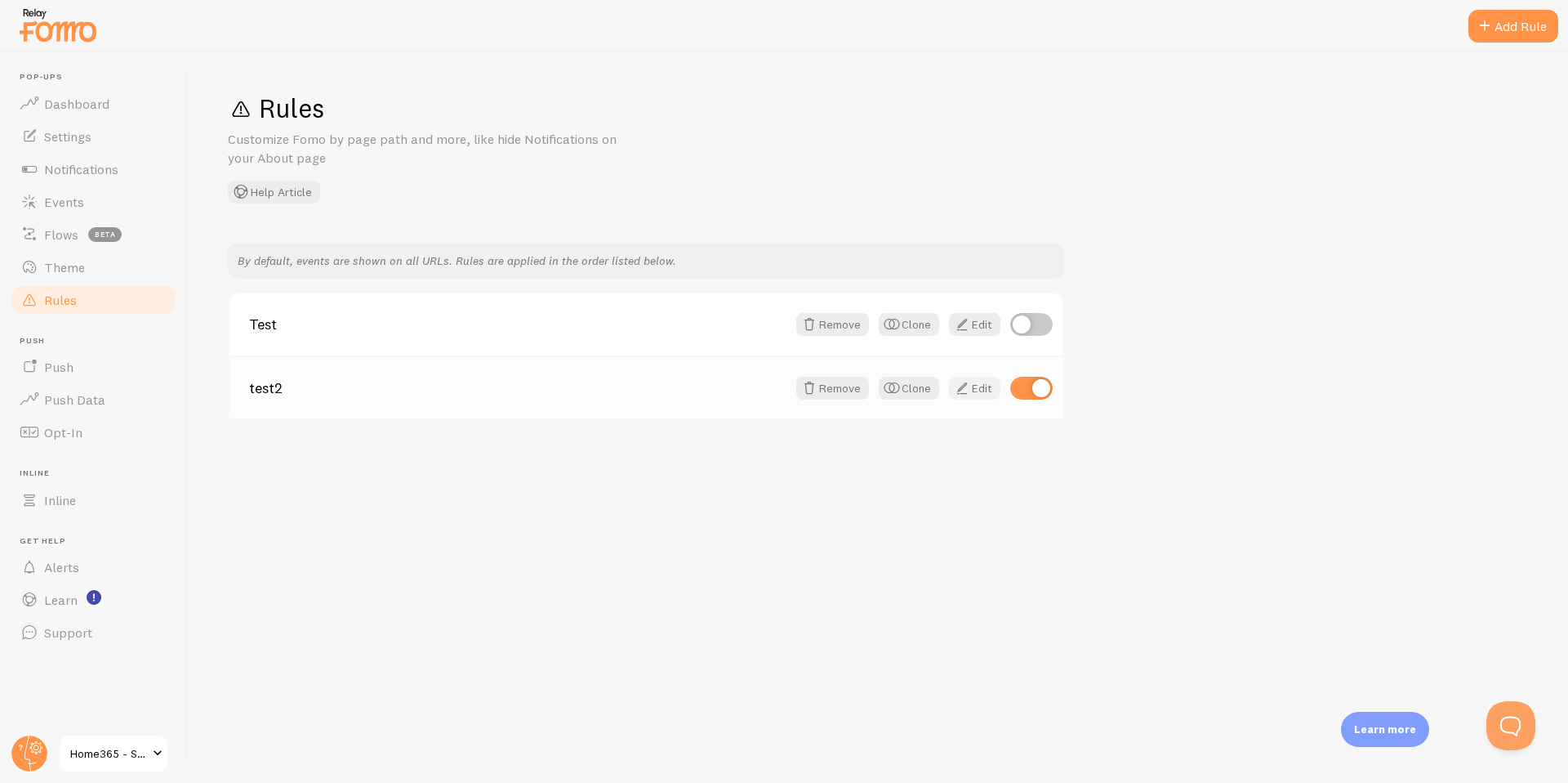
click at [975, 392] on link "Edit" at bounding box center [974, 388] width 52 height 23
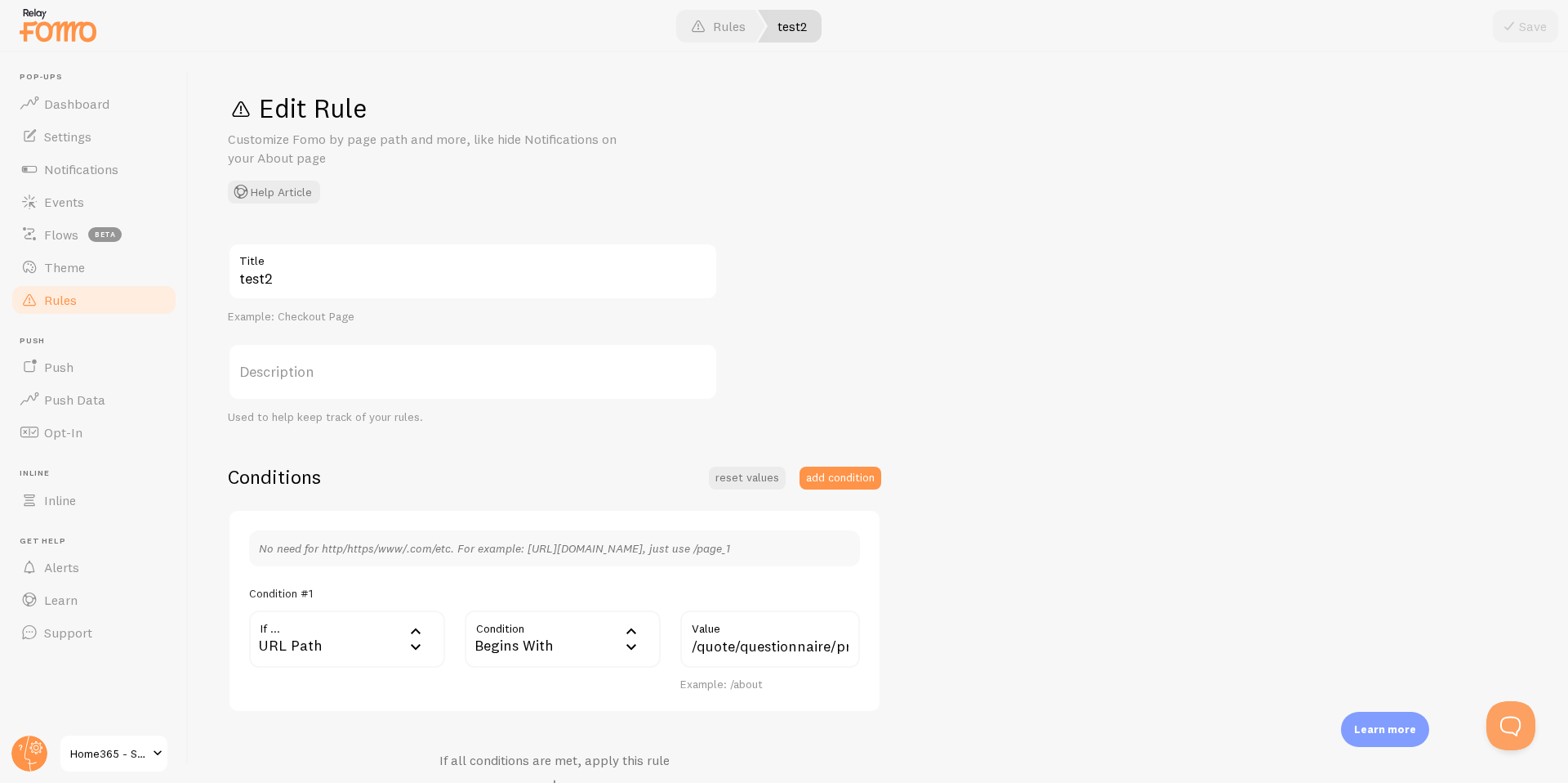
click at [304, 652] on div "URL Path" at bounding box center [347, 639] width 196 height 58
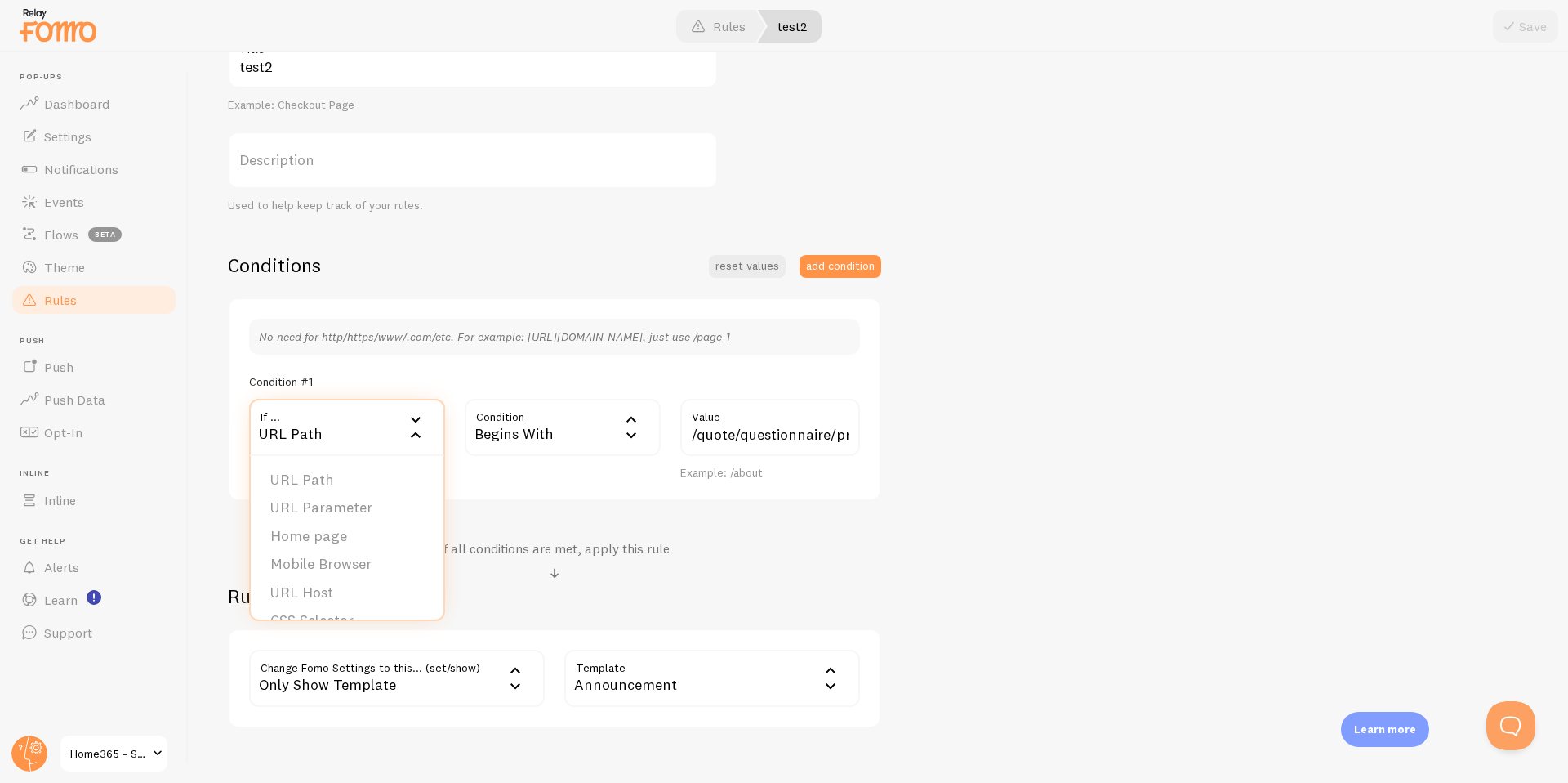
click at [744, 591] on h2 "Rule" at bounding box center [554, 595] width 653 height 25
click at [280, 435] on div "URL Path" at bounding box center [347, 427] width 196 height 58
click at [305, 579] on li "URL Host" at bounding box center [347, 592] width 192 height 28
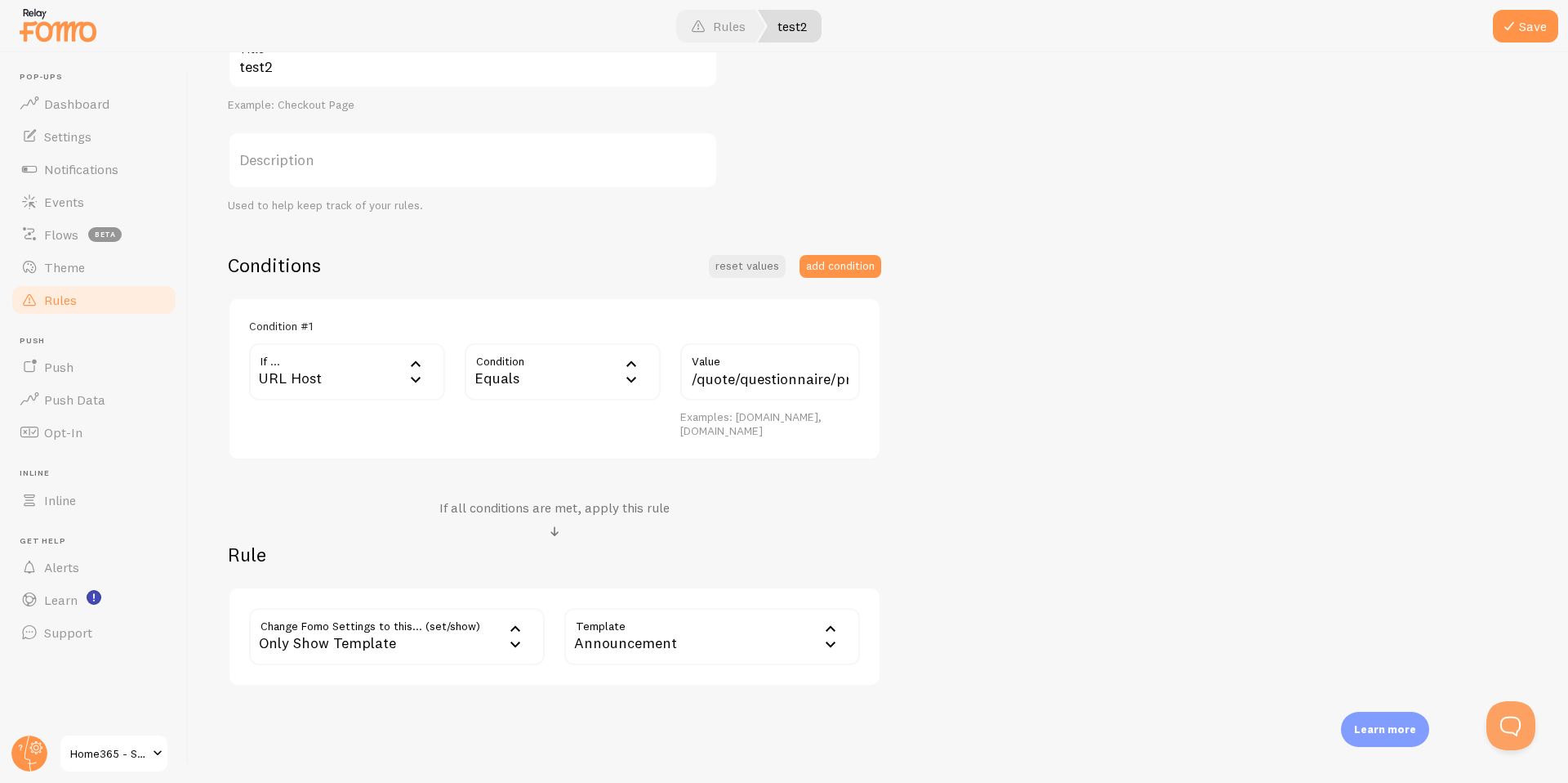
click at [303, 371] on div "URL Host" at bounding box center [347, 372] width 196 height 58
click at [748, 387] on input "/quote/questionnaire/profile-gender" at bounding box center [769, 372] width 180 height 58
click at [521, 365] on div "Equals" at bounding box center [563, 372] width 196 height 58
click at [525, 503] on li "Contains" at bounding box center [563, 508] width 192 height 28
drag, startPoint x: 832, startPoint y: 380, endPoint x: 638, endPoint y: 381, distance: 194.0
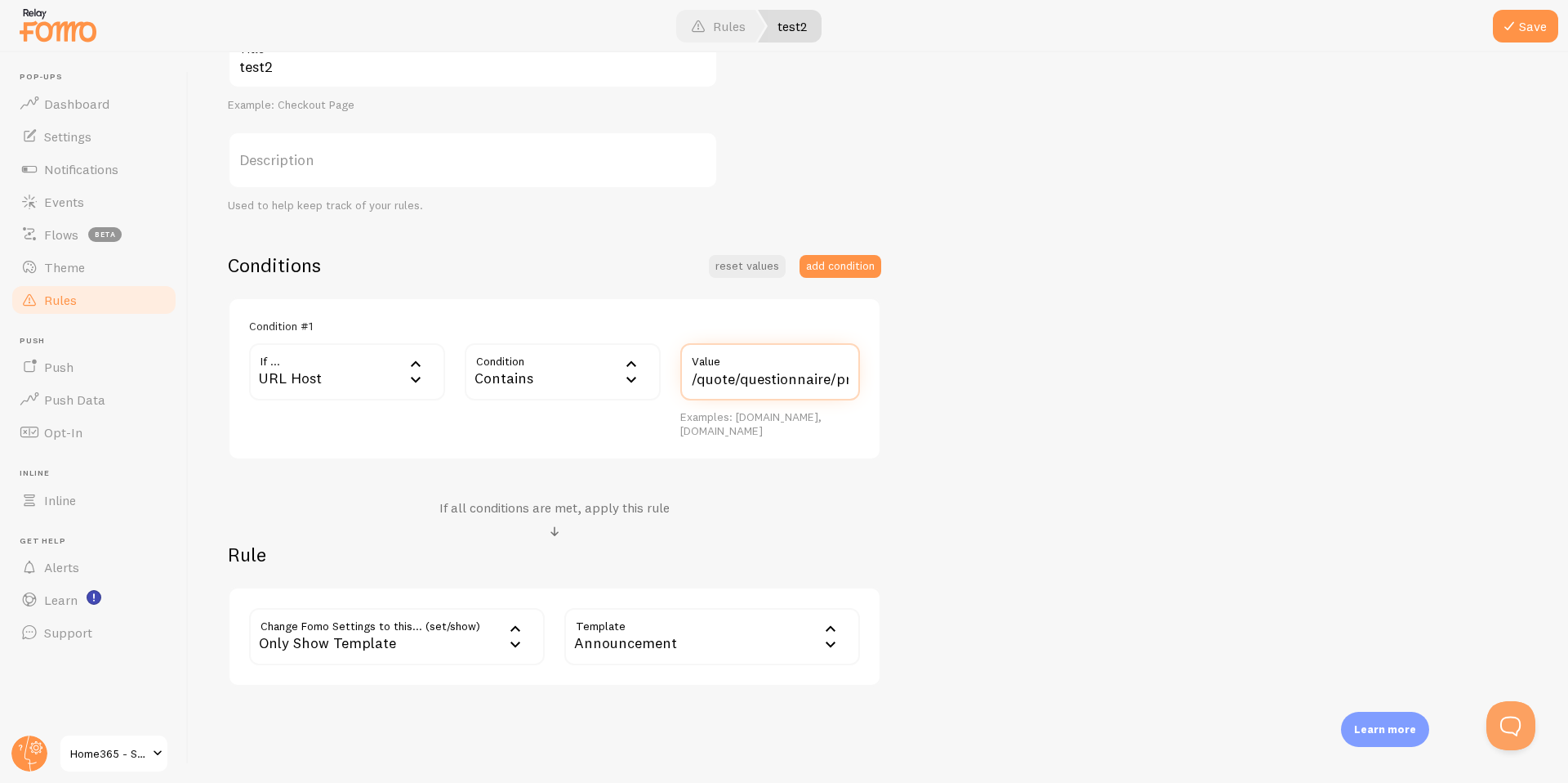
click at [638, 381] on div "If ... url_host URL Host URL Path URL Parameter Home page Mobile Browser URL Ho…" at bounding box center [554, 391] width 631 height 95
type input "profile-gender"
click at [1064, 432] on div "test2 Title Example: Checkout Page Description Used to help keep track of your …" at bounding box center [879, 358] width 1301 height 656
click at [1539, 22] on button "Save" at bounding box center [1525, 25] width 65 height 33
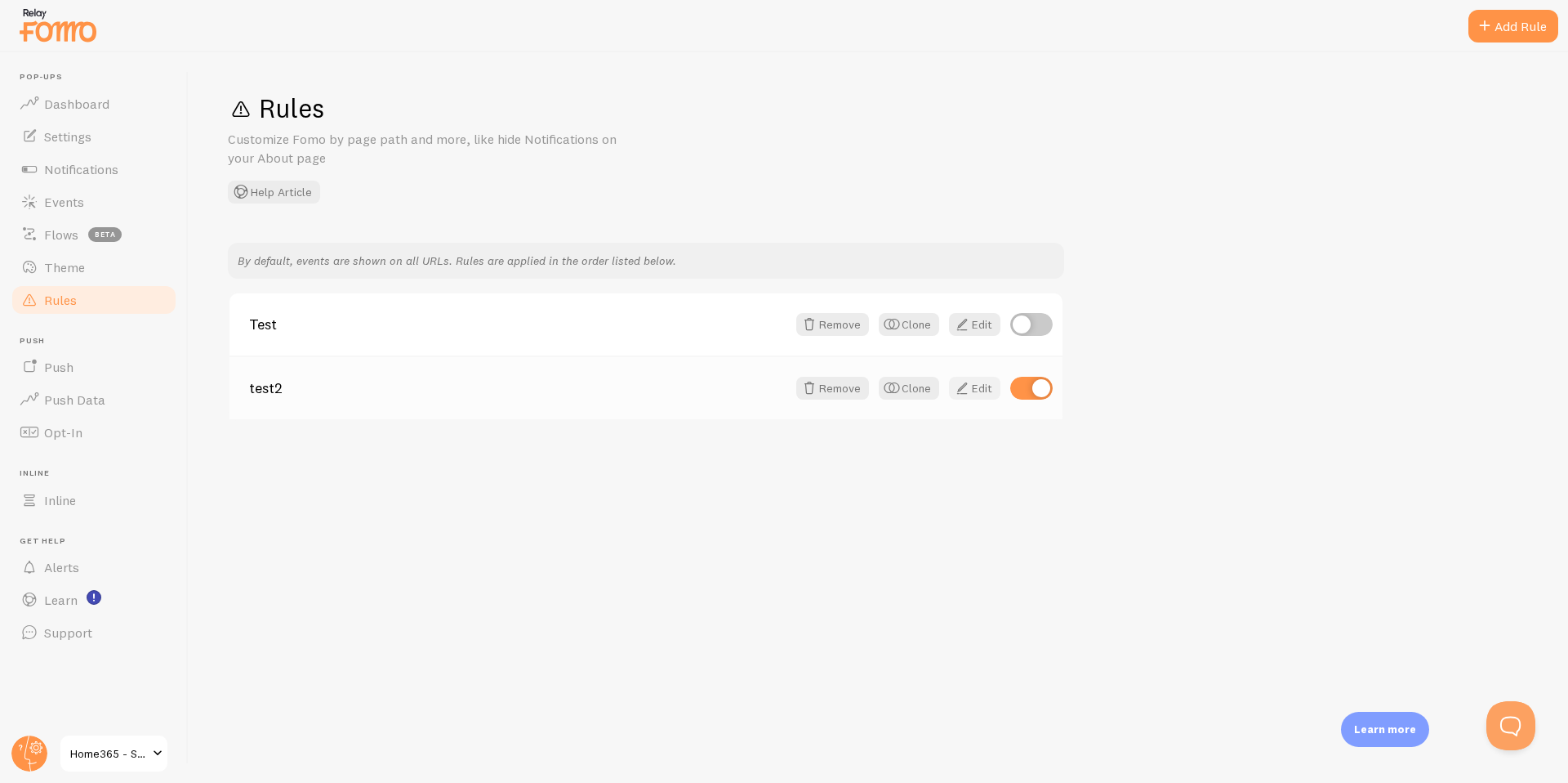
click at [978, 392] on link "Edit" at bounding box center [974, 388] width 52 height 23
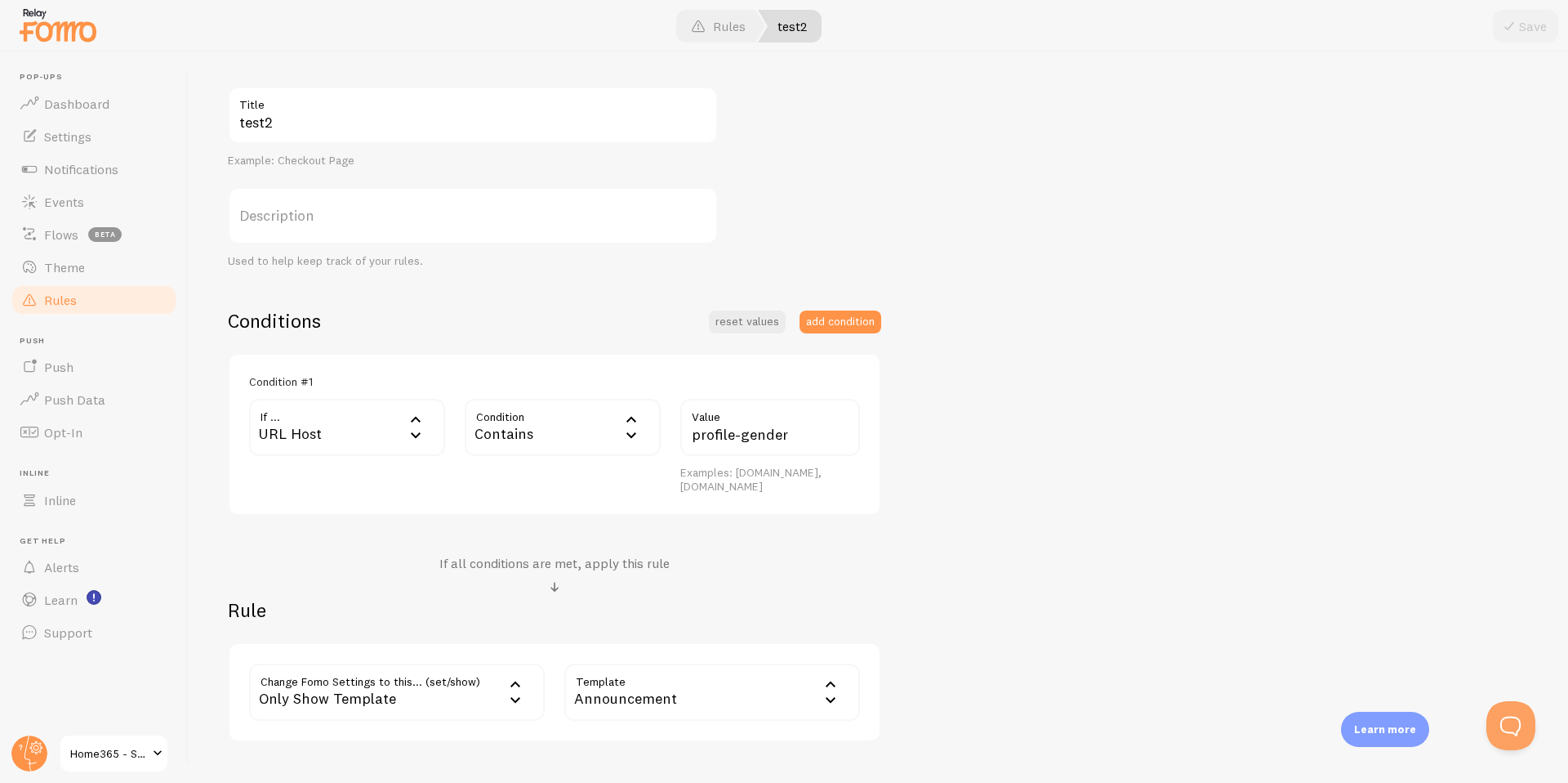
scroll to position [259, 0]
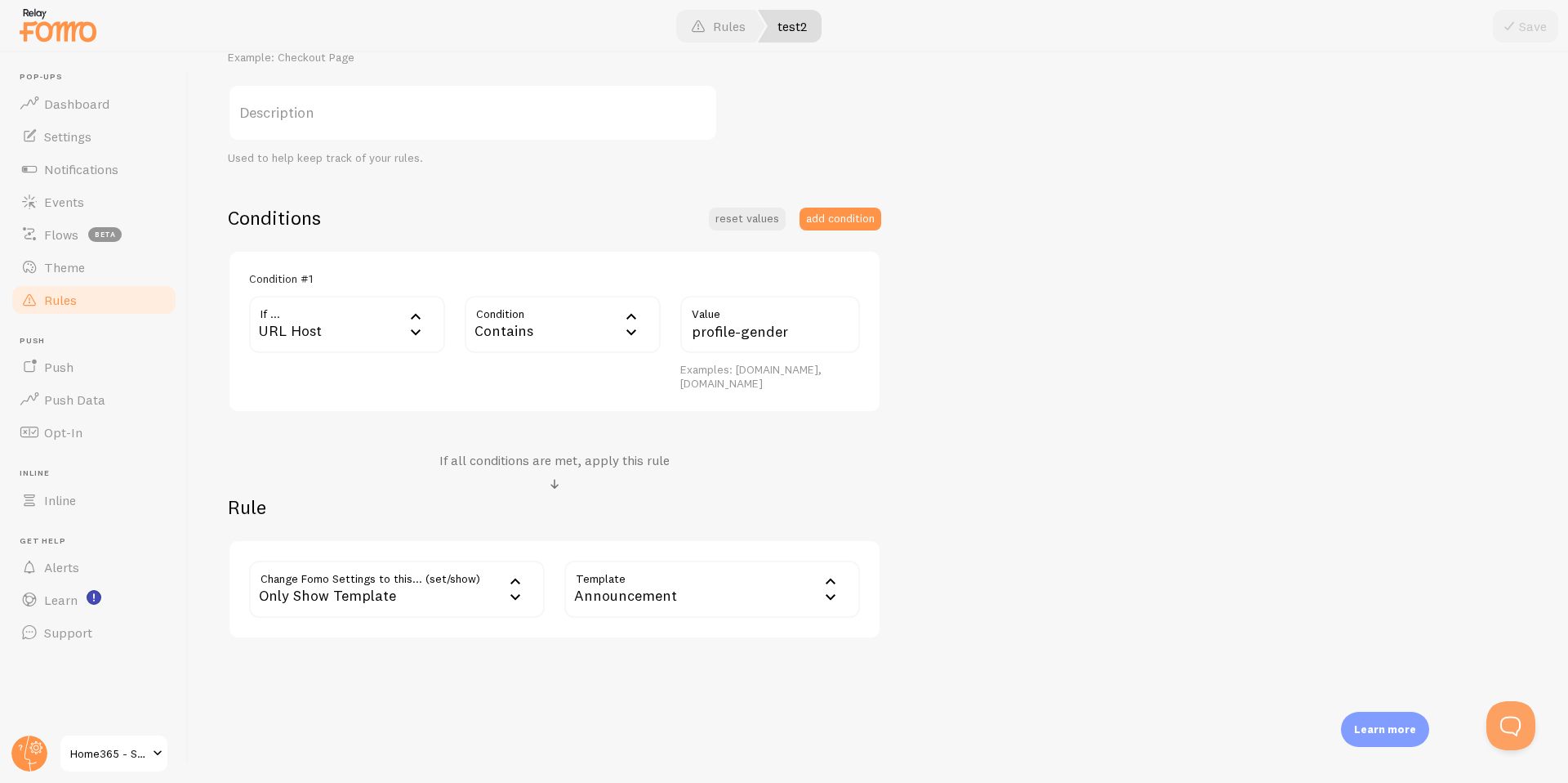
click at [390, 592] on div "Only Show Template" at bounding box center [397, 589] width 296 height 58
click at [370, 638] on li "Notifications" at bounding box center [397, 641] width 292 height 28
click at [678, 572] on label "Options" at bounding box center [712, 589] width 296 height 58
click at [688, 672] on li "Only show Fomo if conditions met" at bounding box center [712, 670] width 292 height 28
click at [704, 582] on div "Only show Fomo if conditions met" at bounding box center [712, 589] width 296 height 58
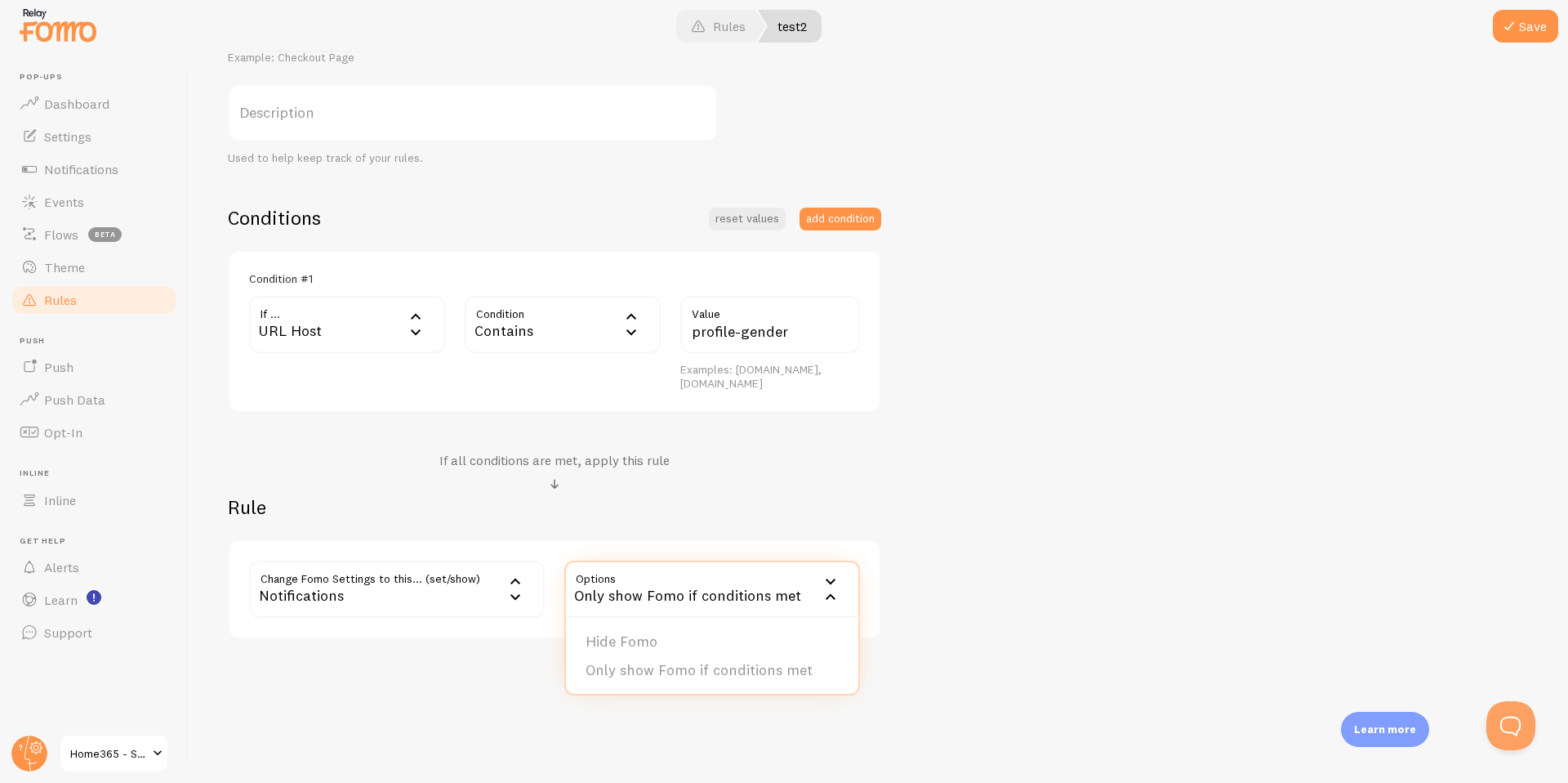
click at [709, 591] on div "Only show Fomo if conditions met" at bounding box center [712, 589] width 296 height 58
click at [1525, 30] on button "Save" at bounding box center [1525, 25] width 65 height 33
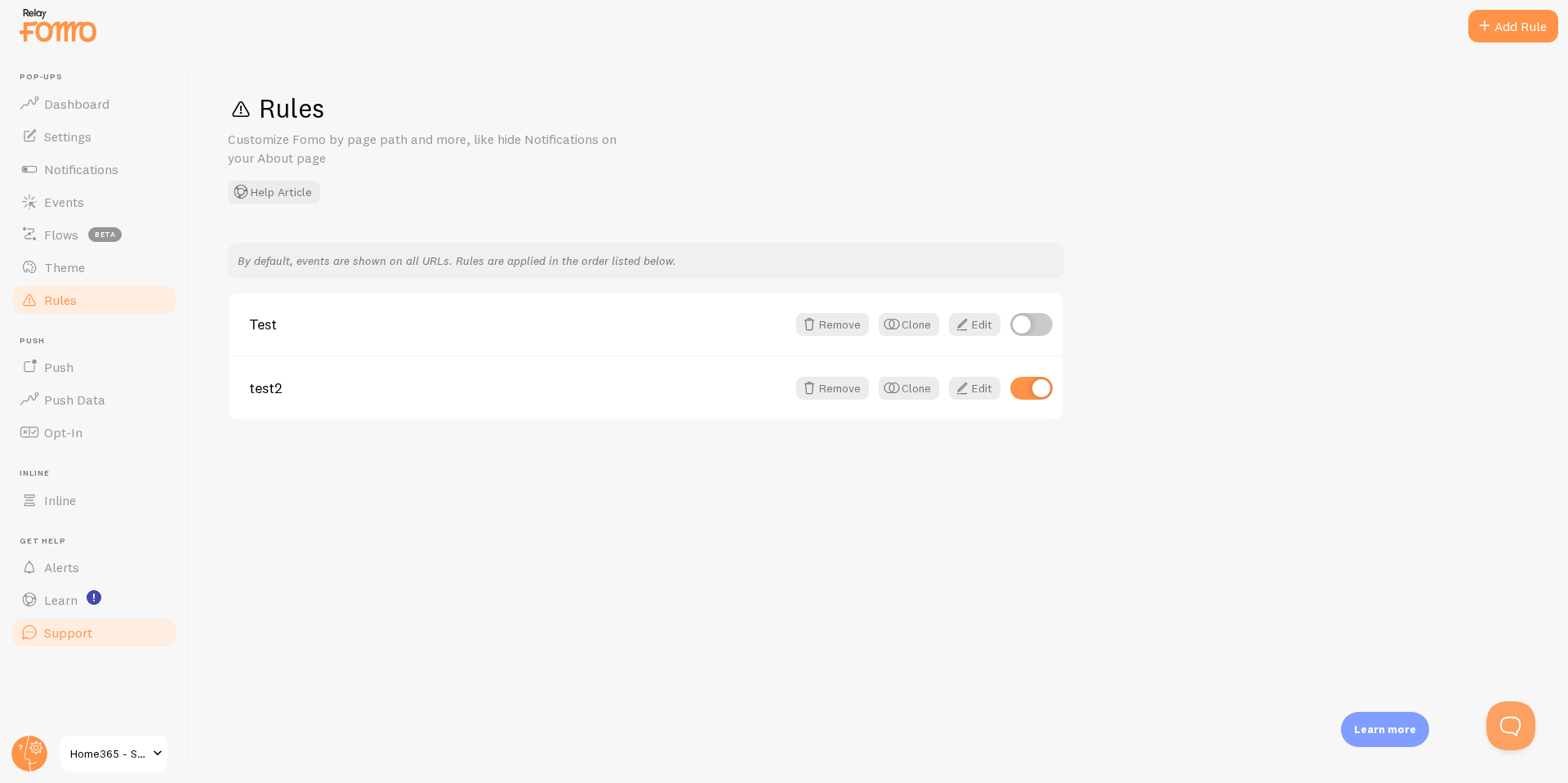
click at [63, 625] on span "Support" at bounding box center [68, 632] width 48 height 16
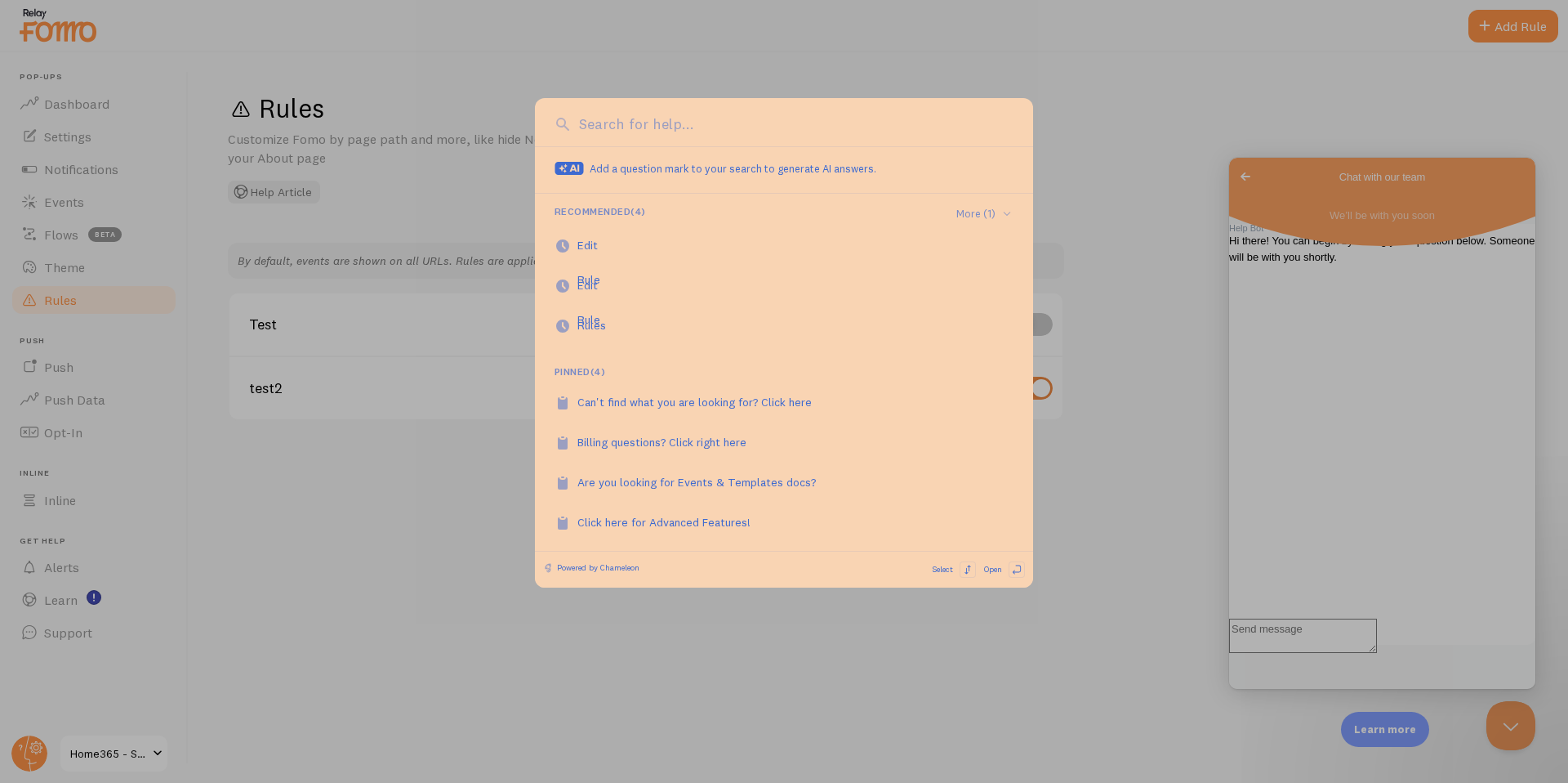
click at [1135, 182] on div at bounding box center [784, 392] width 1568 height 783
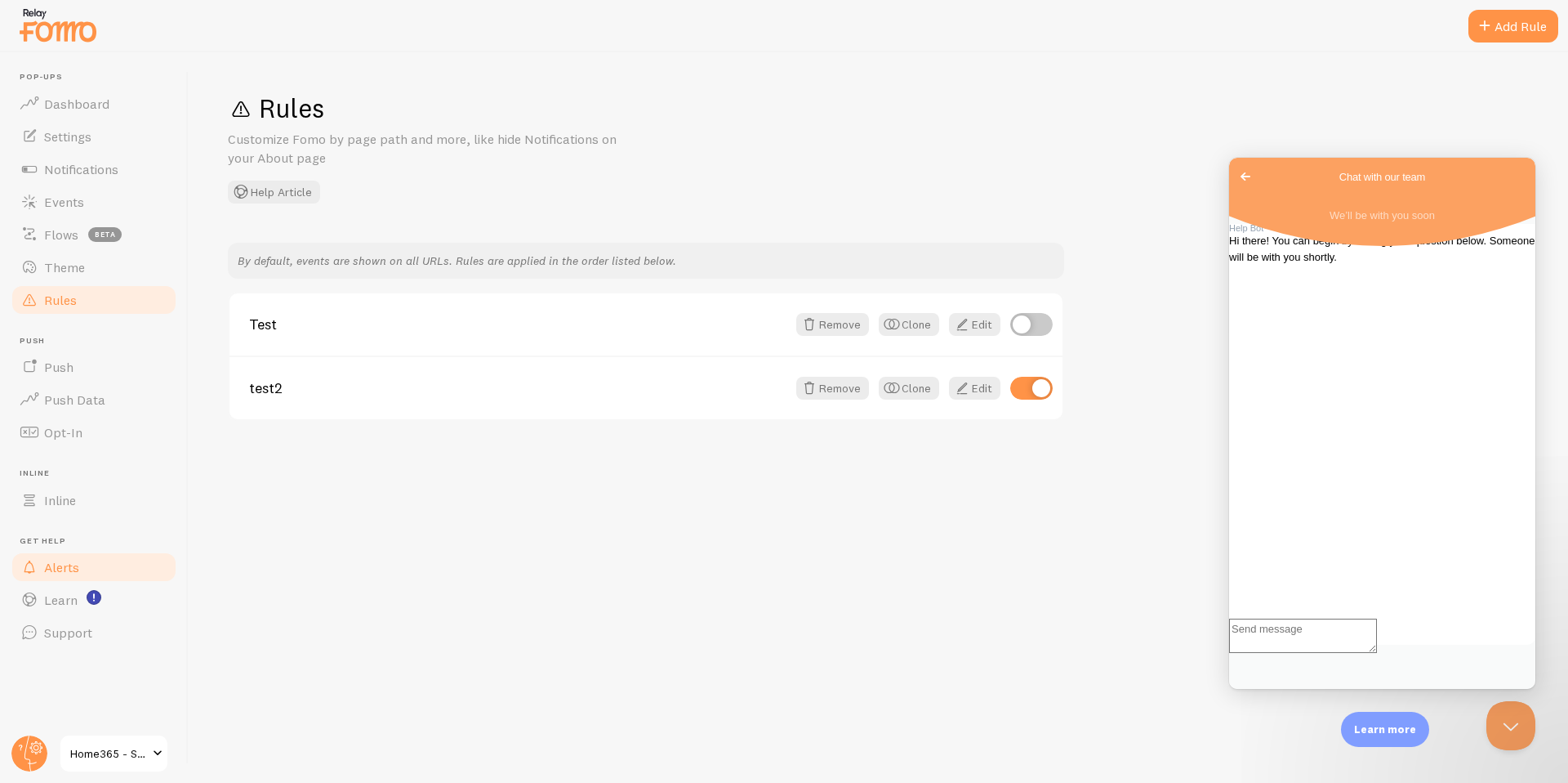
click at [62, 571] on span "Alerts" at bounding box center [61, 566] width 35 height 16
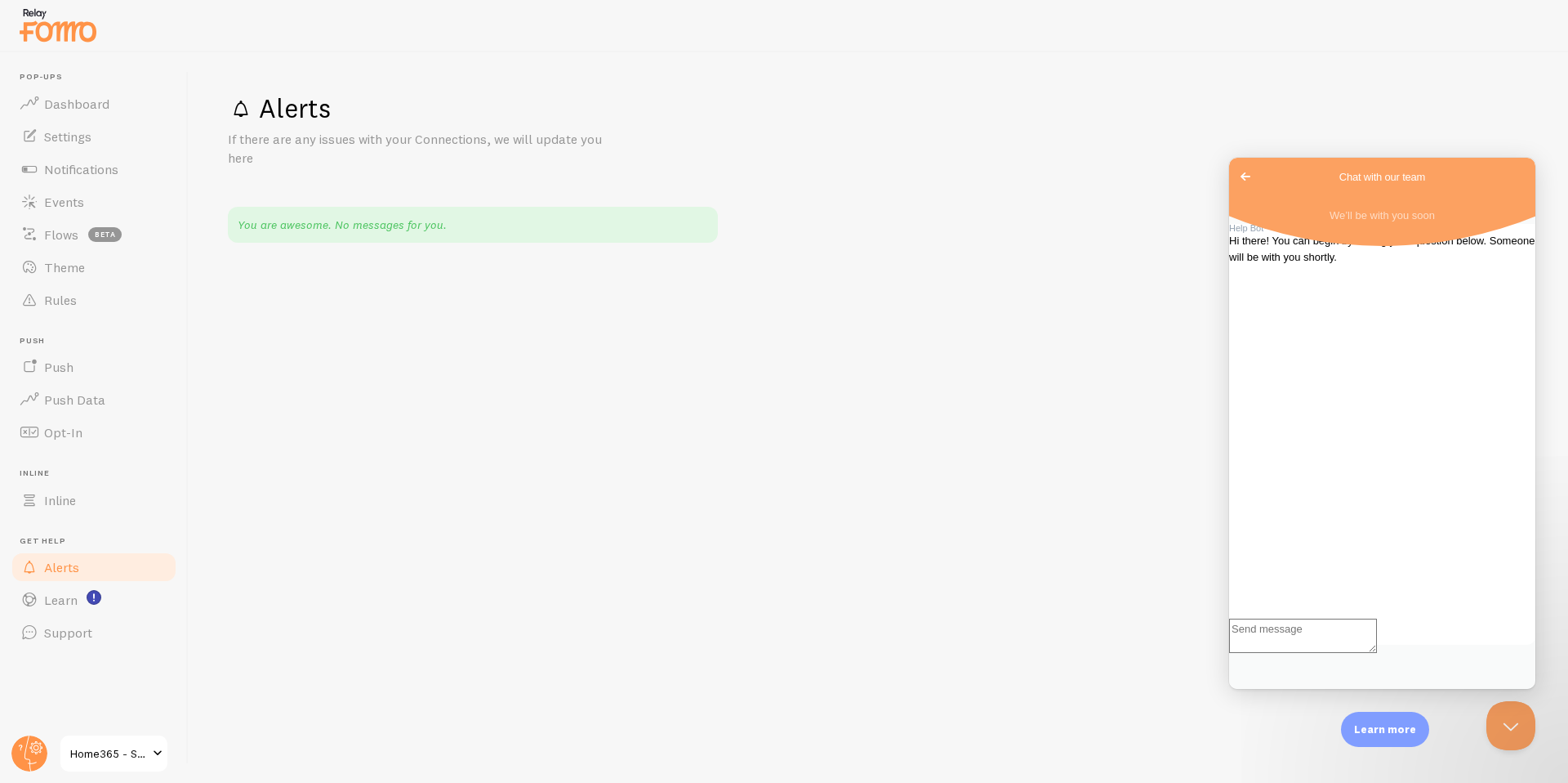
click at [1239, 168] on span "Go back" at bounding box center [1245, 176] width 20 height 20
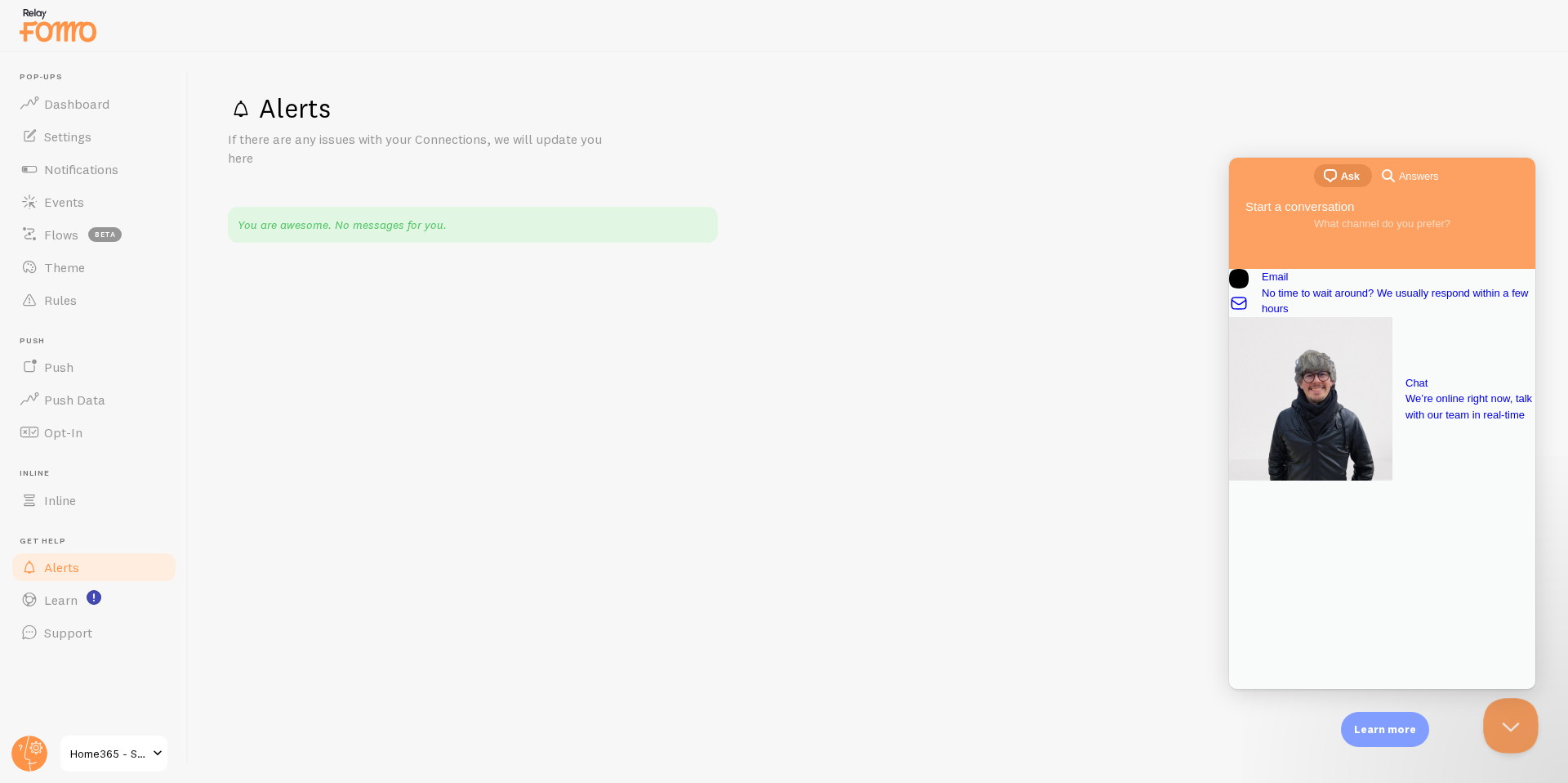
click at [1502, 722] on button "Close Beacon popover" at bounding box center [1508, 723] width 49 height 49
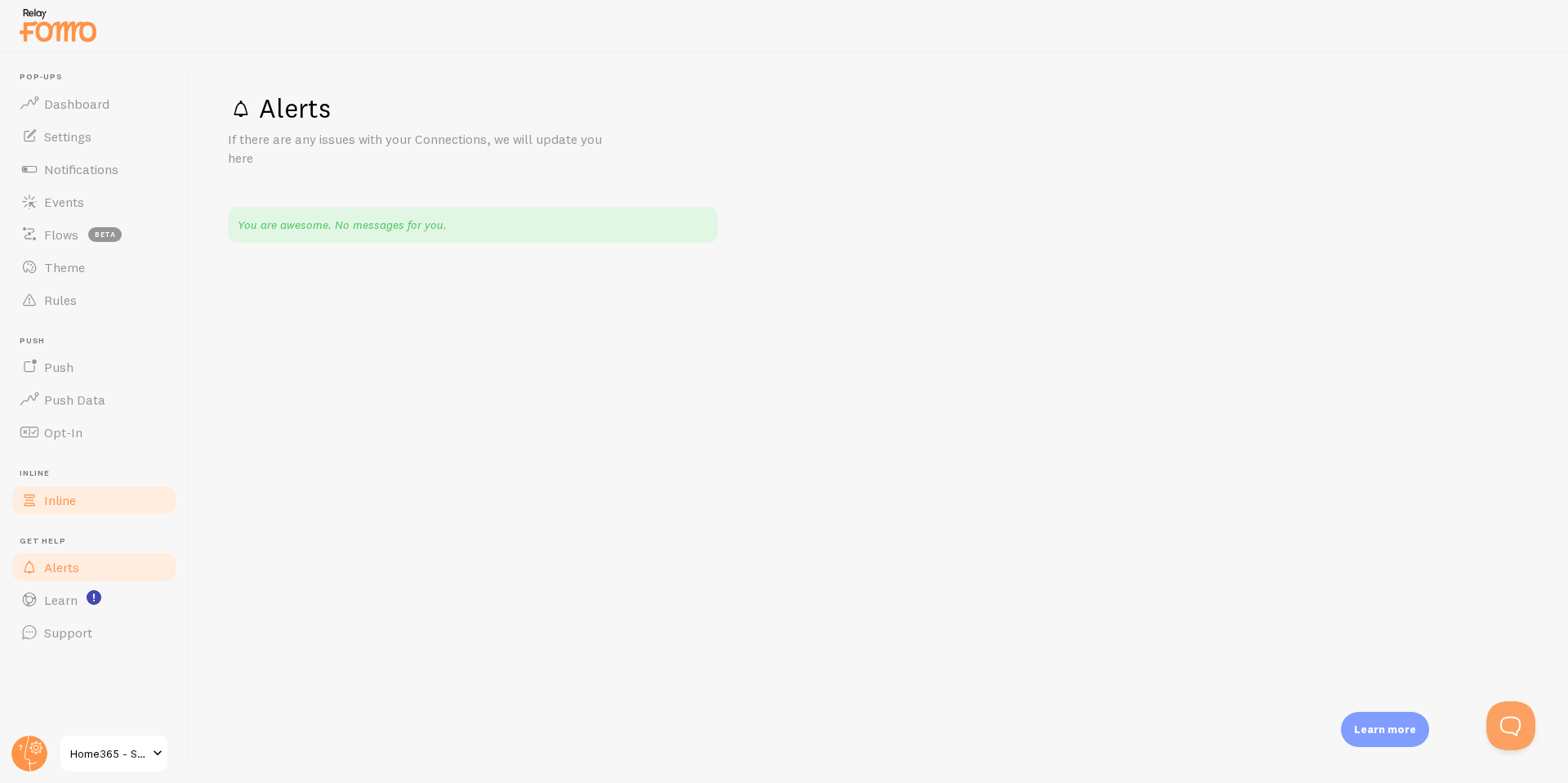
click at [58, 506] on span "Inline" at bounding box center [60, 499] width 32 height 16
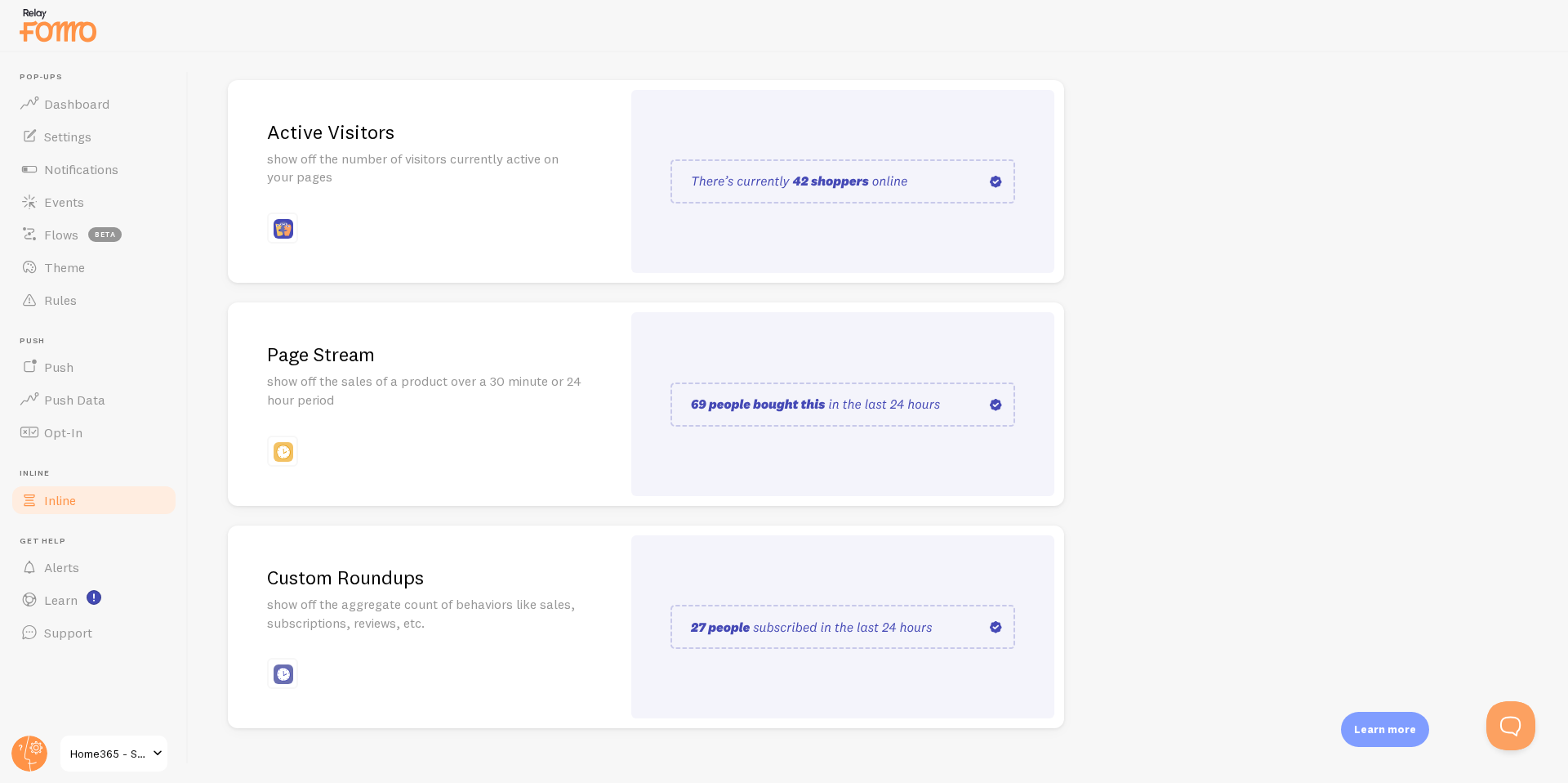
scroll to position [205, 0]
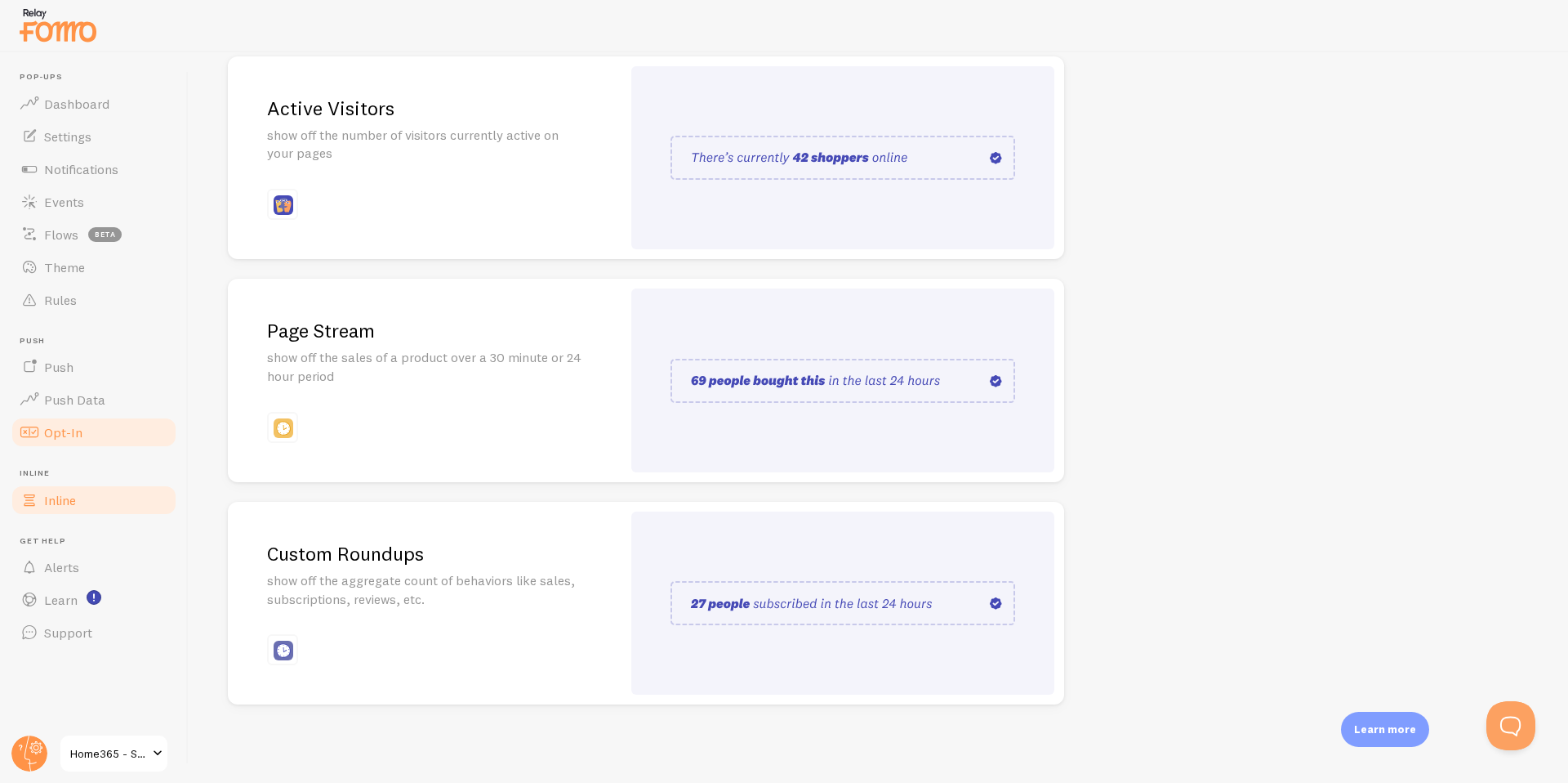
click at [101, 430] on link "Opt-In" at bounding box center [93, 432] width 168 height 33
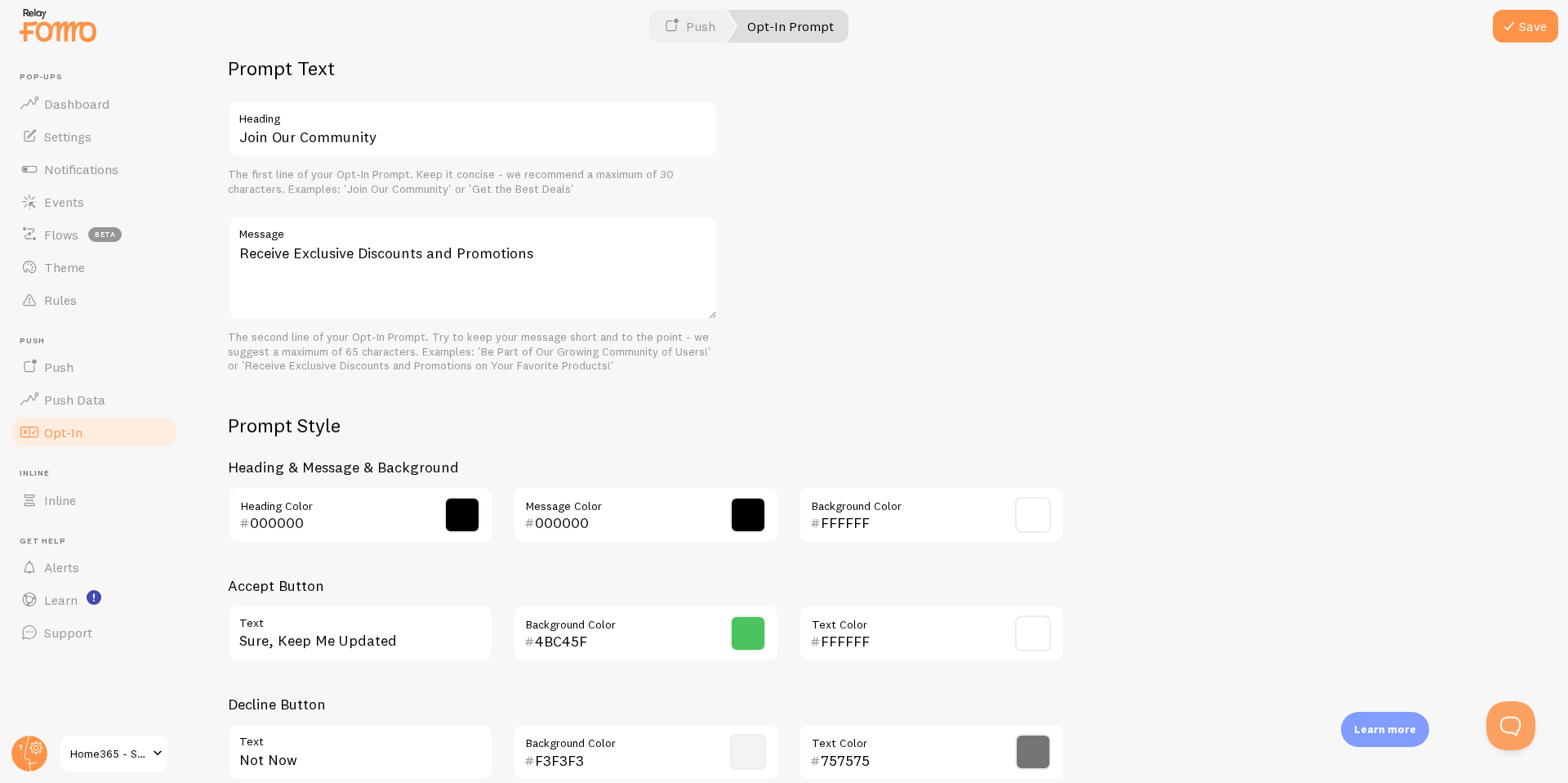
scroll to position [555, 0]
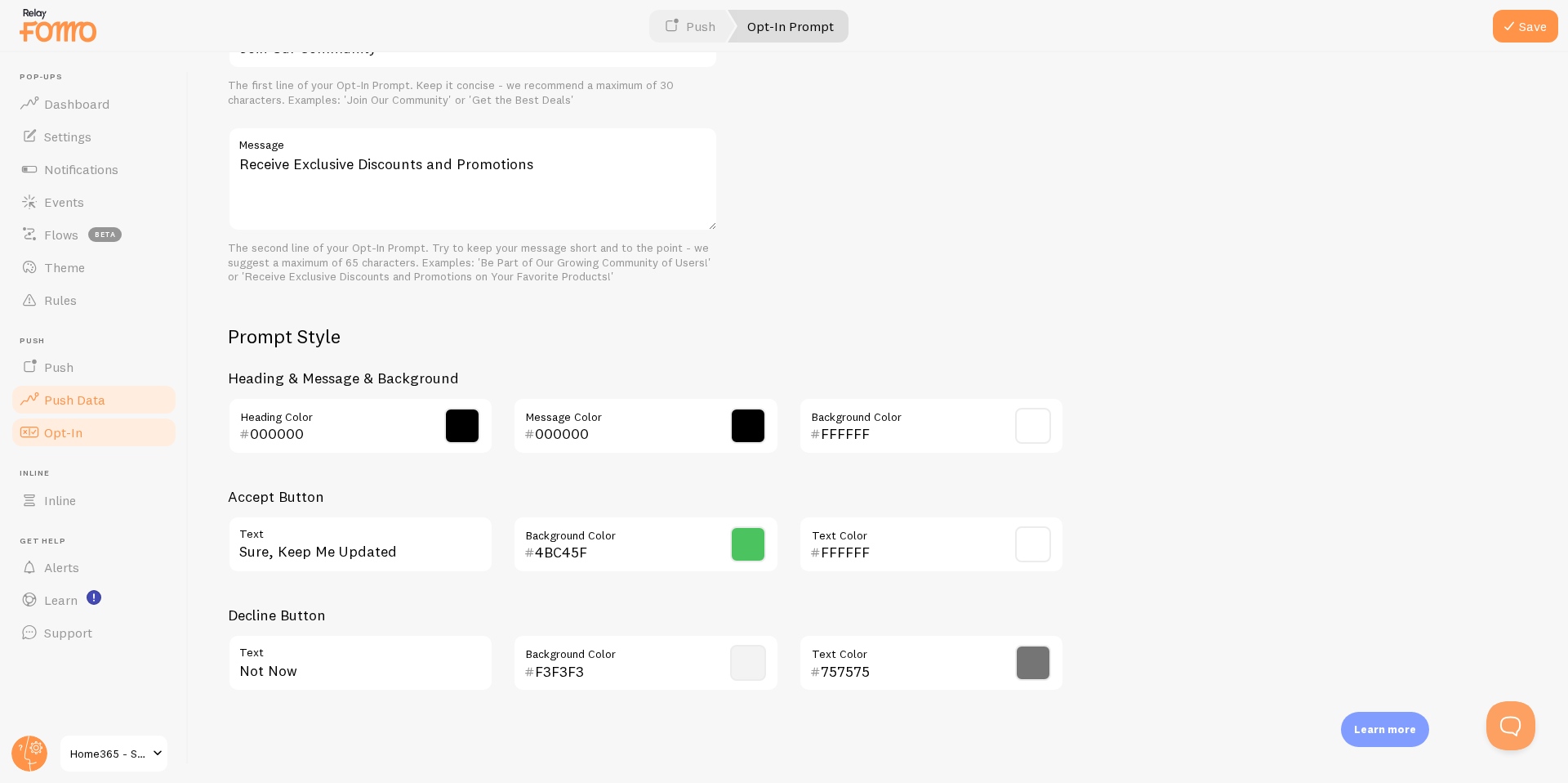
click at [67, 395] on span "Push Data" at bounding box center [74, 399] width 61 height 16
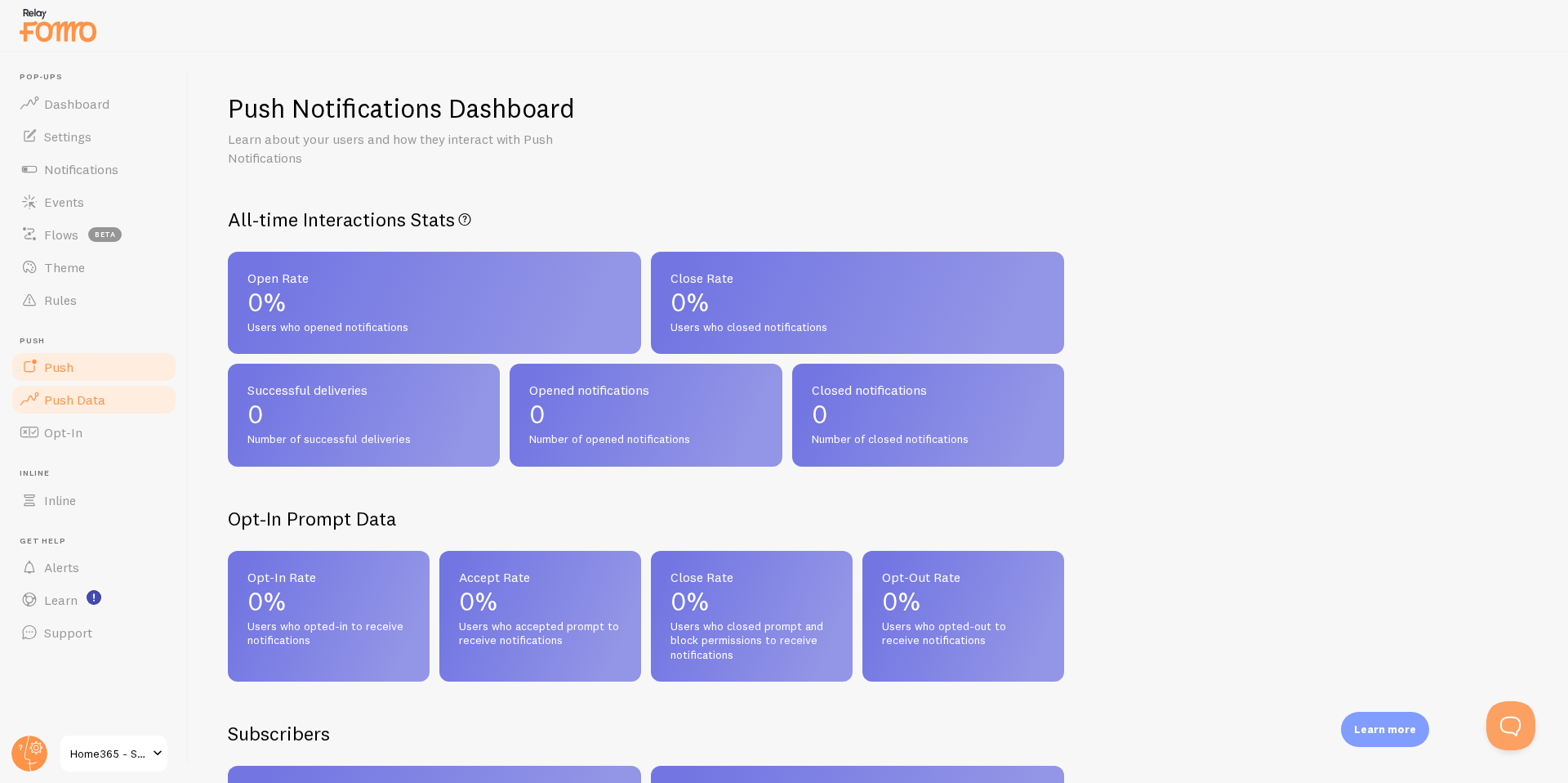
click at [59, 377] on link "Push" at bounding box center [93, 367] width 168 height 33
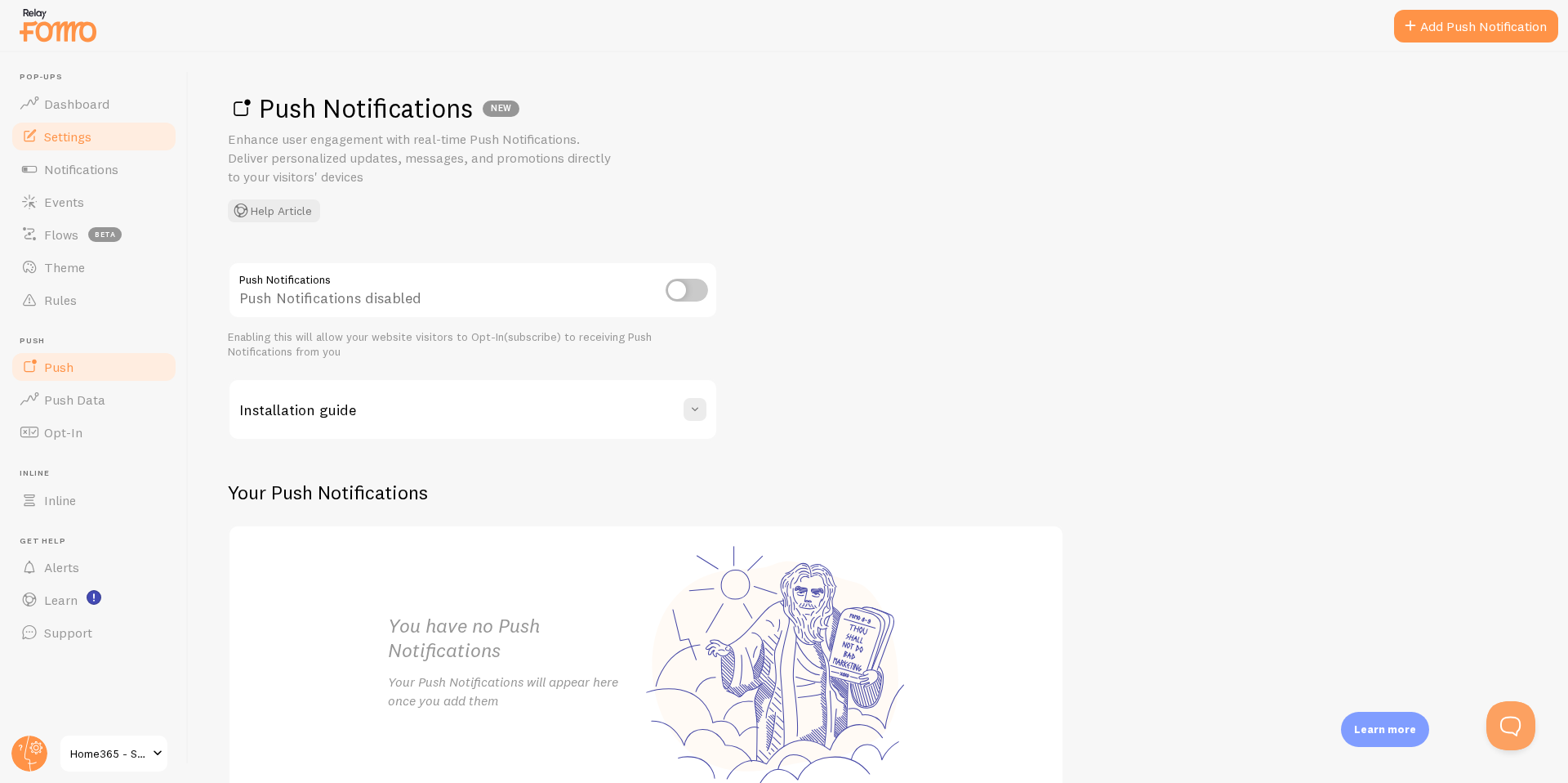
click at [82, 147] on link "Settings" at bounding box center [93, 136] width 168 height 33
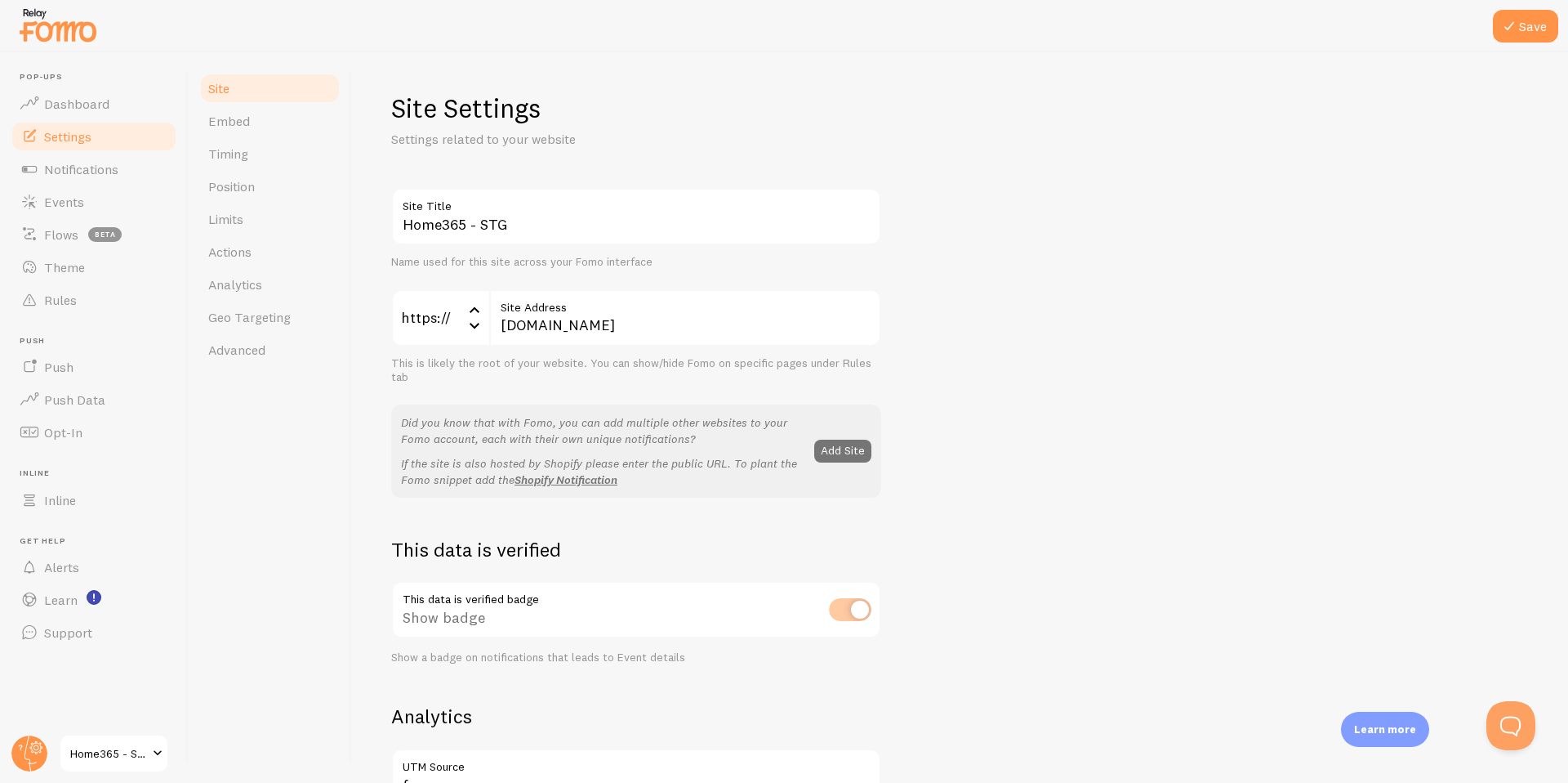
click at [91, 121] on link "Settings" at bounding box center [93, 136] width 168 height 33
click at [91, 112] on link "Dashboard" at bounding box center [93, 104] width 168 height 33
click at [102, 174] on span "Notifications" at bounding box center [81, 169] width 74 height 16
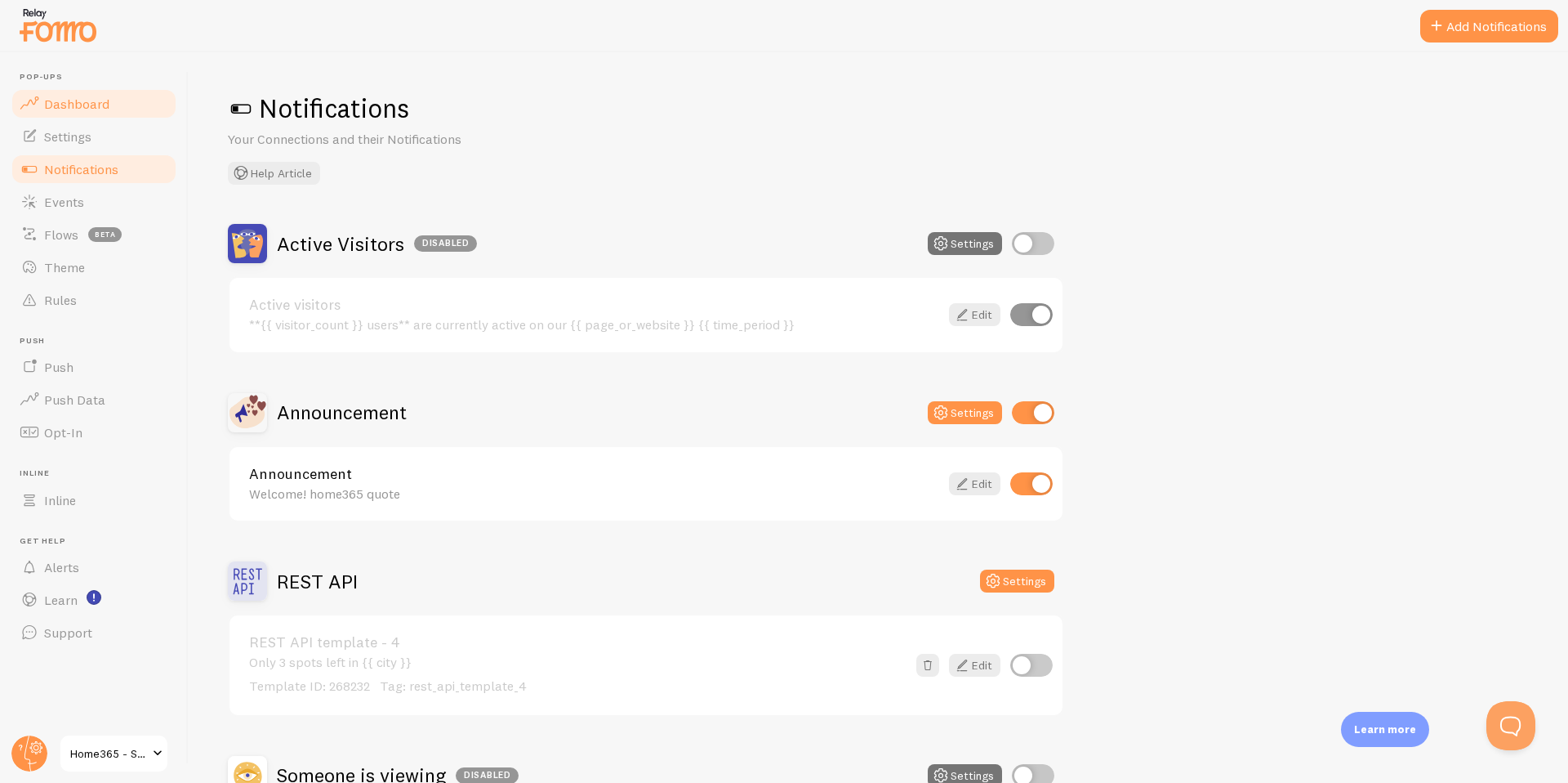
click at [97, 105] on span "Dashboard" at bounding box center [76, 103] width 65 height 16
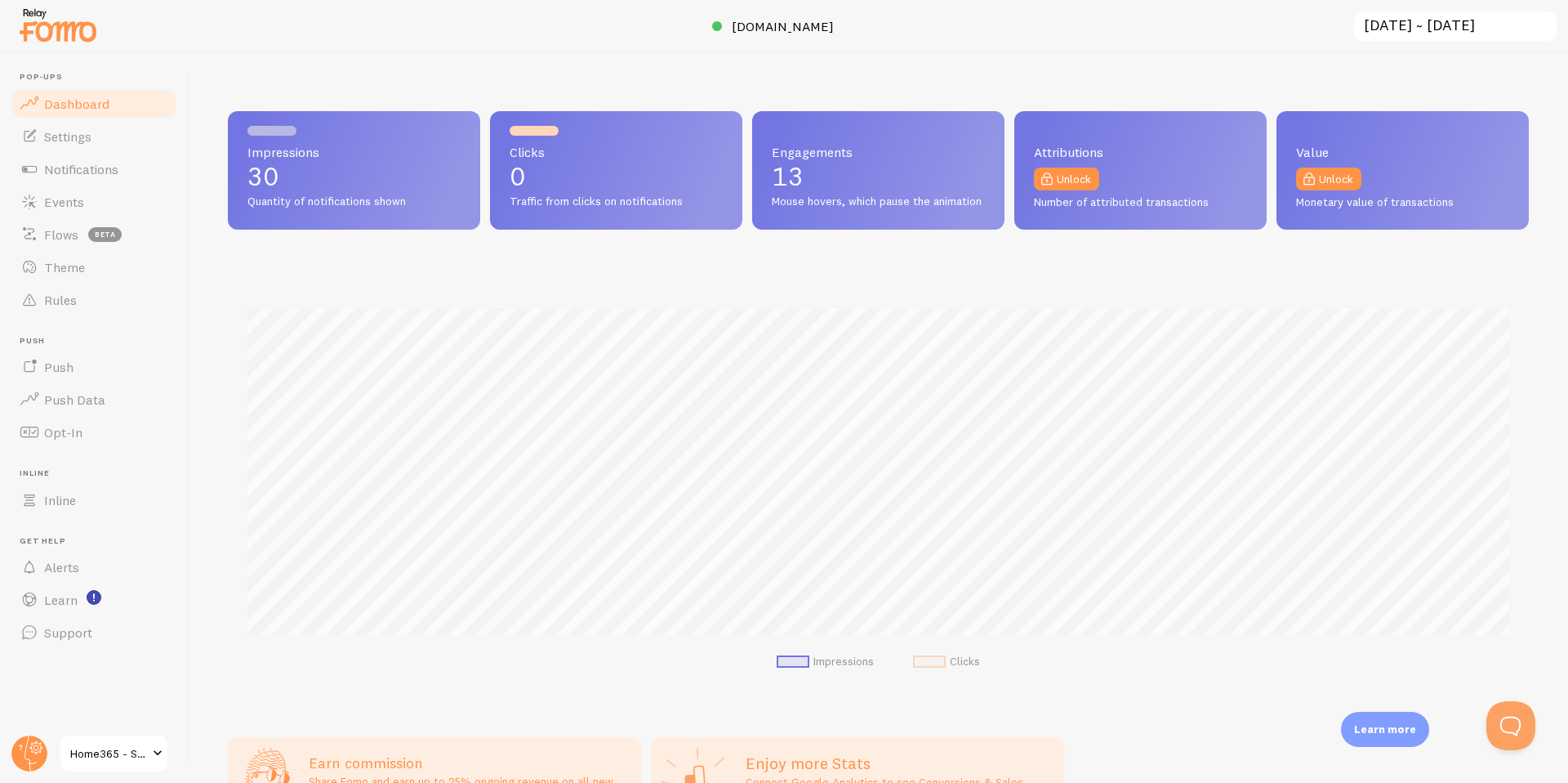
scroll to position [429, 1301]
click at [886, 188] on p "13" at bounding box center [878, 176] width 213 height 26
click at [348, 205] on span "Quantity of notifications shown" at bounding box center [354, 202] width 213 height 15
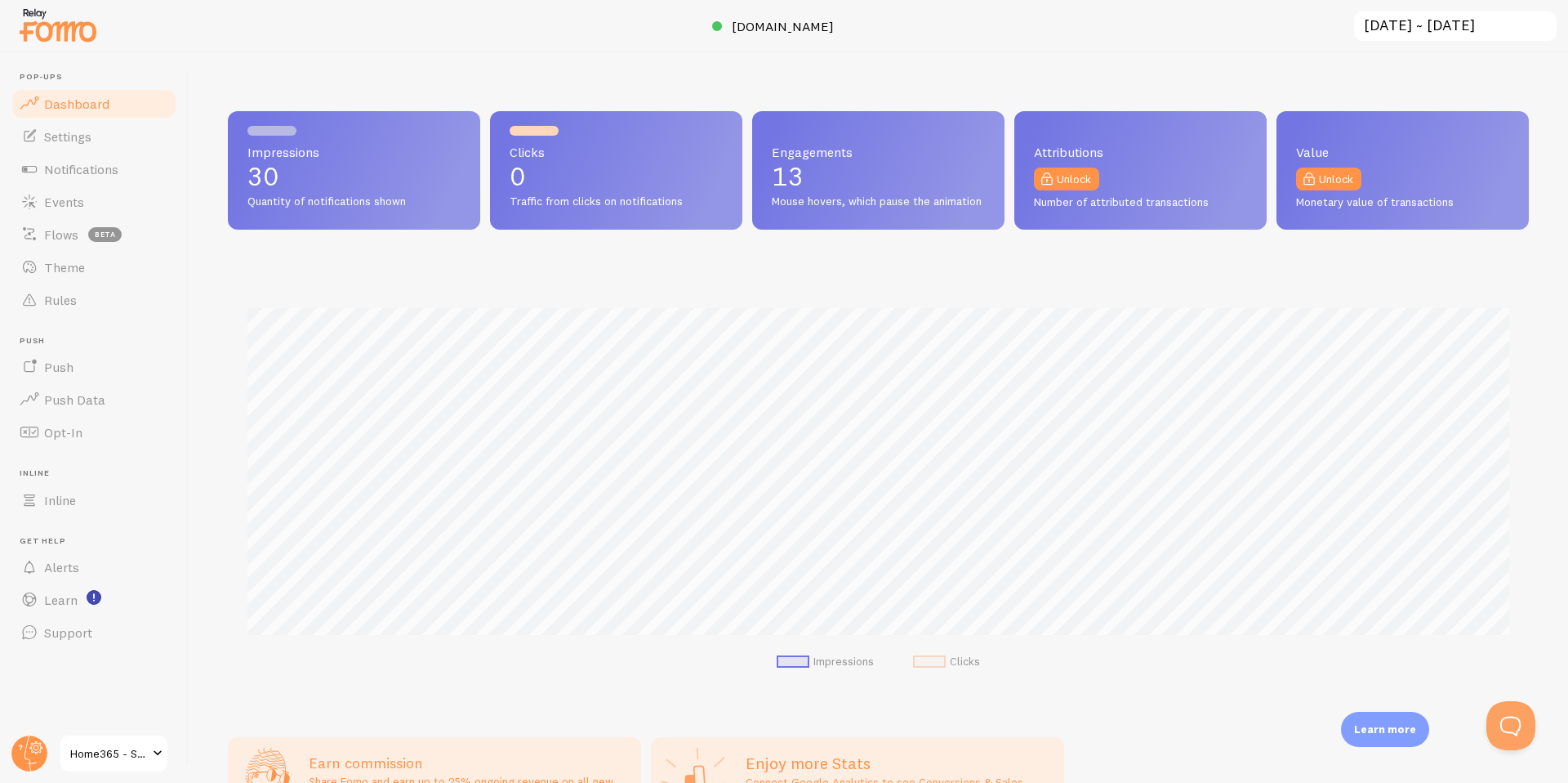
scroll to position [118, 0]
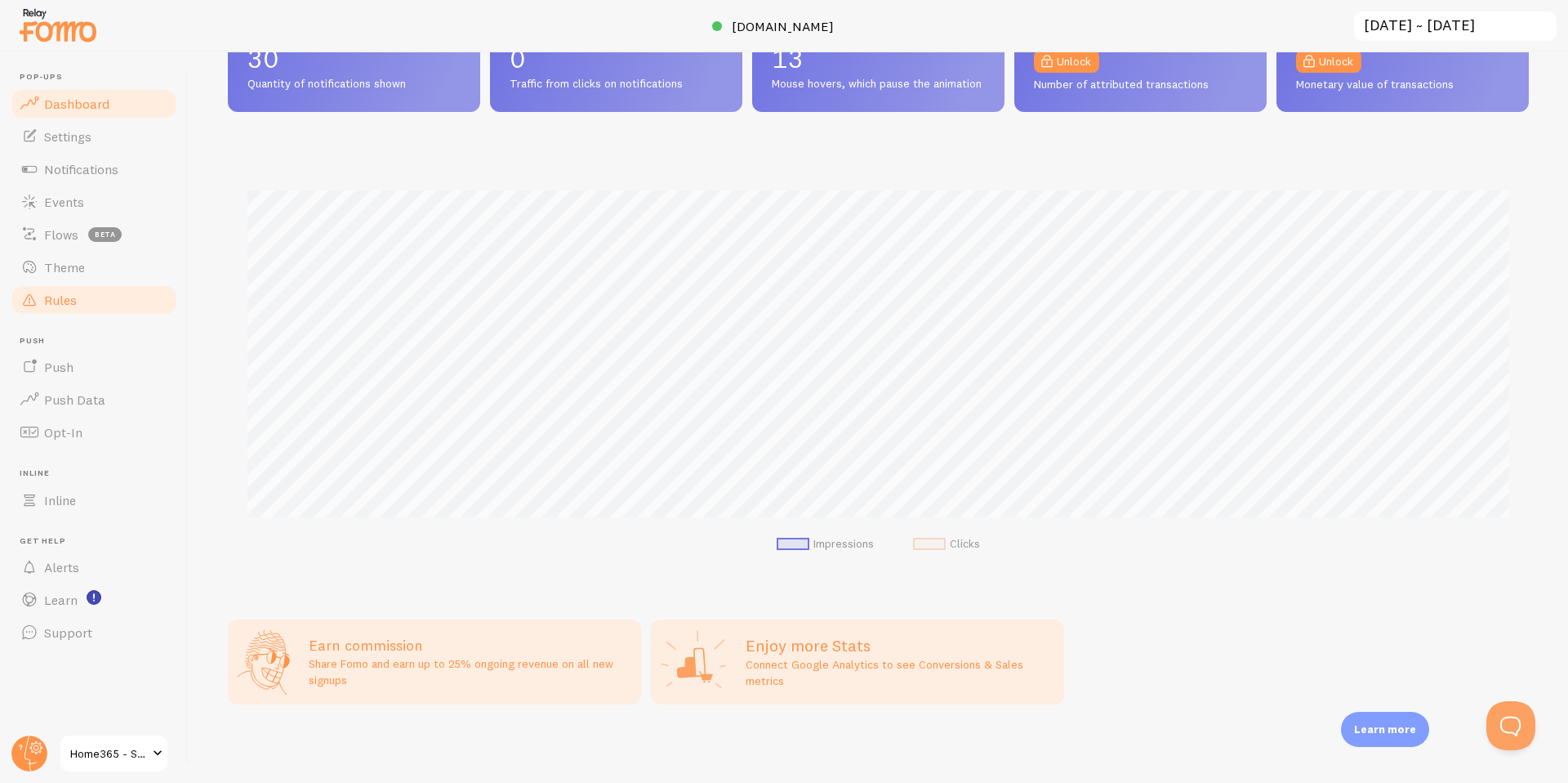
click at [64, 298] on span "Rules" at bounding box center [60, 299] width 33 height 16
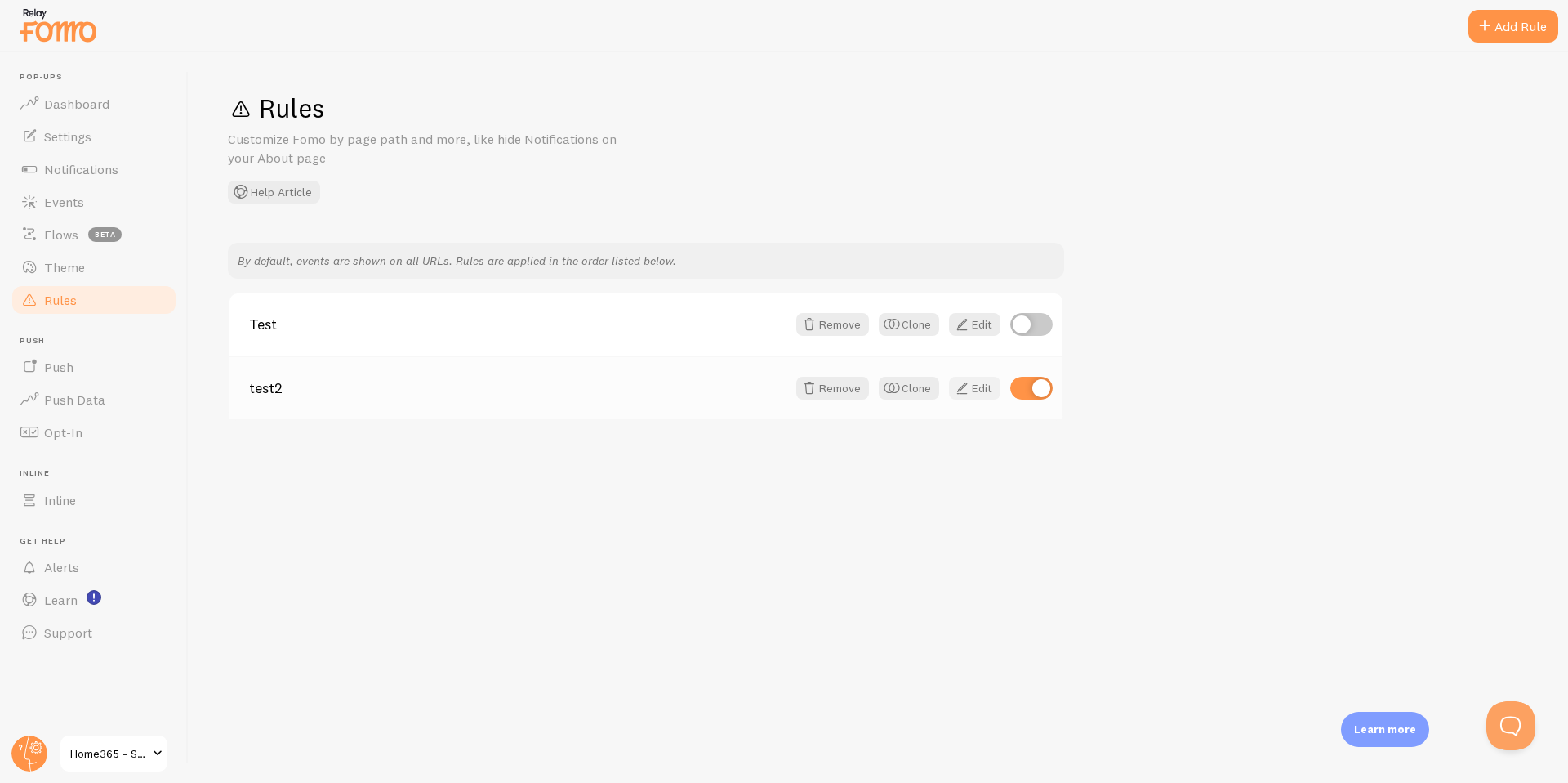
click at [979, 391] on link "Edit" at bounding box center [974, 388] width 52 height 23
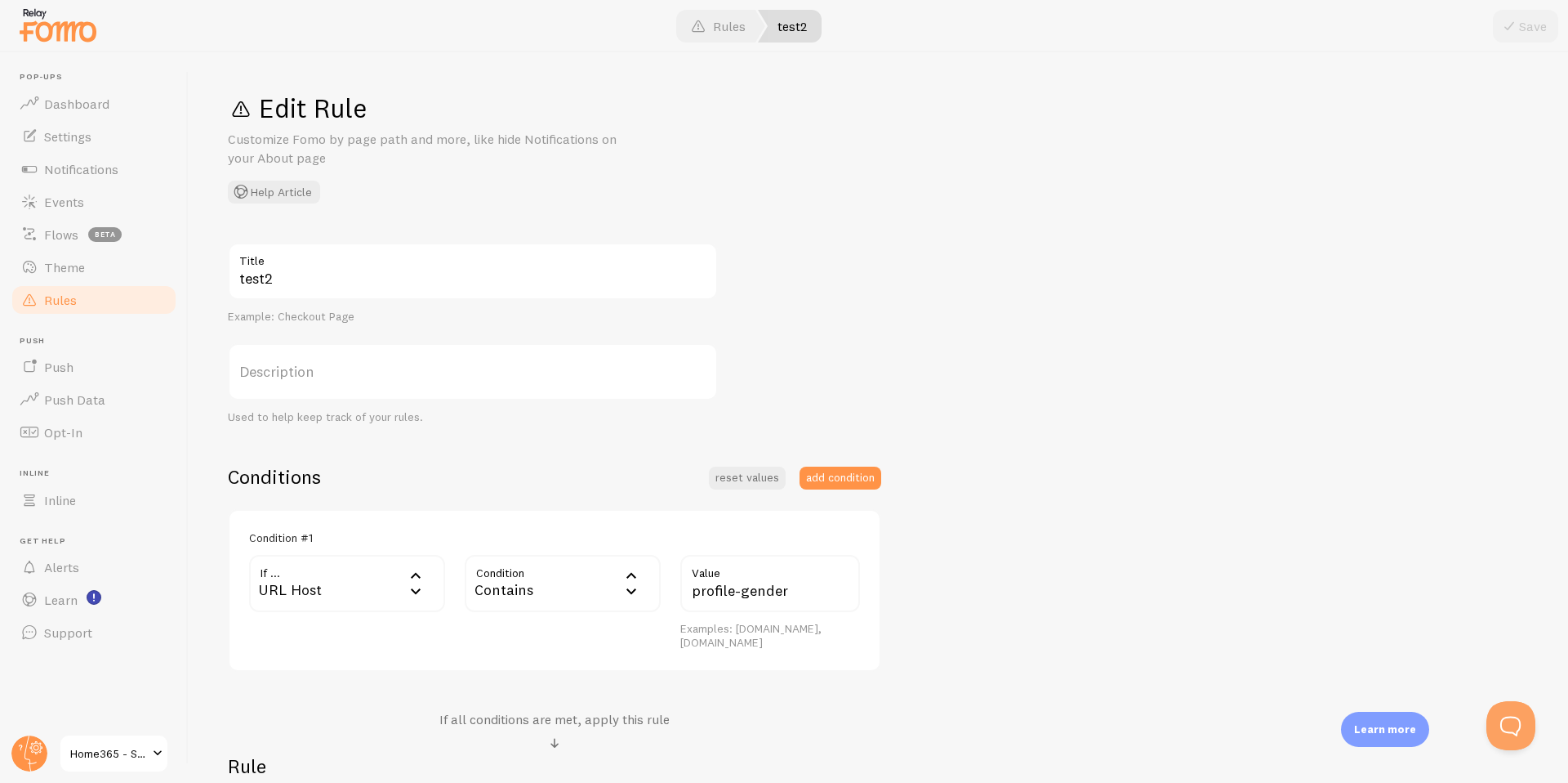
scroll to position [259, 0]
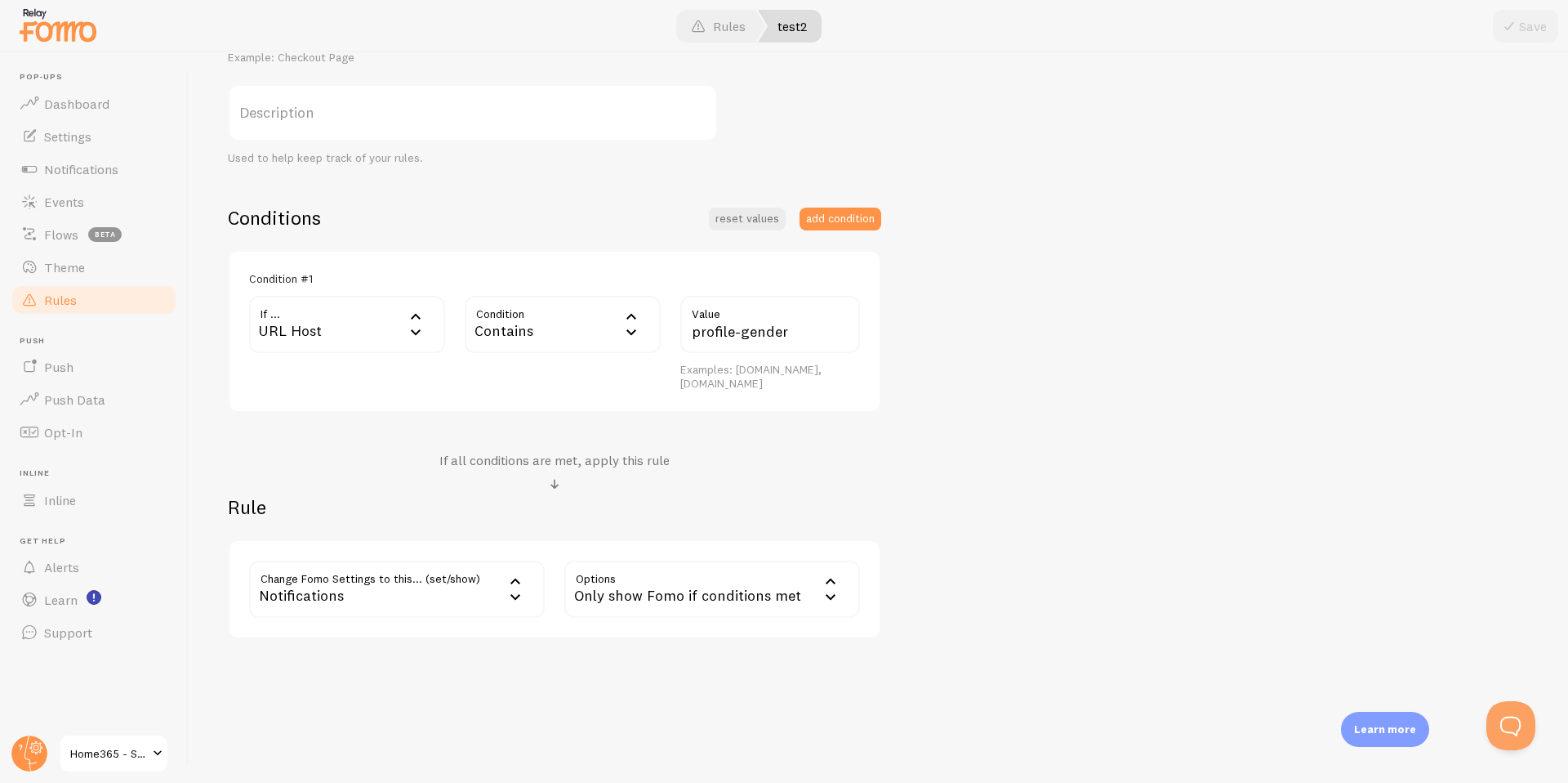
click at [356, 325] on div "URL Host" at bounding box center [347, 325] width 196 height 58
click at [332, 369] on li "URL Path" at bounding box center [347, 377] width 192 height 28
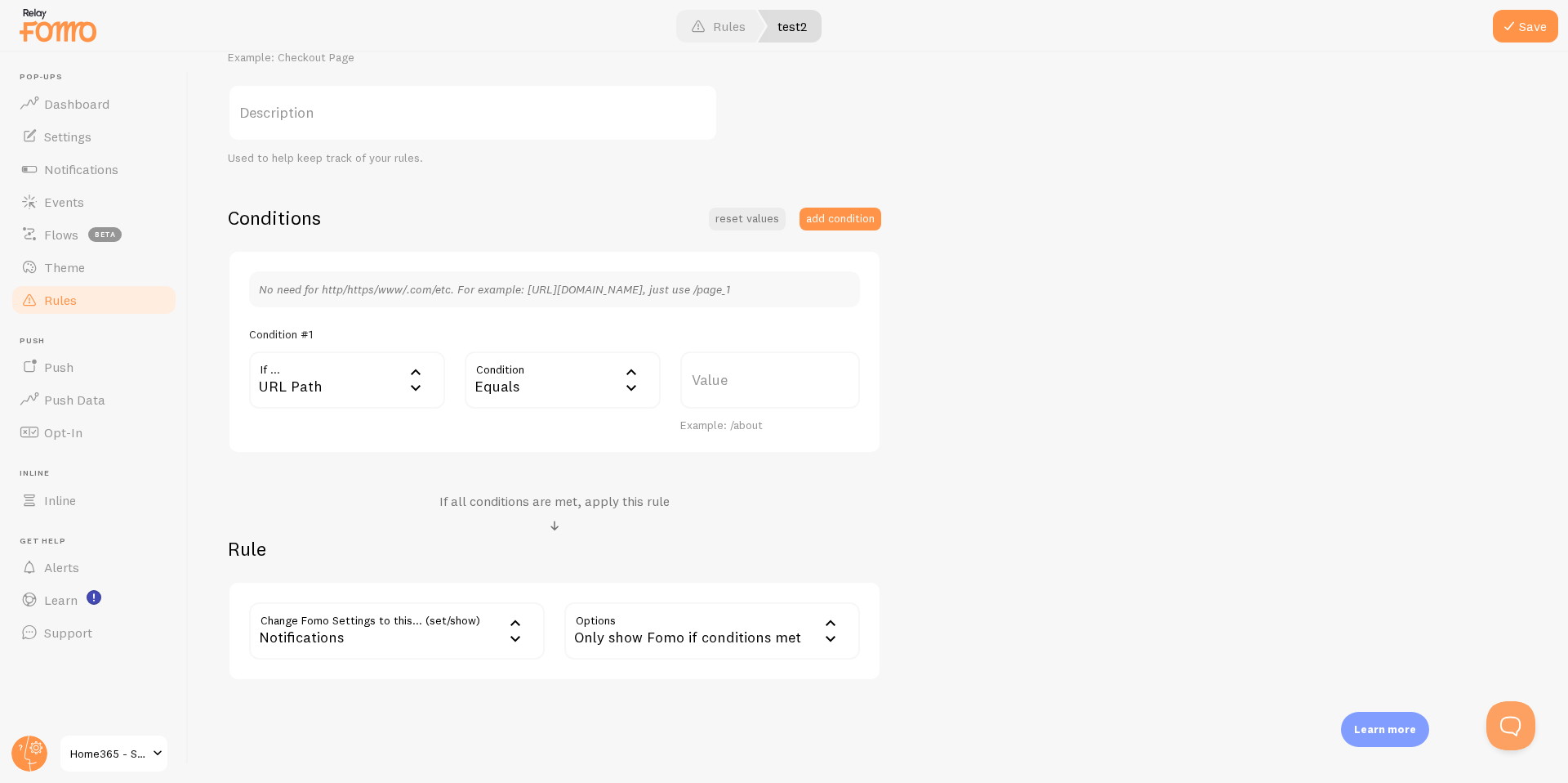
click at [714, 389] on label "Value" at bounding box center [769, 379] width 180 height 58
click at [714, 389] on input "Value" at bounding box center [769, 379] width 180 height 58
paste input "/profile-gender"
drag, startPoint x: 698, startPoint y: 391, endPoint x: 713, endPoint y: 408, distance: 22.7
click at [698, 392] on input "/profile-gender" at bounding box center [769, 379] width 180 height 58
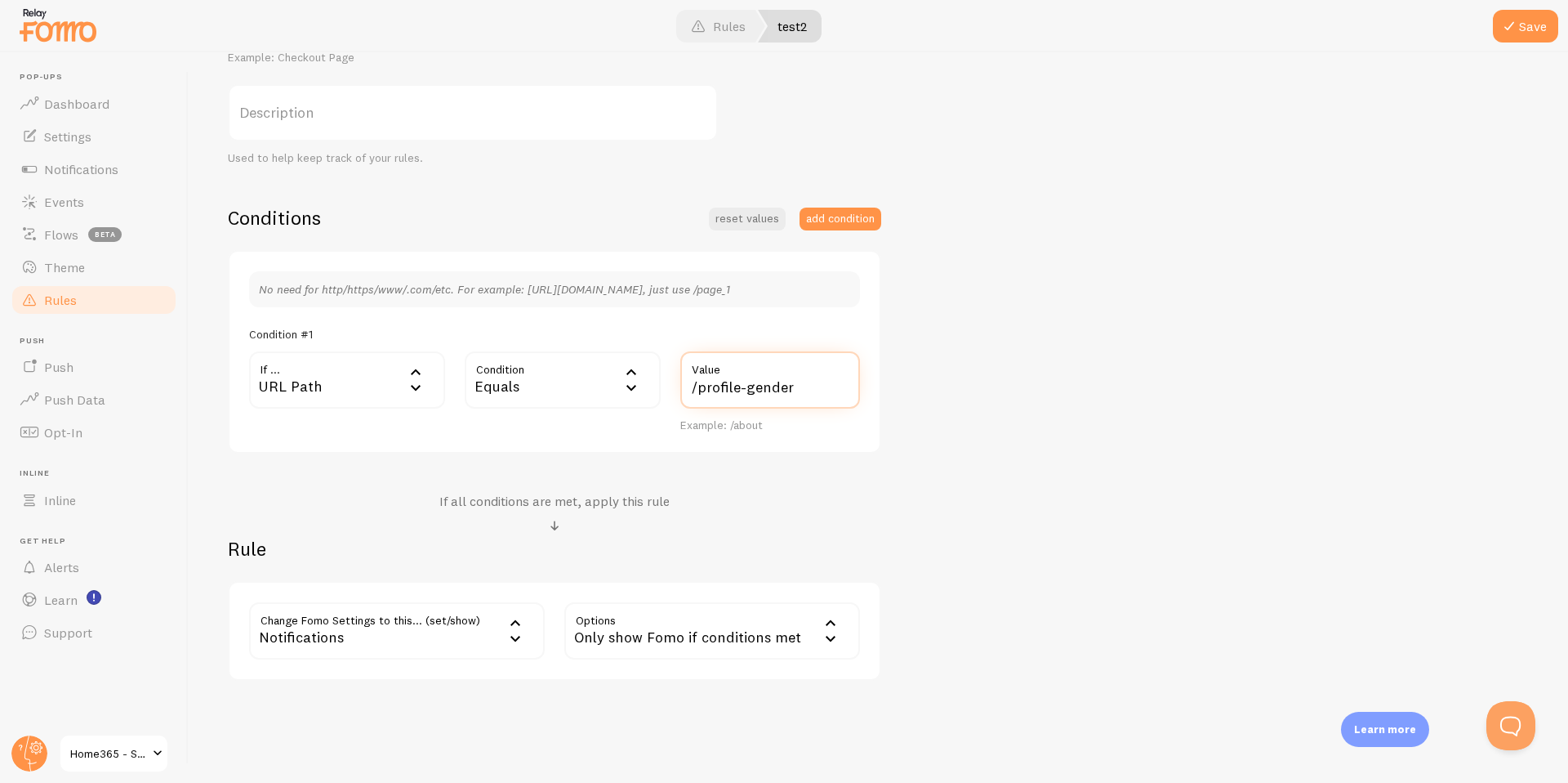
type input "/profile-gender"
click at [382, 628] on div "Notifications" at bounding box center [397, 630] width 296 height 58
click at [367, 738] on li "Only Show Template" at bounding box center [397, 740] width 292 height 28
click at [733, 620] on label "Template" at bounding box center [712, 630] width 296 height 58
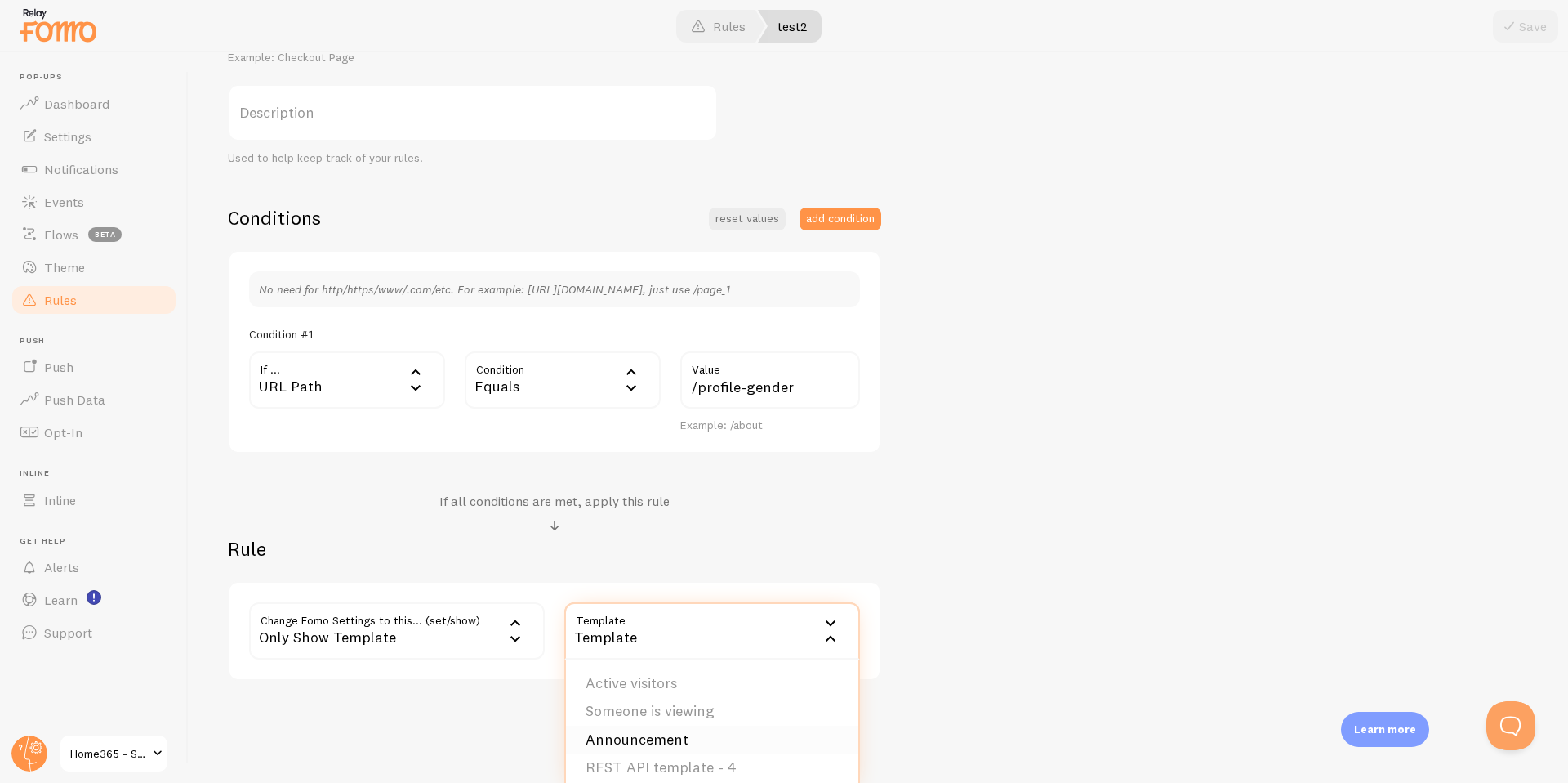
click at [698, 740] on li "Announcement" at bounding box center [712, 740] width 292 height 28
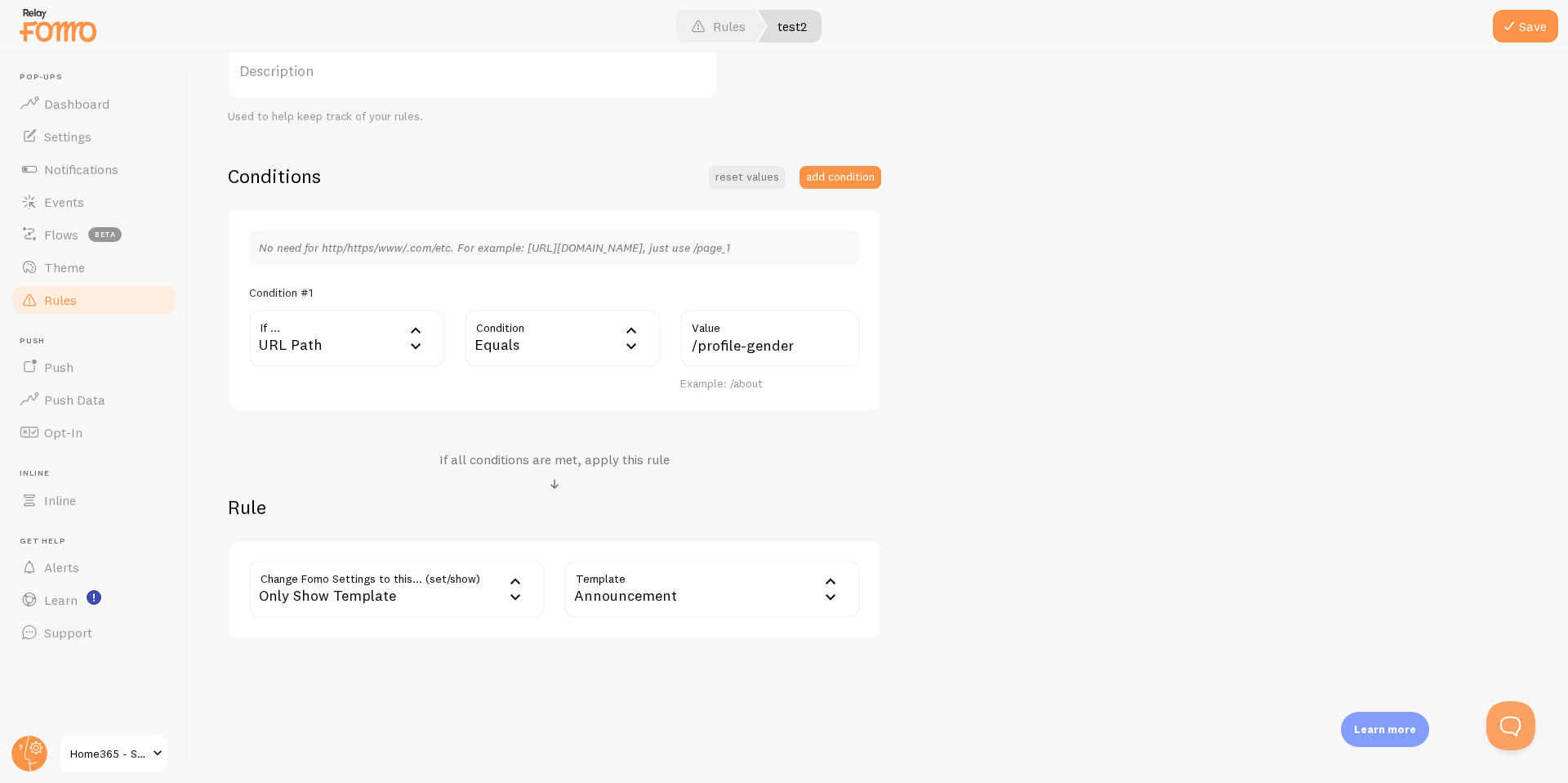
click at [413, 593] on div "Only Show Template" at bounding box center [397, 589] width 296 height 58
click at [554, 344] on div "Equals" at bounding box center [563, 338] width 196 height 58
click at [542, 502] on li "Does Not Contain" at bounding box center [563, 504] width 192 height 28
click at [359, 593] on div "Only Show Template" at bounding box center [397, 589] width 296 height 58
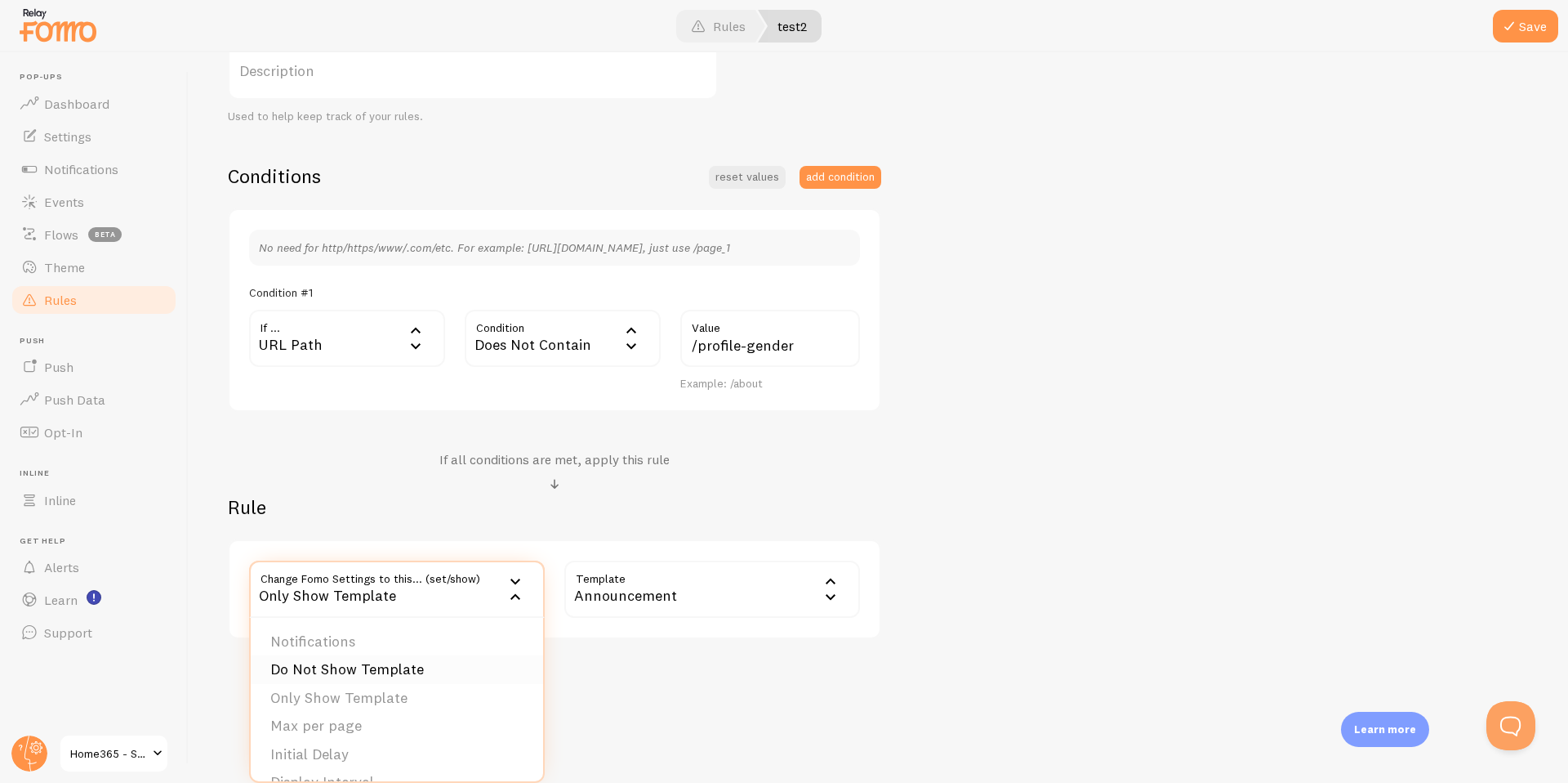
click at [371, 674] on li "Do Not Show Template" at bounding box center [397, 670] width 292 height 28
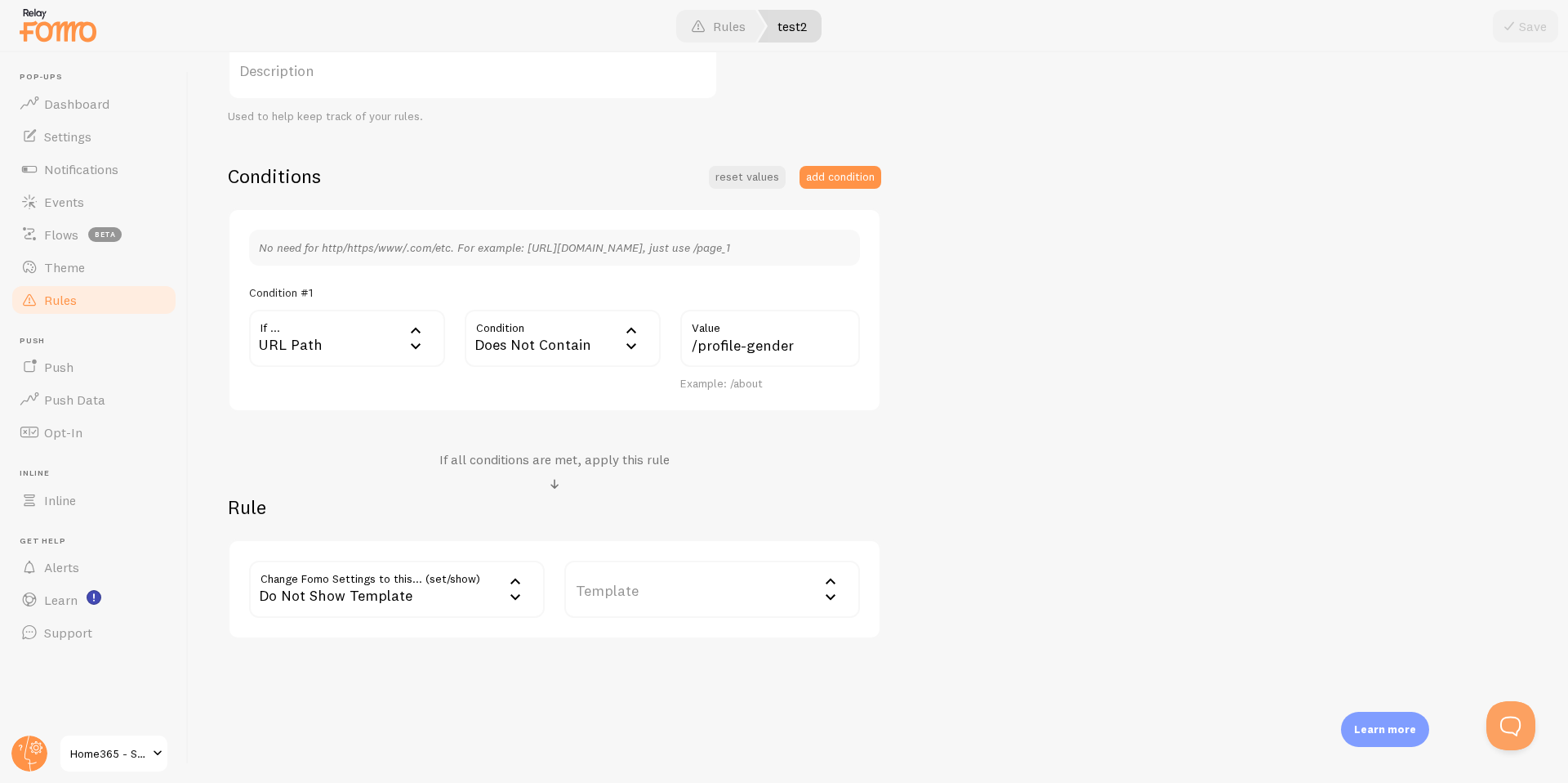
click at [629, 591] on label "Template" at bounding box center [712, 589] width 296 height 58
click at [660, 703] on li "Announcement" at bounding box center [712, 698] width 292 height 28
click at [1521, 27] on button "Save" at bounding box center [1525, 25] width 65 height 33
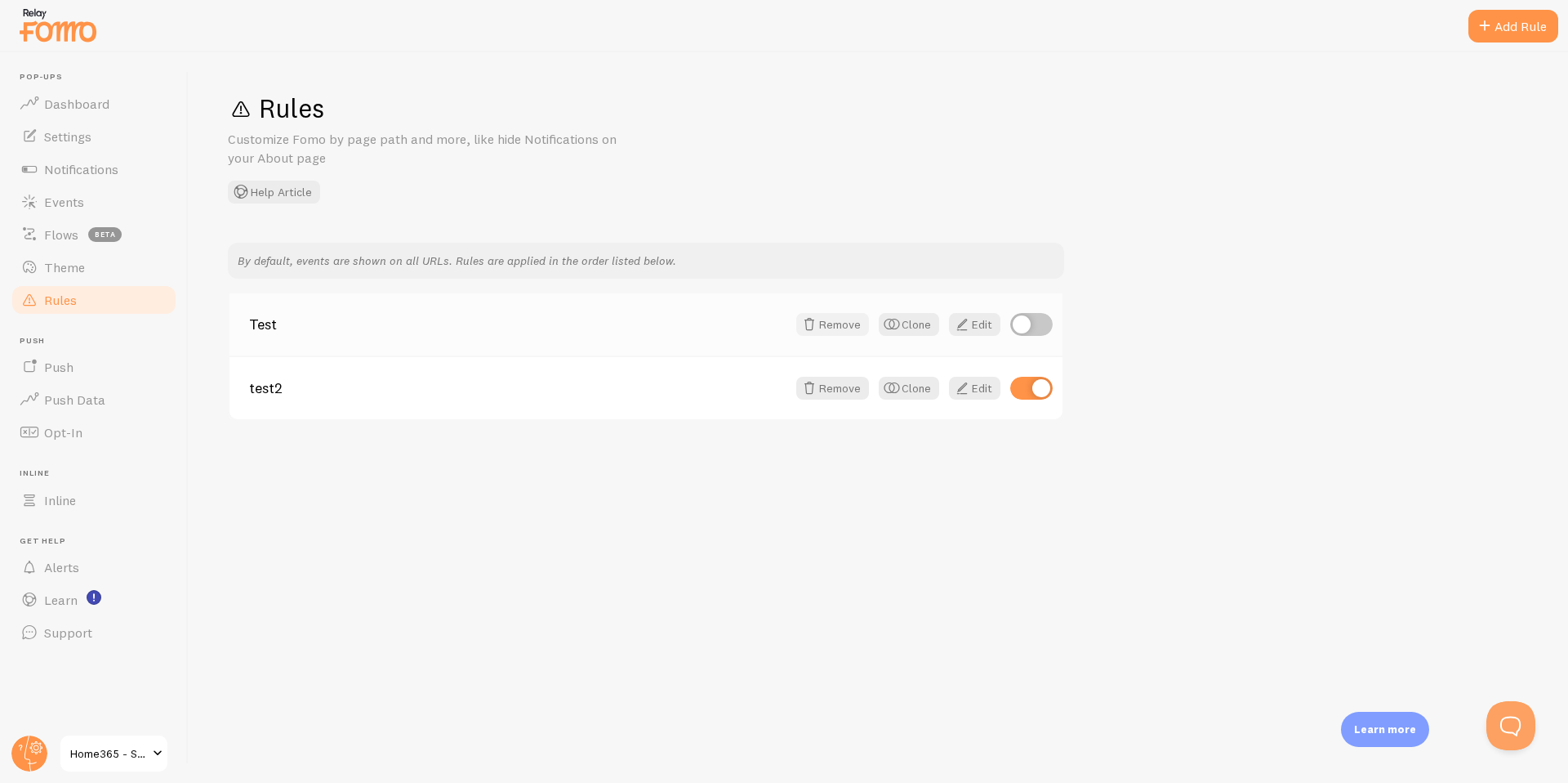
click at [844, 332] on button "Remove" at bounding box center [832, 325] width 73 height 23
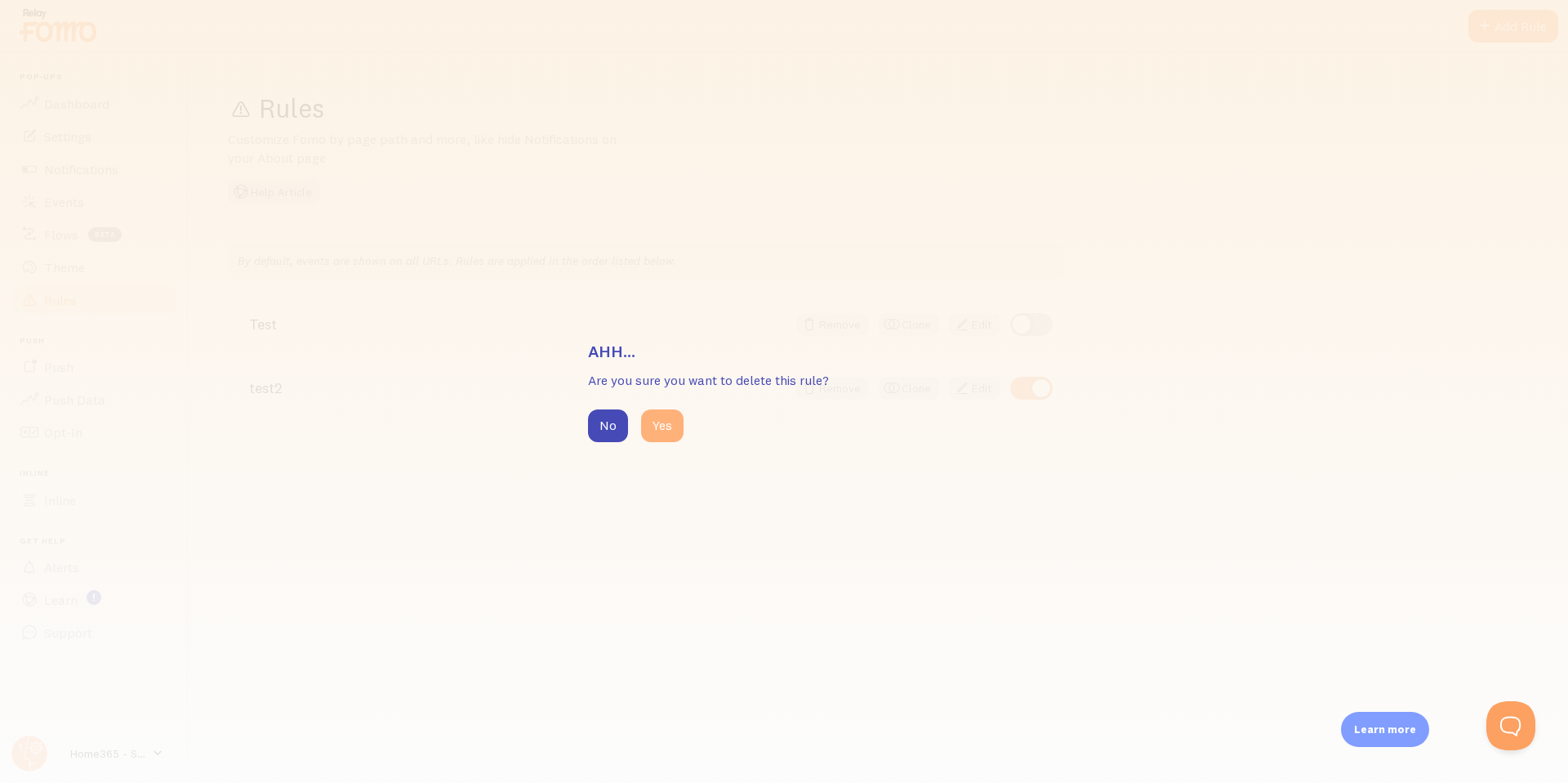
click at [667, 421] on button "Yes" at bounding box center [662, 425] width 42 height 33
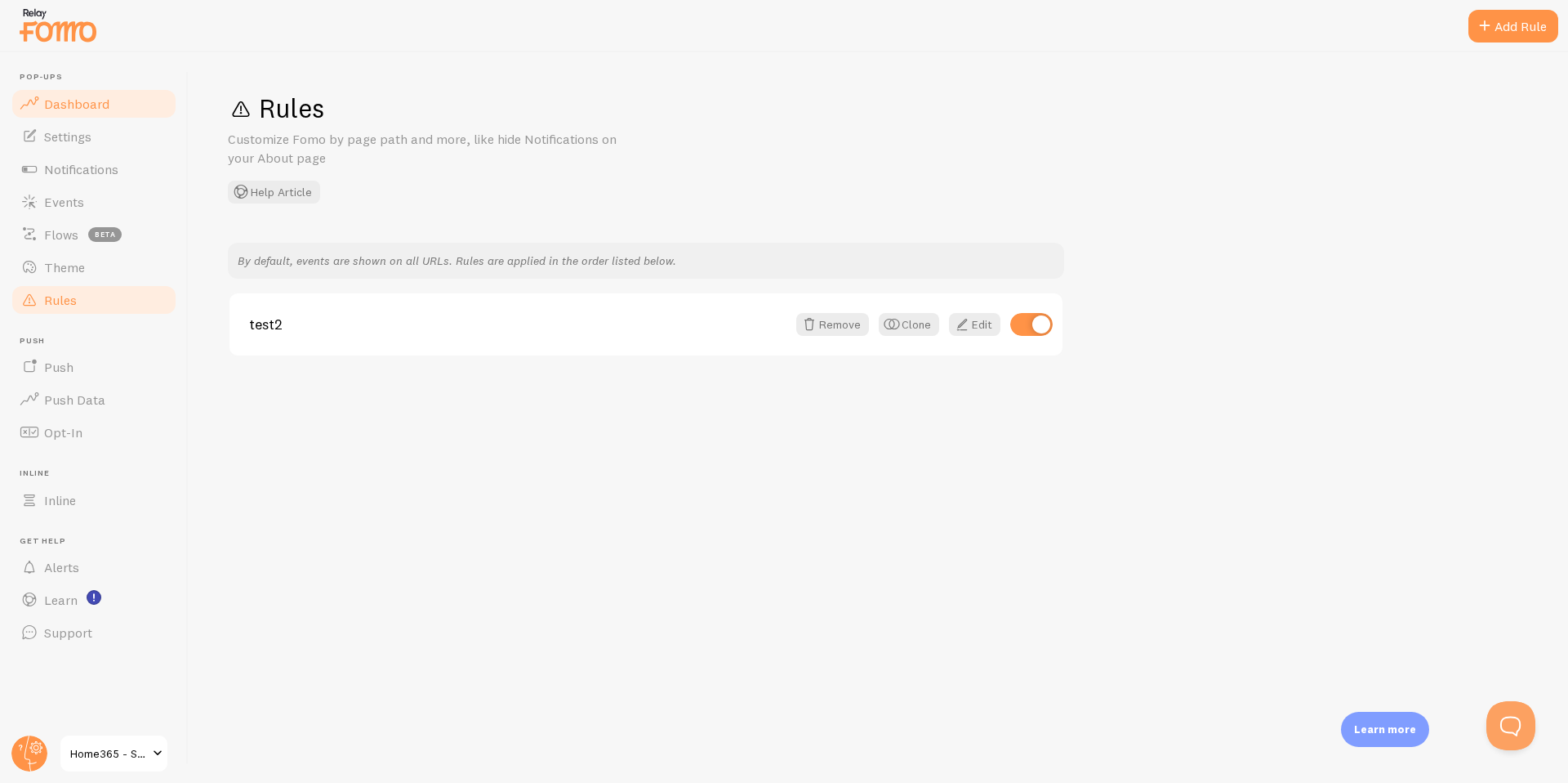
click at [89, 95] on span "Dashboard" at bounding box center [76, 103] width 65 height 16
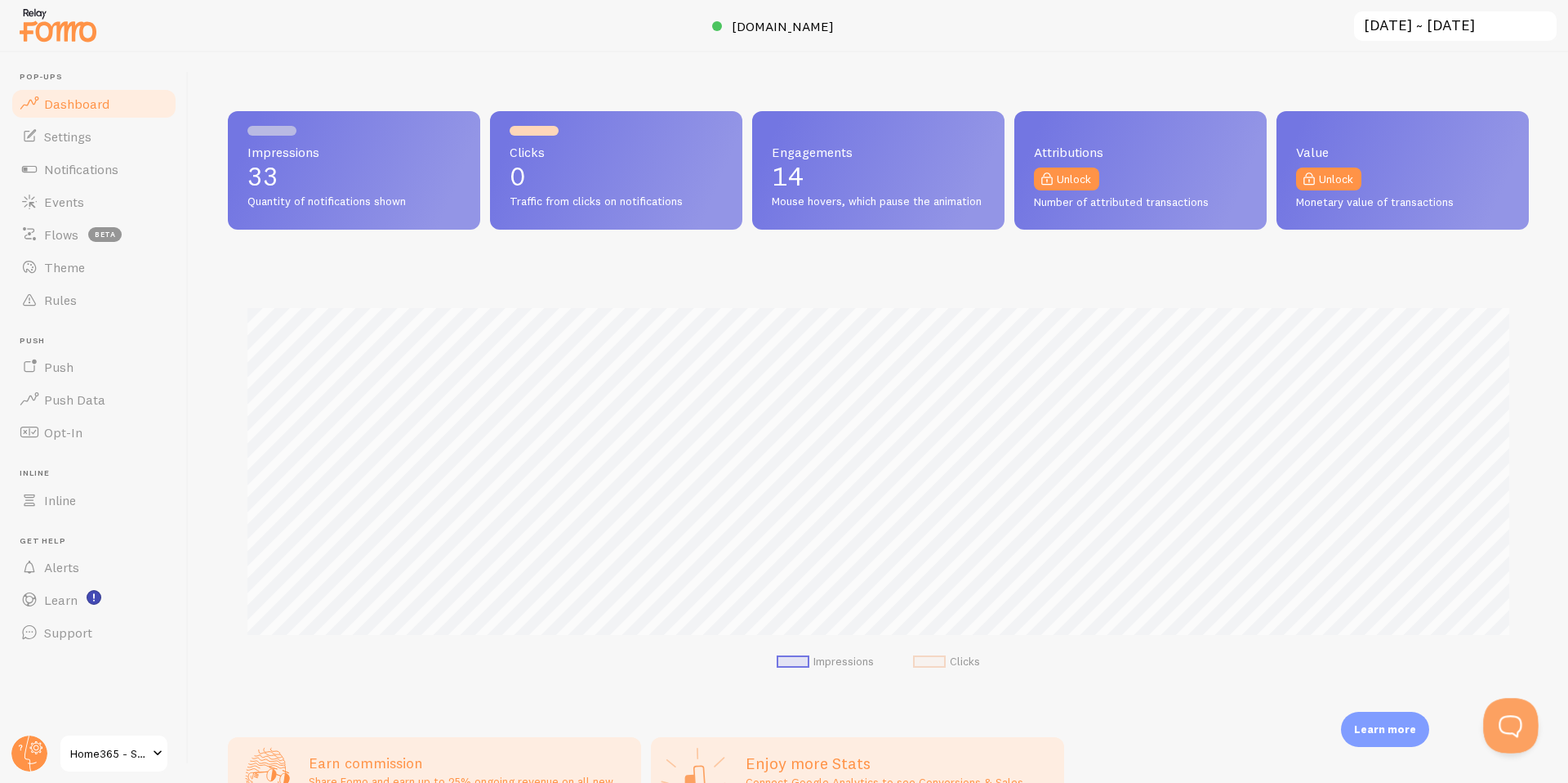
click at [1510, 723] on button "Open Beacon popover" at bounding box center [1508, 723] width 49 height 49
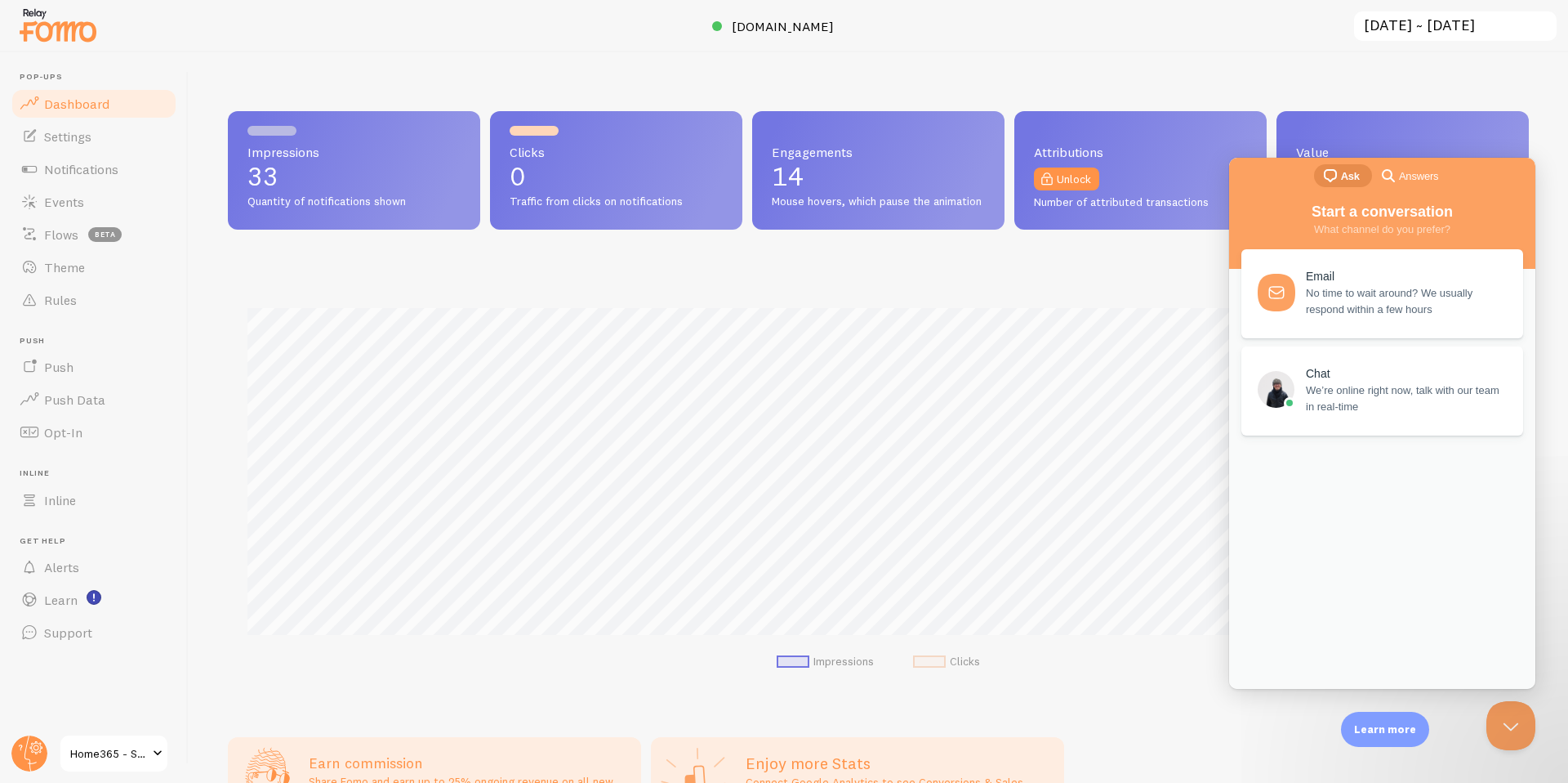
click at [1356, 290] on span "No time to wait around? We usually respond within a few hours" at bounding box center [1405, 301] width 198 height 33
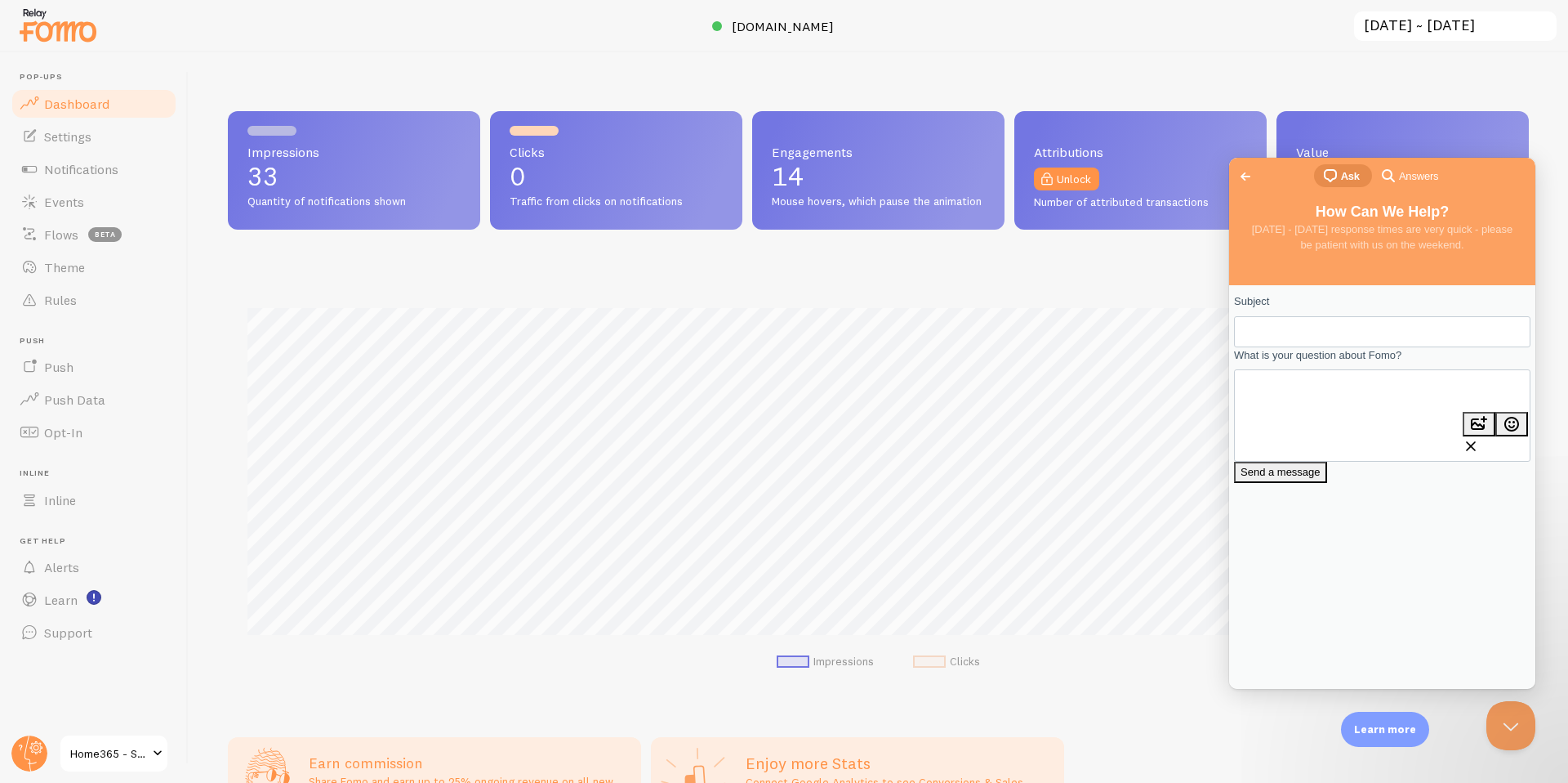
click at [1313, 336] on input "Subject" at bounding box center [1318, 331] width 143 height 29
type input "f"
click at [1246, 174] on span "Go back" at bounding box center [1245, 176] width 20 height 20
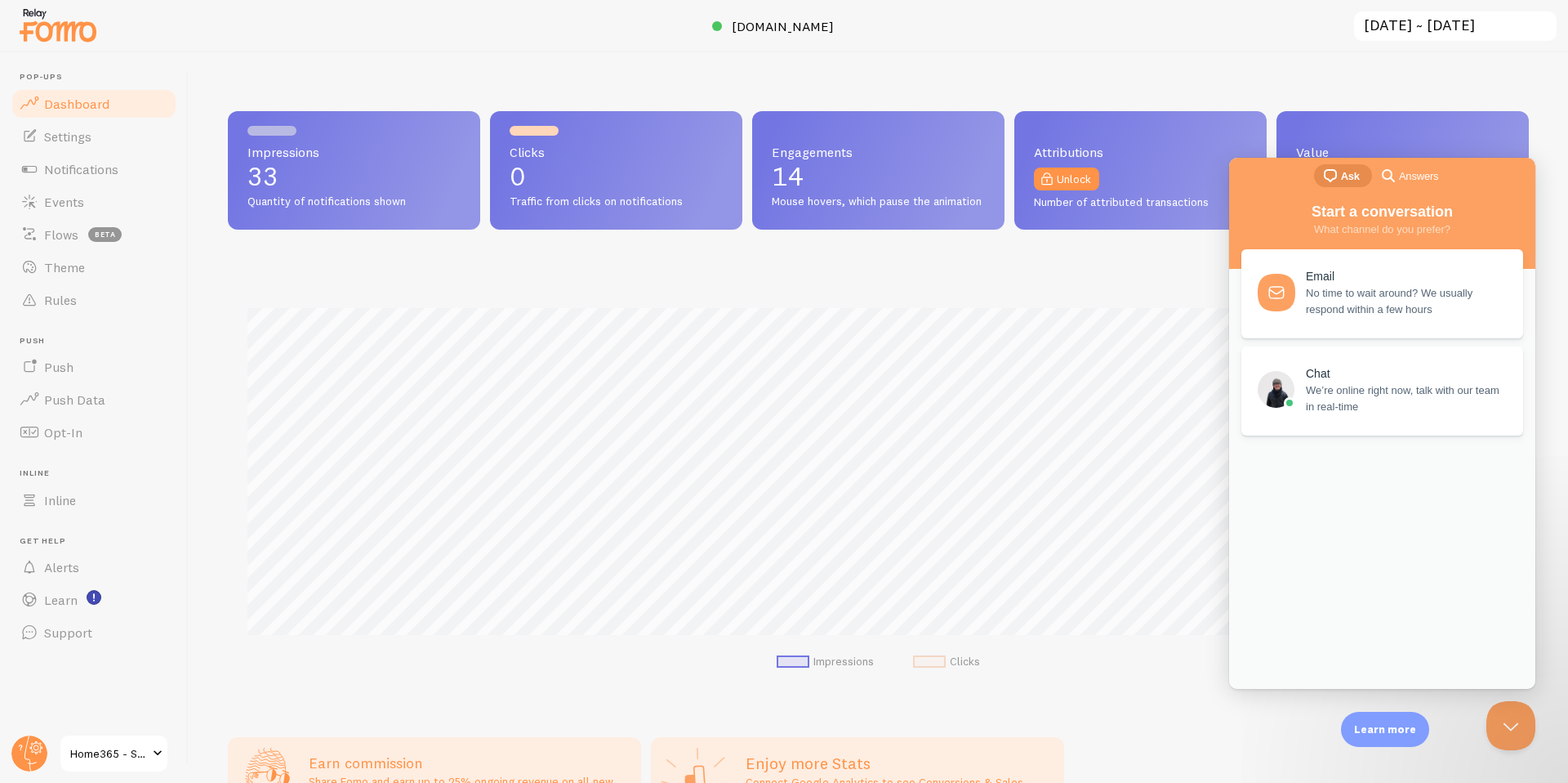
click at [1346, 285] on span "No time to wait around? We usually respond within a few hours" at bounding box center [1405, 301] width 198 height 33
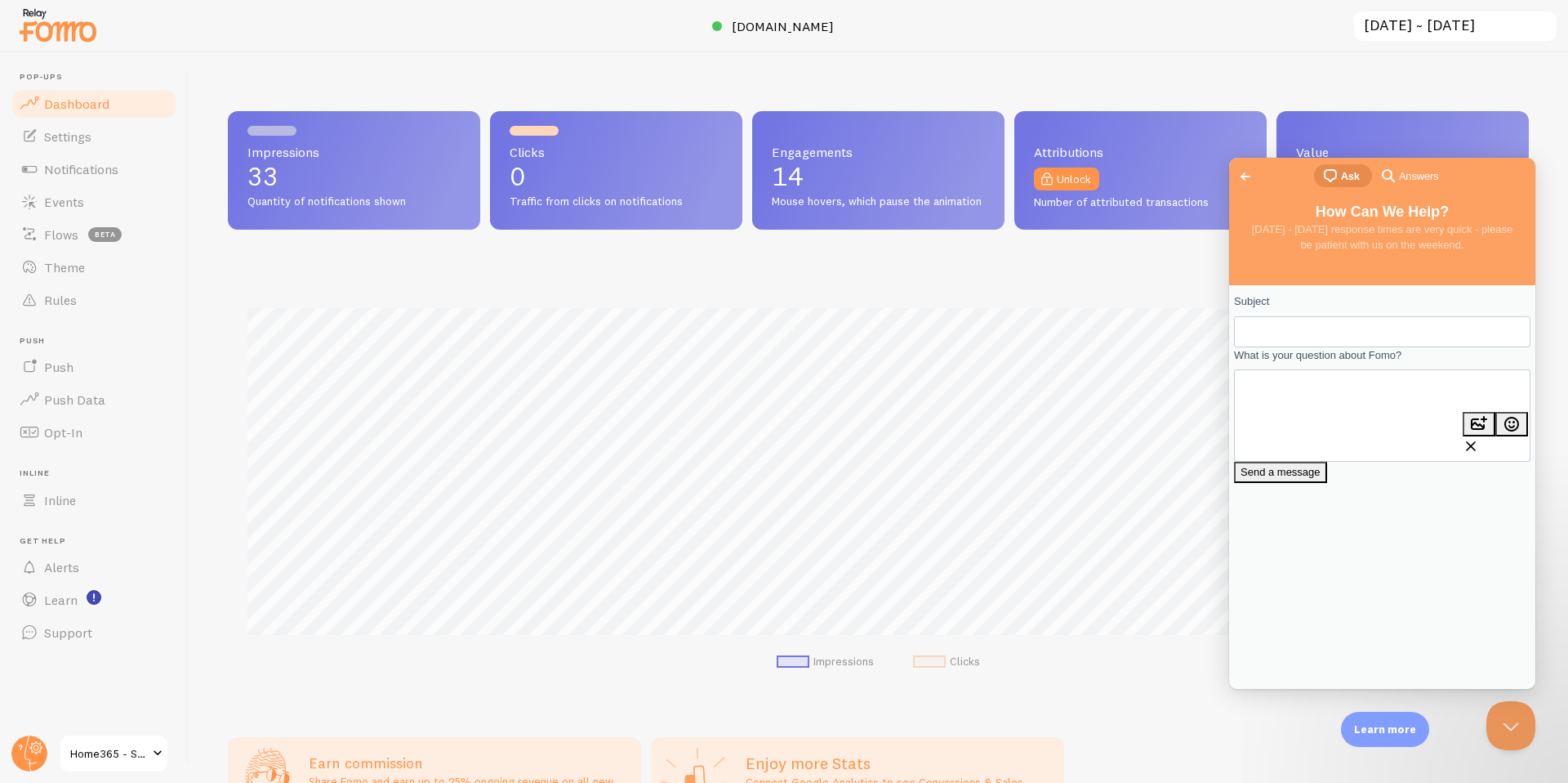
click at [1313, 338] on input "Subject" at bounding box center [1318, 331] width 143 height 29
click at [40, 34] on img at bounding box center [58, 25] width 82 height 42
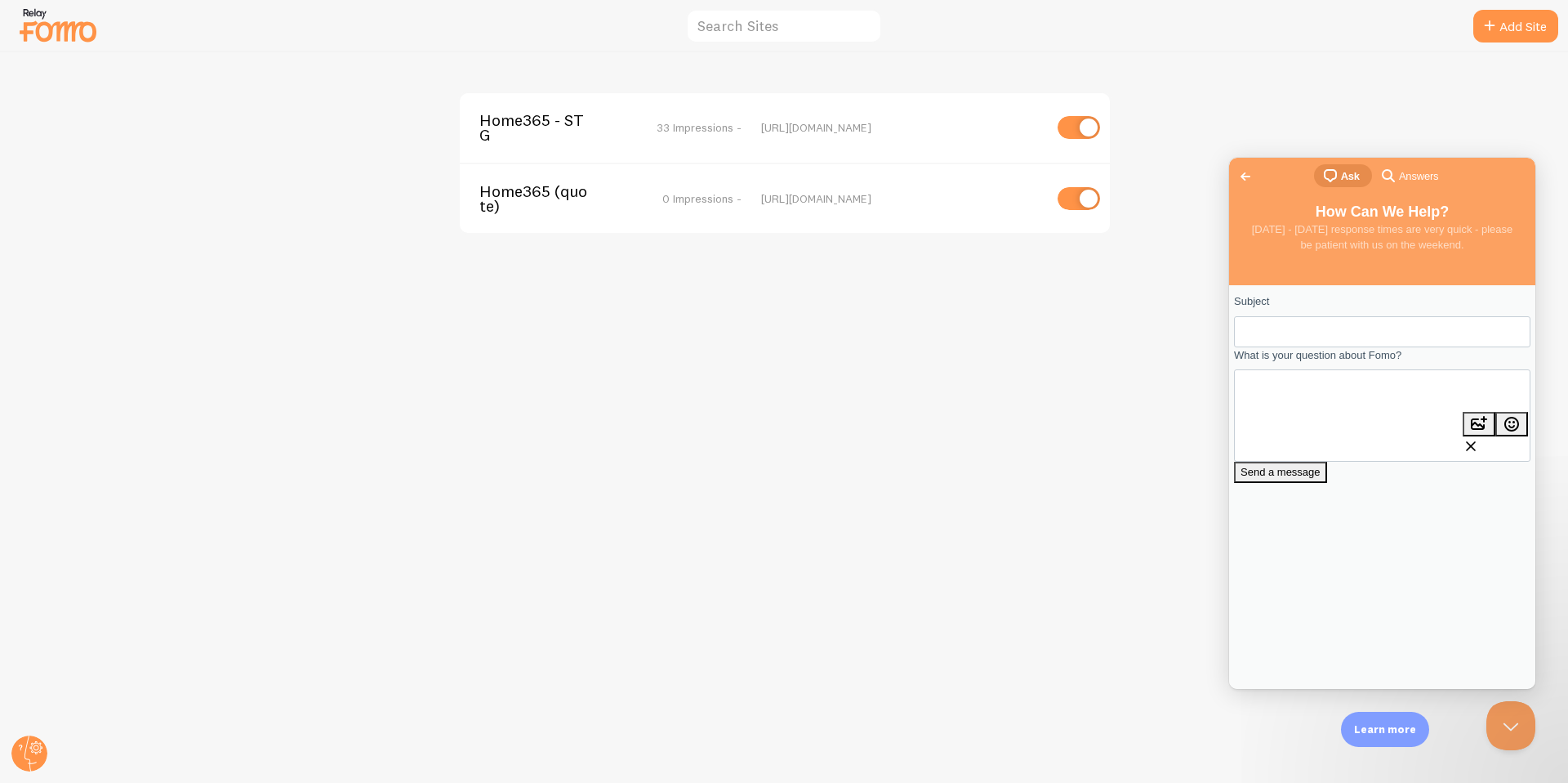
click at [1371, 340] on input "Subject" at bounding box center [1318, 331] width 143 height 29
click at [35, 755] on circle at bounding box center [29, 753] width 36 height 36
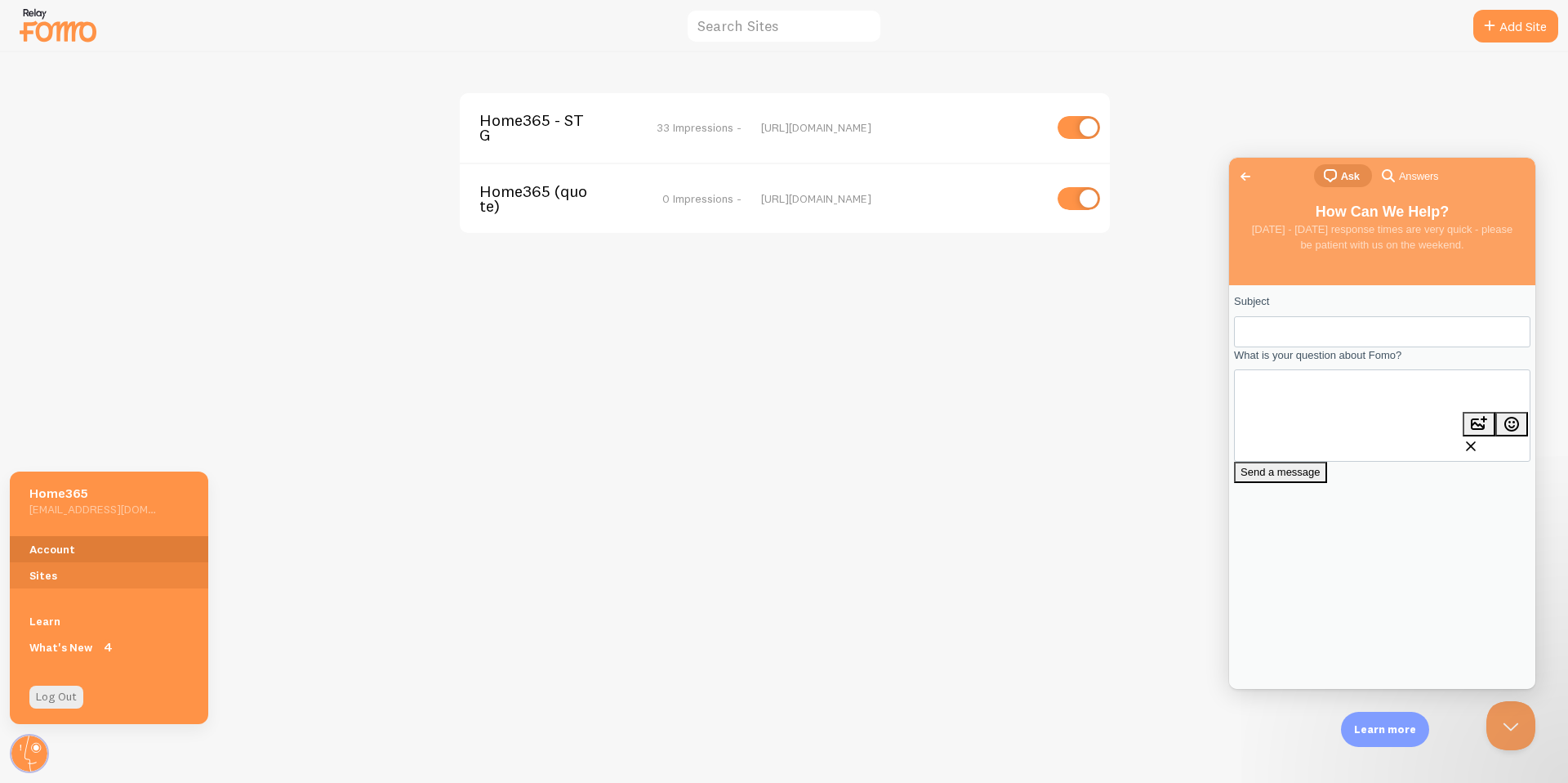
click at [68, 540] on link "Account" at bounding box center [108, 549] width 198 height 26
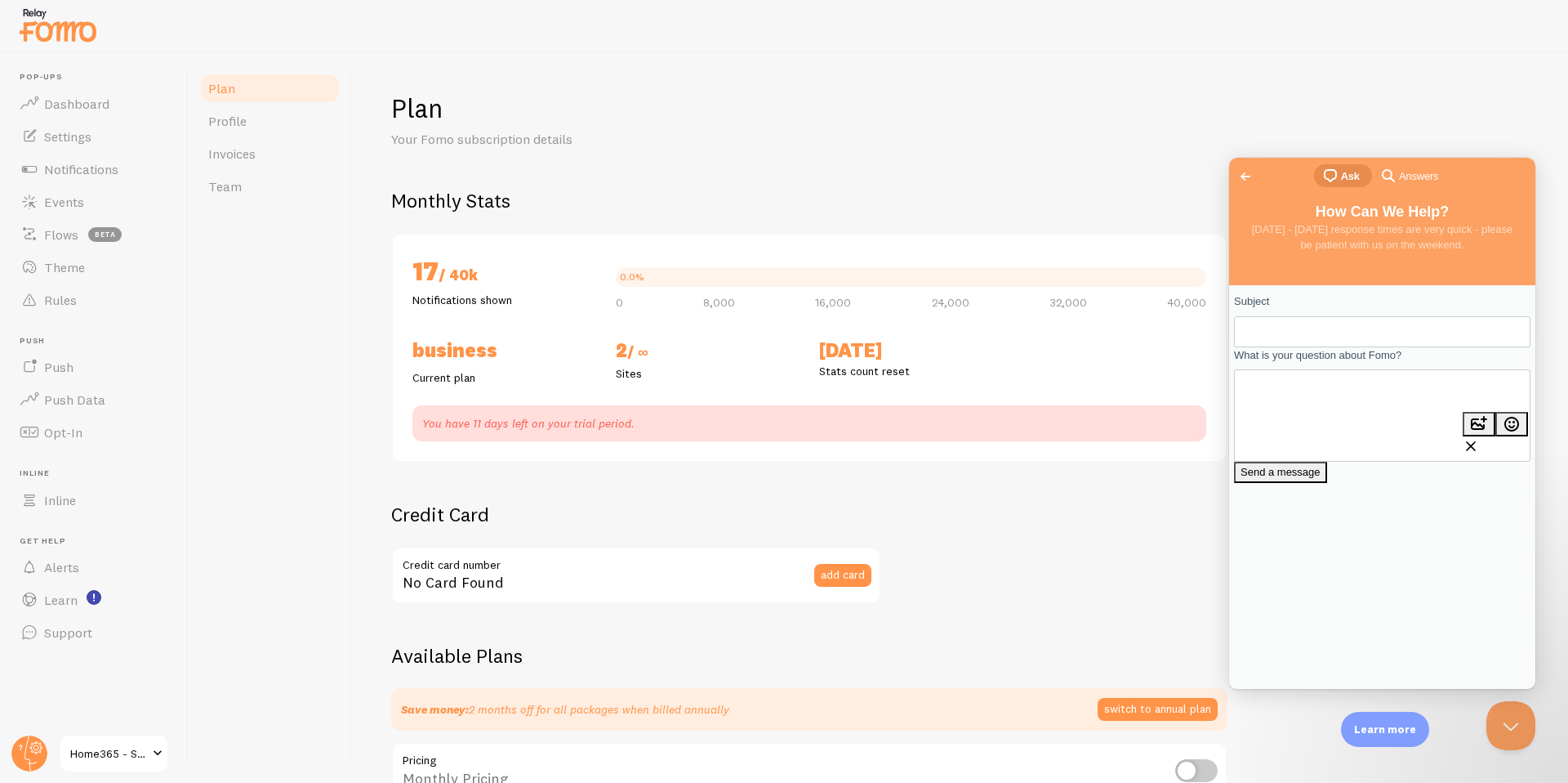
checkbox input "true"
click at [1506, 707] on button "Close Beacon popover" at bounding box center [1508, 723] width 49 height 49
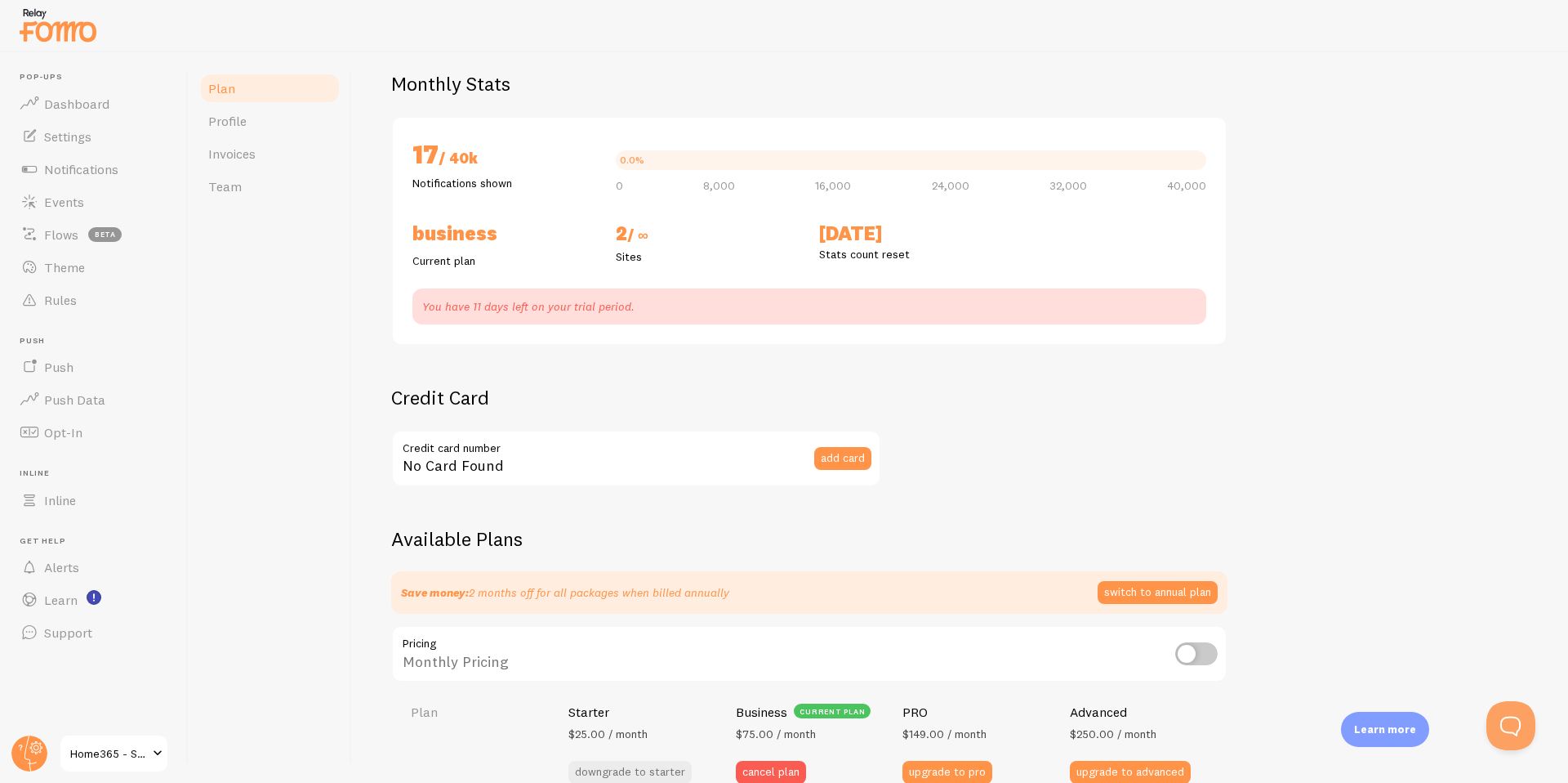
scroll to position [27, 0]
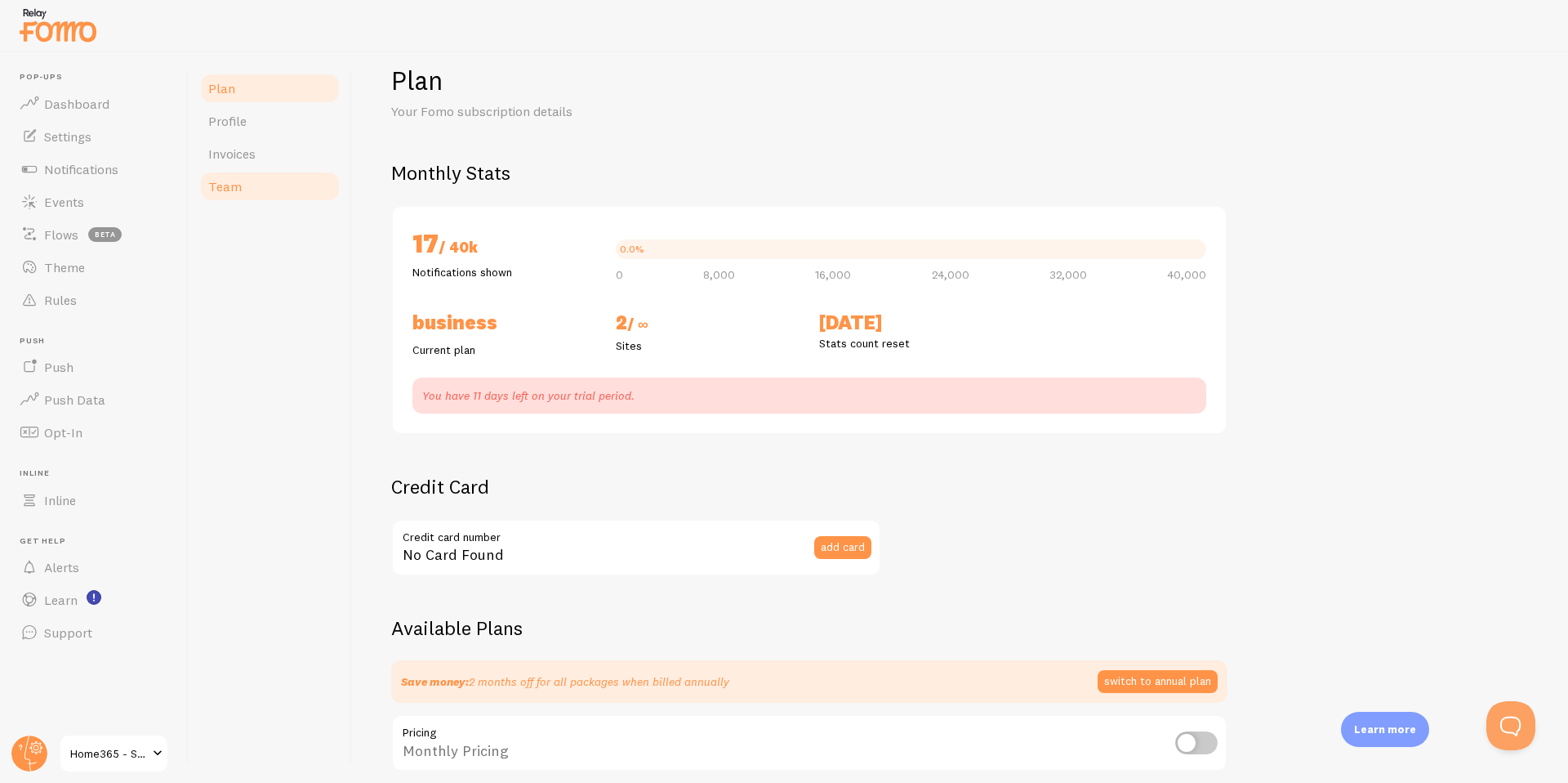
click at [231, 183] on span "Team" at bounding box center [225, 186] width 34 height 16
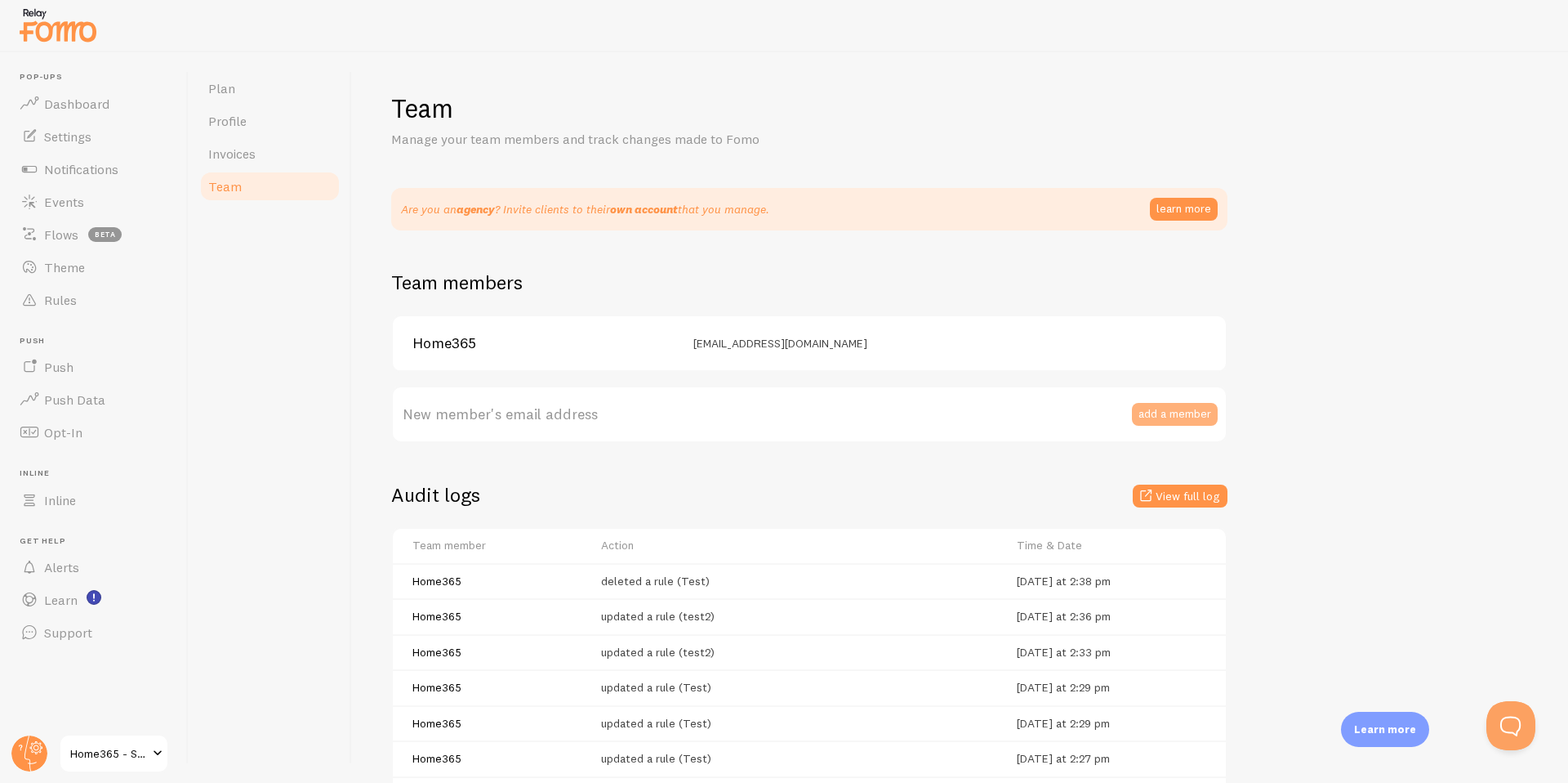
click at [1185, 409] on button "add a member" at bounding box center [1174, 414] width 86 height 23
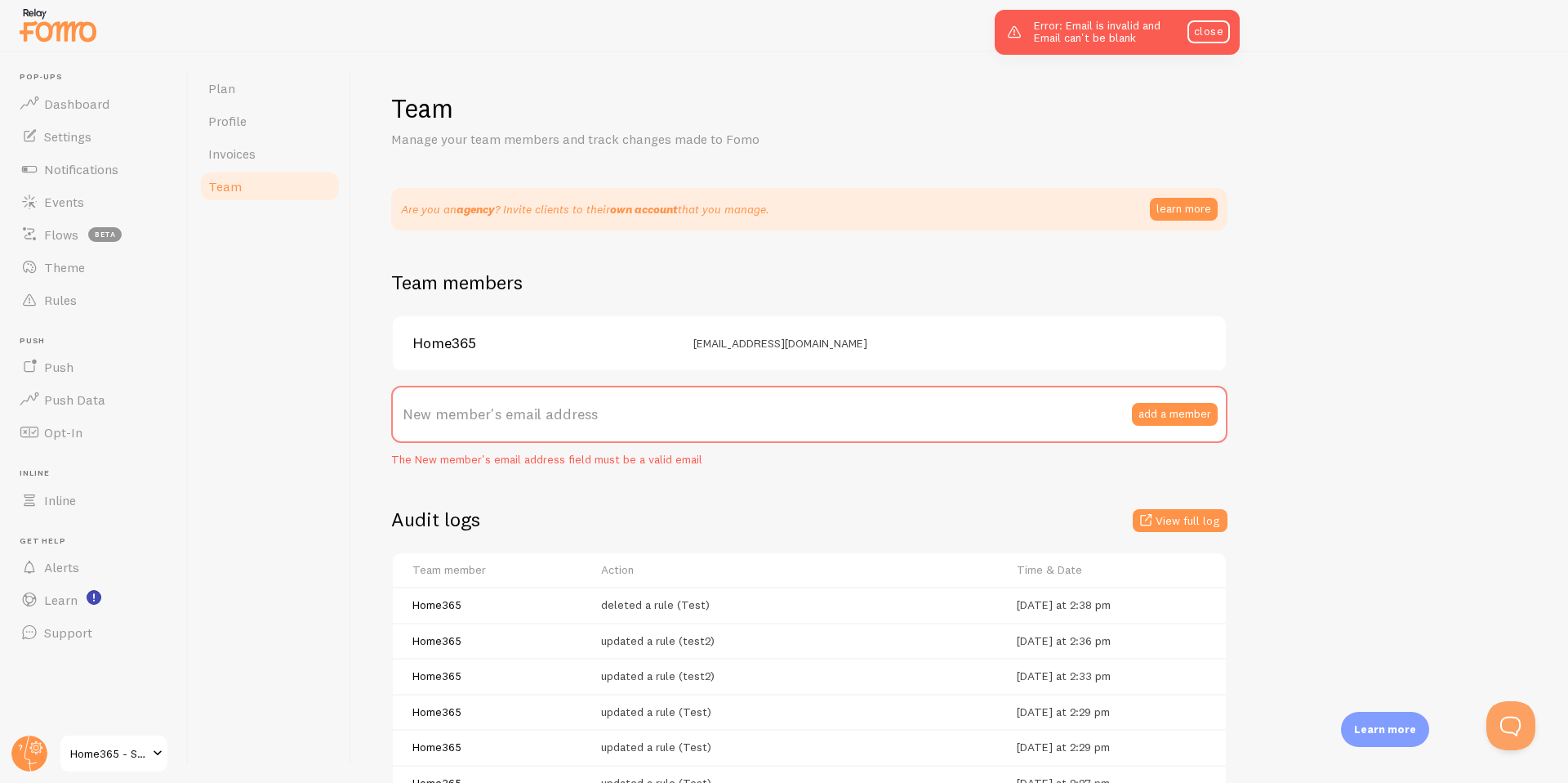
click at [678, 411] on label "New member's email address" at bounding box center [809, 414] width 836 height 58
click at [678, 411] on input "New member's email address" at bounding box center [809, 414] width 836 height 58
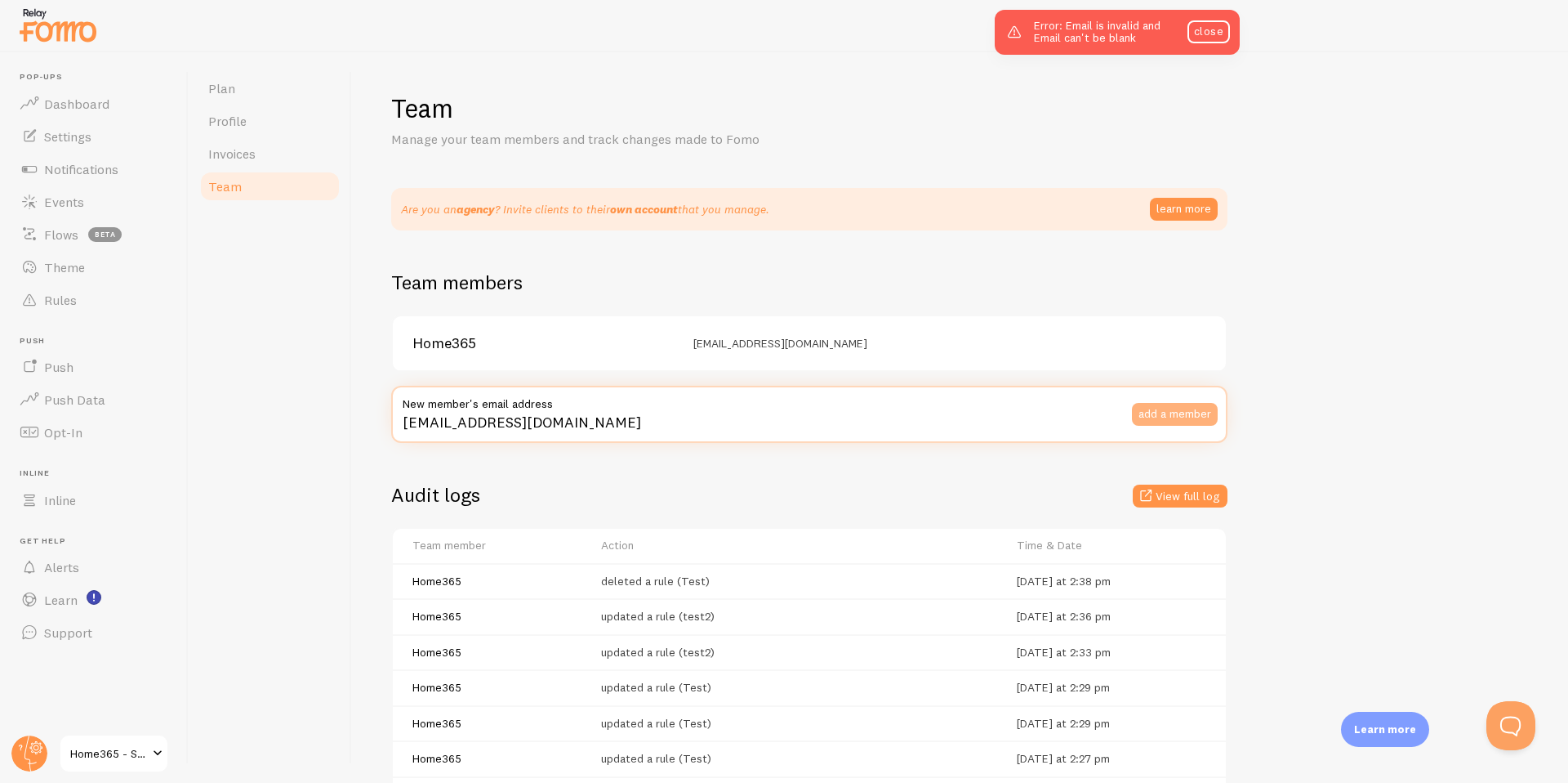
type input "[EMAIL_ADDRESS][DOMAIN_NAME]"
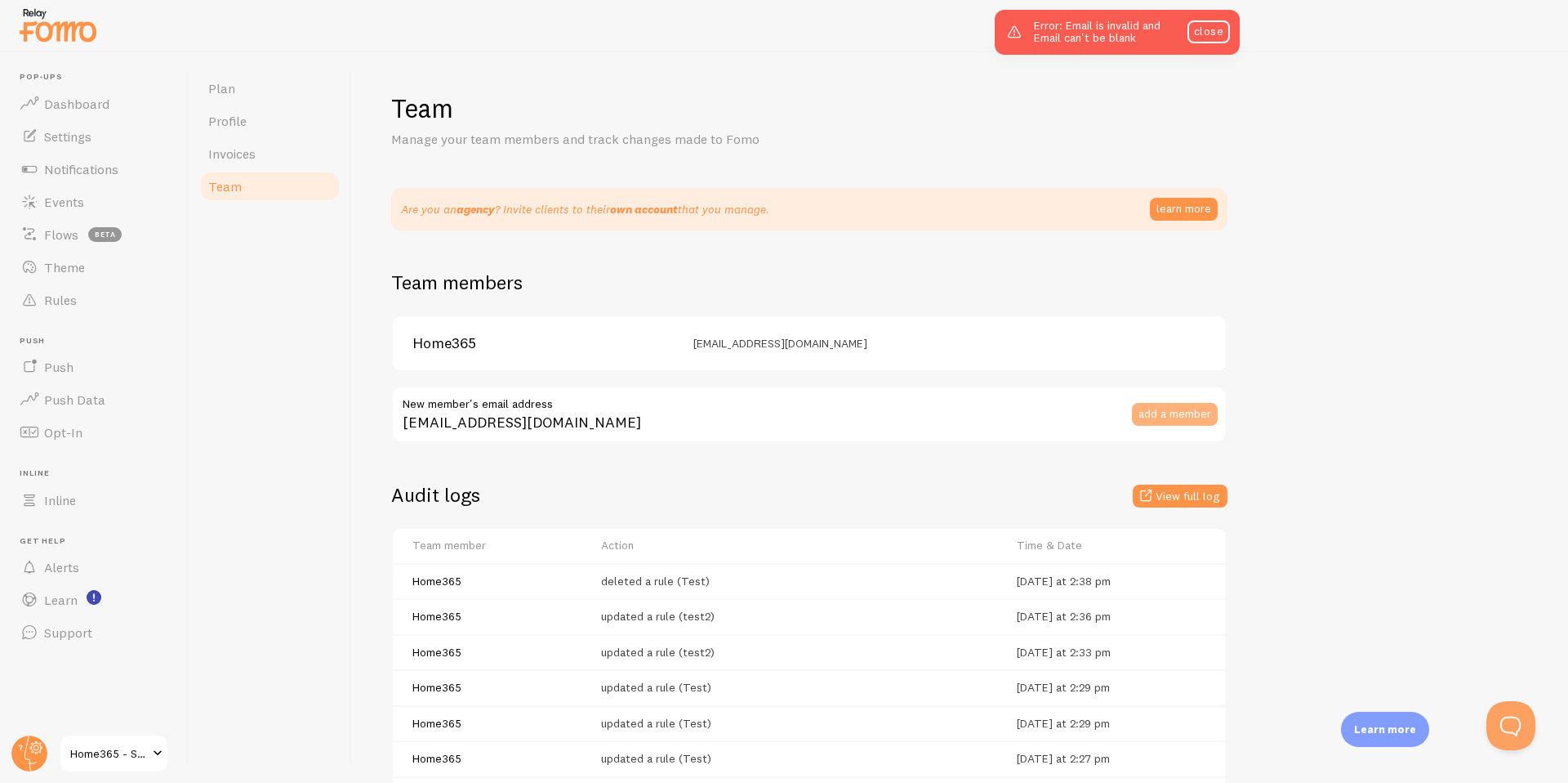
click at [1173, 415] on button "add a member" at bounding box center [1174, 414] width 86 height 23
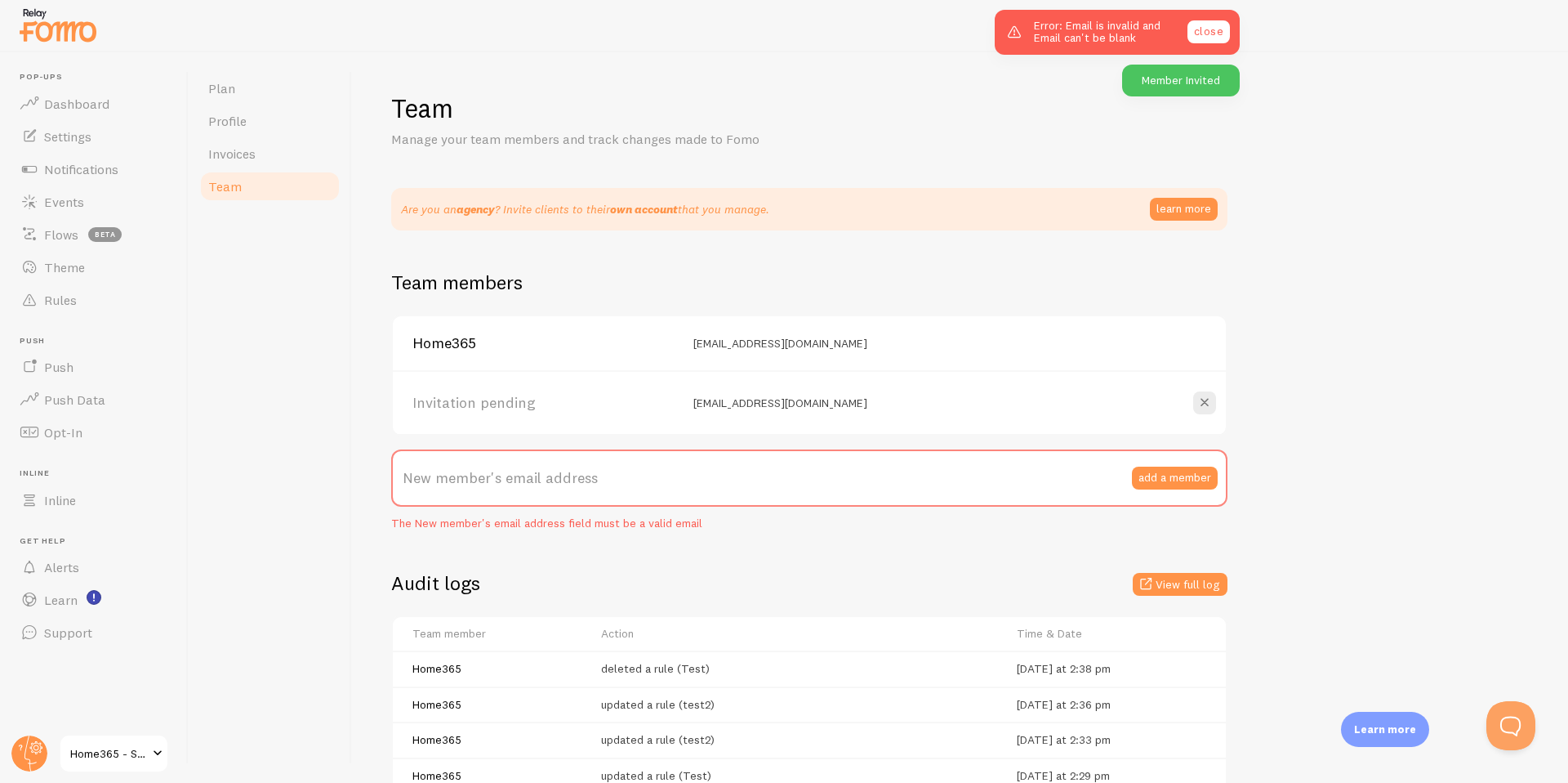
click at [1211, 24] on link "close" at bounding box center [1208, 32] width 42 height 23
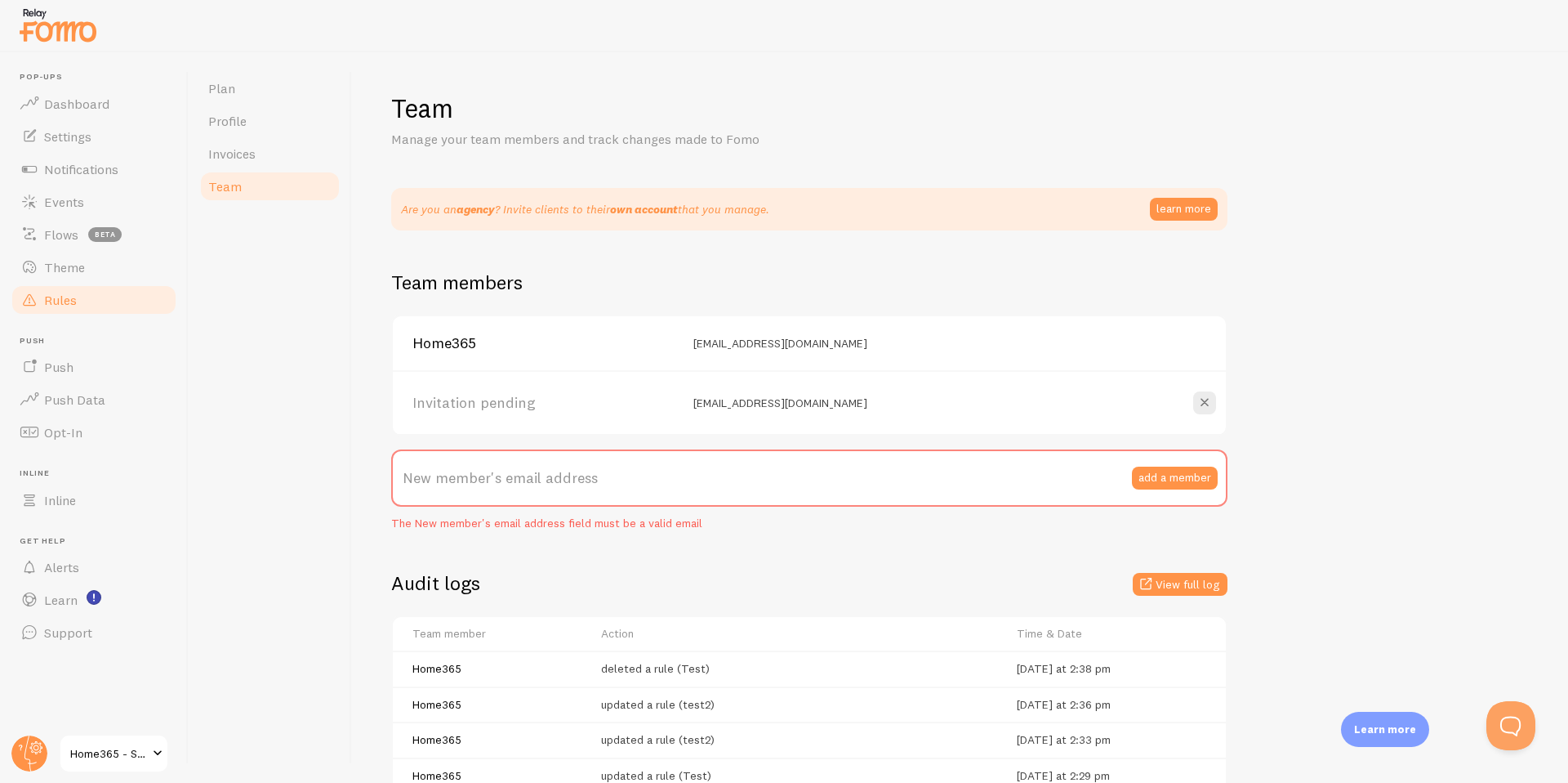
click at [64, 288] on link "Rules" at bounding box center [93, 300] width 168 height 33
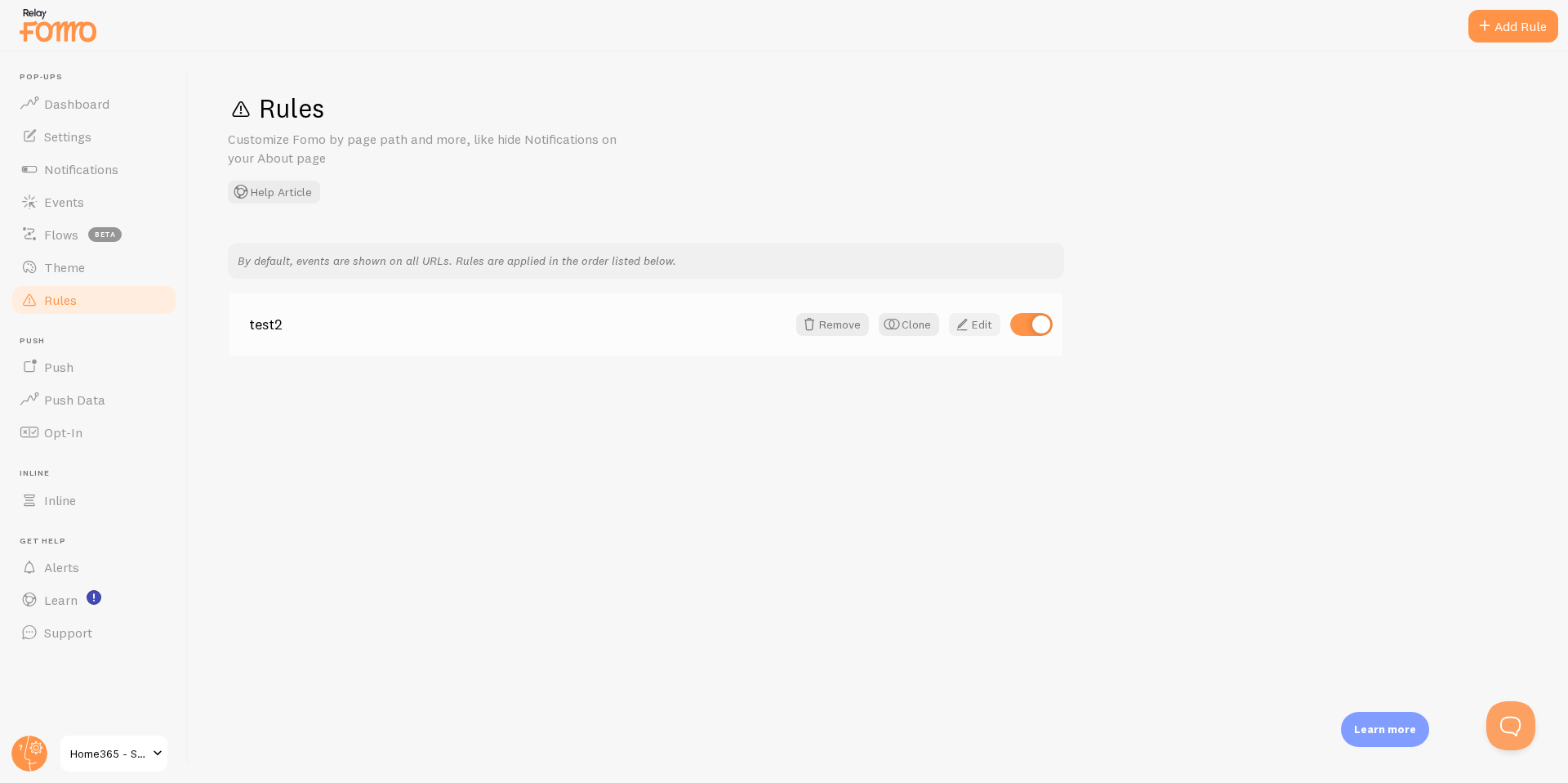
click at [966, 320] on span at bounding box center [962, 324] width 20 height 20
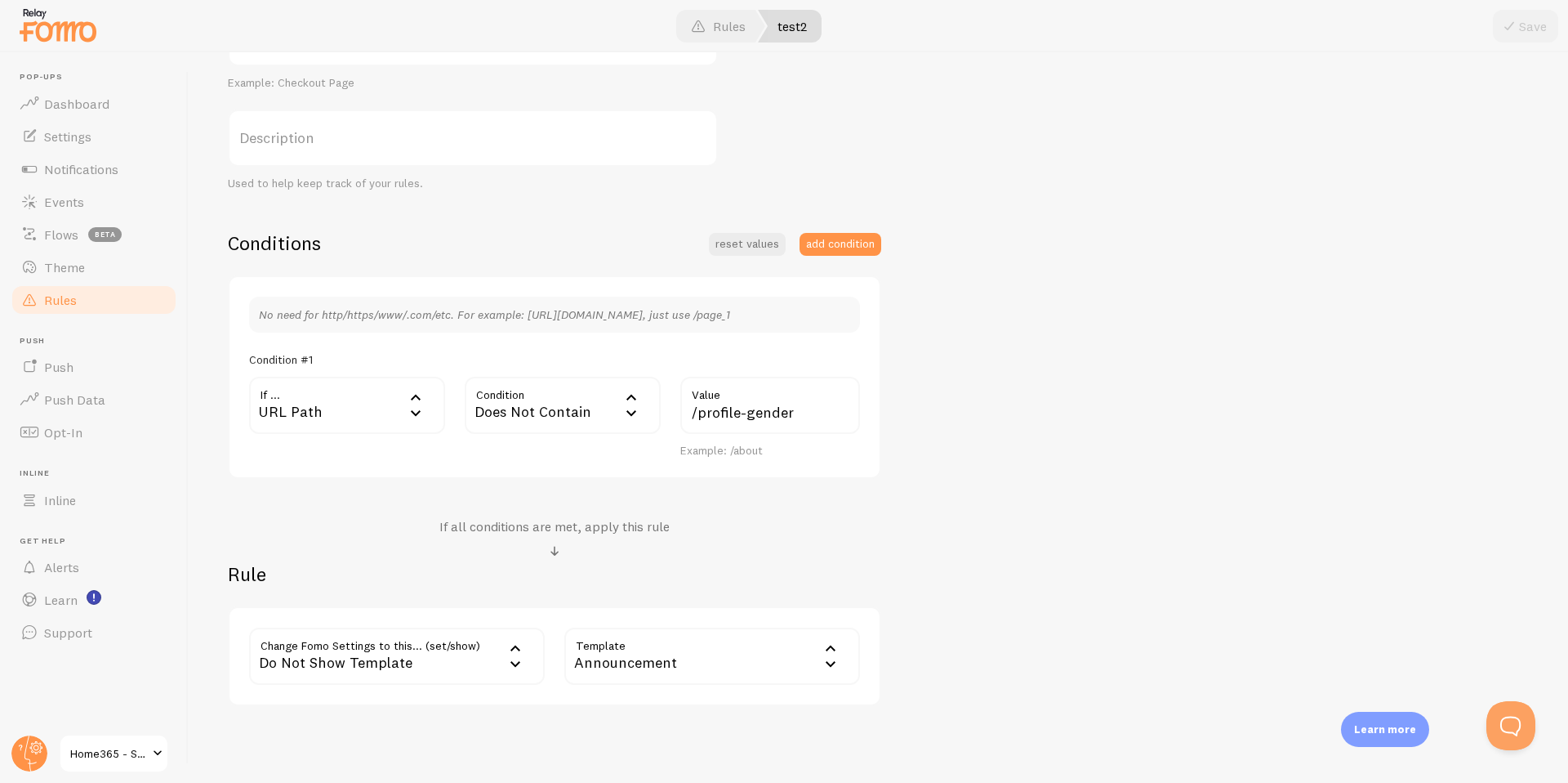
scroll to position [301, 0]
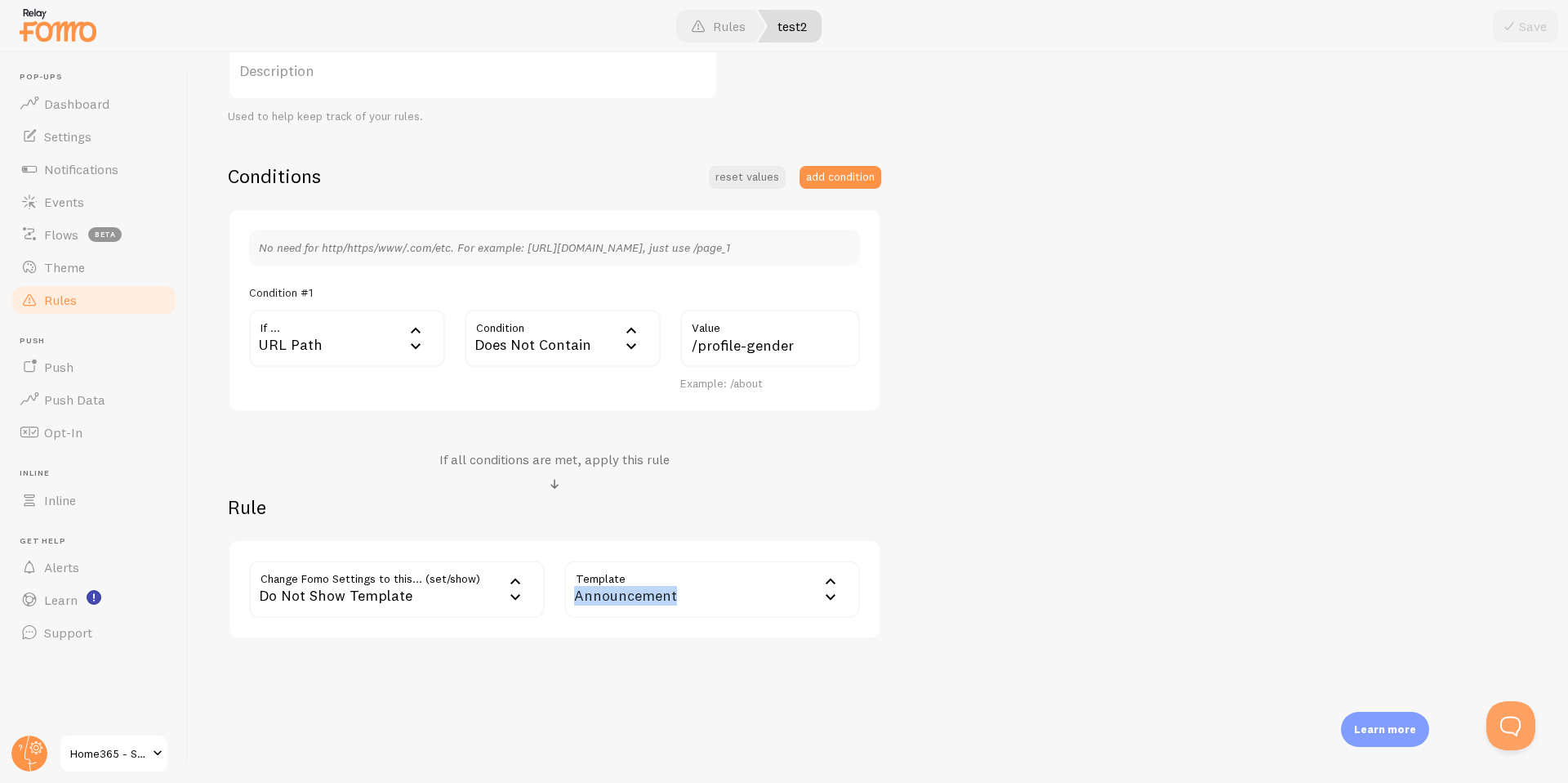
copy div "Announcement"
drag, startPoint x: 576, startPoint y: 600, endPoint x: 678, endPoint y: 600, distance: 102.0
click at [678, 600] on div "Announcement" at bounding box center [712, 589] width 296 height 58
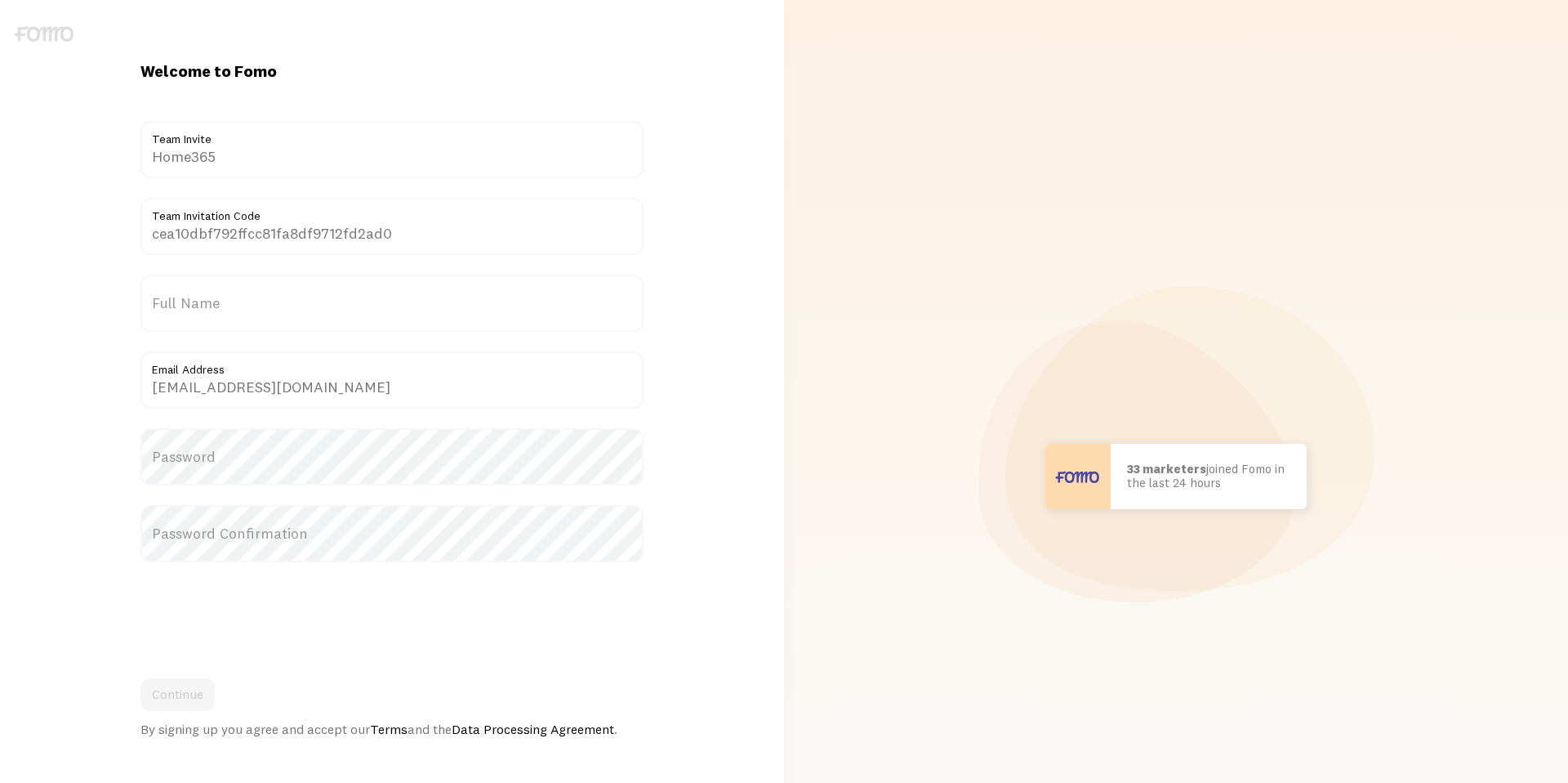
click at [254, 300] on label "Full Name" at bounding box center [391, 303] width 503 height 58
click at [254, 300] on input "Full Name" at bounding box center [391, 303] width 503 height 58
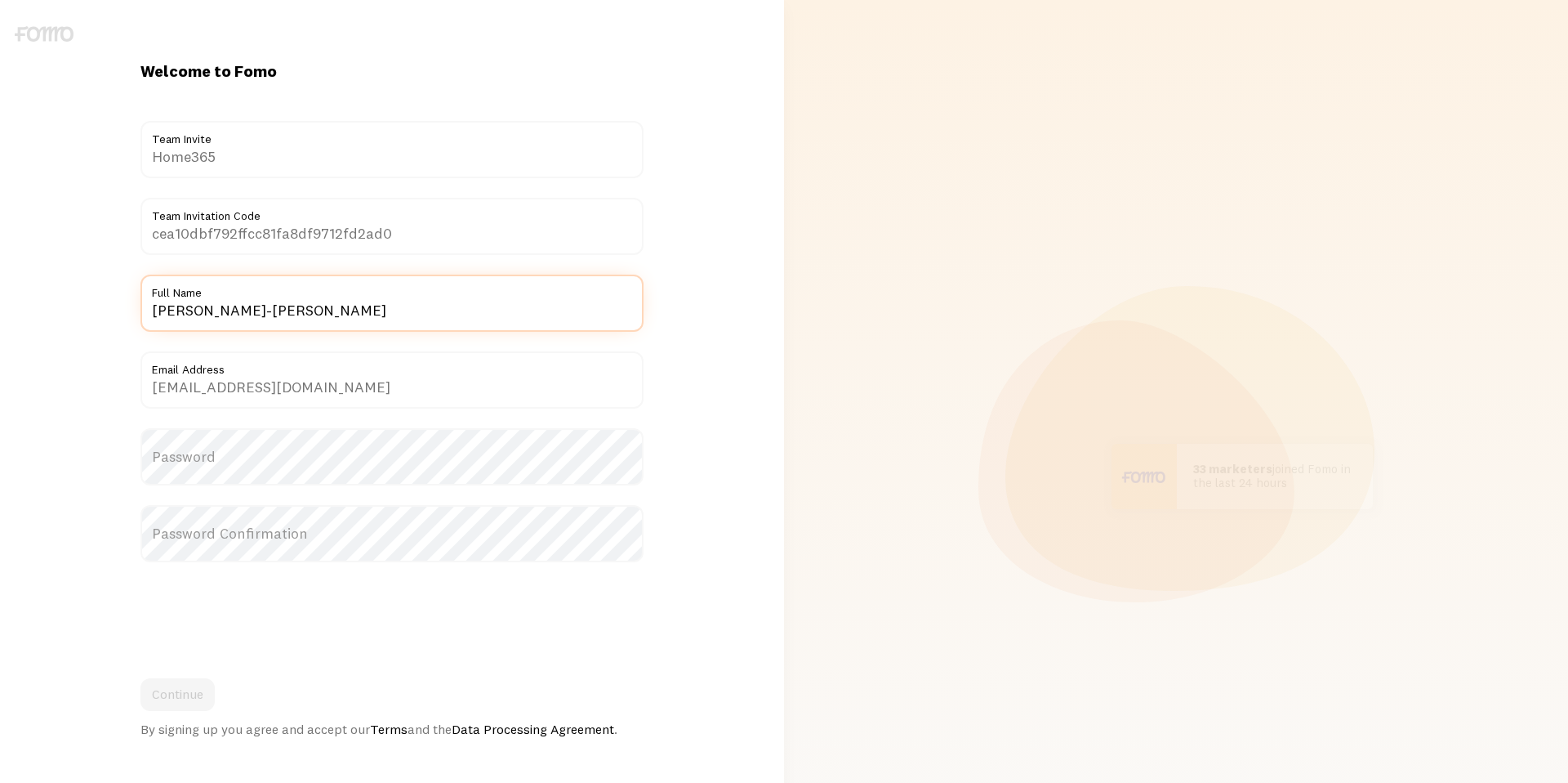
click at [161, 315] on input "[PERSON_NAME]-[PERSON_NAME]" at bounding box center [391, 303] width 503 height 58
type input "[PERSON_NAME]-[PERSON_NAME]"
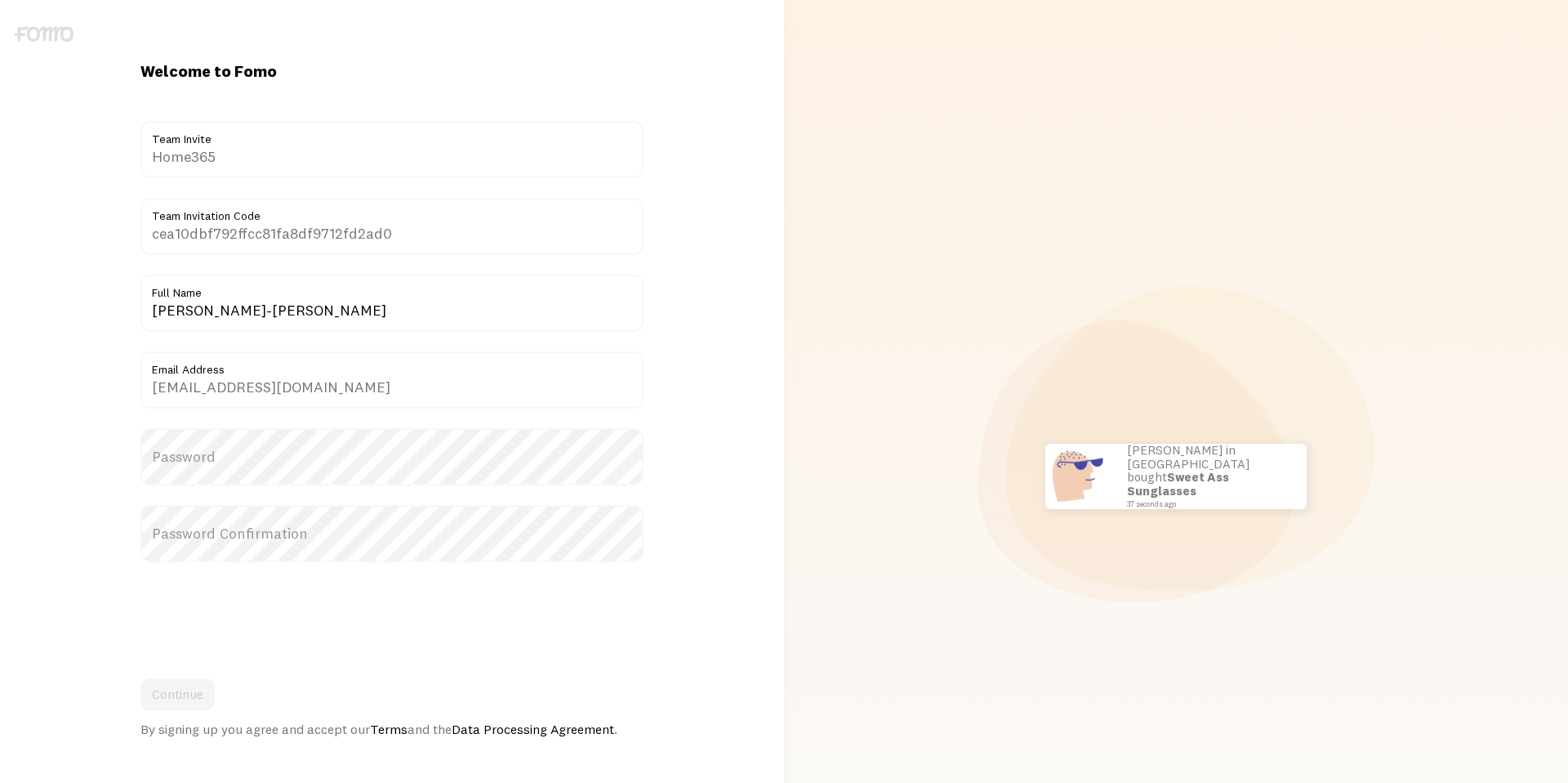
click at [209, 442] on label "Password" at bounding box center [391, 457] width 503 height 58
click at [193, 704] on button "Continue" at bounding box center [177, 694] width 74 height 33
